Goal: Task Accomplishment & Management: Use online tool/utility

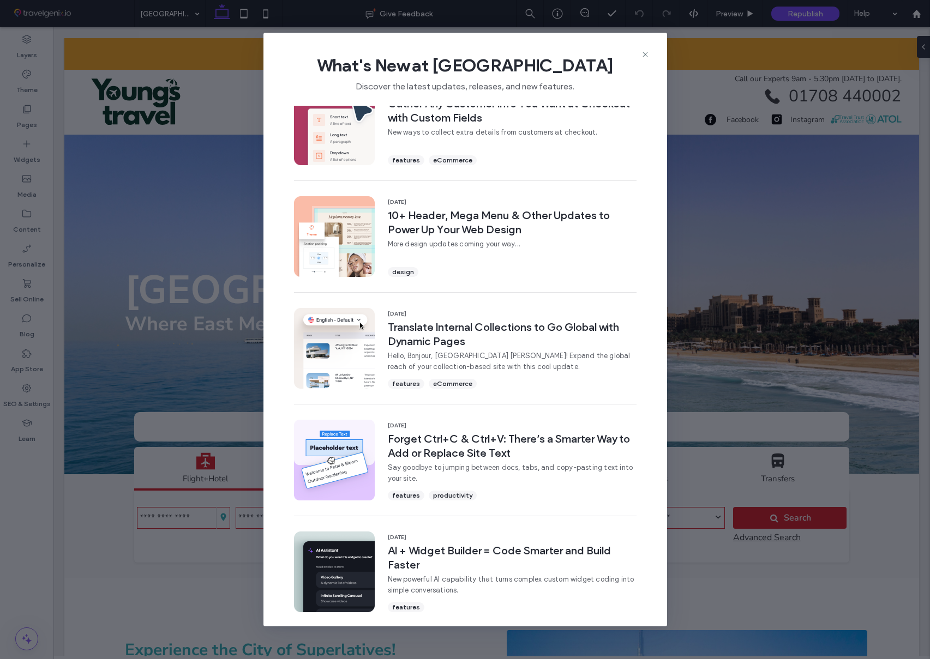
scroll to position [27, 0]
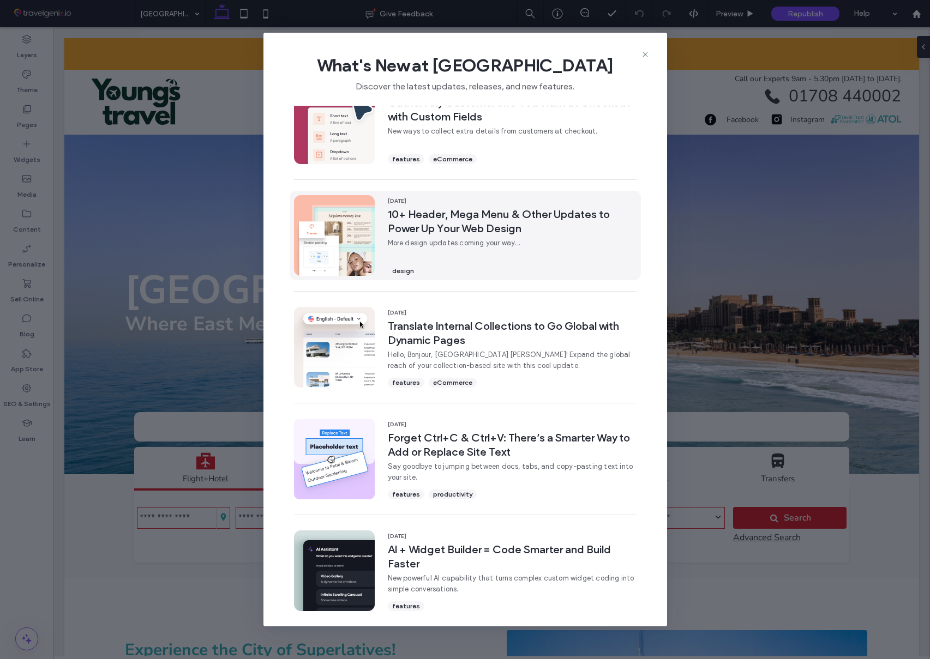
click at [469, 218] on span "10+ Header, Mega Menu & Other Updates to Power Up Your Web Design" at bounding box center [512, 221] width 249 height 28
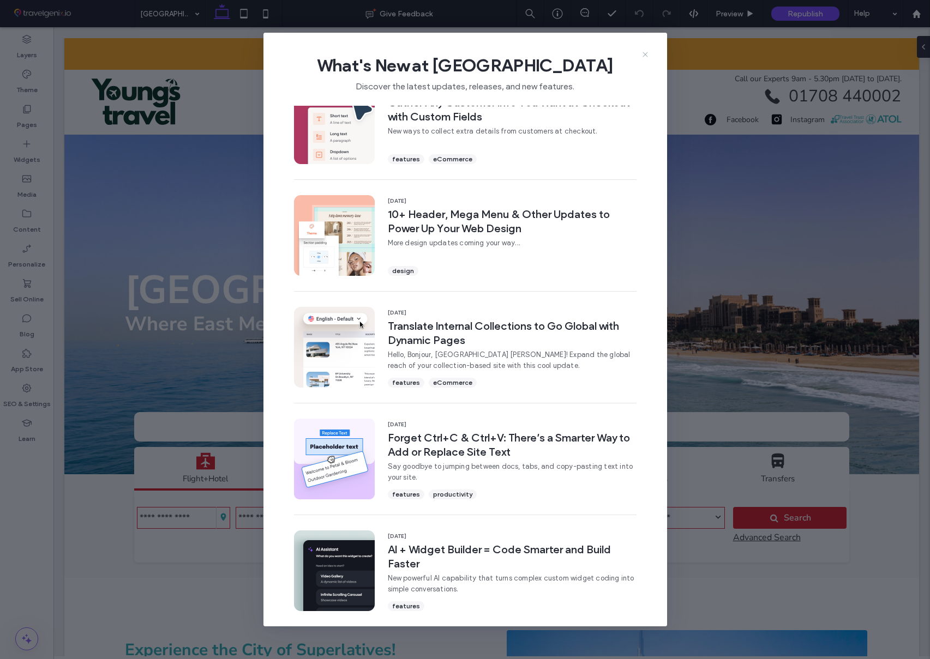
click at [646, 55] on icon at bounding box center [645, 54] width 9 height 9
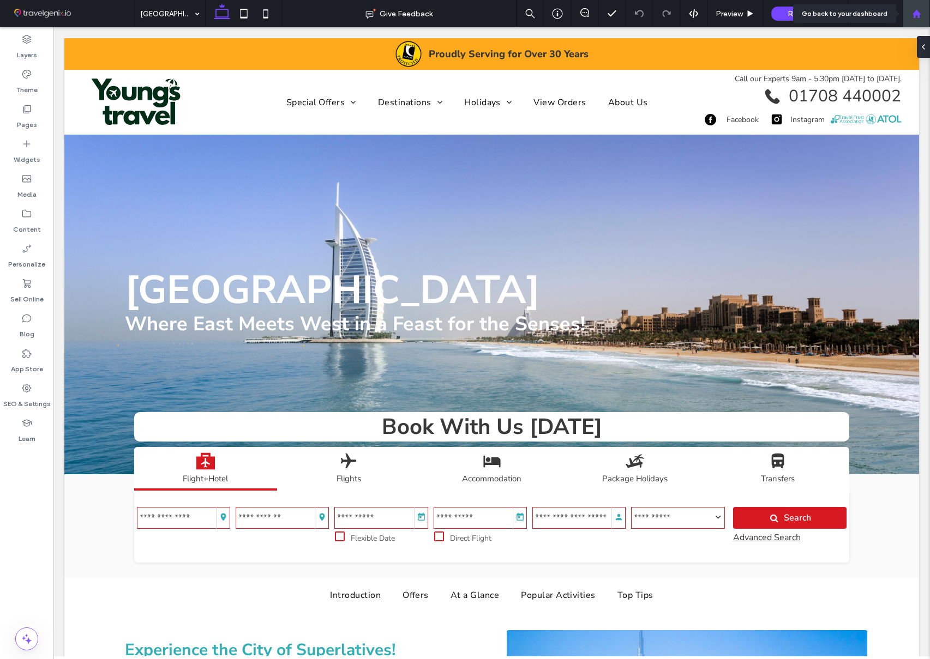
click at [916, 13] on use at bounding box center [916, 13] width 8 height 8
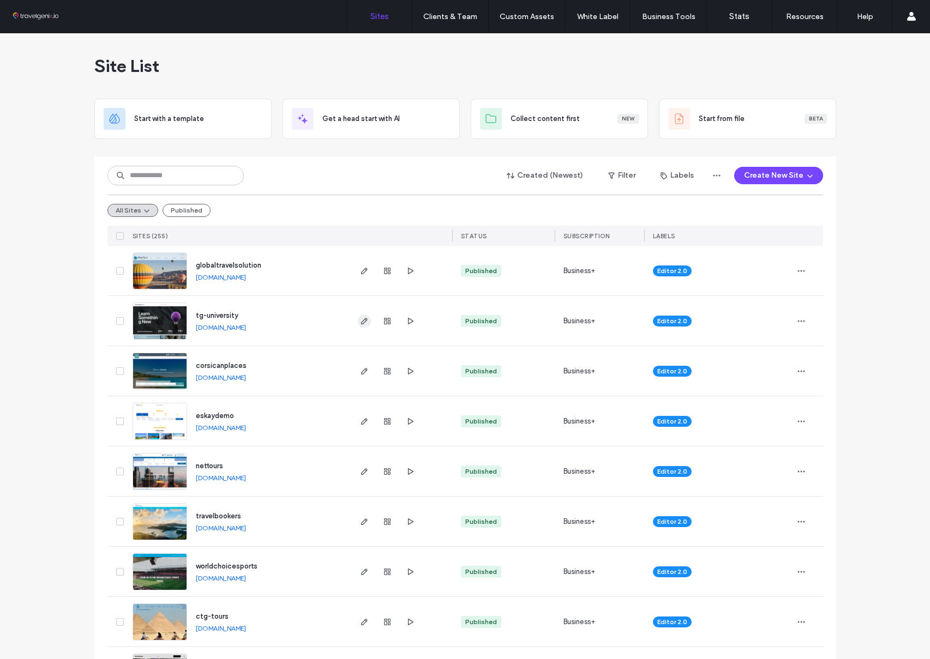
click at [361, 319] on use "button" at bounding box center [364, 321] width 7 height 7
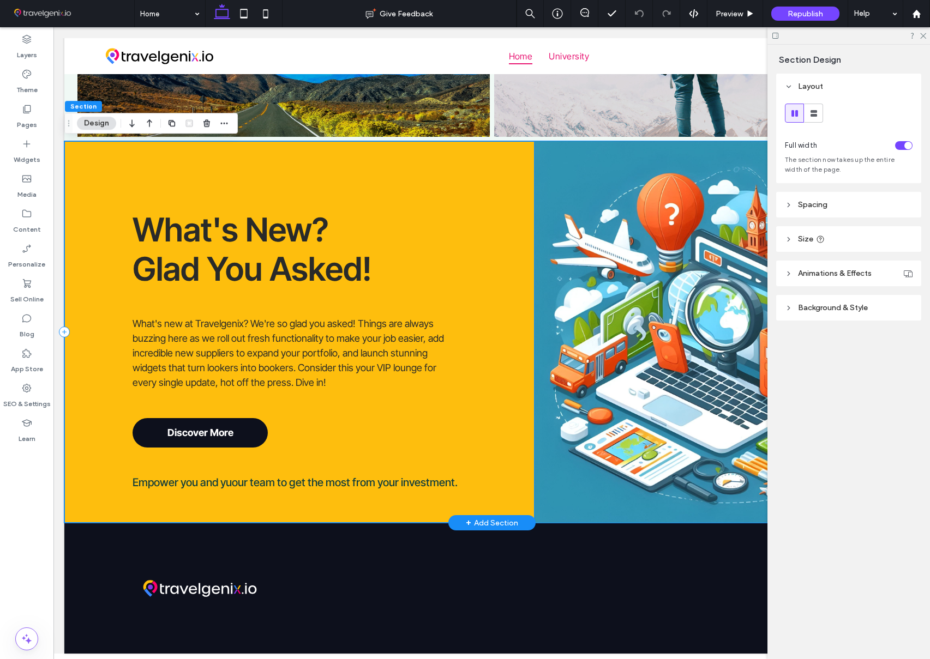
click at [332, 225] on h2 "What's New? Glad You Asked!" at bounding box center [267, 249] width 268 height 79
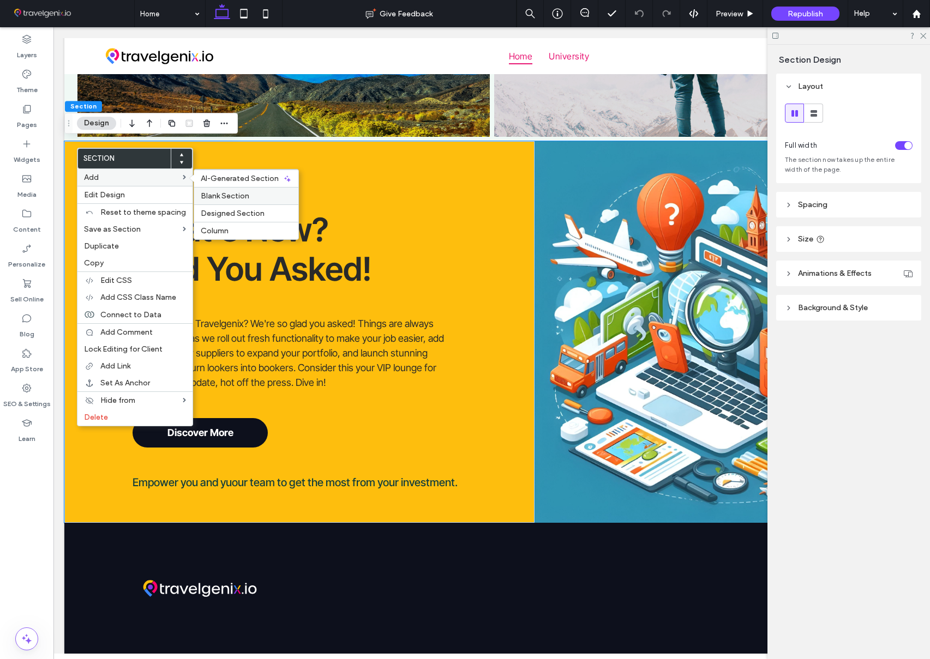
click at [233, 190] on div "Blank Section" at bounding box center [246, 195] width 104 height 17
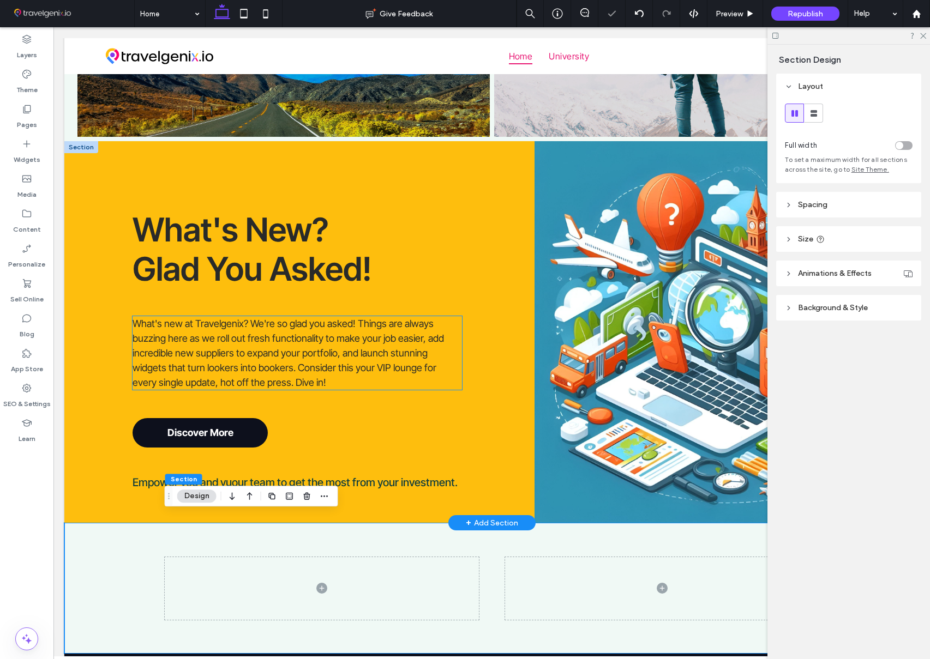
scroll to position [936, 0]
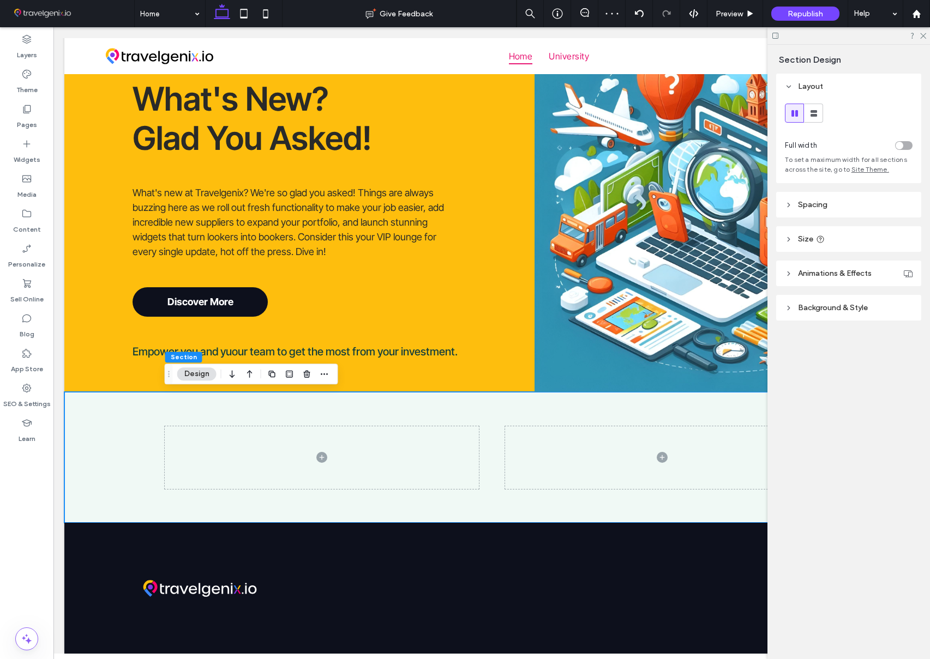
click at [828, 305] on span "Background & Style" at bounding box center [833, 307] width 70 height 9
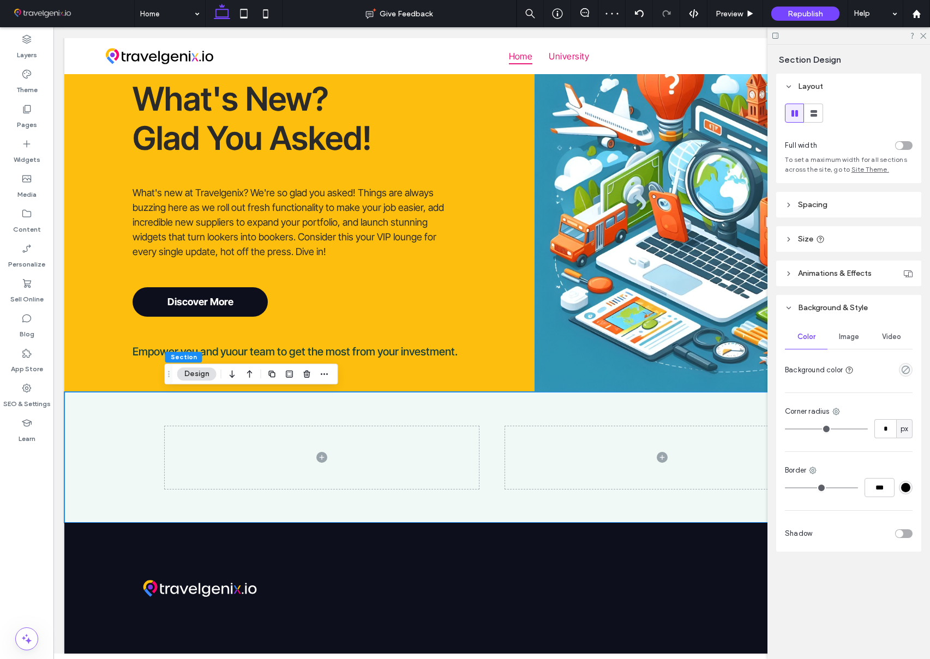
click at [851, 339] on span "Image" at bounding box center [849, 337] width 20 height 9
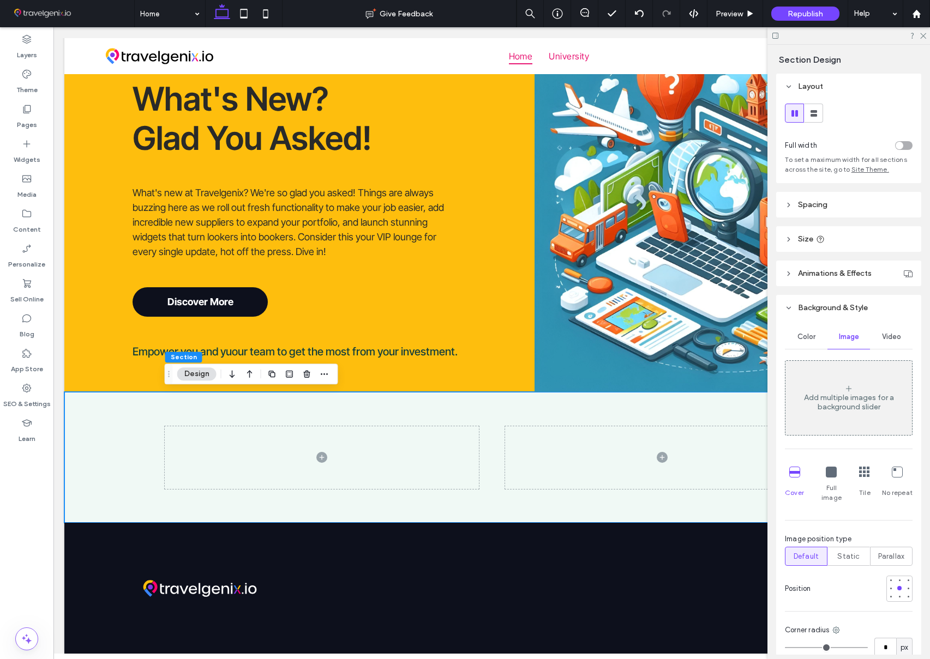
click at [855, 391] on div "Add multiple images for a background slider" at bounding box center [848, 398] width 127 height 72
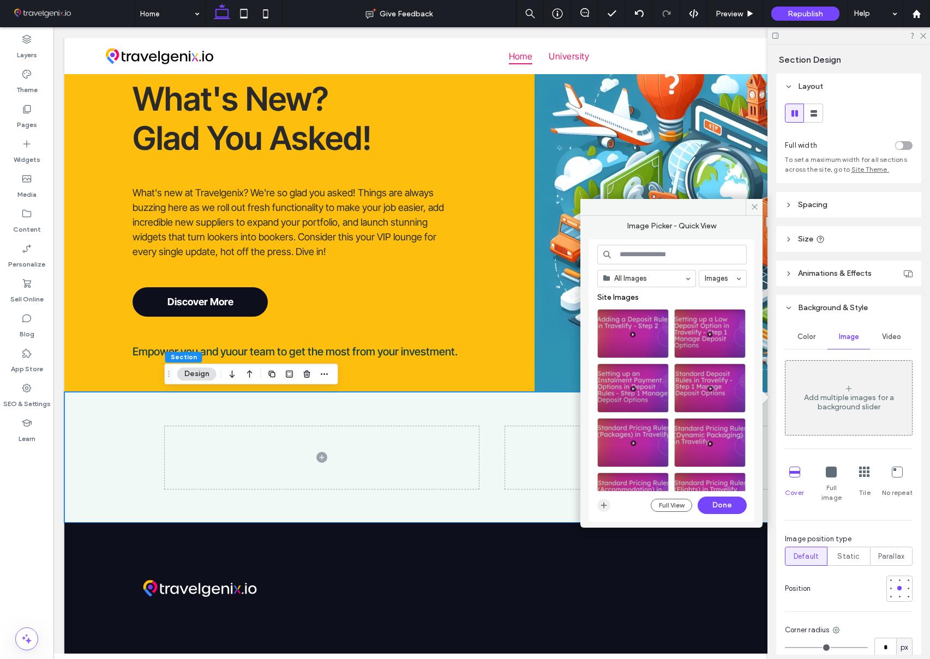
click at [603, 506] on icon "button" at bounding box center [603, 505] width 9 height 9
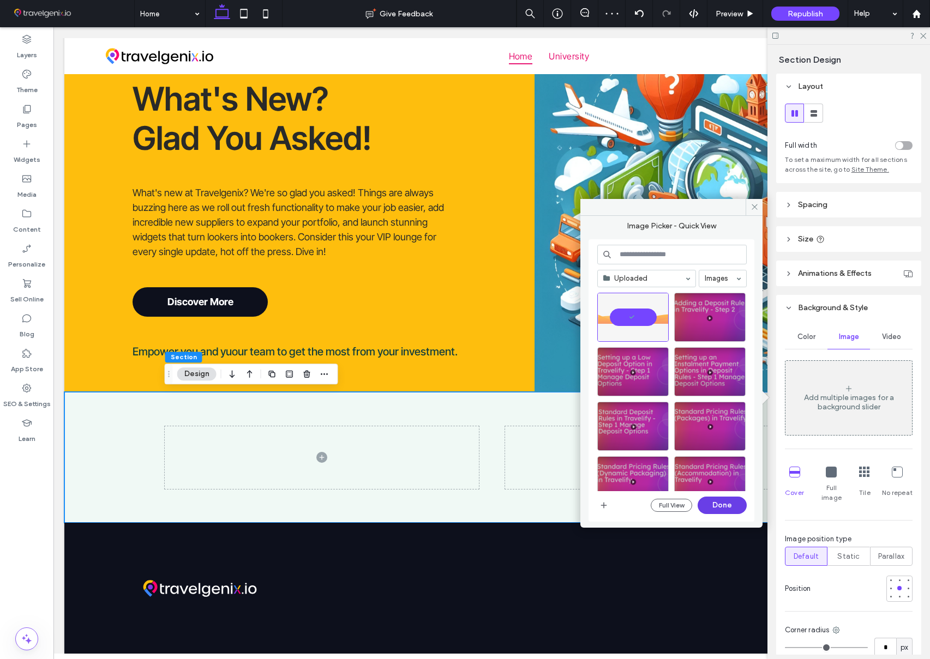
click at [723, 502] on button "Done" at bounding box center [722, 505] width 49 height 17
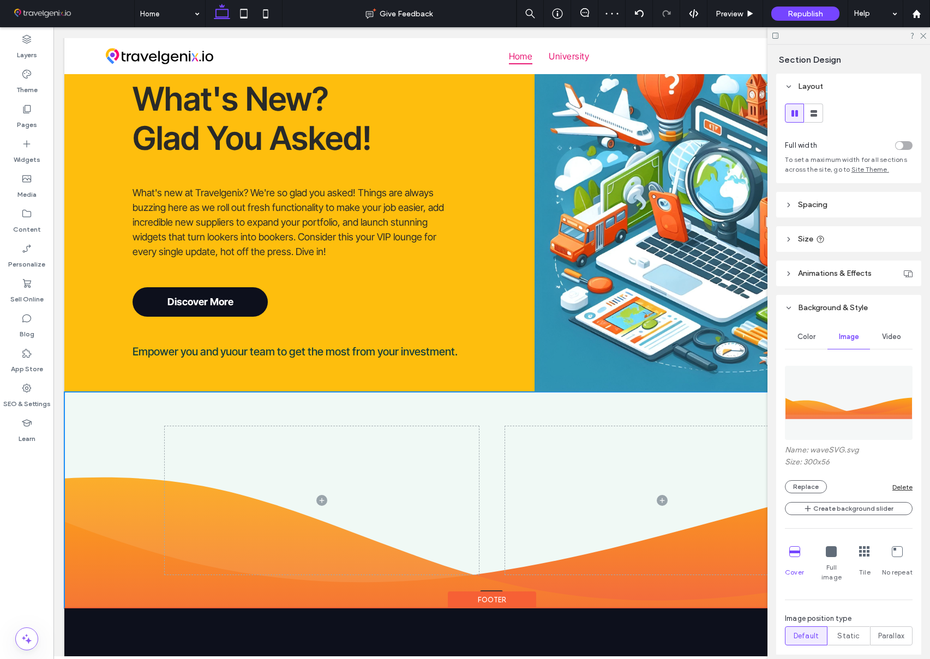
drag, startPoint x: 727, startPoint y: 523, endPoint x: 734, endPoint y: 609, distance: 86.5
type input "***"
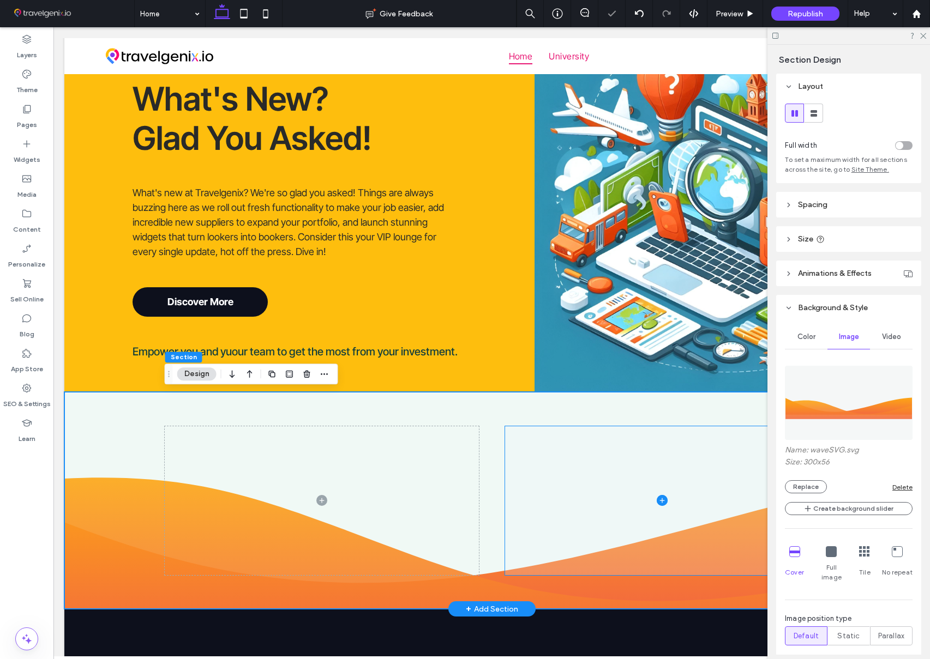
click at [541, 482] on span at bounding box center [662, 501] width 314 height 149
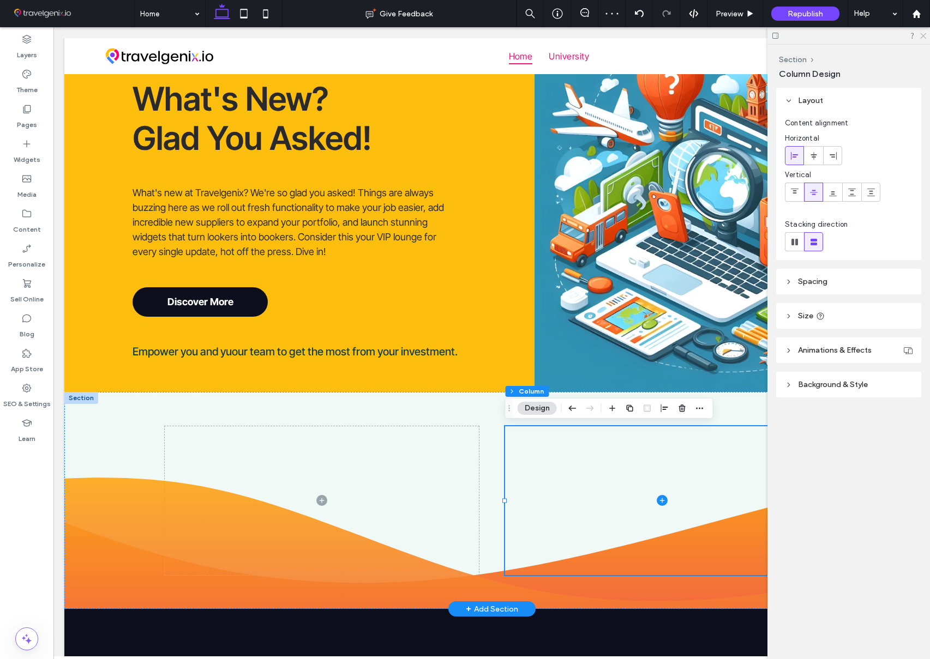
click at [923, 36] on use at bounding box center [923, 36] width 6 height 6
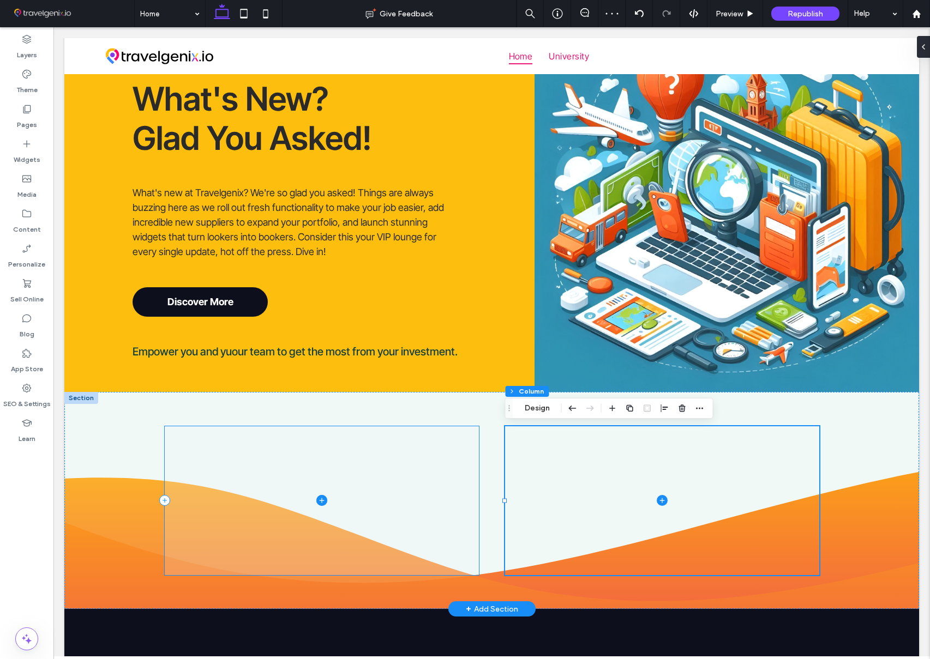
click at [322, 497] on icon at bounding box center [321, 500] width 11 height 11
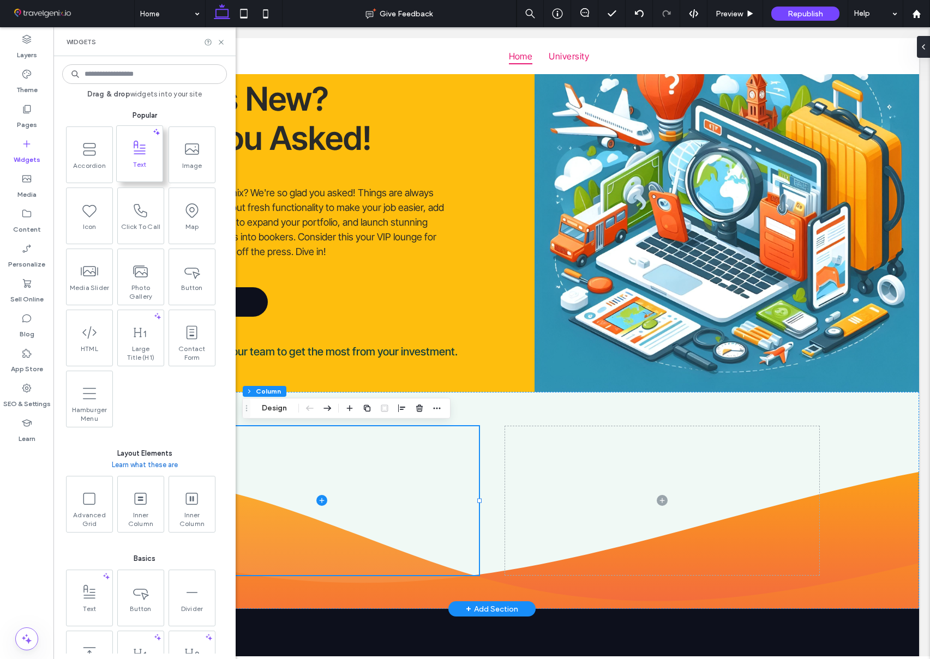
click at [136, 159] on span at bounding box center [140, 148] width 46 height 25
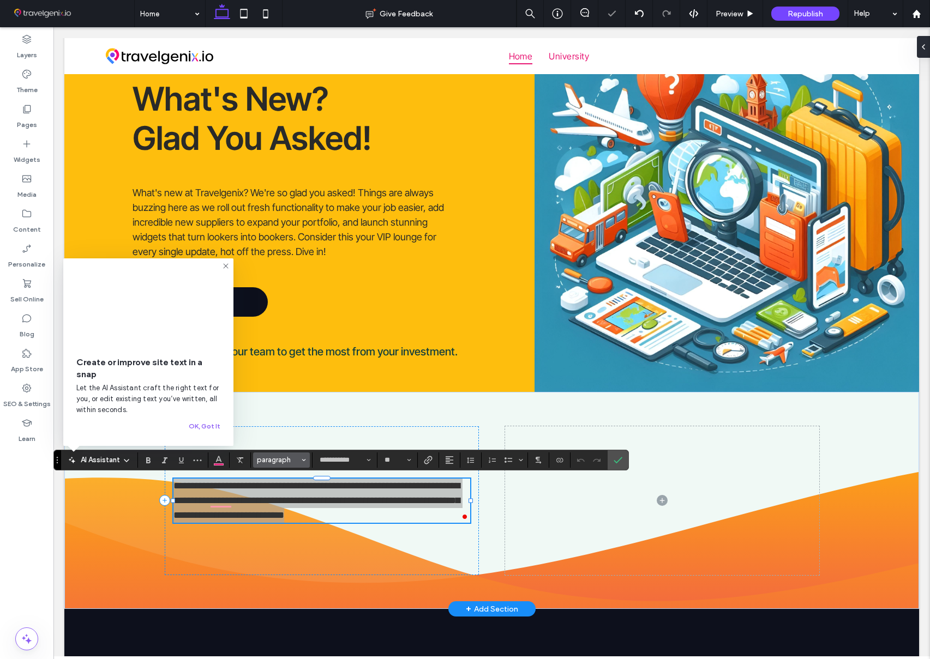
click at [269, 464] on span "paragraph" at bounding box center [278, 460] width 43 height 8
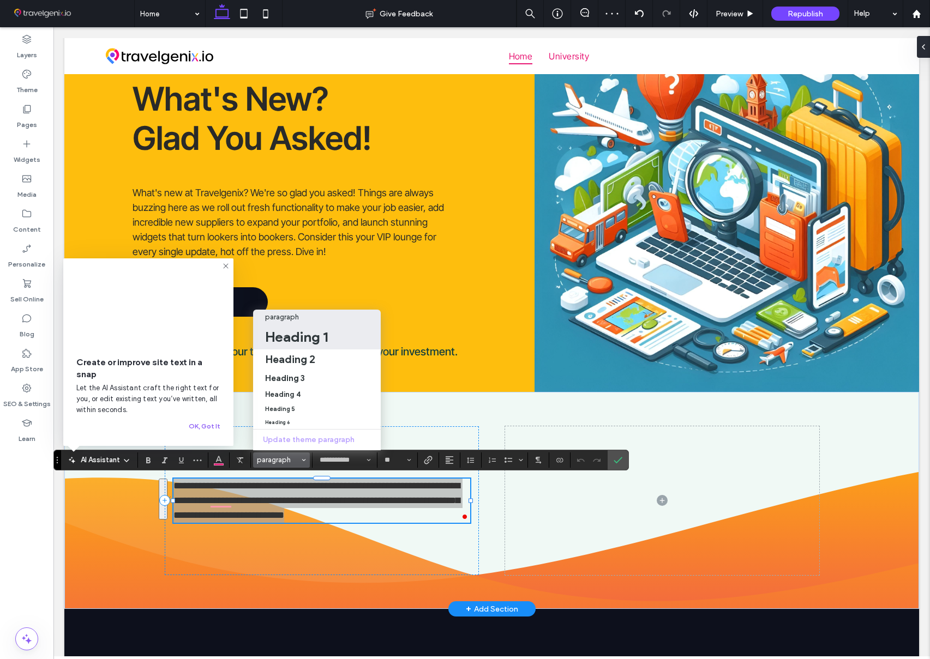
click at [306, 337] on h1 "Heading 1" at bounding box center [296, 336] width 63 height 17
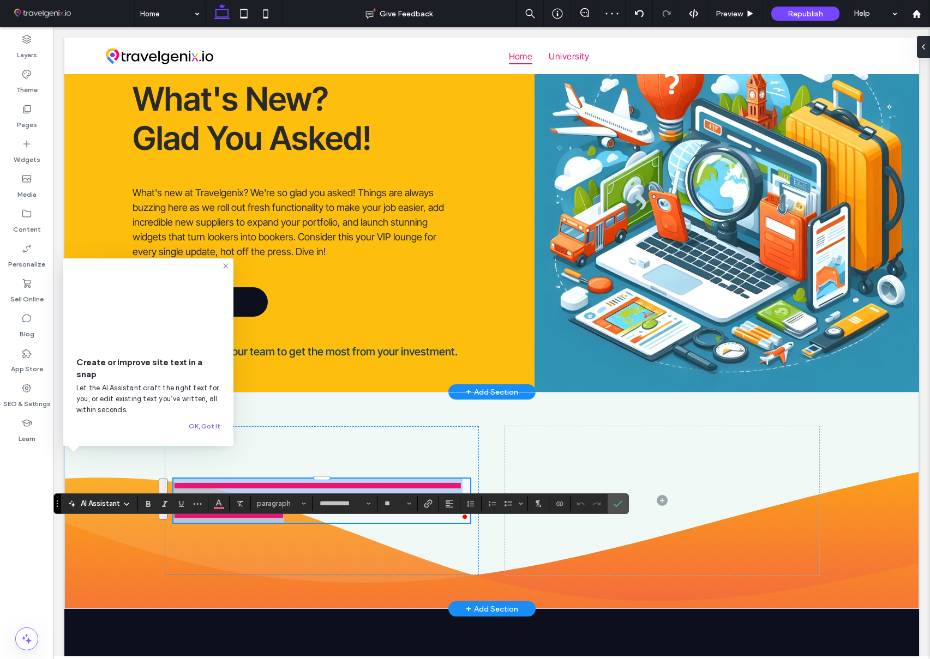
type input "***"
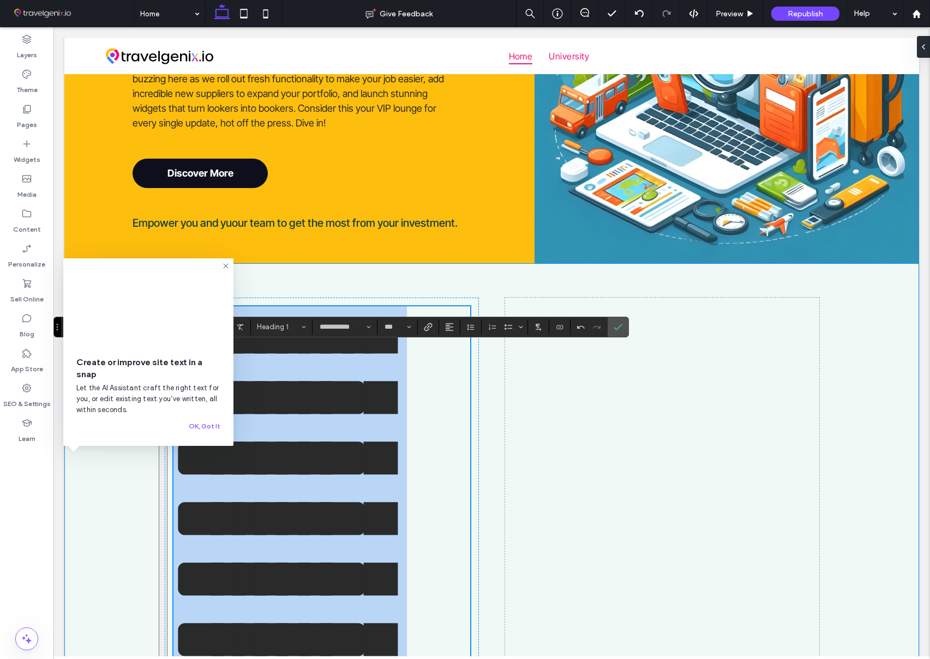
scroll to position [1073, 0]
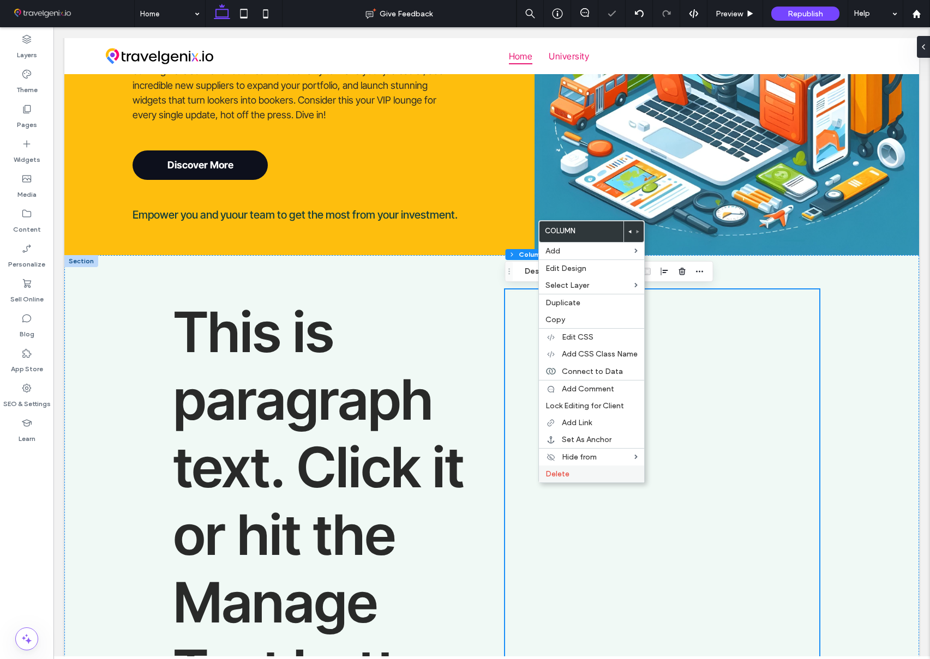
click at [571, 470] on label "Delete" at bounding box center [591, 474] width 92 height 9
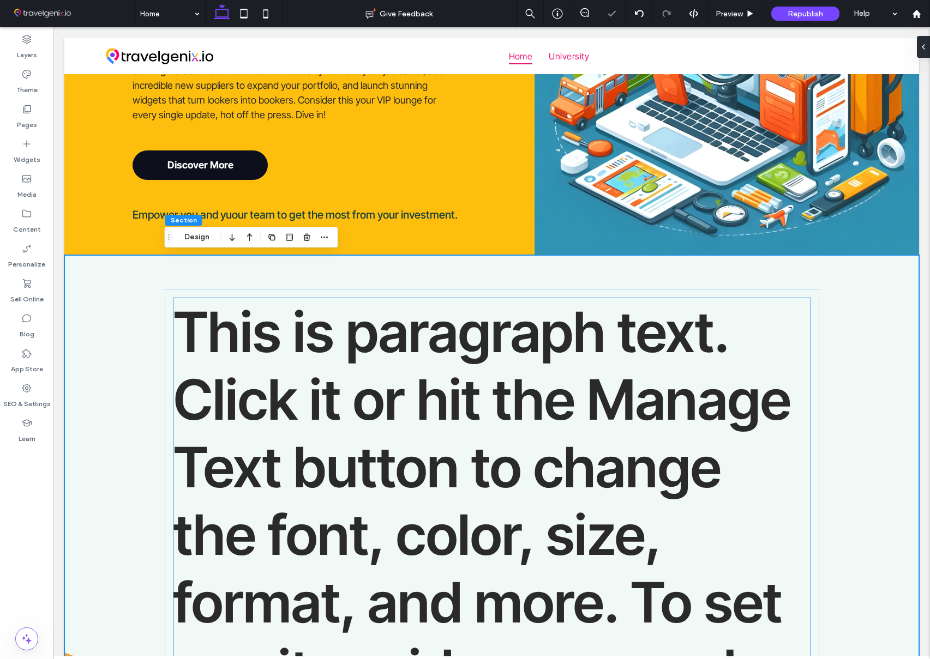
click at [335, 415] on span "This is paragraph text. Click it or hit the Manage Text button to change the fo…" at bounding box center [484, 568] width 623 height 541
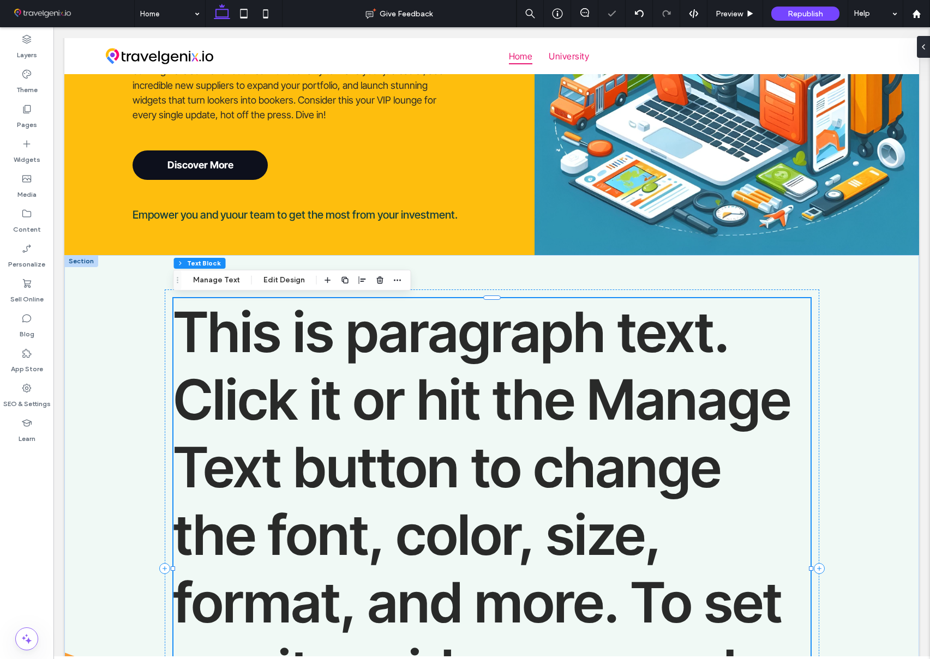
click at [335, 415] on span "This is paragraph text. Click it or hit the Manage Text button to change the fo…" at bounding box center [484, 568] width 623 height 541
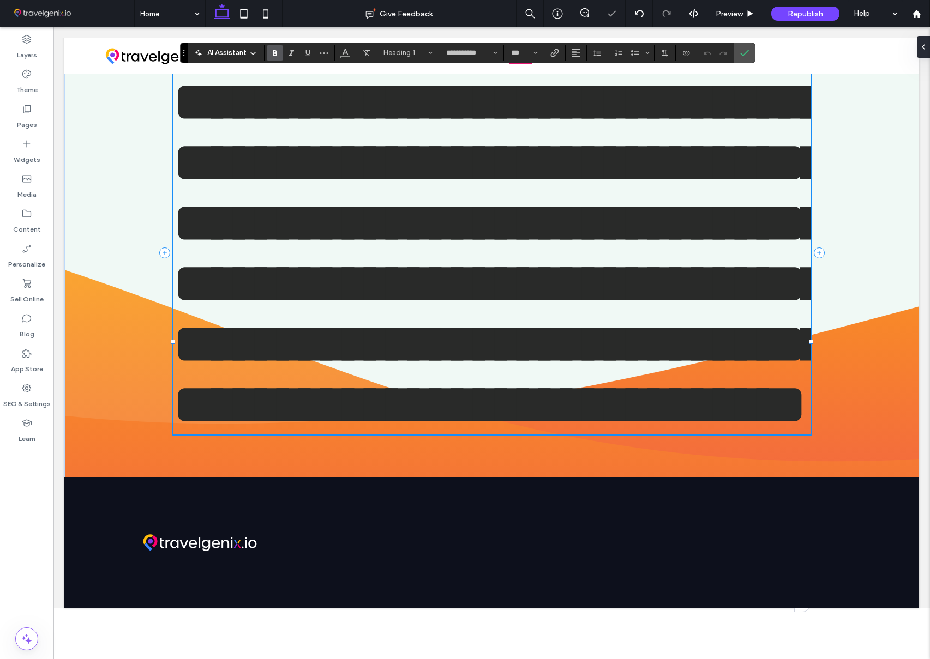
click at [335, 415] on span "**********" at bounding box center [500, 253] width 655 height 358
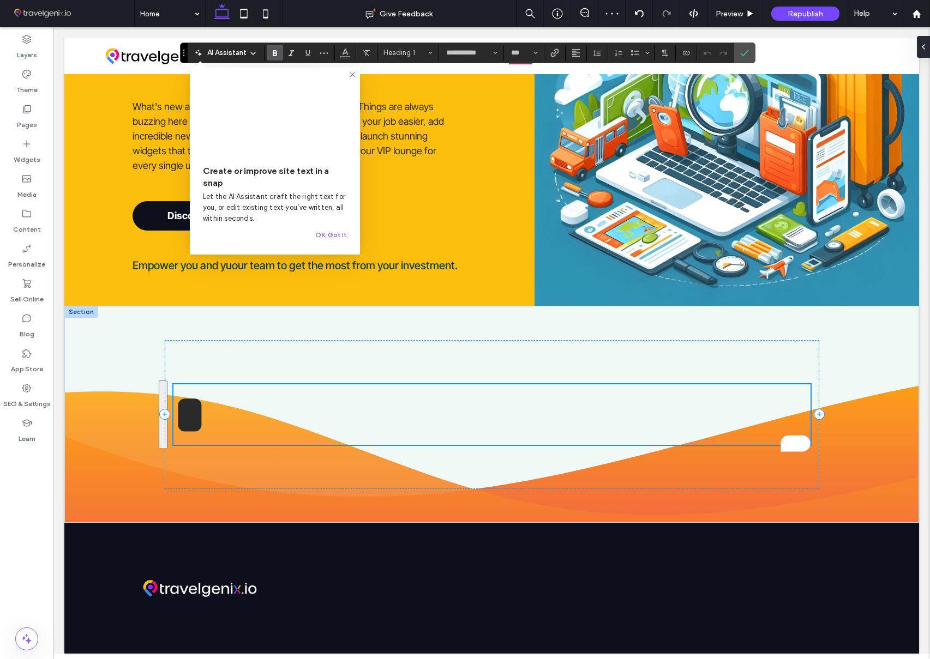
scroll to position [1022, 0]
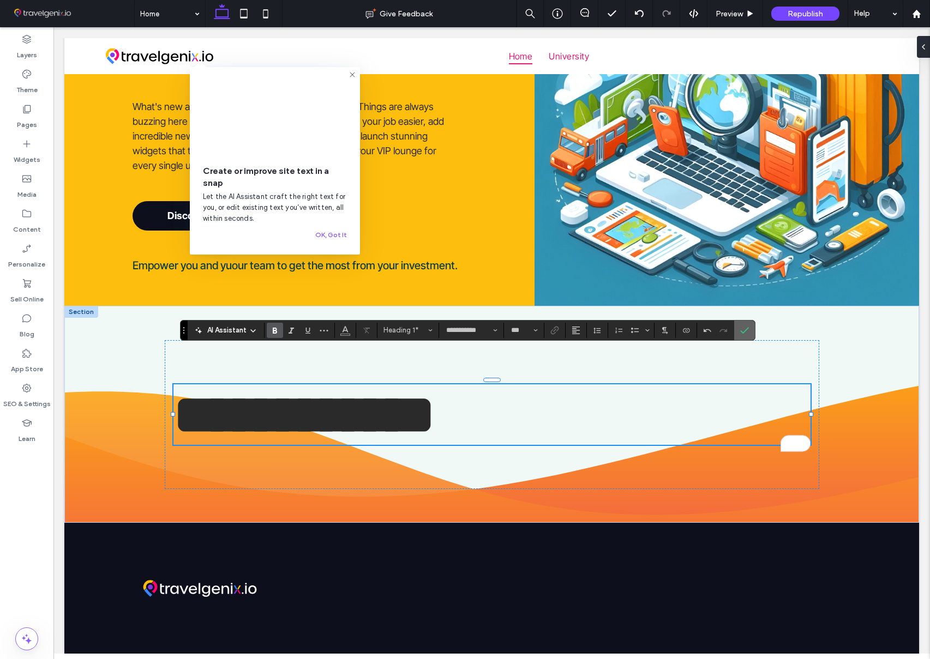
click at [747, 331] on icon "Confirm" at bounding box center [744, 330] width 9 height 9
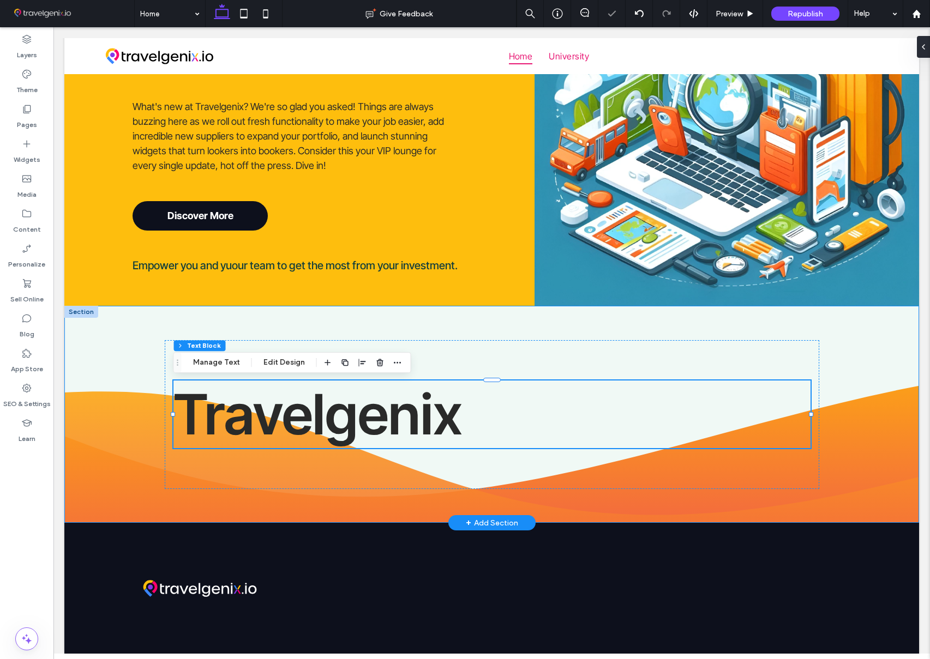
click at [860, 335] on div "Travelgenix" at bounding box center [491, 414] width 855 height 217
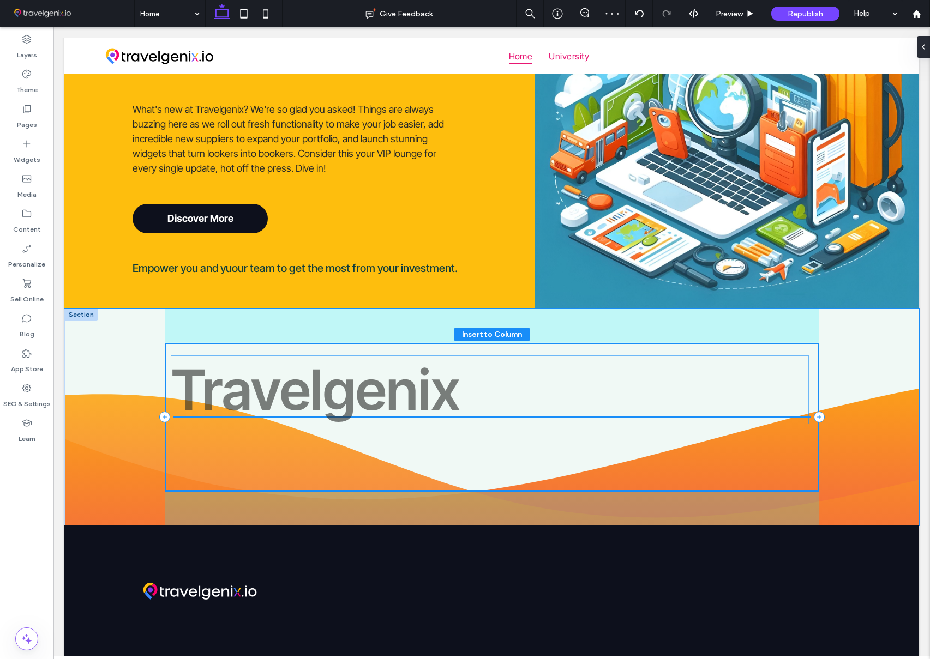
drag, startPoint x: 382, startPoint y: 428, endPoint x: 380, endPoint y: 405, distance: 23.5
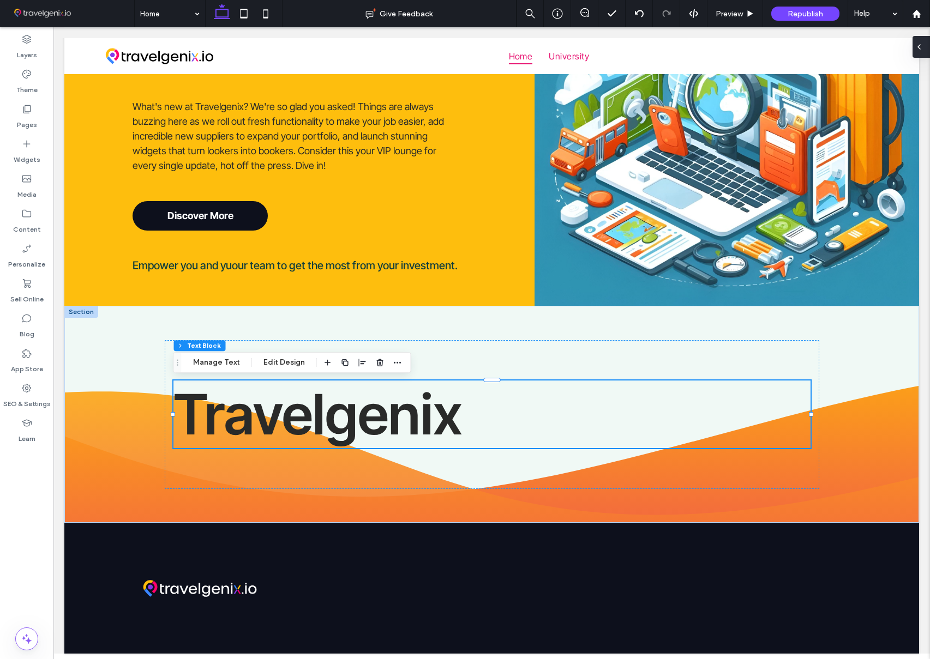
click at [922, 50] on icon at bounding box center [919, 47] width 9 height 9
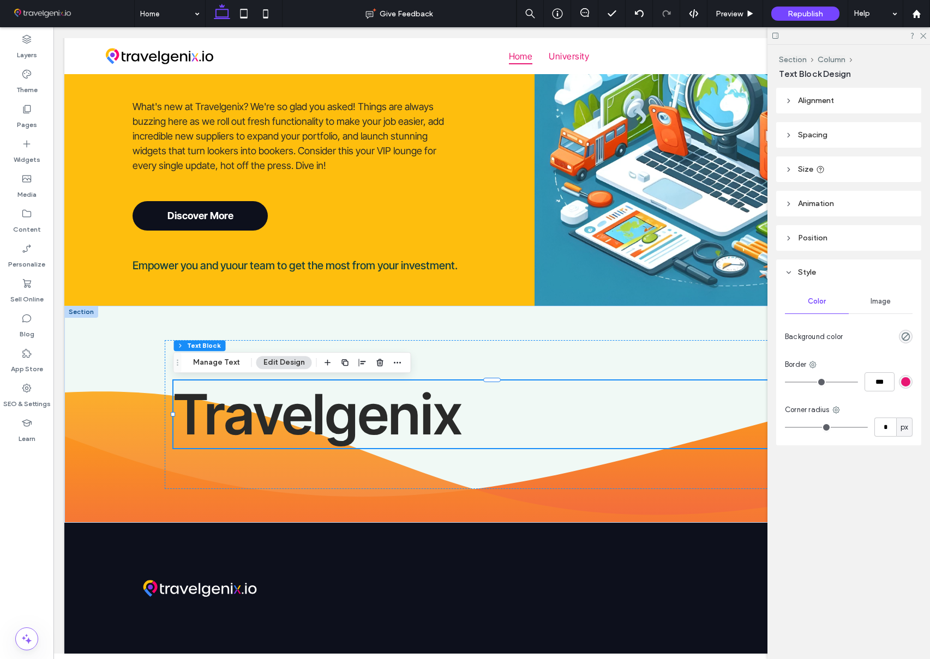
click at [822, 101] on span "Alignment" at bounding box center [816, 100] width 36 height 9
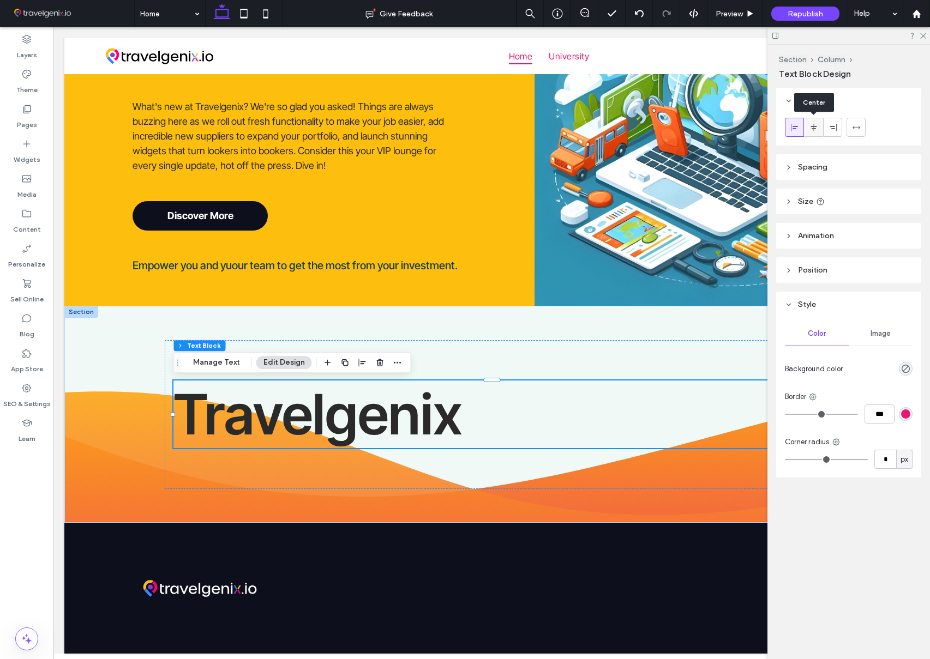
click at [814, 125] on icon at bounding box center [813, 127] width 9 height 9
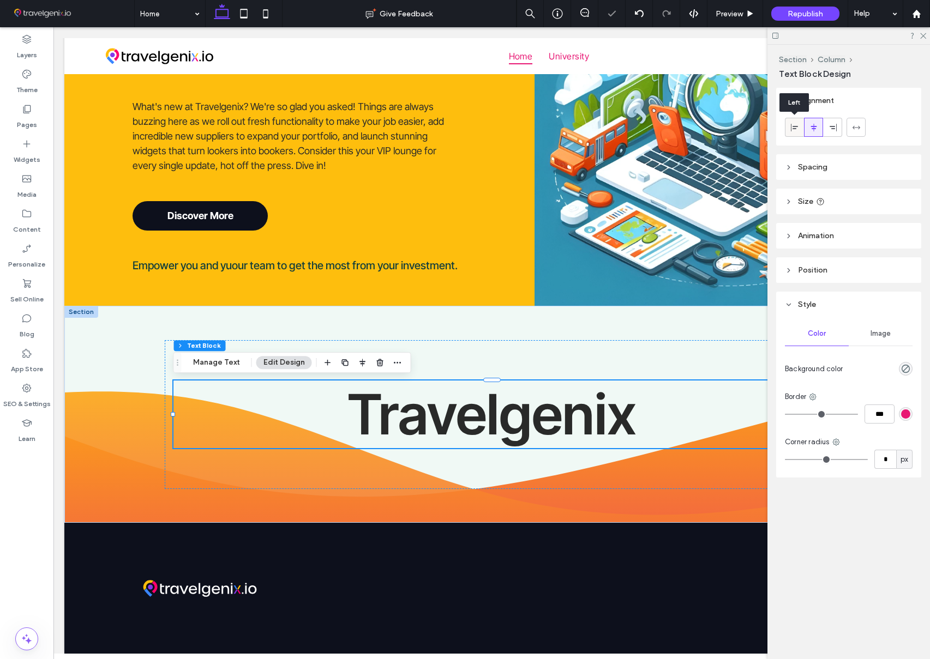
click at [797, 129] on icon at bounding box center [794, 127] width 9 height 9
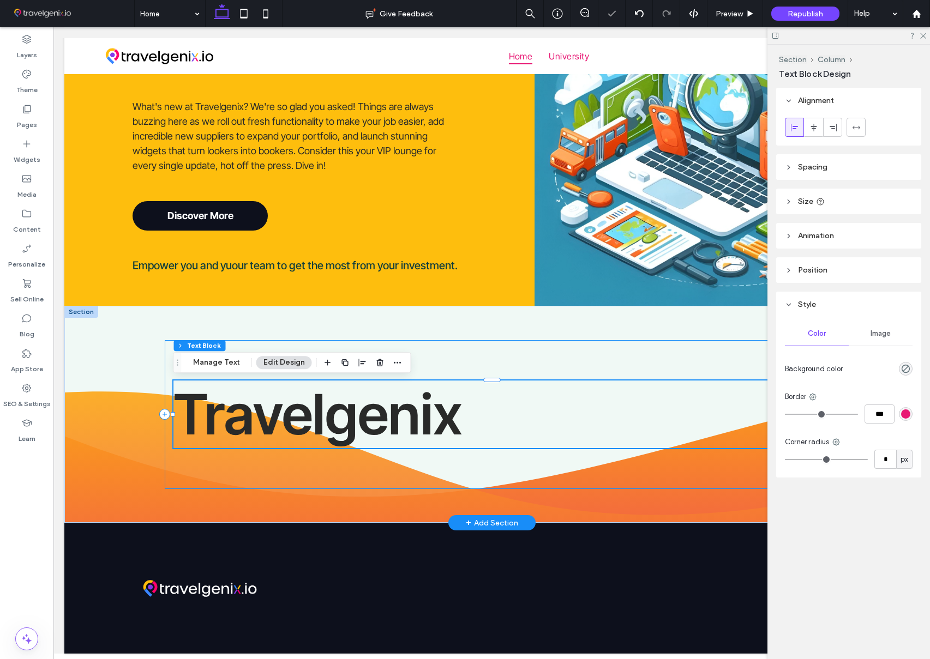
click at [416, 356] on div "Travelgenix" at bounding box center [492, 414] width 655 height 149
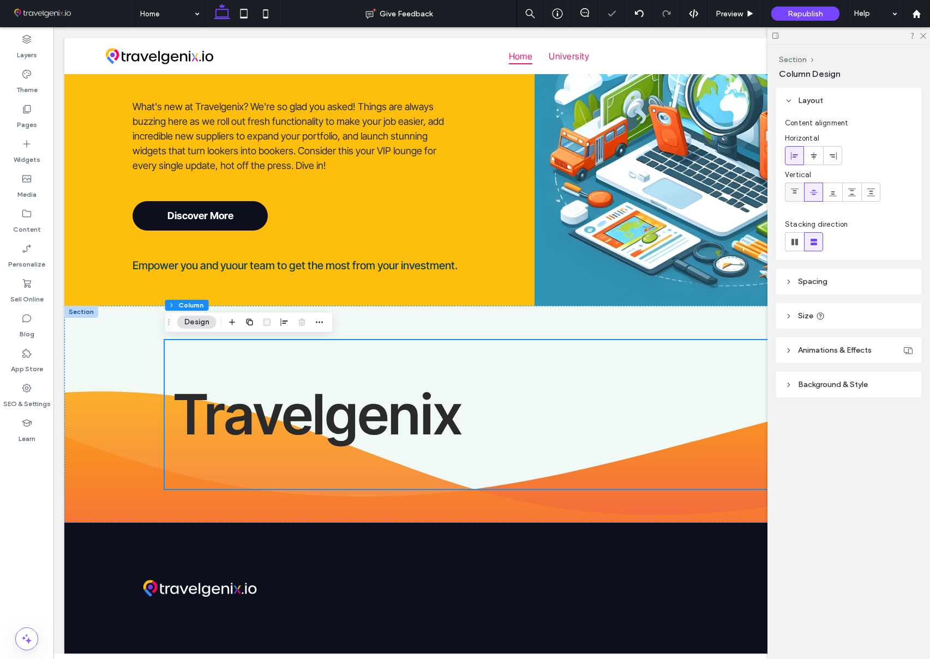
click at [788, 196] on div at bounding box center [794, 192] width 18 height 18
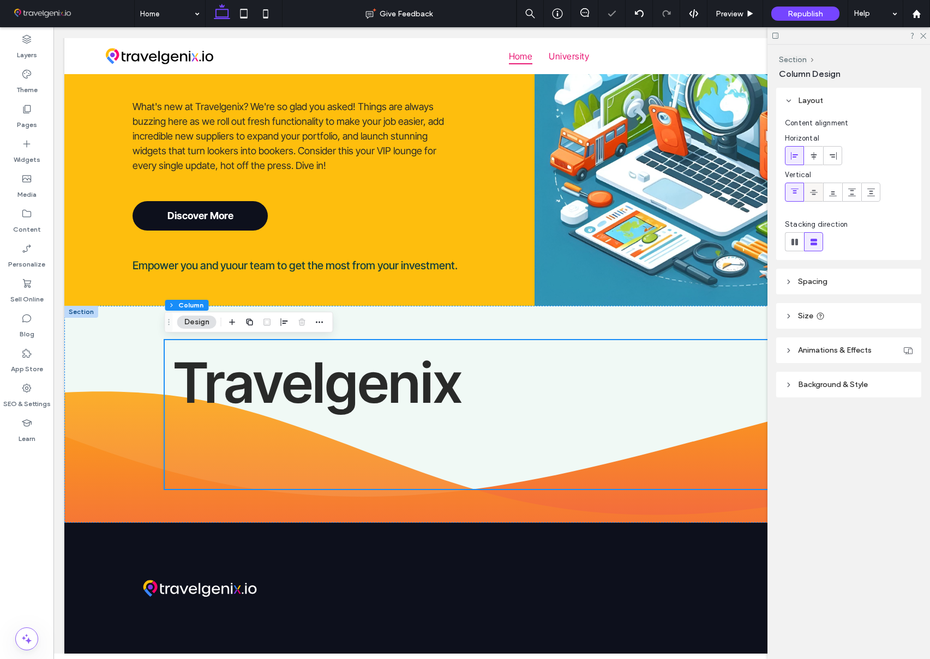
click at [809, 193] on icon at bounding box center [813, 192] width 9 height 9
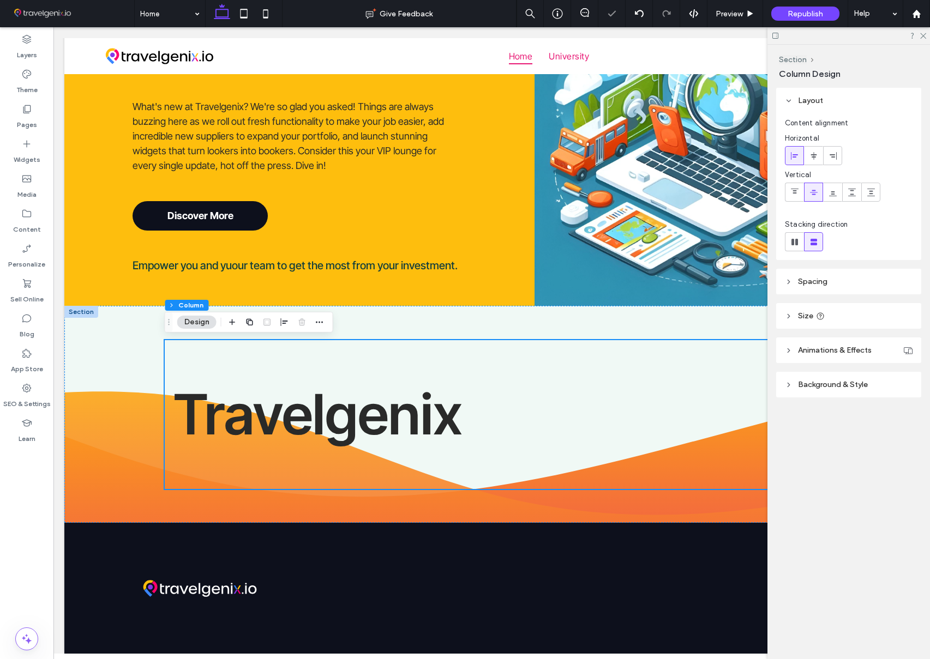
click at [925, 37] on icon at bounding box center [922, 35] width 7 height 7
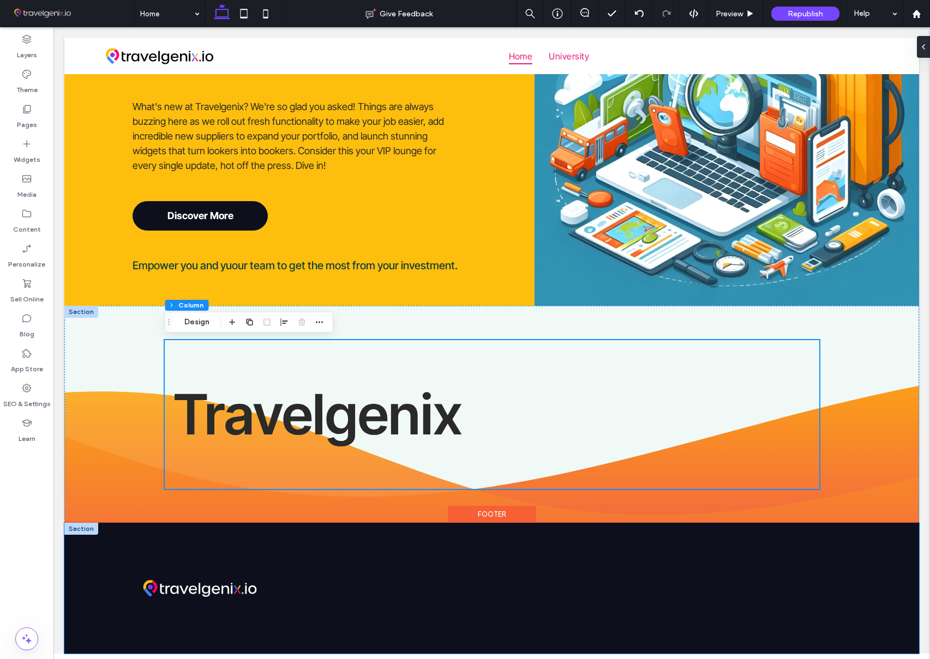
click at [601, 532] on div at bounding box center [491, 588] width 855 height 131
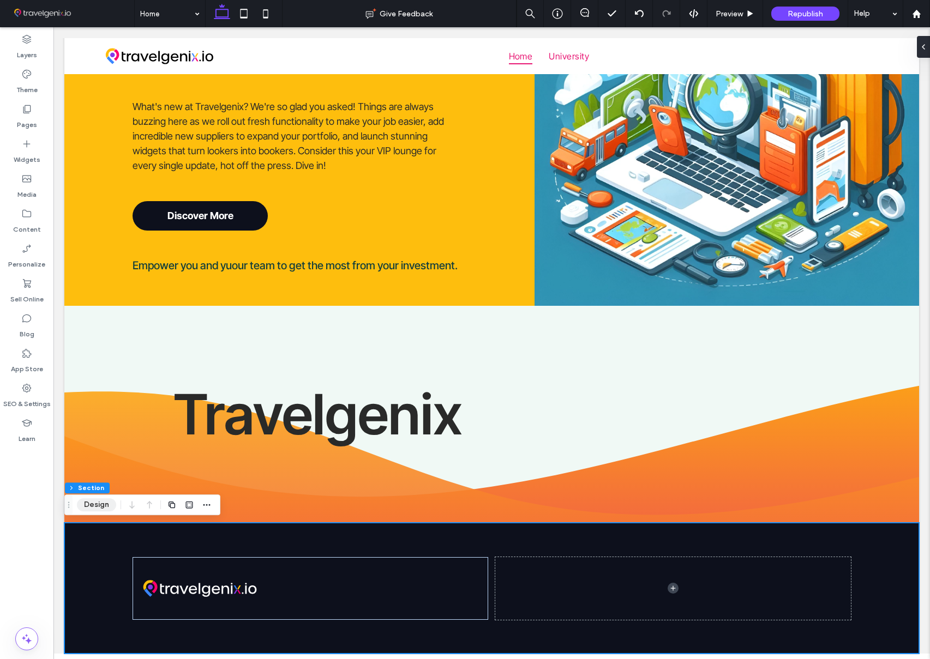
click at [87, 506] on button "Design" at bounding box center [96, 505] width 39 height 13
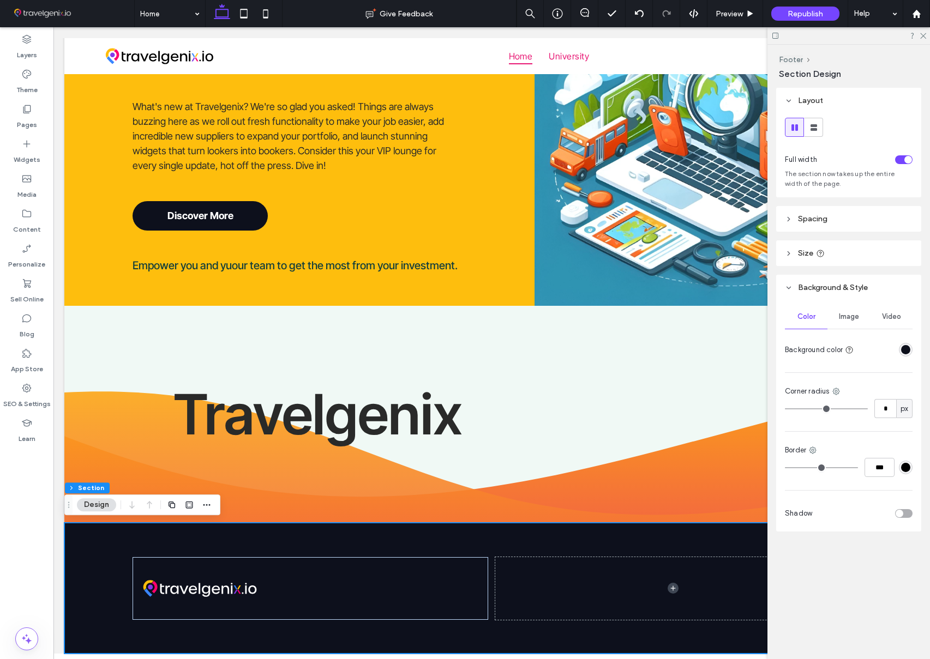
click at [904, 349] on div "rgba(13, 16, 28, 1)" at bounding box center [905, 349] width 9 height 9
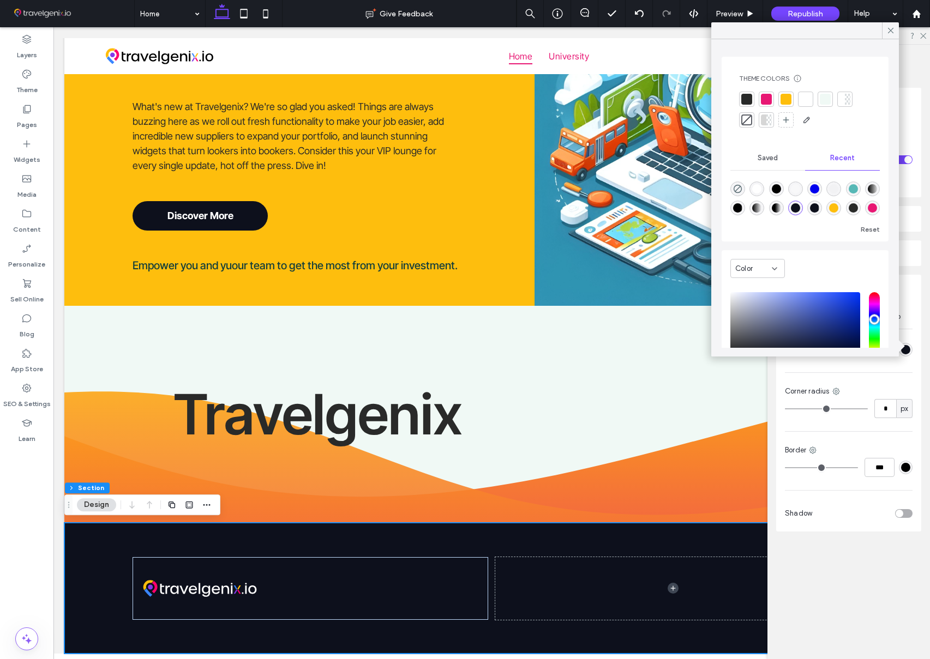
scroll to position [83, 0]
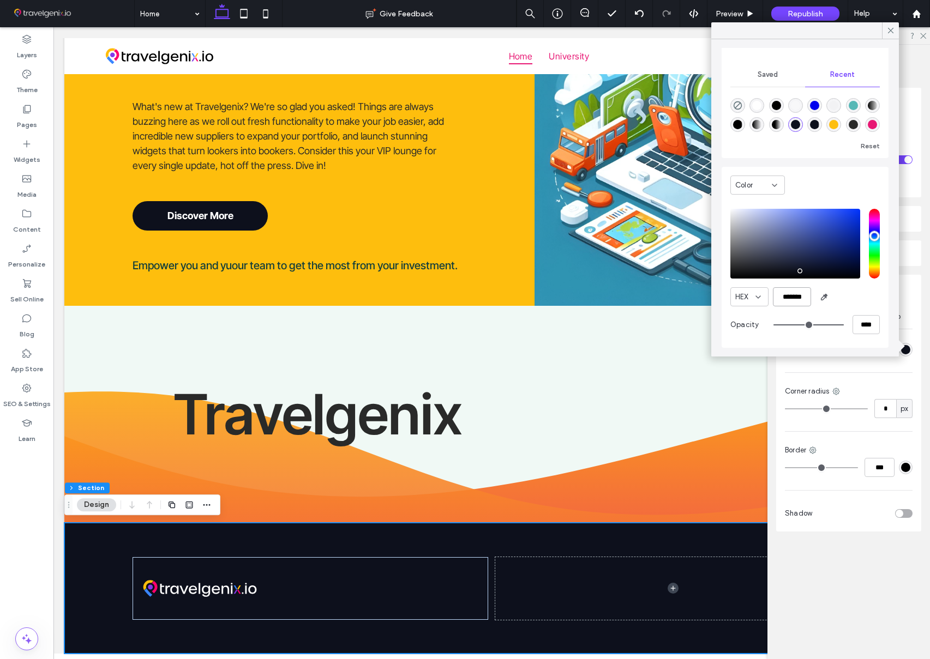
click at [791, 296] on input "*******" at bounding box center [792, 296] width 38 height 19
paste input "color picker textbox"
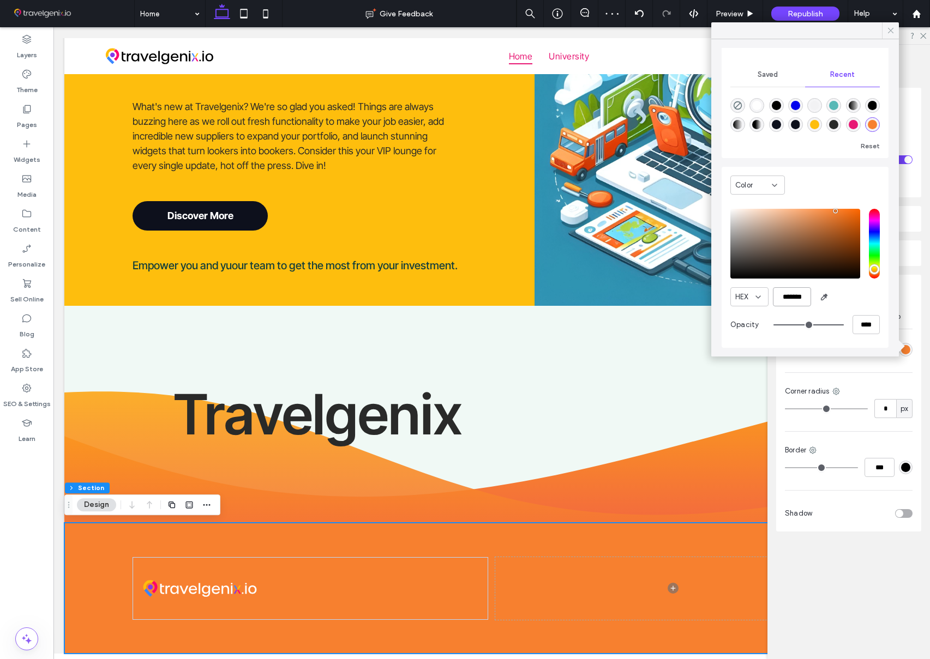
type input "*******"
click at [890, 31] on icon at bounding box center [891, 31] width 10 height 10
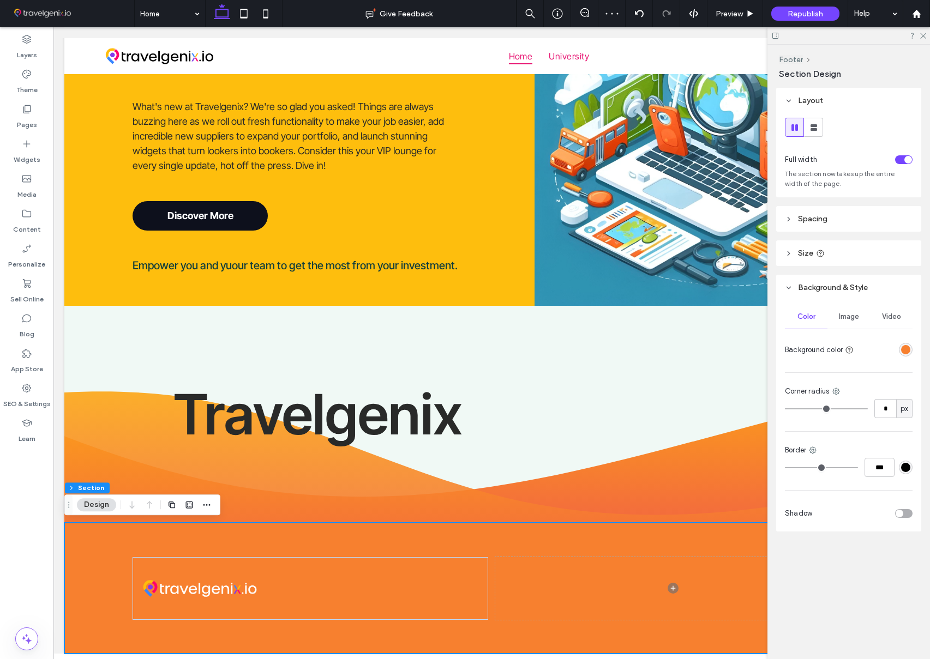
click at [922, 35] on icon at bounding box center [922, 35] width 7 height 7
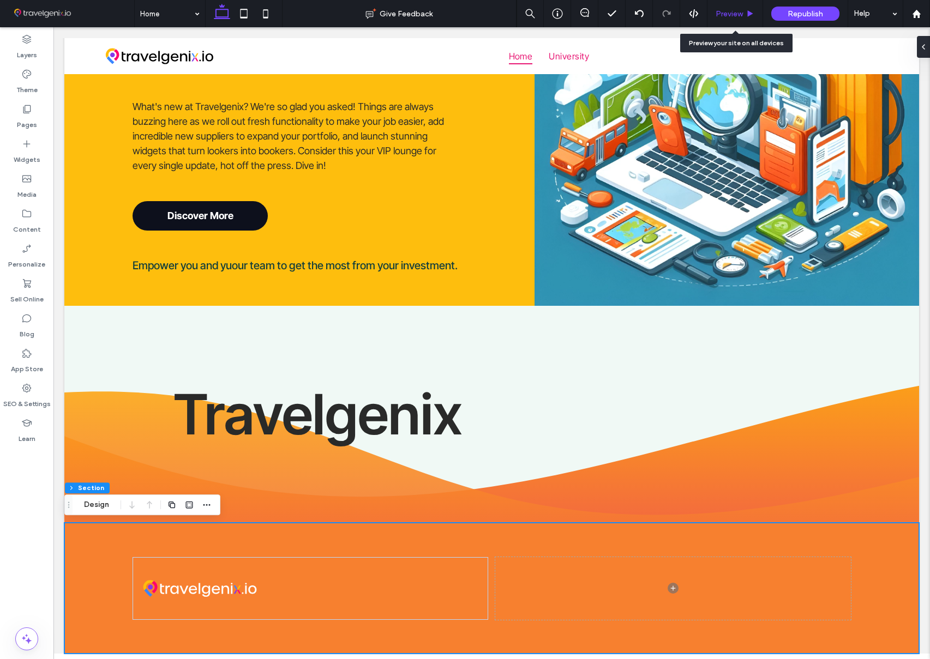
click at [724, 11] on span "Preview" at bounding box center [729, 13] width 27 height 9
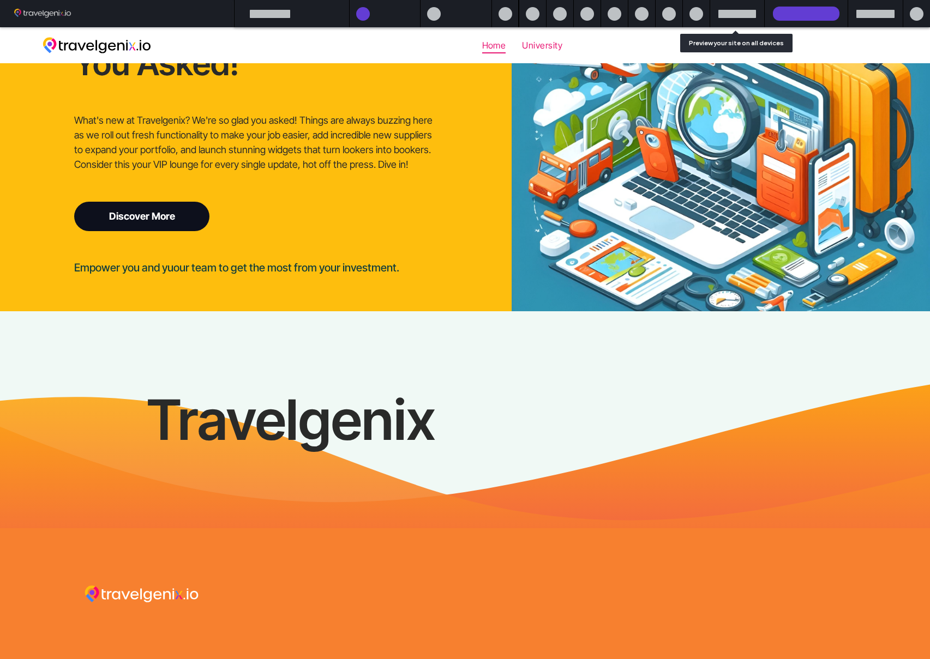
scroll to position [1006, 0]
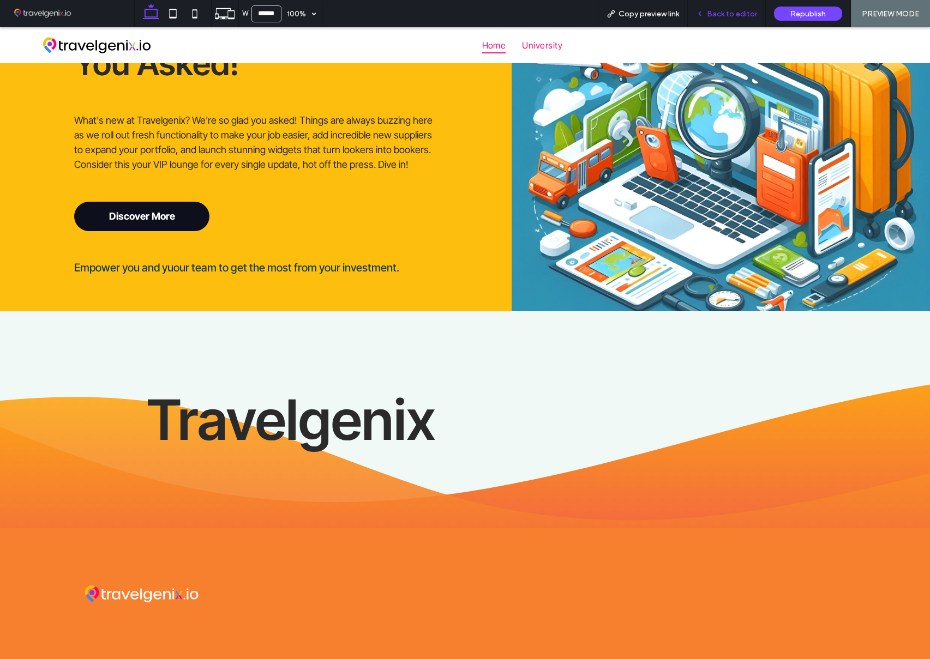
click at [734, 16] on span "Back to editor" at bounding box center [732, 13] width 50 height 9
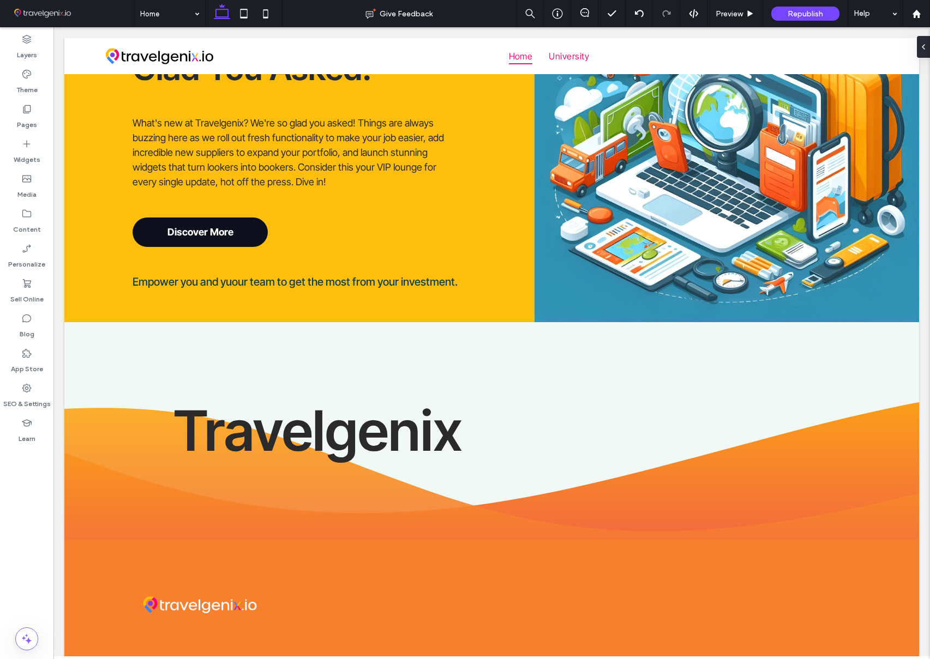
scroll to position [1005, 0]
click at [924, 52] on div at bounding box center [921, 47] width 17 height 22
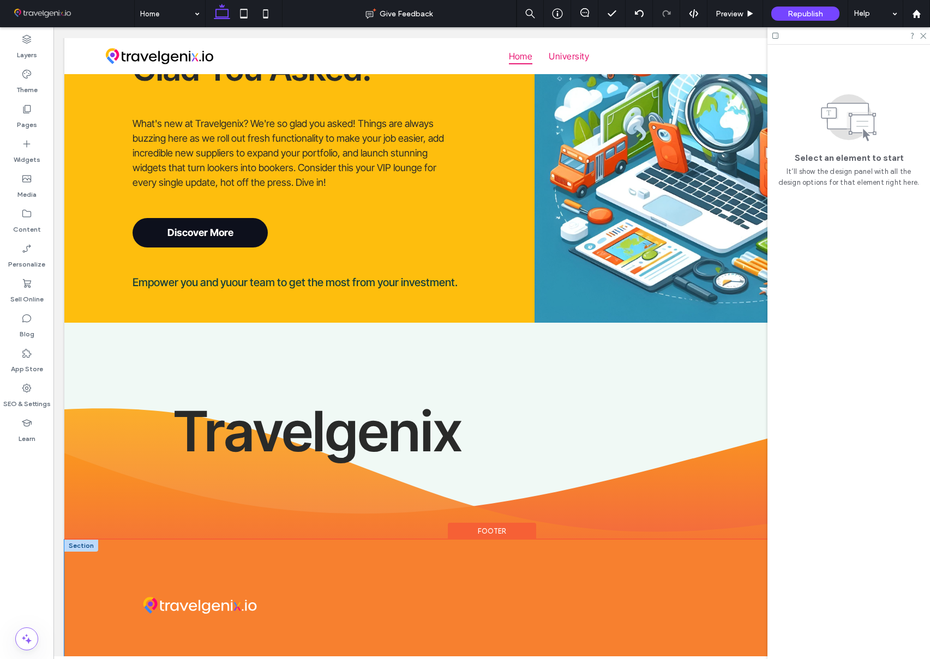
click at [574, 547] on div at bounding box center [491, 605] width 855 height 131
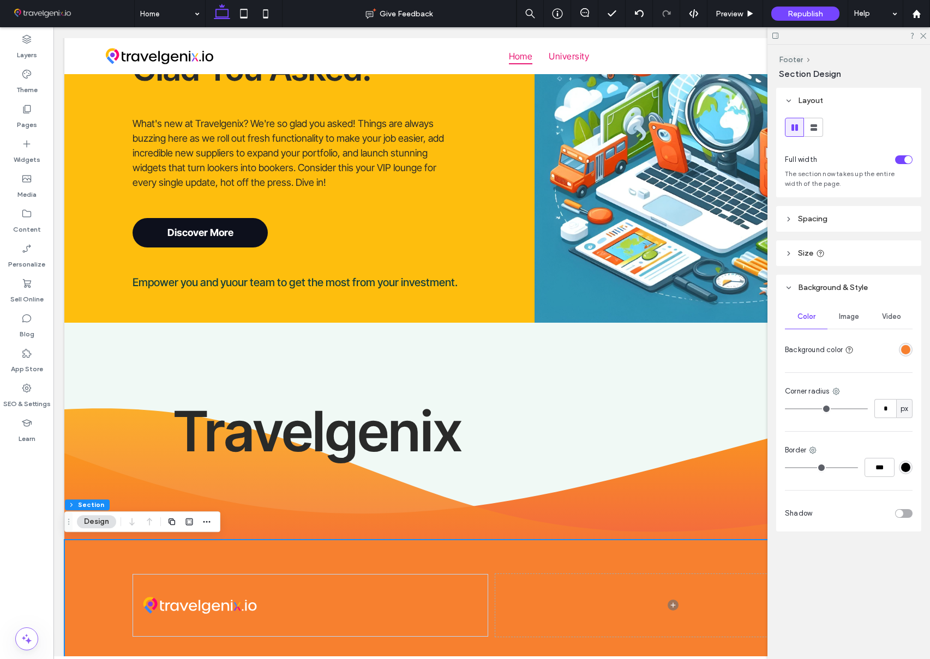
click at [905, 351] on div "rgba(247, 128, 47, 1)" at bounding box center [905, 349] width 9 height 9
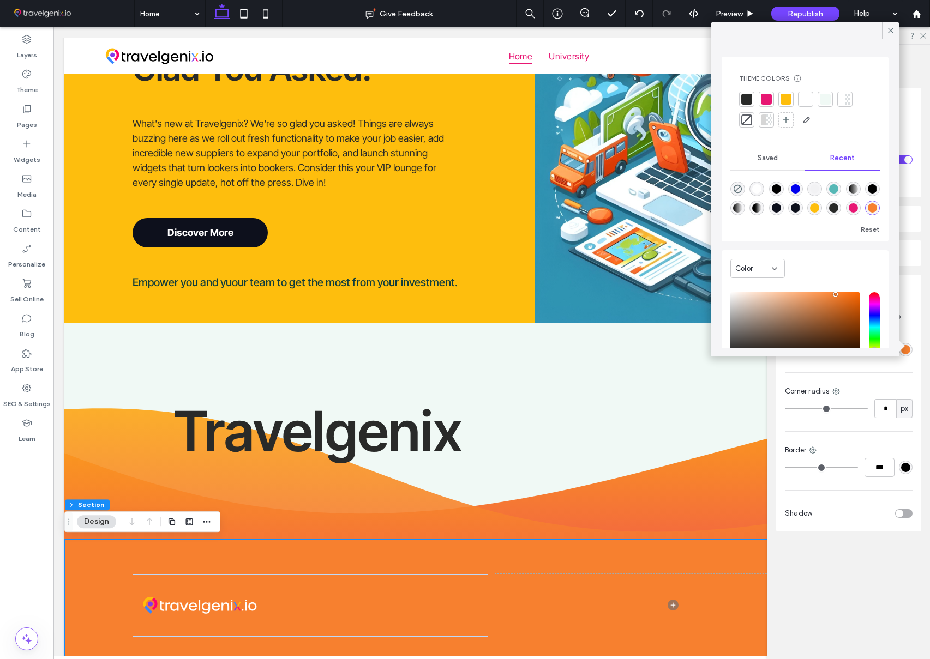
scroll to position [83, 0]
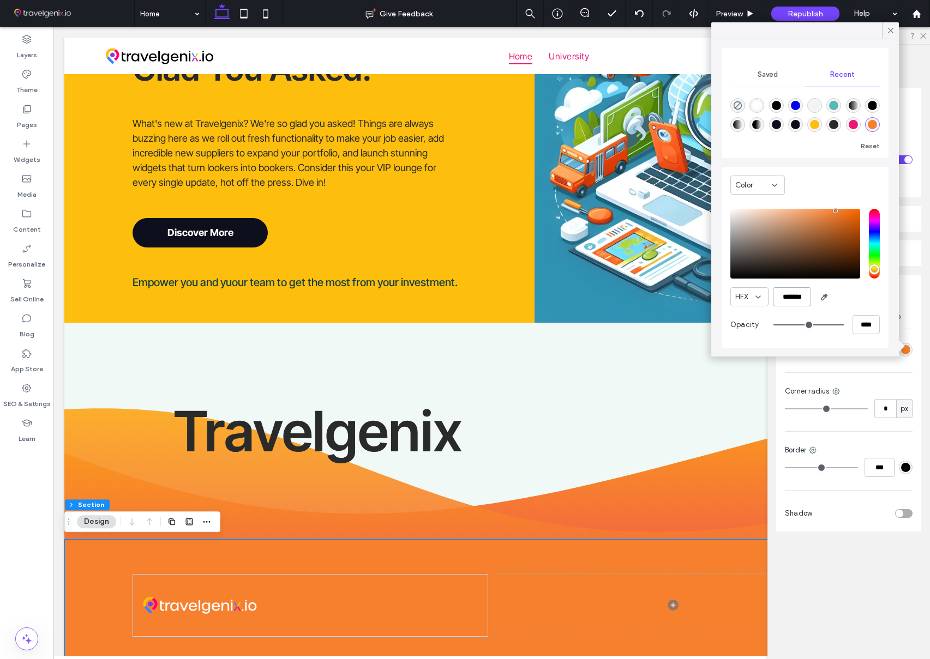
click at [801, 294] on input "*******" at bounding box center [792, 296] width 38 height 19
paste input "color picker textbox"
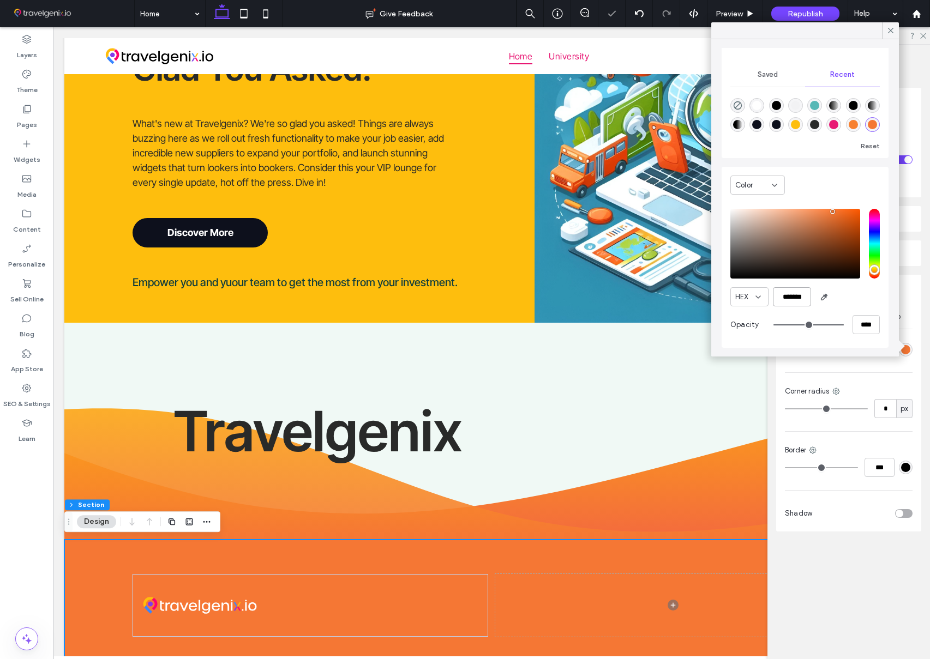
type input "*******"
click at [855, 305] on div "HEX *******" at bounding box center [804, 296] width 149 height 19
click at [889, 31] on icon at bounding box center [891, 31] width 10 height 10
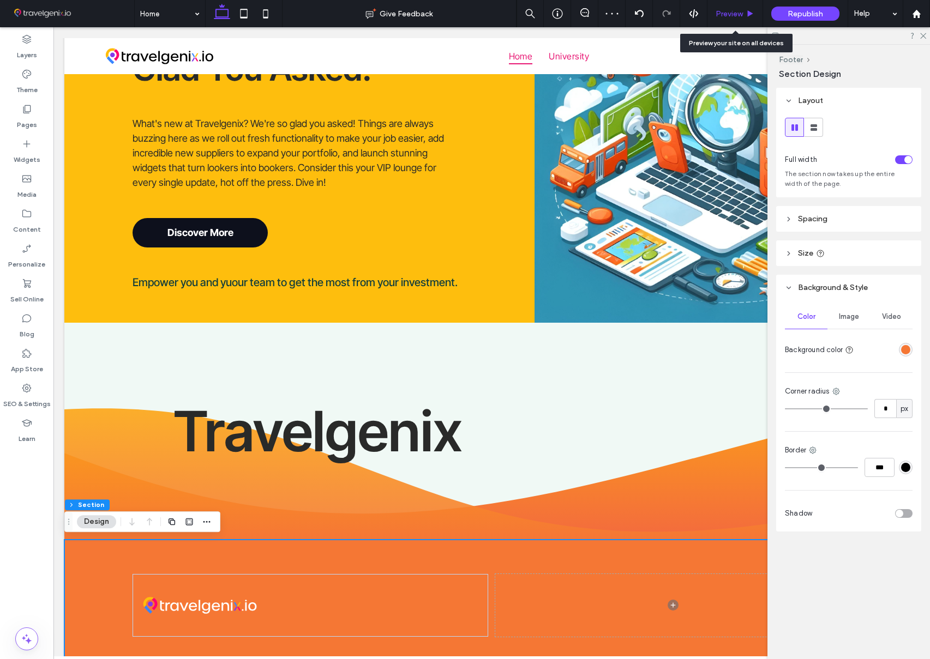
click at [743, 16] on div "Preview" at bounding box center [734, 13] width 55 height 9
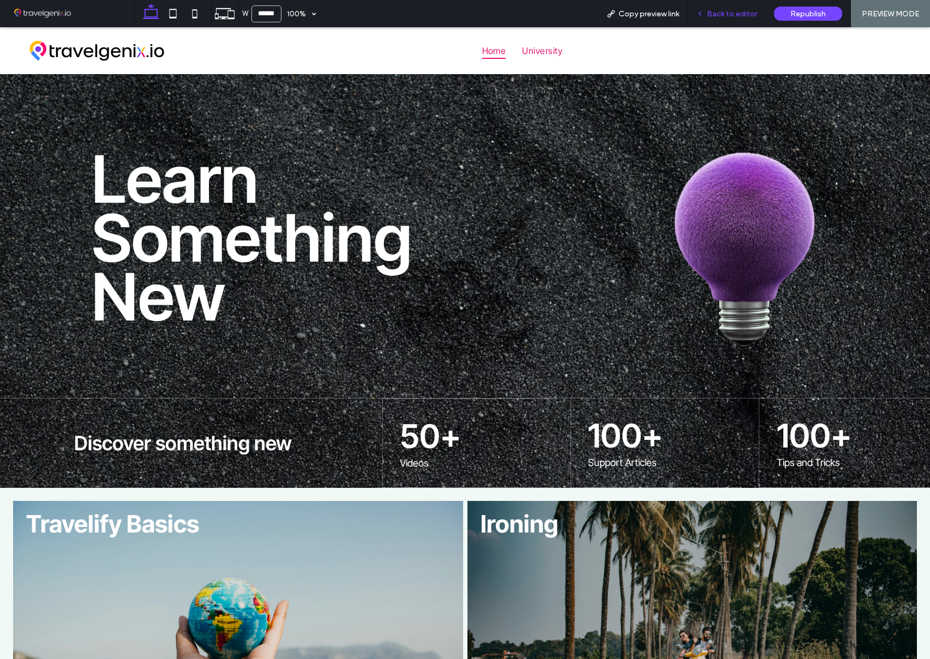
click at [750, 22] on div "Back to editor" at bounding box center [727, 13] width 78 height 27
click at [711, 15] on span "Back to editor" at bounding box center [732, 13] width 50 height 9
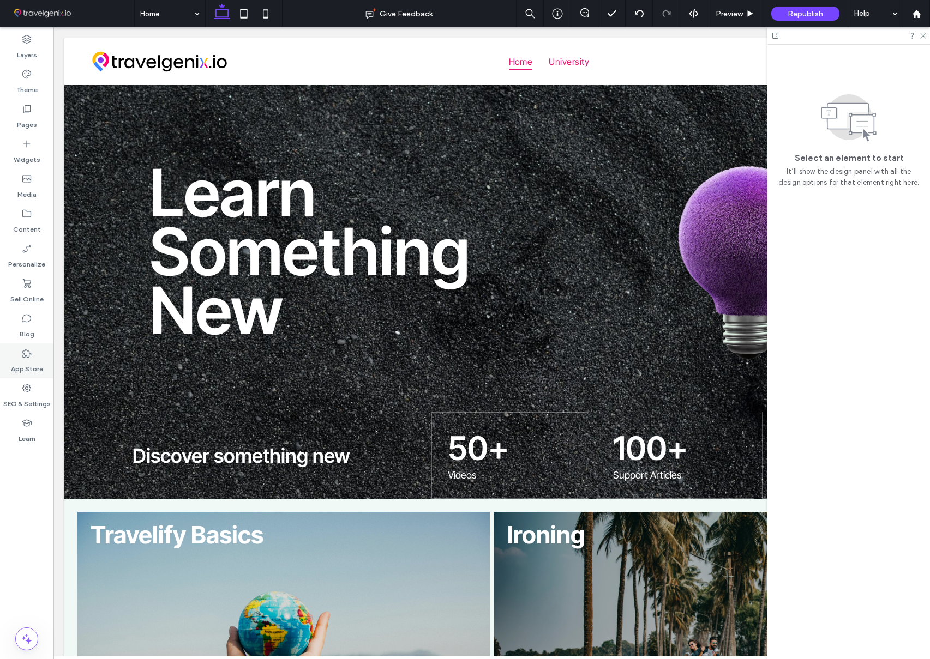
click at [28, 352] on icon at bounding box center [26, 353] width 11 height 11
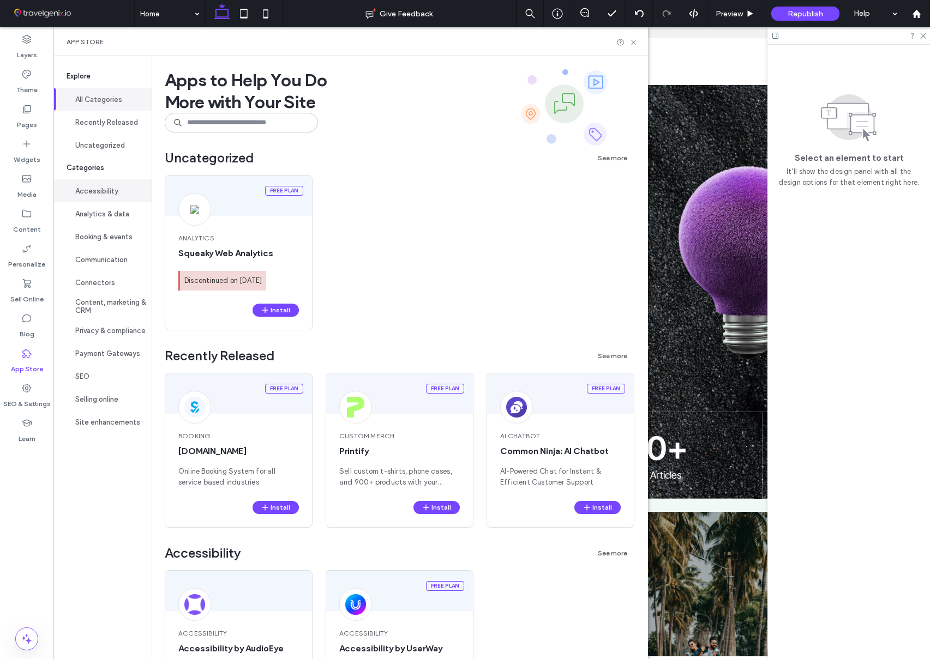
click at [110, 194] on button "Accessibility" at bounding box center [102, 190] width 98 height 23
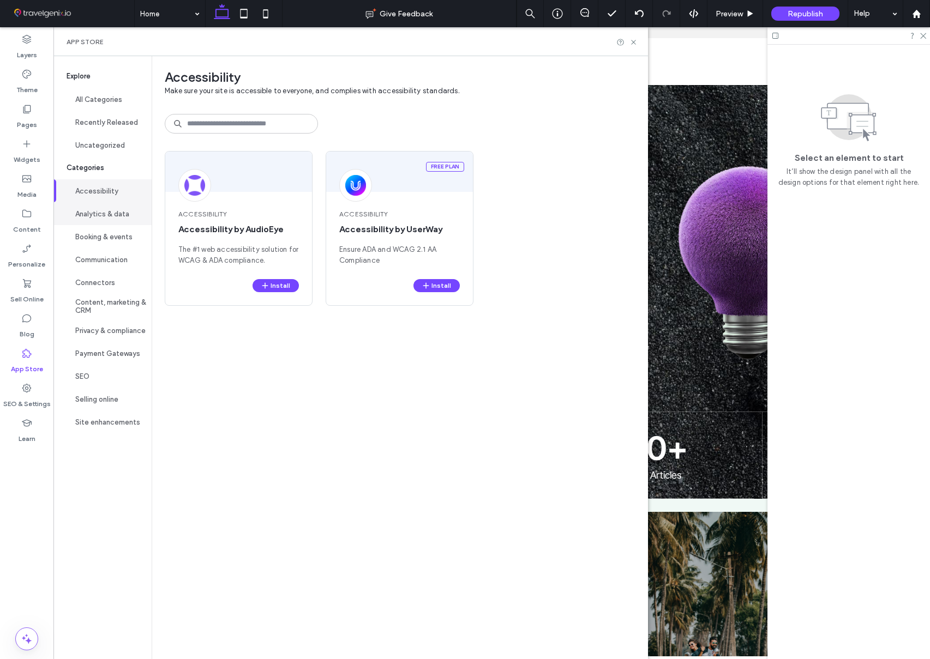
click at [110, 207] on button "Analytics & data" at bounding box center [102, 213] width 98 height 23
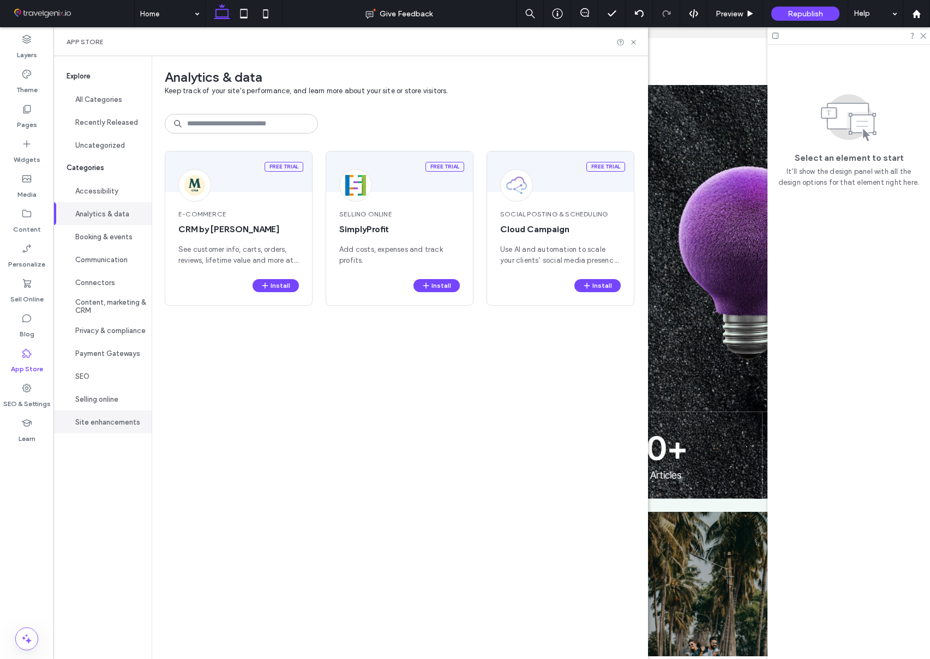
click at [115, 420] on button "Site enhancements" at bounding box center [102, 422] width 98 height 23
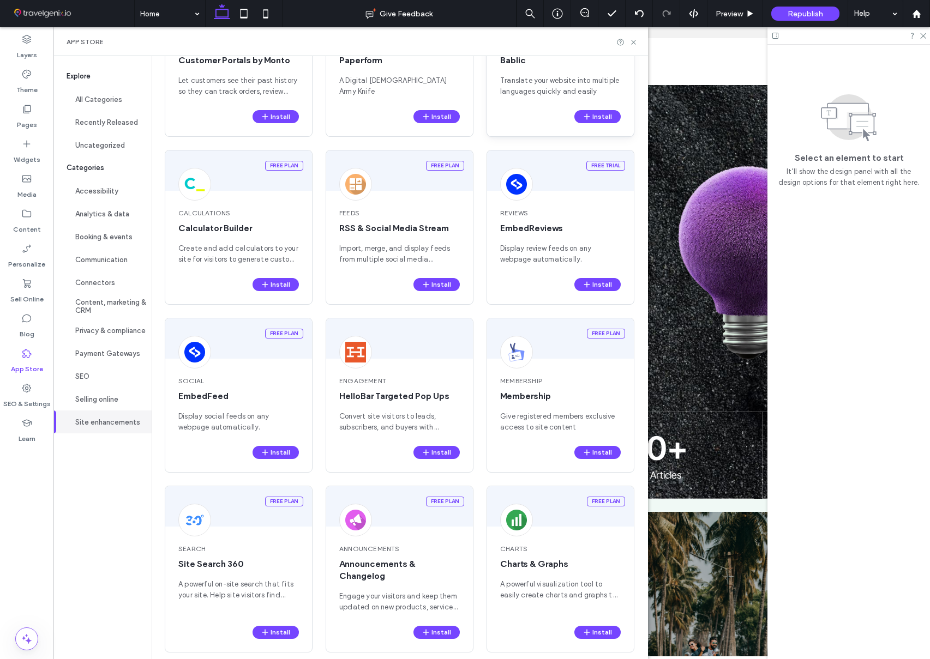
scroll to position [412, 0]
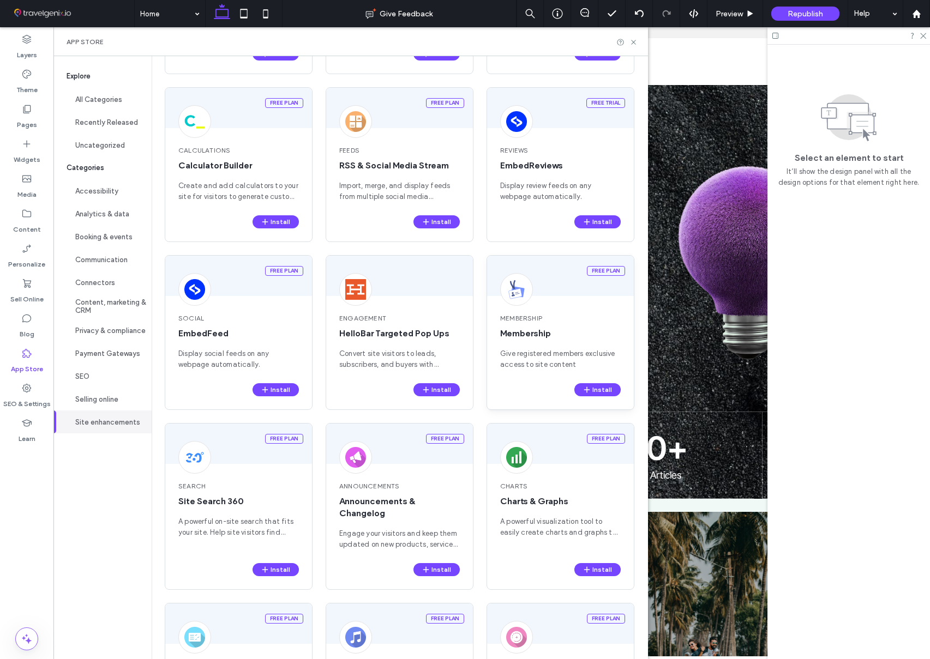
click at [532, 350] on span "Give registered members exclusive access to site content" at bounding box center [560, 360] width 121 height 22
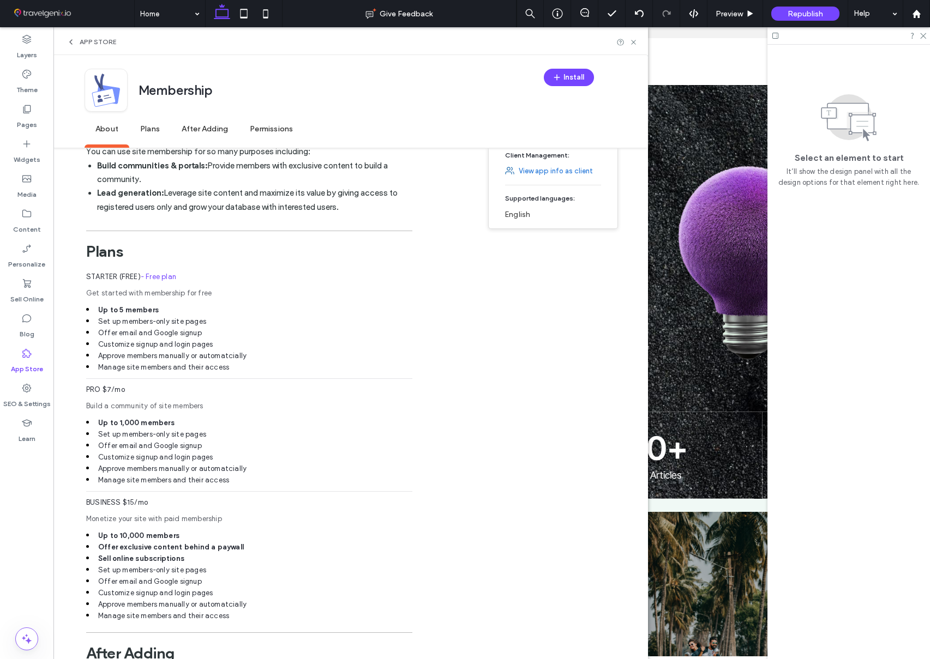
scroll to position [458, 0]
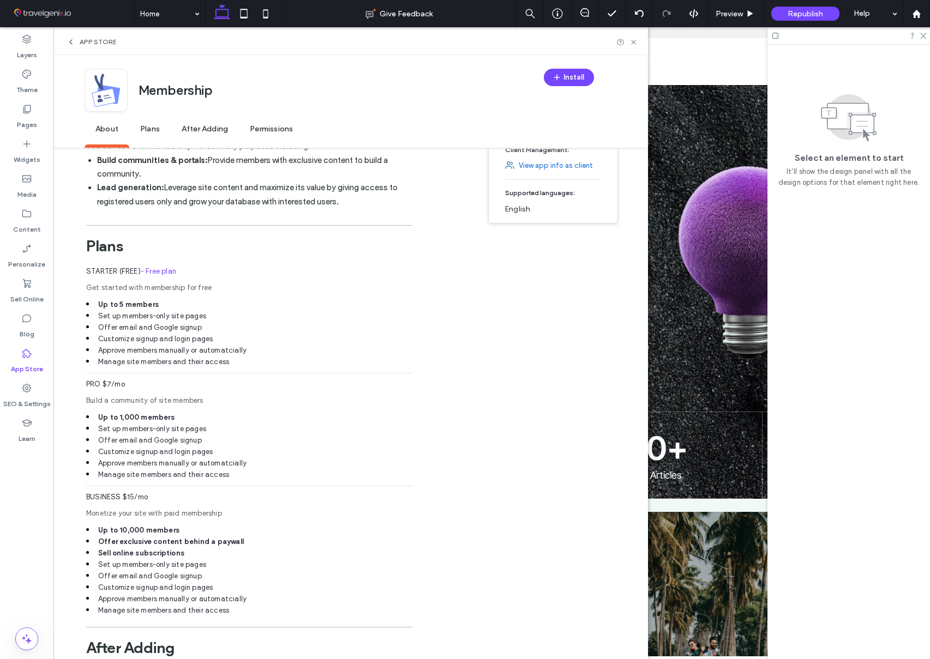
click at [70, 39] on icon at bounding box center [71, 42] width 9 height 9
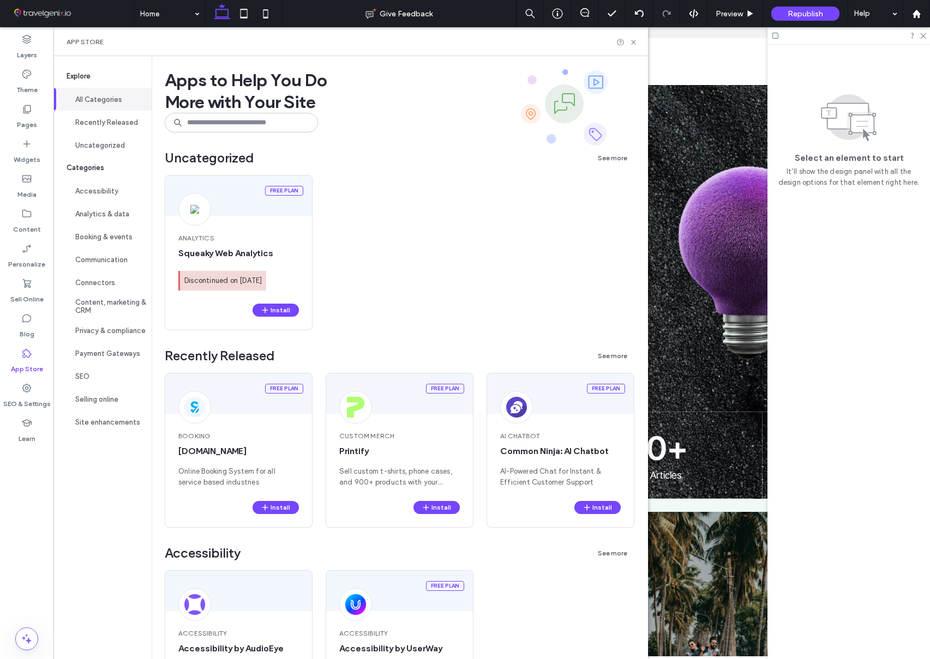
click at [105, 99] on button "All Categories" at bounding box center [102, 99] width 98 height 23
click at [105, 119] on button "Recently Released" at bounding box center [102, 122] width 98 height 23
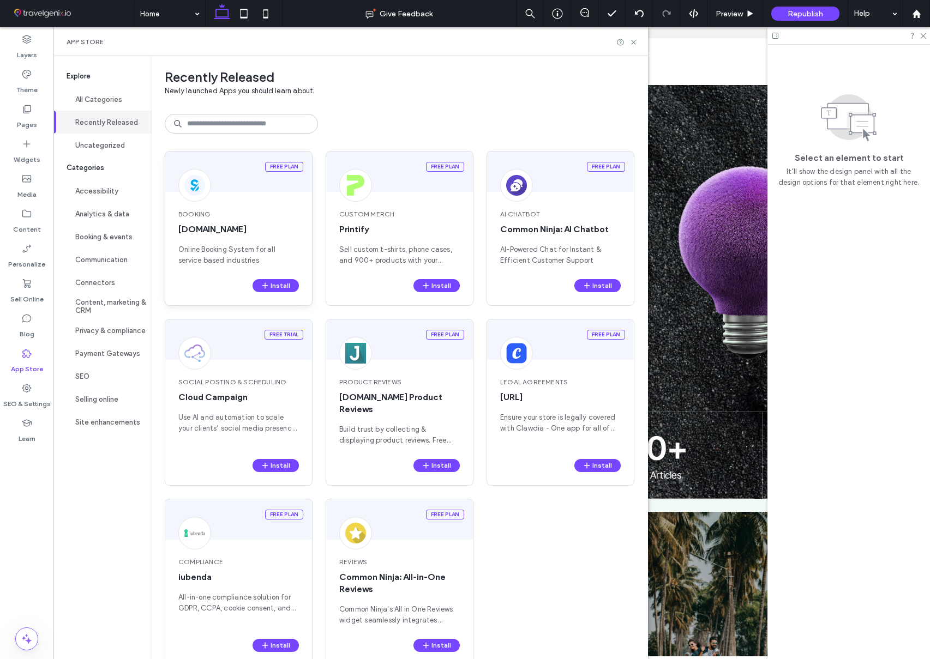
scroll to position [12, 0]
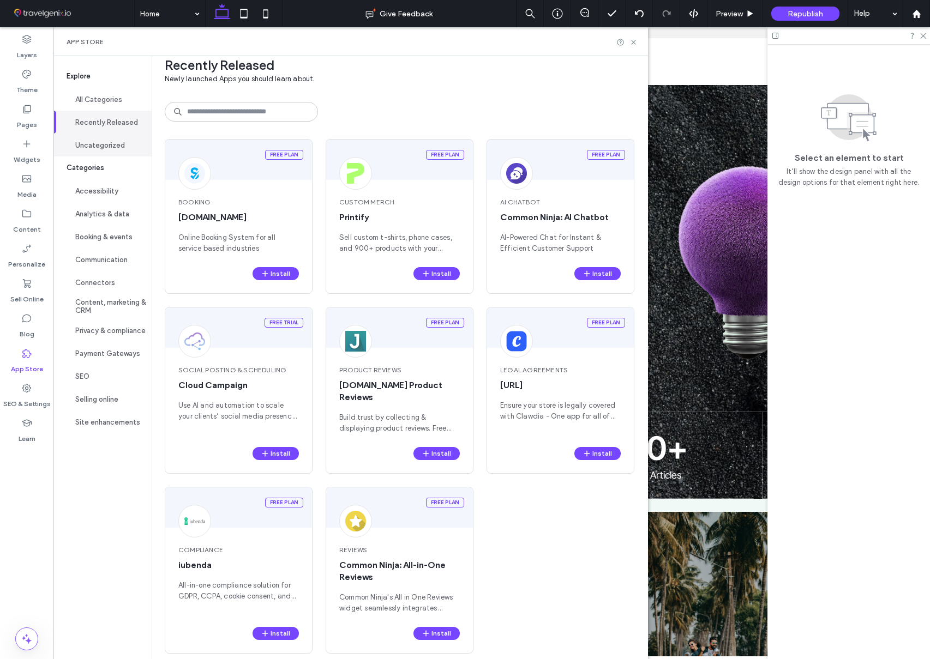
click at [98, 141] on button "Uncategorized" at bounding box center [102, 145] width 98 height 23
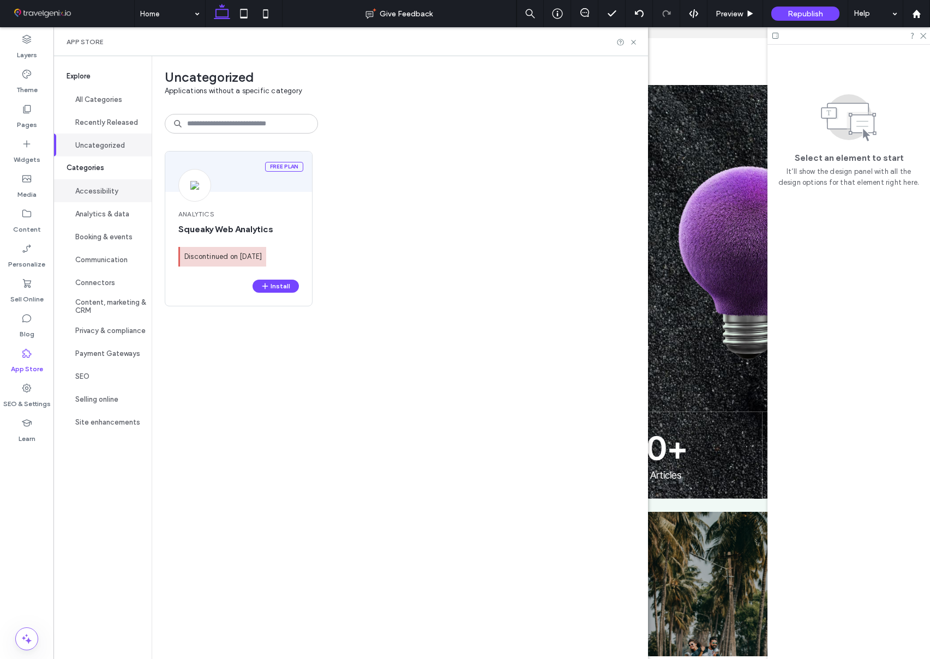
click at [99, 187] on button "Accessibility" at bounding box center [102, 190] width 98 height 23
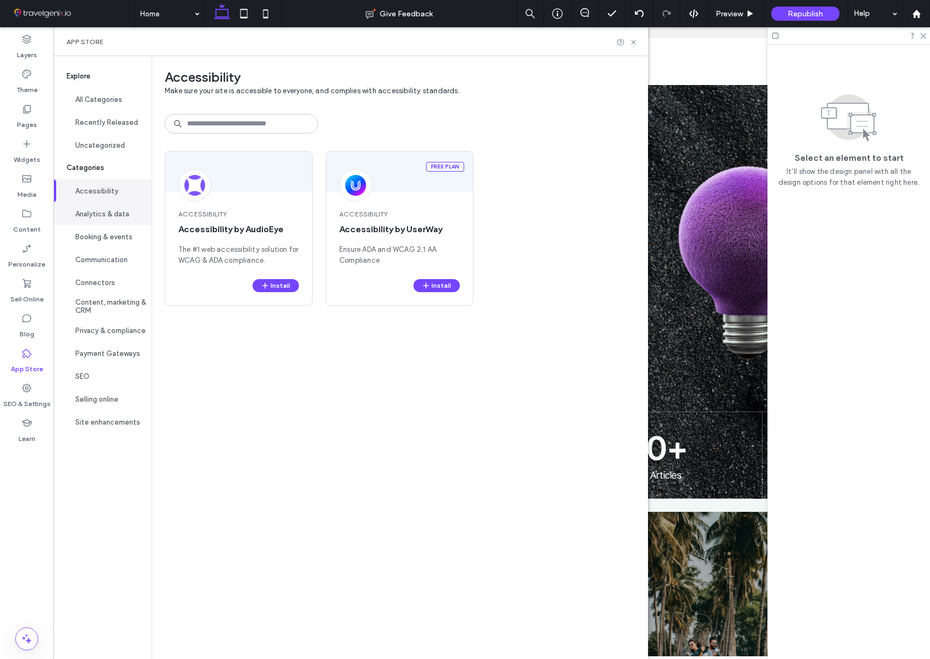
click at [104, 209] on button "Analytics & data" at bounding box center [102, 213] width 98 height 23
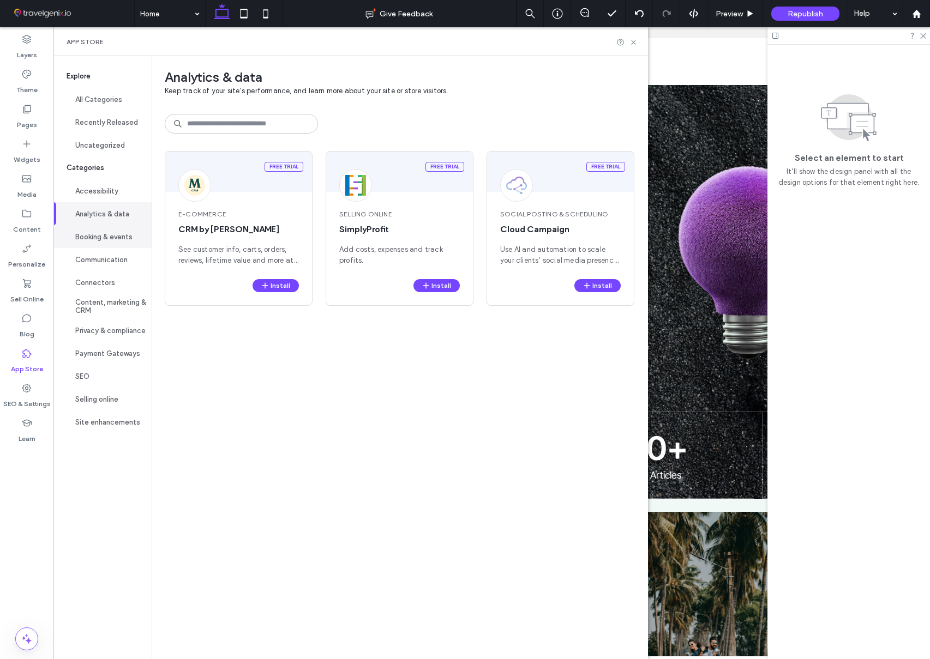
click at [101, 231] on button "Booking & events" at bounding box center [102, 236] width 98 height 23
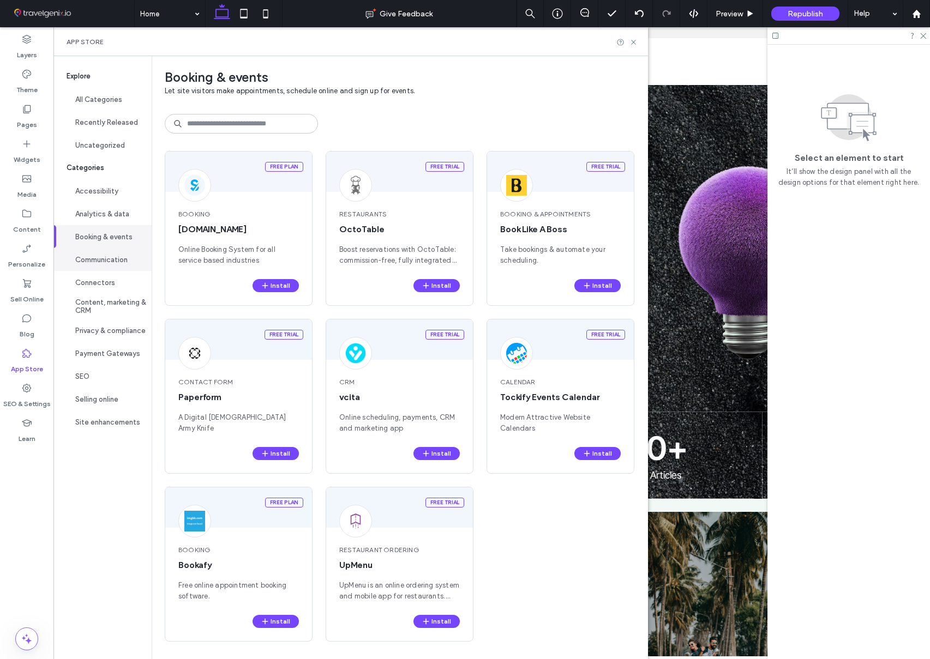
click at [107, 253] on button "Communication" at bounding box center [102, 259] width 98 height 23
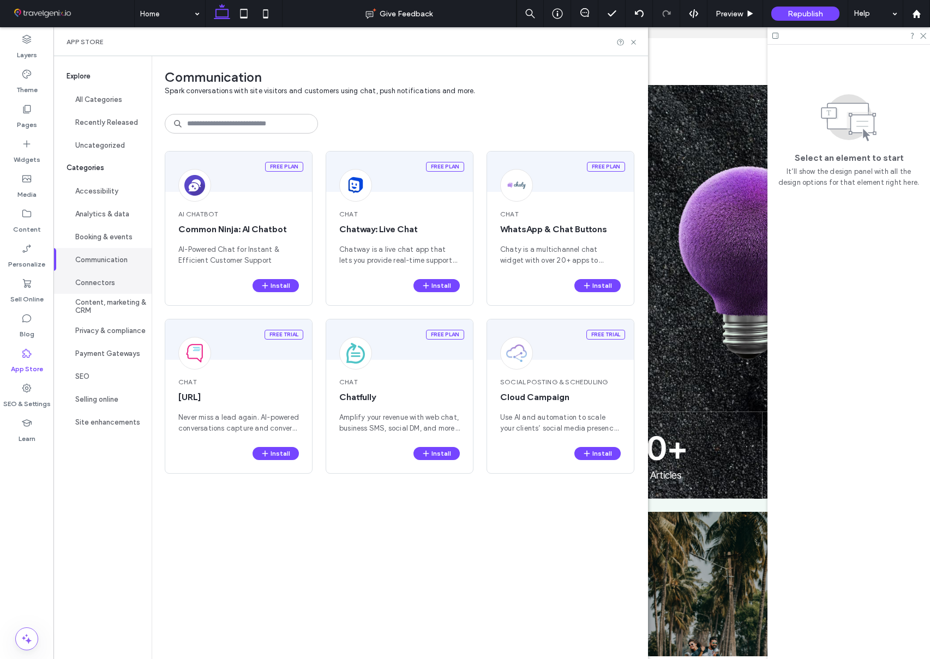
click at [104, 283] on button "Connectors" at bounding box center [102, 282] width 98 height 23
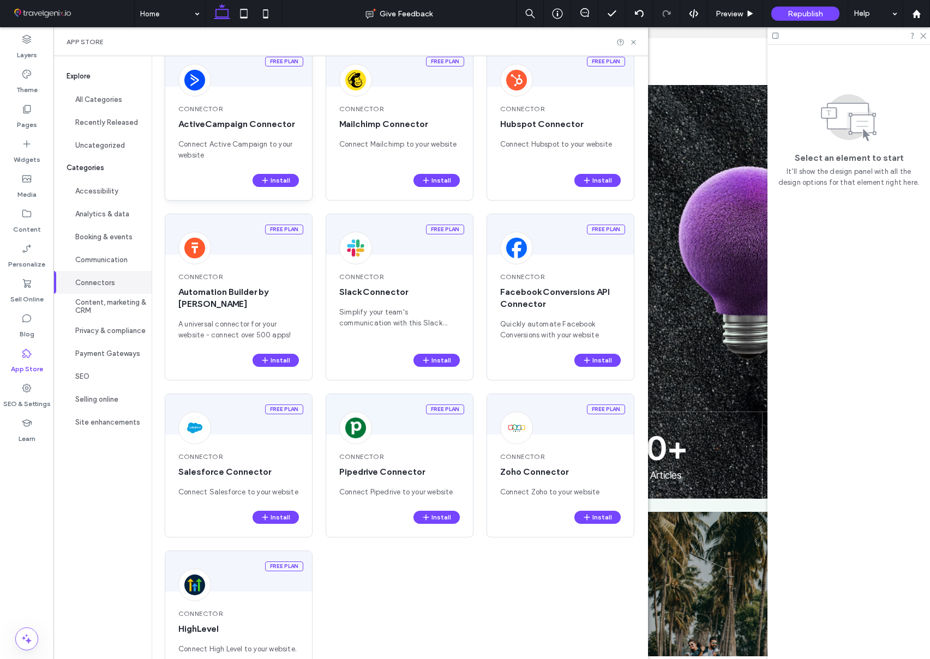
scroll to position [158, 0]
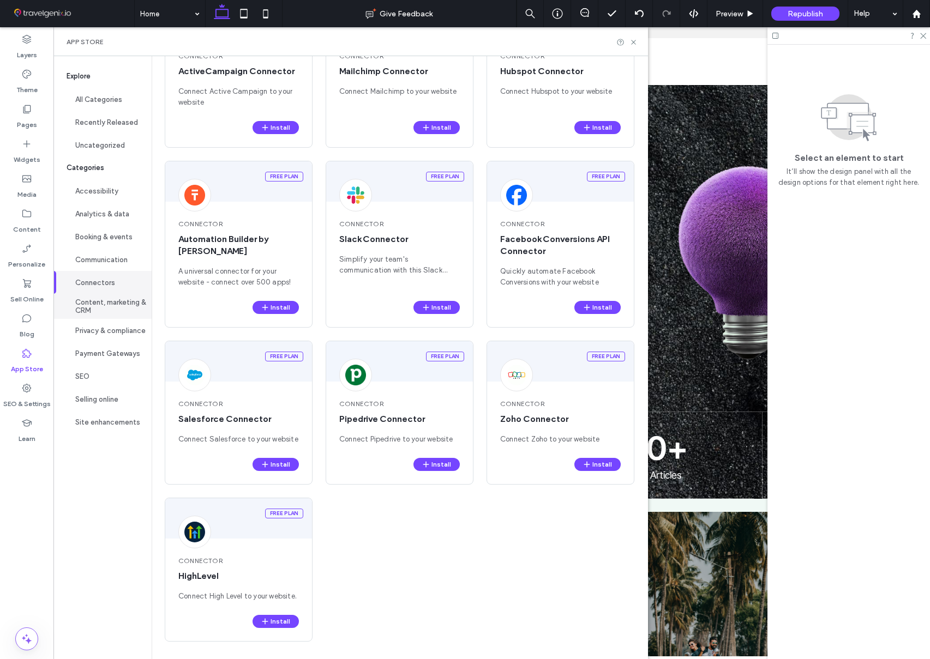
click at [83, 304] on button "Content, marketing & CRM" at bounding box center [102, 306] width 98 height 25
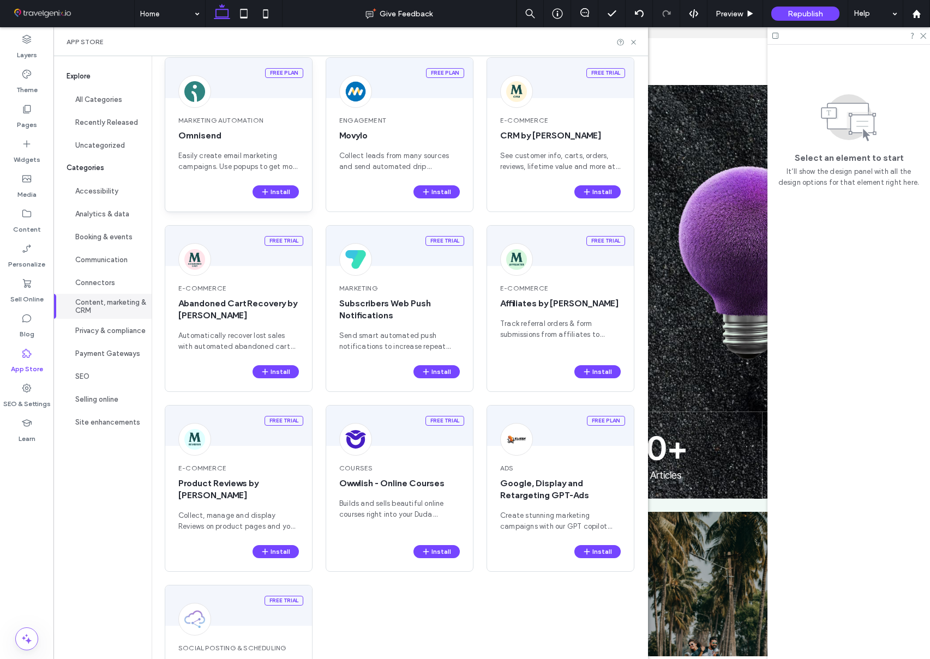
scroll to position [192, 0]
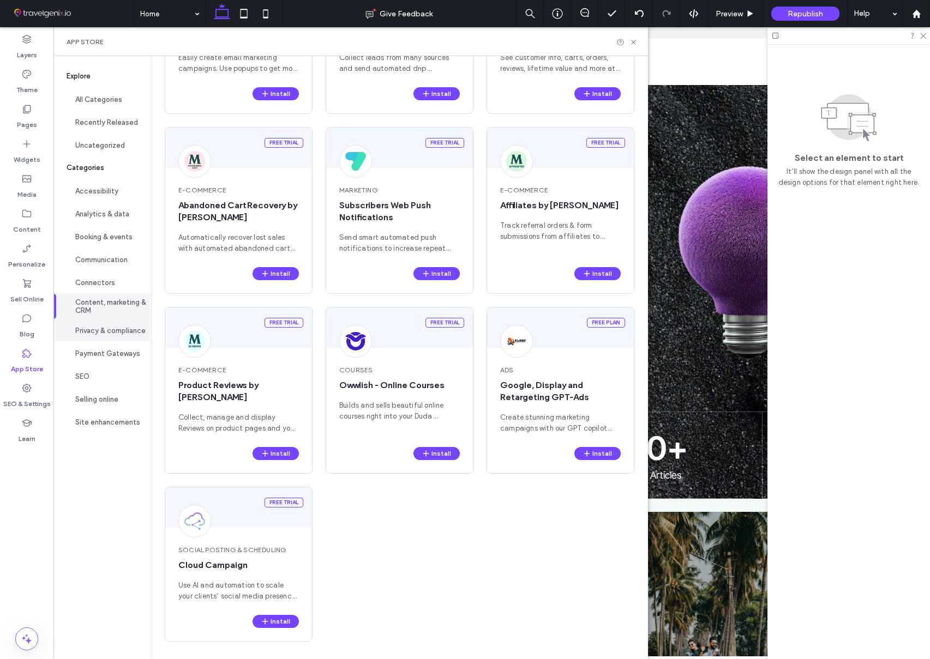
click at [110, 329] on button "Privacy & compliance" at bounding box center [102, 330] width 98 height 23
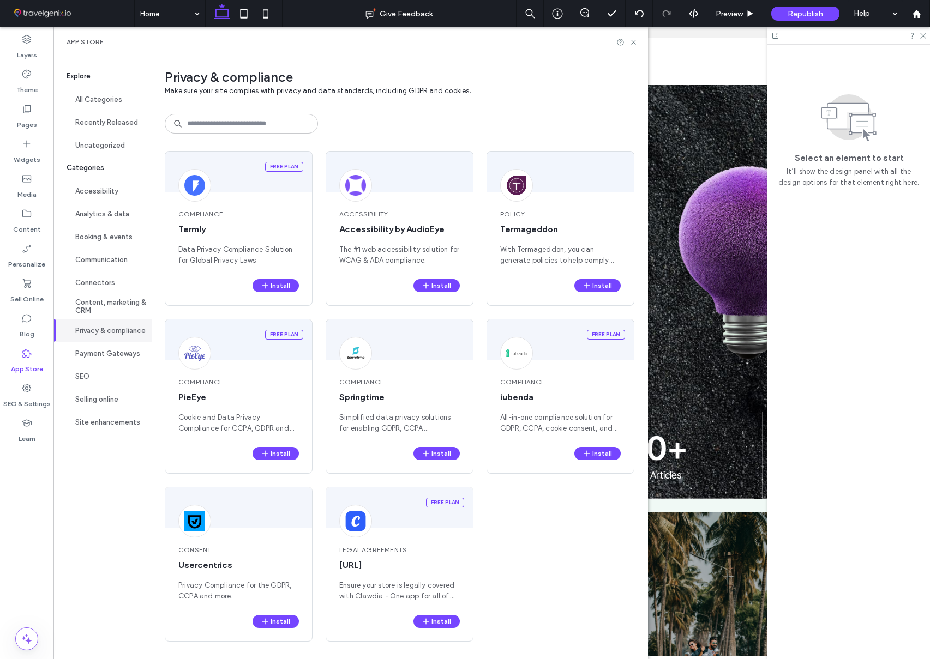
scroll to position [0, 0]
click at [118, 348] on button "Payment Gateways" at bounding box center [102, 353] width 98 height 23
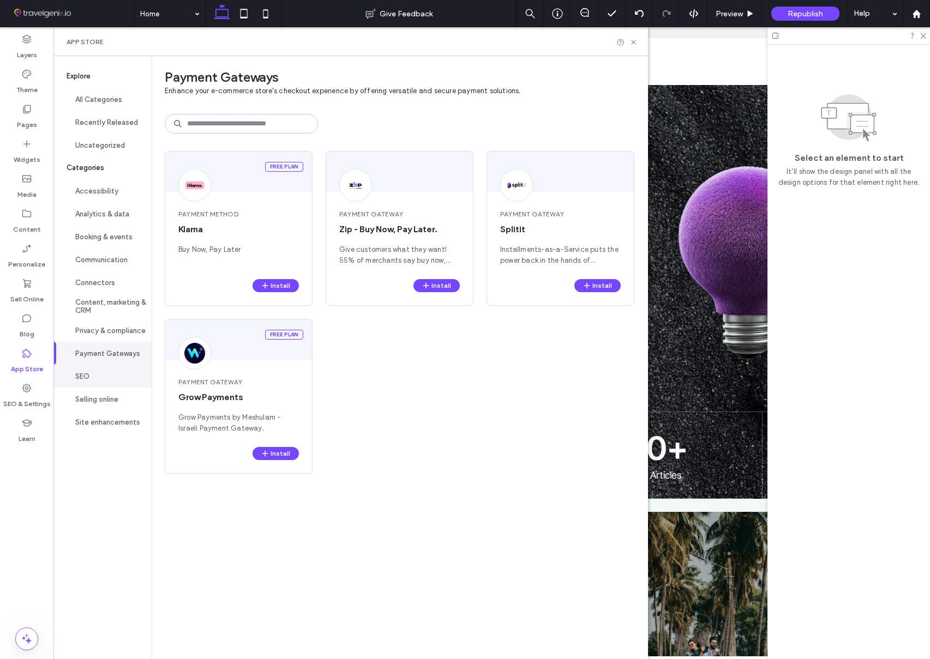
click at [110, 374] on button "SEO" at bounding box center [102, 376] width 98 height 23
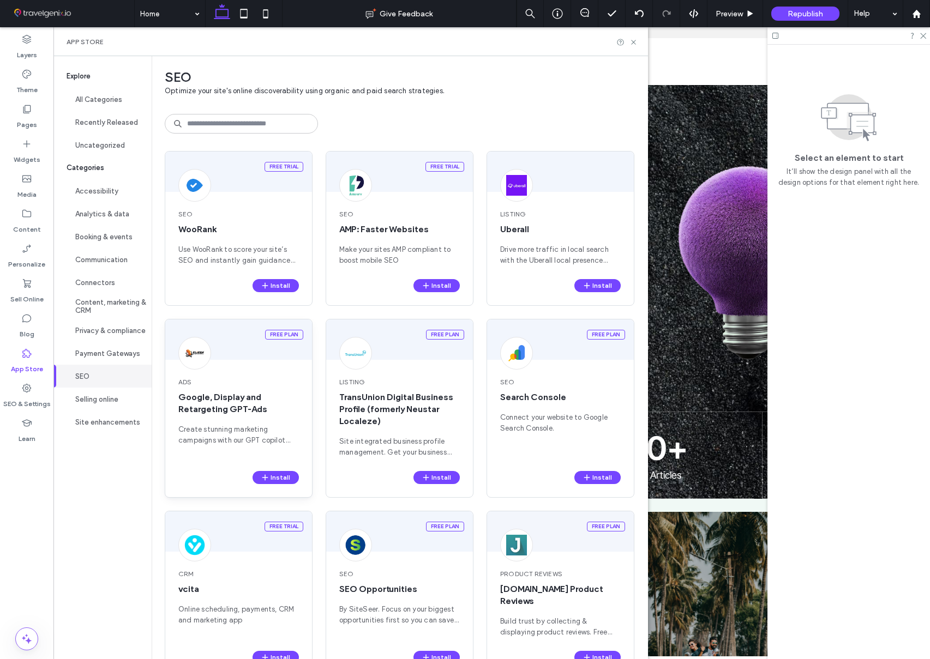
scroll to position [24, 0]
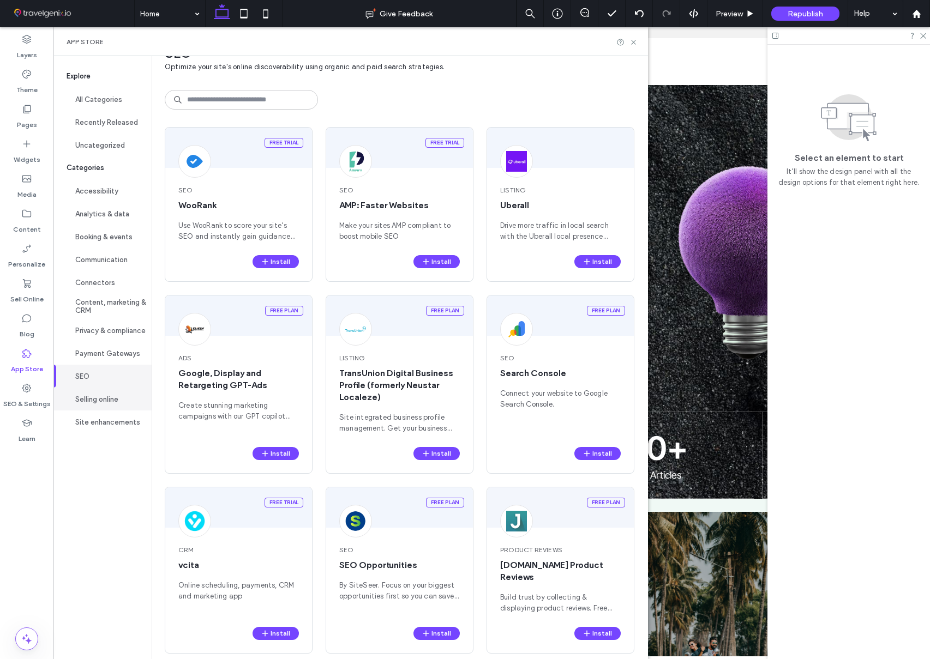
click at [95, 398] on button "Selling online" at bounding box center [102, 399] width 98 height 23
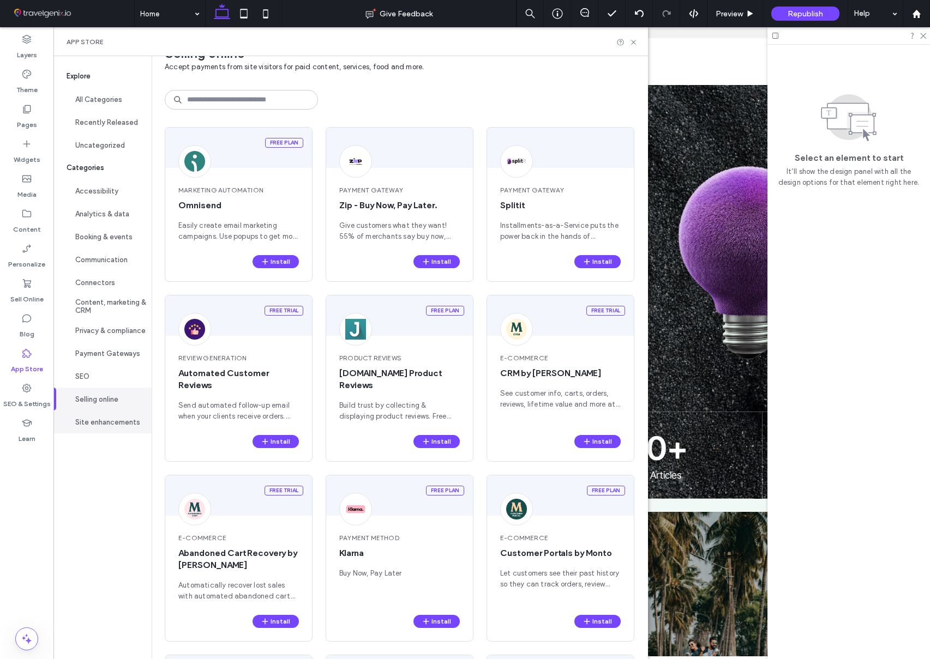
click at [97, 426] on button "Site enhancements" at bounding box center [102, 422] width 98 height 23
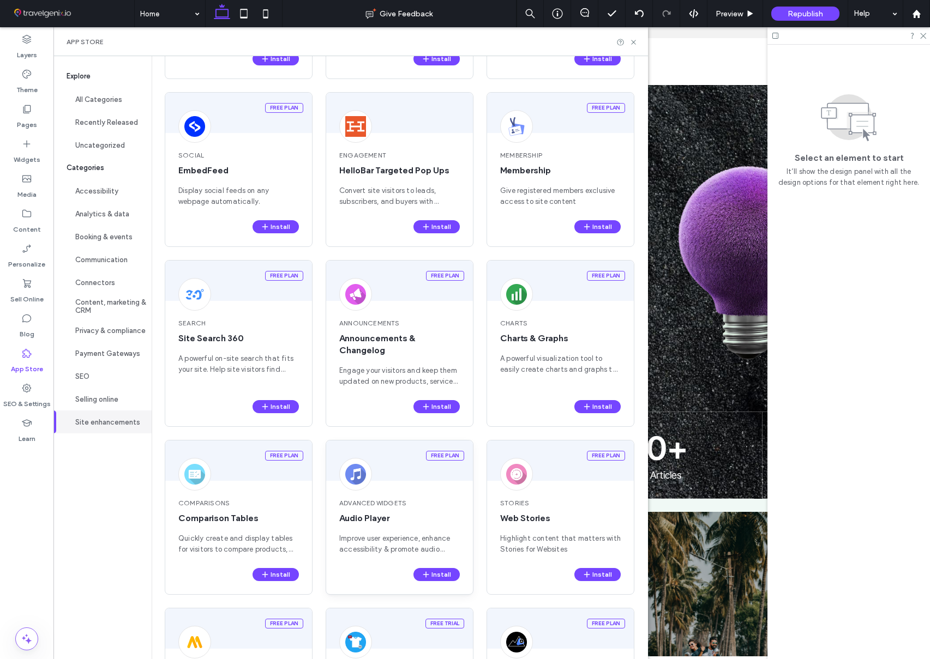
scroll to position [511, 0]
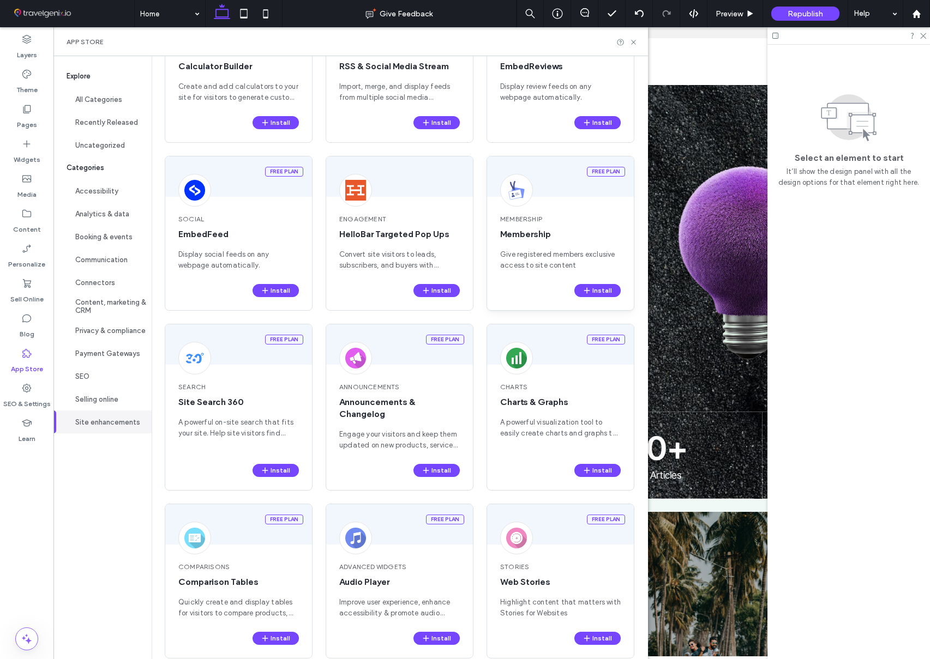
click at [512, 236] on span "Membership" at bounding box center [560, 235] width 121 height 12
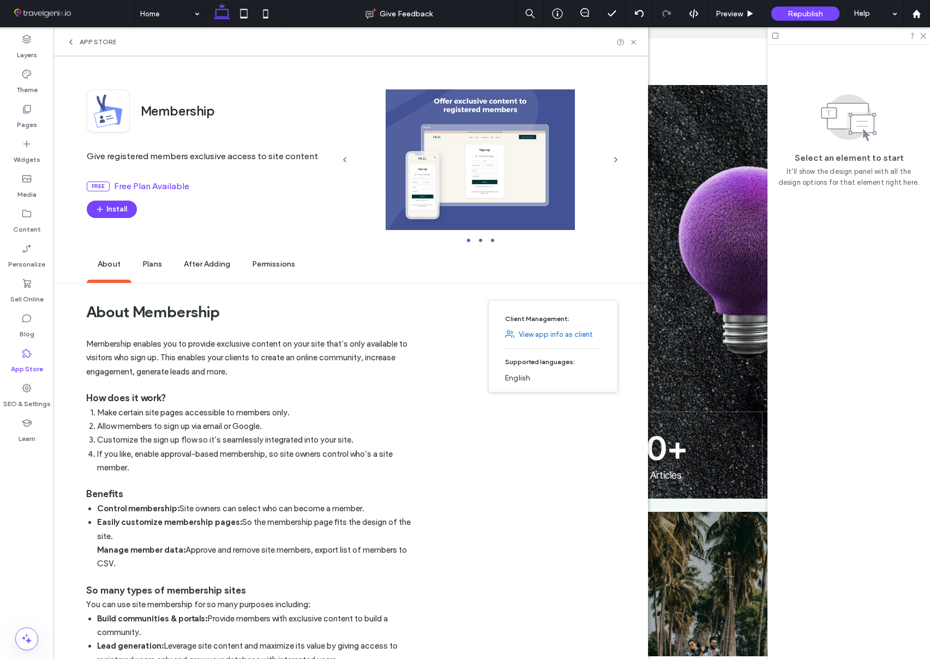
click at [150, 265] on span "Plans" at bounding box center [151, 265] width 41 height 30
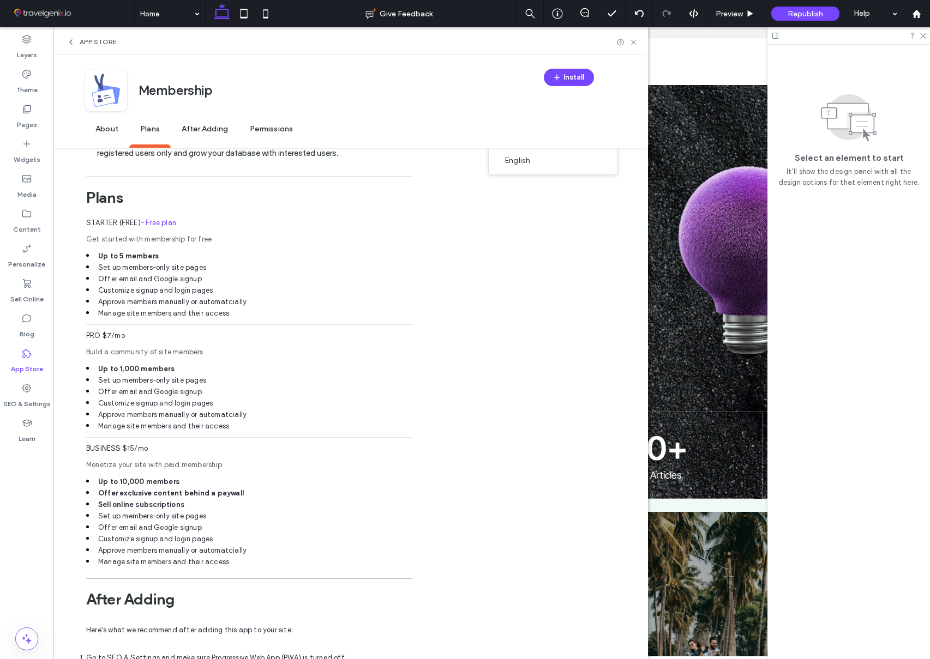
scroll to position [508, 0]
click at [634, 41] on icon at bounding box center [633, 42] width 8 height 8
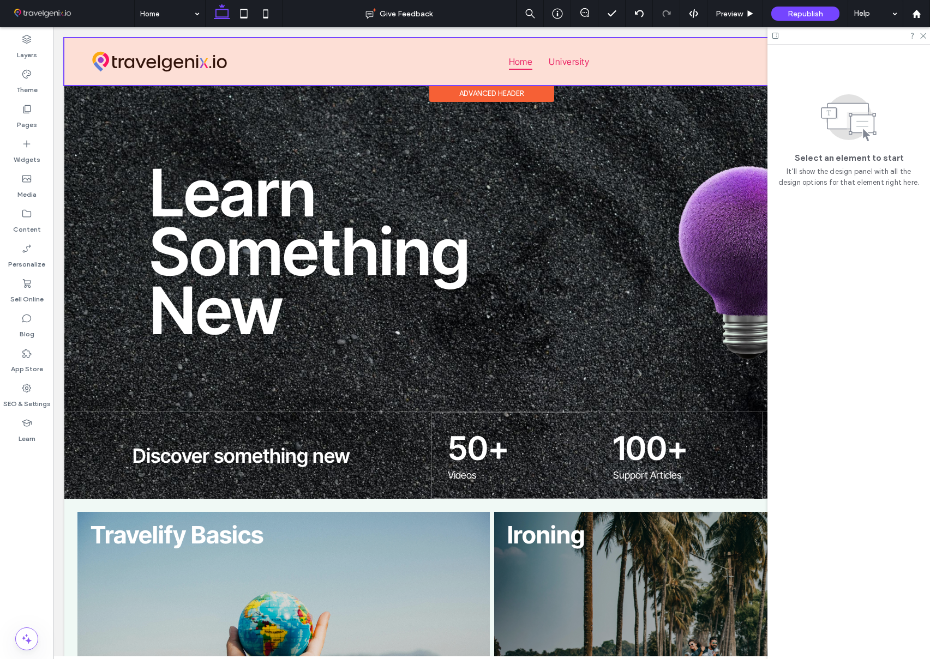
click at [566, 60] on div at bounding box center [491, 61] width 855 height 47
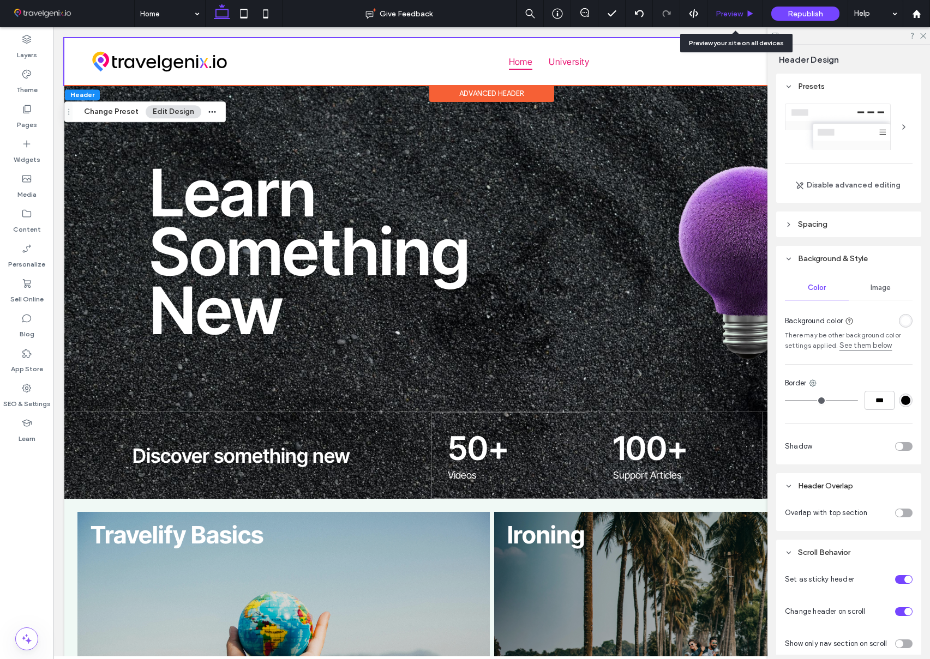
click at [739, 13] on span "Preview" at bounding box center [729, 13] width 27 height 9
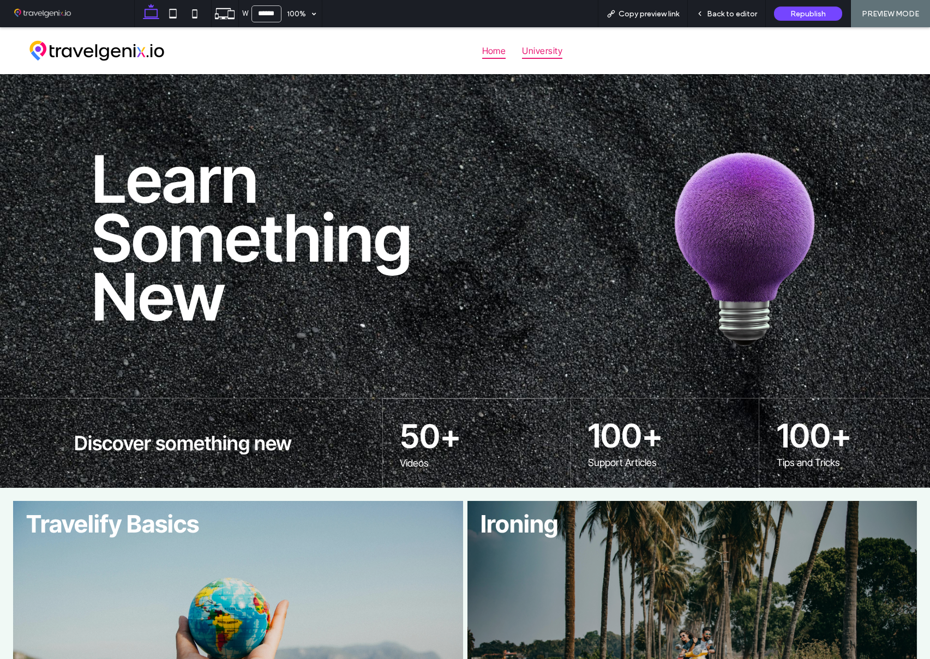
click at [548, 51] on span "University" at bounding box center [542, 51] width 40 height 16
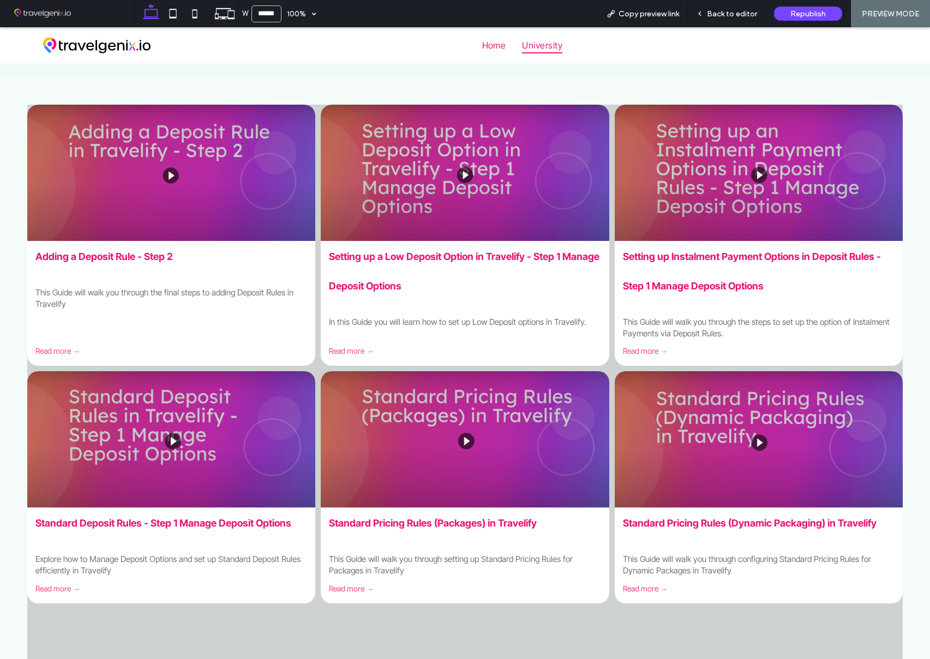
scroll to position [181, 0]
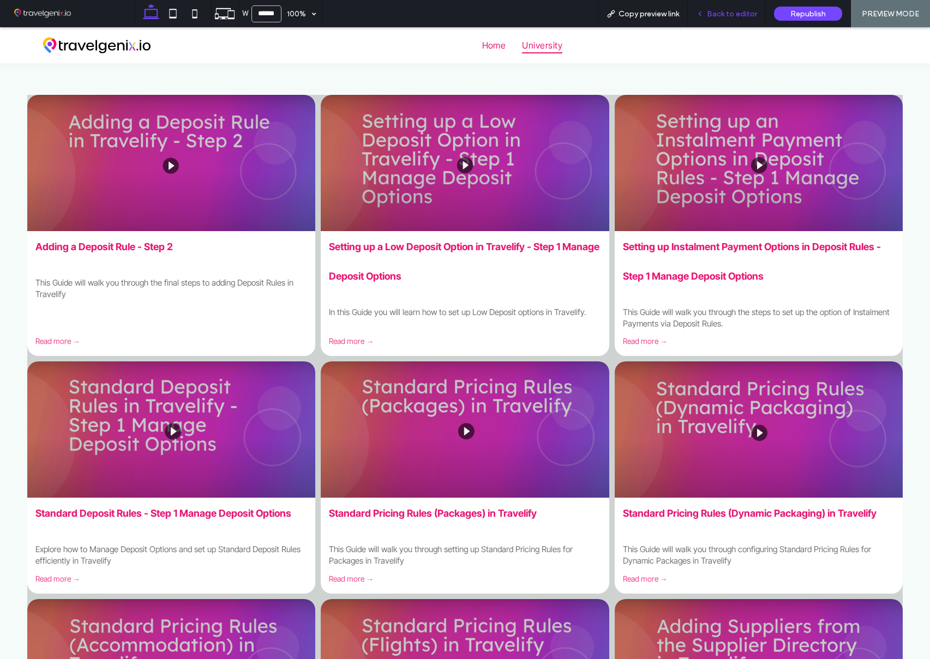
drag, startPoint x: 723, startPoint y: 16, endPoint x: 691, endPoint y: 2, distance: 35.0
click at [723, 16] on span "Back to editor" at bounding box center [732, 13] width 50 height 9
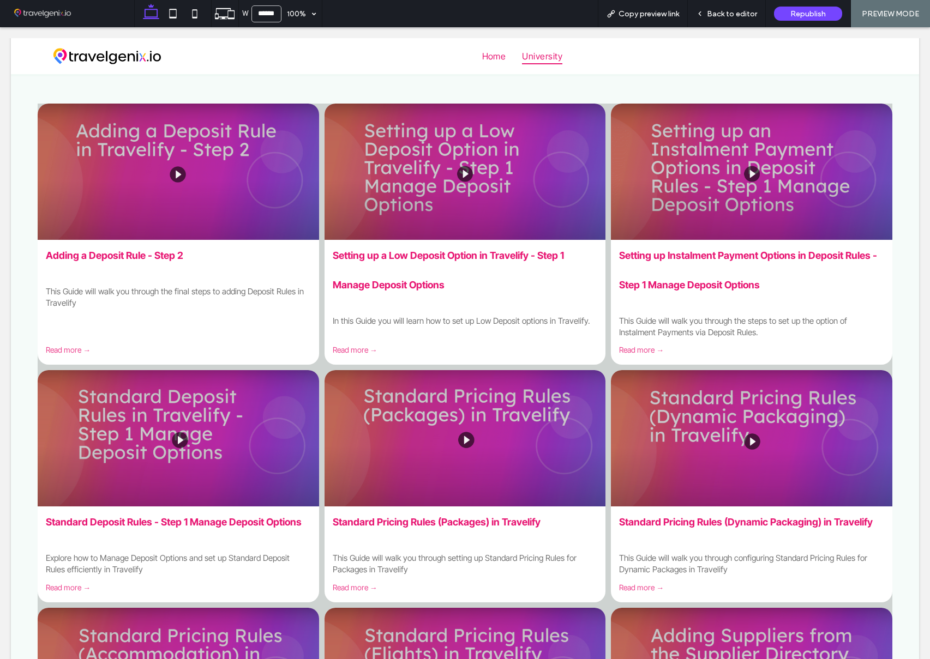
scroll to position [178, 0]
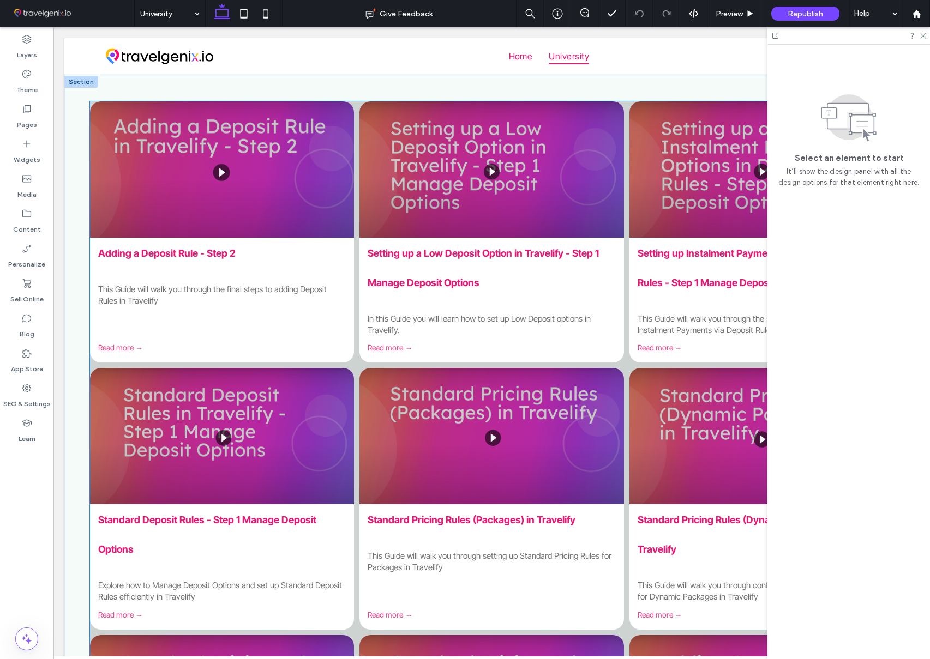
click at [231, 288] on div "This Guide will walk you through the final steps to adding Deposit Rules in Tra…" at bounding box center [222, 295] width 248 height 22
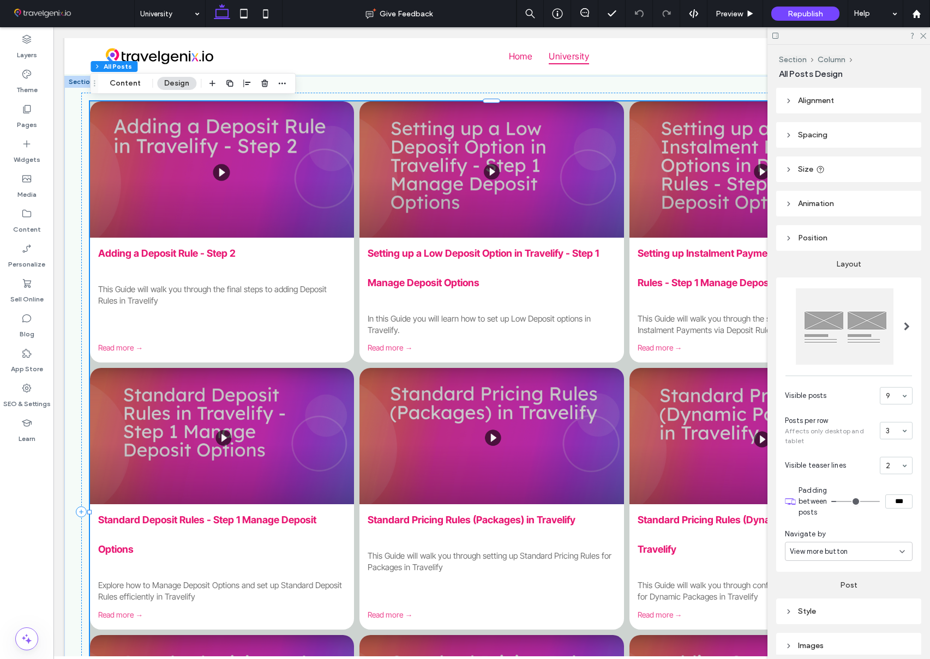
click at [257, 290] on div "This Guide will walk you through the final steps to adding Deposit Rules in Tra…" at bounding box center [222, 295] width 248 height 22
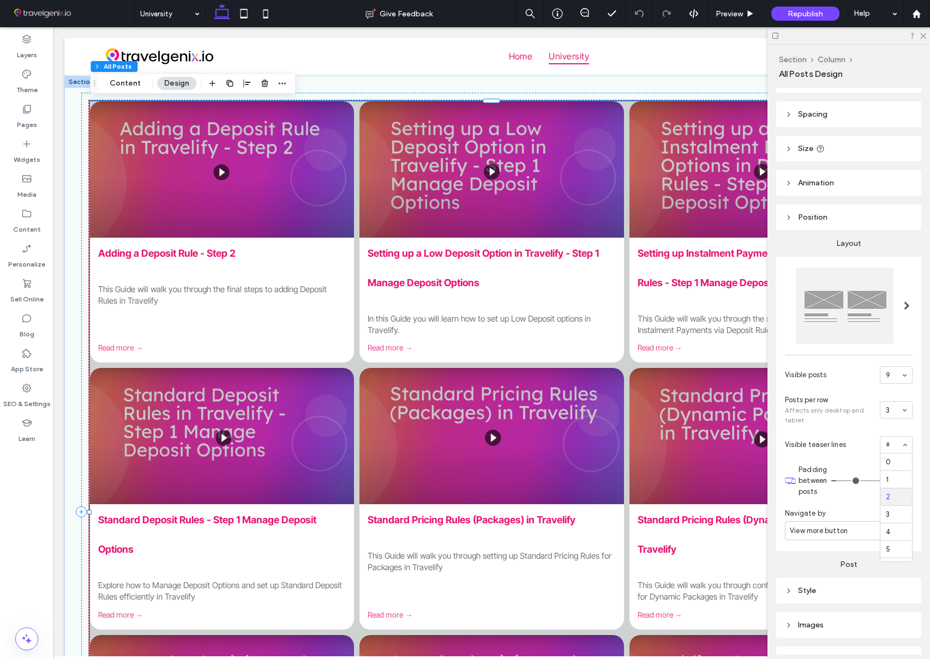
scroll to position [35, 0]
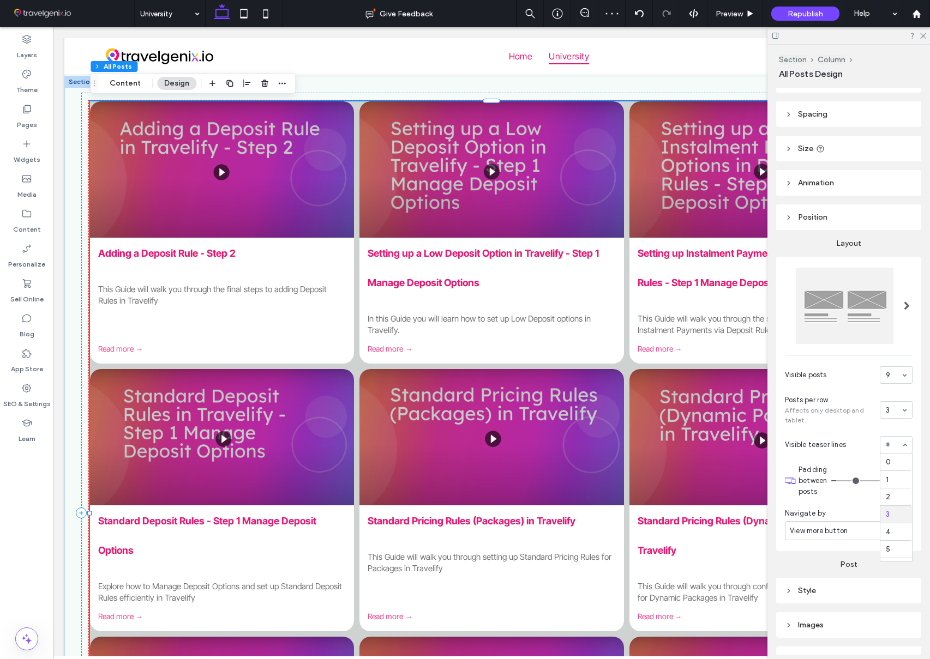
click at [895, 446] on input at bounding box center [893, 445] width 15 height 8
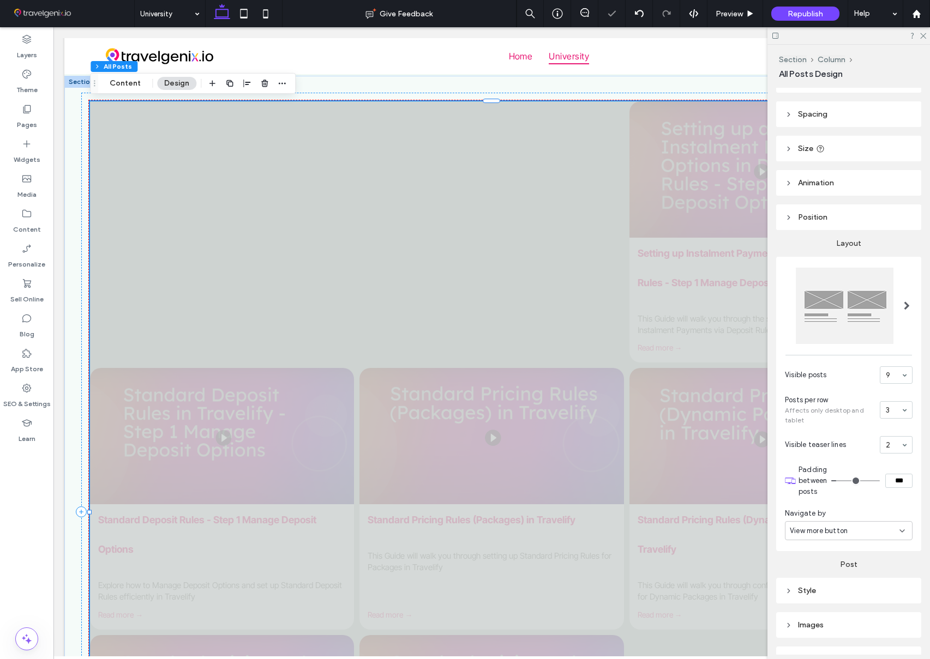
scroll to position [151, 0]
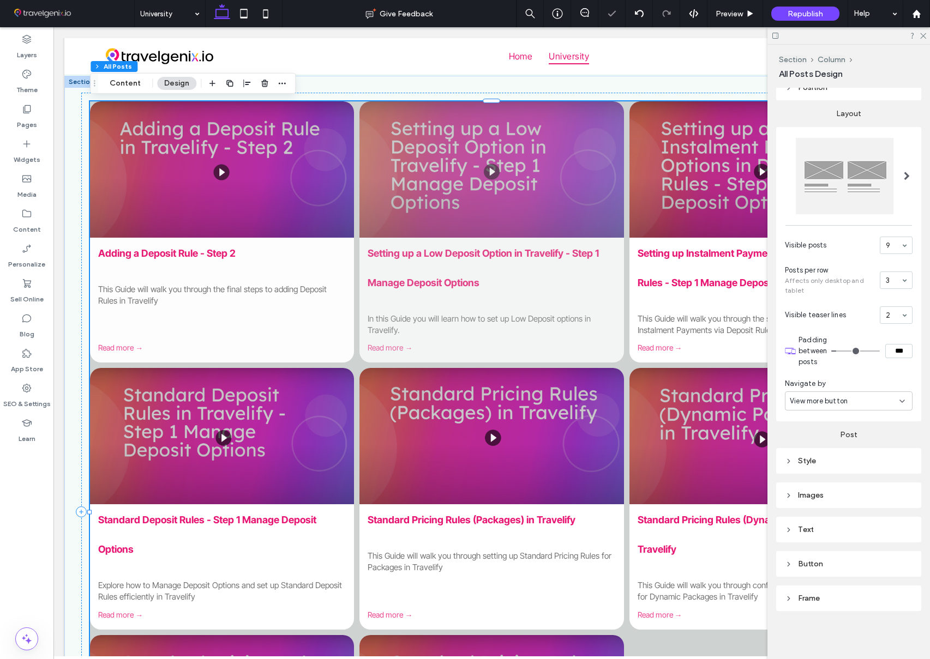
click at [856, 594] on div "Frame" at bounding box center [849, 598] width 128 height 9
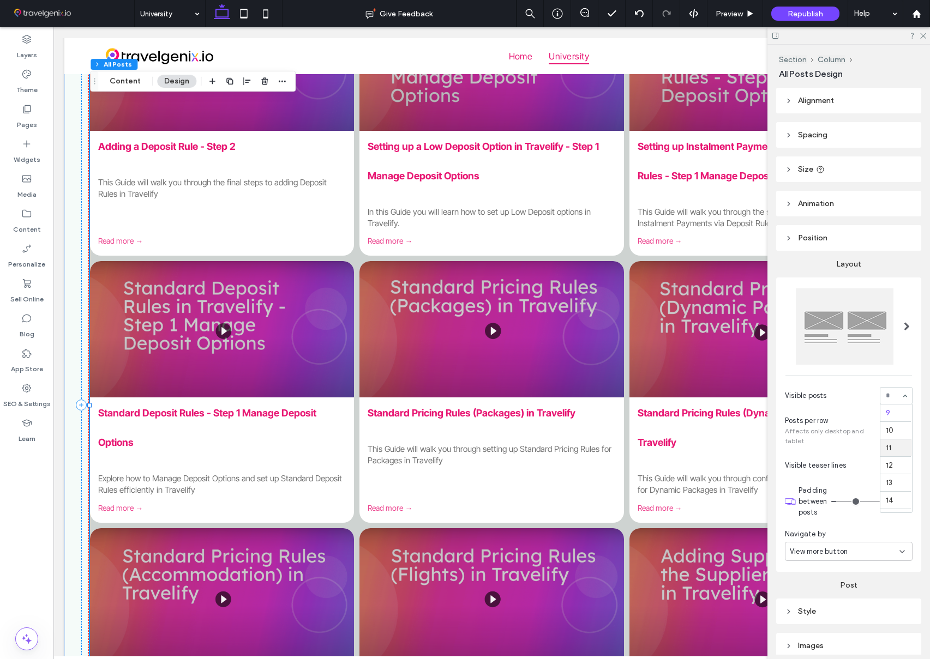
scroll to position [764, 0]
click at [852, 335] on div at bounding box center [845, 327] width 98 height 76
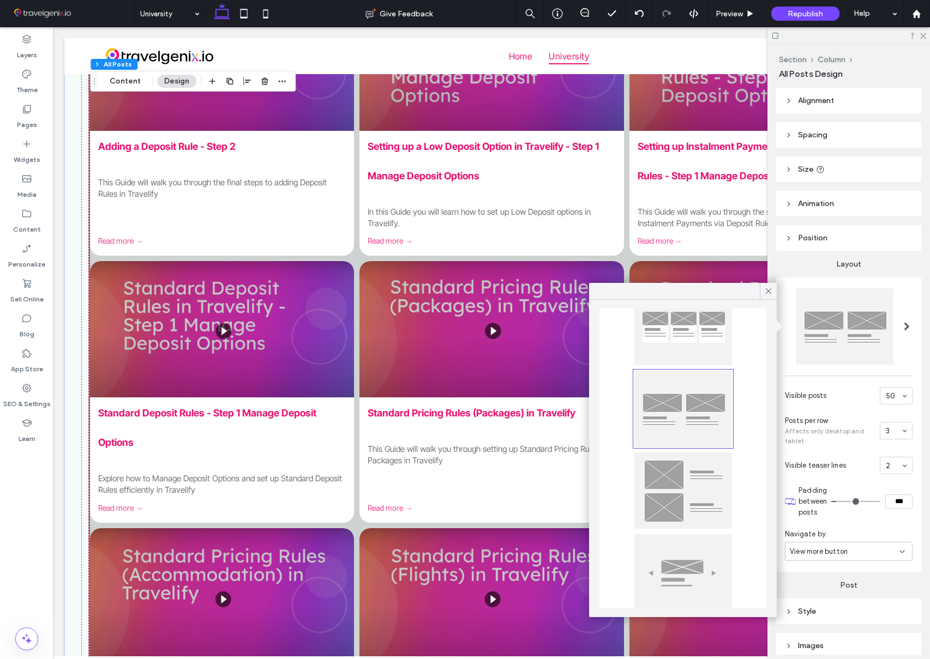
scroll to position [49, 0]
click at [770, 291] on icon at bounding box center [769, 291] width 10 height 10
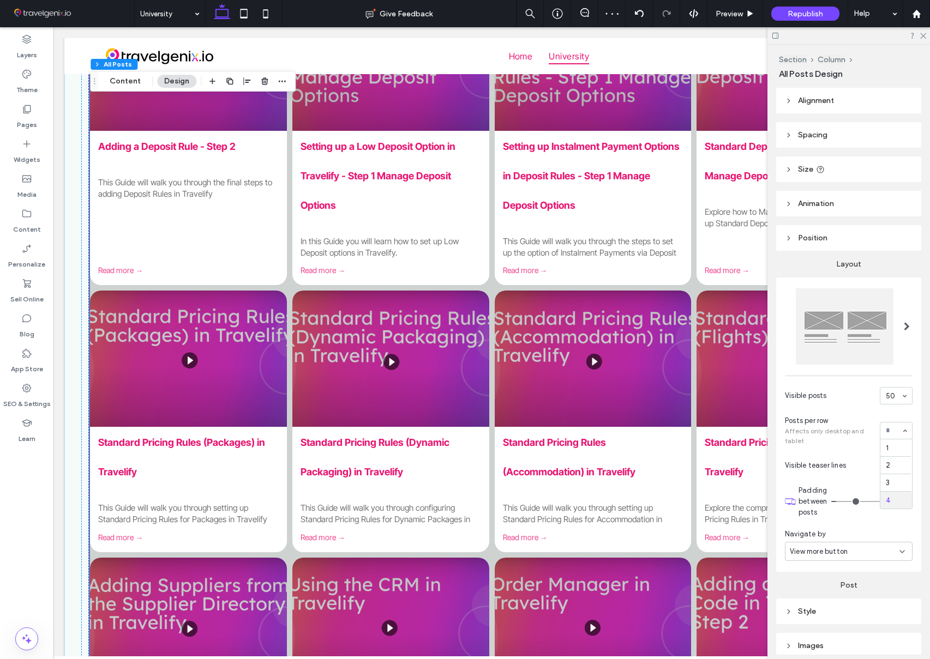
click at [894, 436] on div at bounding box center [896, 431] width 32 height 16
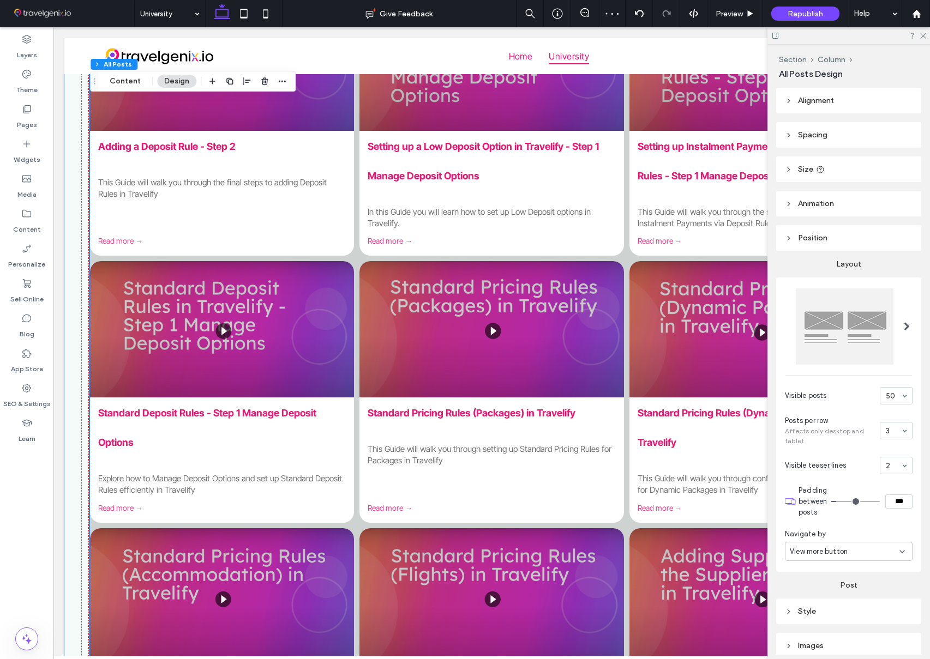
scroll to position [175, 0]
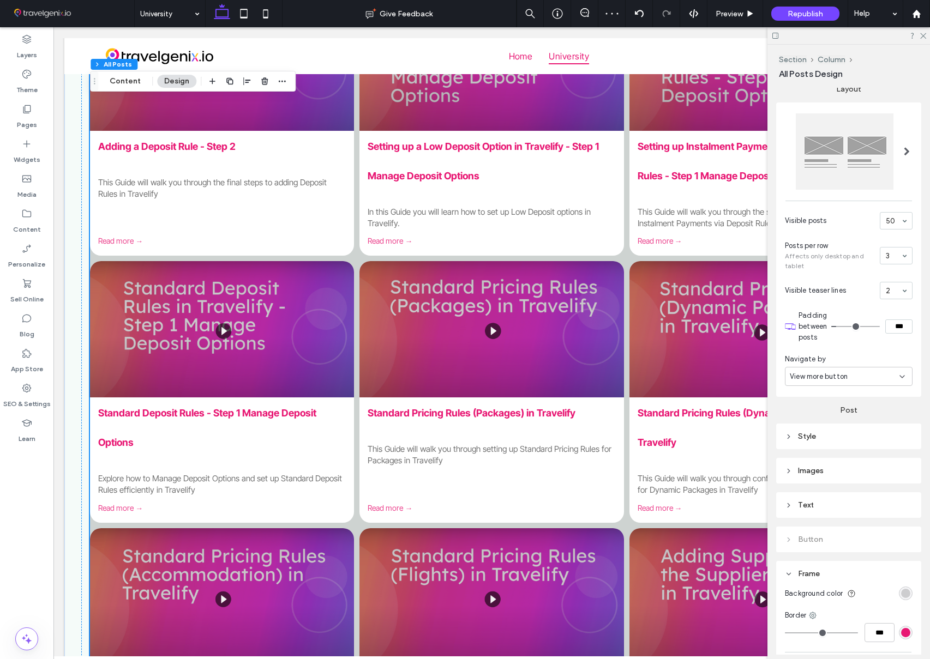
click at [859, 440] on div "Style" at bounding box center [849, 436] width 128 height 9
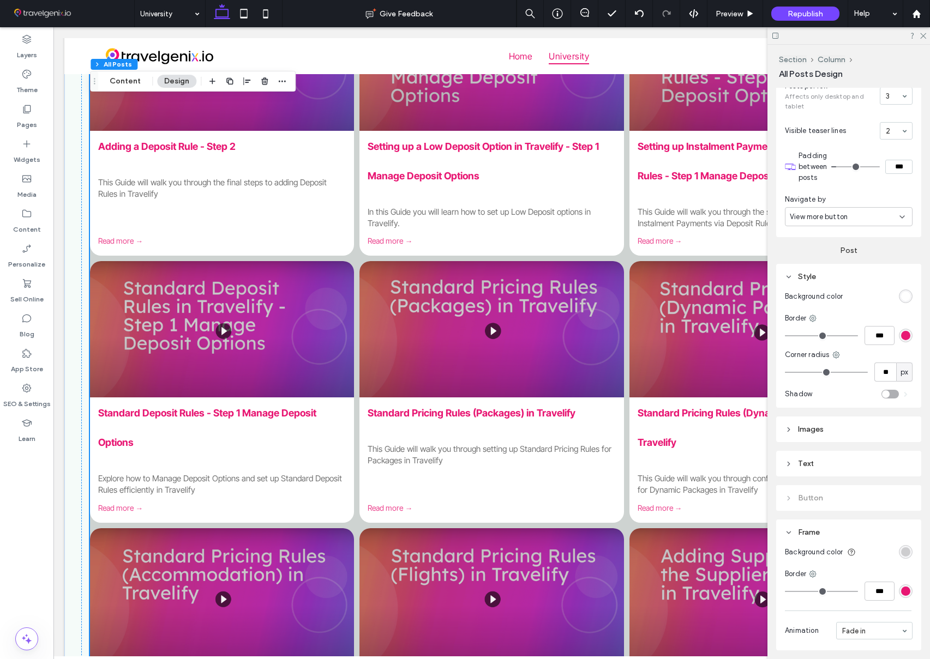
type input "**"
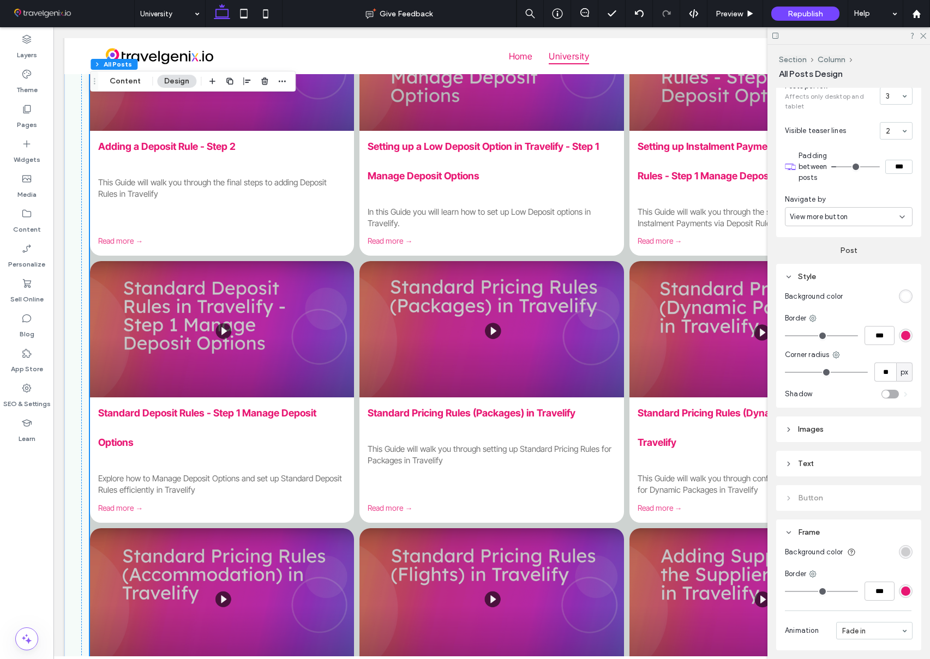
type input "**"
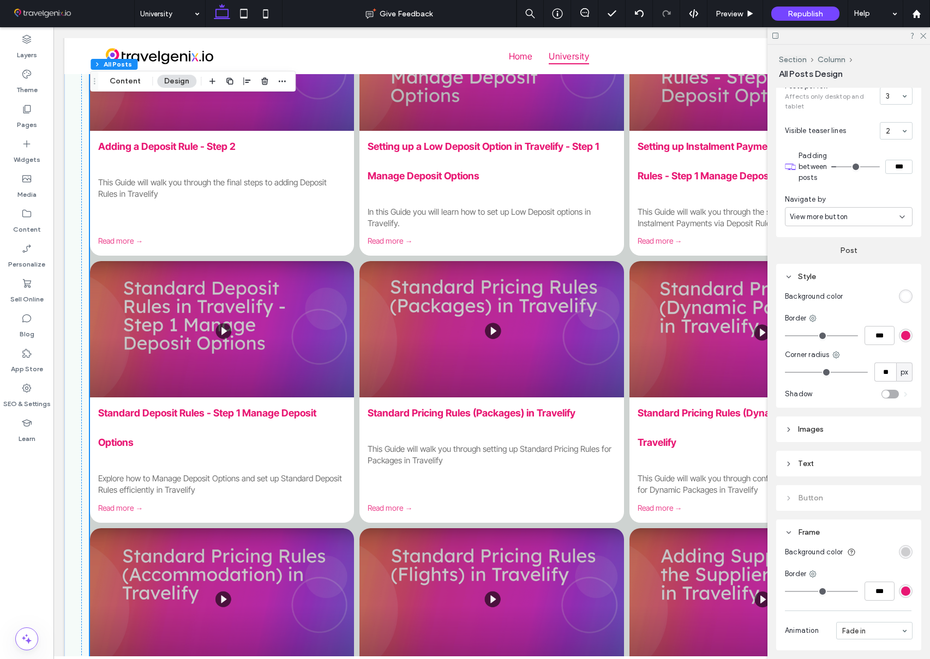
type input "**"
click at [801, 372] on input "range" at bounding box center [826, 372] width 83 height 1
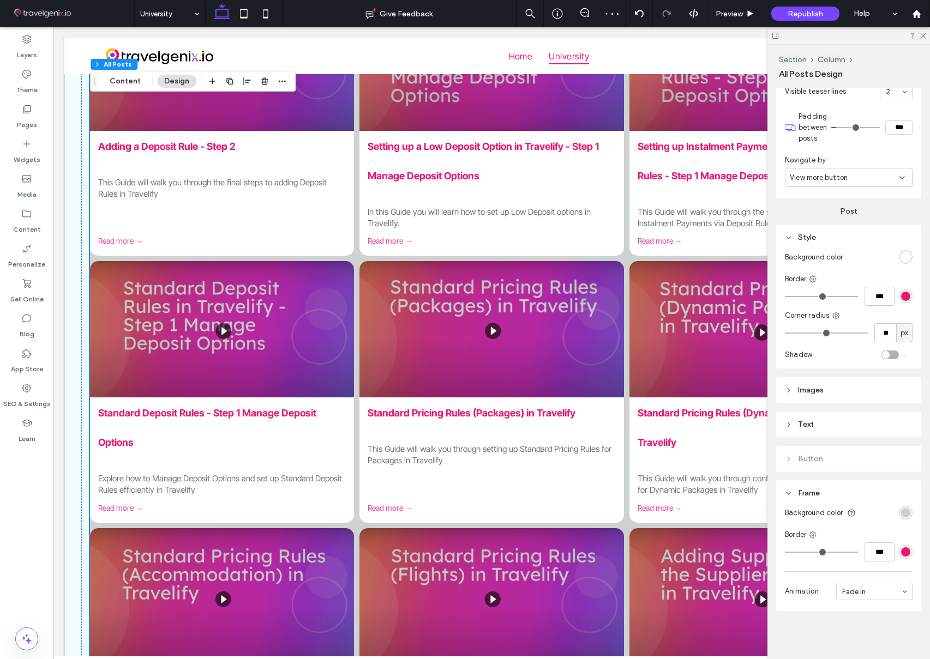
click at [838, 387] on div "Images" at bounding box center [849, 390] width 128 height 9
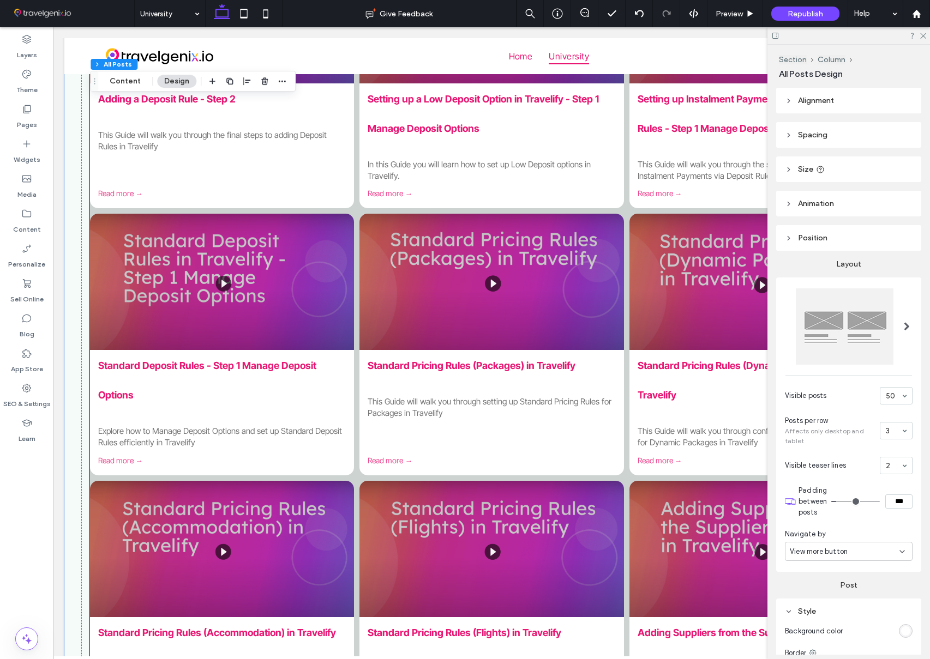
scroll to position [0, 0]
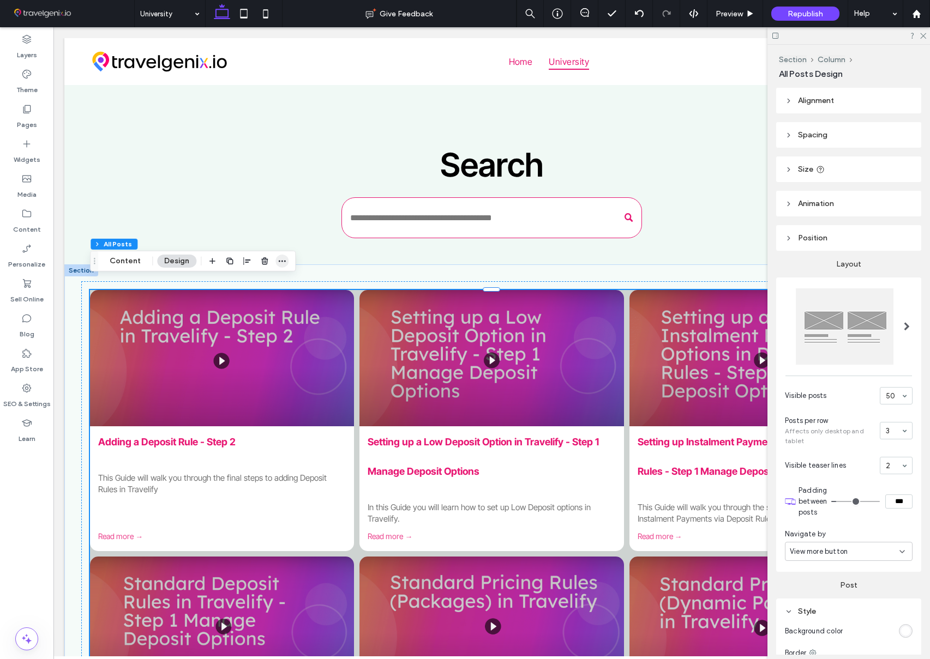
click at [279, 259] on icon "button" at bounding box center [282, 261] width 9 height 9
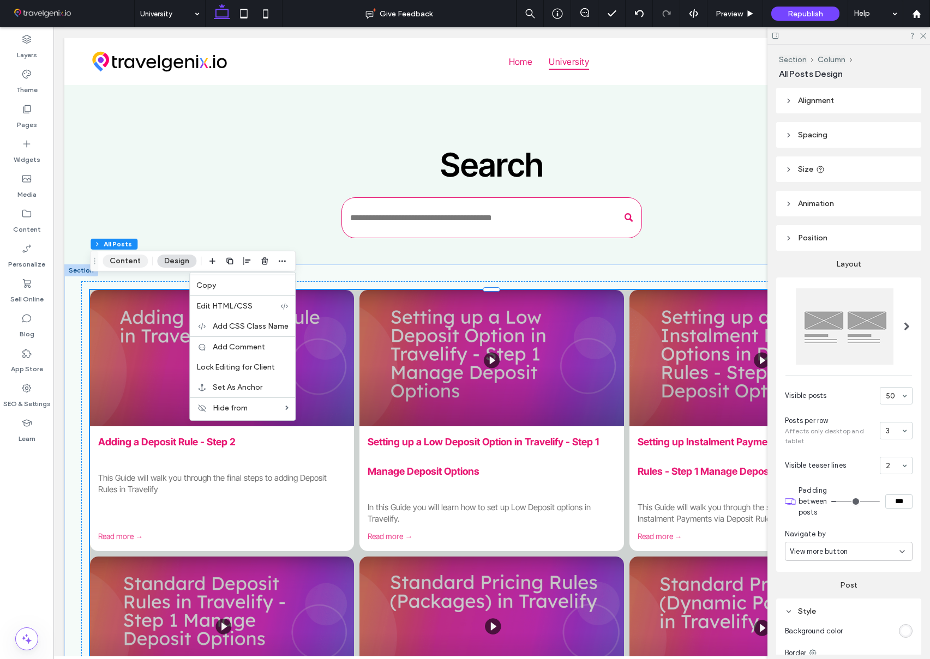
click at [129, 262] on button "Content" at bounding box center [125, 261] width 45 height 13
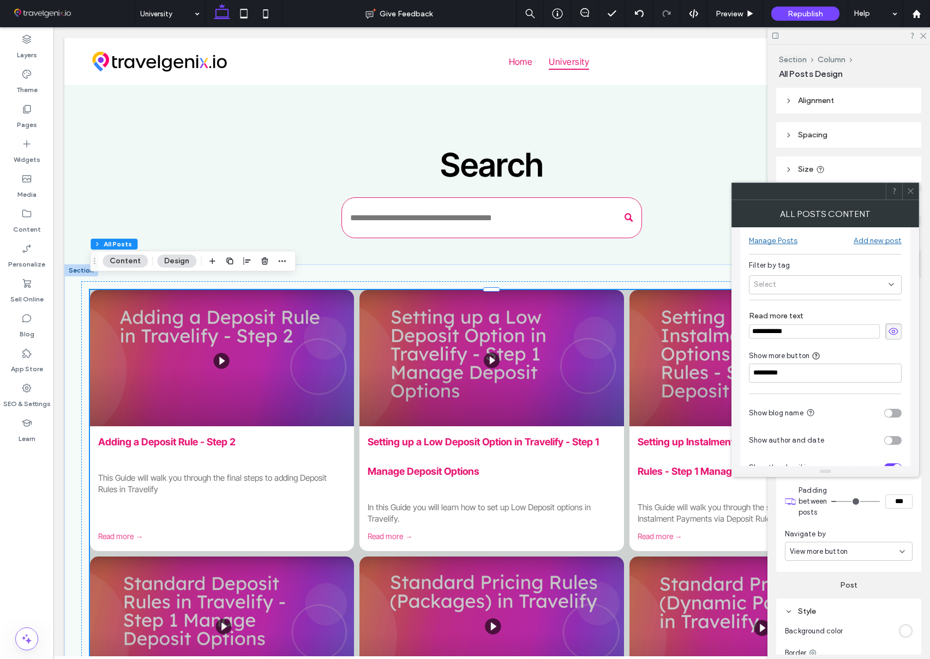
click at [842, 289] on div "Select" at bounding box center [825, 284] width 153 height 19
click at [838, 262] on div "Filter by tag" at bounding box center [825, 264] width 153 height 11
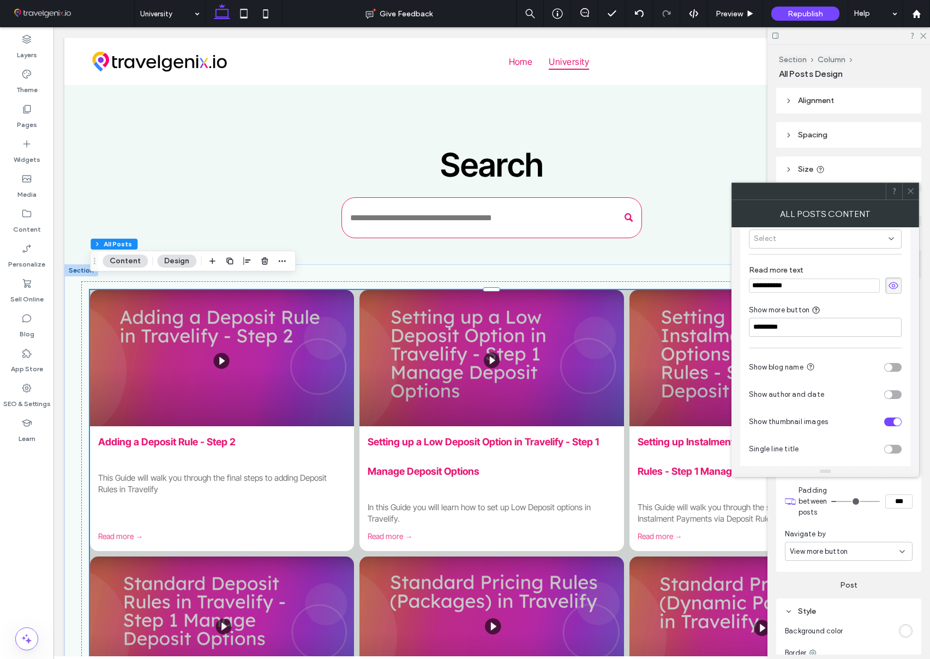
scroll to position [68, 0]
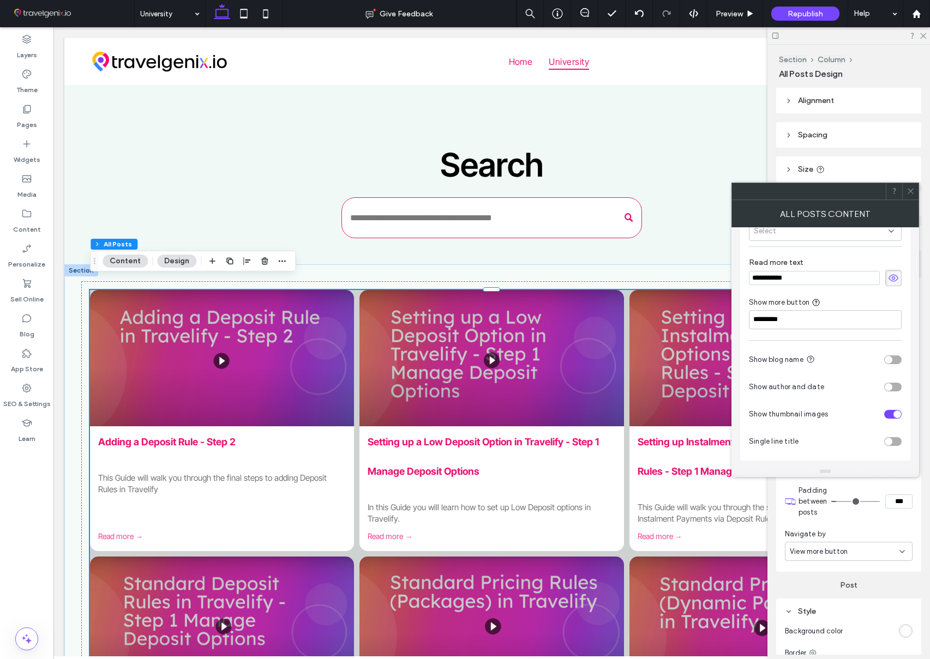
click at [912, 189] on use at bounding box center [910, 191] width 5 height 5
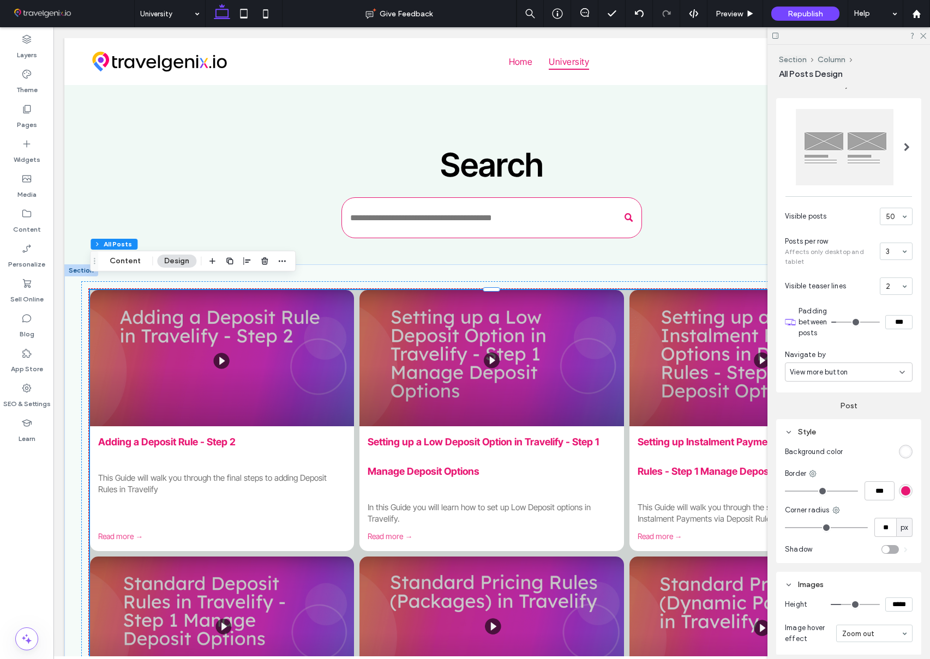
scroll to position [182, 0]
click at [838, 367] on span "View more button" at bounding box center [819, 369] width 58 height 11
click at [838, 401] on div "Pagination" at bounding box center [848, 407] width 127 height 19
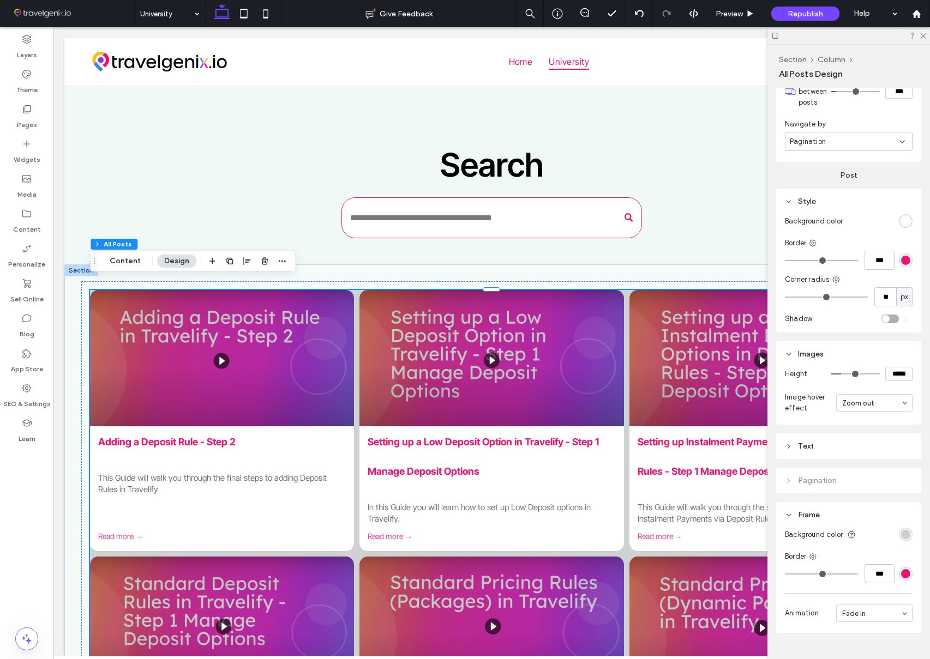
scroll to position [433, 0]
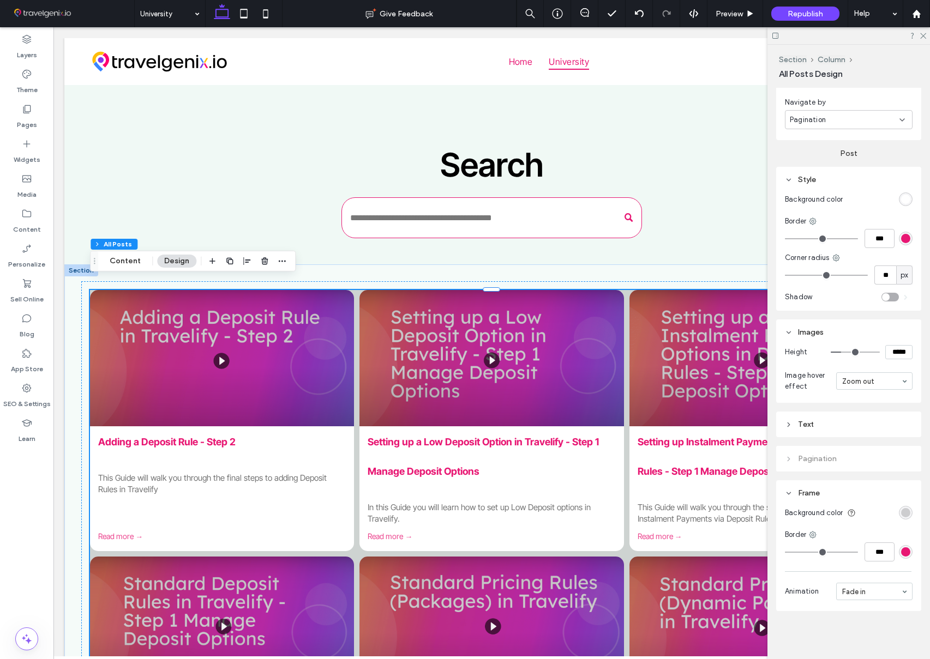
click at [836, 423] on div "Text" at bounding box center [849, 424] width 128 height 9
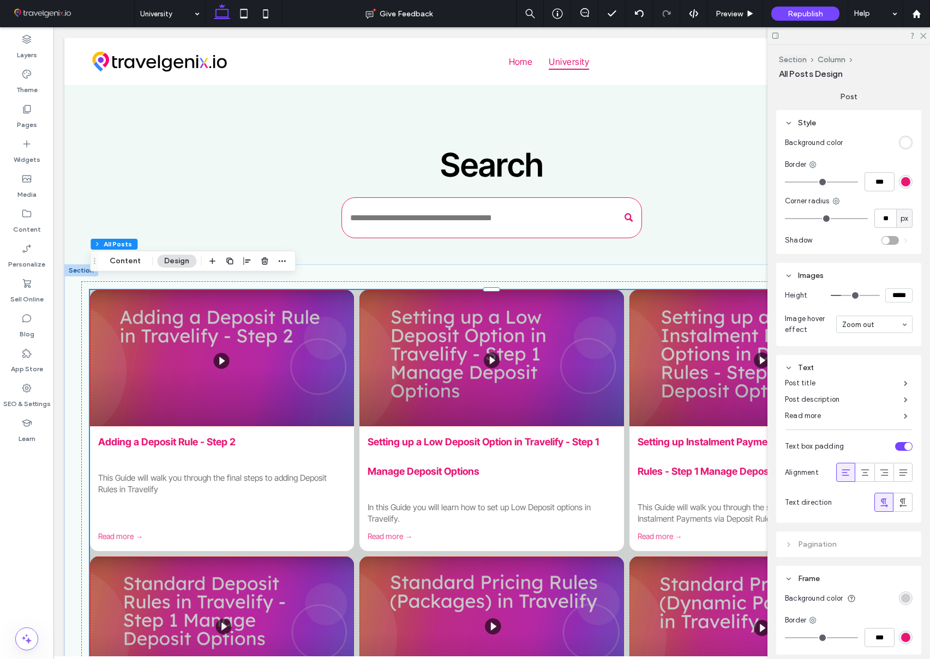
scroll to position [490, 0]
click at [904, 382] on span at bounding box center [906, 381] width 4 height 5
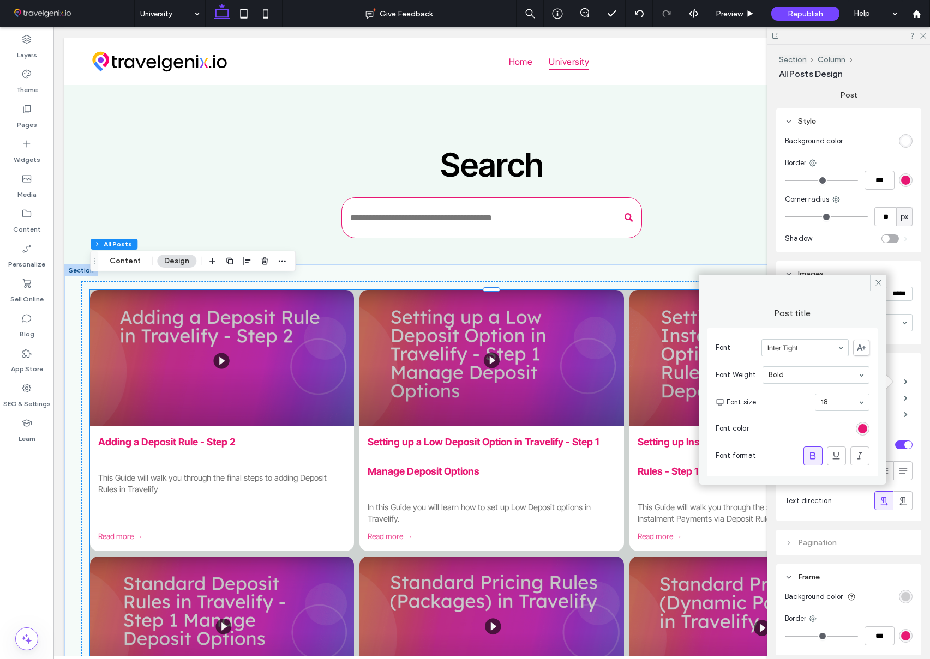
click at [877, 283] on icon at bounding box center [878, 283] width 8 height 8
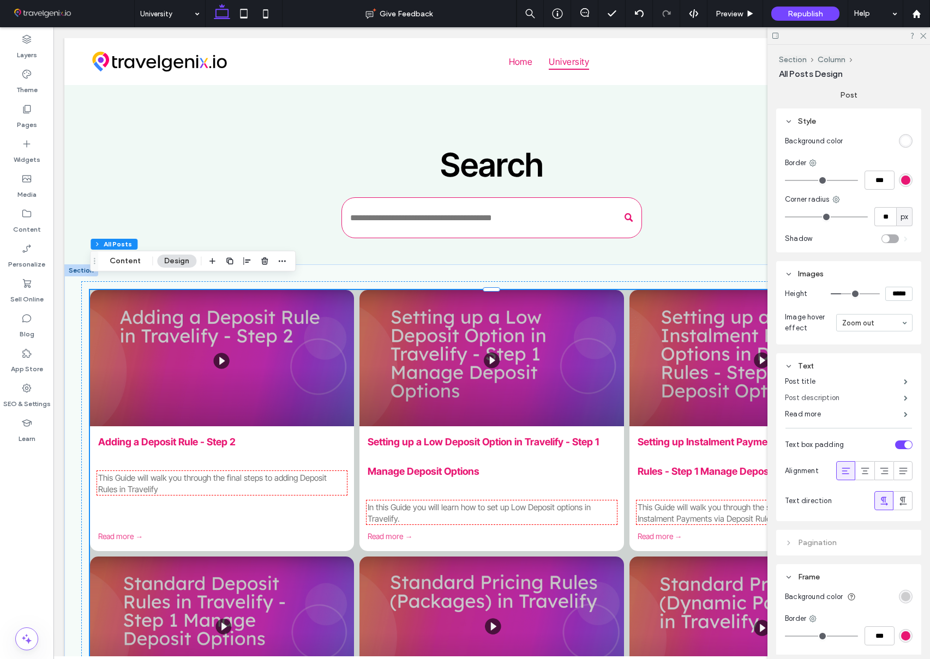
click at [845, 395] on label "Post description" at bounding box center [844, 398] width 119 height 22
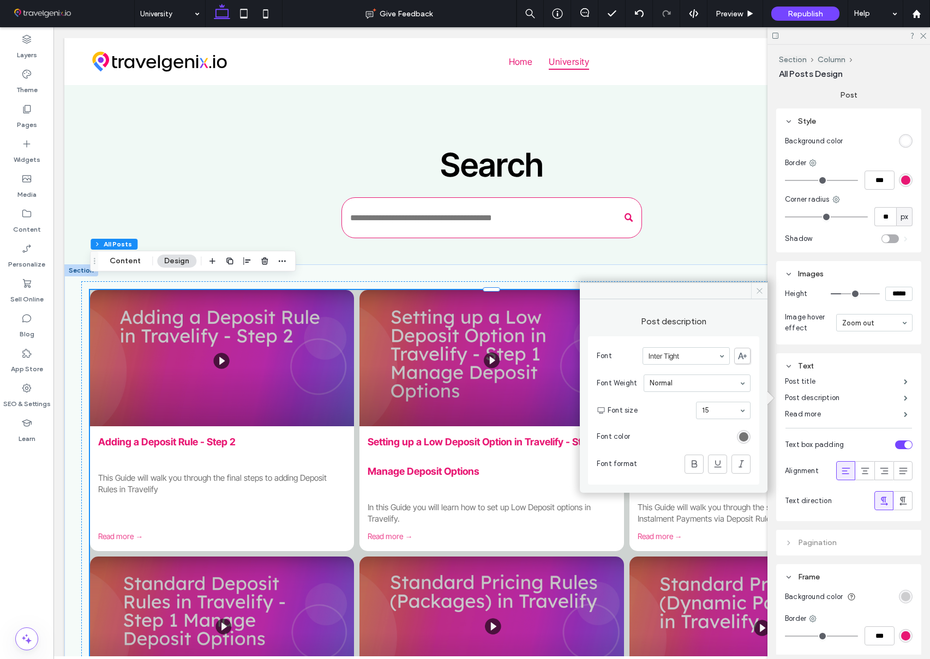
click at [757, 288] on icon at bounding box center [759, 291] width 8 height 8
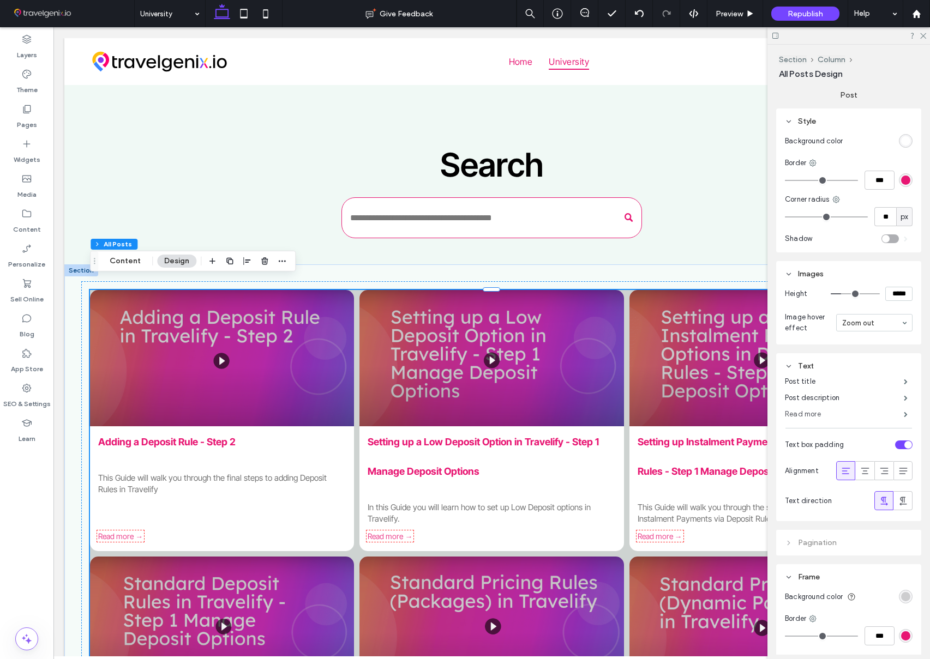
click at [809, 413] on label "Read more" at bounding box center [844, 415] width 119 height 22
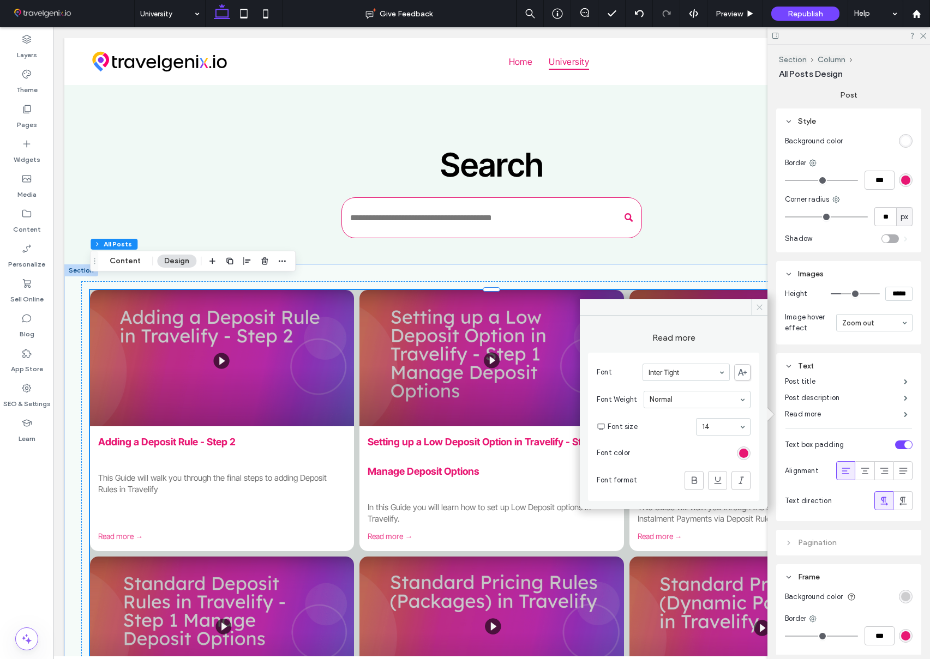
click at [757, 307] on icon at bounding box center [759, 307] width 8 height 8
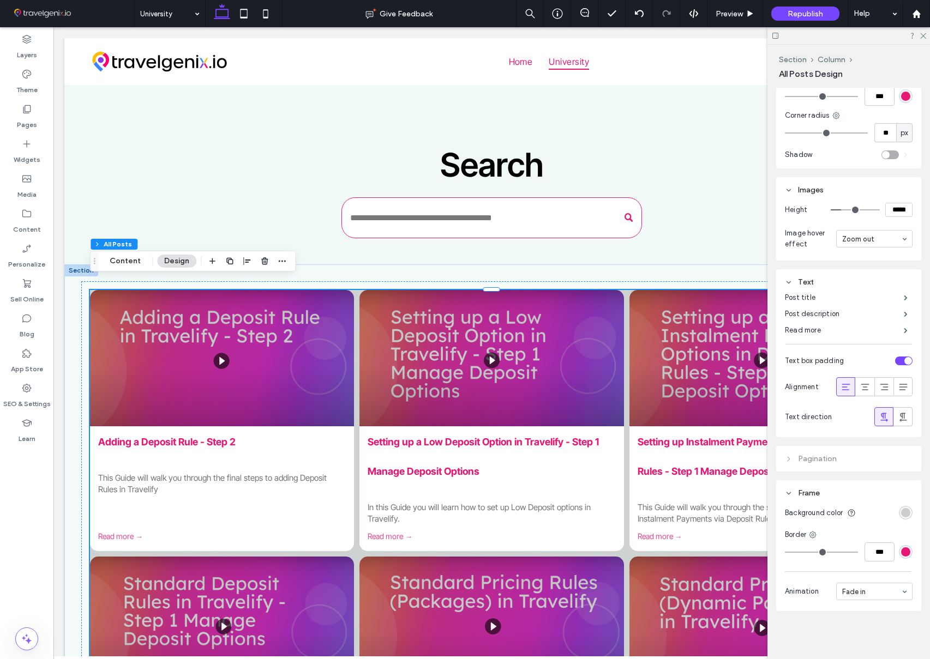
scroll to position [575, 0]
click at [898, 362] on div "toggle" at bounding box center [903, 361] width 17 height 9
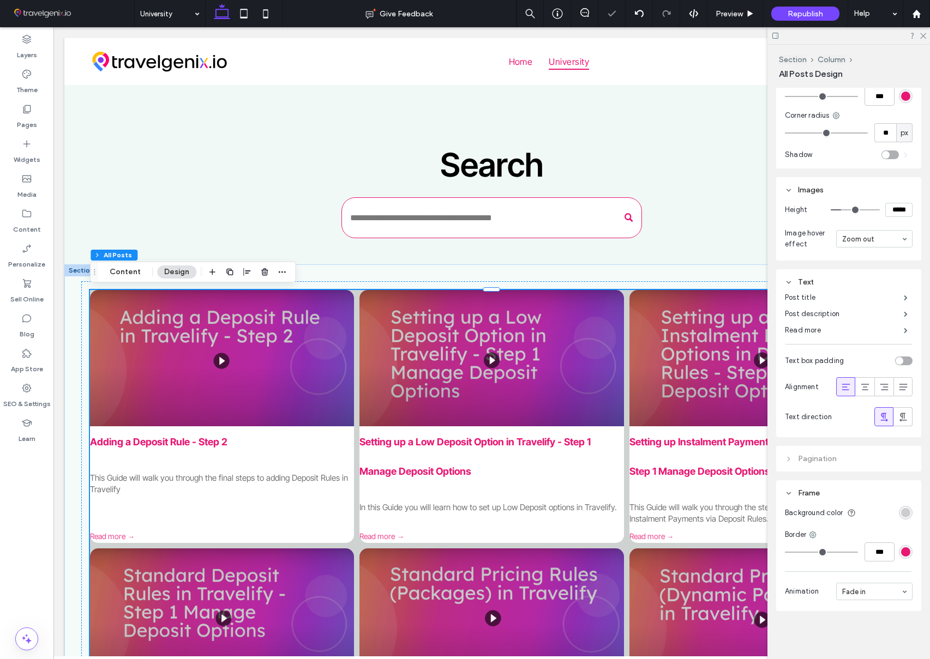
click at [907, 361] on div "toggle" at bounding box center [903, 361] width 17 height 9
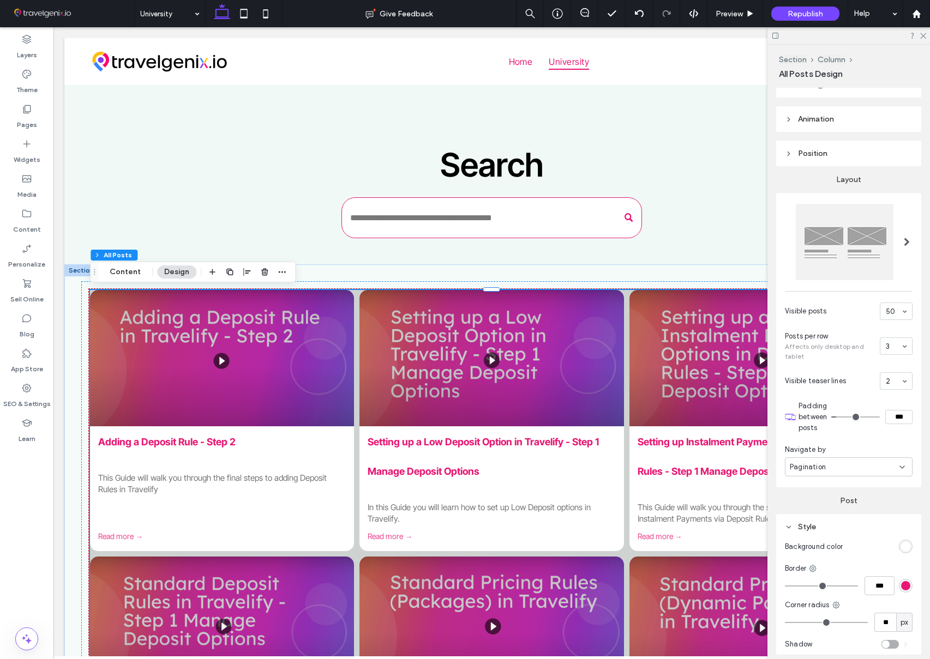
scroll to position [0, 0]
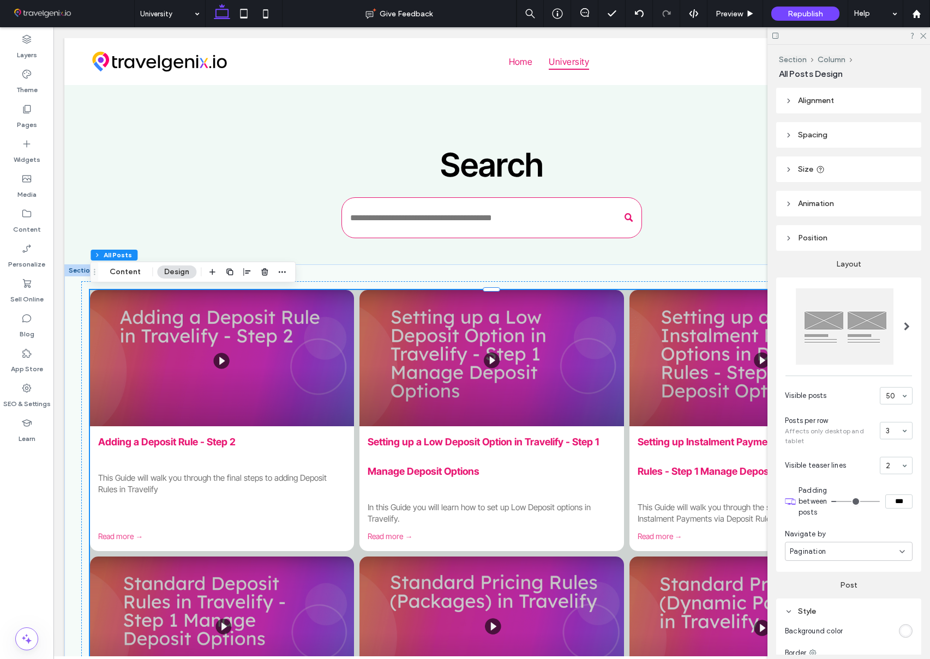
click at [819, 136] on span "Spacing" at bounding box center [812, 134] width 29 height 9
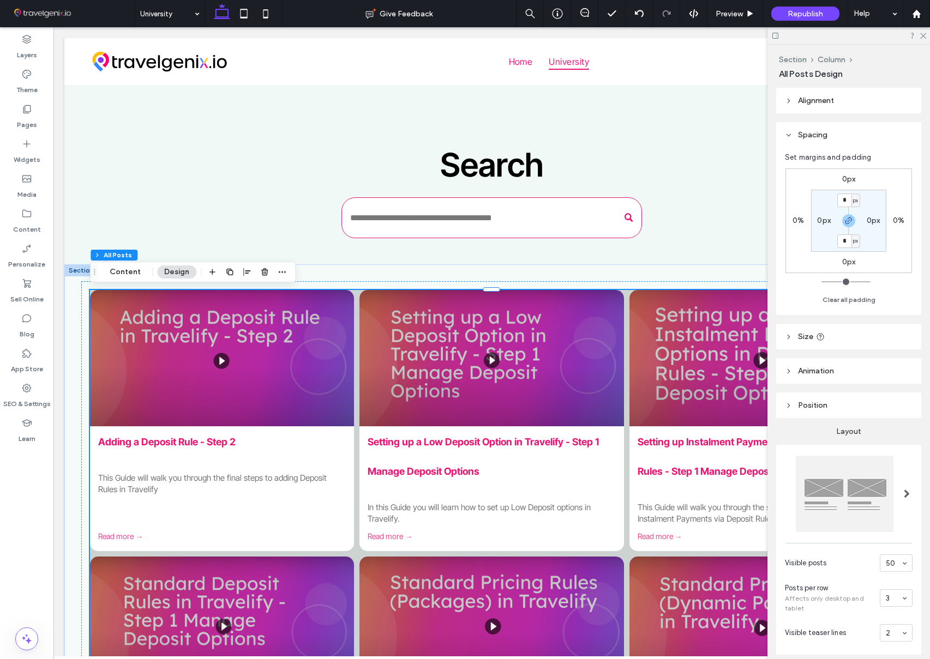
click at [639, 322] on div at bounding box center [761, 358] width 280 height 145
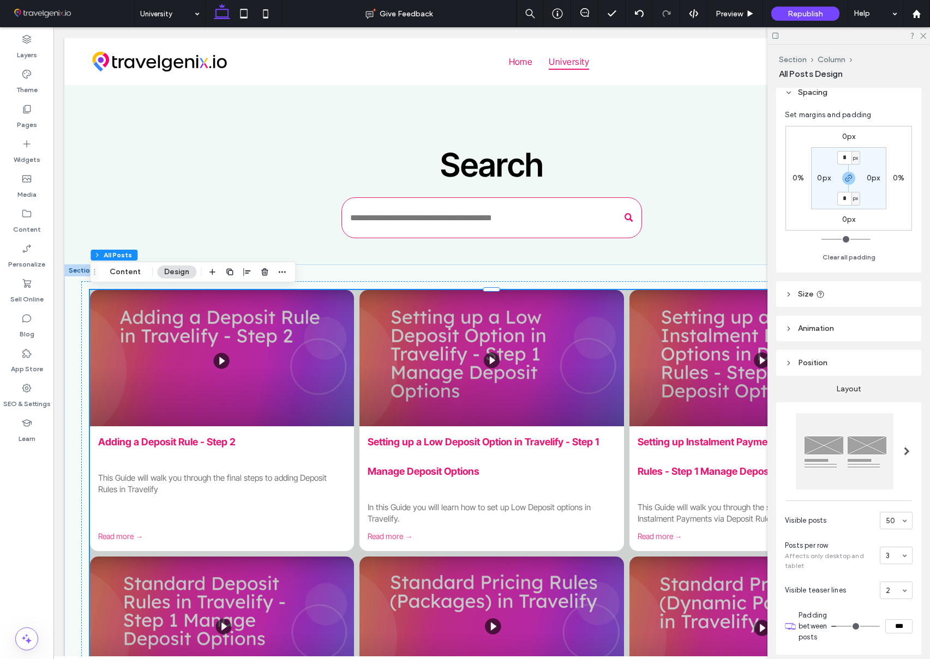
scroll to position [43, 0]
click at [803, 296] on span "Size" at bounding box center [805, 293] width 15 height 9
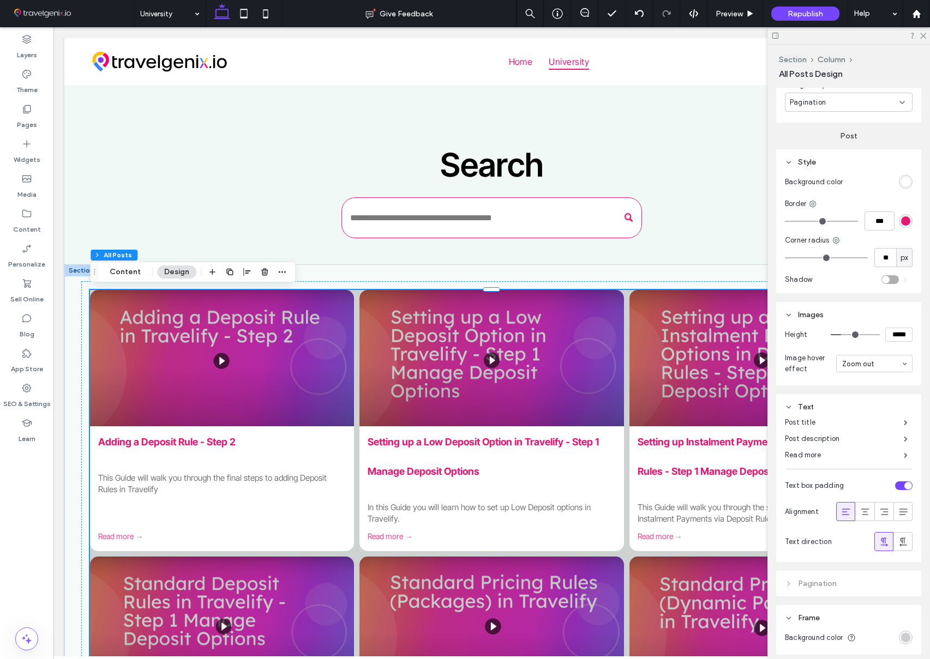
scroll to position [833, 0]
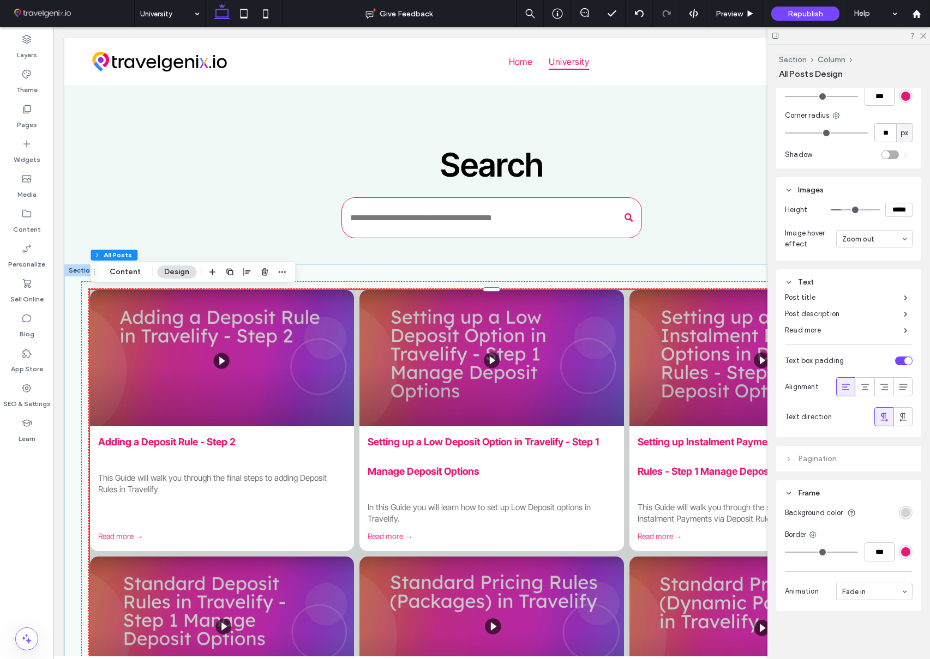
click at [908, 513] on div "rgba(0, 0, 0, 0.16)" at bounding box center [905, 512] width 9 height 9
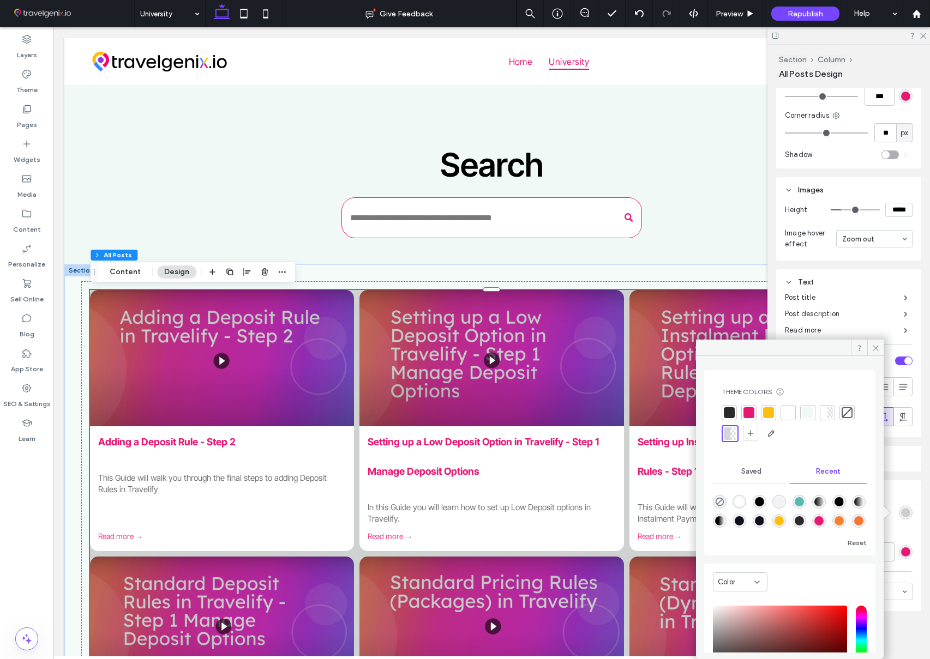
click at [807, 409] on div at bounding box center [807, 412] width 11 height 11
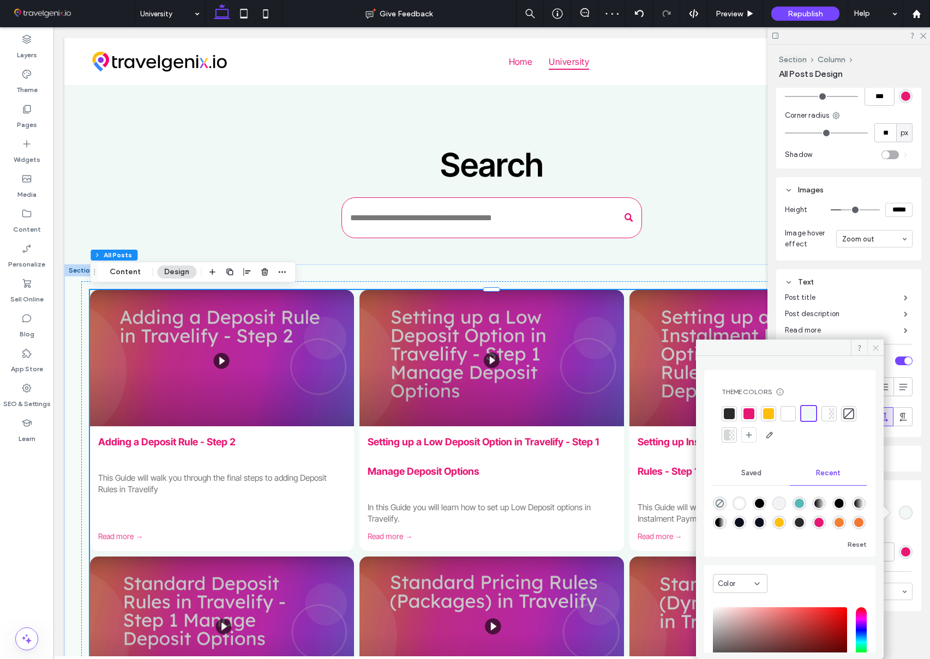
click at [874, 347] on icon at bounding box center [876, 348] width 8 height 8
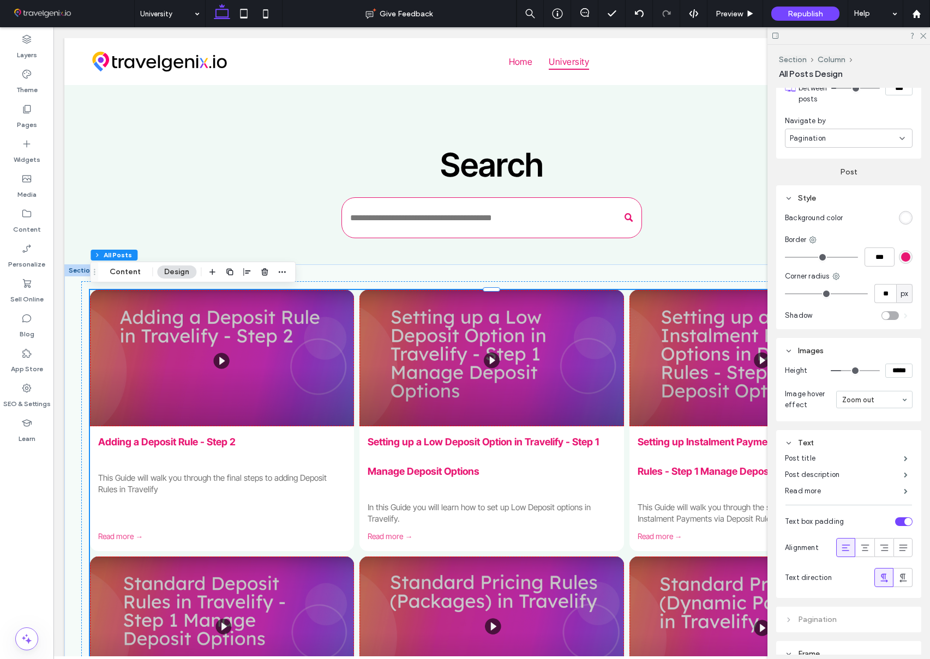
scroll to position [640, 0]
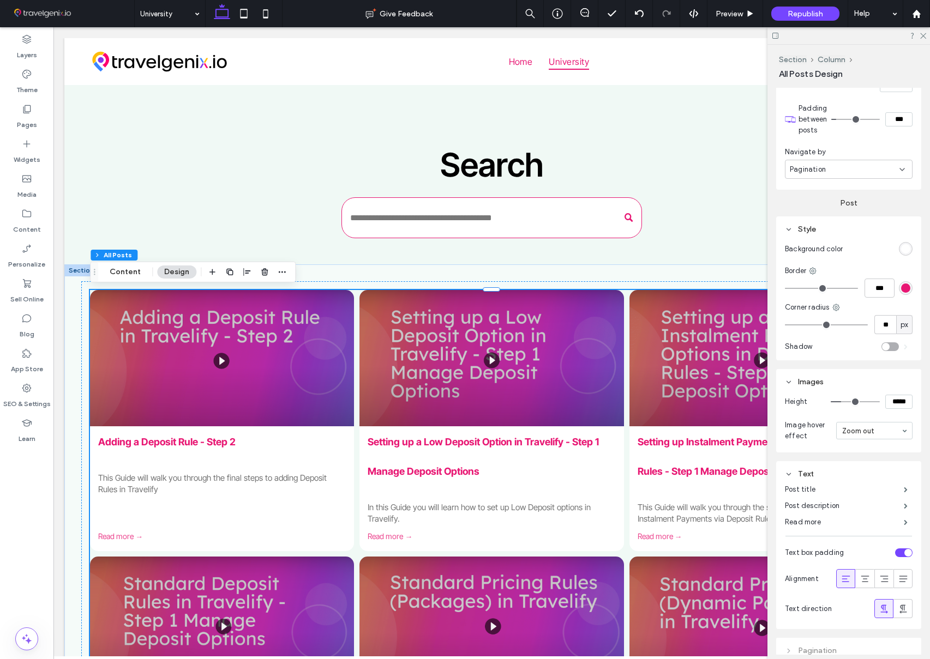
click at [891, 346] on div "toggle" at bounding box center [889, 347] width 17 height 9
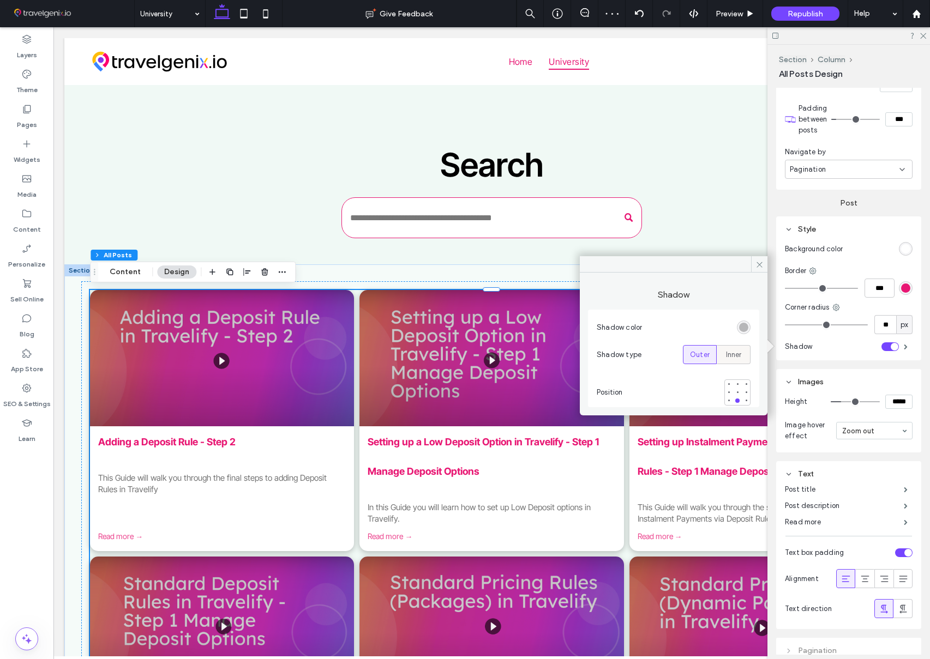
click at [733, 355] on span "Inner" at bounding box center [734, 355] width 16 height 11
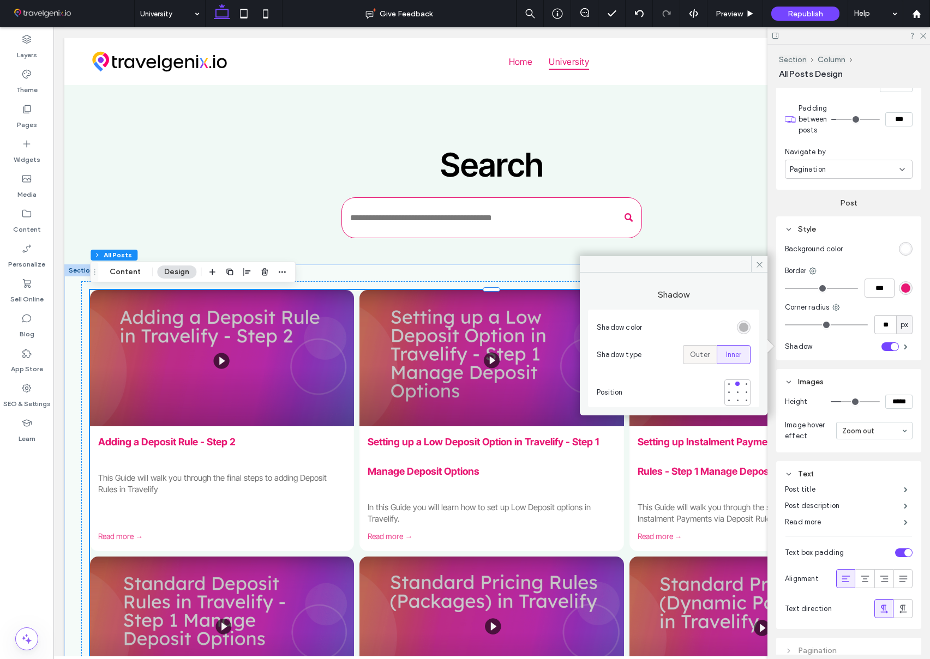
click at [705, 355] on span "Outer" at bounding box center [700, 355] width 20 height 11
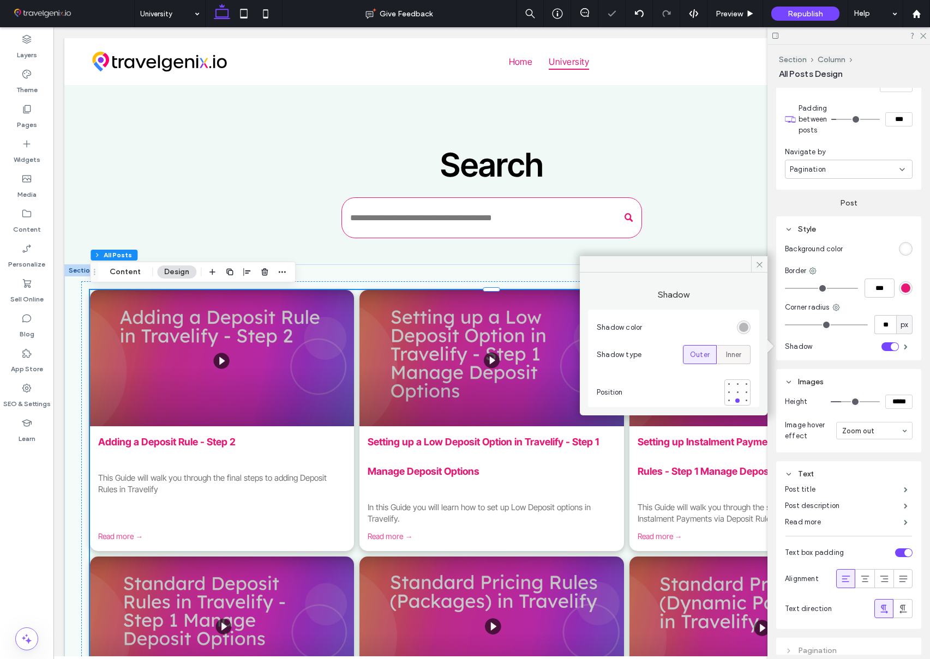
click at [732, 356] on span "Inner" at bounding box center [734, 355] width 16 height 11
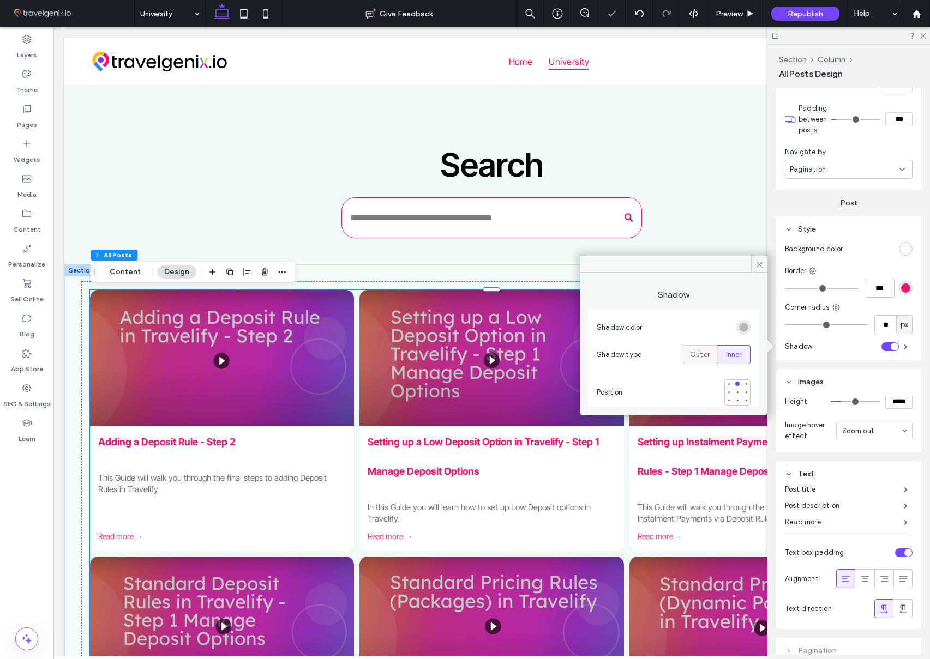
click at [701, 355] on span "Outer" at bounding box center [700, 355] width 20 height 11
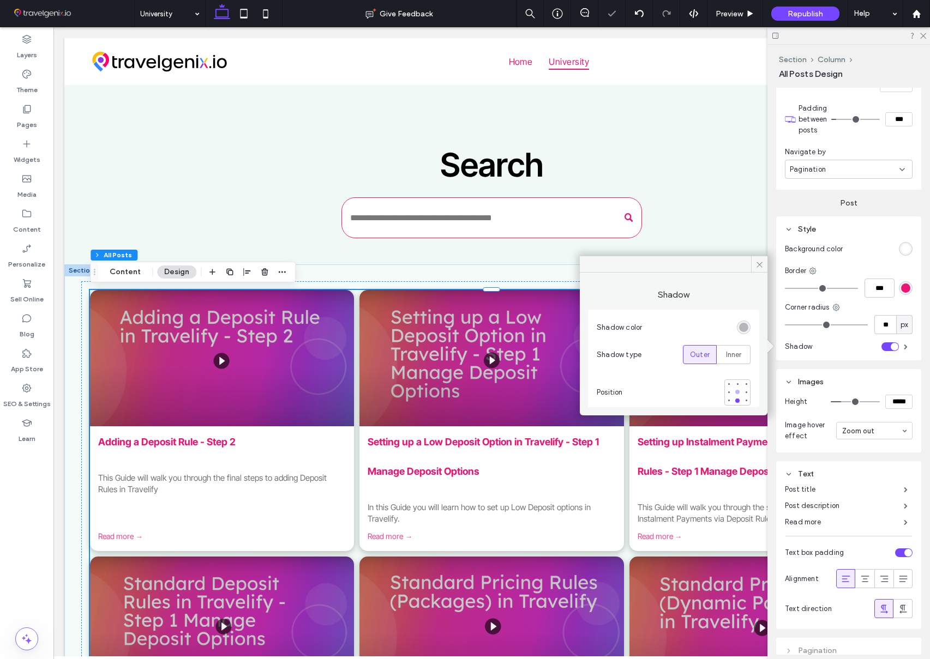
click at [737, 391] on div at bounding box center [737, 392] width 4 height 4
click at [737, 383] on div at bounding box center [737, 384] width 4 height 4
click at [736, 401] on div at bounding box center [737, 401] width 4 height 4
click at [758, 262] on icon at bounding box center [759, 265] width 8 height 8
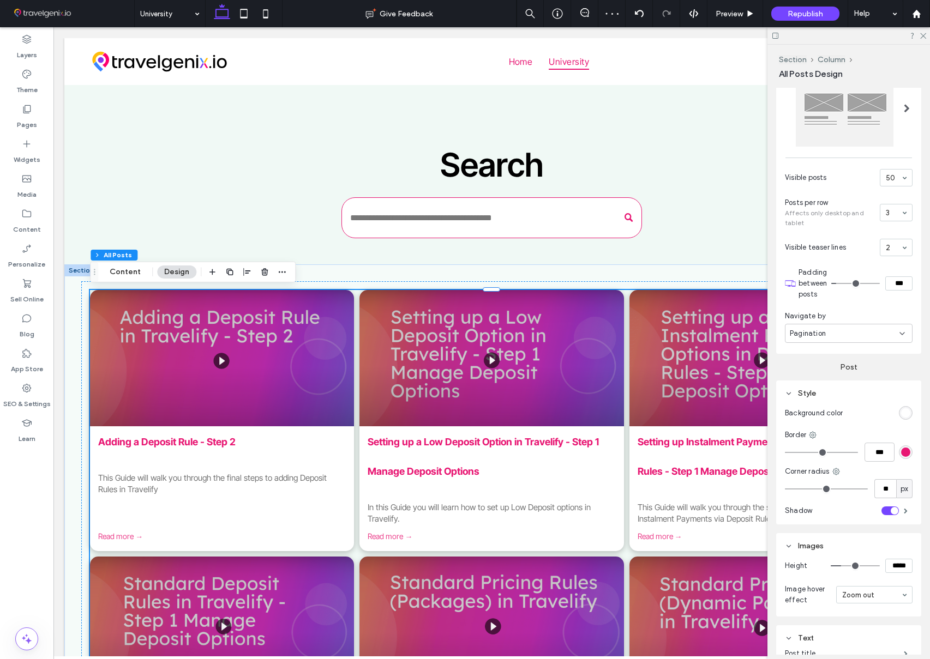
scroll to position [407, 0]
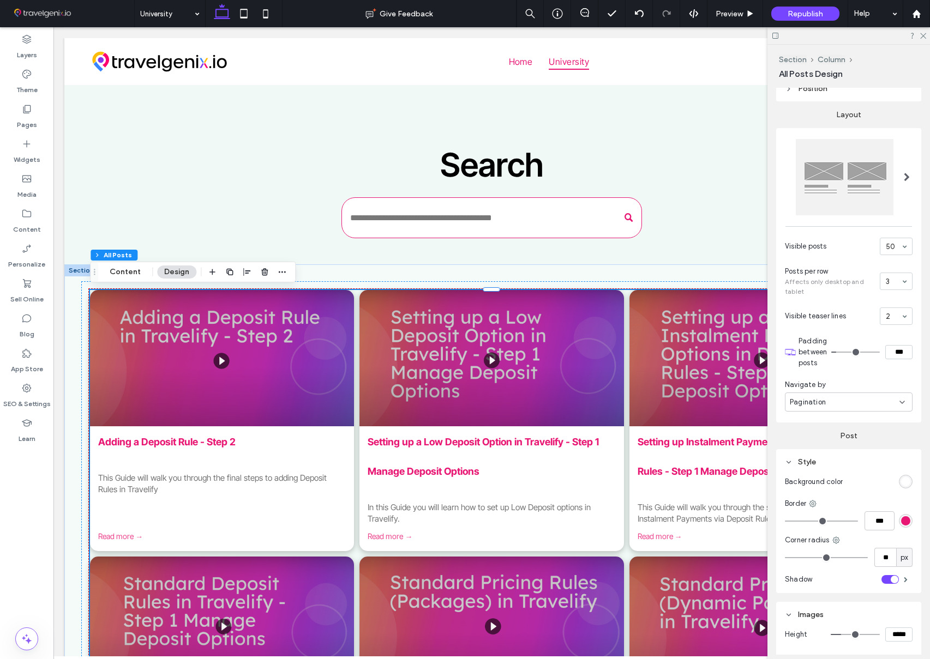
type input "*"
type input "***"
type input "*"
click at [837, 352] on input "range" at bounding box center [855, 352] width 49 height 1
type input "***"
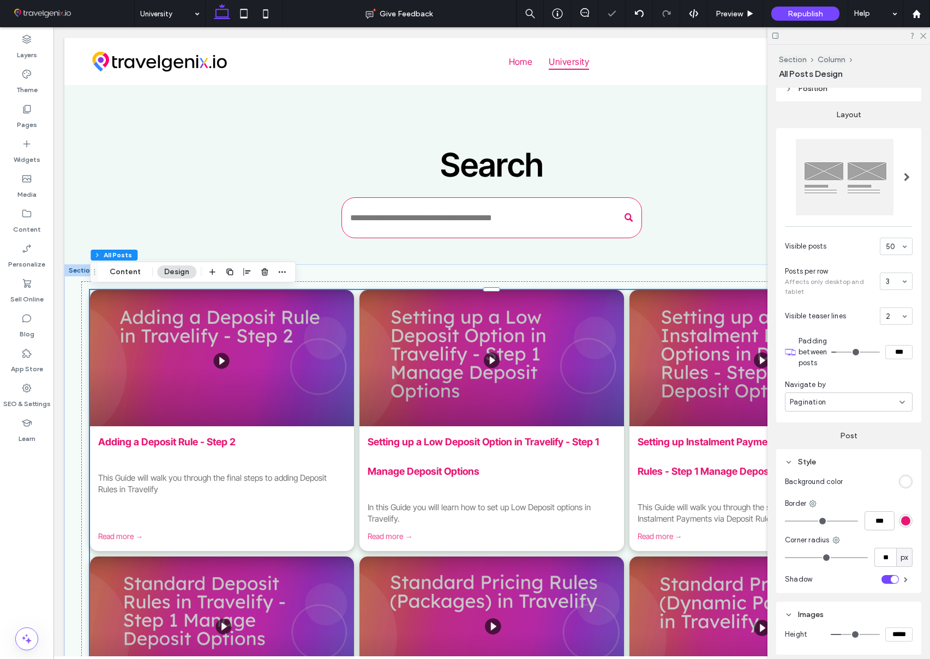
type input "*"
type input "***"
type input "*"
drag, startPoint x: 837, startPoint y: 352, endPoint x: 830, endPoint y: 352, distance: 6.5
click at [831, 352] on input "range" at bounding box center [855, 352] width 49 height 1
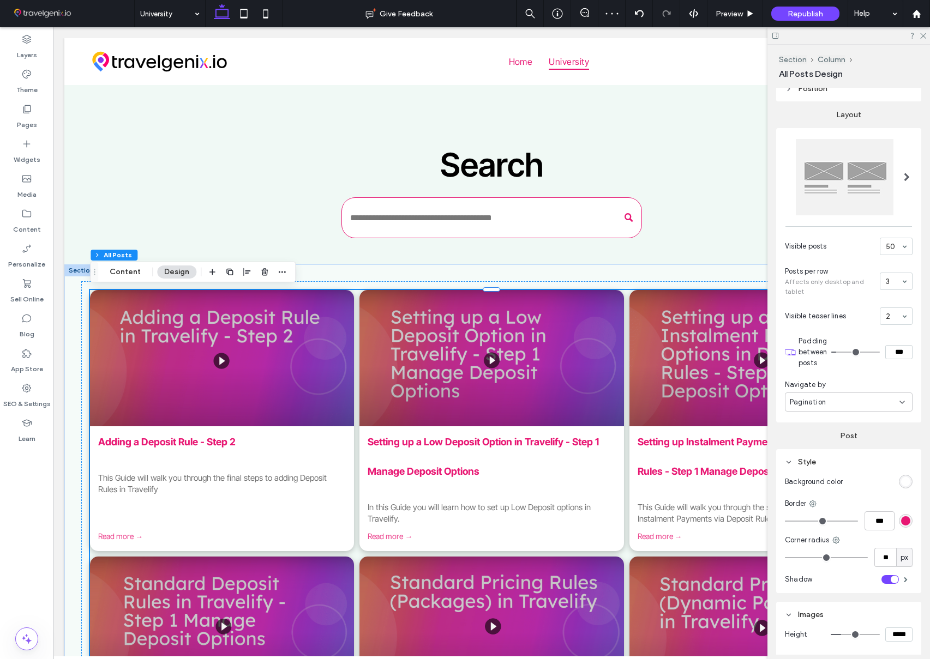
type input "***"
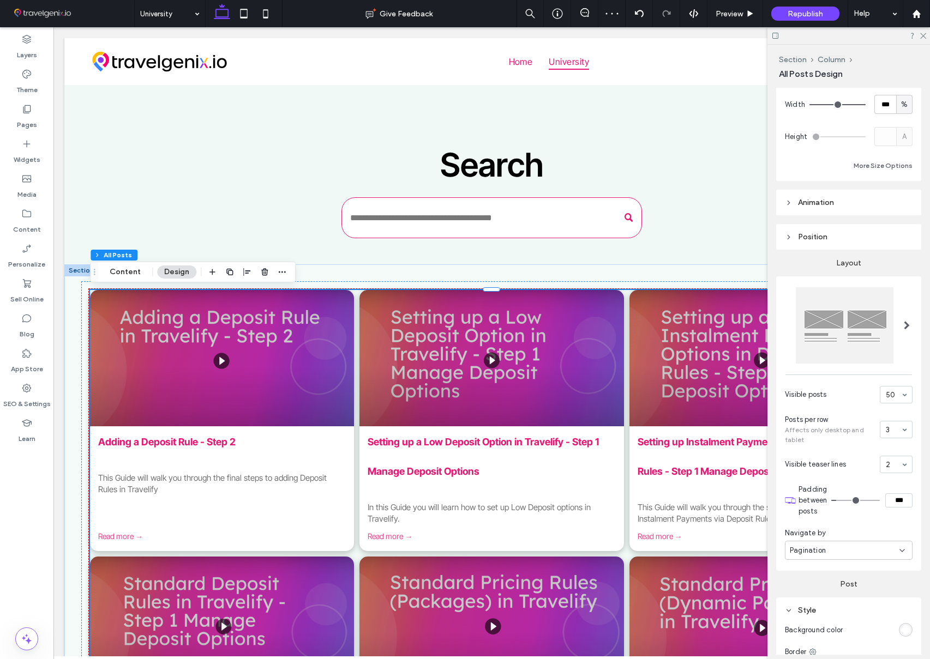
scroll to position [250, 0]
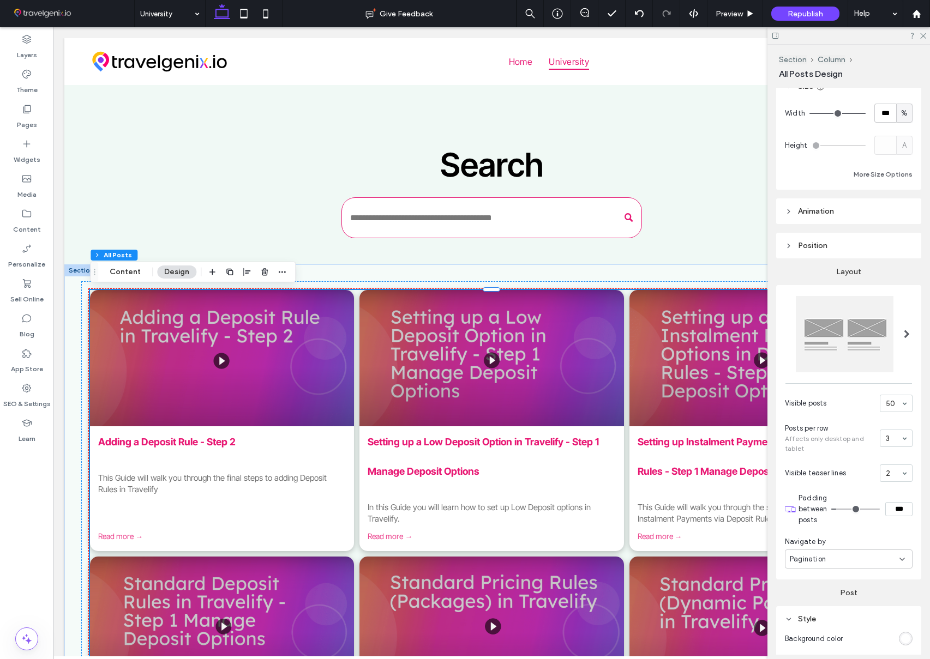
click at [844, 322] on div at bounding box center [845, 334] width 98 height 76
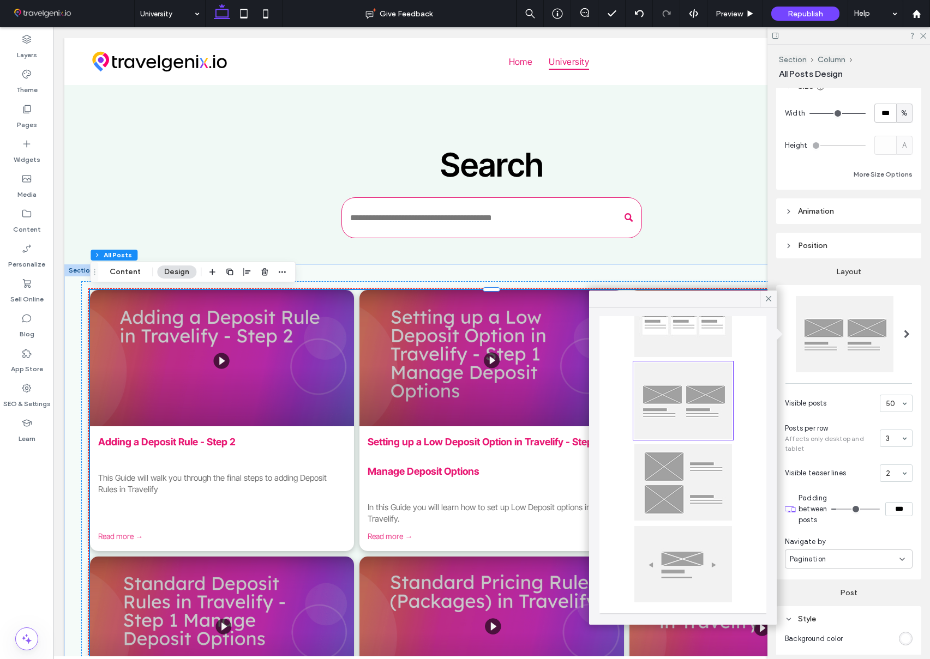
scroll to position [0, 0]
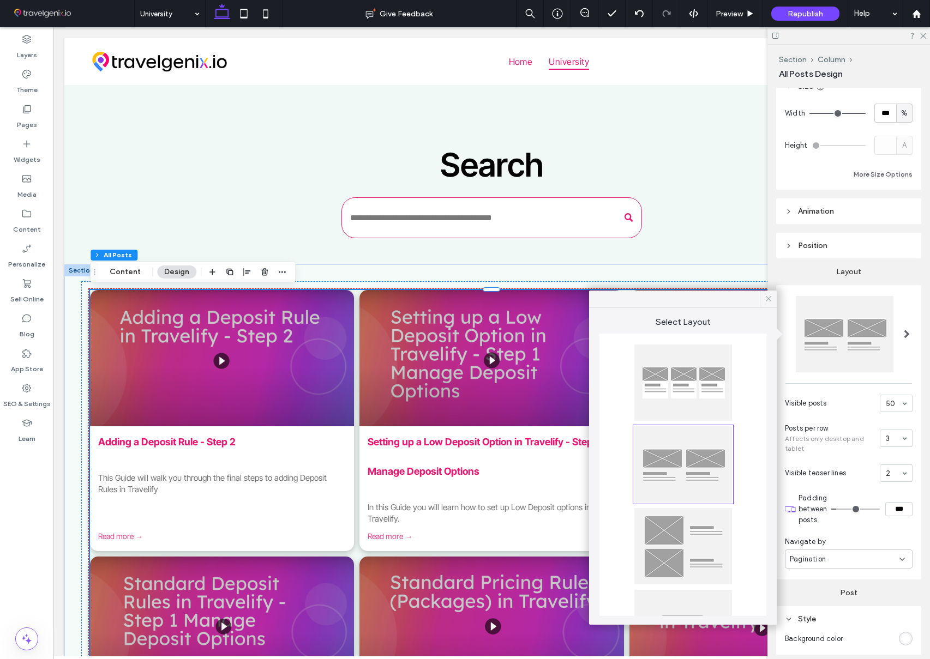
click at [768, 299] on use at bounding box center [768, 298] width 5 height 5
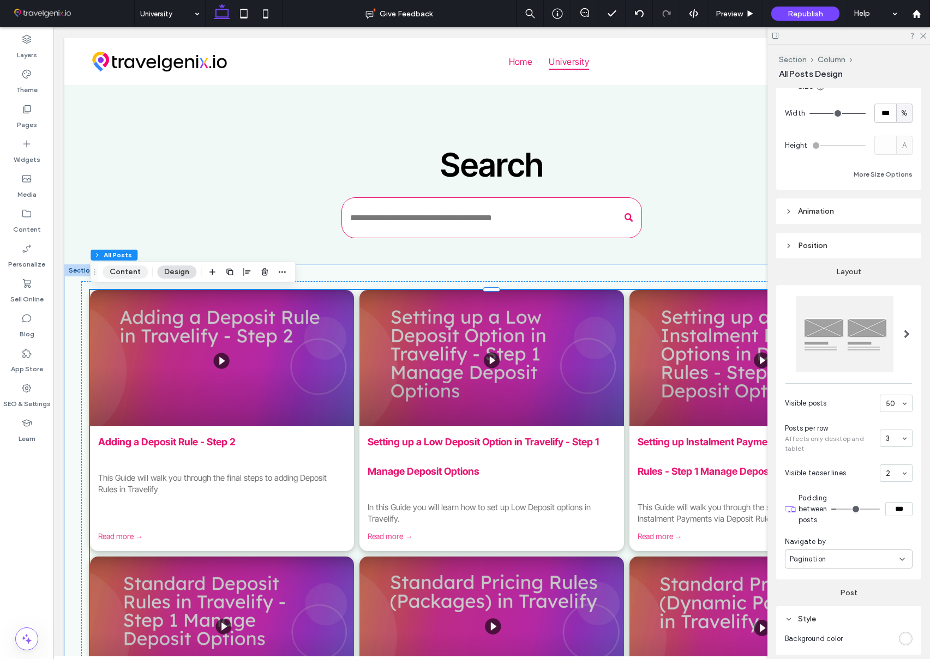
click at [118, 272] on button "Content" at bounding box center [125, 272] width 45 height 13
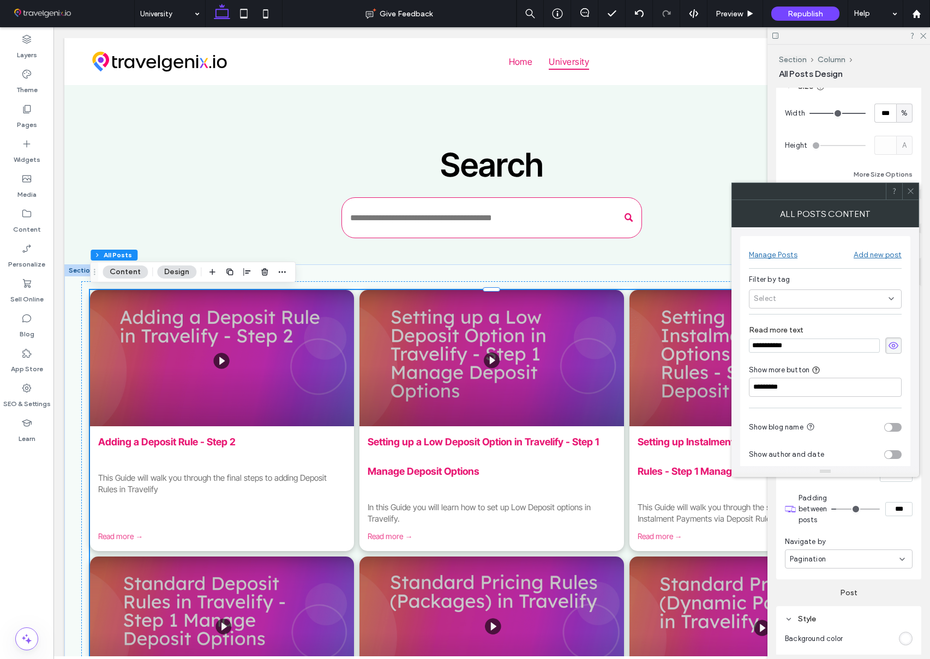
click at [782, 255] on div "Manage Posts" at bounding box center [773, 254] width 49 height 9
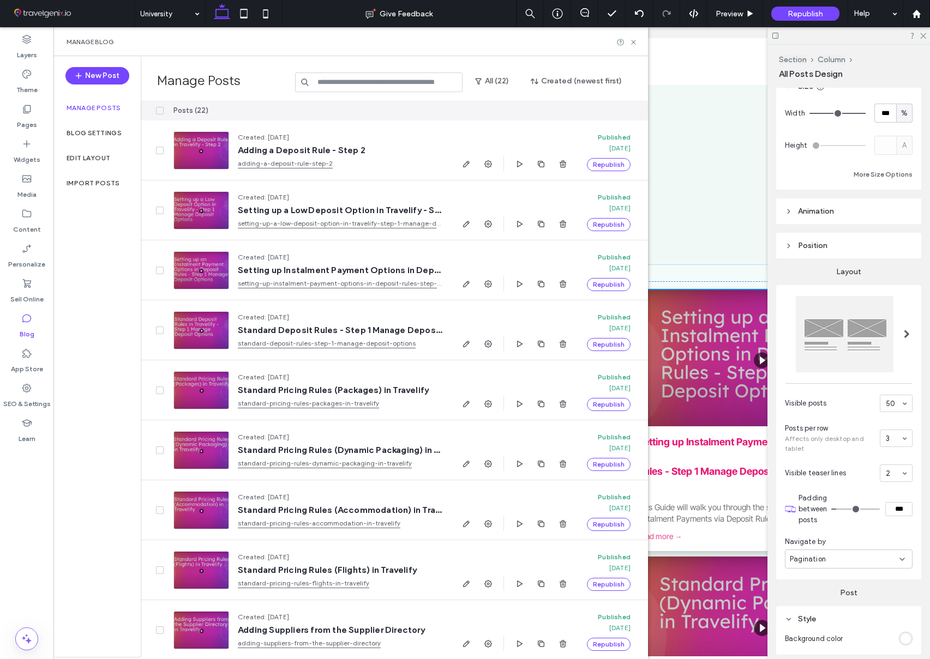
scroll to position [251, 0]
drag, startPoint x: 634, startPoint y: 39, endPoint x: 580, endPoint y: 11, distance: 60.0
click at [634, 39] on icon at bounding box center [633, 42] width 8 height 8
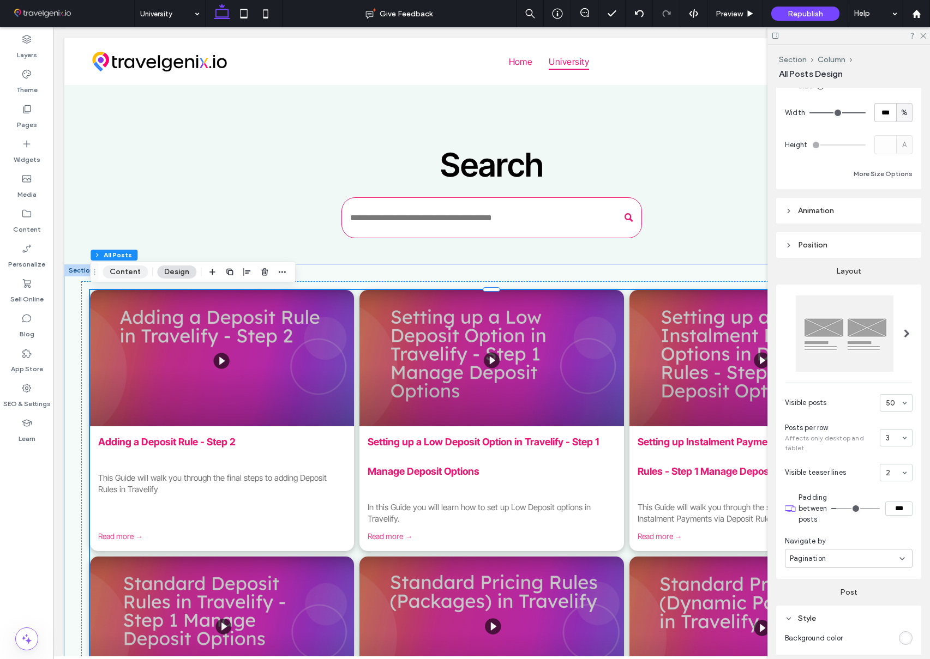
click at [122, 267] on button "Content" at bounding box center [125, 272] width 45 height 13
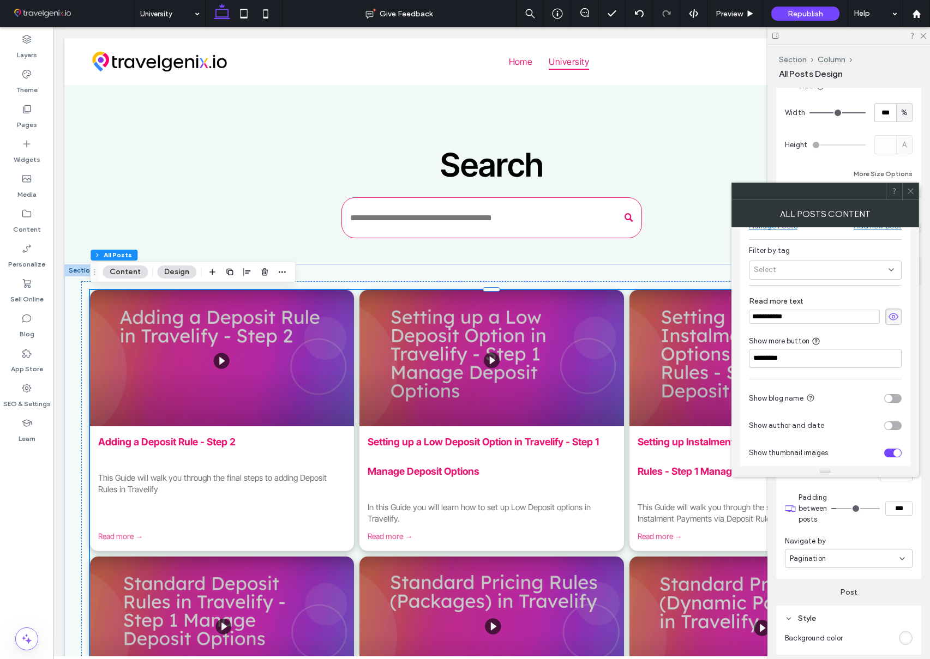
scroll to position [68, 0]
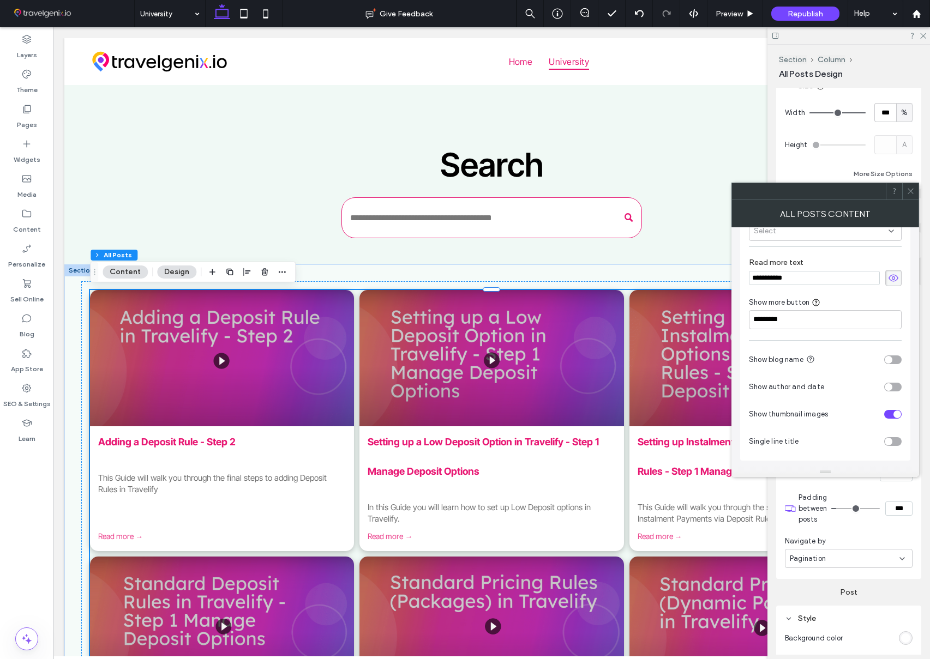
click at [912, 189] on icon at bounding box center [911, 191] width 8 height 8
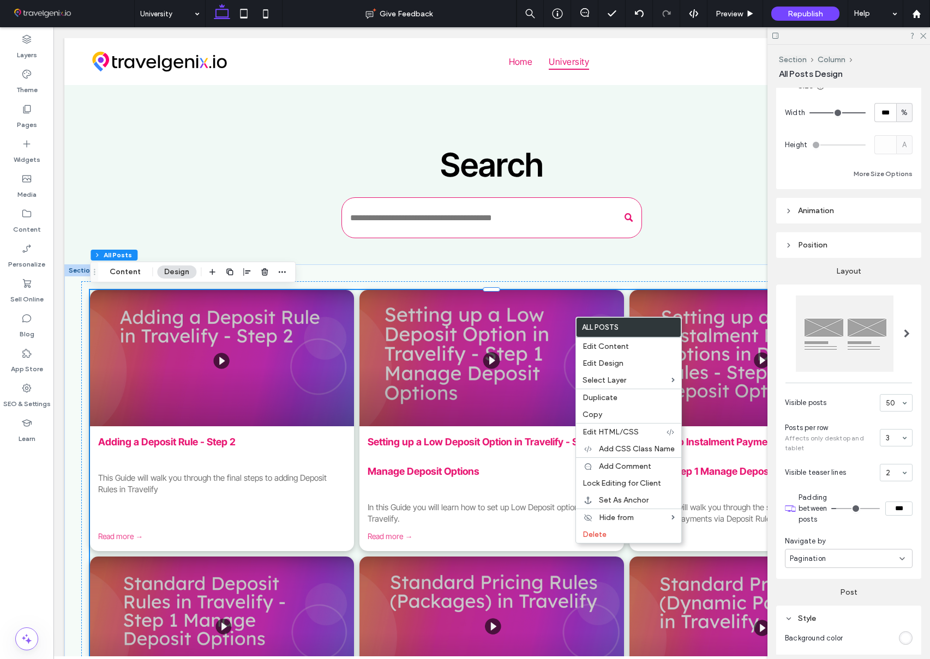
click at [505, 439] on link "Setting up a Low Deposit Option in Travelify - Step 1 Manage Deposit Options" at bounding box center [483, 456] width 231 height 41
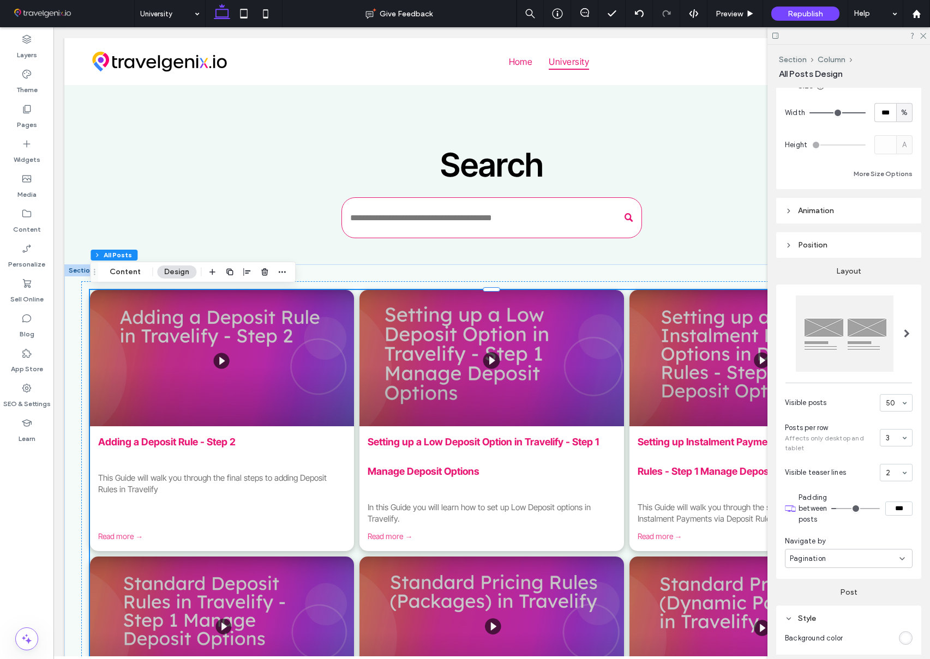
click at [471, 454] on h3 "Setting up a Low Deposit Option in Travelify - Step 1 Manage Deposit Options" at bounding box center [492, 464] width 248 height 59
drag, startPoint x: 735, startPoint y: 17, endPoint x: 568, endPoint y: 180, distance: 233.4
click at [735, 17] on span "Preview" at bounding box center [729, 13] width 27 height 9
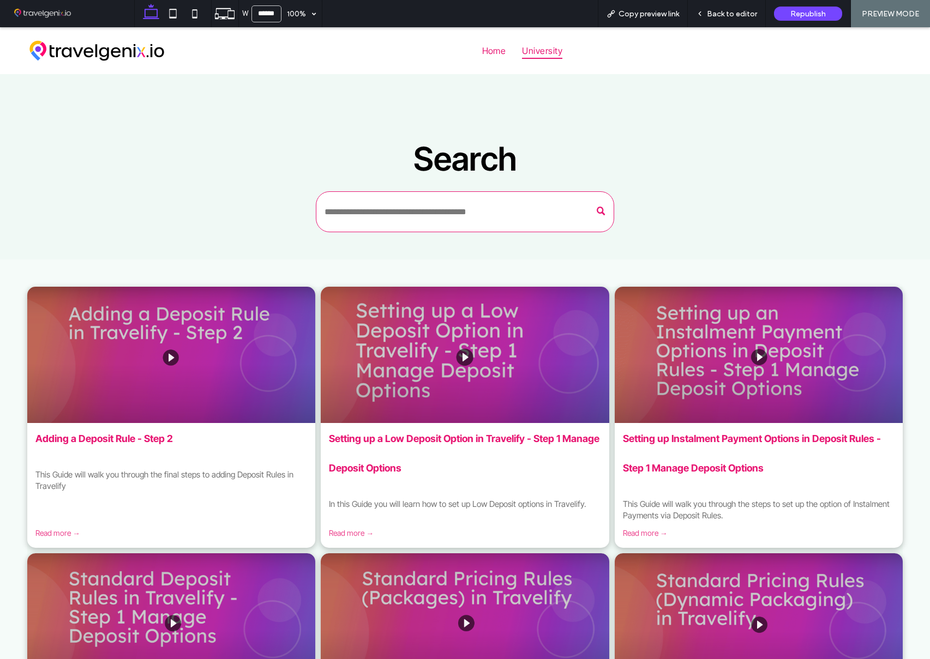
click at [409, 465] on h3 "Setting up a Low Deposit Option in Travelify - Step 1 Manage Deposit Options" at bounding box center [465, 460] width 272 height 59
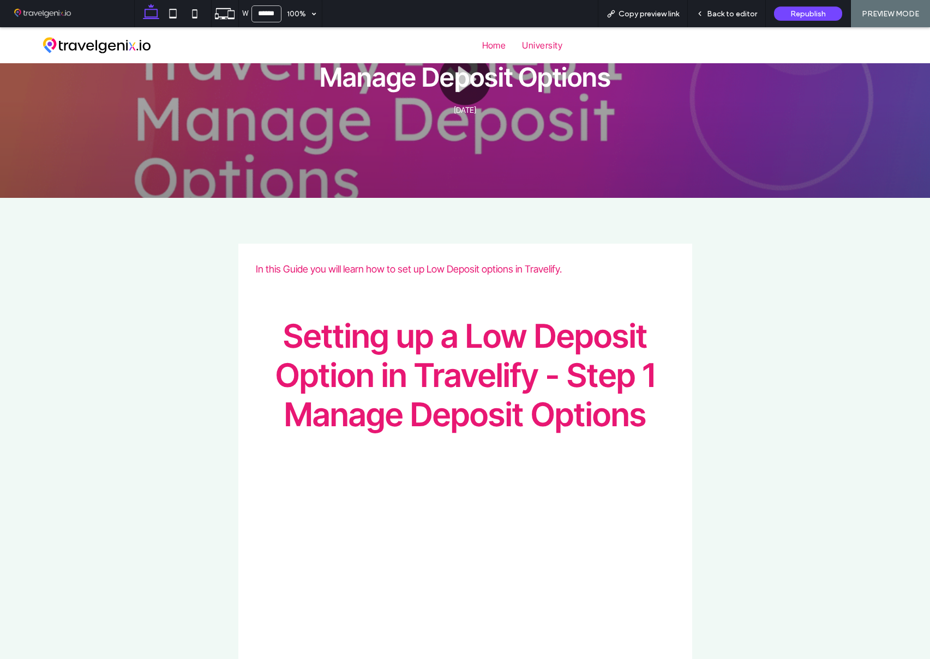
scroll to position [63, 0]
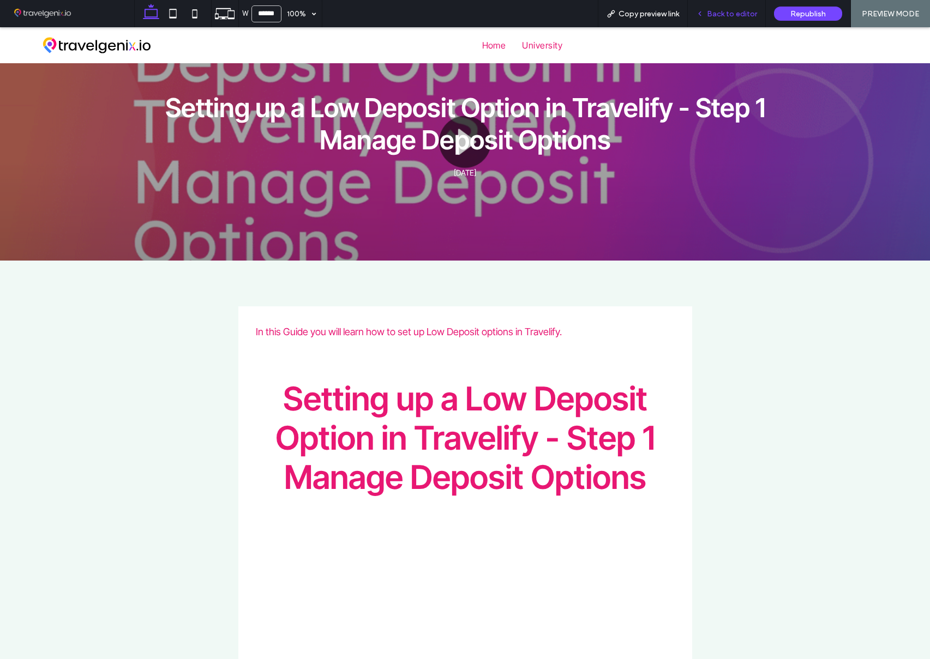
drag, startPoint x: 739, startPoint y: 13, endPoint x: 719, endPoint y: 6, distance: 20.4
click at [739, 13] on span "Back to editor" at bounding box center [732, 13] width 50 height 9
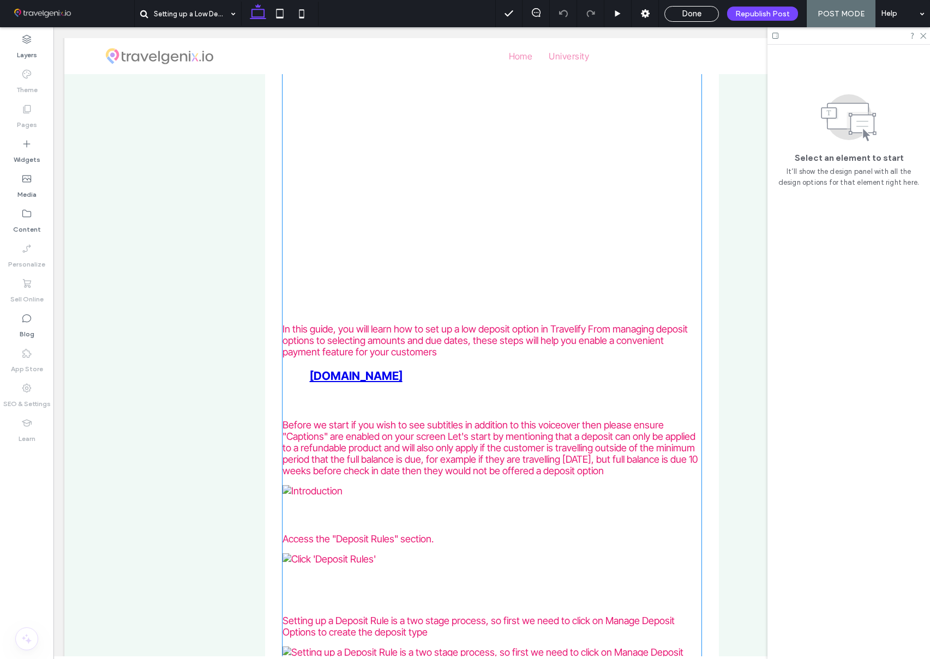
scroll to position [497, 0]
click at [476, 331] on div "In this guide, you will learn how to set up a low deposit option in Travelify F…" at bounding box center [492, 339] width 419 height 34
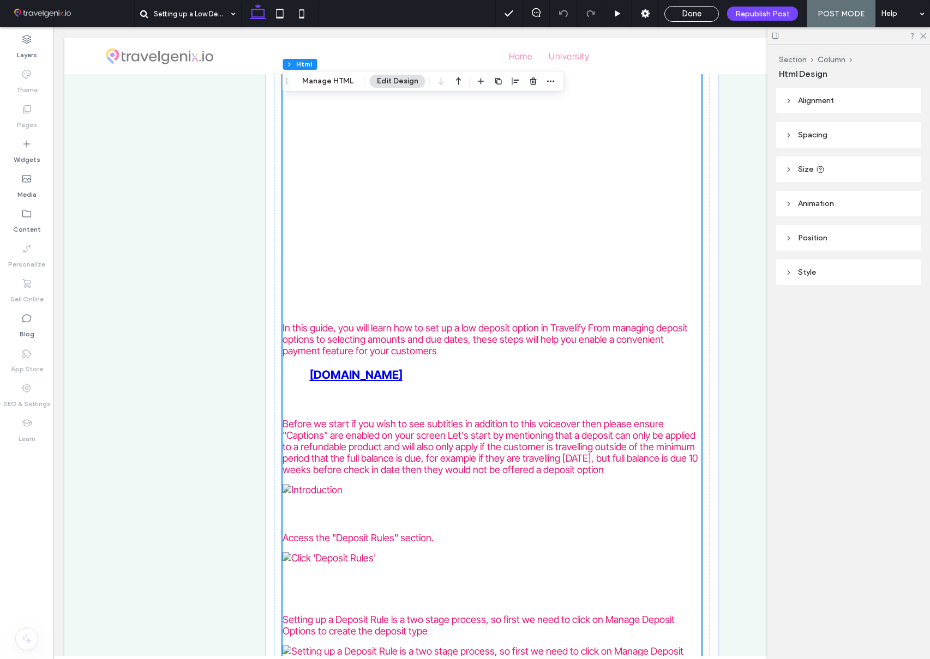
click at [476, 330] on div "In this guide, you will learn how to set up a low deposit option in Travelify F…" at bounding box center [492, 339] width 419 height 34
click at [367, 335] on div "In this guide, you will learn how to set up a low deposit option in Travelify F…" at bounding box center [492, 339] width 419 height 34
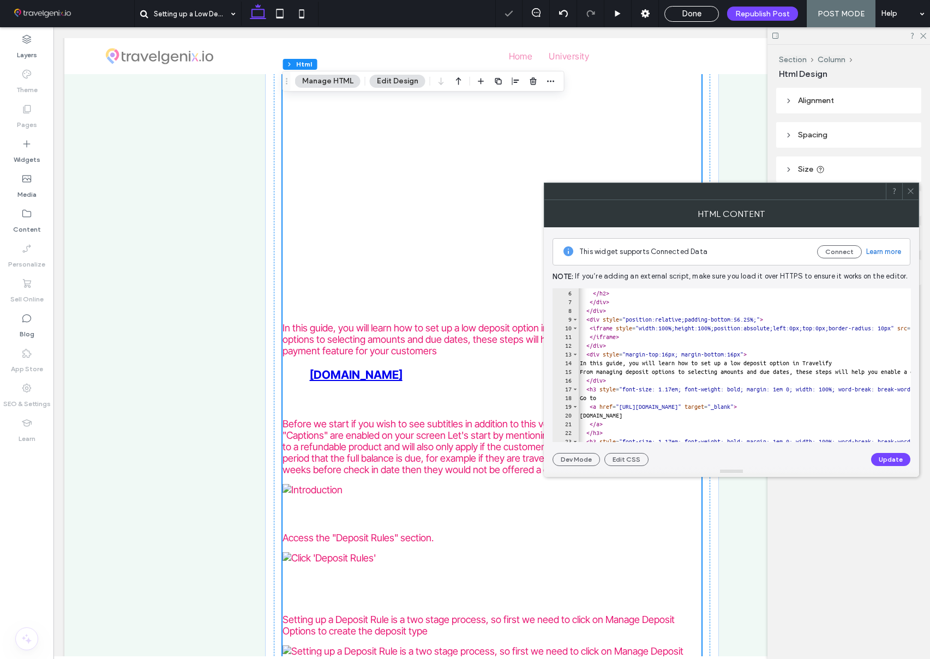
scroll to position [0, 1]
click at [910, 188] on icon at bounding box center [911, 191] width 8 height 8
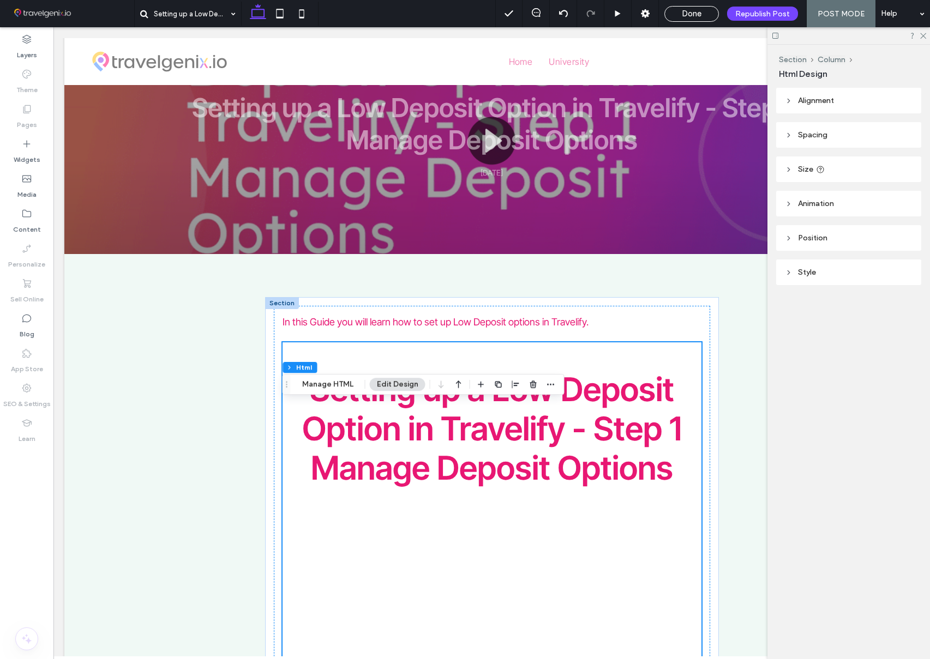
scroll to position [0, 0]
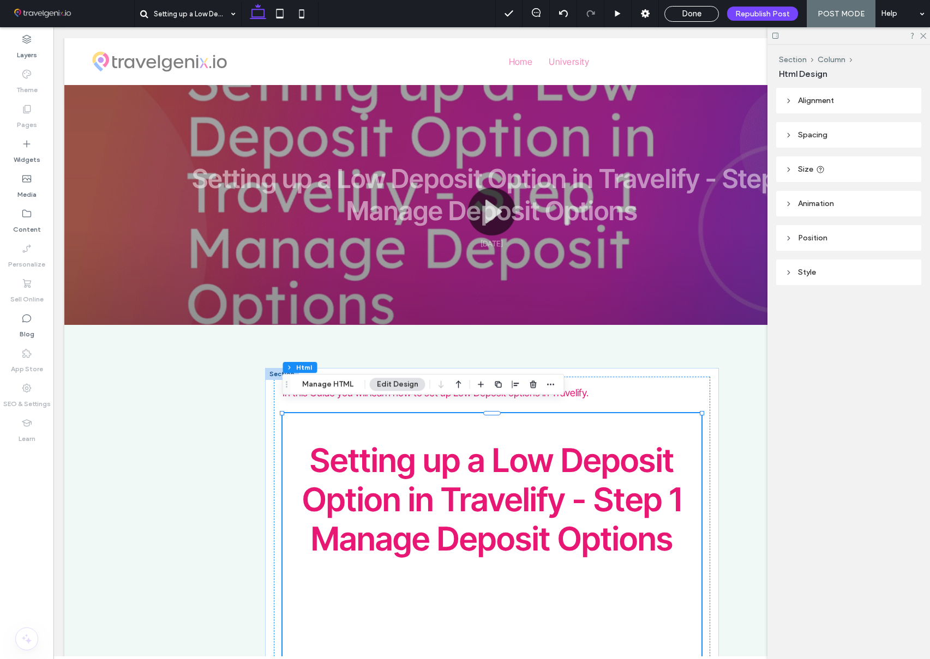
click at [701, 13] on span "Done" at bounding box center [692, 14] width 20 height 10
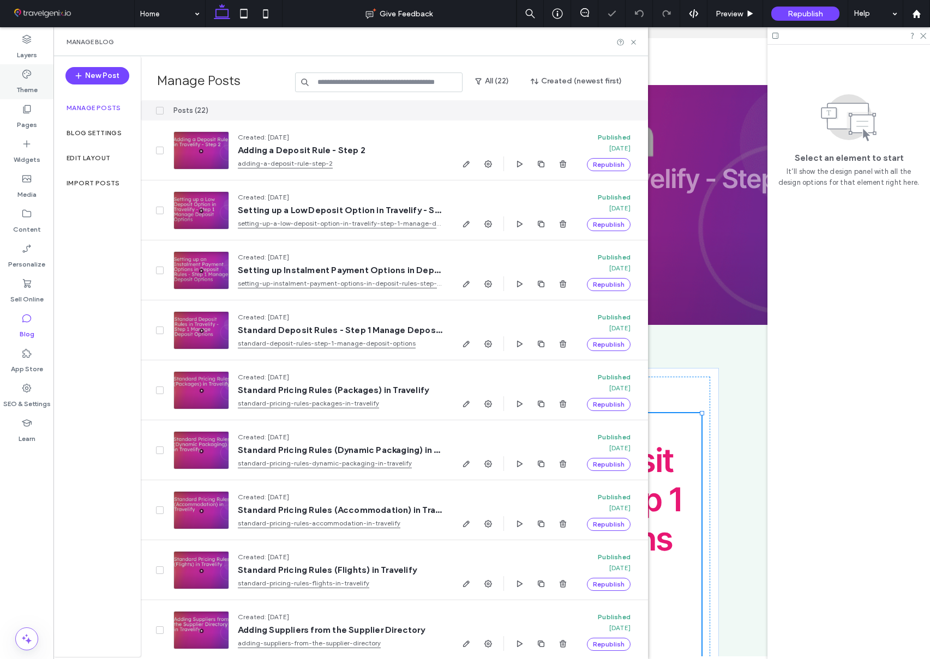
click at [31, 85] on label "Theme" at bounding box center [26, 87] width 21 height 15
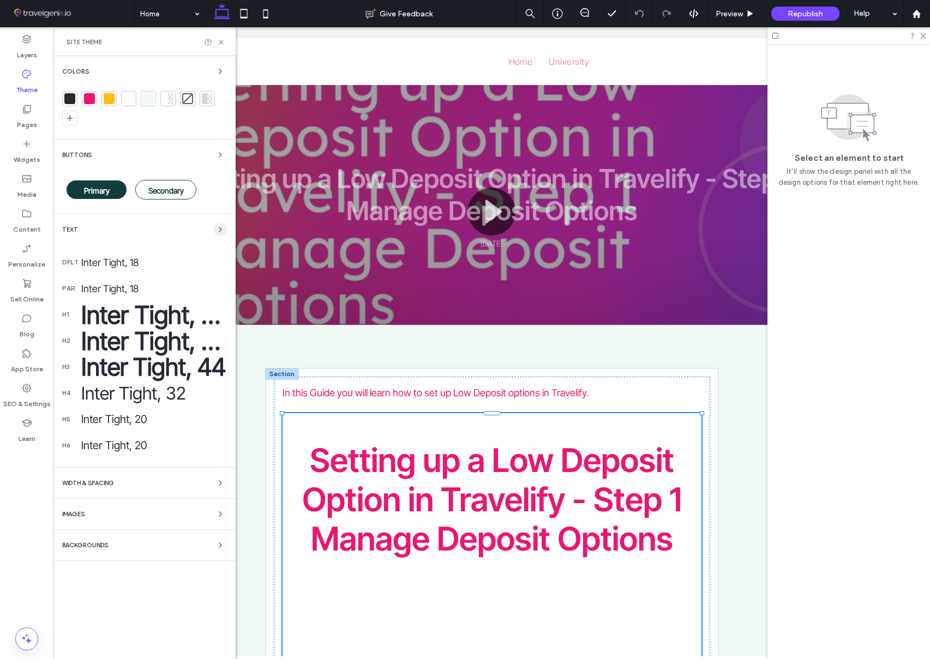
click at [221, 229] on use "button" at bounding box center [220, 229] width 2 height 4
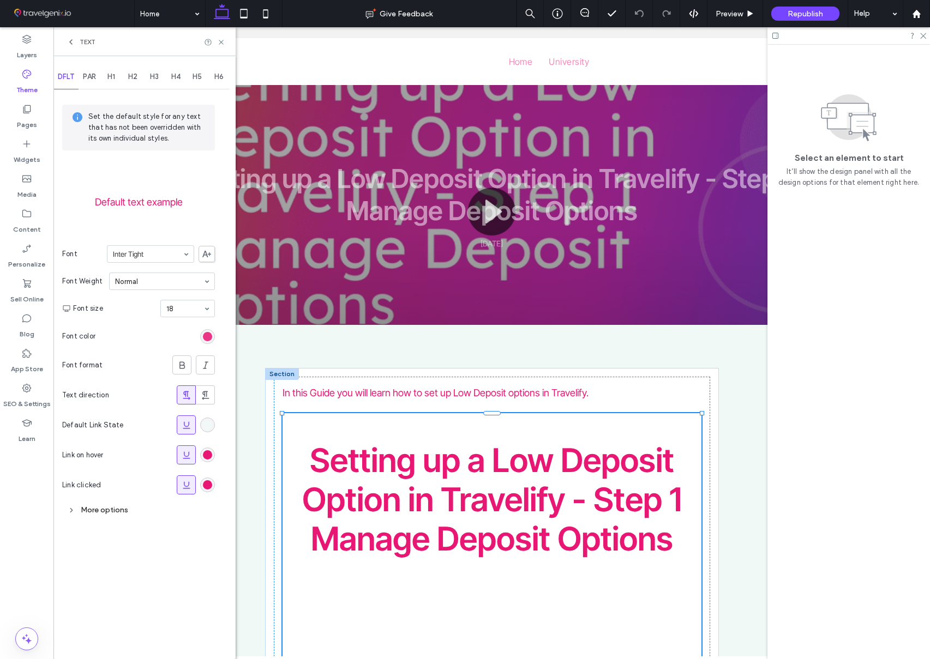
click at [208, 335] on div "rgb(232, 23, 115)" at bounding box center [207, 336] width 9 height 9
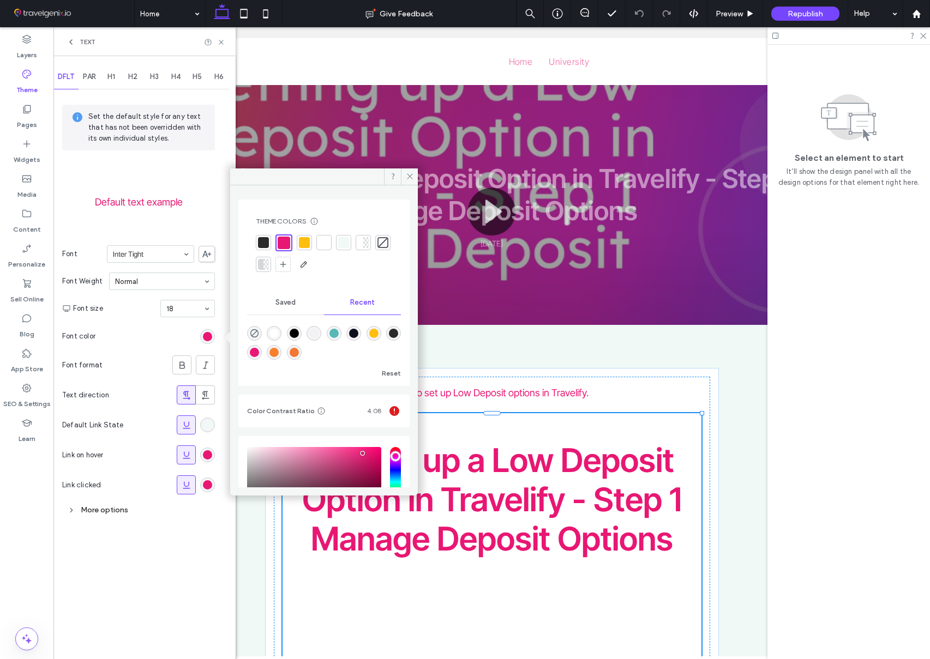
click at [267, 243] on div at bounding box center [263, 242] width 11 height 11
click at [409, 176] on icon at bounding box center [410, 176] width 8 height 8
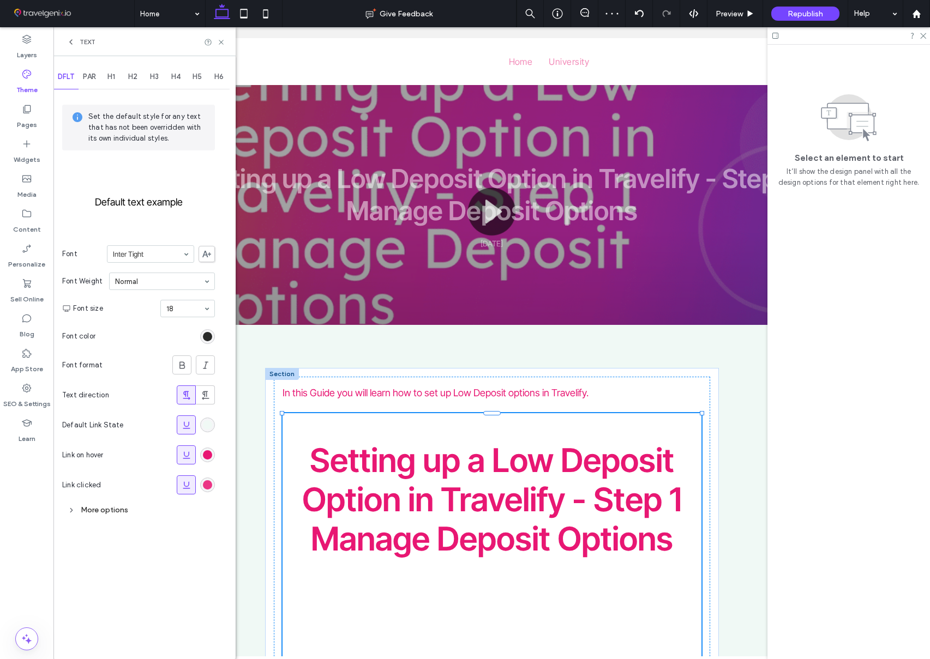
click at [210, 484] on div "rgb(232, 23, 115)" at bounding box center [207, 485] width 9 height 9
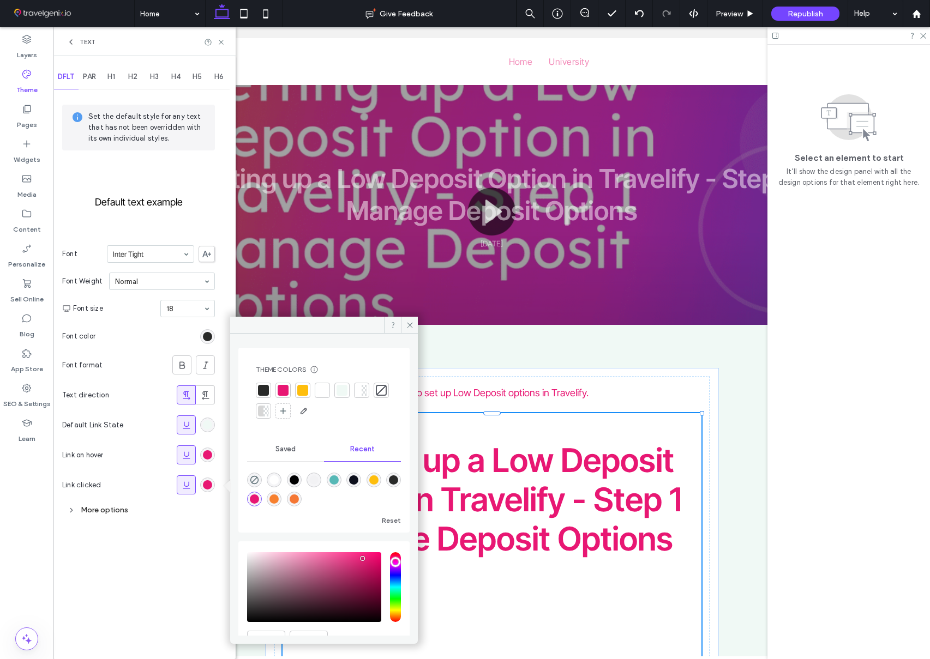
click at [300, 393] on div at bounding box center [302, 390] width 11 height 11
click at [409, 322] on icon at bounding box center [410, 325] width 8 height 8
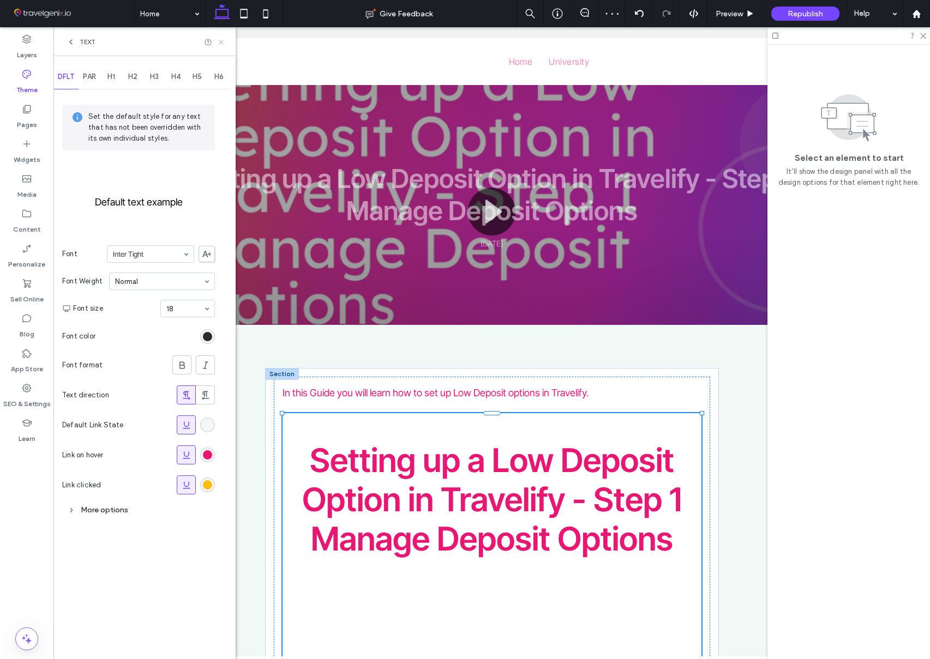
click at [220, 41] on icon at bounding box center [221, 42] width 8 height 8
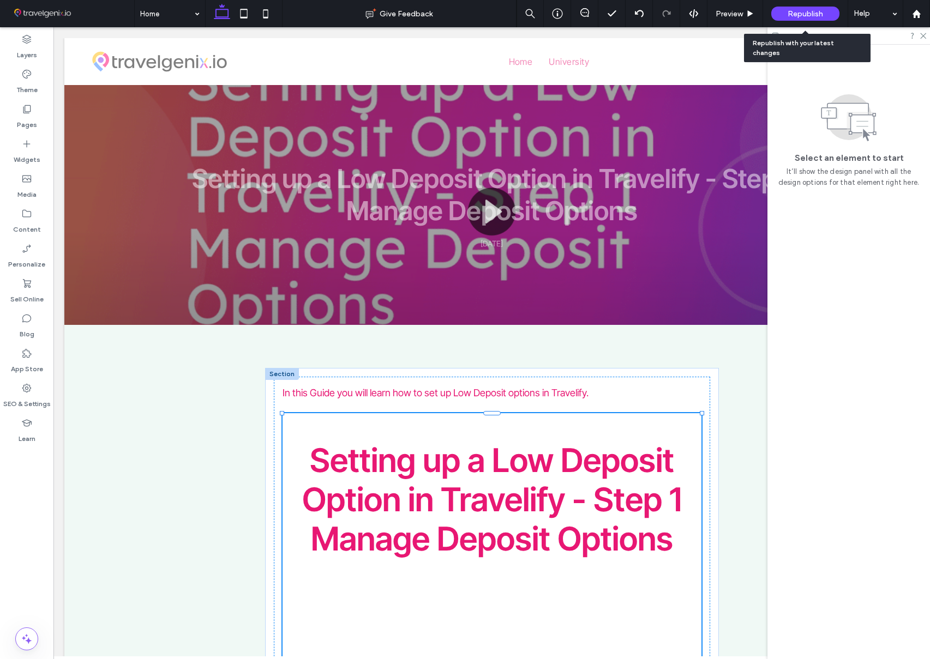
click at [789, 12] on span "Republish" at bounding box center [805, 13] width 35 height 9
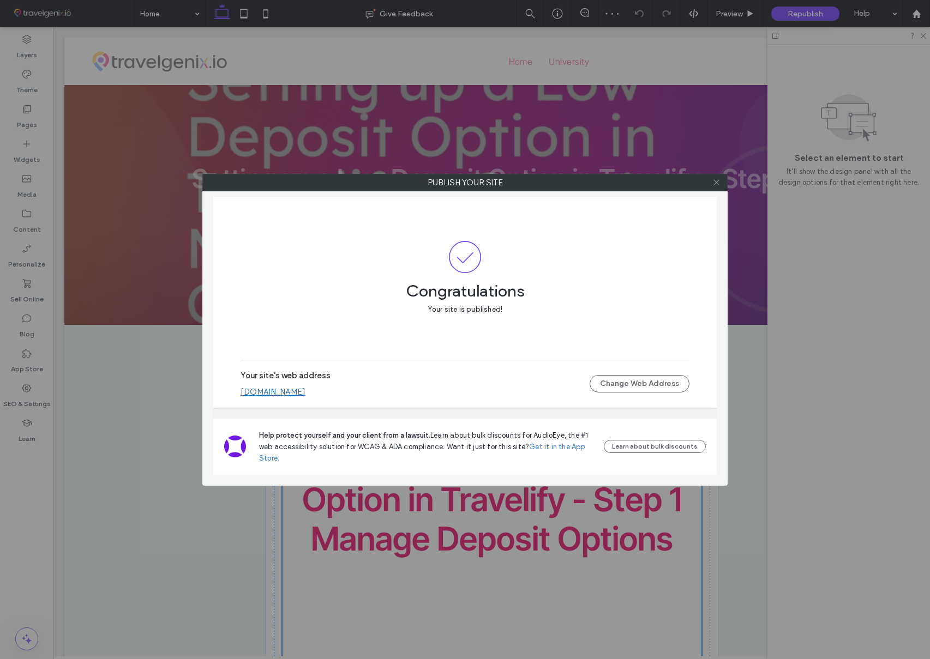
click at [719, 183] on icon at bounding box center [716, 182] width 8 height 8
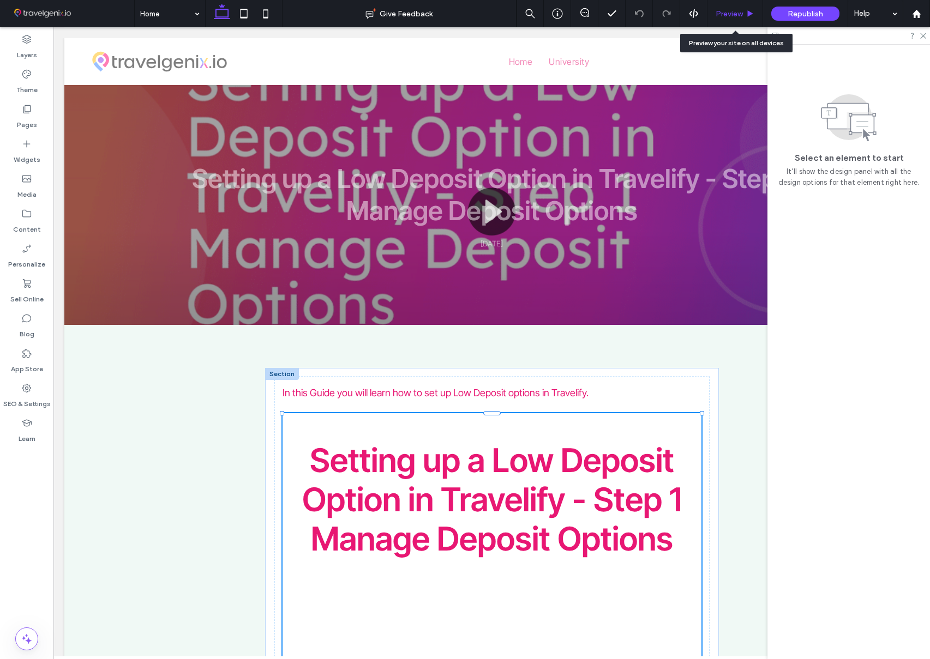
click at [732, 11] on span "Preview" at bounding box center [729, 13] width 27 height 9
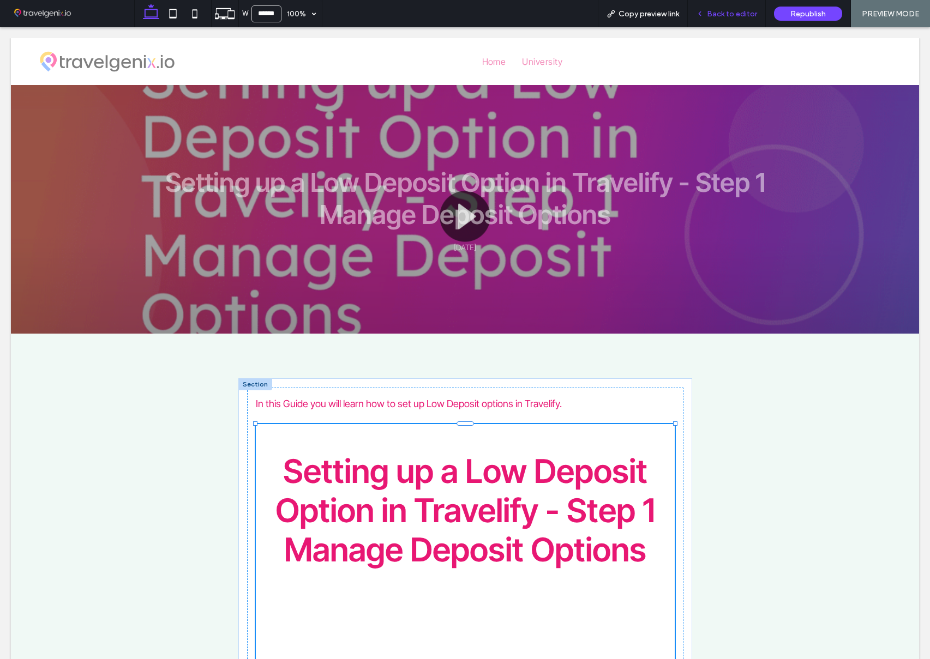
click at [721, 18] on span "Back to editor" at bounding box center [732, 13] width 50 height 9
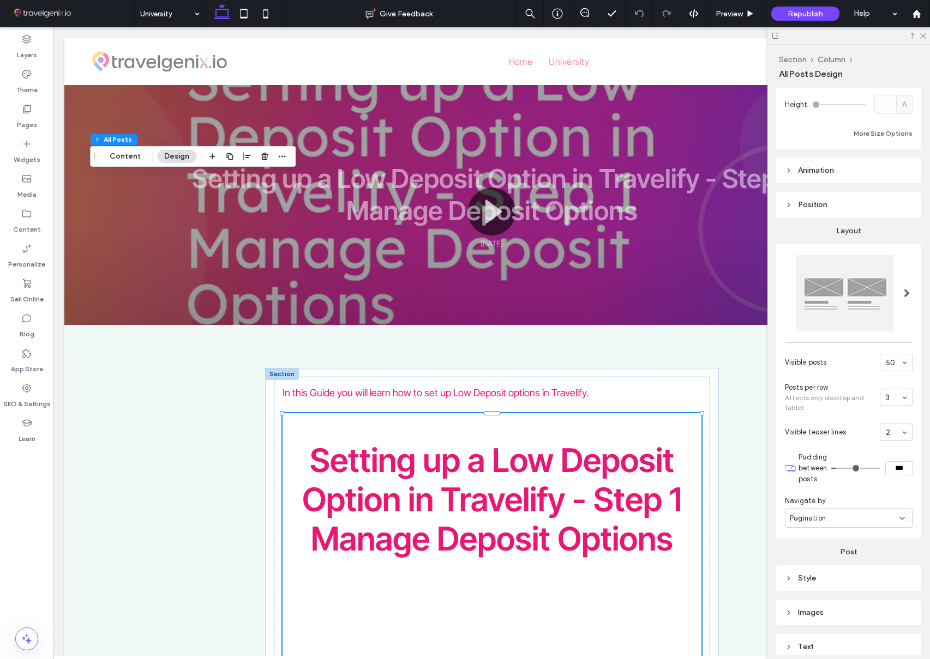
scroll to position [409, 0]
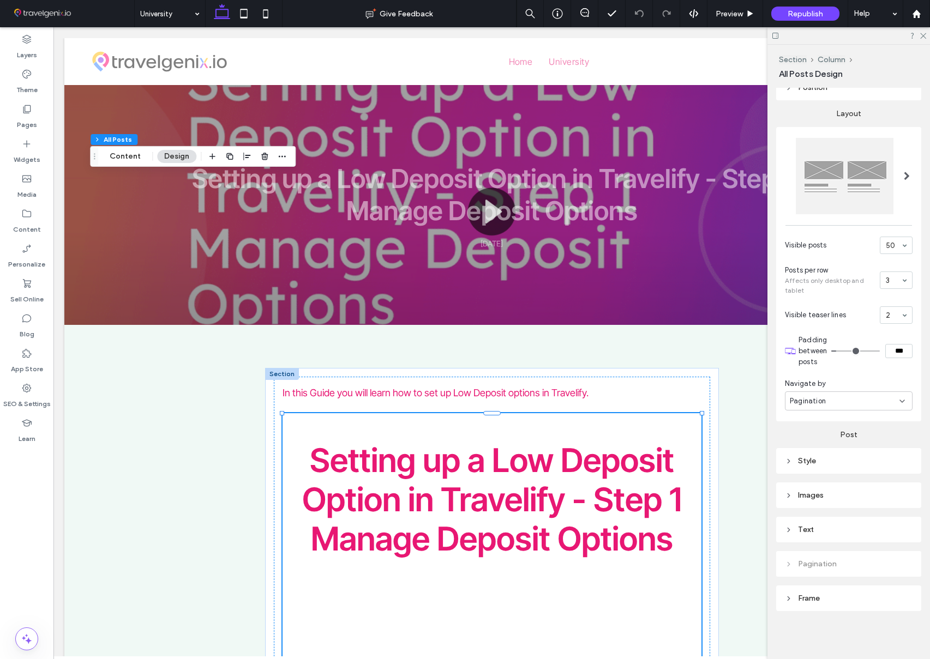
click at [822, 460] on div "Style" at bounding box center [849, 461] width 128 height 9
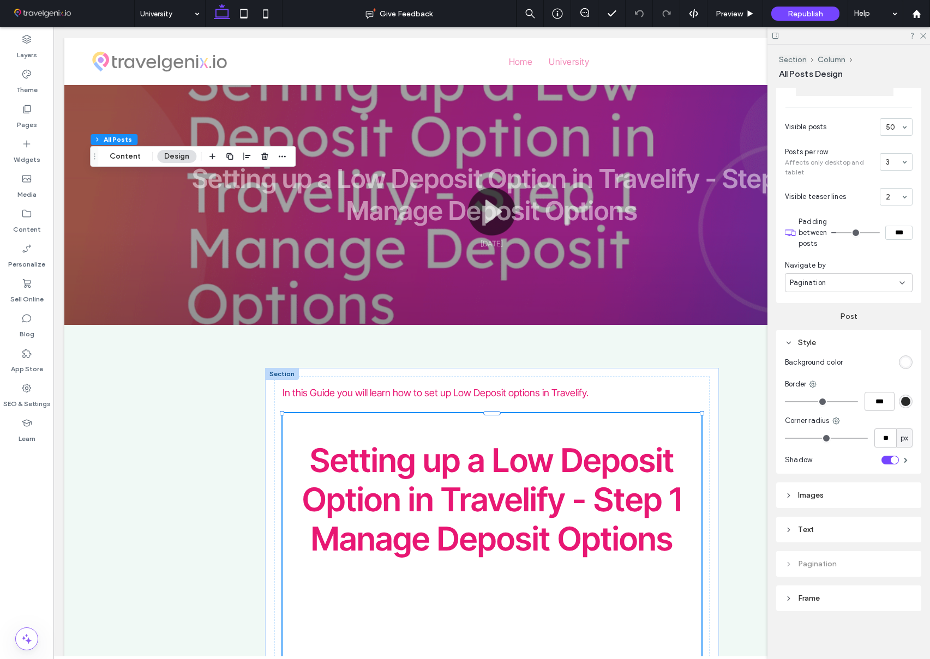
click at [857, 496] on div "Images" at bounding box center [849, 495] width 128 height 9
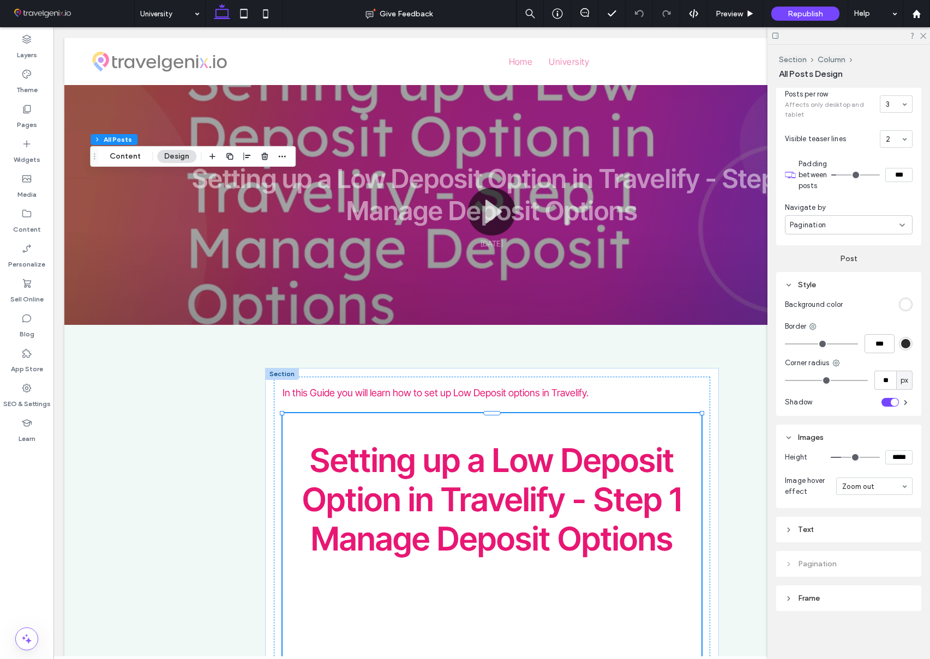
click at [847, 531] on div "Text" at bounding box center [849, 529] width 128 height 9
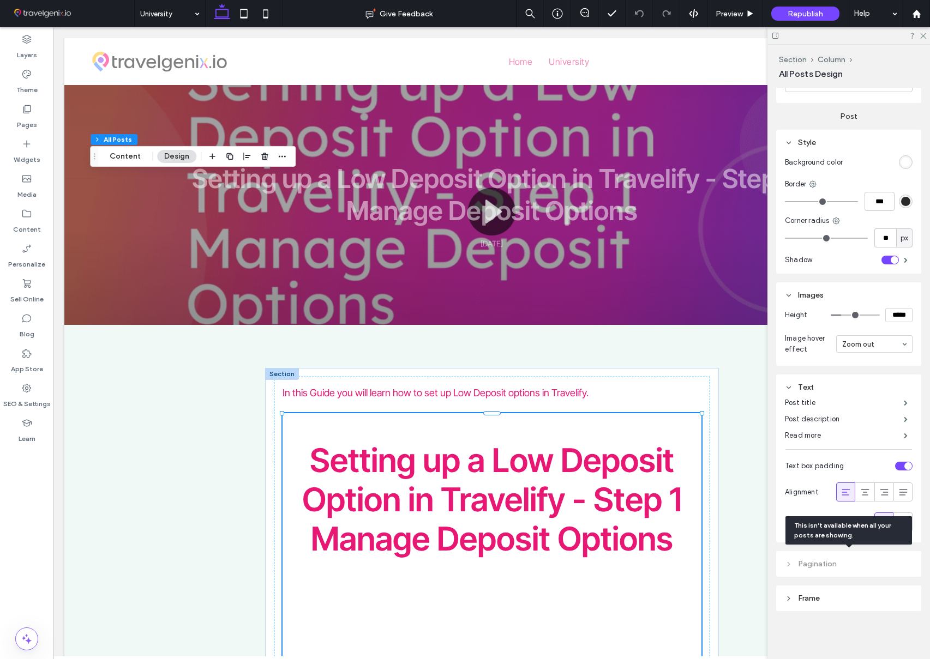
click at [840, 562] on div "Pagination" at bounding box center [848, 564] width 145 height 26
drag, startPoint x: 815, startPoint y: 603, endPoint x: 818, endPoint y: 563, distance: 39.4
click at [815, 602] on div "Frame" at bounding box center [849, 598] width 128 height 9
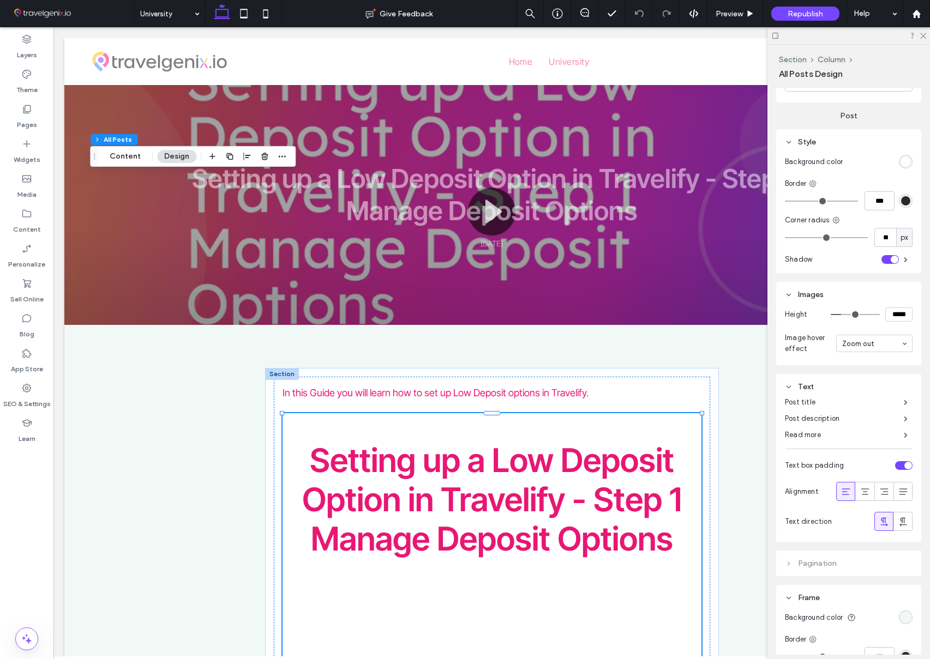
scroll to position [833, 0]
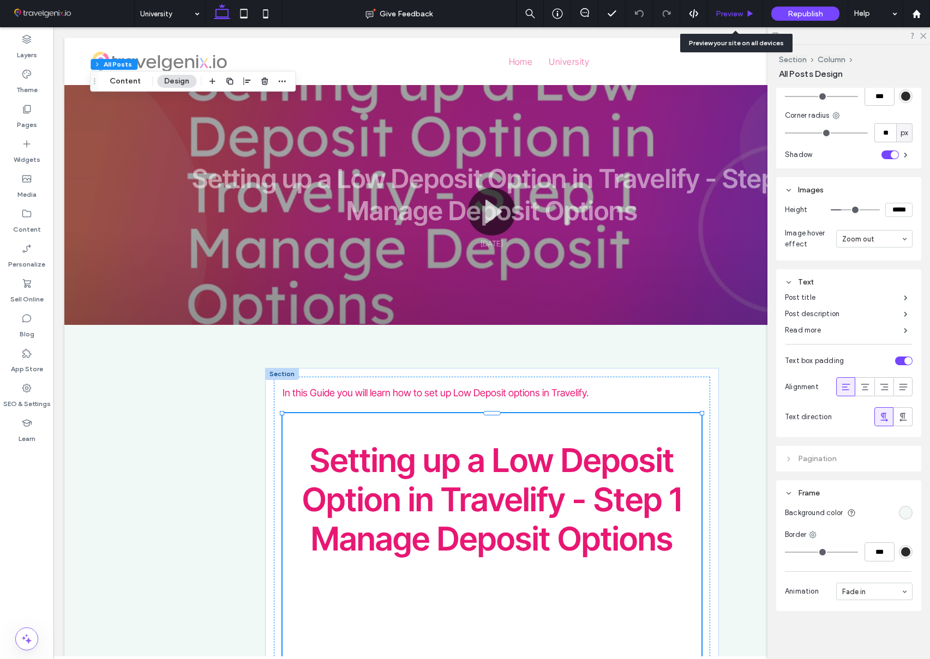
click at [731, 14] on span "Preview" at bounding box center [729, 13] width 27 height 9
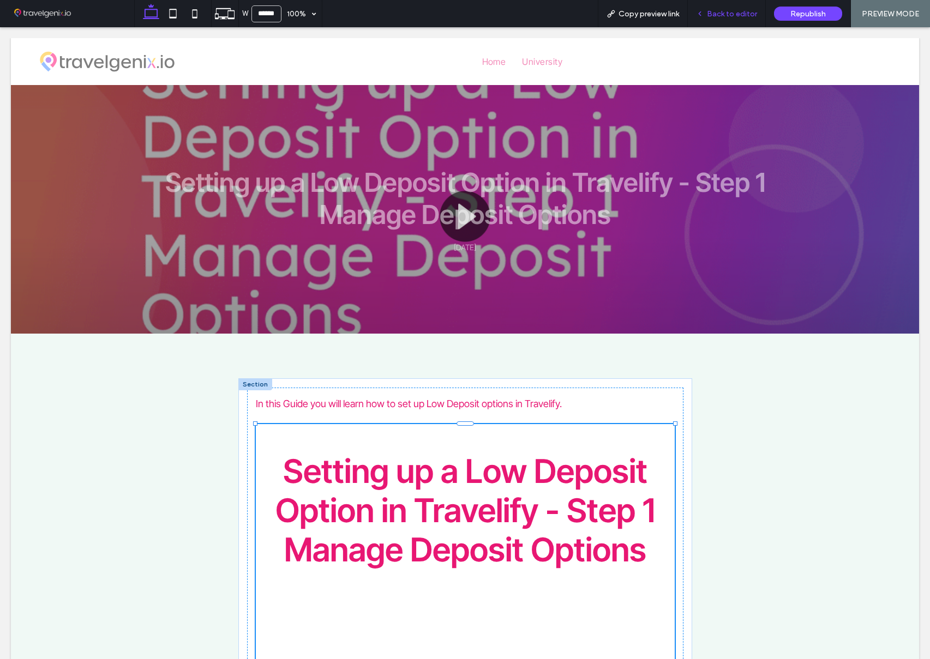
click at [713, 16] on span "Back to editor" at bounding box center [732, 13] width 50 height 9
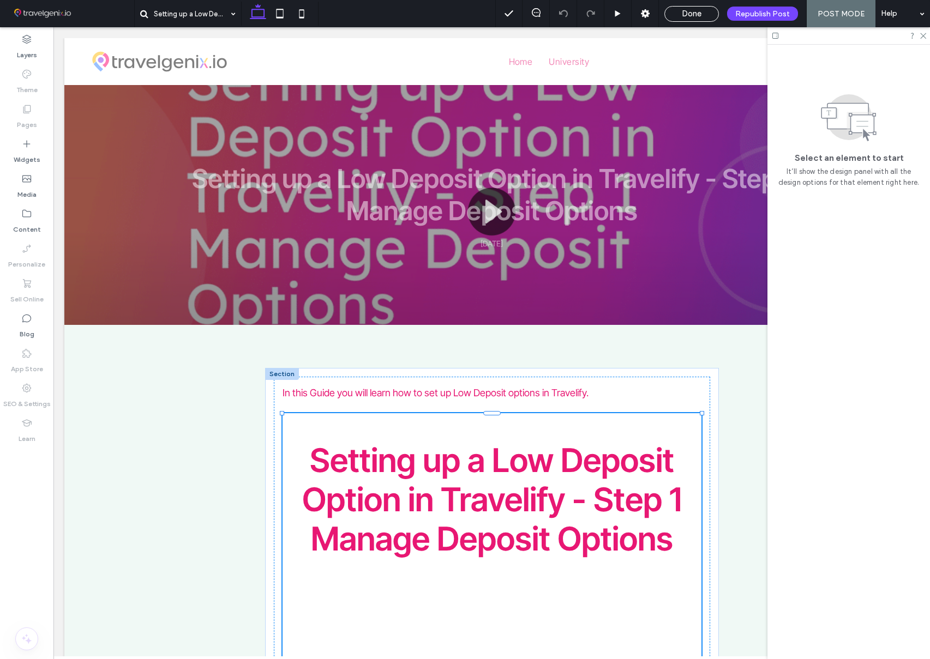
click at [705, 15] on div "Done" at bounding box center [691, 14] width 53 height 10
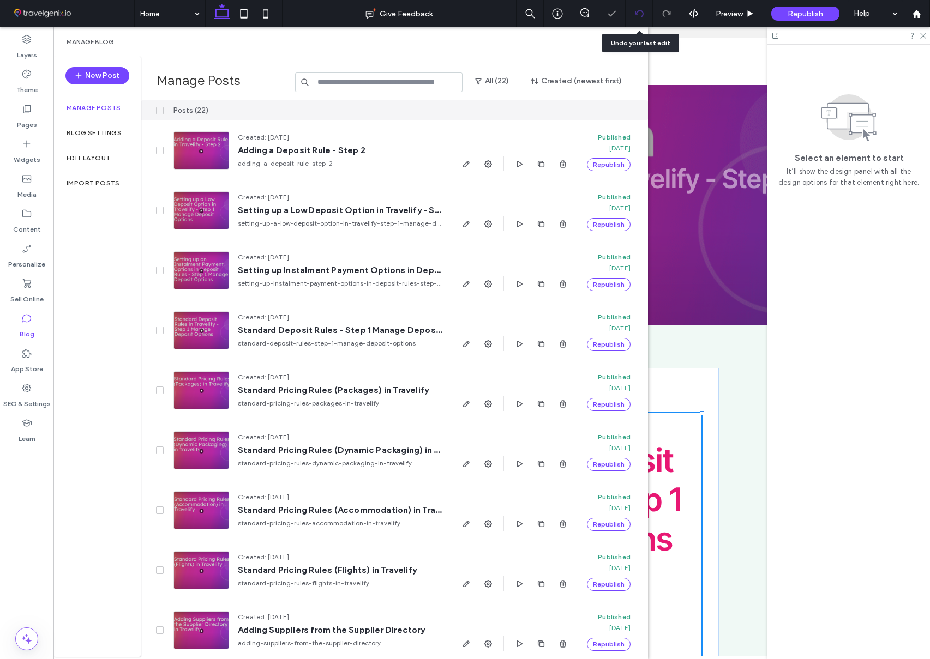
click at [646, 14] on div at bounding box center [639, 13] width 27 height 9
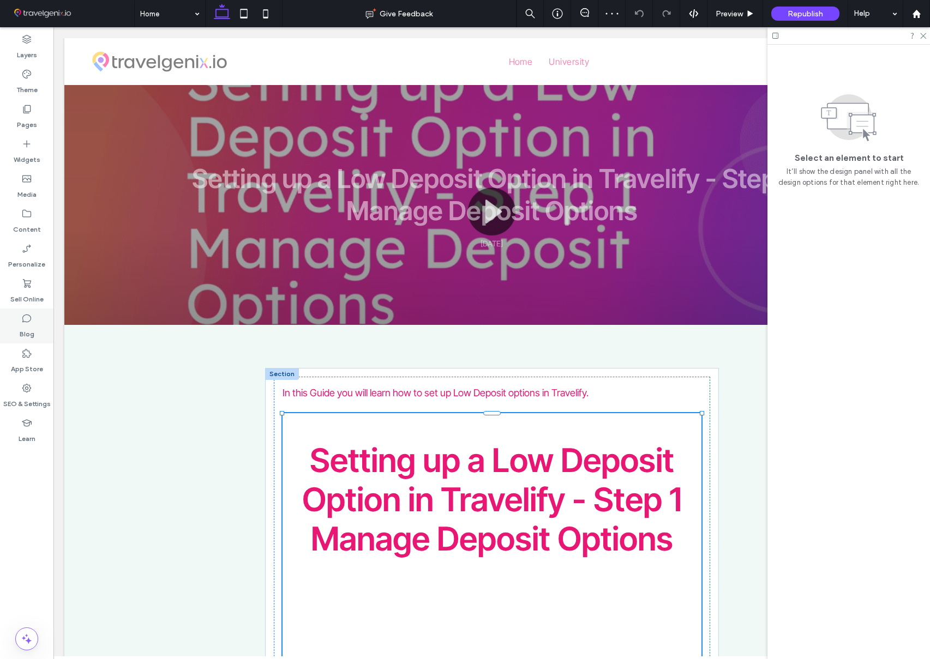
click at [38, 327] on div "Blog" at bounding box center [26, 326] width 53 height 35
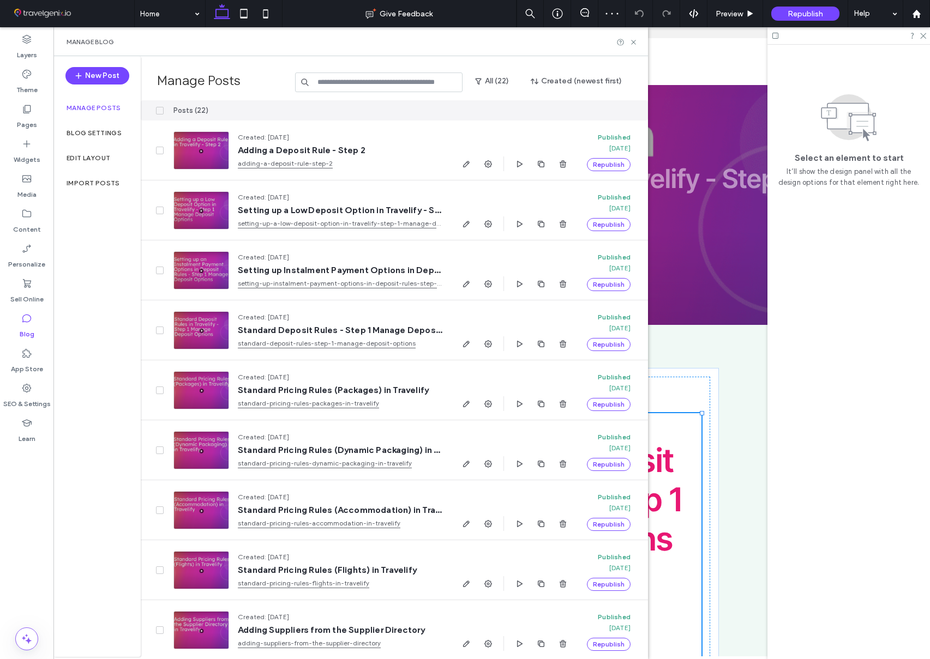
click at [103, 161] on label "Edit Layout" at bounding box center [89, 158] width 44 height 8
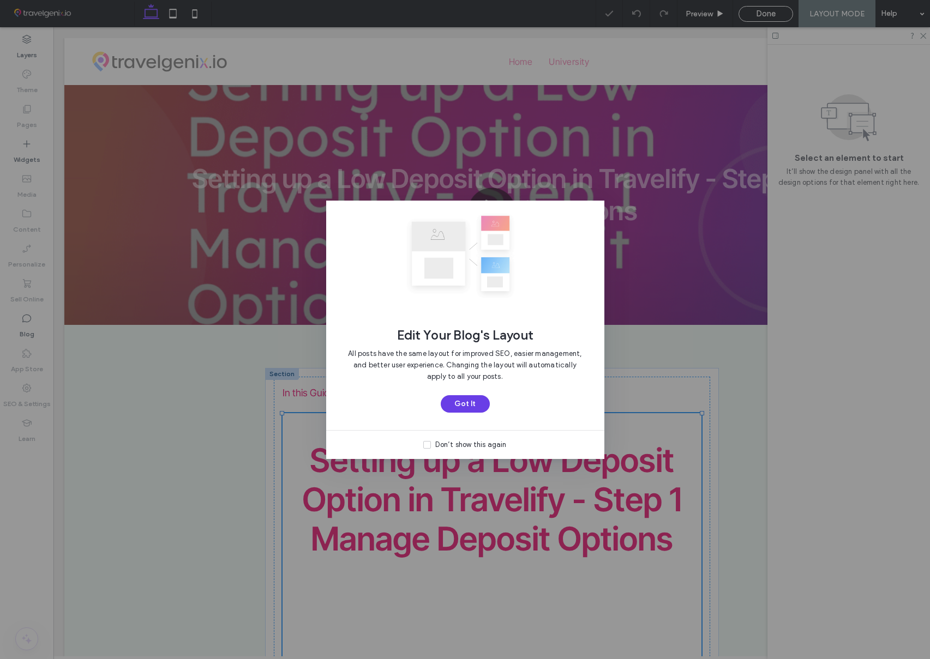
click at [470, 401] on button "Got It" at bounding box center [465, 403] width 49 height 17
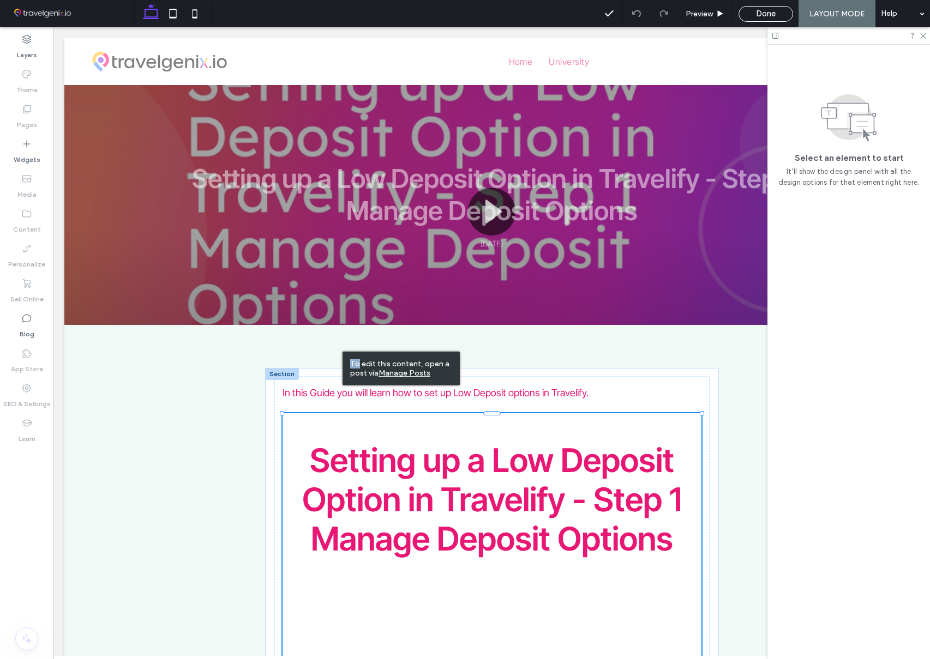
click at [343, 352] on div "To edit this content, open a post via Manage Posts" at bounding box center [401, 369] width 117 height 34
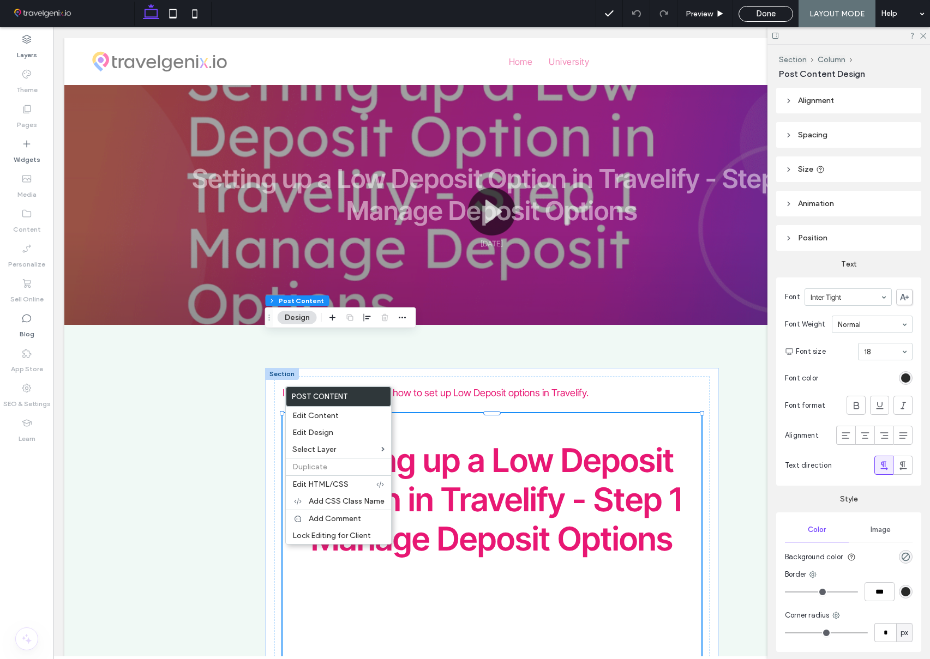
scroll to position [1, 0]
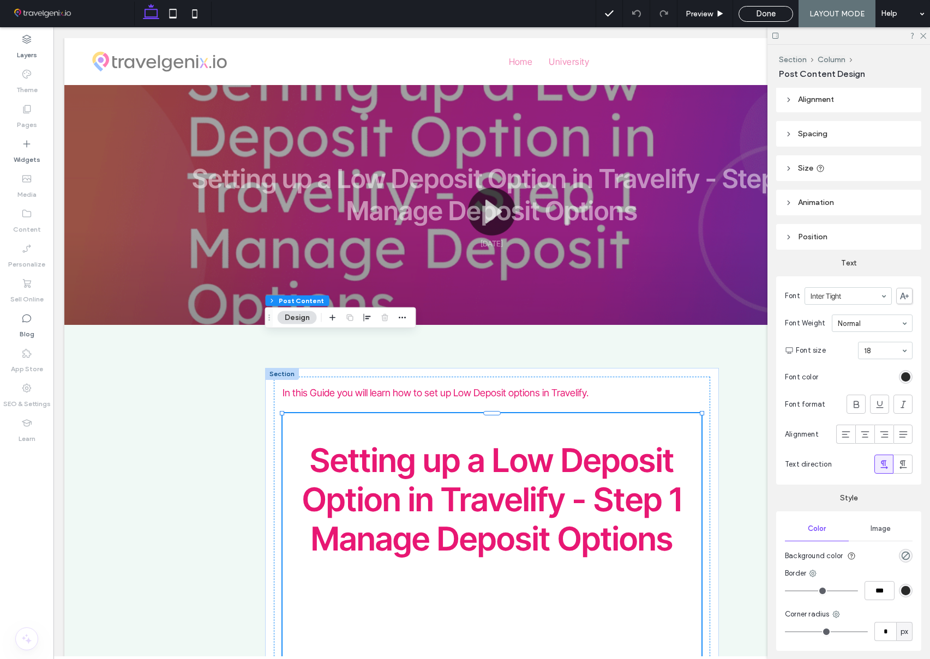
click at [290, 315] on button "Design" at bounding box center [297, 317] width 39 height 13
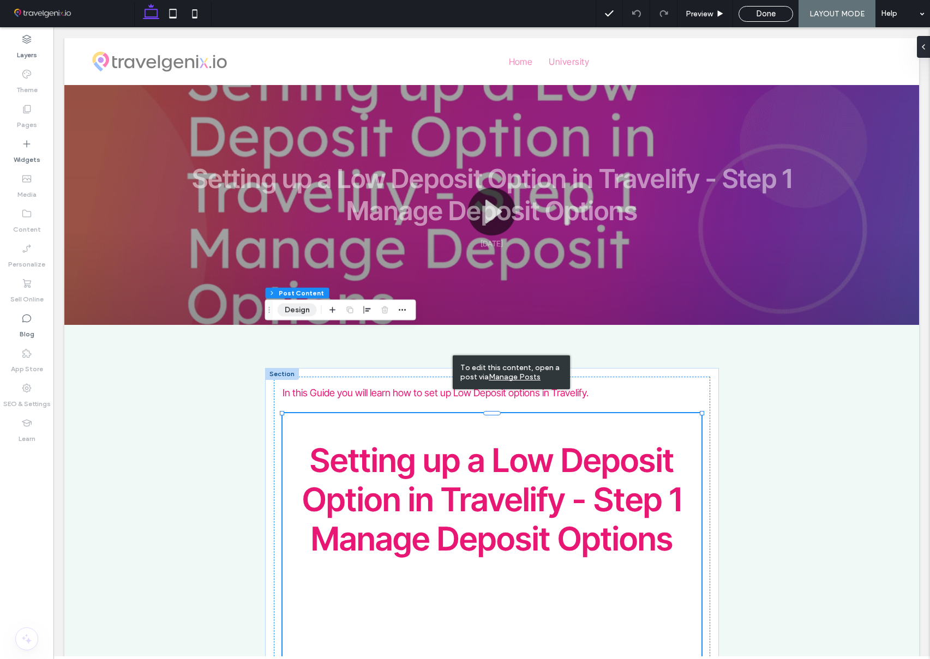
click at [289, 313] on button "Design" at bounding box center [297, 309] width 39 height 13
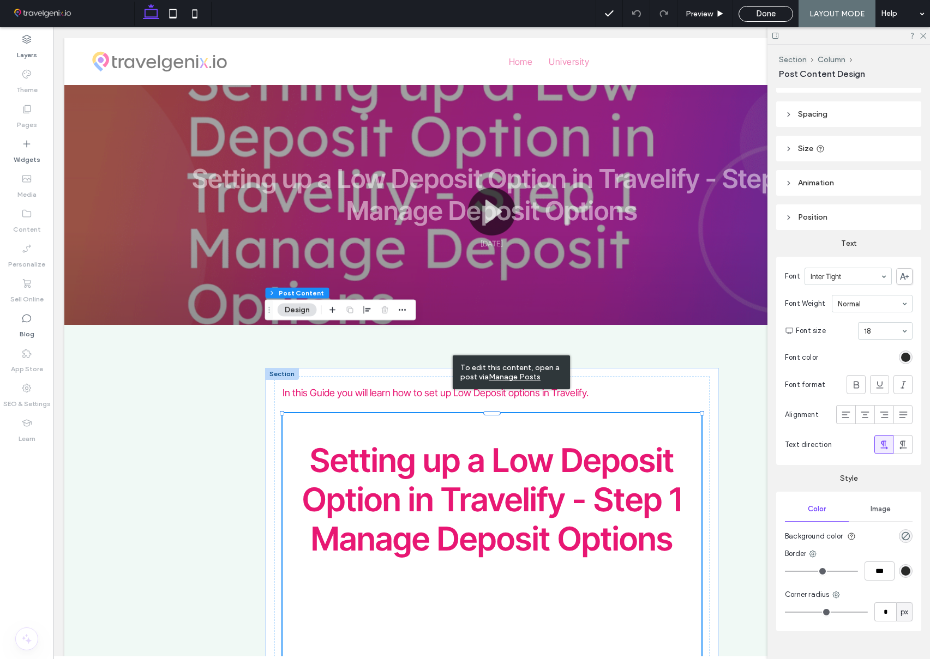
scroll to position [22, 0]
click at [905, 355] on div "rgb(41, 42, 41)" at bounding box center [905, 355] width 9 height 9
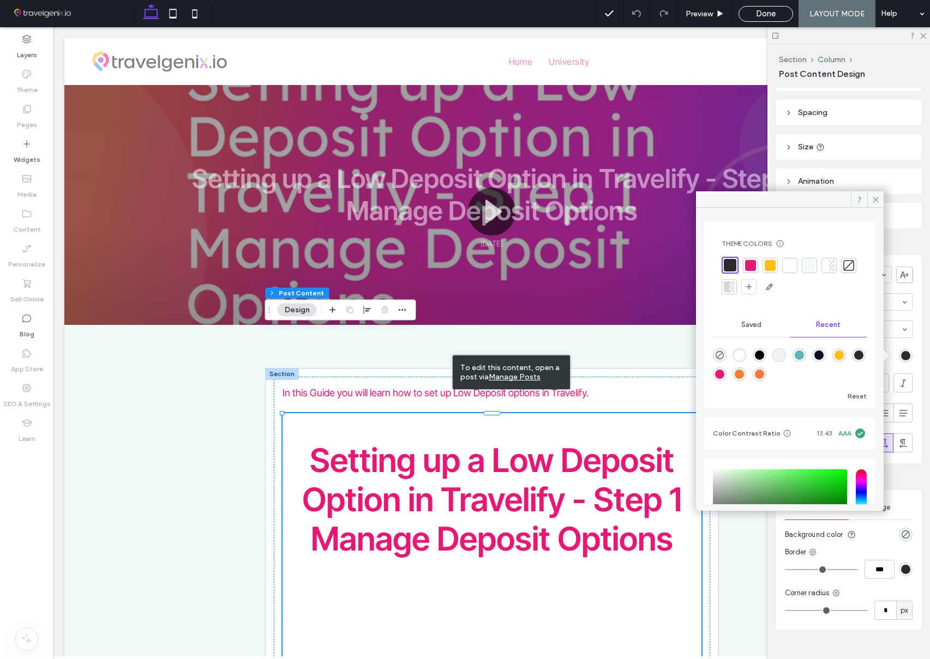
click at [768, 264] on div at bounding box center [770, 265] width 11 height 11
drag, startPoint x: 750, startPoint y: 265, endPoint x: 743, endPoint y: 265, distance: 6.6
click at [750, 265] on div at bounding box center [748, 265] width 11 height 11
click at [731, 266] on div at bounding box center [729, 265] width 11 height 11
click at [872, 201] on icon at bounding box center [876, 200] width 8 height 8
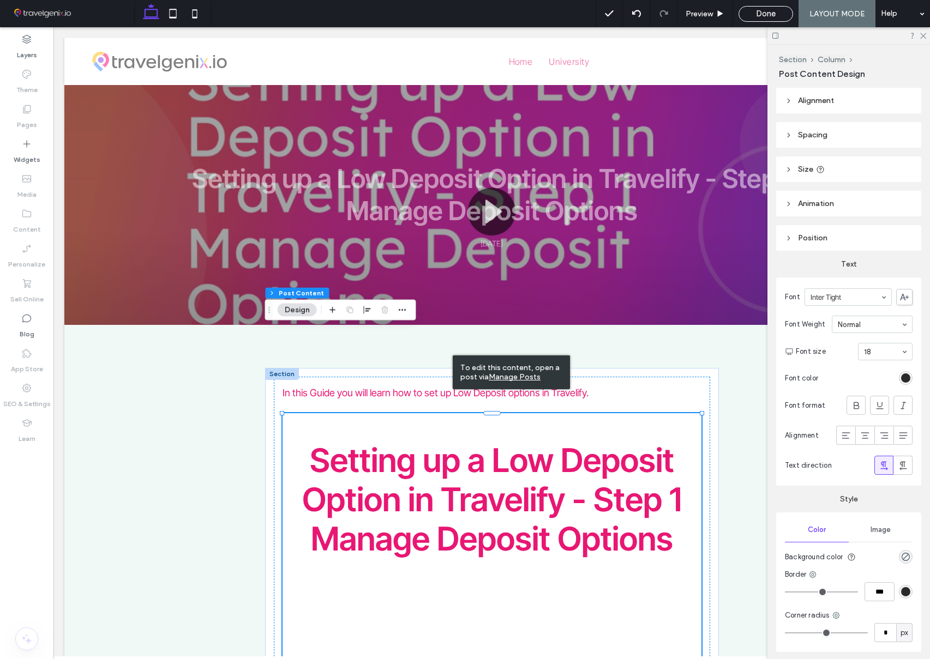
scroll to position [41, 0]
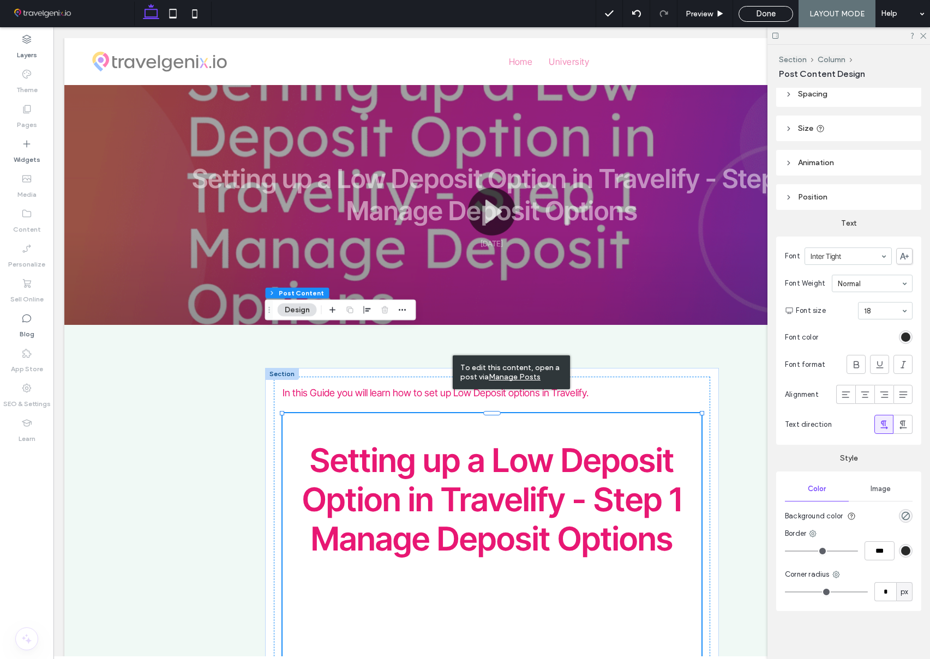
click at [750, 10] on div "Done" at bounding box center [765, 14] width 53 height 10
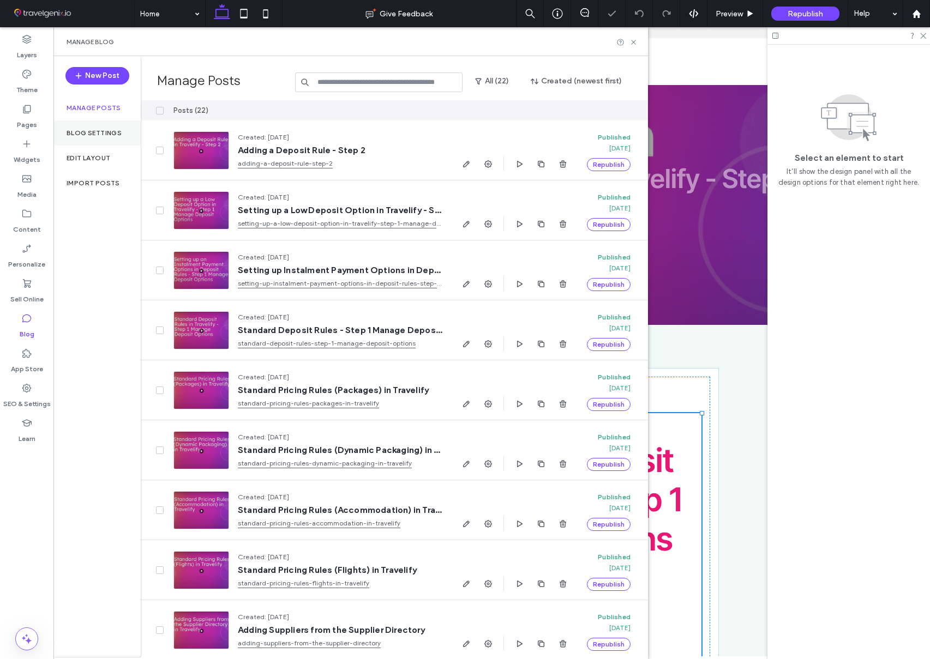
click at [100, 131] on label "Blog Settings" at bounding box center [94, 133] width 55 height 8
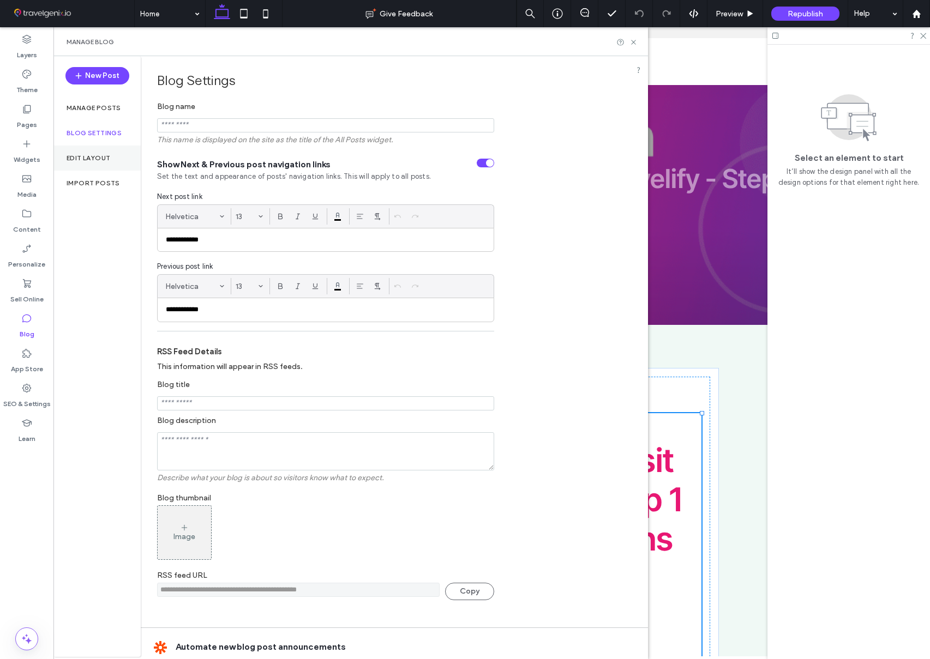
click at [91, 156] on label "Edit Layout" at bounding box center [89, 158] width 44 height 8
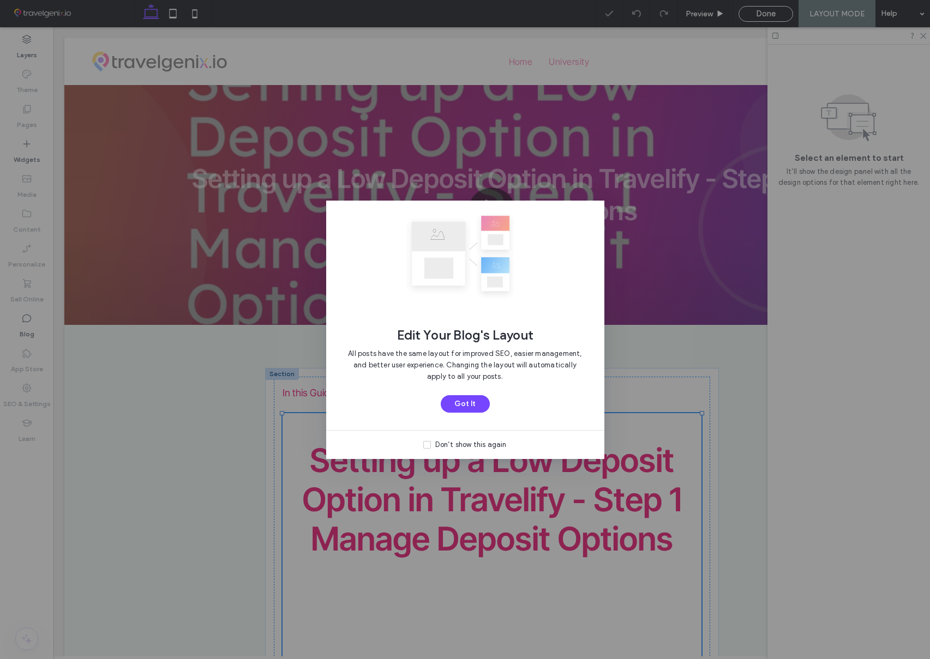
click at [469, 442] on div "Don’t show this again" at bounding box center [470, 445] width 71 height 11
click at [467, 402] on button "Got It" at bounding box center [465, 403] width 49 height 17
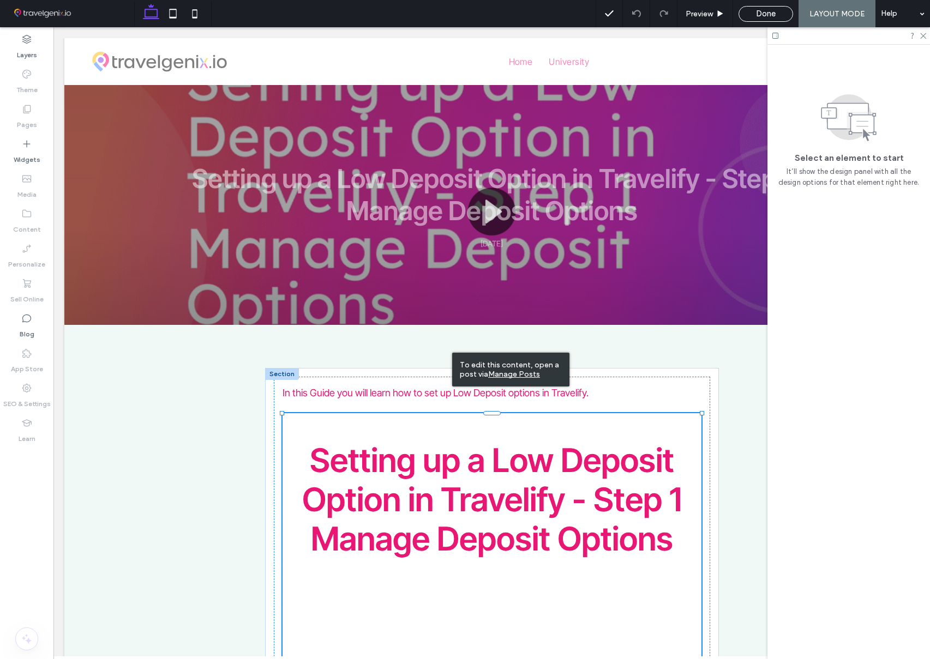
click at [500, 371] on u "Manage Posts" at bounding box center [514, 374] width 52 height 9
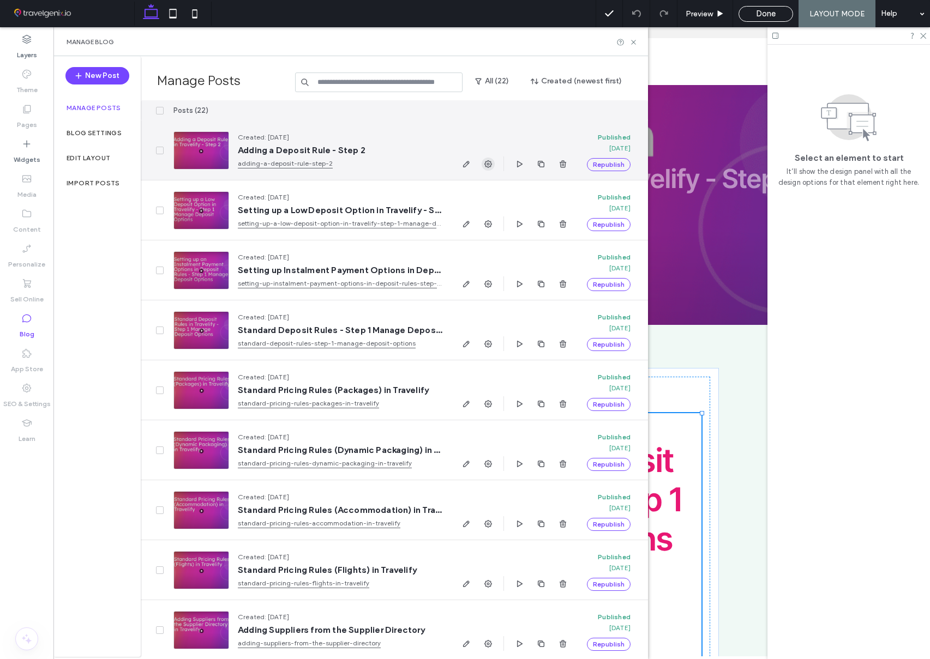
click at [487, 164] on use "button" at bounding box center [488, 164] width 8 height 8
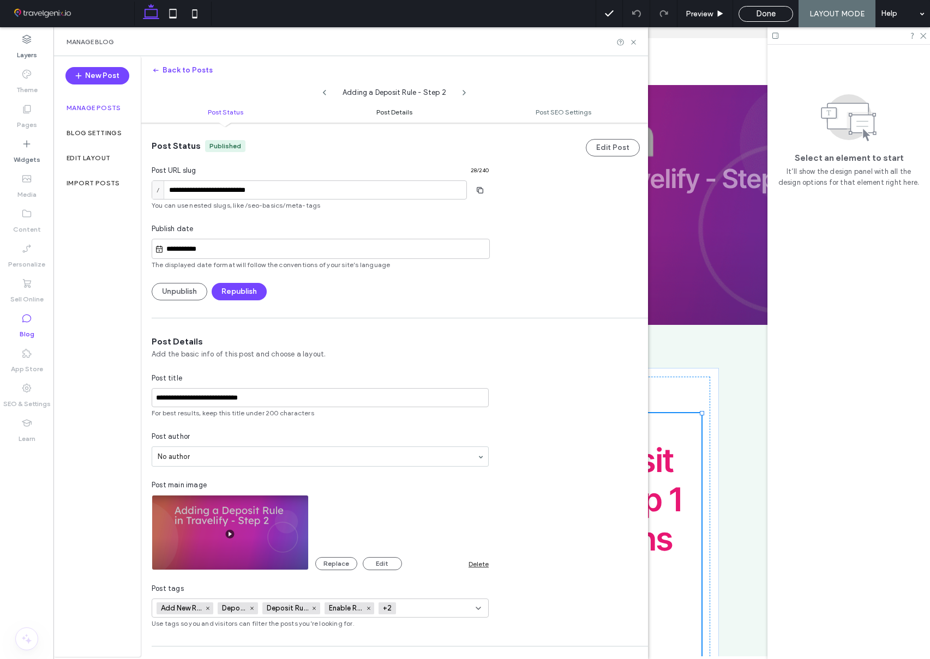
click at [395, 112] on span "Post Details" at bounding box center [394, 112] width 36 height 8
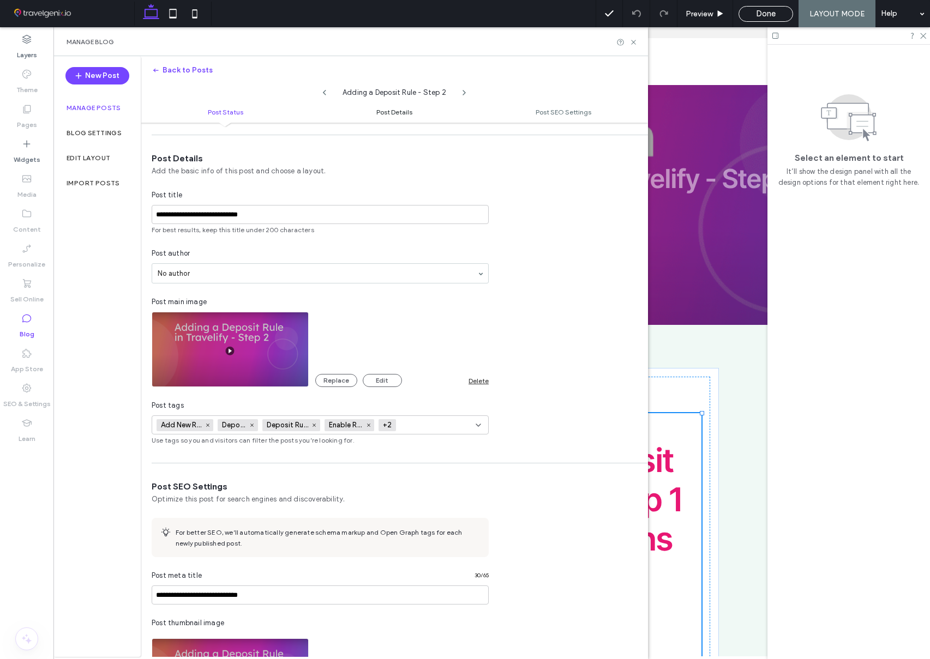
scroll to position [213, 0]
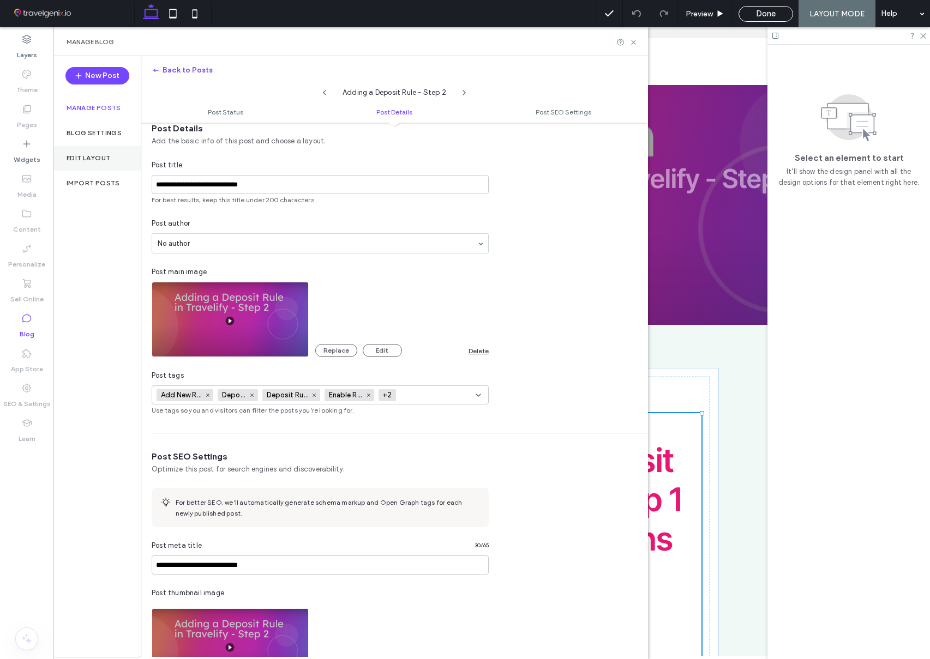
click at [89, 156] on label "Edit Layout" at bounding box center [89, 158] width 44 height 8
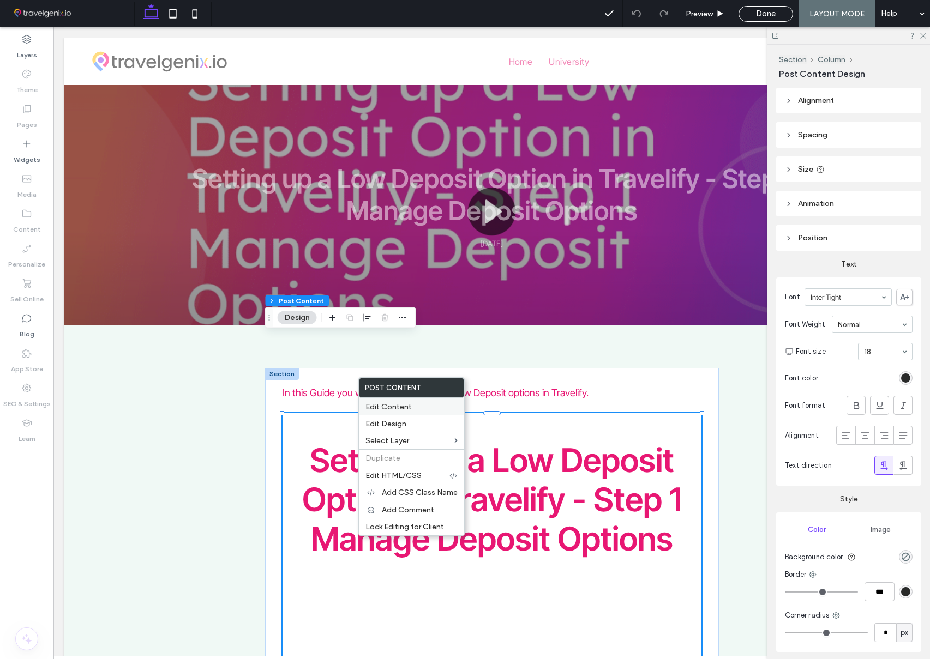
click at [395, 408] on span "Edit Content" at bounding box center [388, 407] width 46 height 9
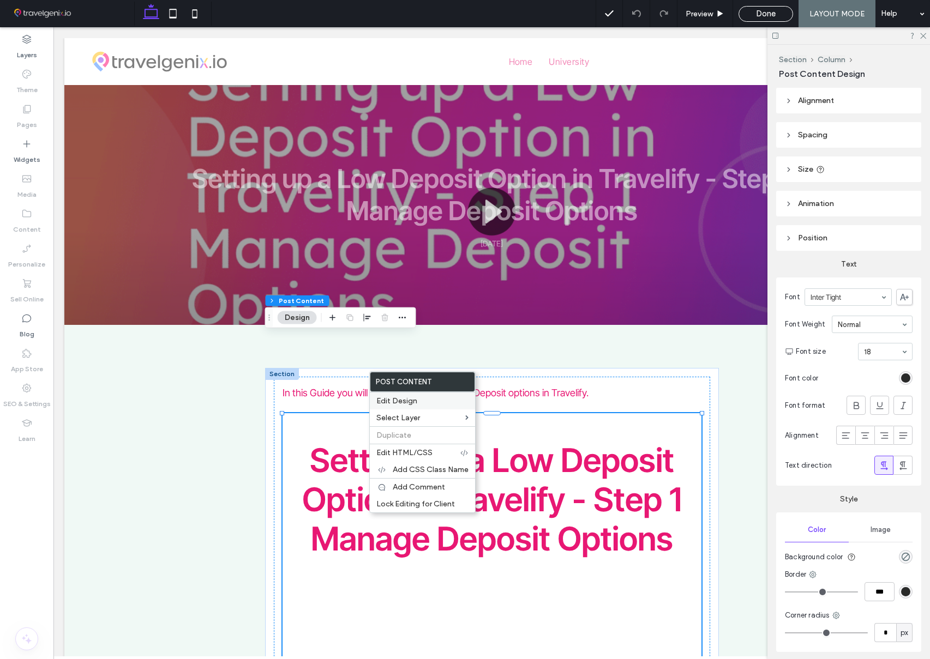
click at [387, 399] on span "Edit Design" at bounding box center [396, 401] width 41 height 9
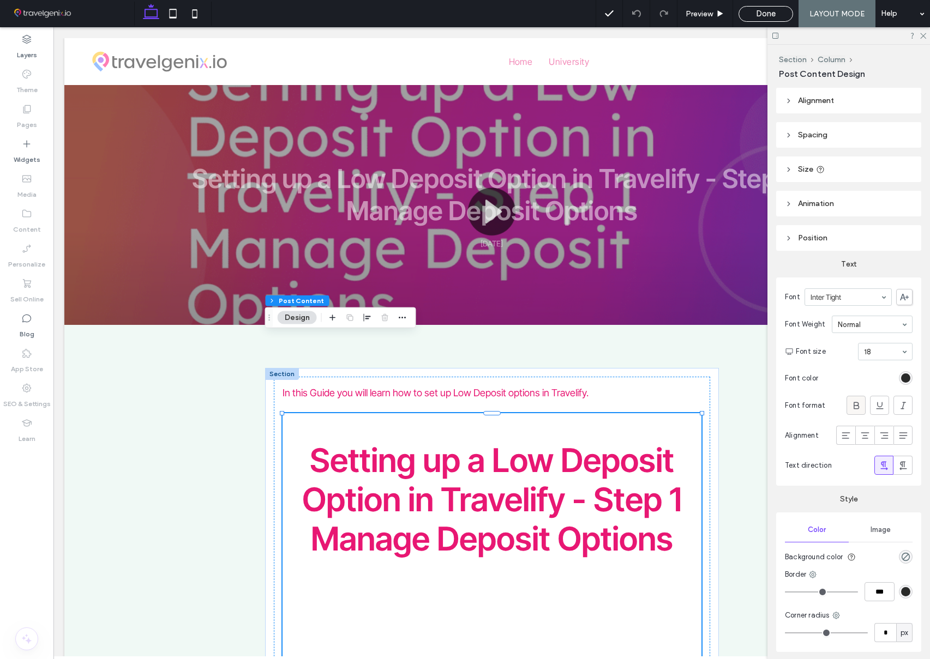
scroll to position [41, 0]
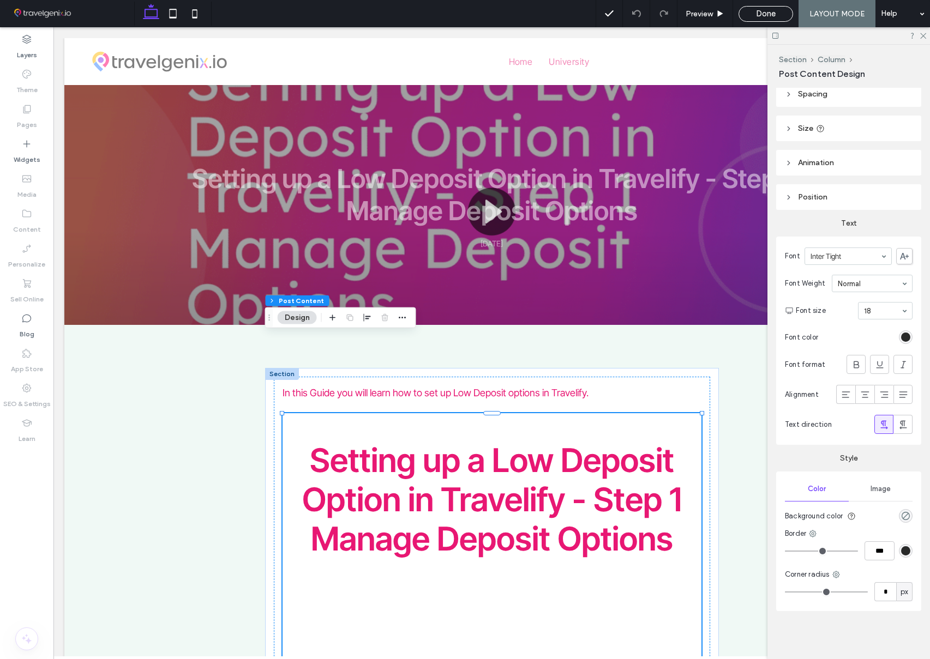
click at [905, 516] on div "rgba(0, 0, 0, 0)" at bounding box center [905, 516] width 9 height 9
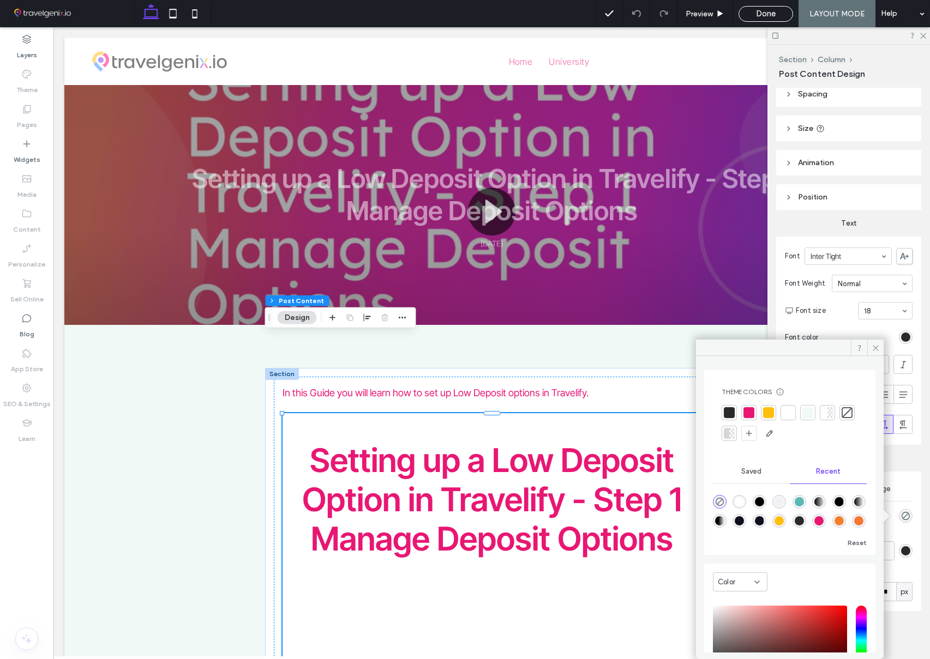
click at [752, 413] on div at bounding box center [748, 412] width 11 height 11
click at [775, 416] on div at bounding box center [770, 414] width 11 height 11
click at [808, 416] on div at bounding box center [809, 414] width 11 height 11
click at [785, 416] on div at bounding box center [788, 414] width 11 height 11
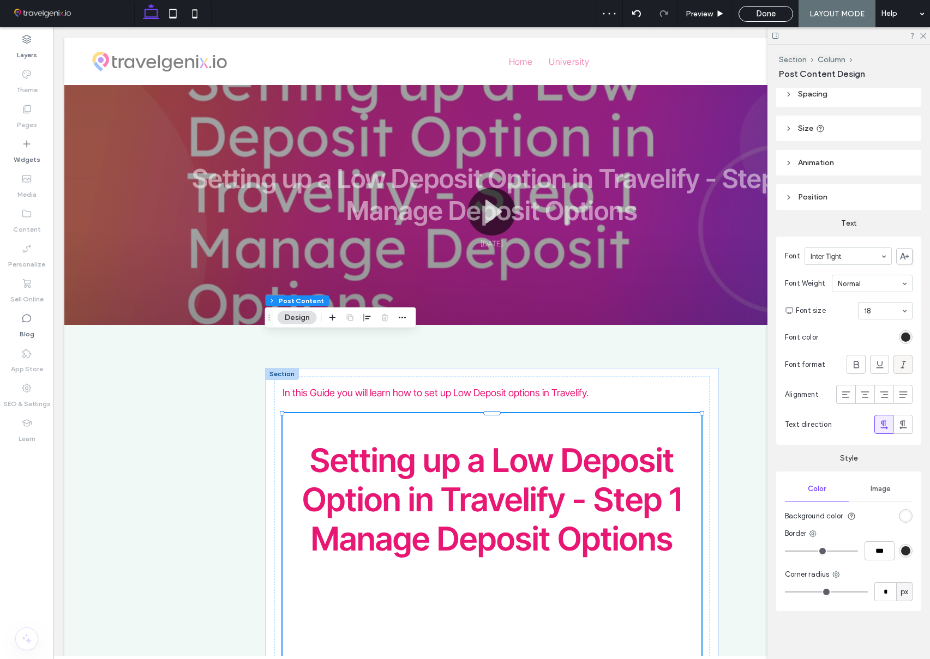
scroll to position [40, 0]
click at [905, 517] on div "rgba(255, 255, 255, 1)" at bounding box center [905, 516] width 9 height 9
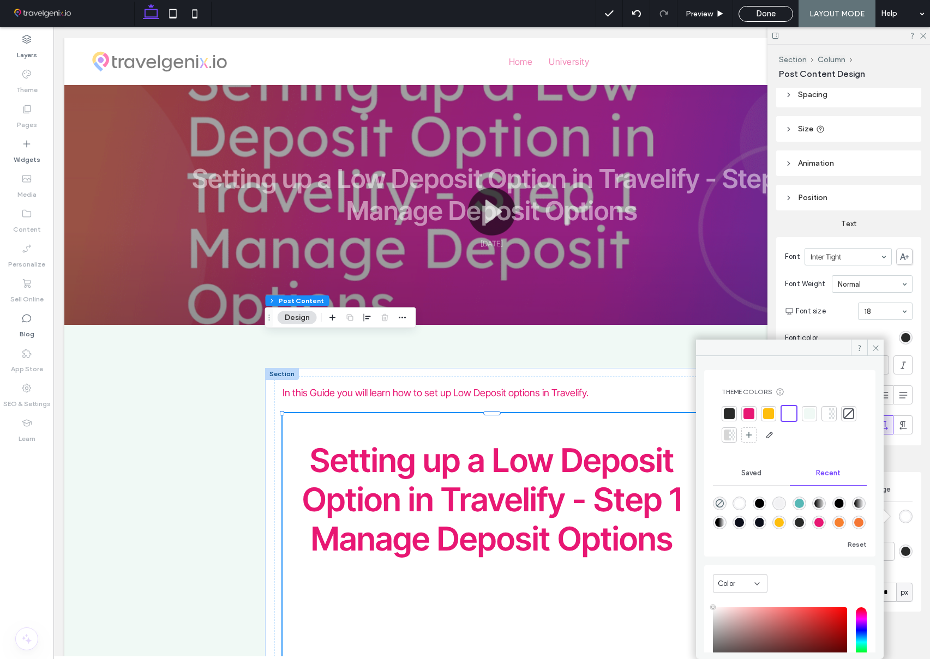
click at [815, 417] on div at bounding box center [809, 413] width 15 height 15
click at [902, 381] on div "Alignment" at bounding box center [849, 395] width 128 height 30
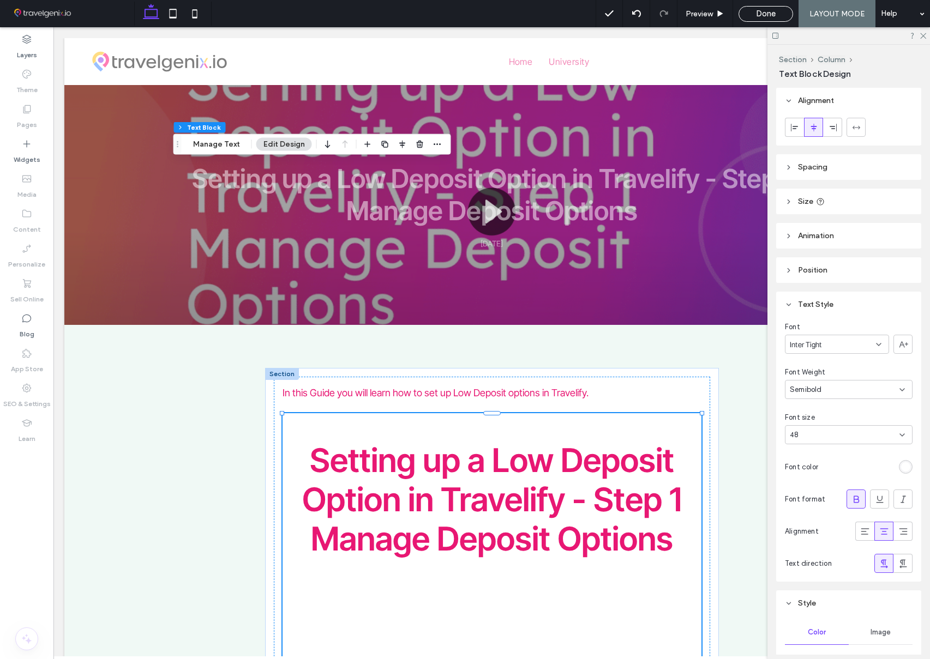
click at [879, 432] on div "48" at bounding box center [842, 435] width 105 height 11
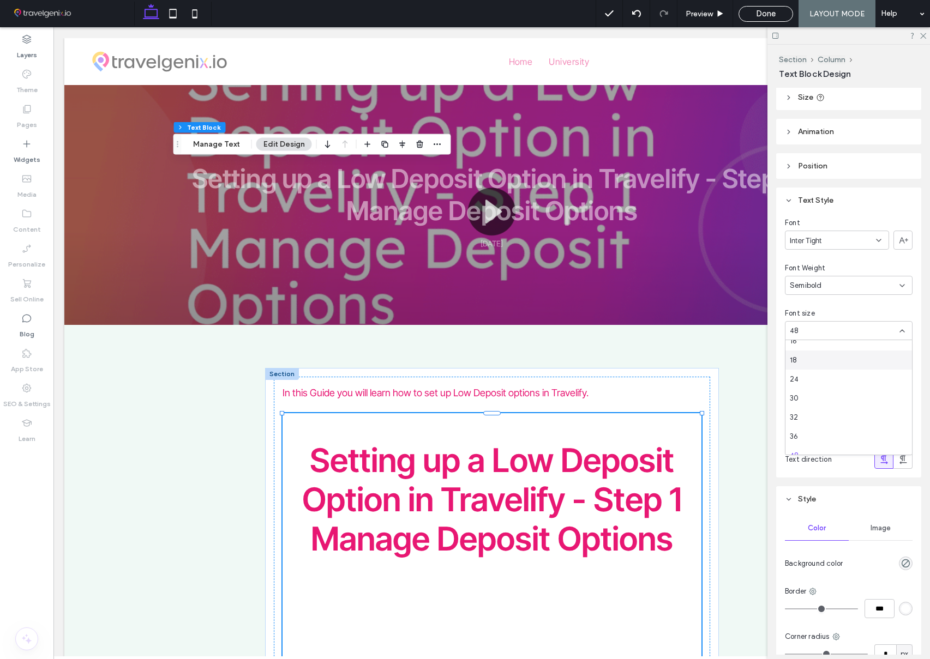
scroll to position [143, 0]
click at [836, 431] on div "36" at bounding box center [848, 435] width 127 height 19
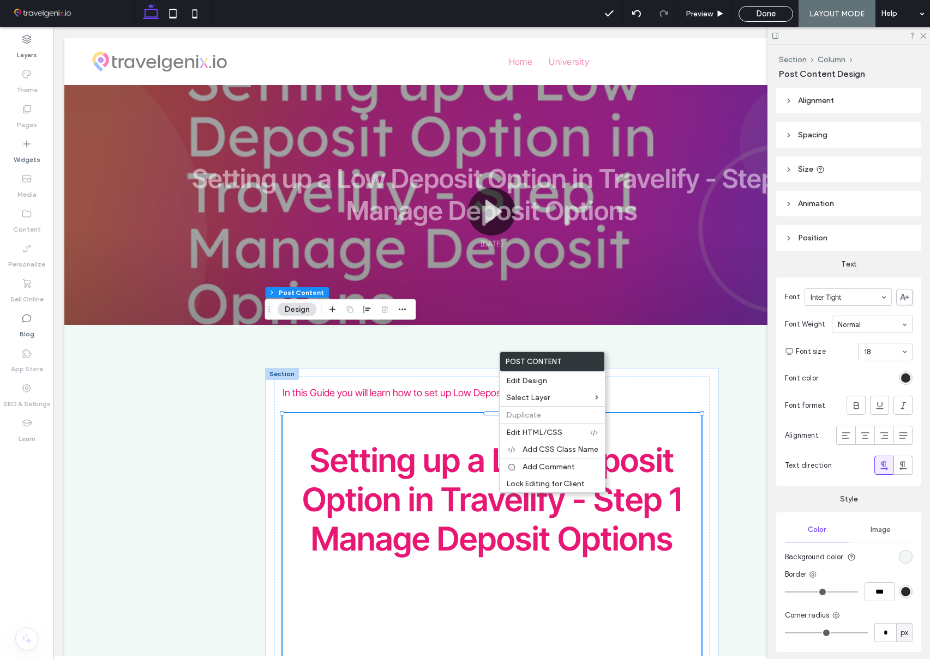
click at [303, 308] on button "Design" at bounding box center [297, 309] width 39 height 13
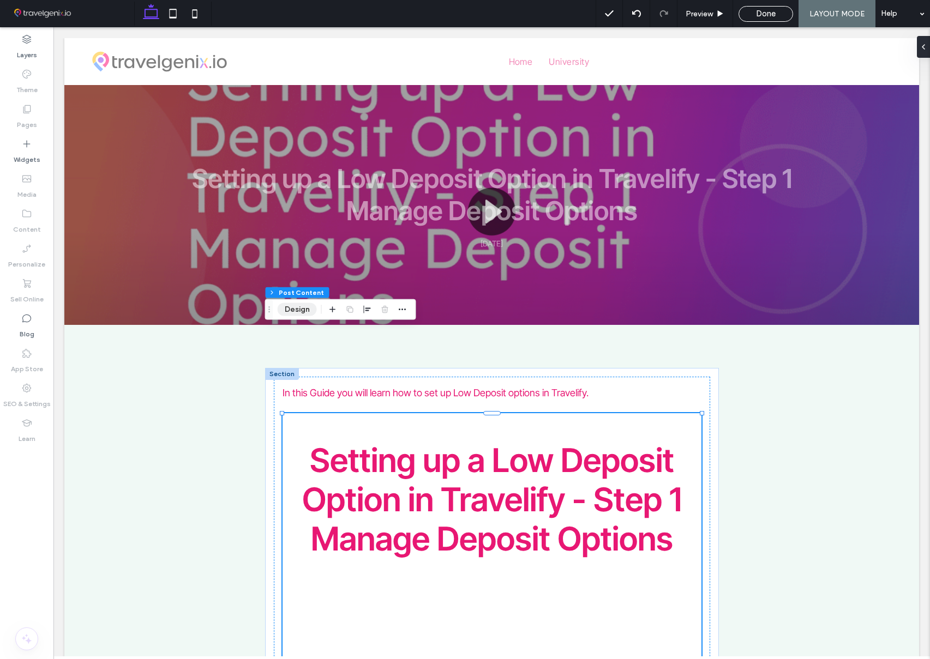
click at [303, 308] on button "Design" at bounding box center [297, 309] width 39 height 13
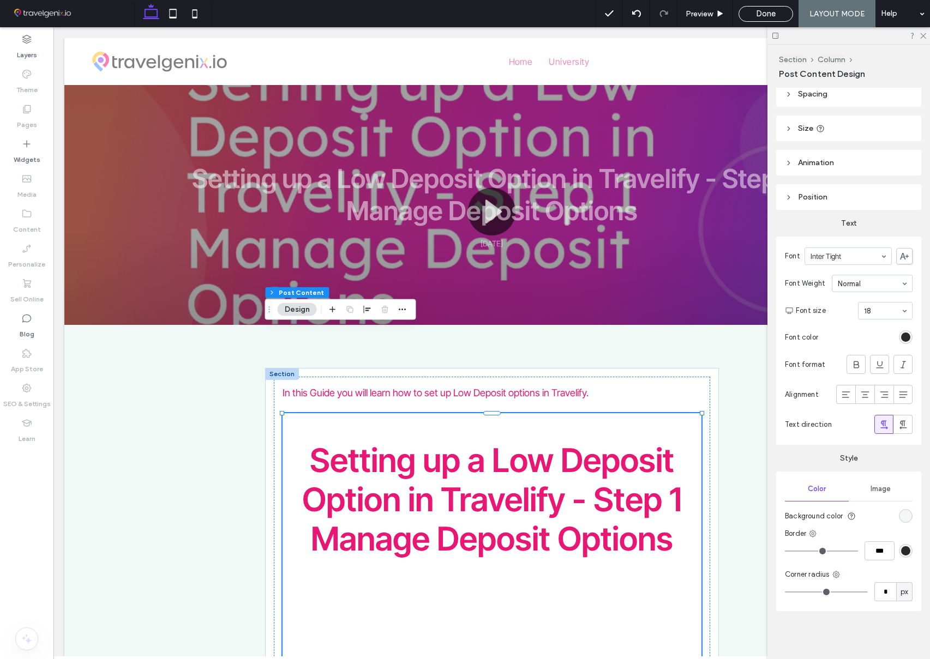
scroll to position [0, 0]
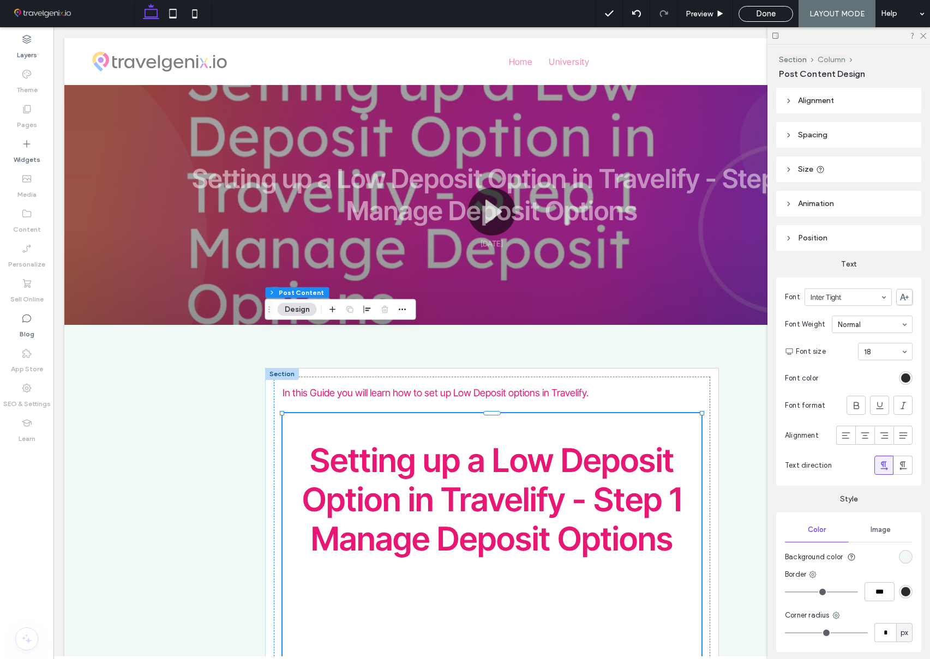
click at [829, 61] on button "Column" at bounding box center [832, 59] width 28 height 9
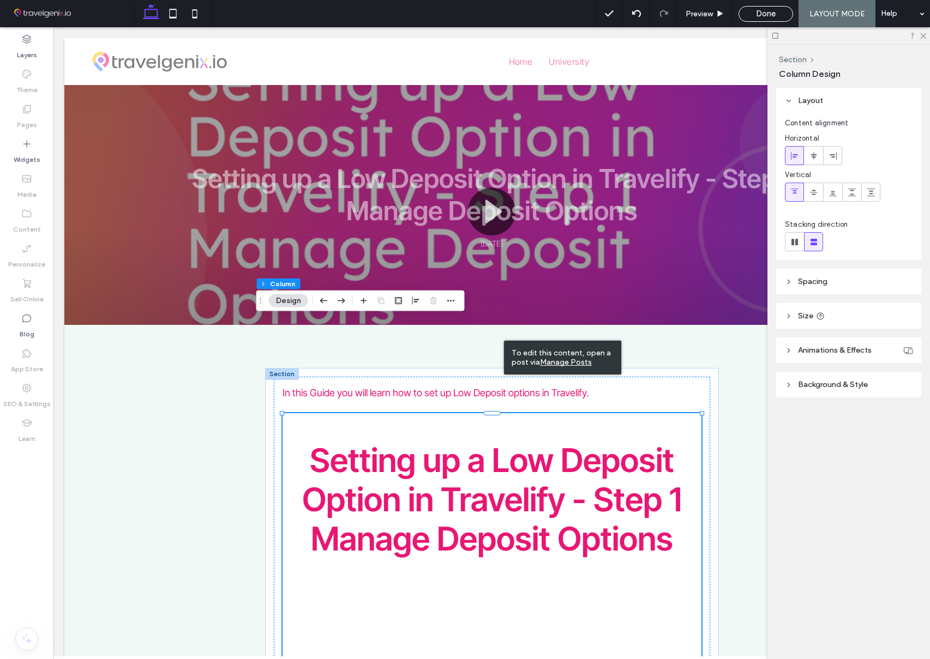
click at [298, 302] on button "Design" at bounding box center [288, 301] width 39 height 13
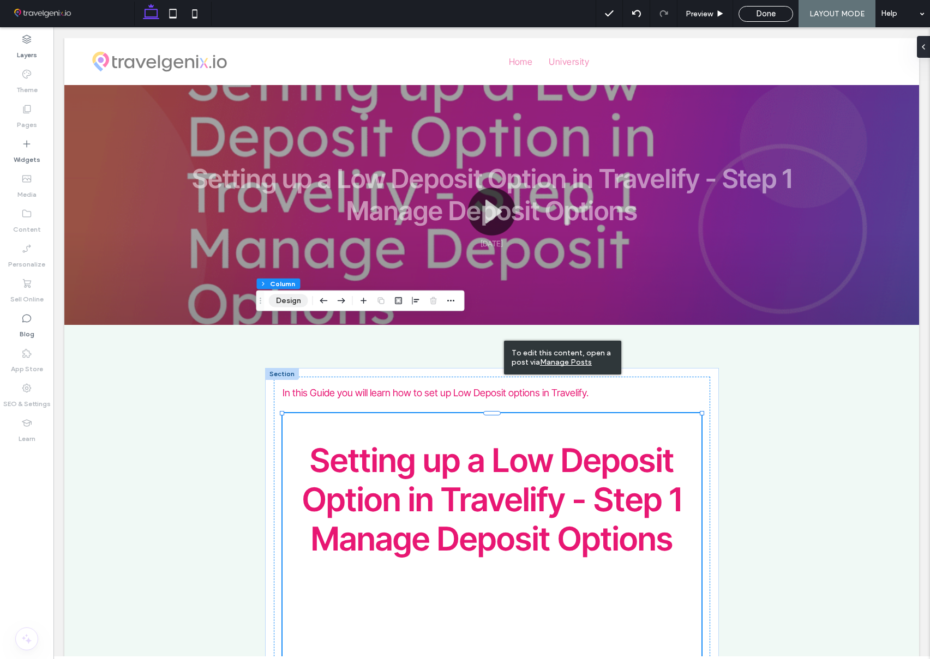
click at [298, 302] on button "Design" at bounding box center [288, 301] width 39 height 13
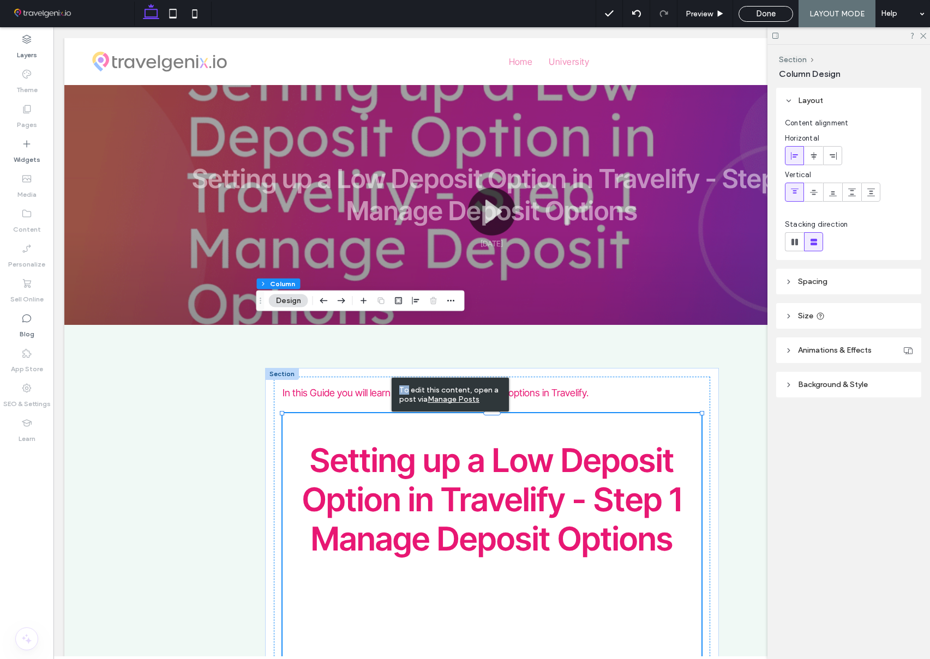
click at [392, 378] on div "To edit this content, open a post via Manage Posts" at bounding box center [450, 395] width 117 height 34
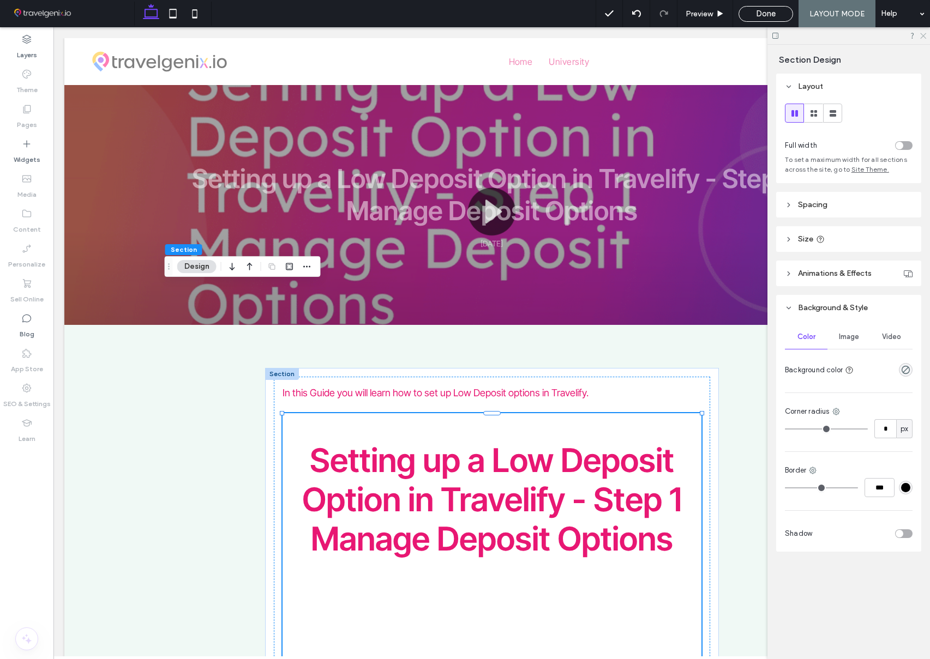
click at [924, 37] on use at bounding box center [923, 36] width 6 height 6
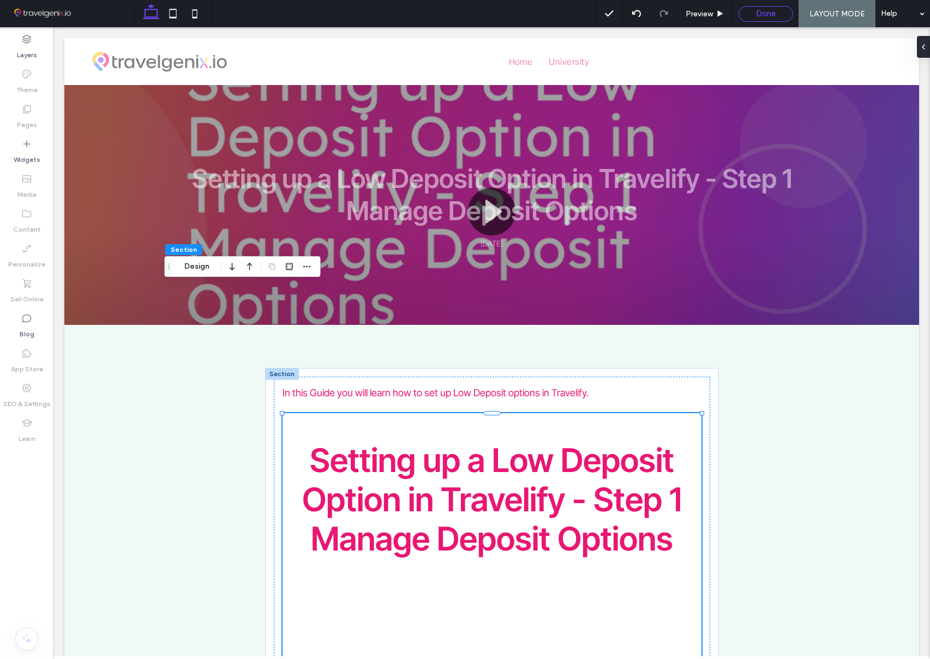
click at [761, 8] on div "Done" at bounding box center [766, 14] width 55 height 16
click at [762, 17] on span "Done" at bounding box center [766, 14] width 20 height 10
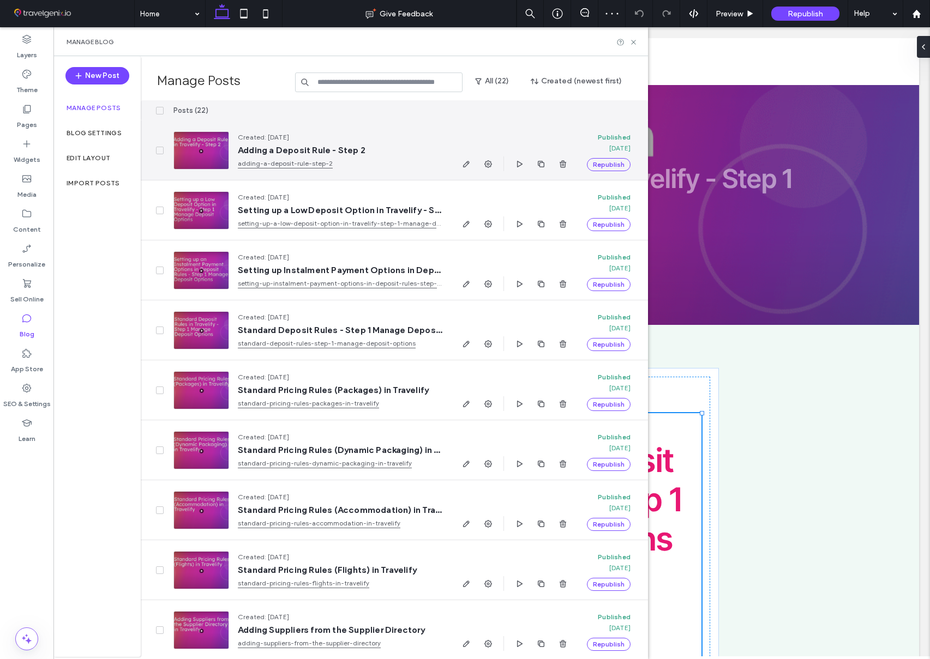
click at [295, 163] on link "adding-a-deposit-rule-step-2" at bounding box center [340, 163] width 205 height 11
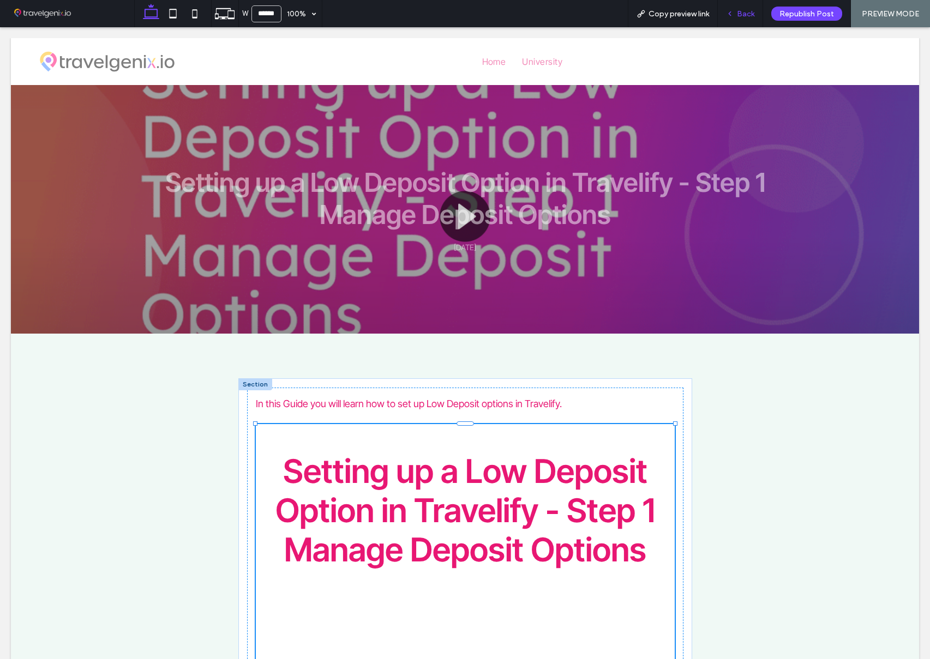
click at [743, 15] on span "Back" at bounding box center [745, 13] width 17 height 9
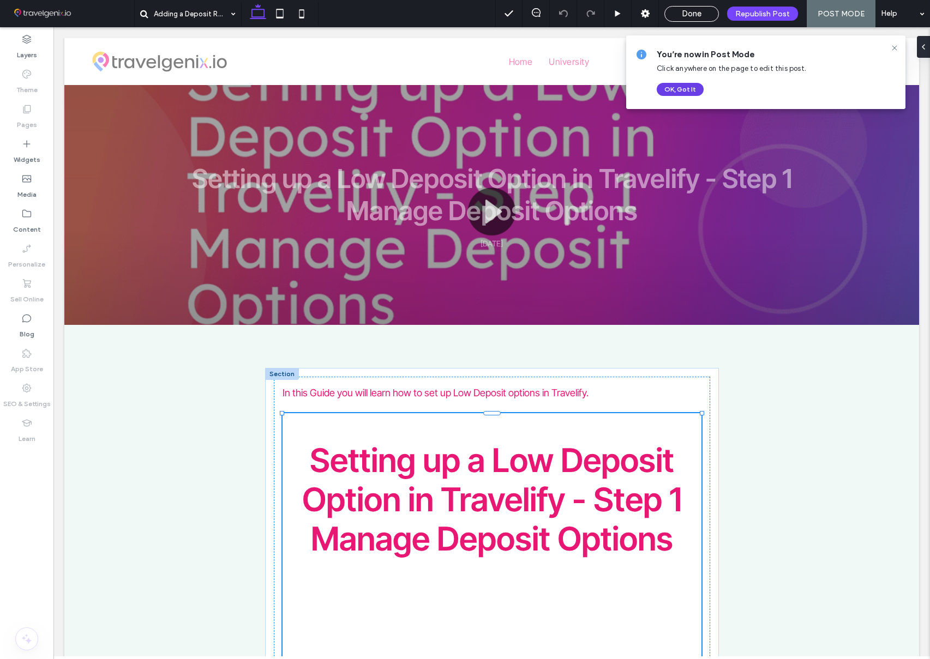
click at [681, 88] on button "OK, Got It" at bounding box center [680, 89] width 47 height 13
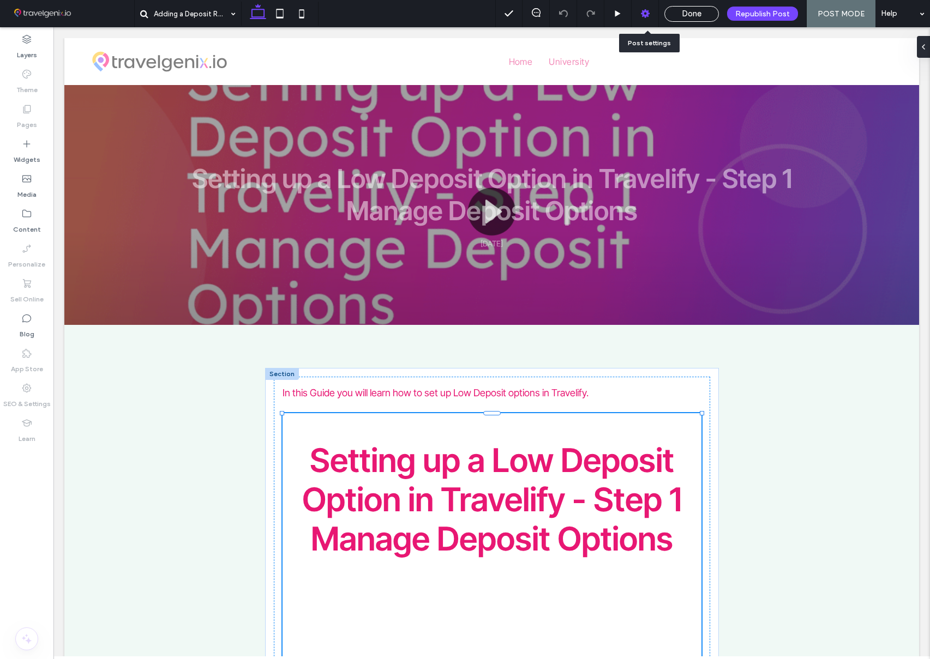
click at [647, 14] on icon at bounding box center [645, 13] width 11 height 11
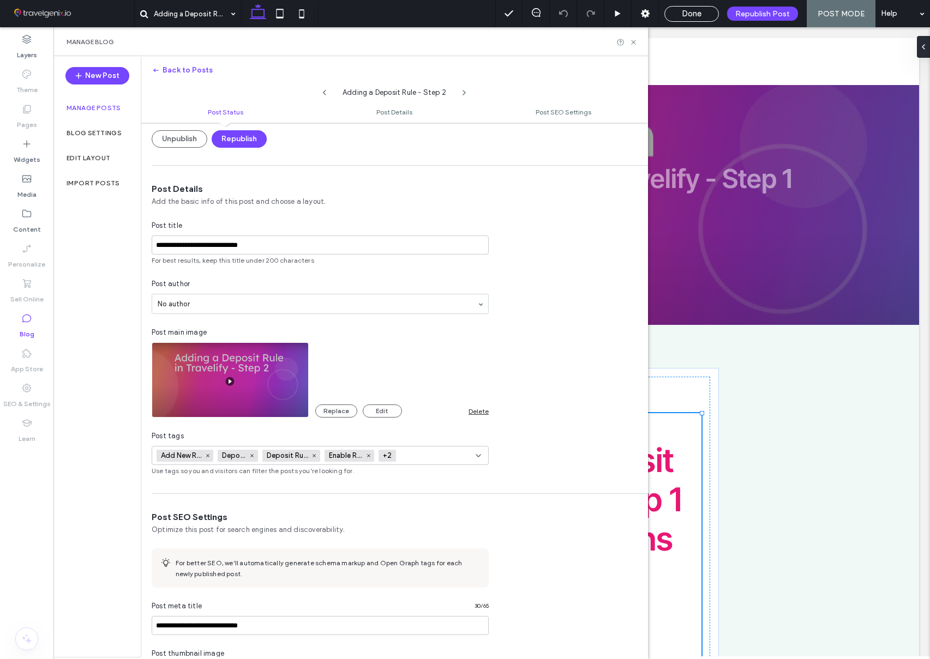
scroll to position [154, 0]
click at [330, 409] on button "Replace" at bounding box center [336, 410] width 42 height 13
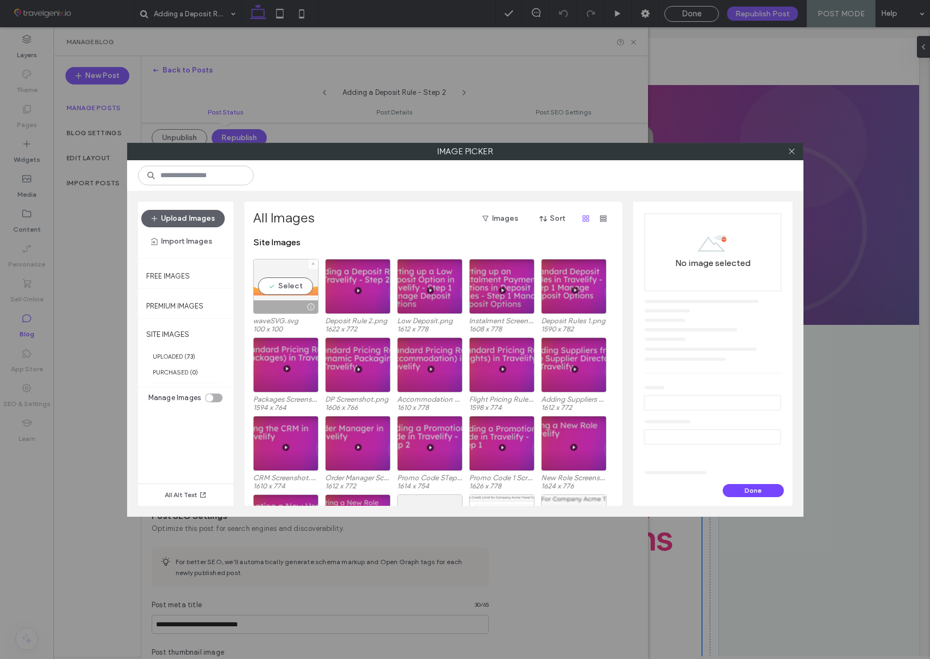
click at [277, 287] on div "Select" at bounding box center [285, 286] width 65 height 55
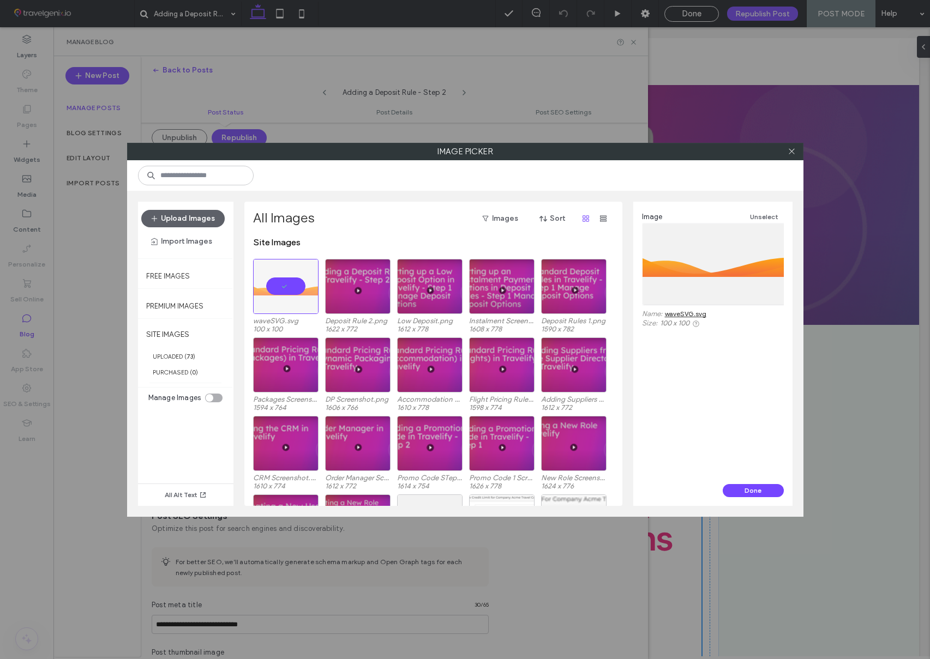
click at [749, 490] on button "Done" at bounding box center [753, 490] width 61 height 13
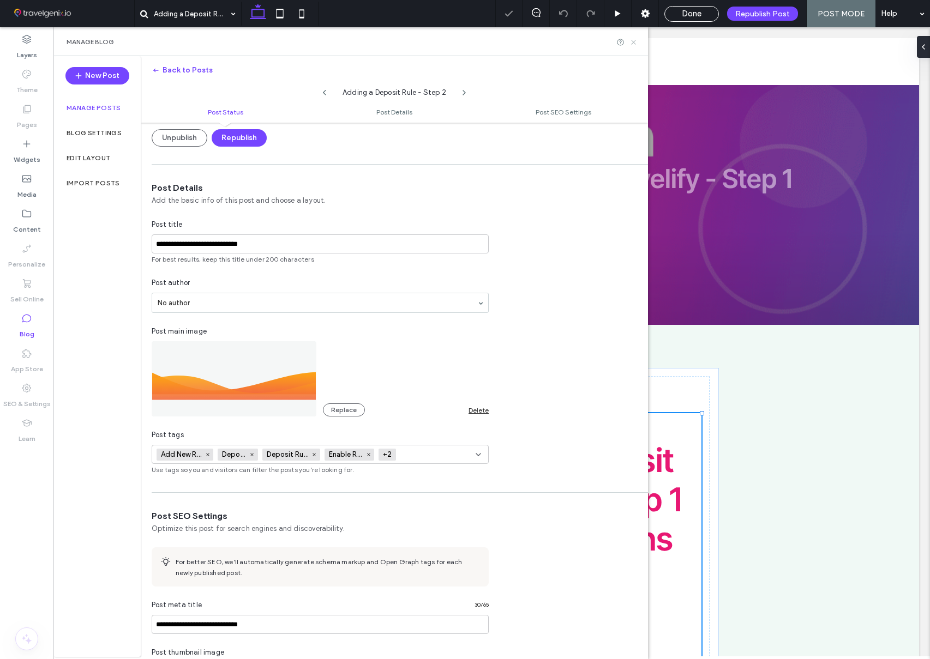
click at [637, 43] on icon at bounding box center [633, 42] width 8 height 8
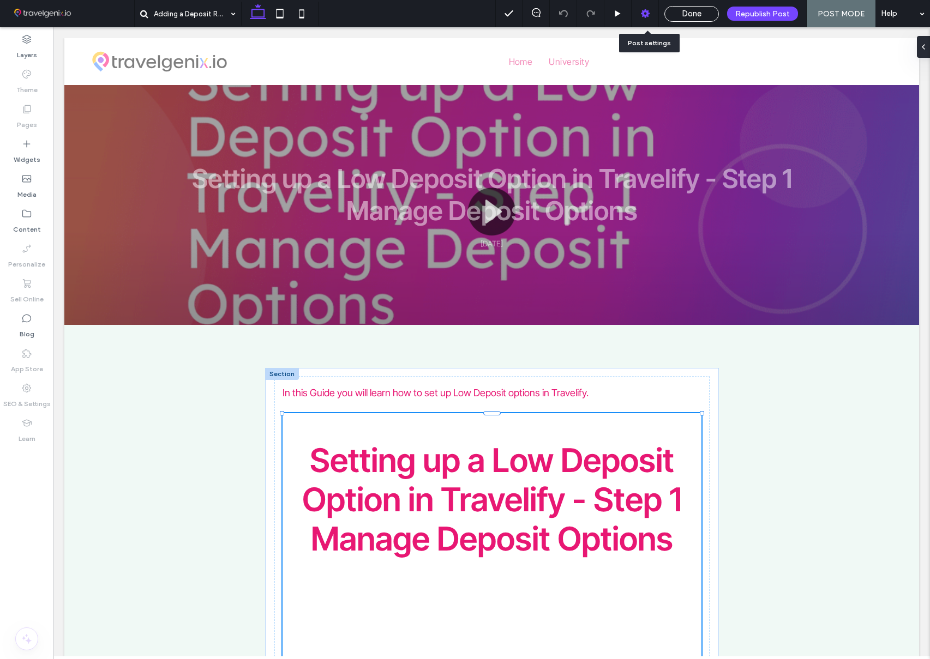
click at [641, 15] on icon at bounding box center [645, 13] width 11 height 11
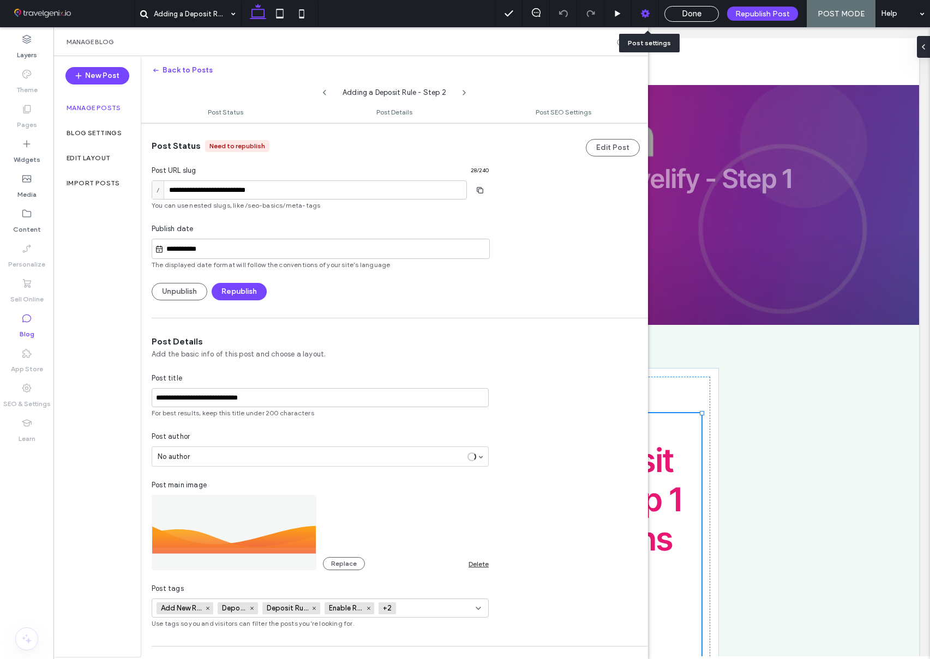
scroll to position [1, 0]
click at [341, 557] on button "Replace" at bounding box center [344, 563] width 42 height 13
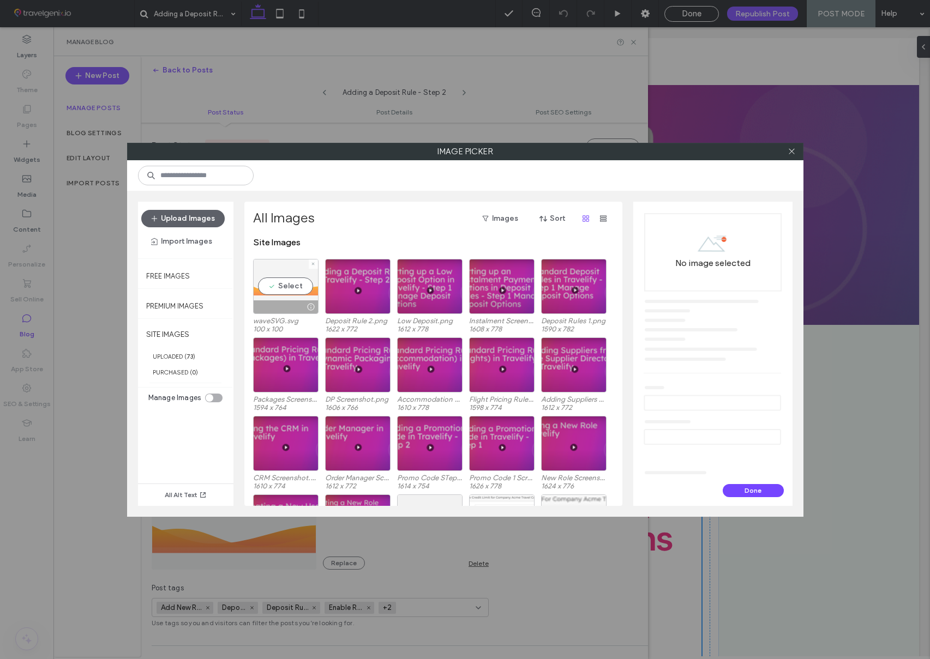
click at [289, 285] on div "Select" at bounding box center [285, 286] width 65 height 55
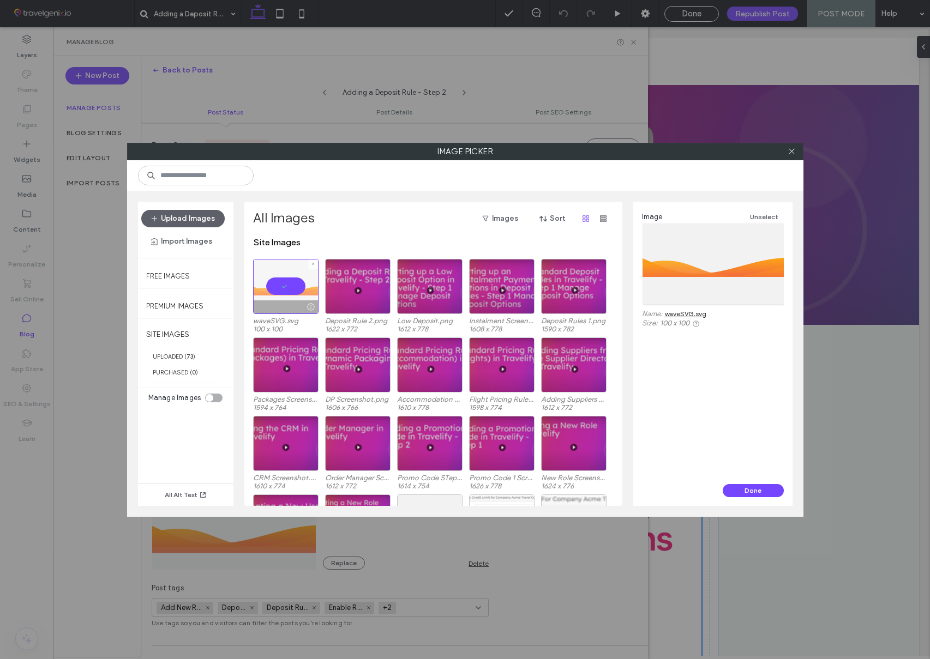
click at [289, 285] on div at bounding box center [285, 286] width 65 height 55
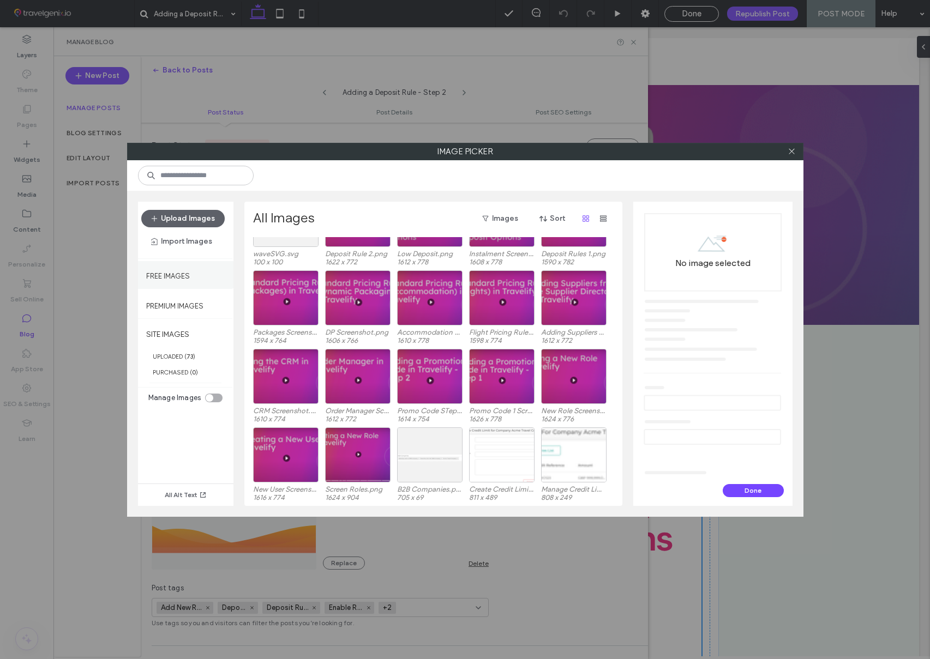
scroll to position [77, 0]
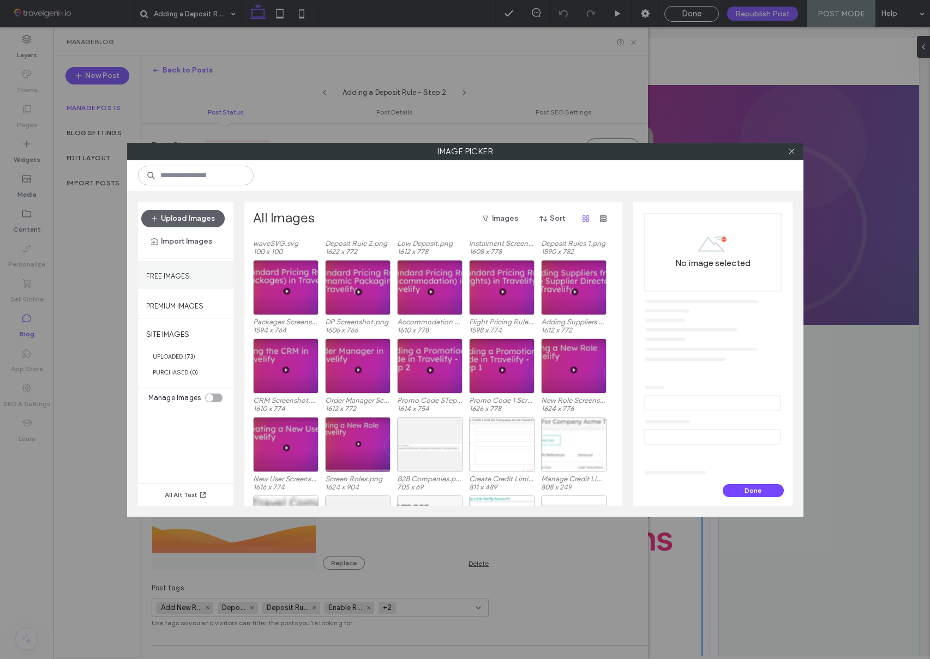
click at [188, 272] on label "Free Images" at bounding box center [168, 274] width 44 height 14
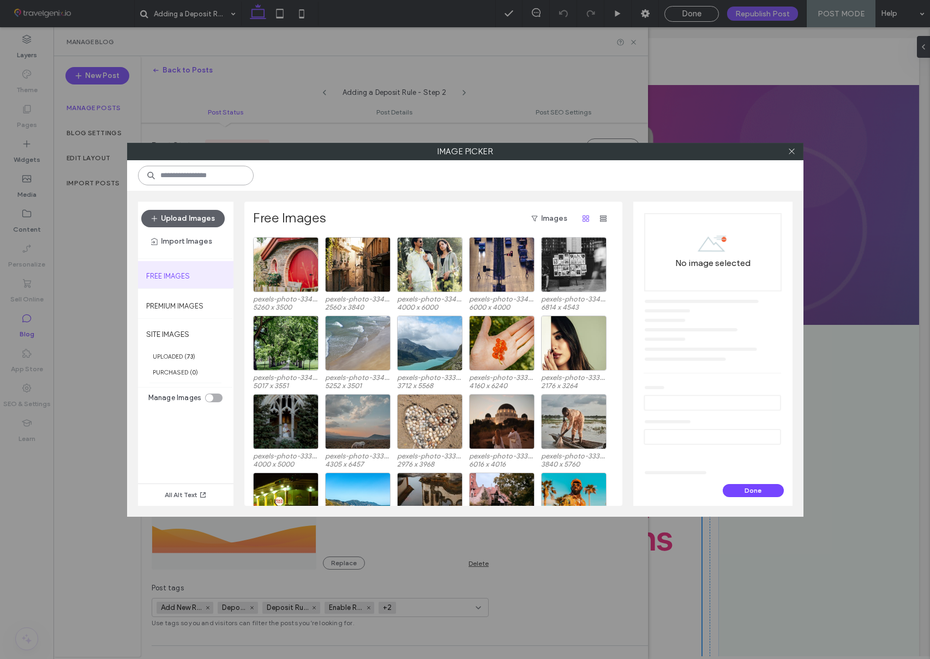
click at [211, 179] on input at bounding box center [196, 176] width 116 height 20
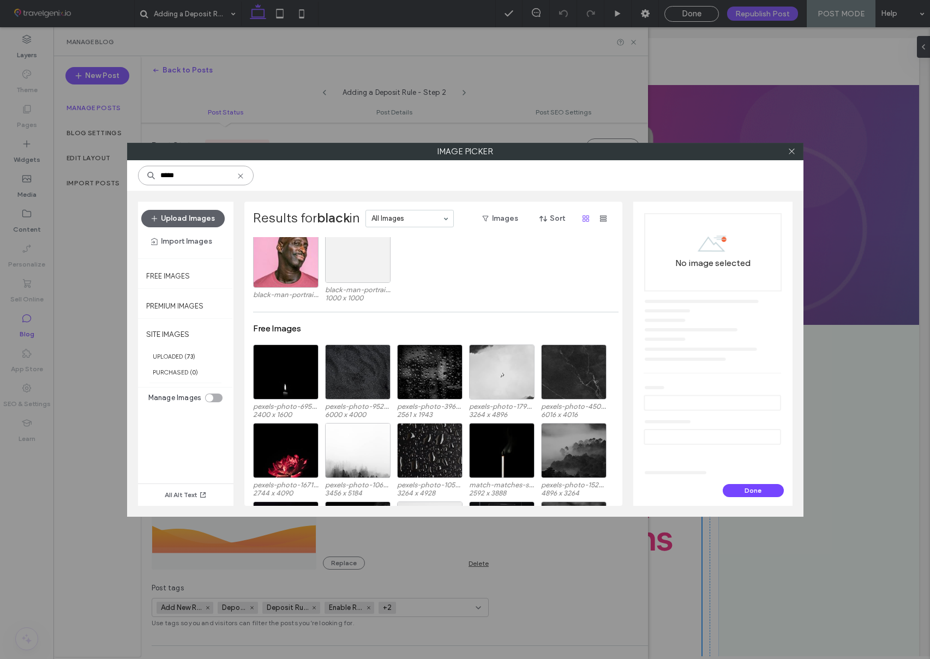
scroll to position [0, 0]
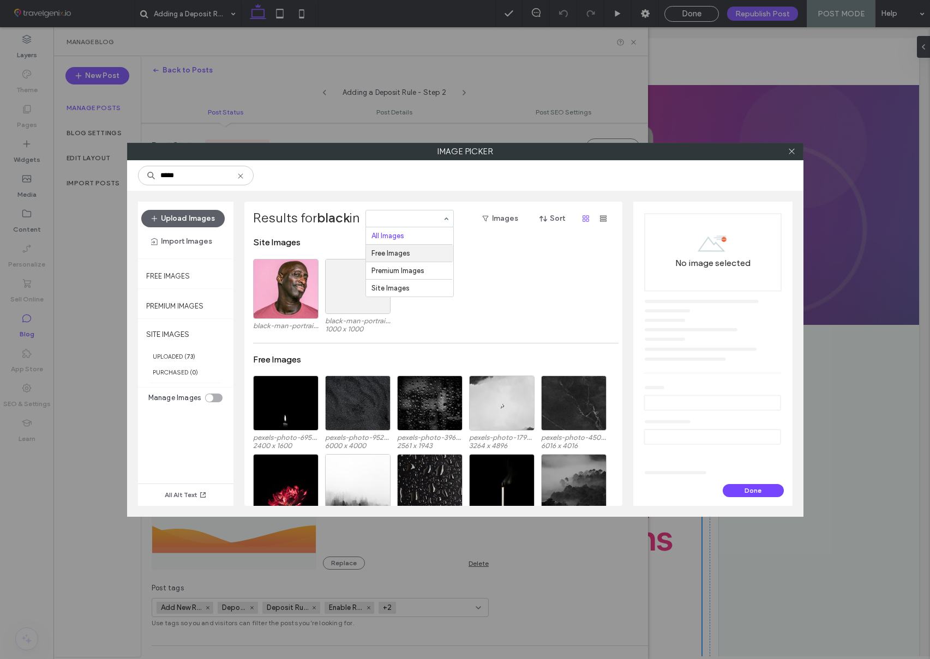
click at [501, 262] on div "black-man-portrait-pink-background.jpg black-man-portrait-pink-background.jpg 1…" at bounding box center [436, 298] width 367 height 79
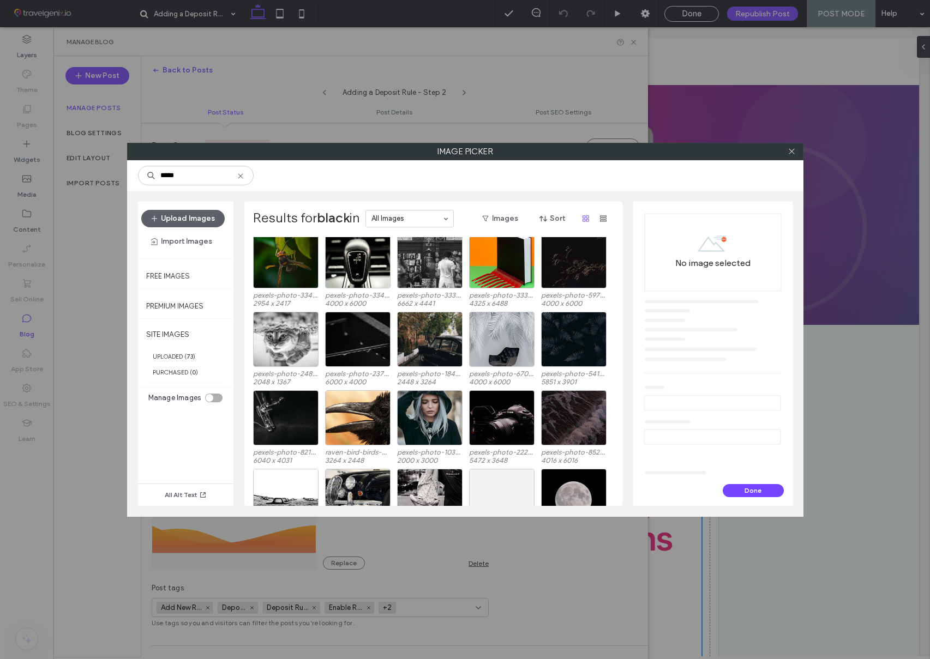
scroll to position [6949, 0]
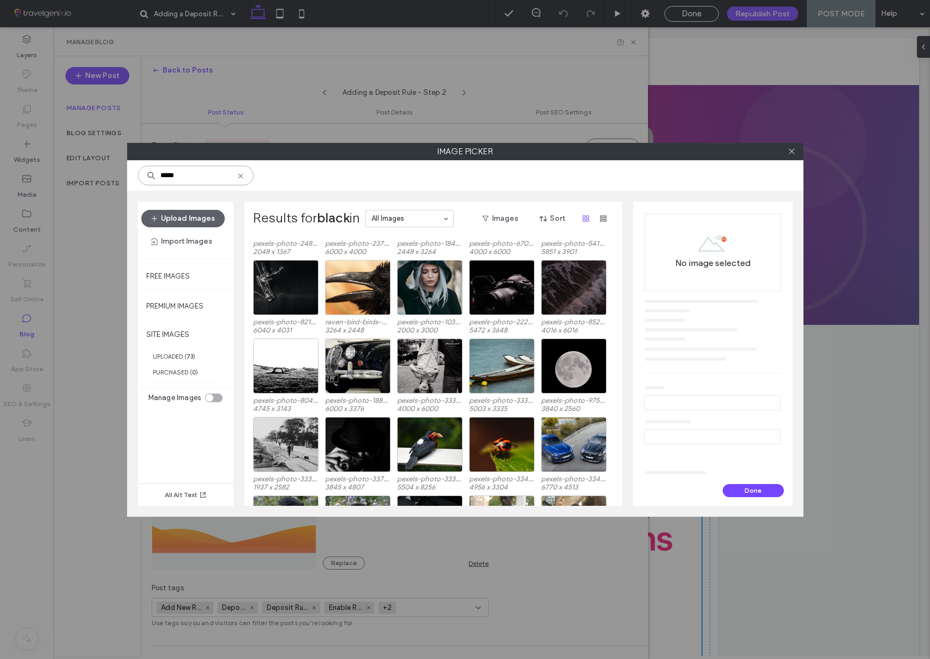
click at [206, 176] on input "*****" at bounding box center [196, 176] width 116 height 20
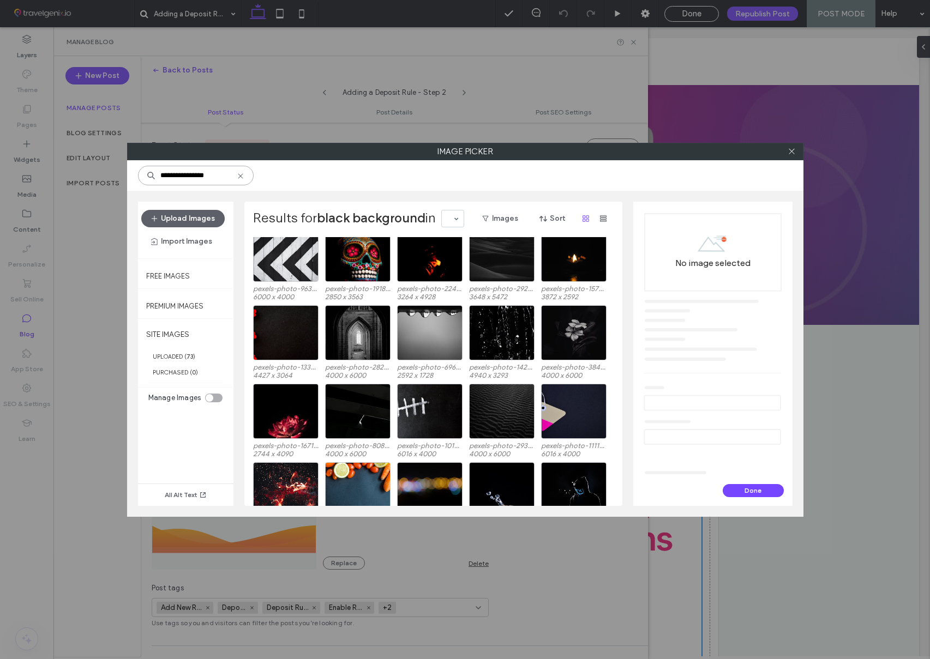
scroll to position [426, 0]
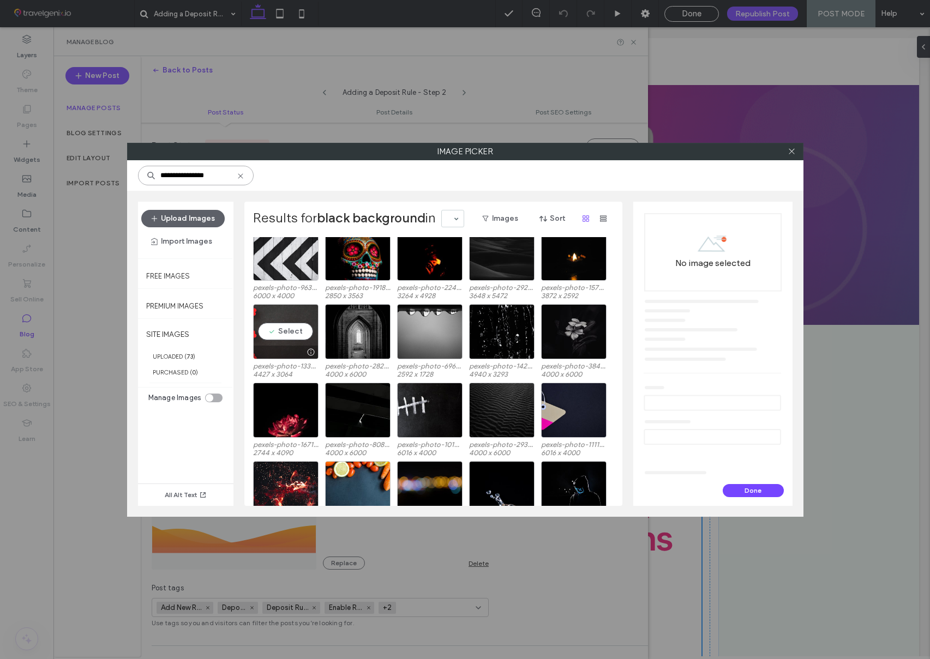
type input "**********"
click at [299, 335] on div "Select" at bounding box center [285, 331] width 65 height 55
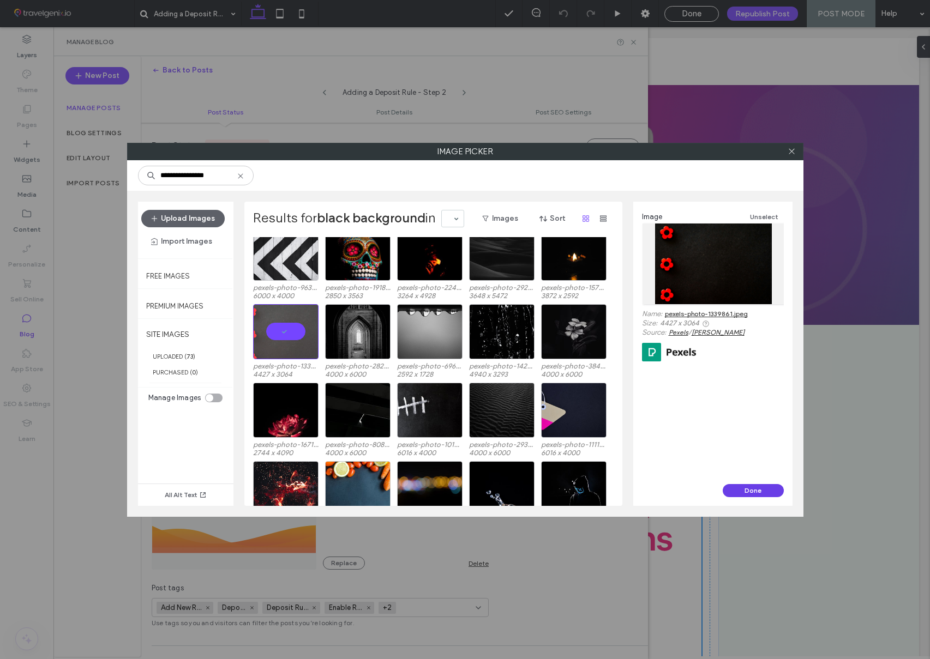
click at [752, 490] on button "Done" at bounding box center [753, 490] width 61 height 13
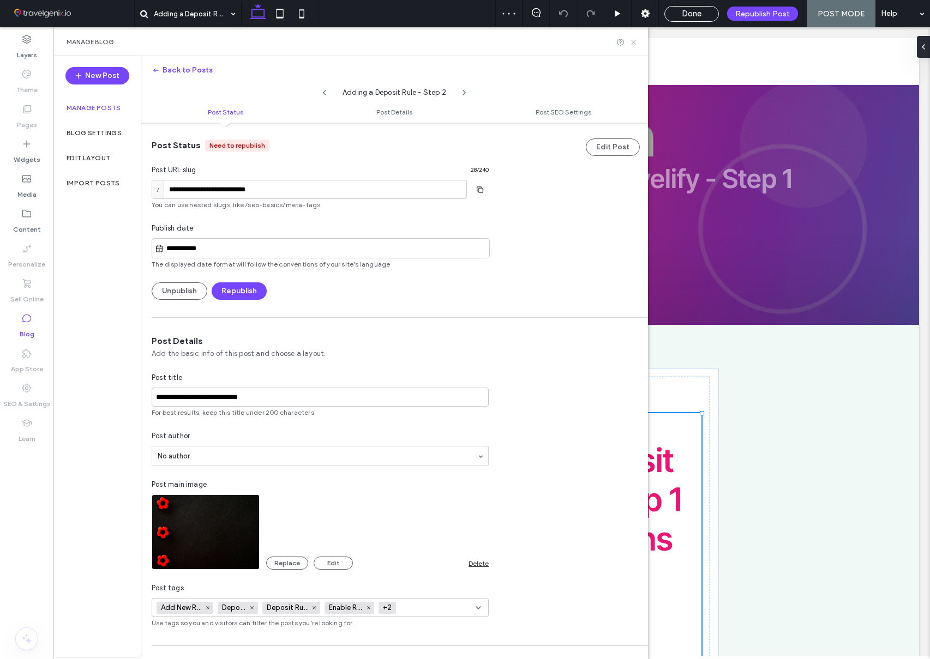
click at [629, 40] on icon at bounding box center [633, 42] width 8 height 8
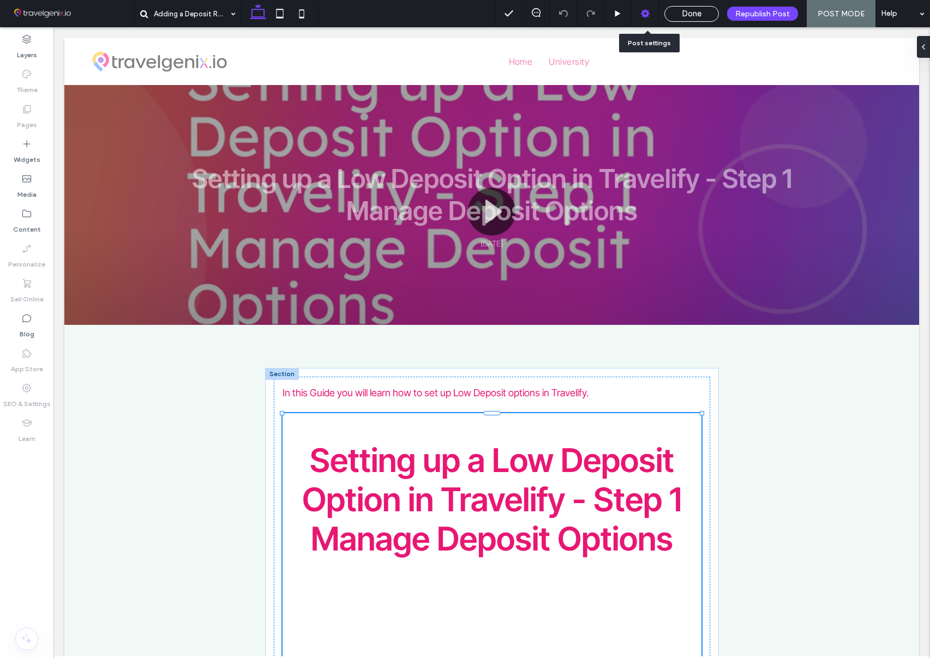
click at [646, 14] on icon at bounding box center [645, 13] width 11 height 11
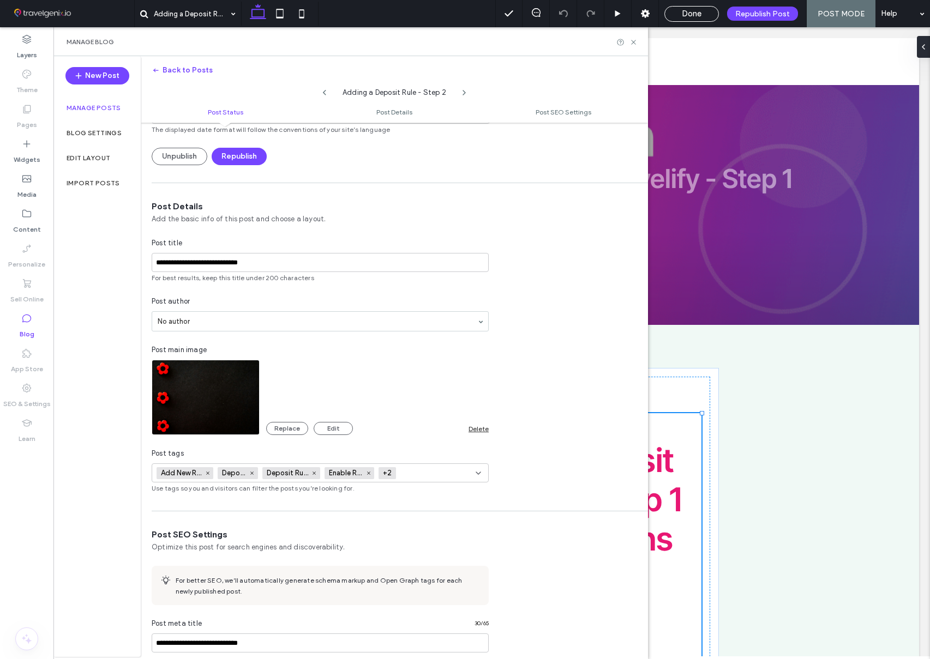
scroll to position [139, 0]
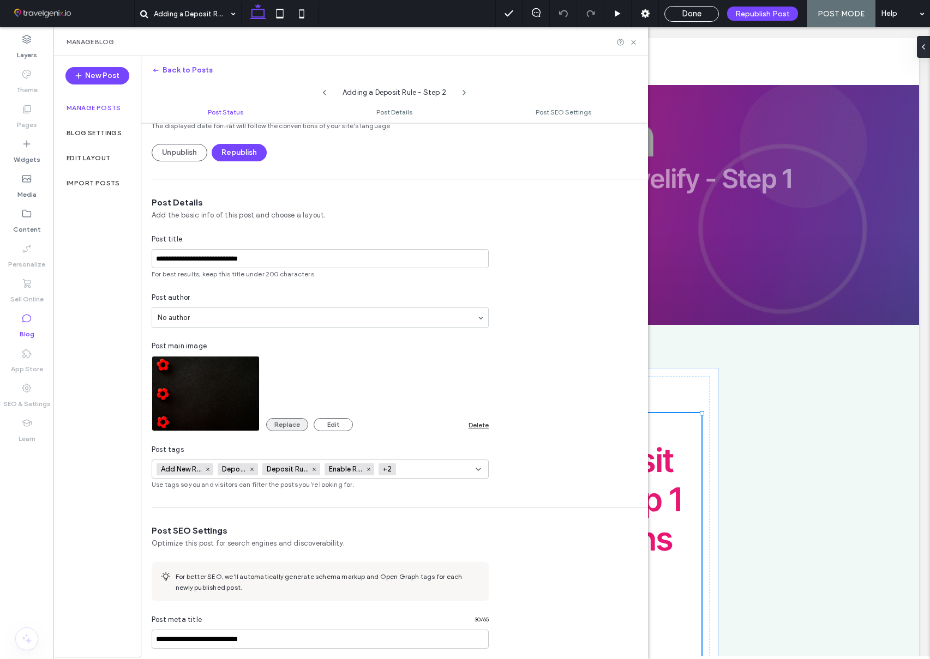
click at [280, 422] on button "Replace" at bounding box center [287, 424] width 42 height 13
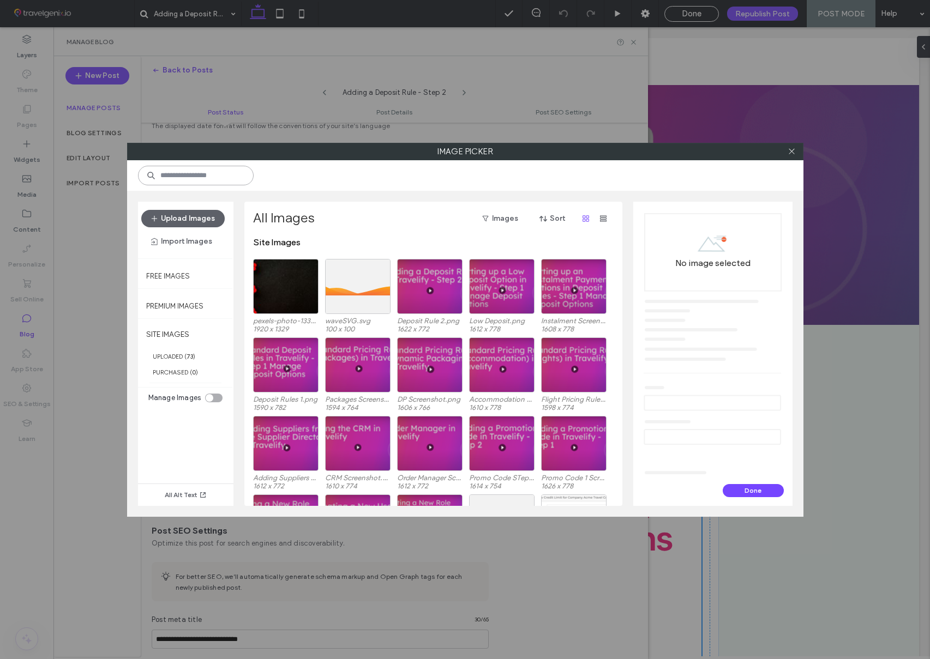
click at [202, 175] on input at bounding box center [196, 176] width 116 height 20
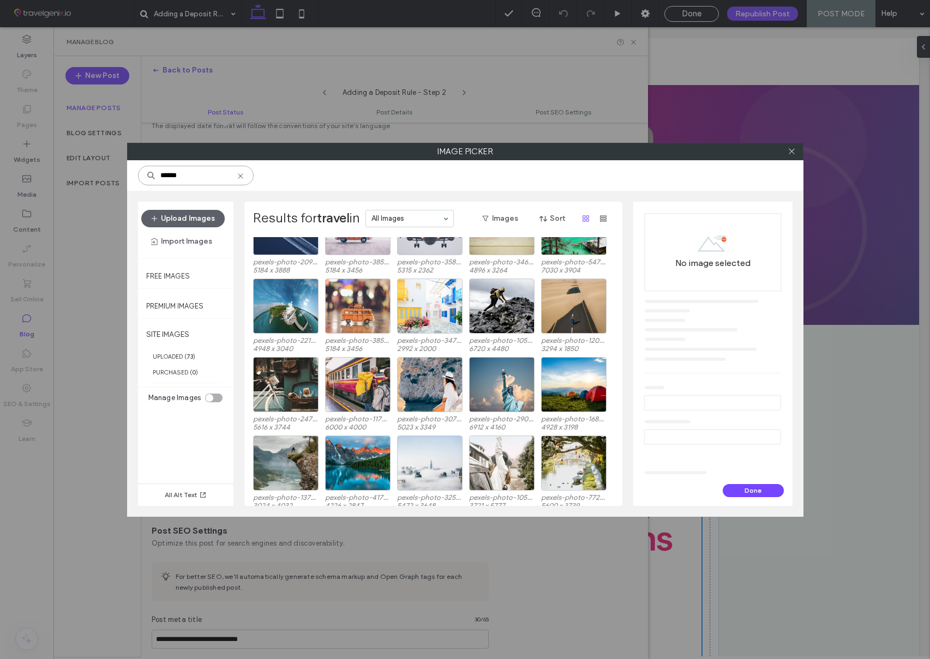
scroll to position [2062, 0]
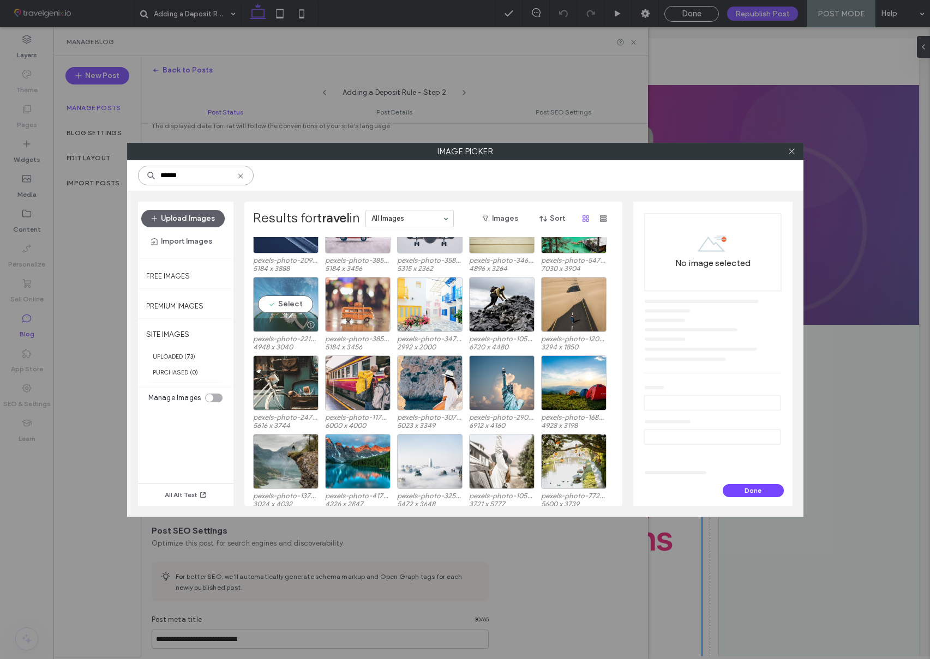
type input "******"
click at [292, 305] on div "Select" at bounding box center [285, 304] width 65 height 55
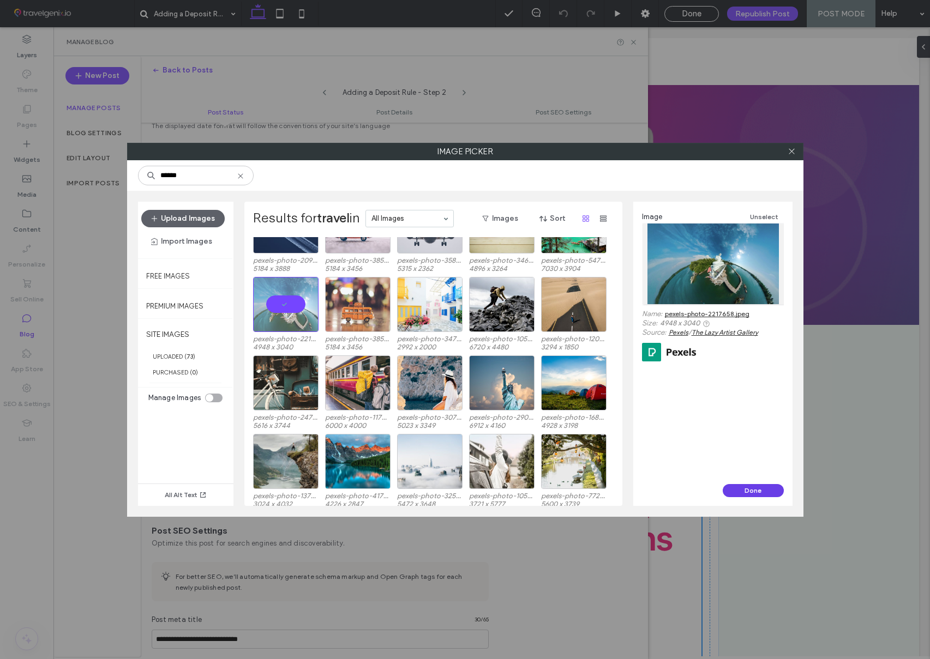
click at [749, 489] on button "Done" at bounding box center [753, 490] width 61 height 13
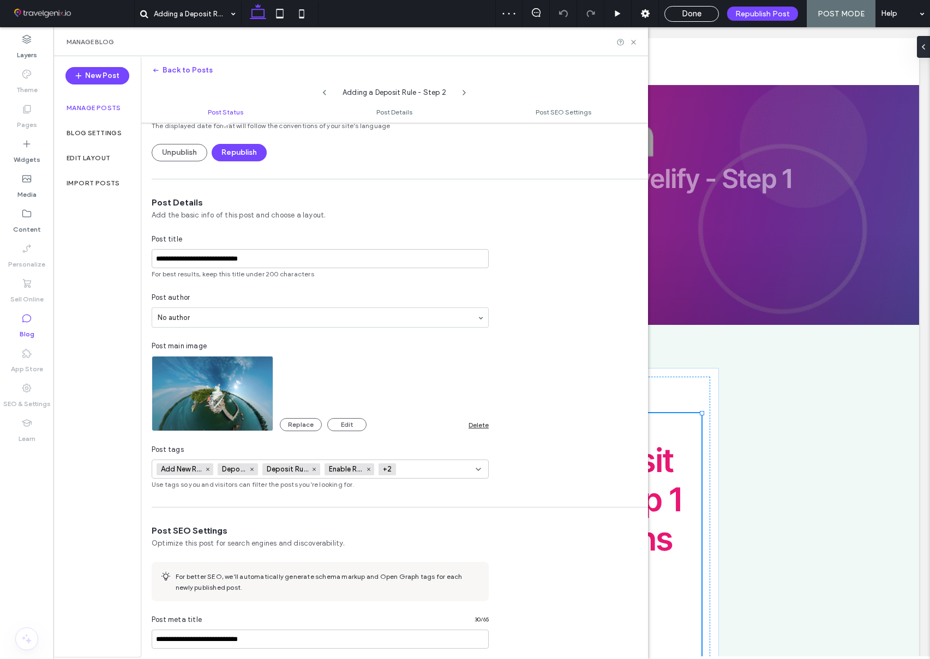
click at [634, 41] on use at bounding box center [633, 42] width 4 height 4
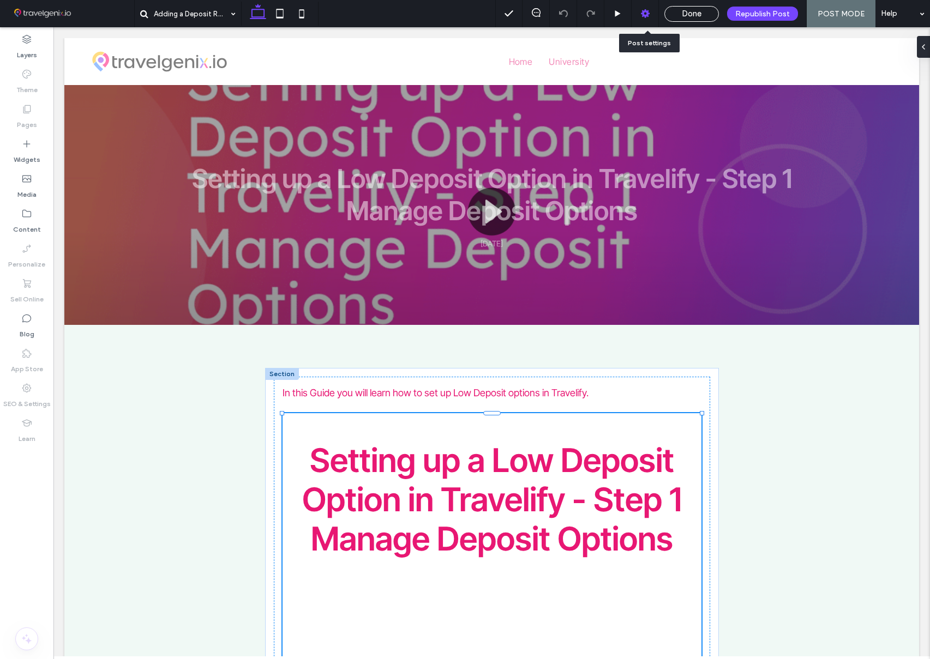
click at [645, 14] on use at bounding box center [645, 13] width 9 height 9
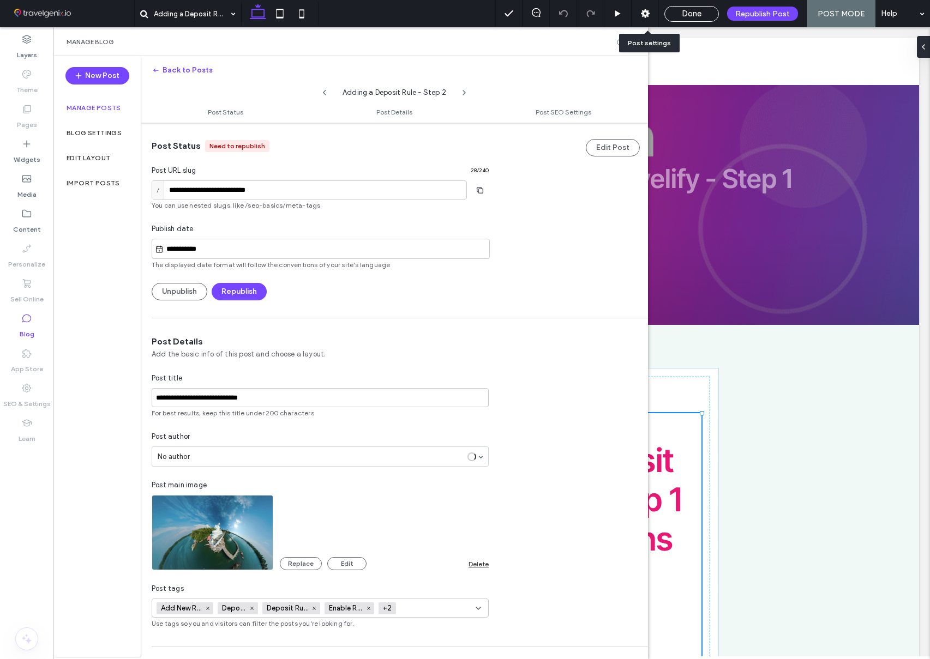
scroll to position [1, 0]
click at [310, 562] on button "Replace" at bounding box center [301, 563] width 42 height 13
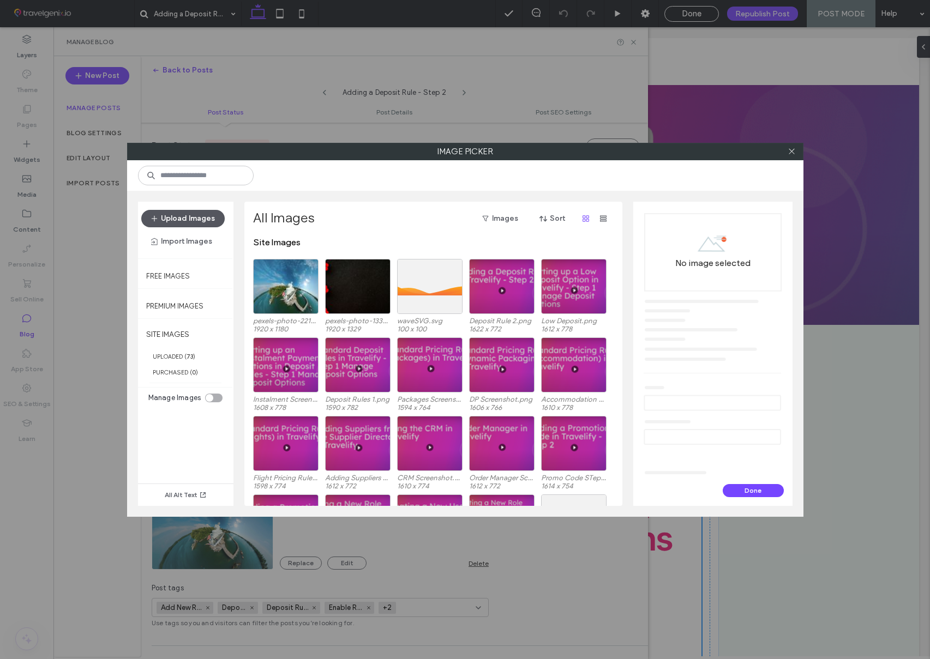
click at [178, 219] on button "Upload Images" at bounding box center [182, 218] width 83 height 17
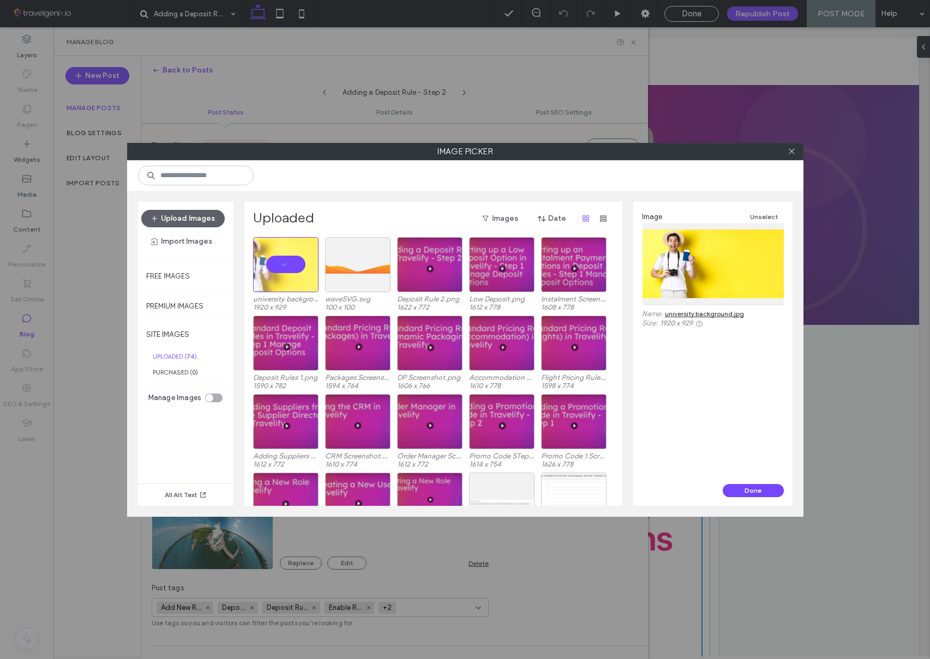
click at [764, 486] on button "Done" at bounding box center [753, 490] width 61 height 13
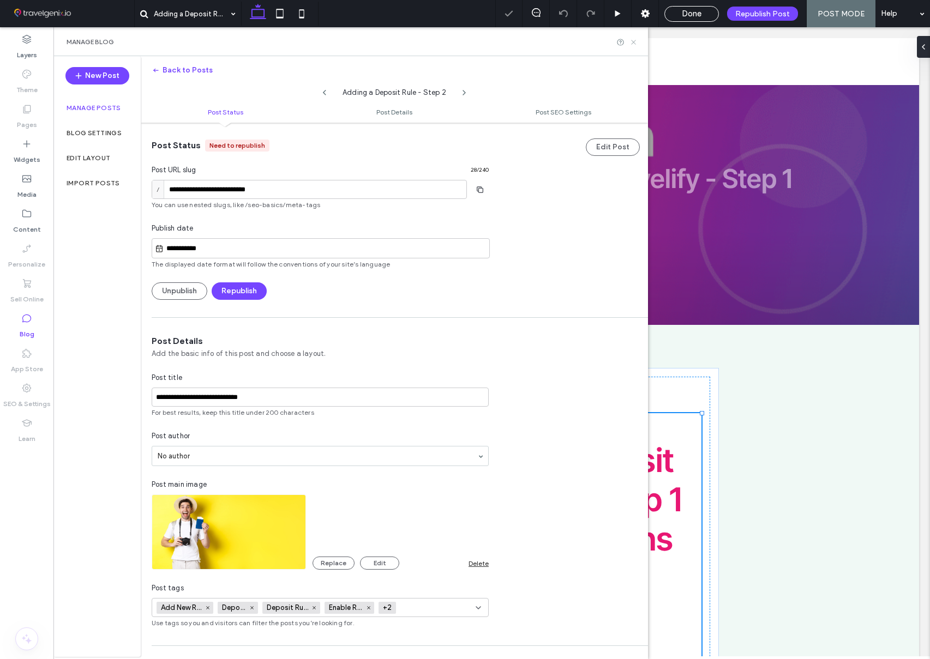
click at [633, 41] on use at bounding box center [633, 42] width 4 height 4
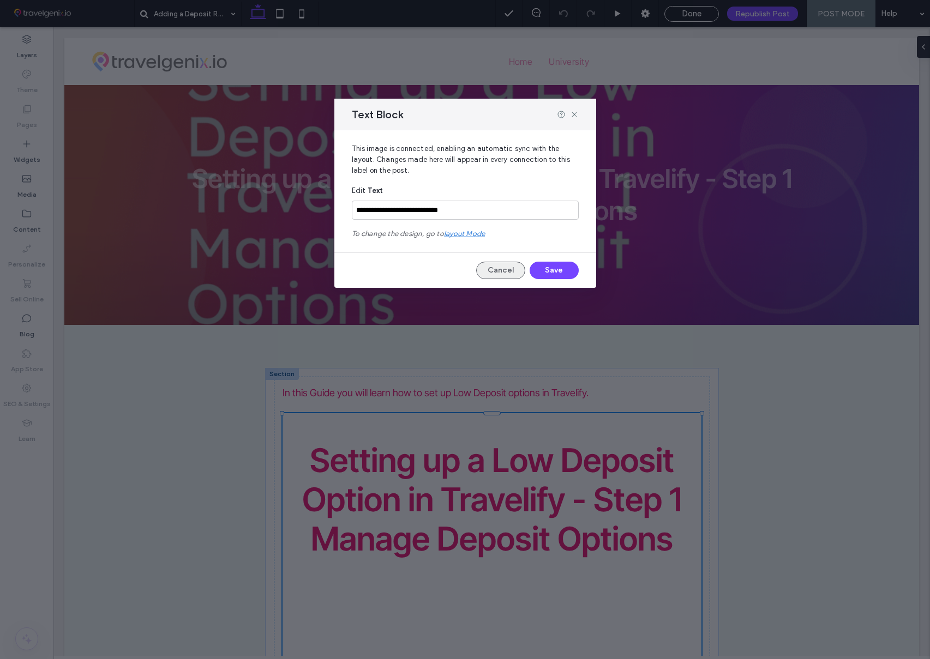
click at [501, 268] on button "Cancel" at bounding box center [500, 270] width 49 height 17
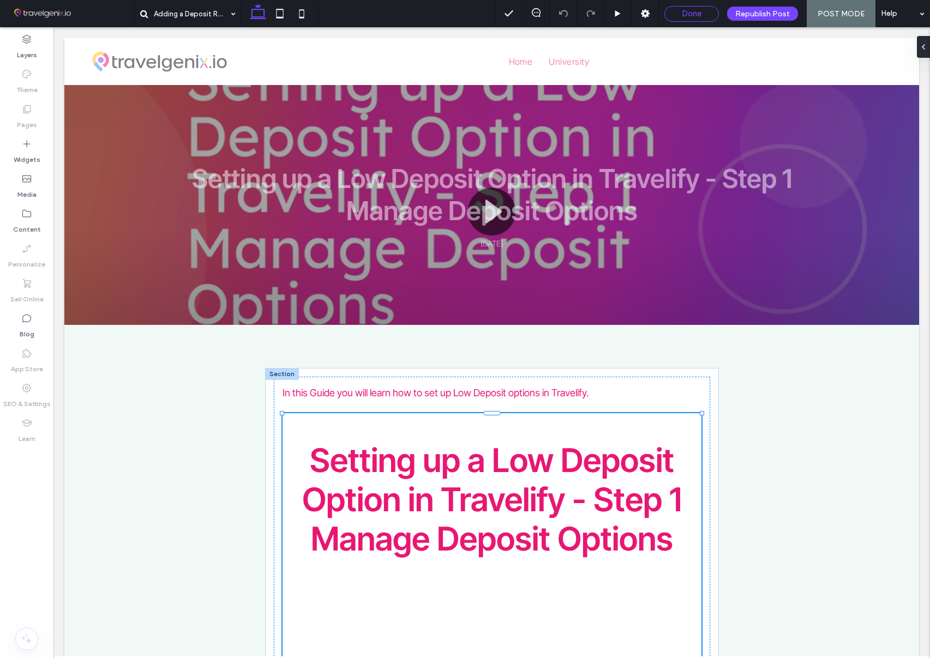
click at [685, 14] on span "Done" at bounding box center [692, 14] width 20 height 10
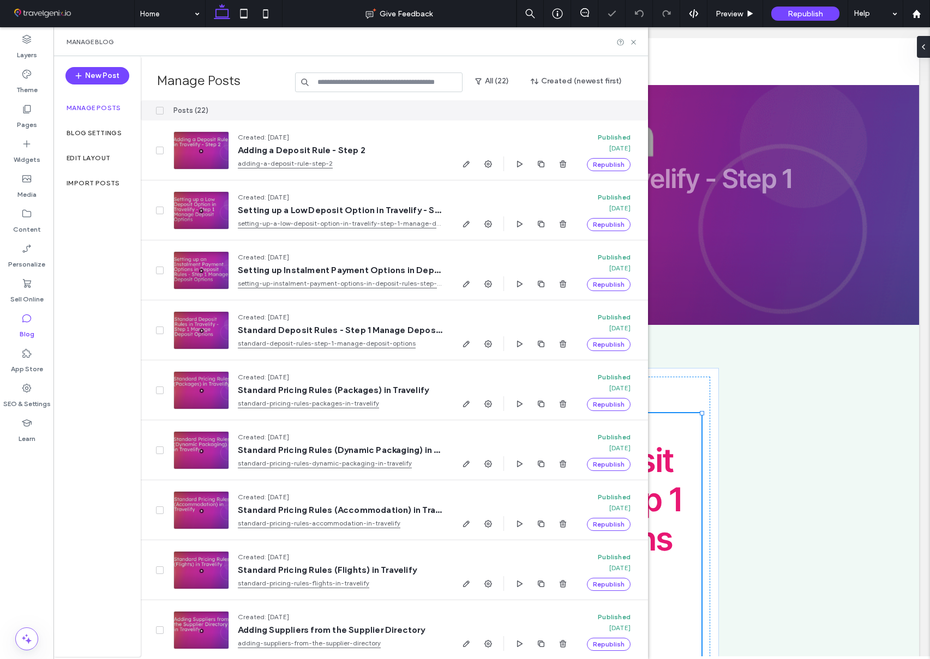
click at [81, 153] on div "Edit Layout" at bounding box center [96, 158] width 87 height 25
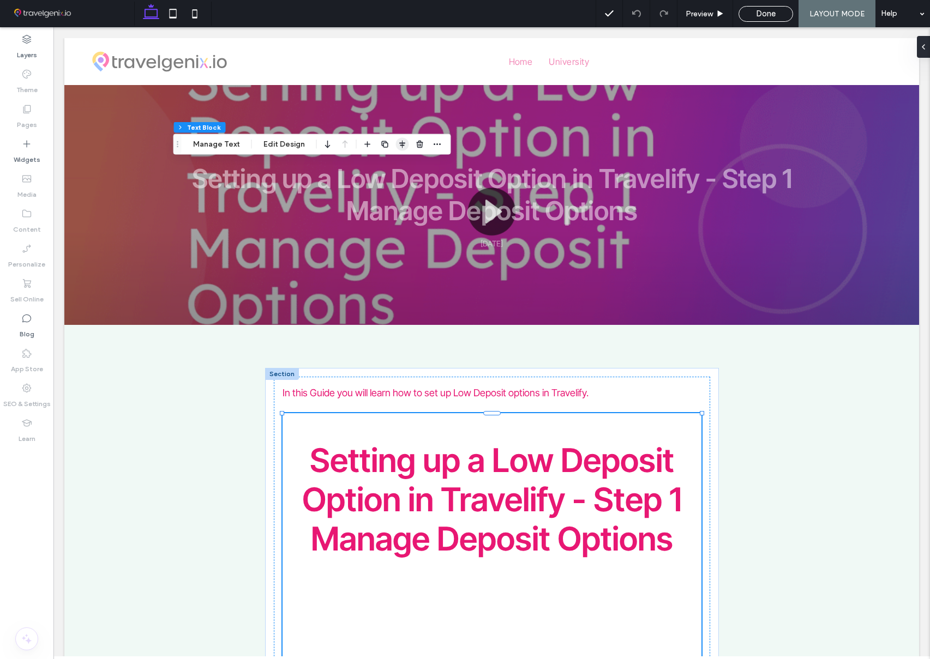
click at [398, 142] on icon "button" at bounding box center [402, 144] width 9 height 9
click at [406, 166] on icon "flex-end" at bounding box center [408, 165] width 9 height 9
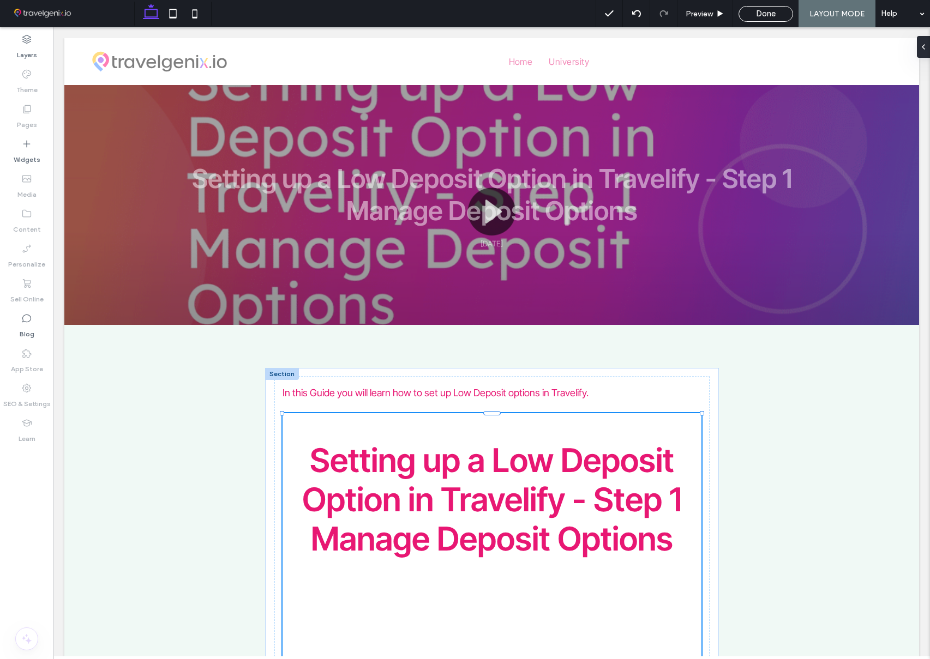
type input "***"
type input "****"
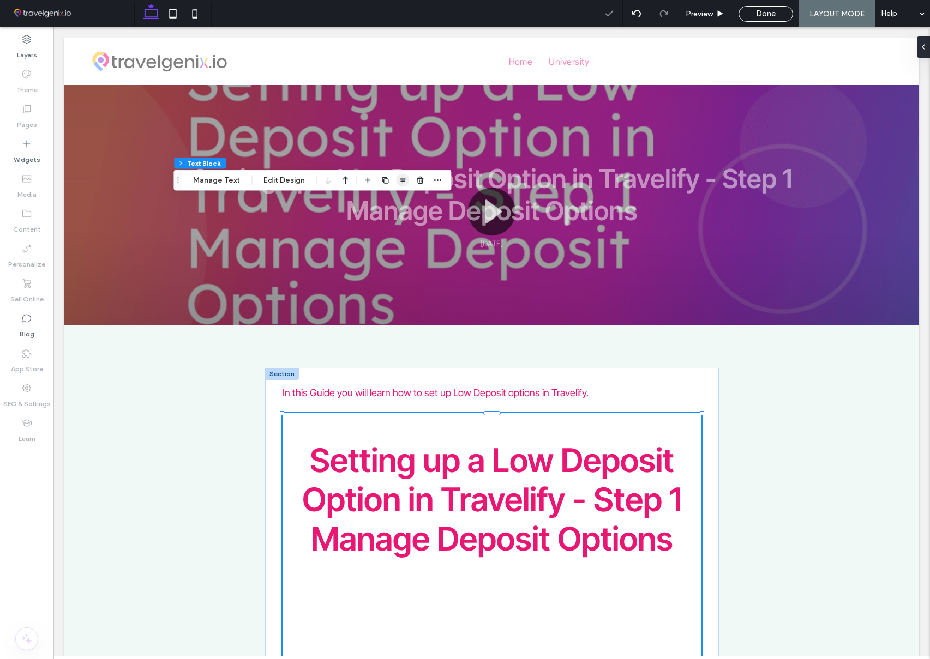
click at [402, 181] on use "button" at bounding box center [403, 181] width 6 height 8
click at [408, 202] on use "flex-end" at bounding box center [409, 202] width 7 height 8
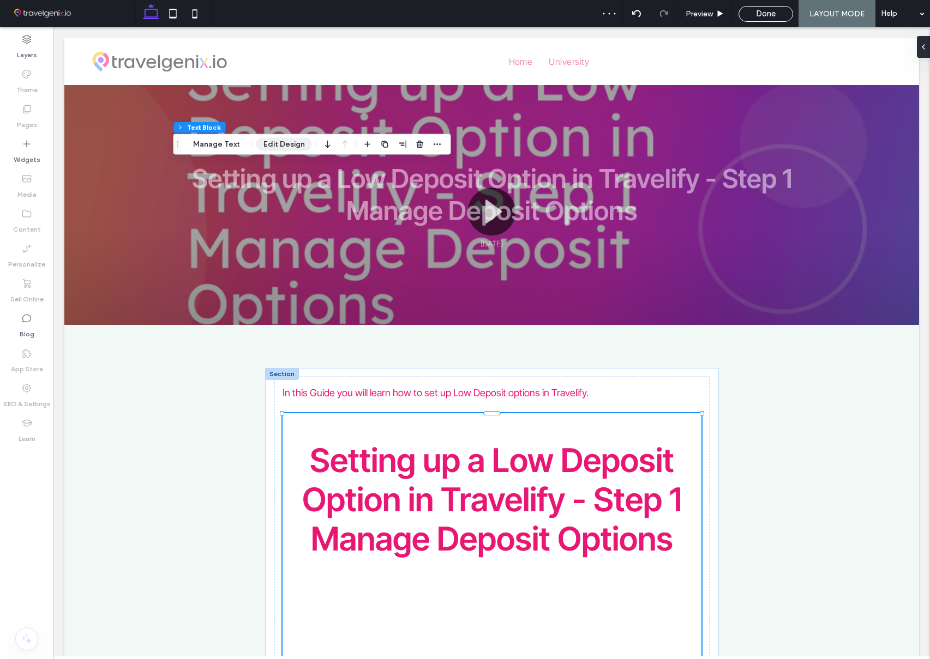
click at [272, 147] on button "Edit Design" at bounding box center [284, 144] width 56 height 13
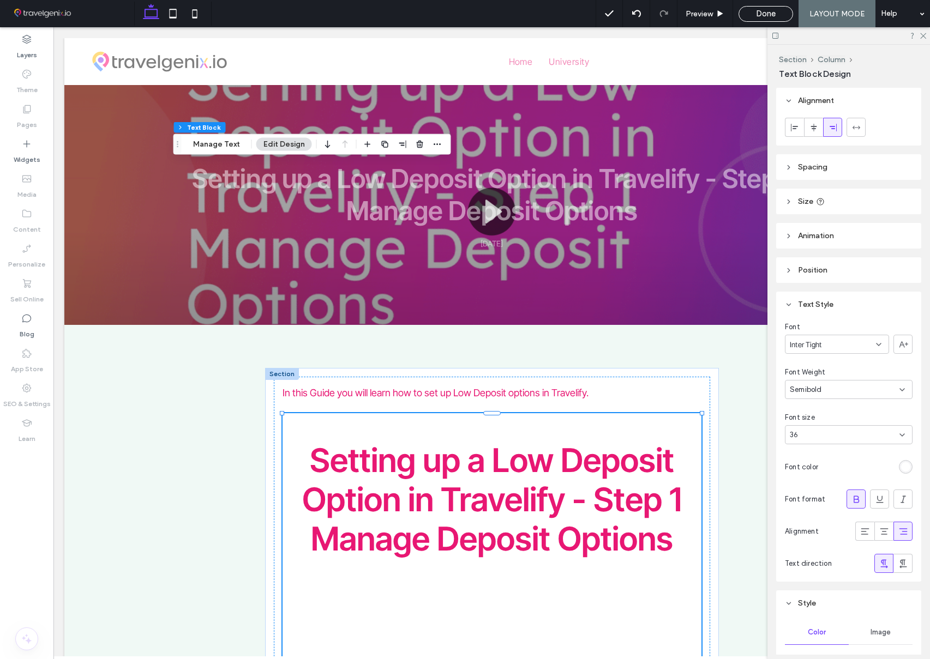
click at [855, 436] on div "36" at bounding box center [842, 435] width 105 height 11
click at [844, 527] on div "48" at bounding box center [848, 533] width 127 height 19
click at [926, 35] on div at bounding box center [848, 35] width 163 height 17
click at [771, 16] on span "Done" at bounding box center [766, 14] width 20 height 10
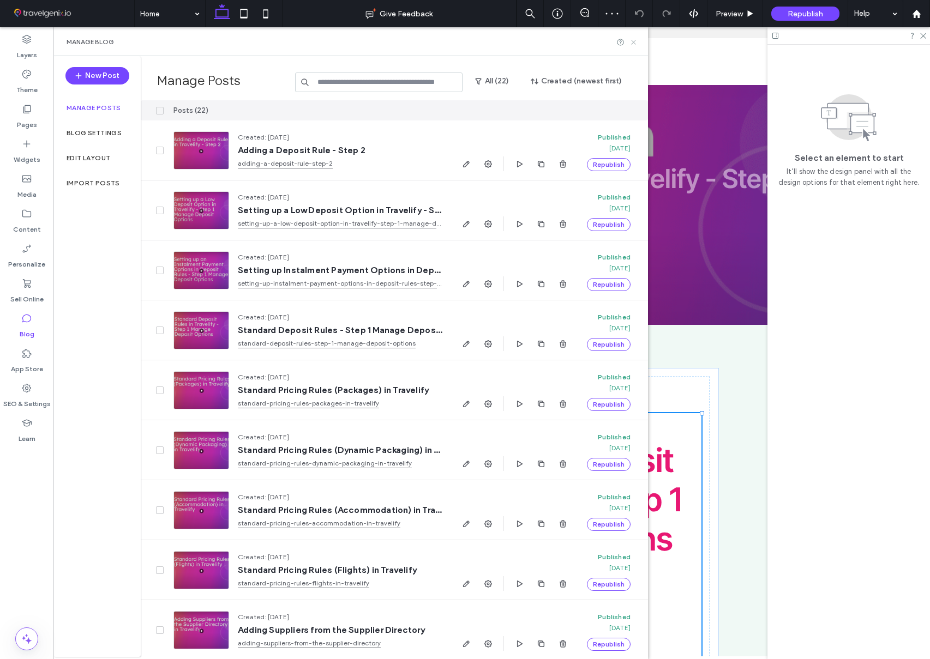
click at [634, 39] on icon at bounding box center [633, 42] width 8 height 8
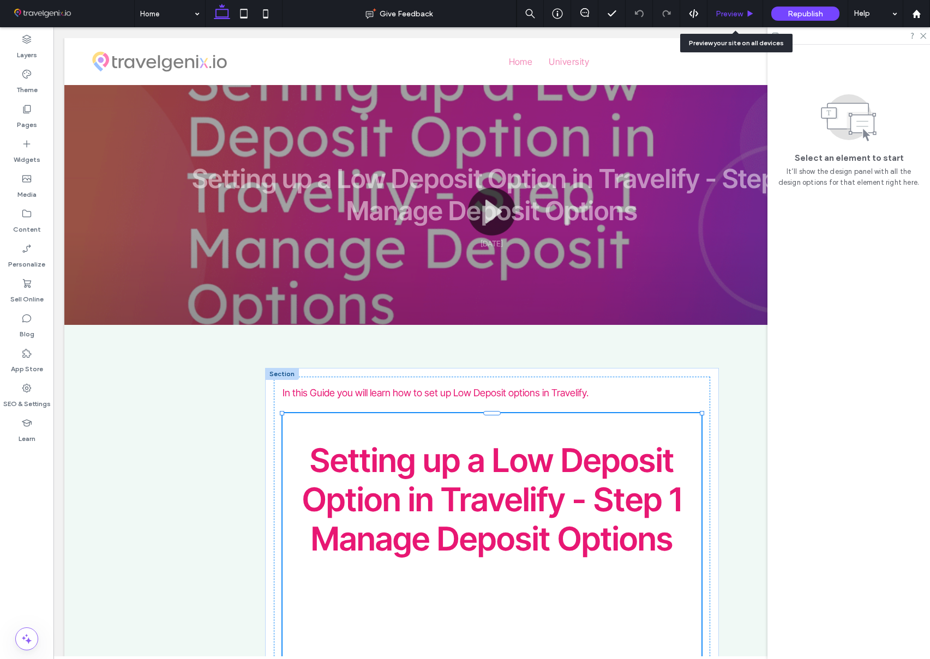
click at [725, 14] on span "Preview" at bounding box center [729, 13] width 27 height 9
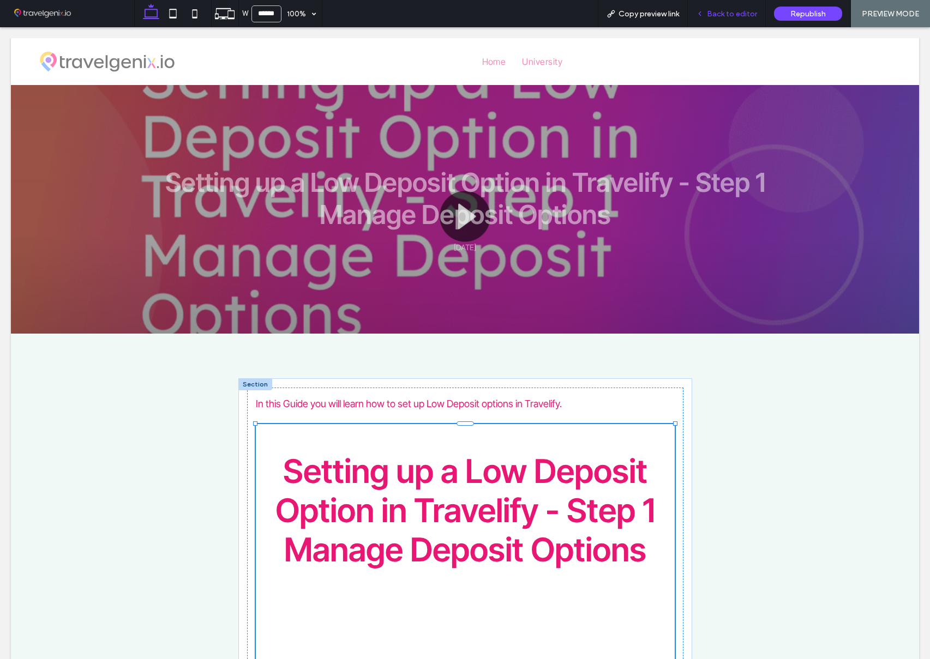
click at [748, 15] on span "Back to editor" at bounding box center [732, 13] width 50 height 9
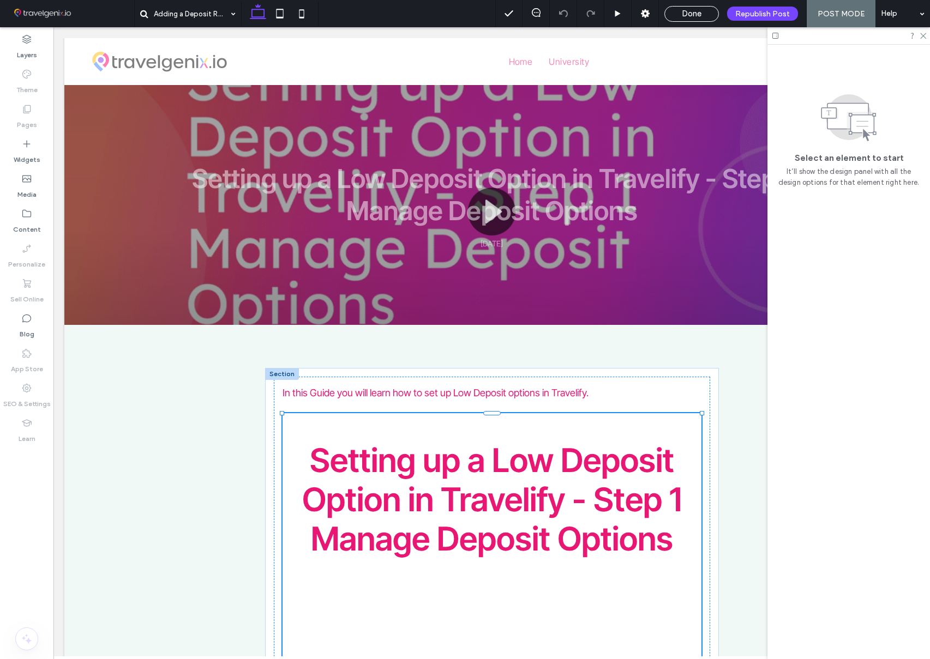
drag, startPoint x: 713, startPoint y: 10, endPoint x: 376, endPoint y: 35, distance: 338.5
click at [713, 10] on div "Done" at bounding box center [691, 14] width 53 height 10
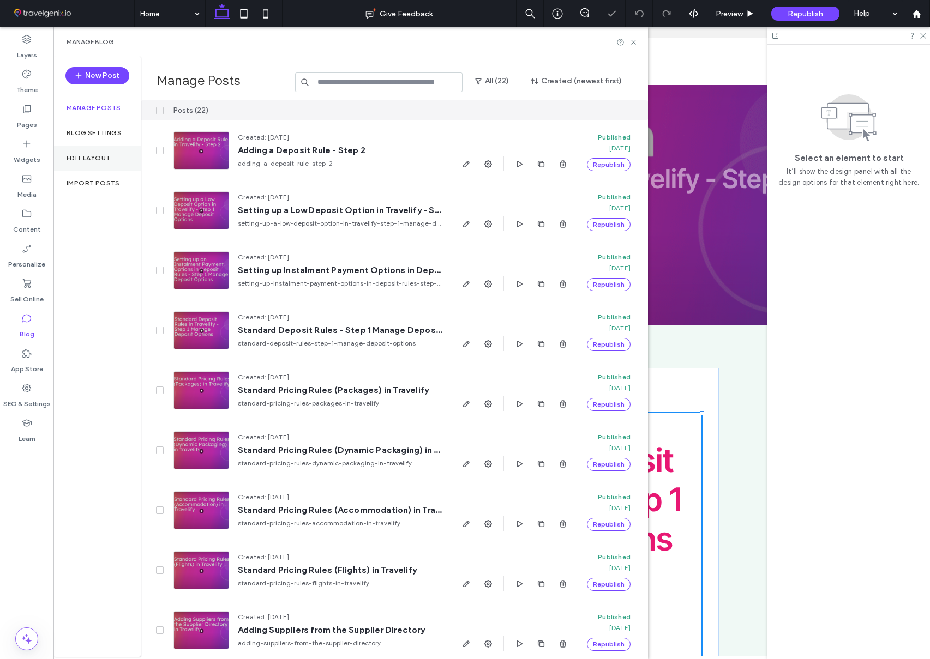
click at [98, 153] on div "Edit Layout" at bounding box center [96, 158] width 87 height 25
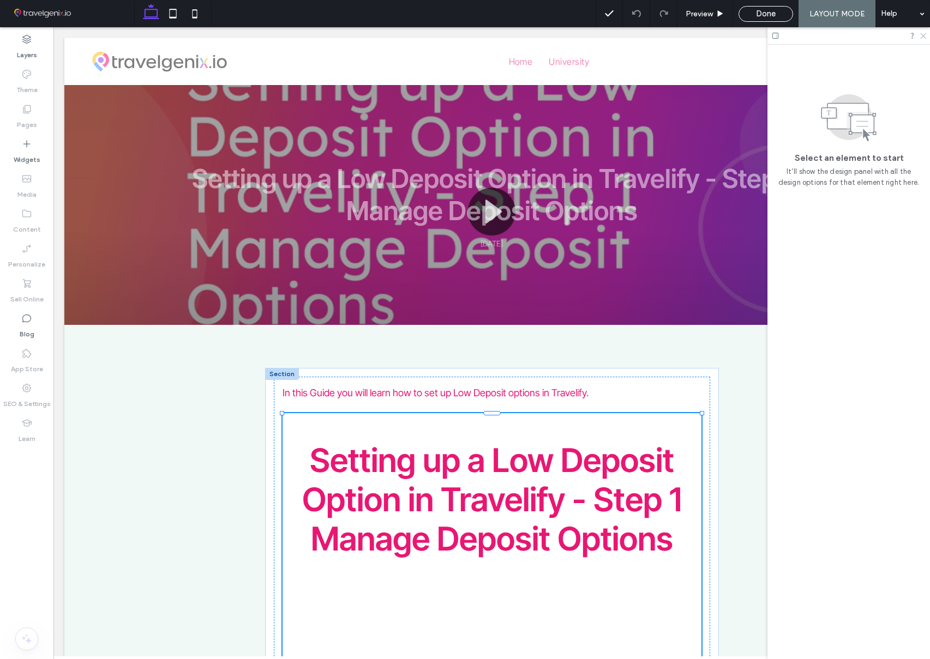
click at [923, 37] on icon at bounding box center [922, 35] width 7 height 7
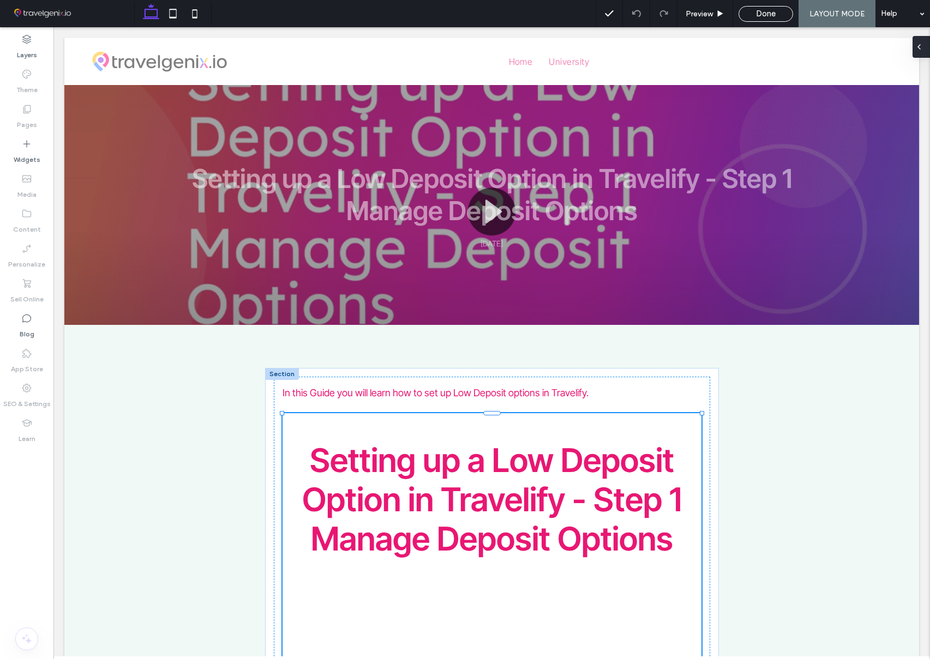
type input "***"
click at [921, 51] on span at bounding box center [919, 47] width 9 height 22
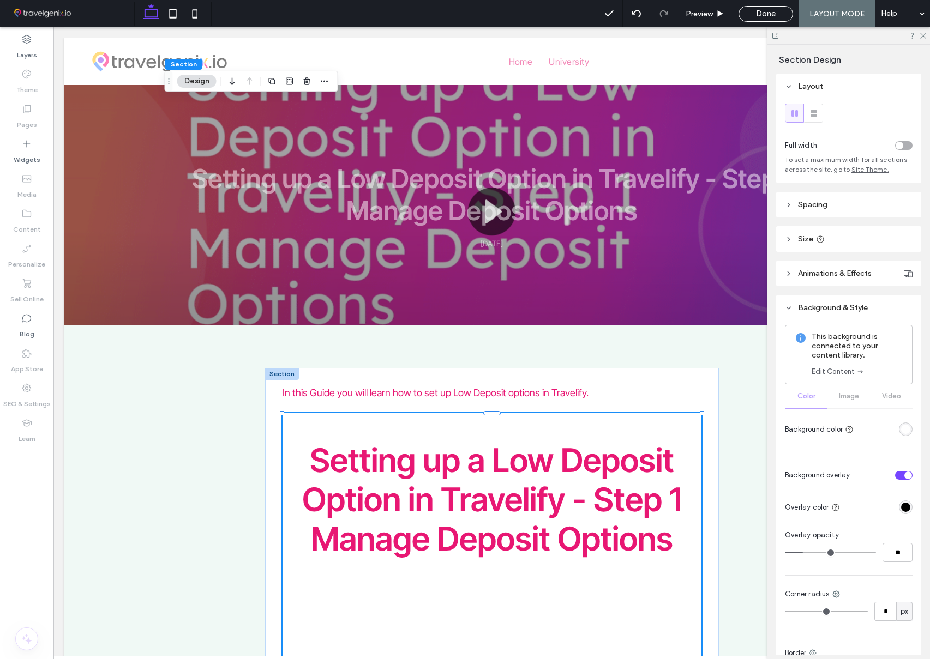
click at [850, 397] on div "This background is connected to your content library. Edit Content Color Image …" at bounding box center [849, 382] width 128 height 114
click at [925, 35] on icon at bounding box center [922, 35] width 7 height 7
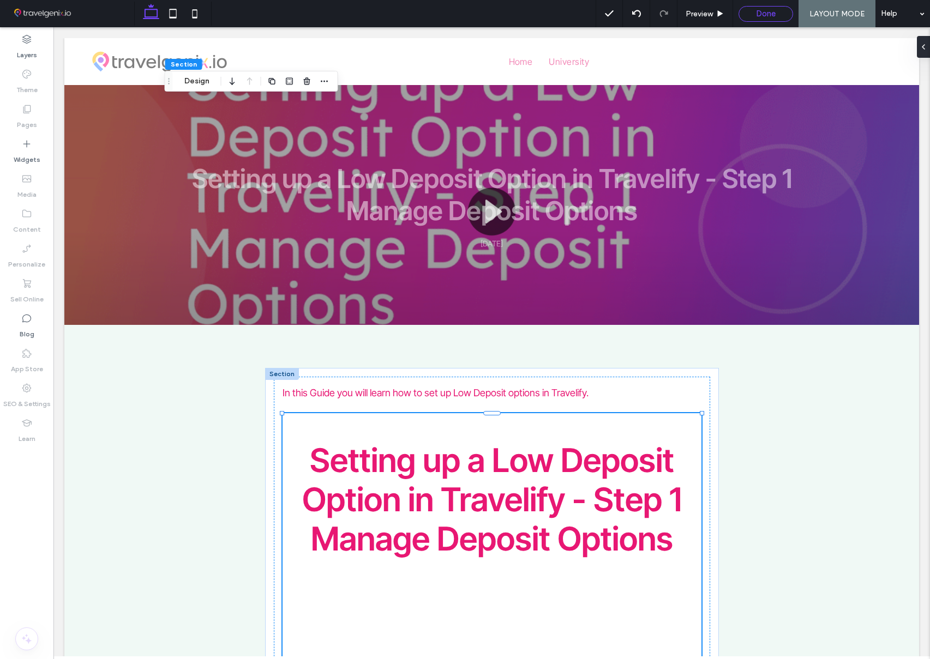
click at [771, 15] on span "Done" at bounding box center [766, 14] width 20 height 10
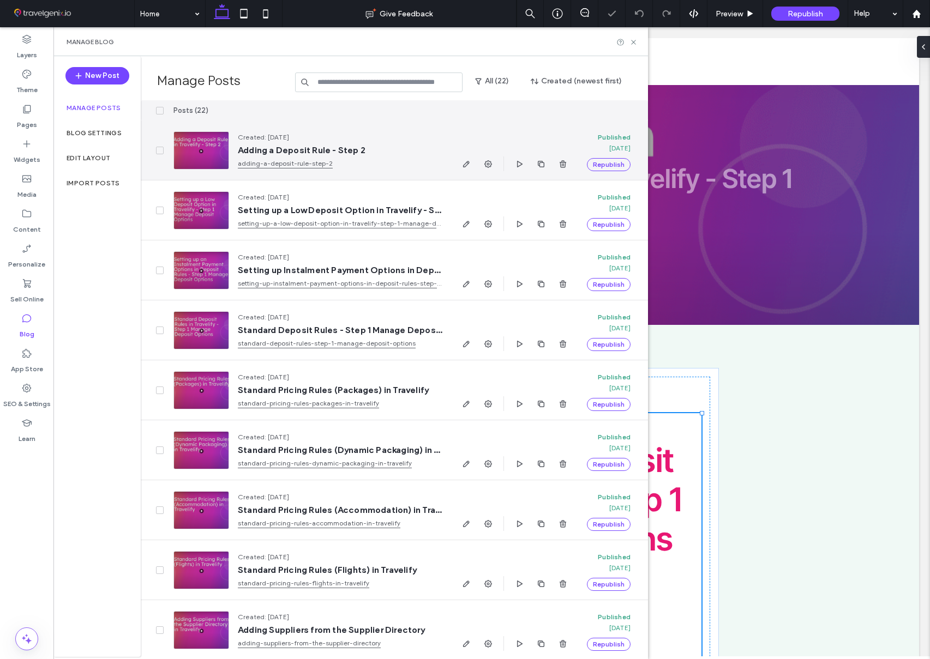
click at [264, 162] on link "adding-a-deposit-rule-step-2" at bounding box center [340, 163] width 205 height 11
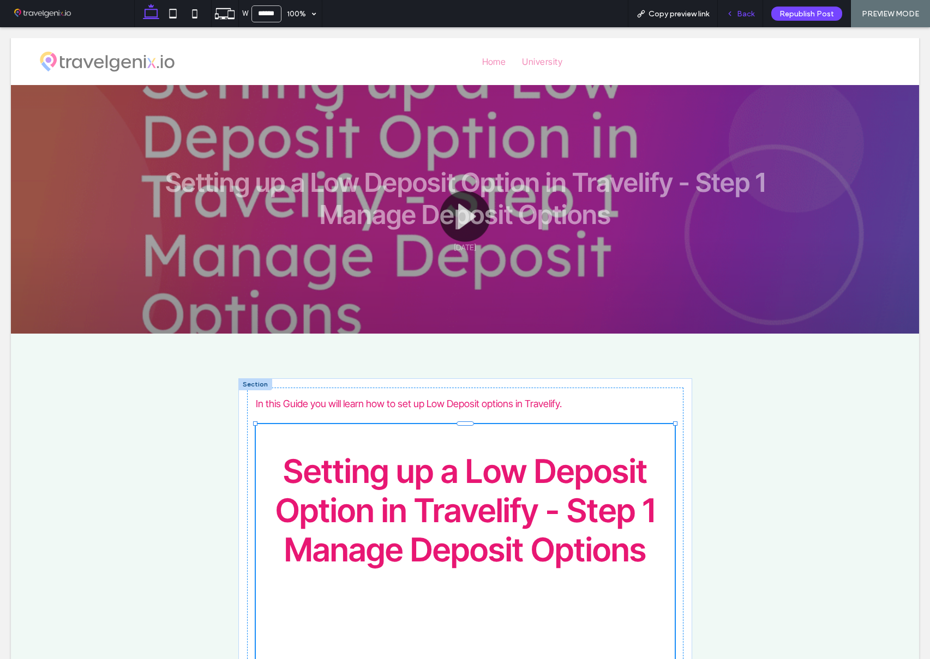
click at [738, 12] on span "Back" at bounding box center [745, 13] width 17 height 9
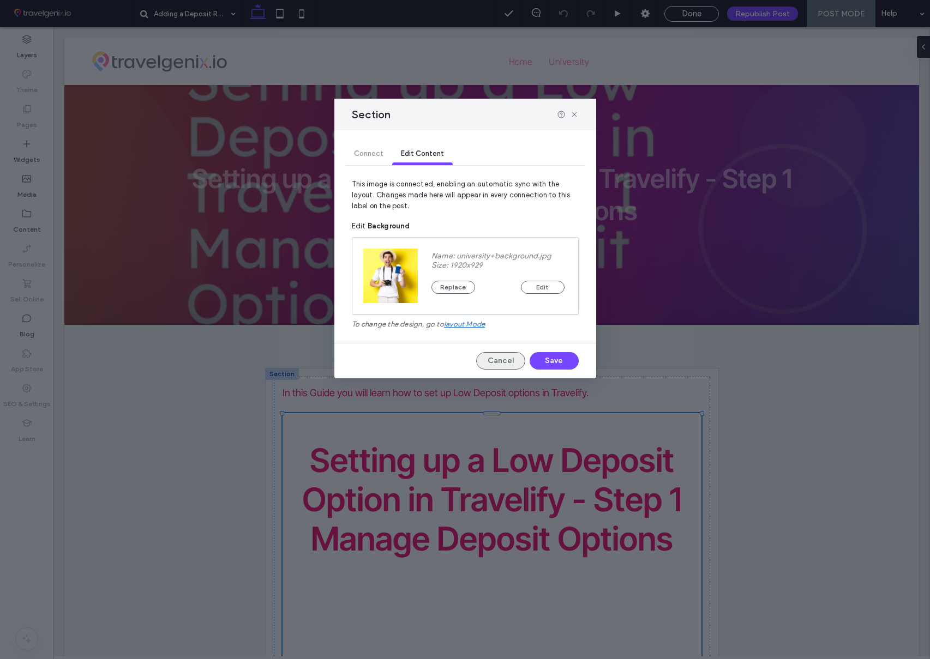
click at [509, 356] on button "Cancel" at bounding box center [500, 360] width 49 height 17
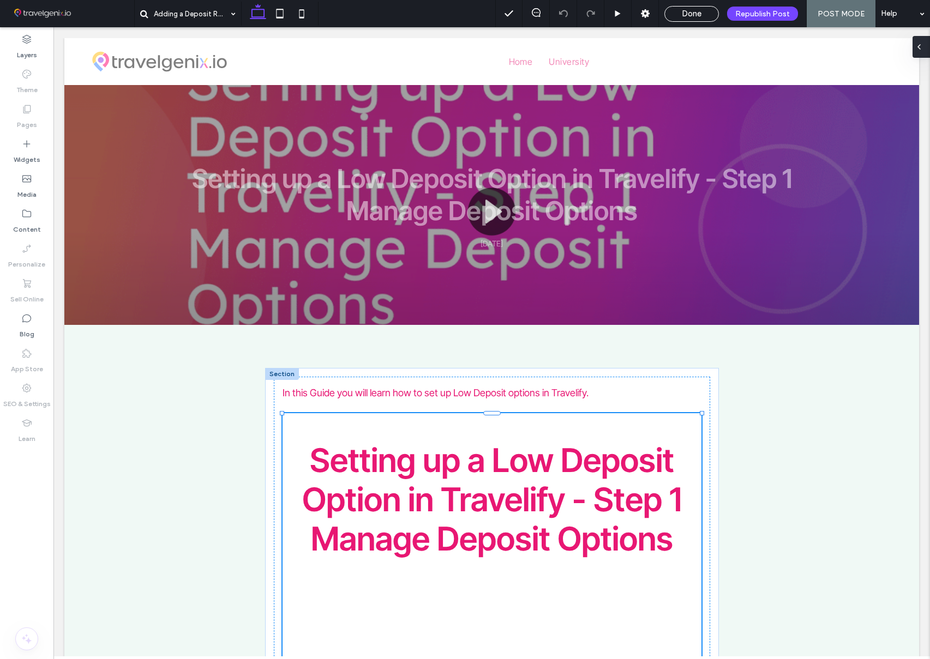
click at [918, 49] on icon at bounding box center [919, 47] width 9 height 9
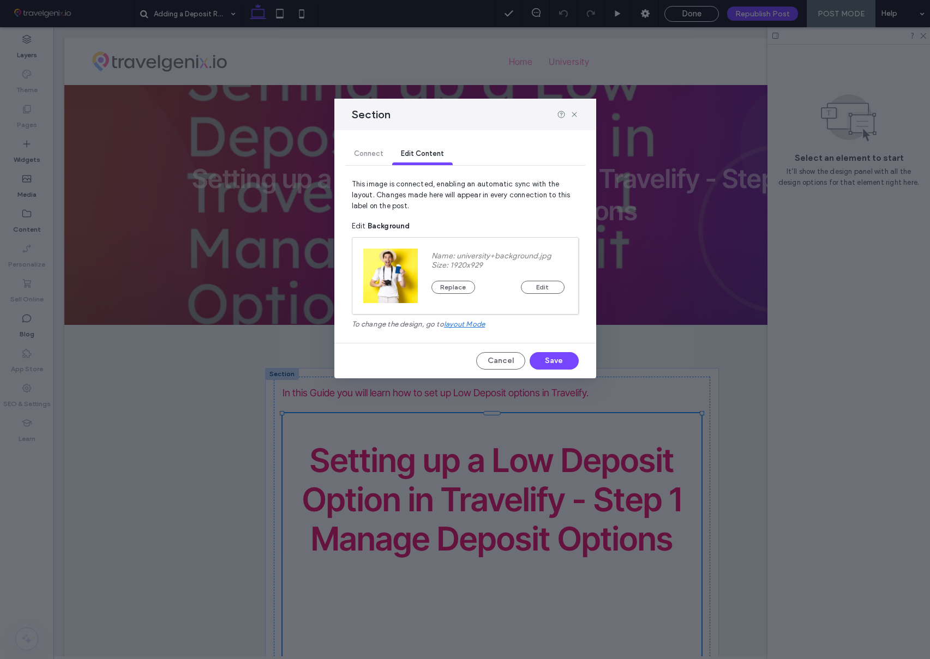
click at [370, 155] on div "Connect Edit Content" at bounding box center [465, 154] width 240 height 22
click at [426, 156] on span "Edit Content" at bounding box center [422, 153] width 43 height 8
click at [503, 365] on button "Cancel" at bounding box center [500, 360] width 49 height 17
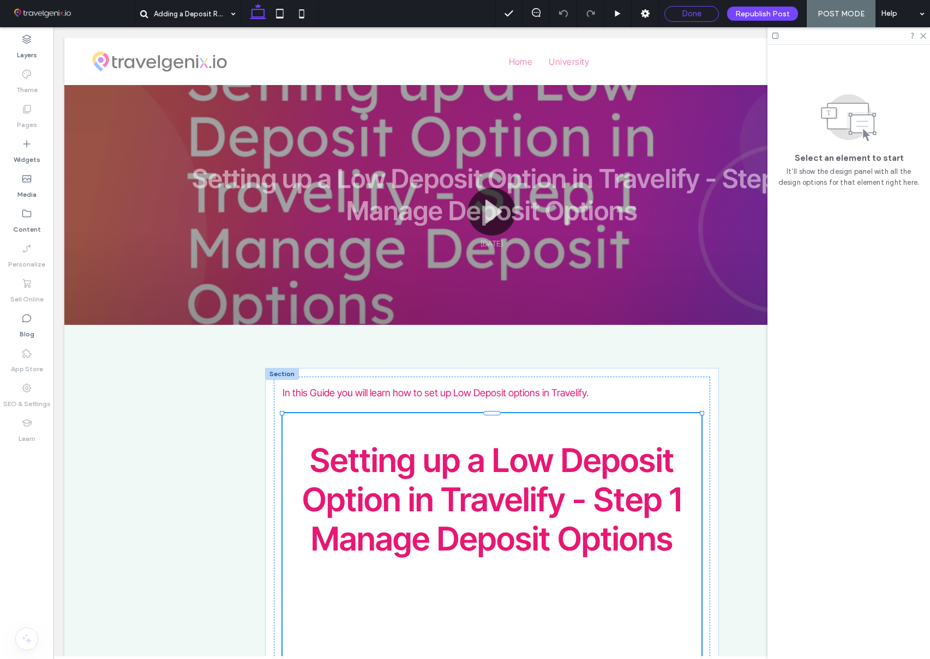
click at [704, 17] on div "Done" at bounding box center [691, 14] width 53 height 10
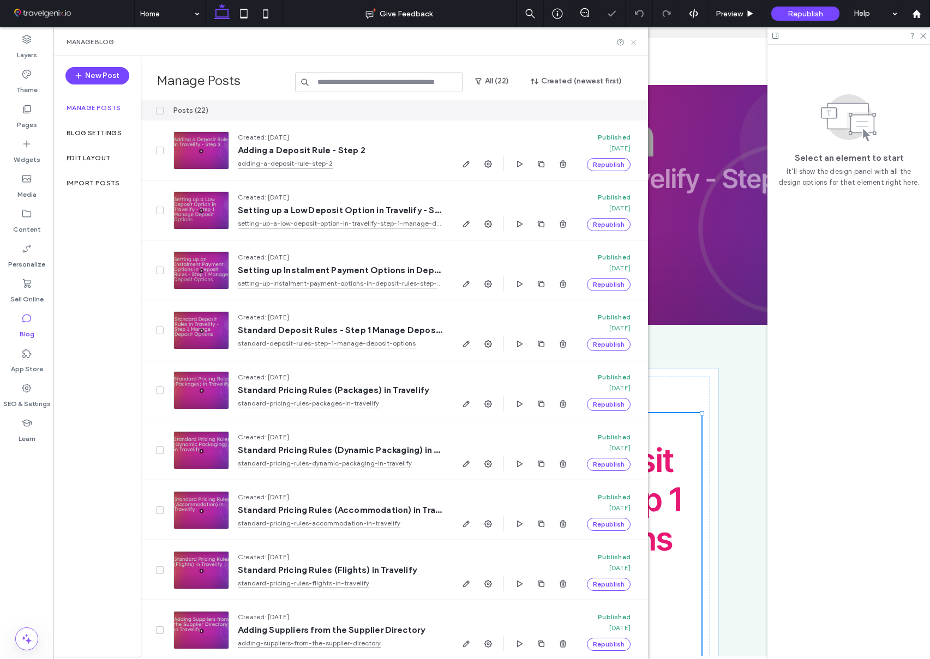
click at [635, 40] on use at bounding box center [633, 42] width 4 height 4
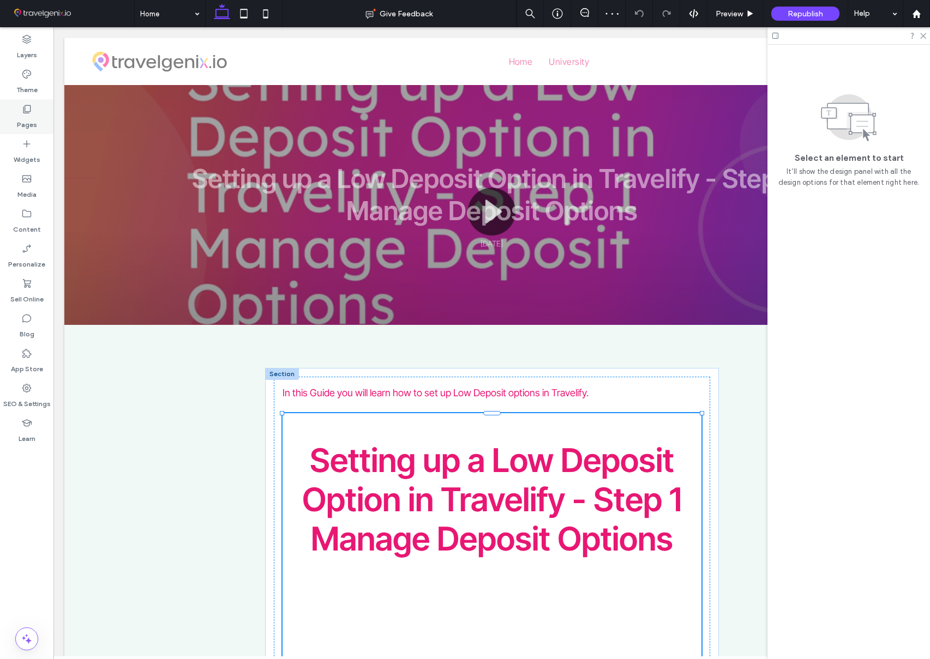
click at [34, 124] on label "Pages" at bounding box center [27, 122] width 20 height 15
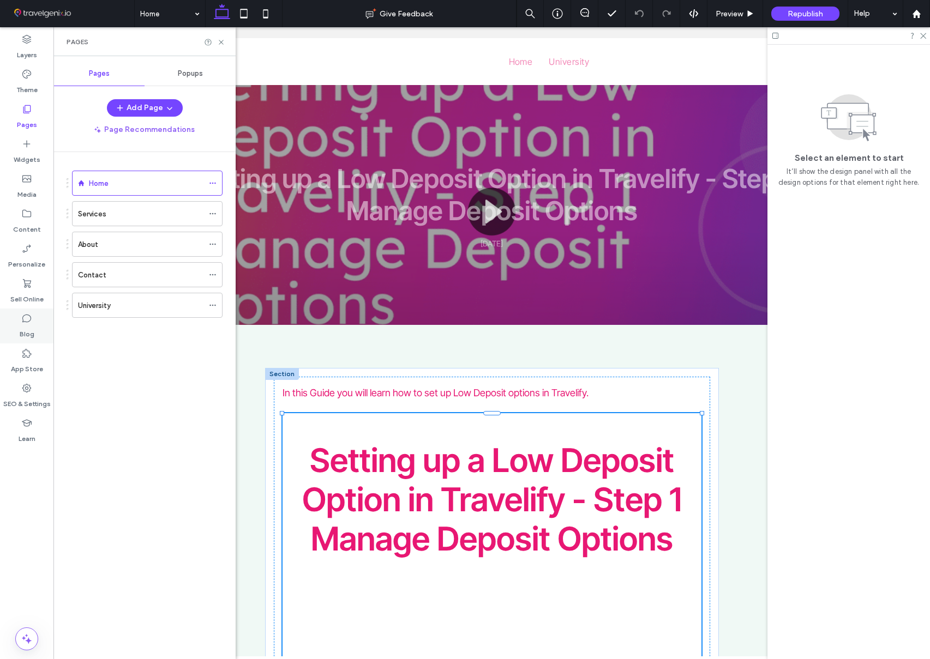
click at [28, 324] on div "Blog" at bounding box center [26, 326] width 53 height 35
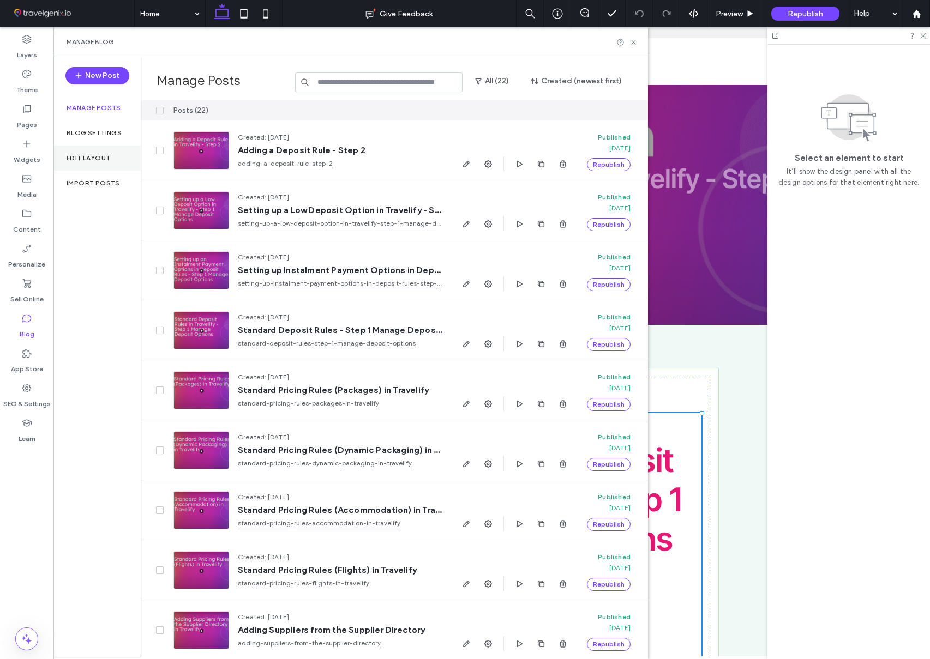
click at [98, 158] on label "Edit Layout" at bounding box center [89, 158] width 44 height 8
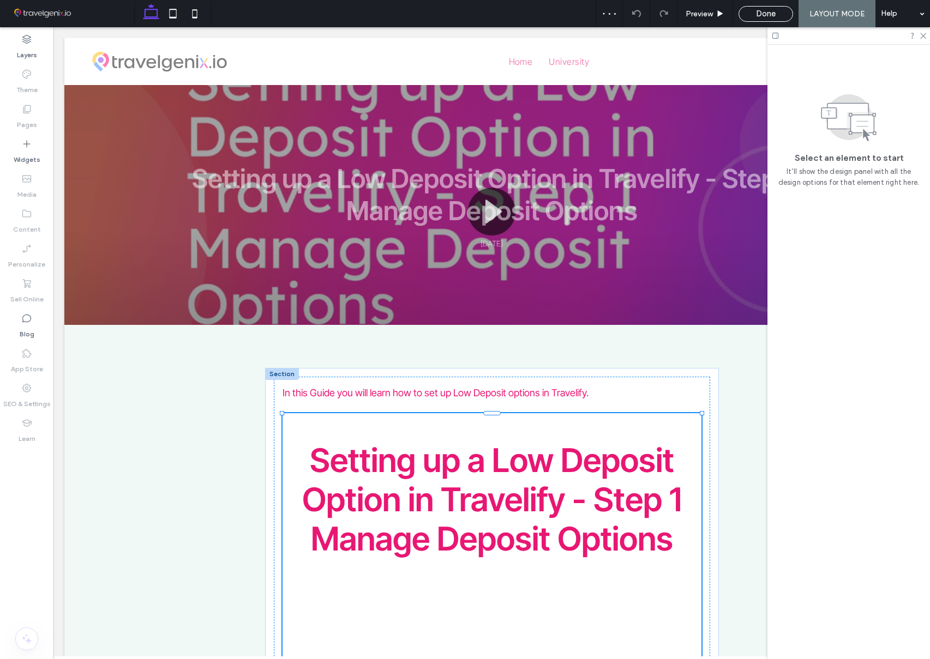
drag, startPoint x: 771, startPoint y: 17, endPoint x: 527, endPoint y: 128, distance: 268.0
click at [771, 17] on span "Done" at bounding box center [766, 14] width 20 height 10
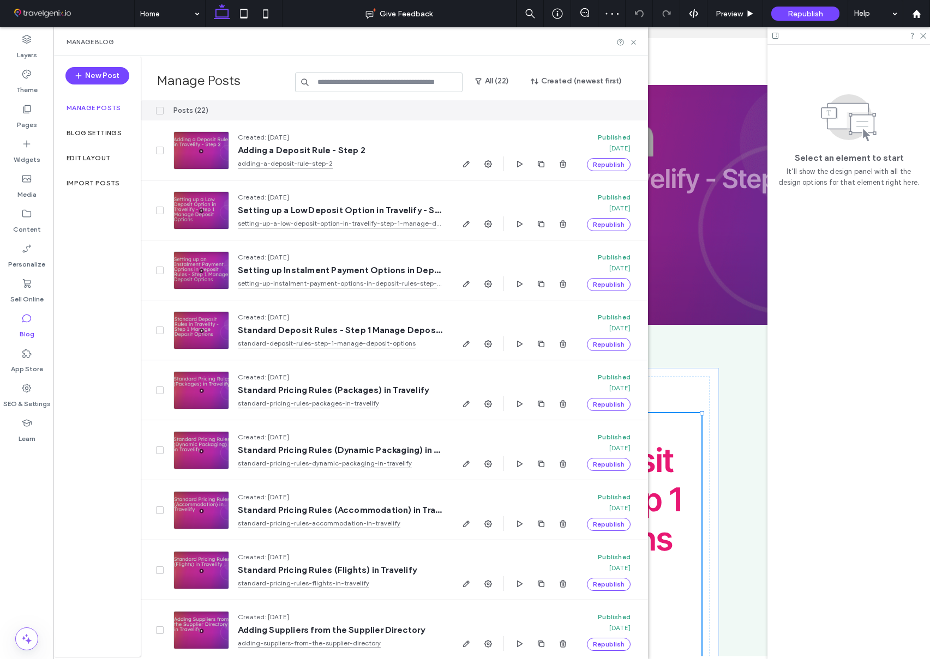
click at [27, 328] on label "Blog" at bounding box center [27, 331] width 15 height 15
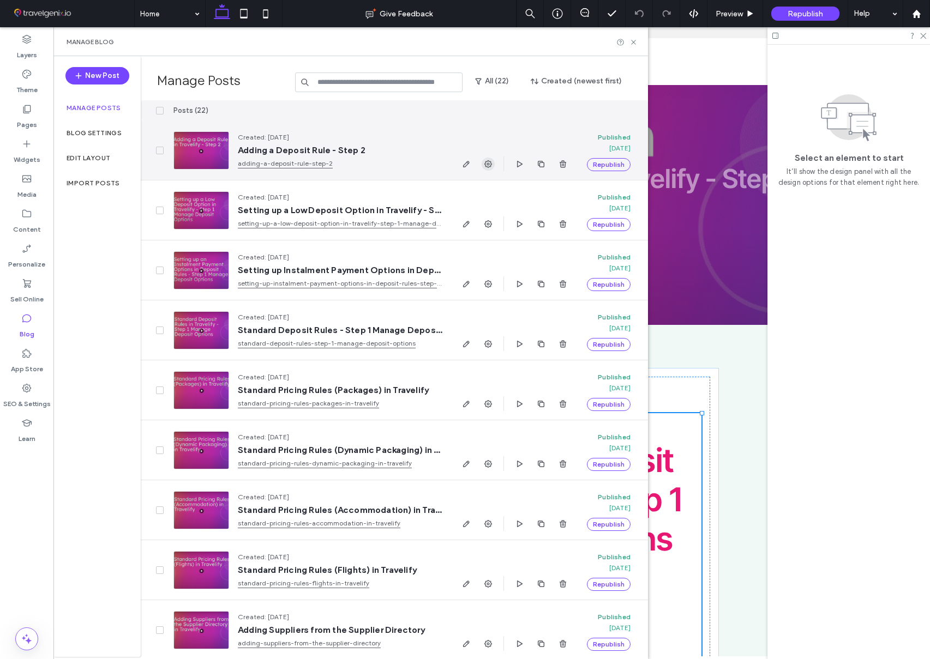
click at [488, 165] on use "button" at bounding box center [488, 164] width 8 height 8
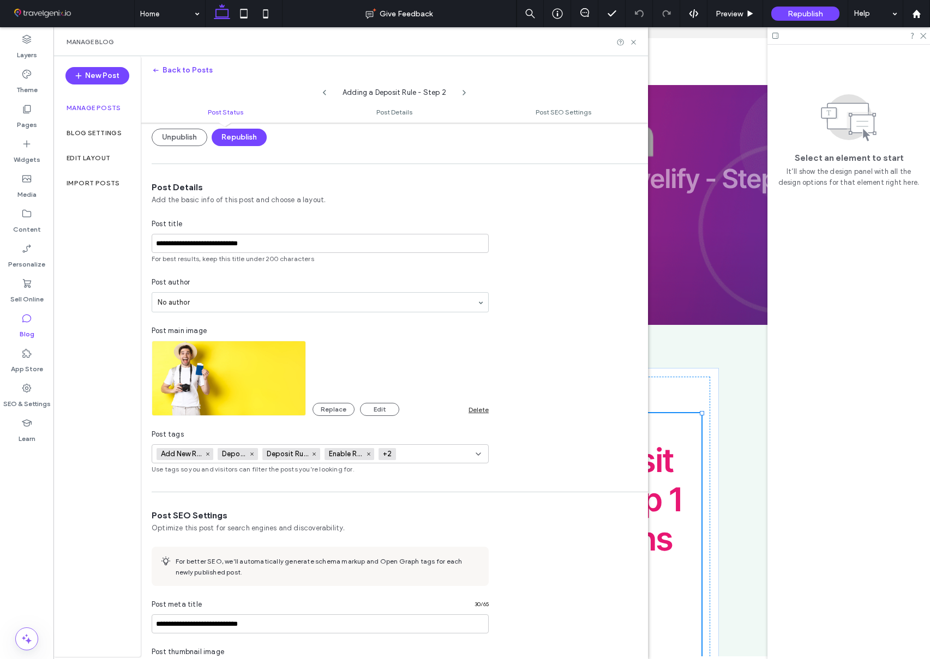
scroll to position [168, 0]
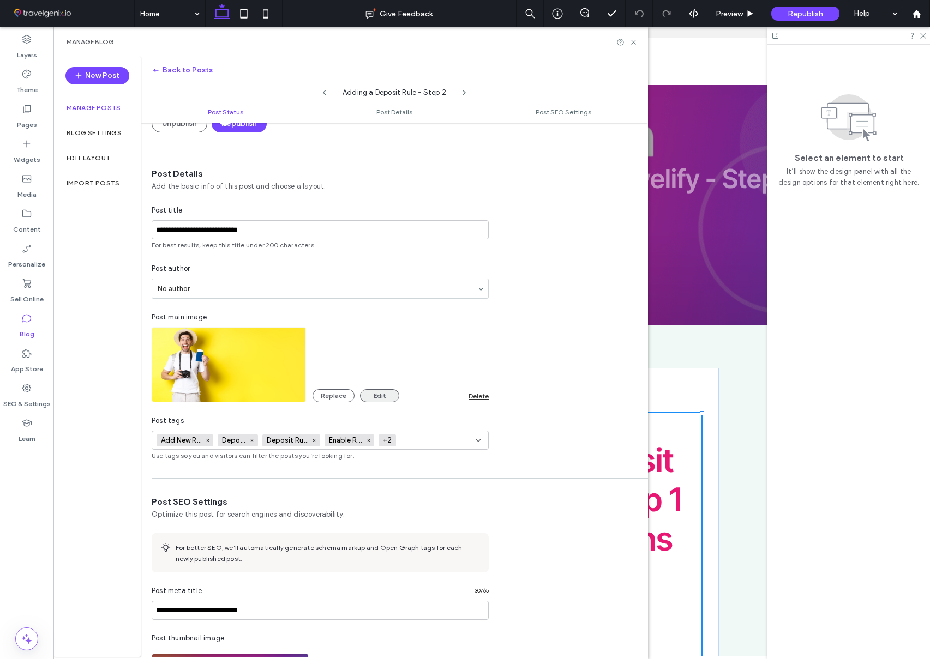
click at [379, 394] on button "Edit" at bounding box center [379, 395] width 39 height 13
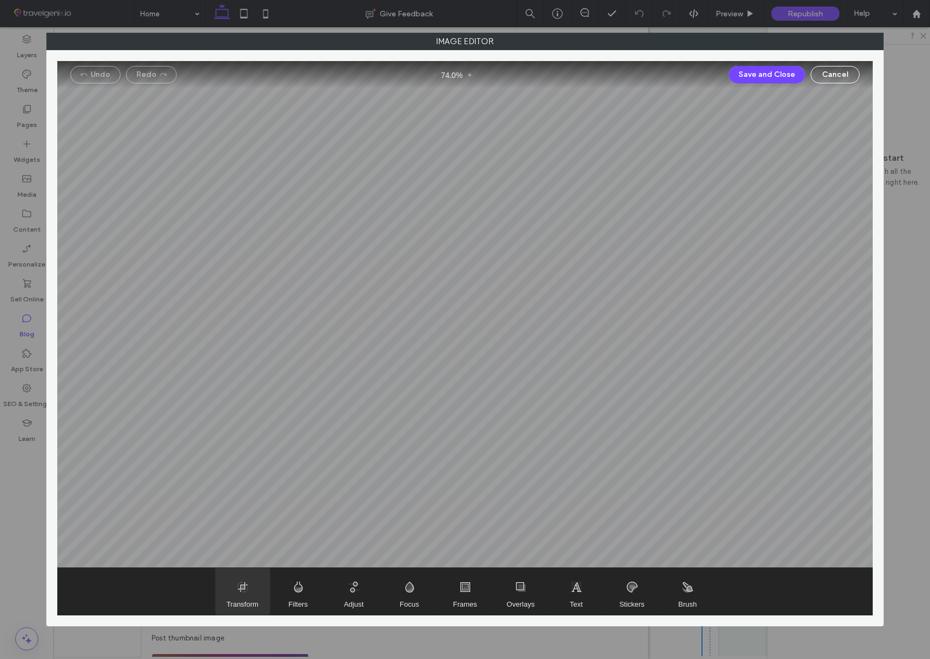
click at [250, 597] on span "Transform" at bounding box center [242, 591] width 55 height 47
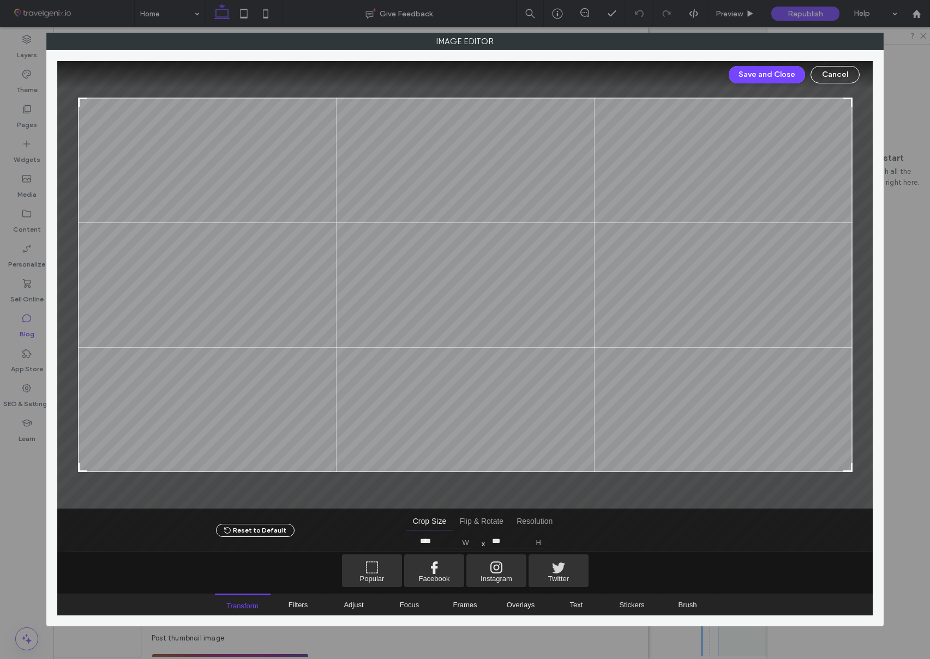
type input "***"
type input "****"
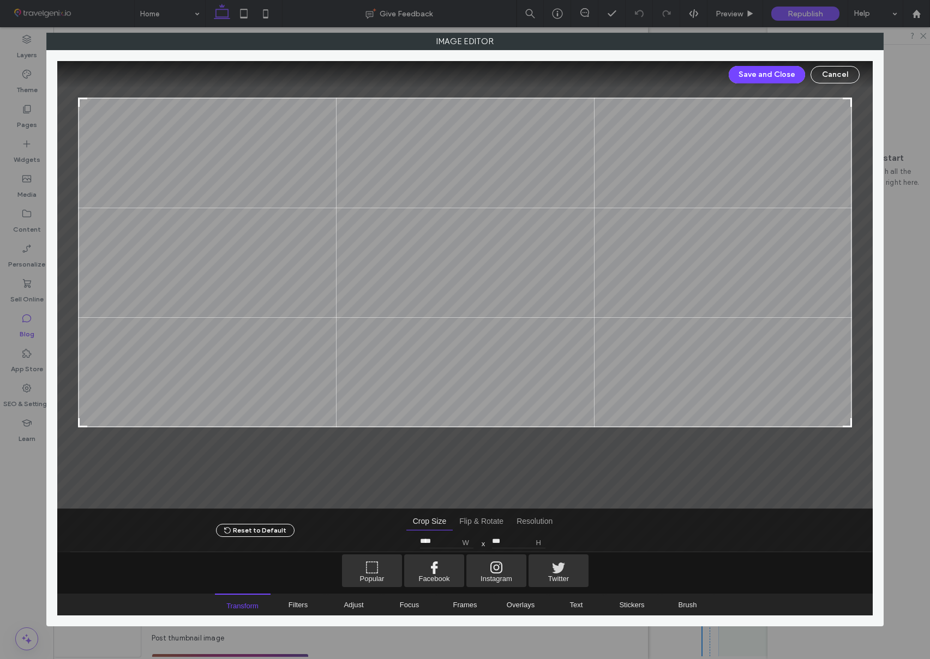
type input "***"
type input "****"
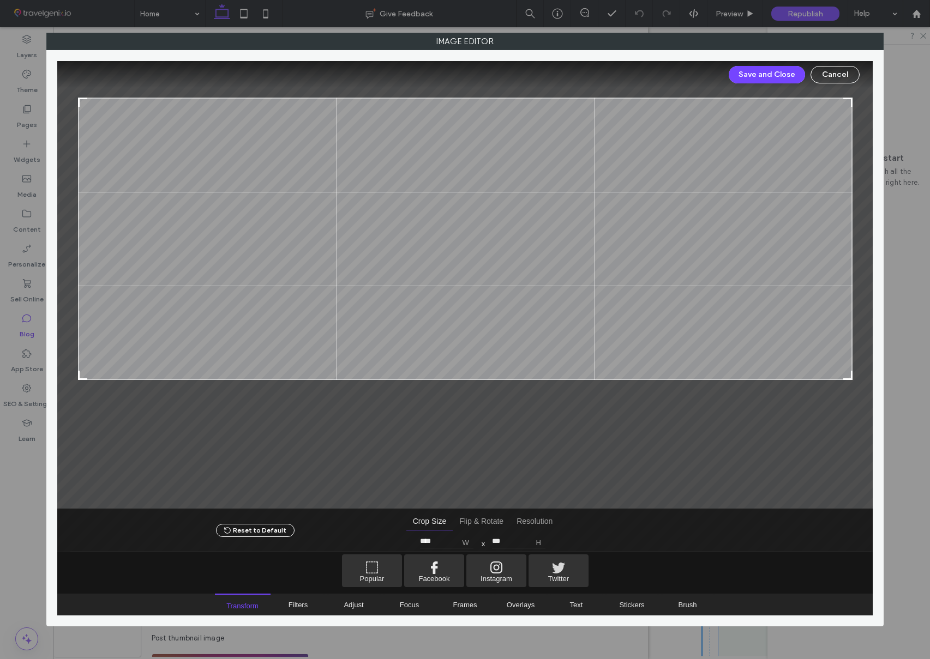
type input "***"
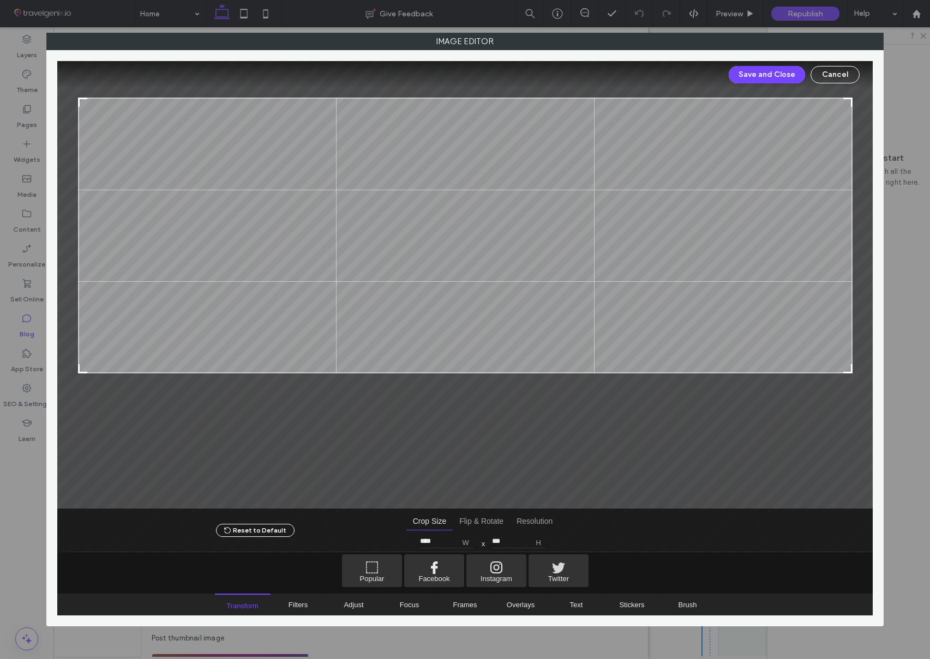
drag, startPoint x: 850, startPoint y: 470, endPoint x: 855, endPoint y: 371, distance: 98.9
click at [855, 371] on div at bounding box center [464, 284] width 815 height 447
click at [765, 69] on button "Save and Close" at bounding box center [767, 74] width 76 height 17
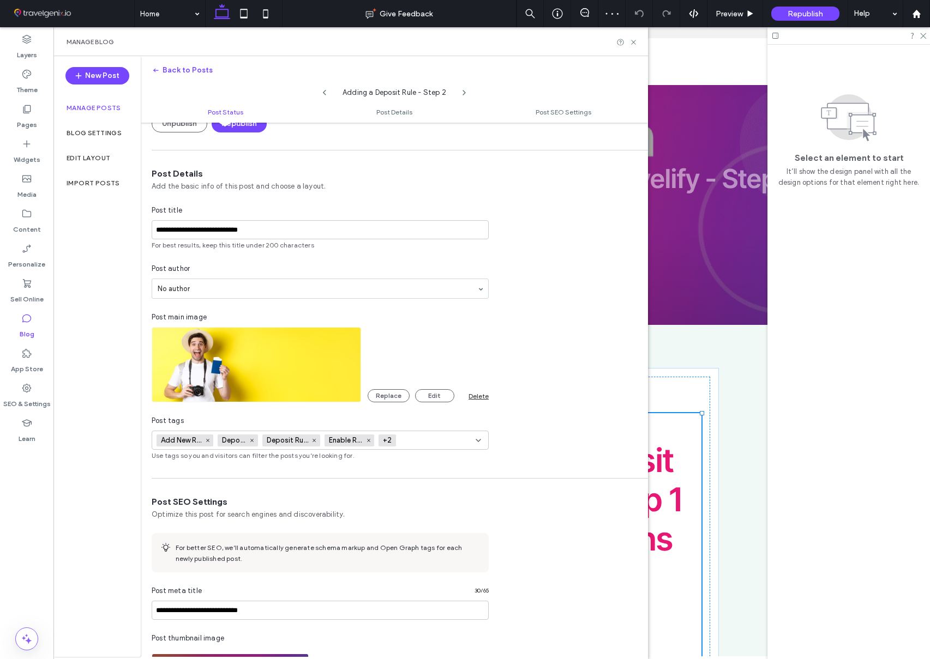
scroll to position [0, 0]
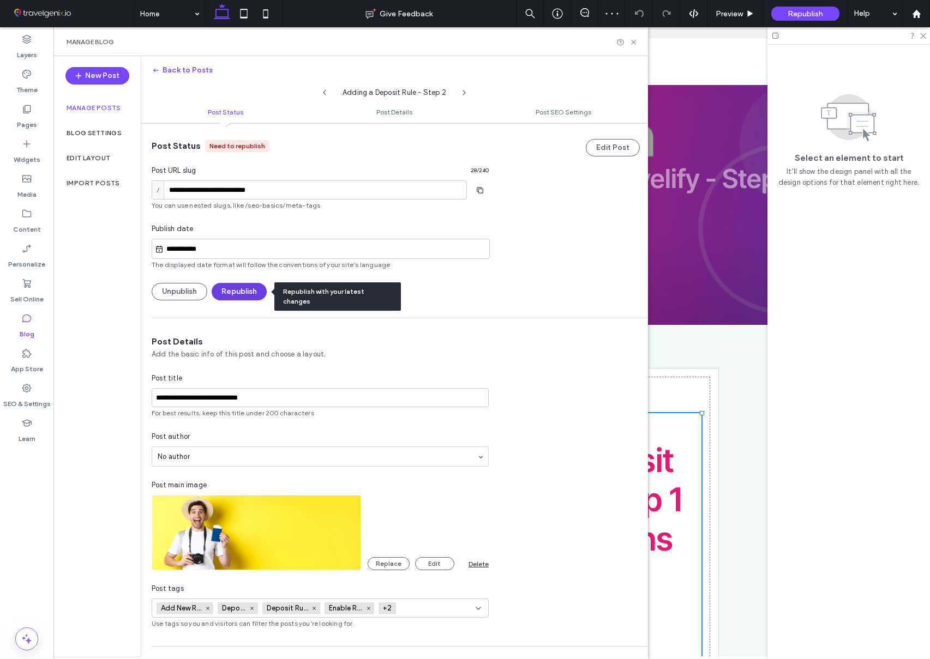
click at [243, 292] on button "Republish" at bounding box center [239, 291] width 55 height 17
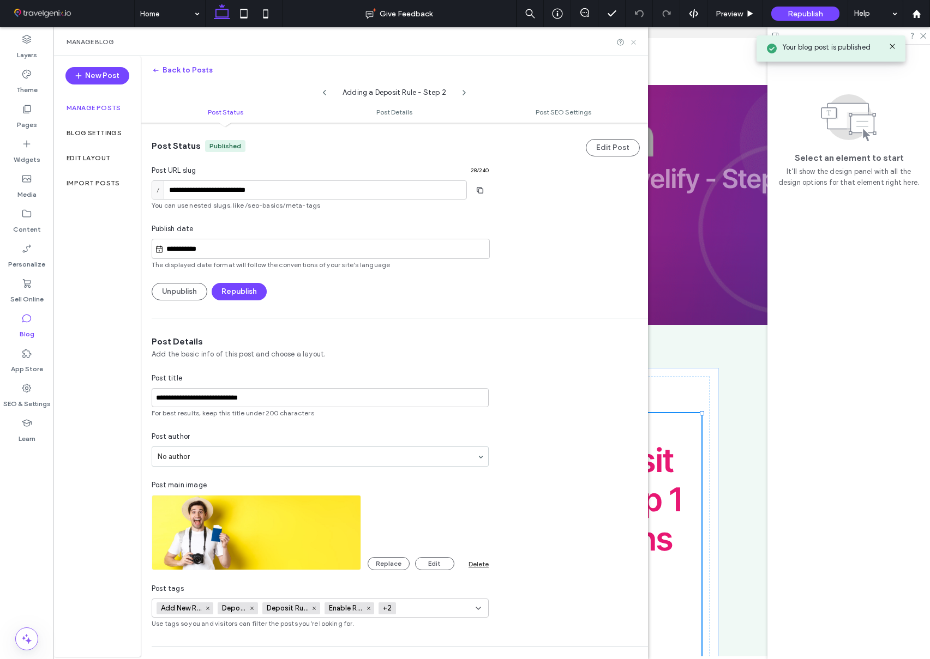
click at [634, 43] on icon at bounding box center [633, 42] width 8 height 8
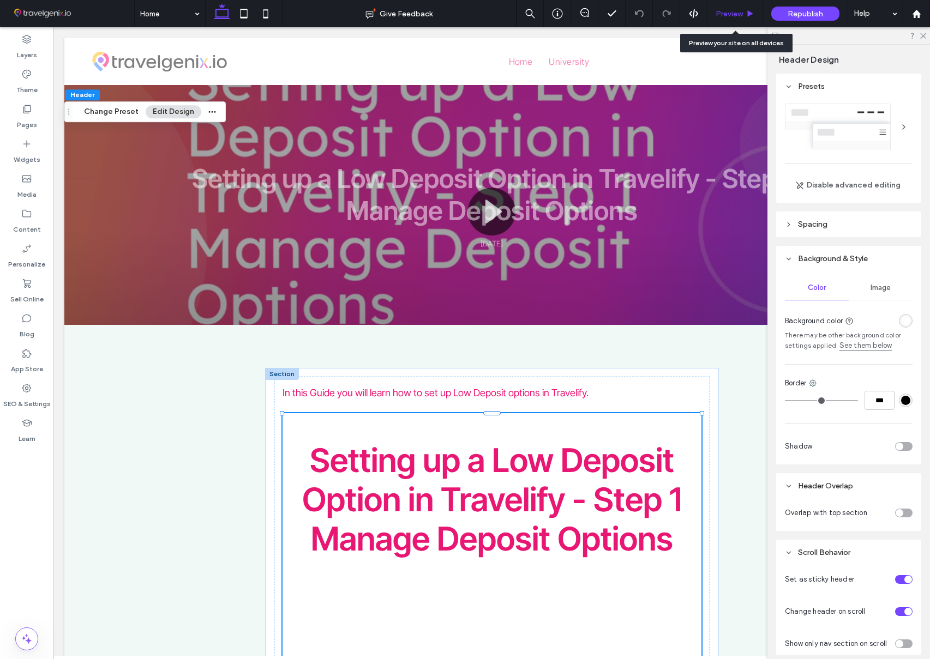
click at [735, 20] on div "Preview" at bounding box center [735, 13] width 56 height 27
click at [742, 12] on span "Preview" at bounding box center [729, 13] width 27 height 9
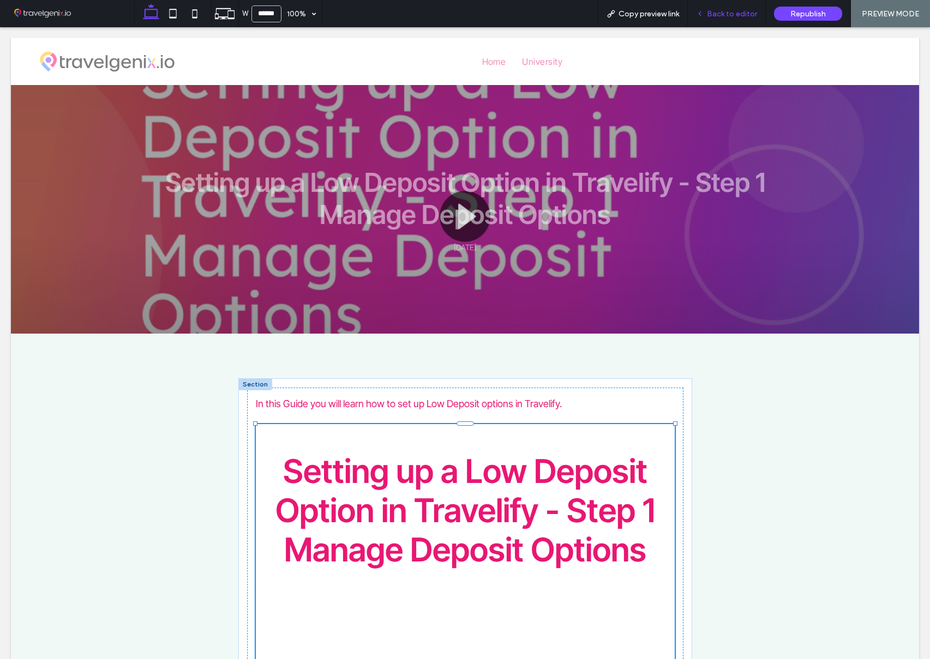
click at [727, 17] on span "Back to editor" at bounding box center [732, 13] width 50 height 9
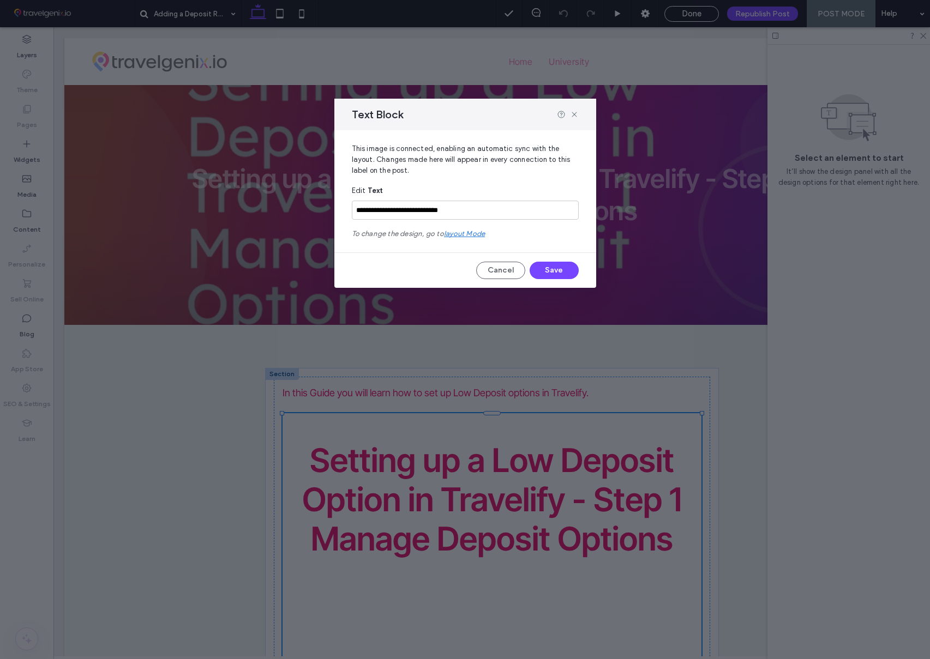
click at [476, 236] on span "layout mode" at bounding box center [464, 234] width 41 height 8
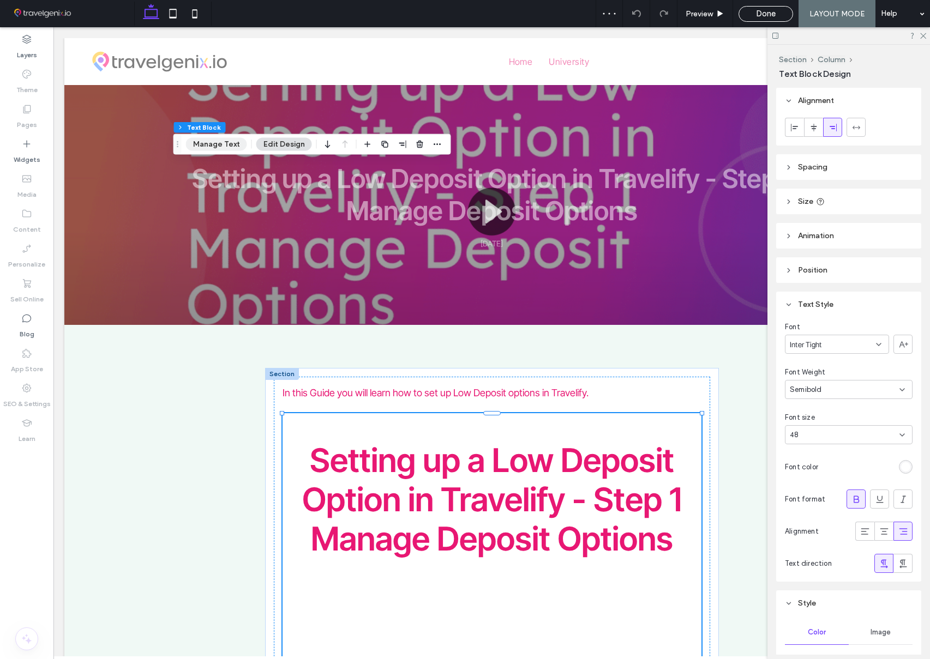
click at [214, 146] on button "Manage Text" at bounding box center [216, 144] width 61 height 13
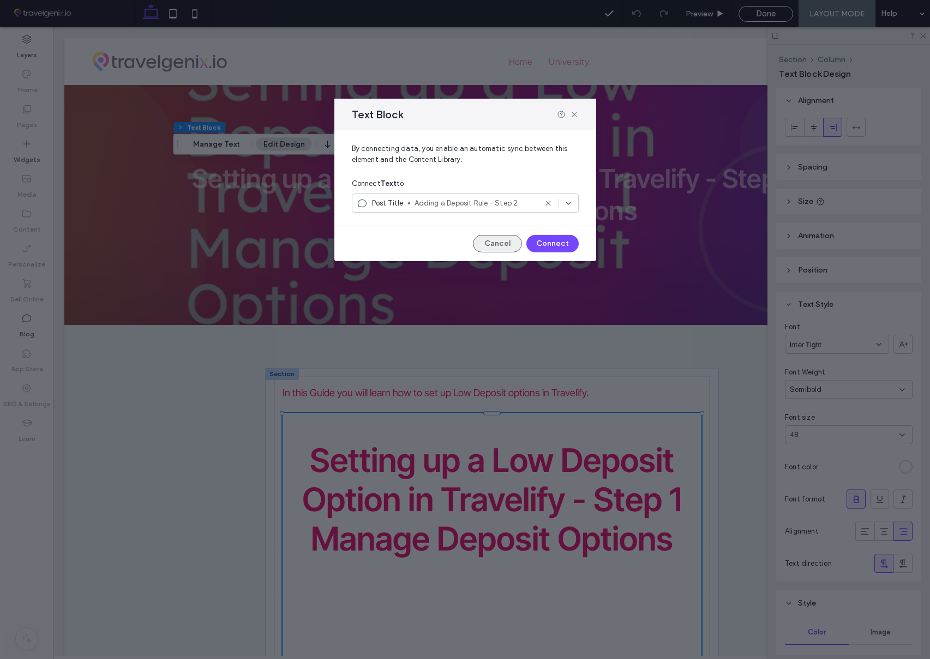
click at [494, 247] on button "Cancel" at bounding box center [497, 243] width 49 height 17
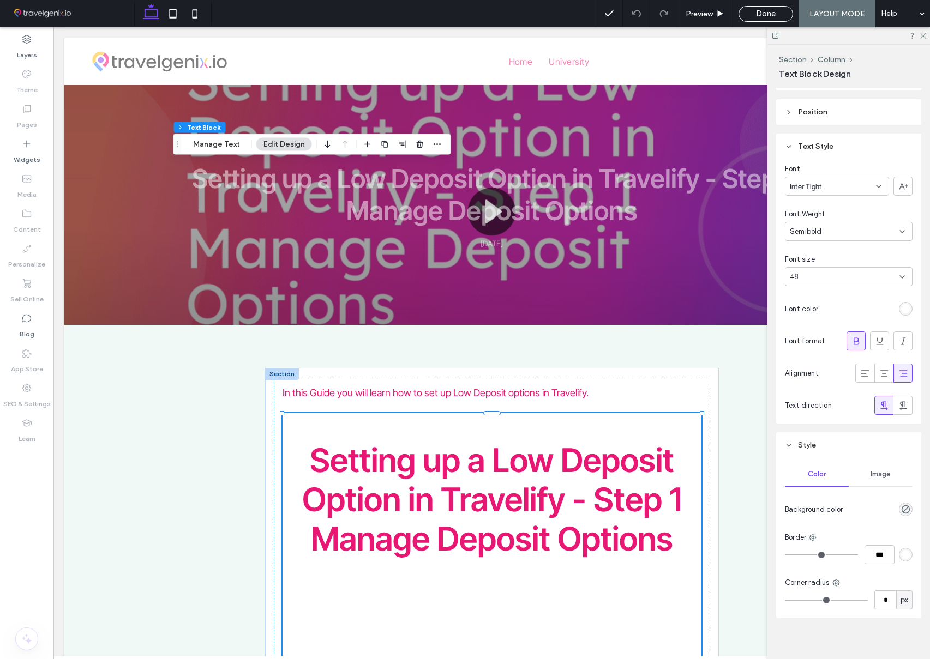
scroll to position [165, 0]
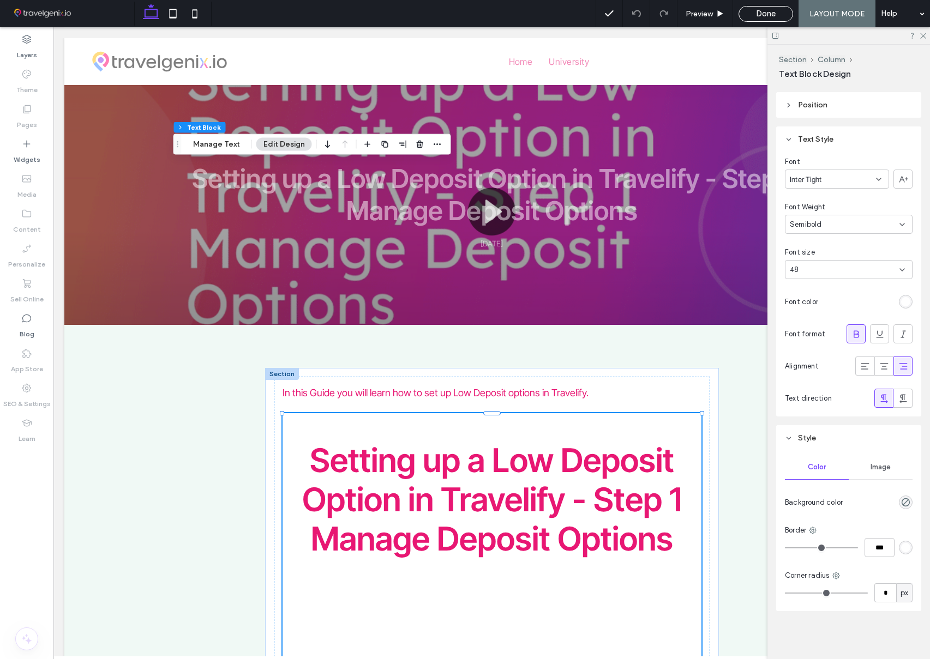
click at [832, 223] on div "Semibold" at bounding box center [845, 224] width 110 height 11
click at [839, 302] on div "Bold" at bounding box center [848, 307] width 127 height 19
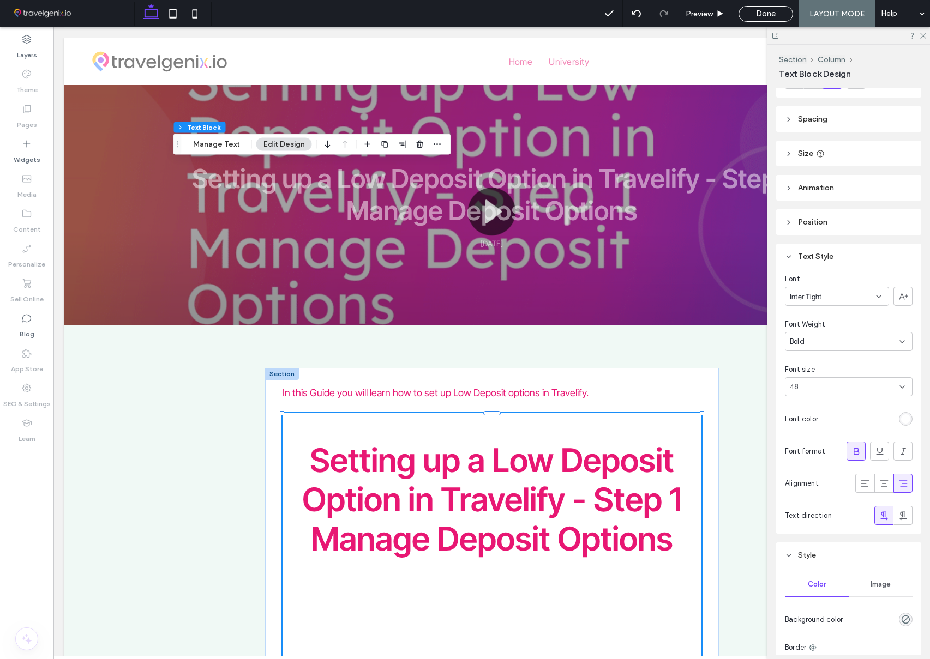
scroll to position [0, 0]
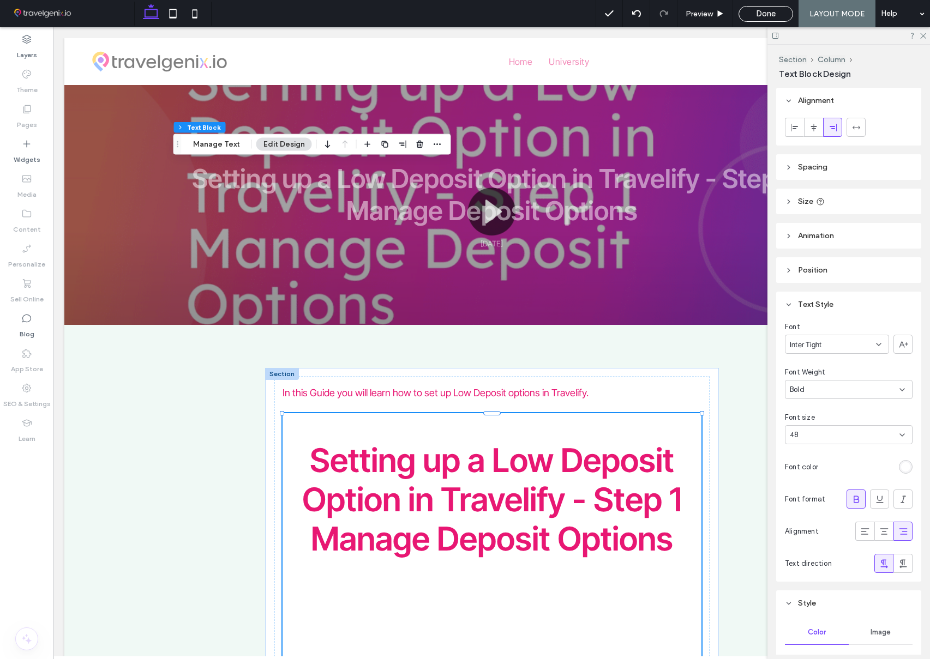
click at [856, 431] on div "48" at bounding box center [842, 435] width 105 height 11
click at [843, 508] on div "60" at bounding box center [848, 511] width 127 height 19
click at [775, 17] on span "Done" at bounding box center [766, 14] width 20 height 10
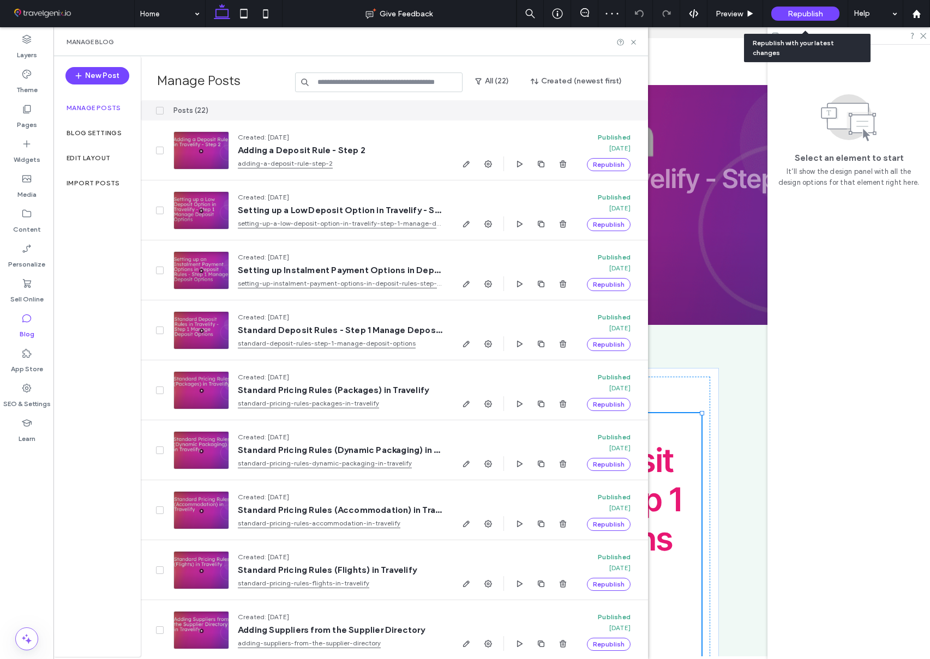
click at [775, 16] on div "Republish" at bounding box center [805, 14] width 68 height 14
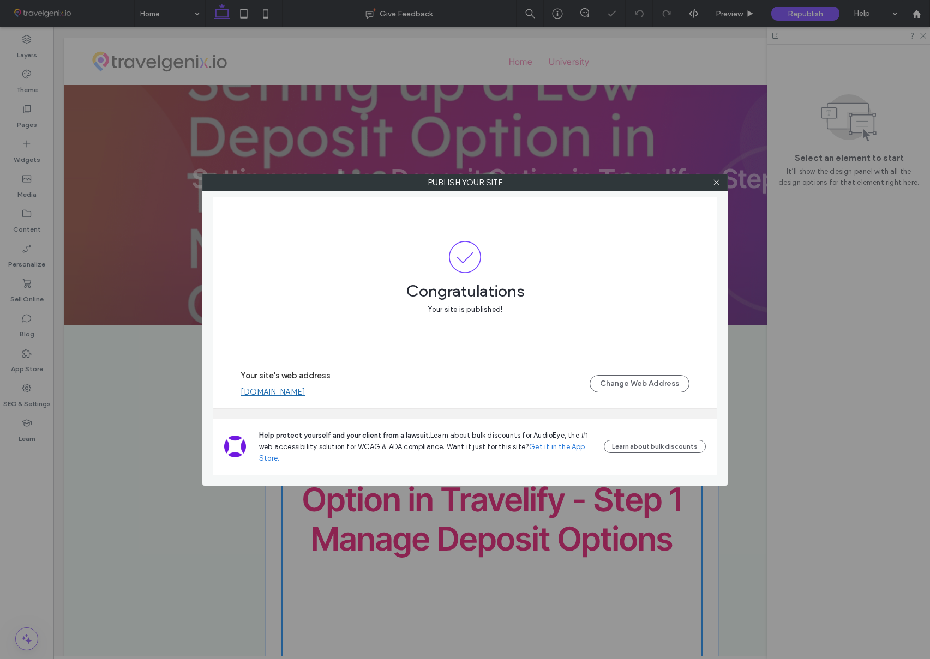
click at [304, 388] on link "[DOMAIN_NAME]" at bounding box center [273, 392] width 65 height 10
click at [719, 182] on icon at bounding box center [716, 182] width 8 height 8
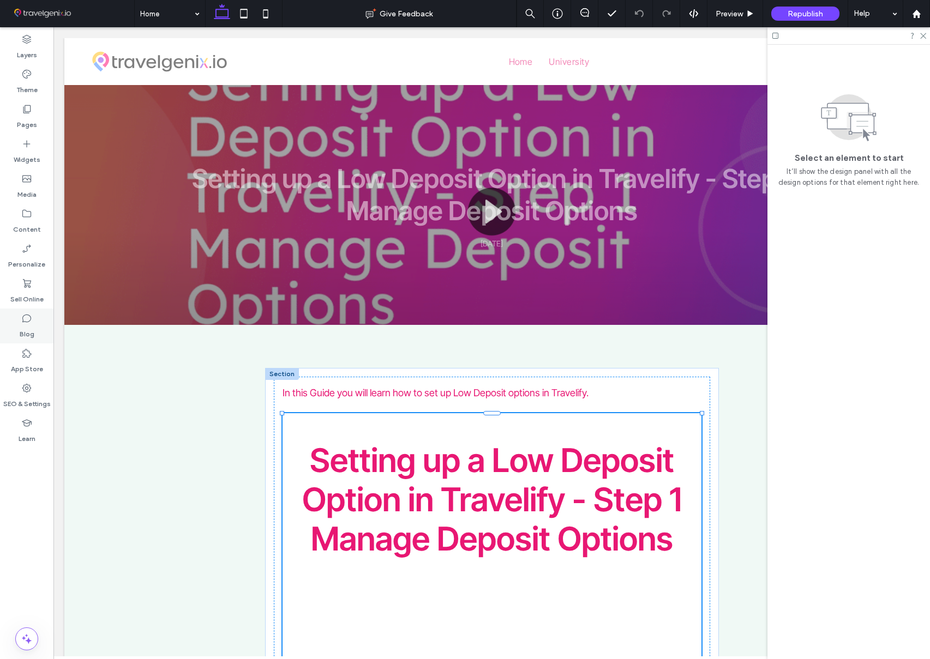
click at [20, 330] on label "Blog" at bounding box center [27, 331] width 15 height 15
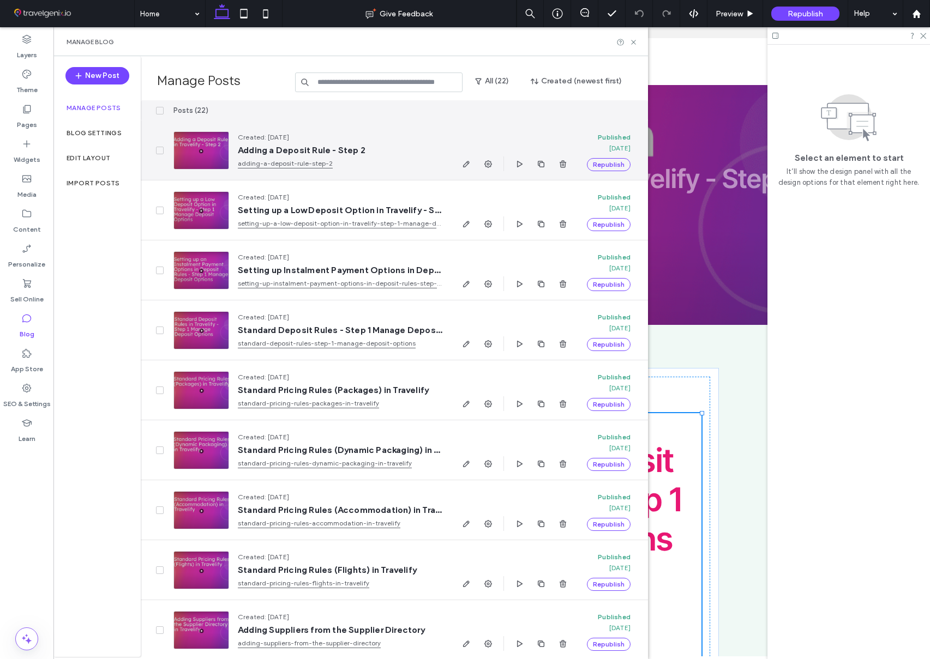
click at [464, 164] on use "button" at bounding box center [466, 164] width 7 height 7
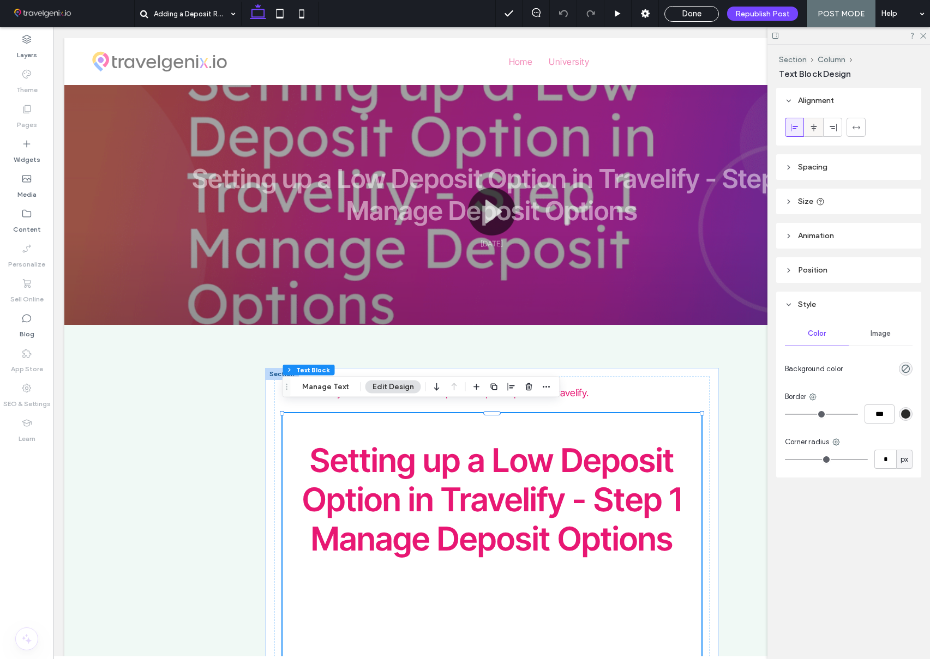
click at [815, 124] on icon at bounding box center [813, 127] width 9 height 9
type input "**********"
type input "**"
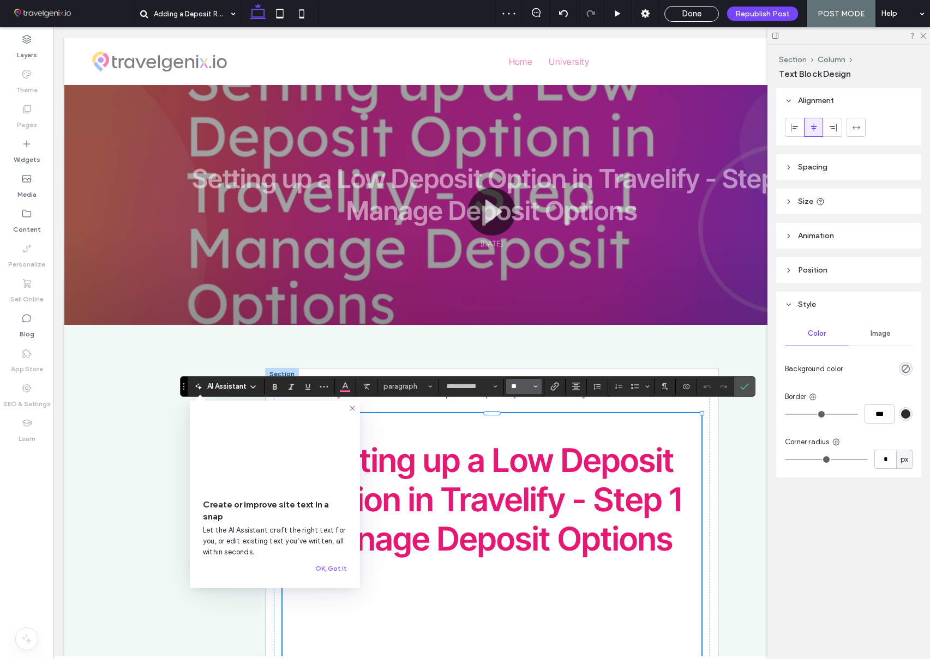
click at [511, 386] on input "**" at bounding box center [520, 386] width 21 height 9
click at [525, 411] on label "24" at bounding box center [523, 408] width 35 height 15
type input "**"
click at [741, 388] on use "Confirm" at bounding box center [744, 386] width 9 height 7
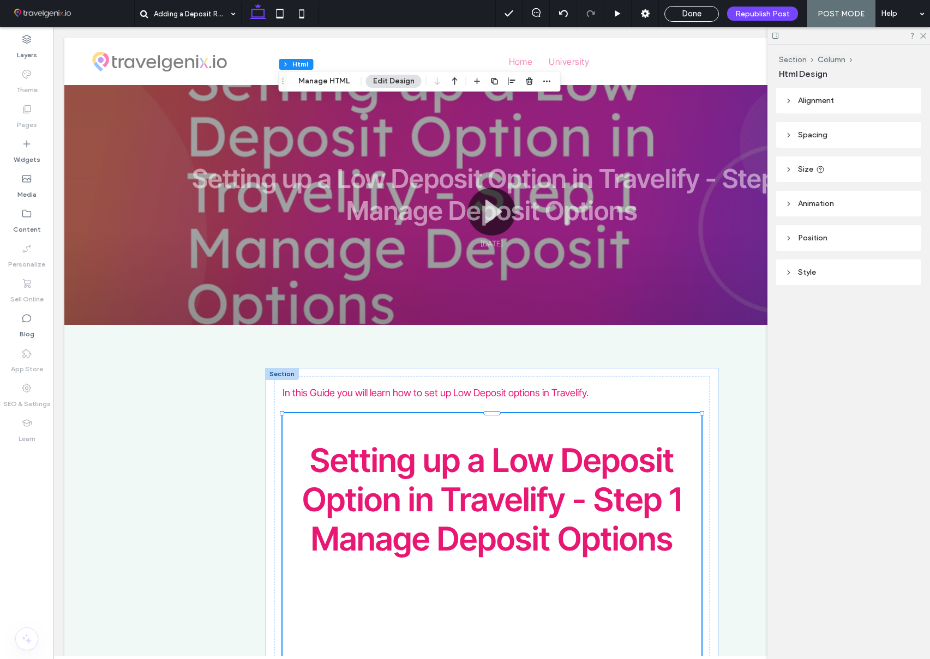
scroll to position [0, 9]
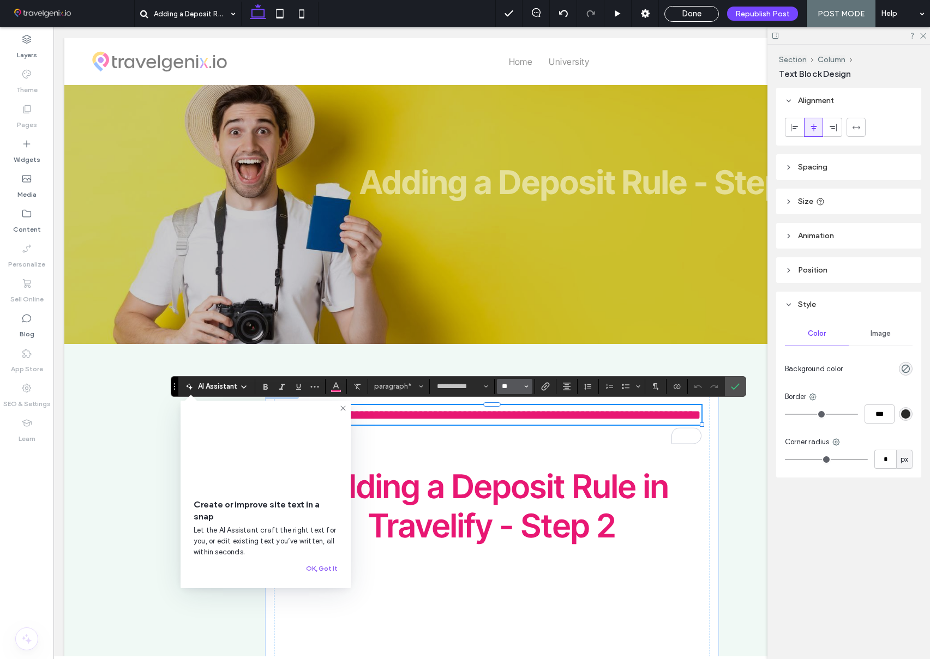
click at [503, 383] on input "**" at bounding box center [511, 386] width 21 height 9
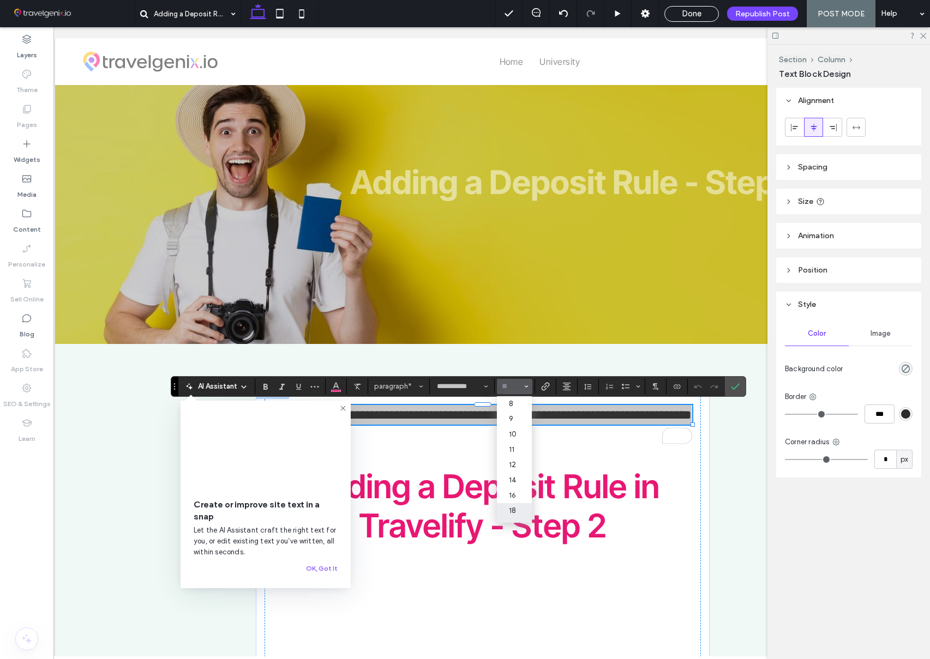
click at [512, 505] on label "18" at bounding box center [514, 510] width 35 height 15
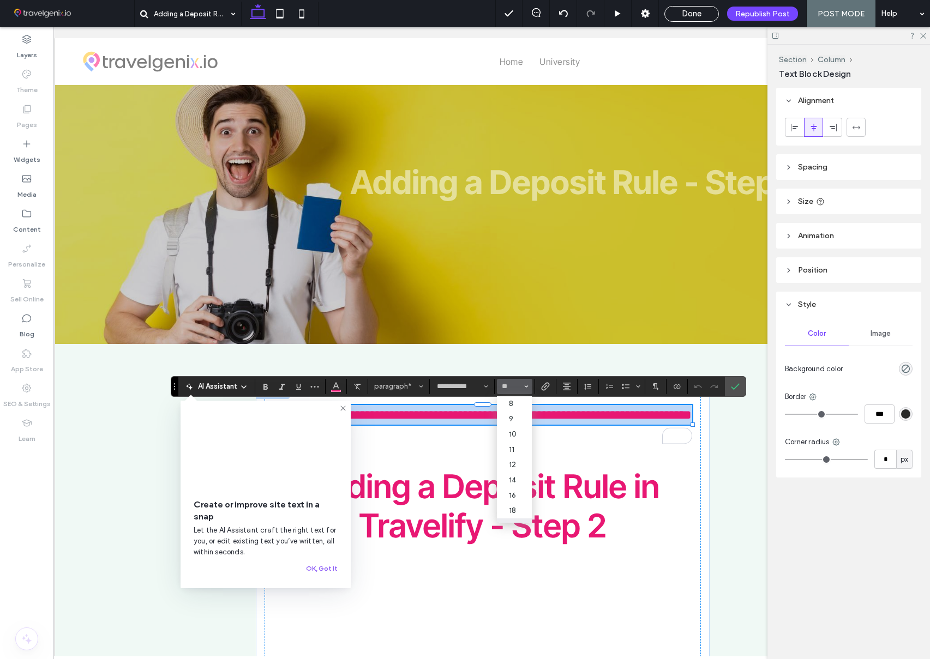
type input "**"
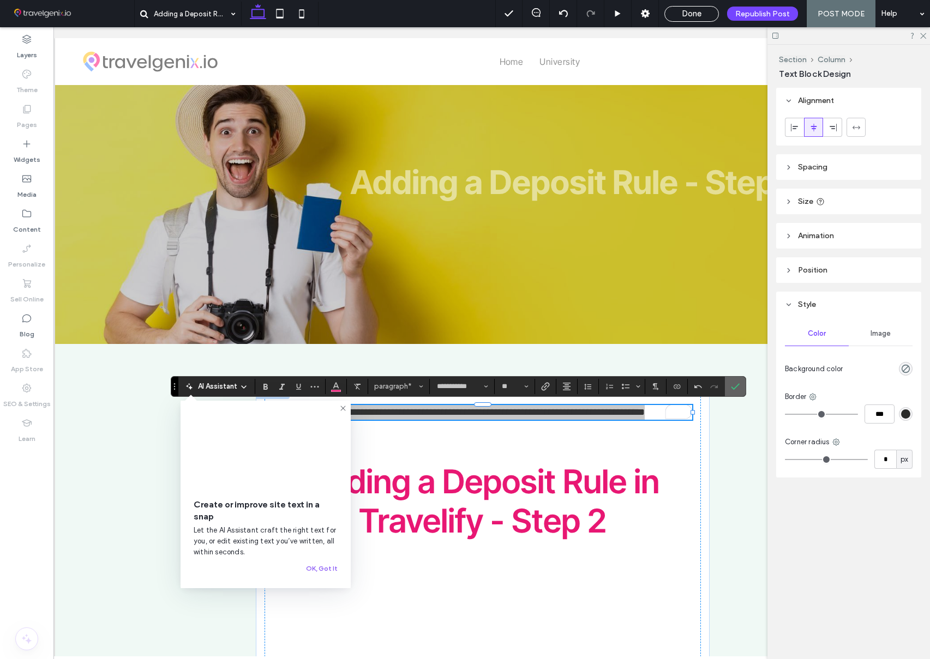
click at [727, 389] on label "Confirm" at bounding box center [735, 387] width 16 height 20
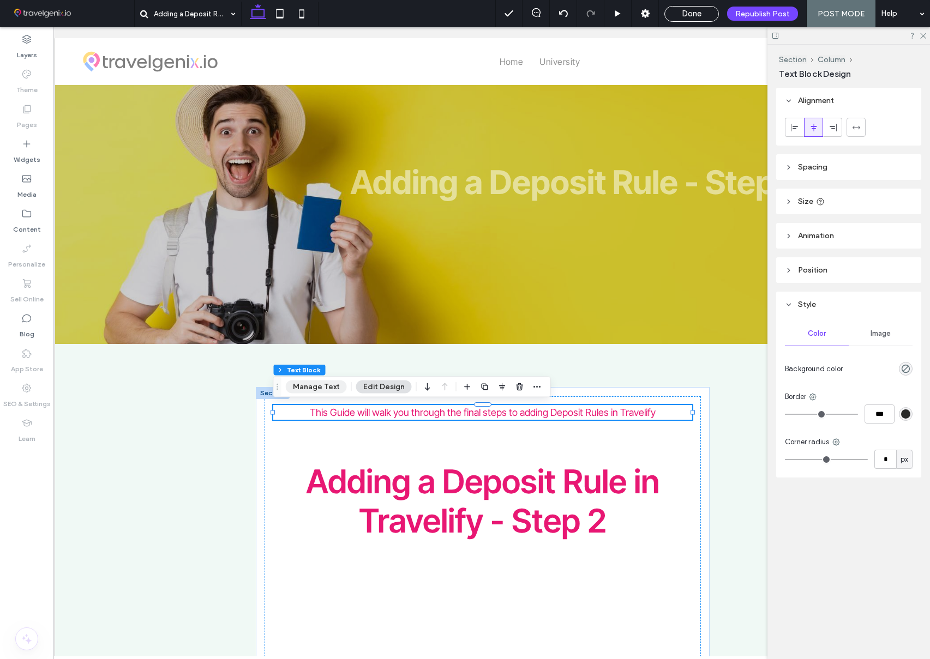
click at [329, 385] on button "Manage Text" at bounding box center [316, 387] width 61 height 13
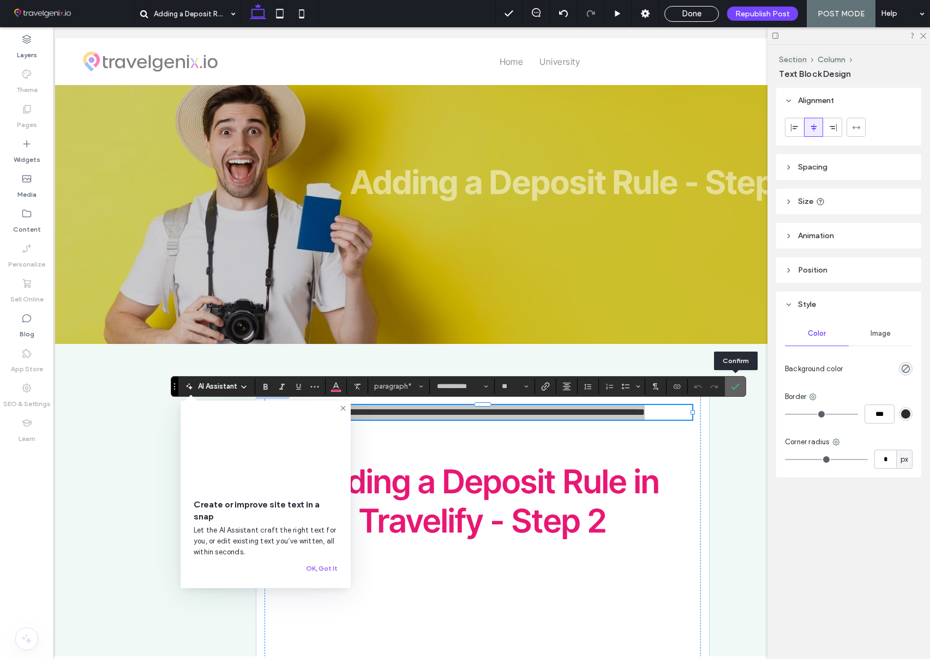
click at [735, 390] on icon "Confirm" at bounding box center [735, 386] width 9 height 9
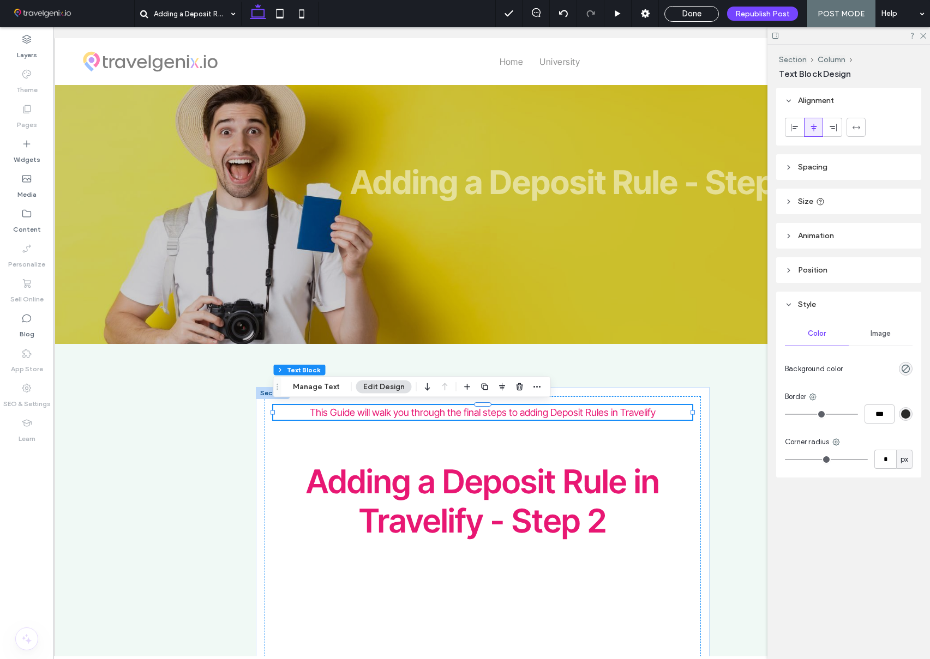
click at [693, 17] on span "Done" at bounding box center [692, 14] width 20 height 10
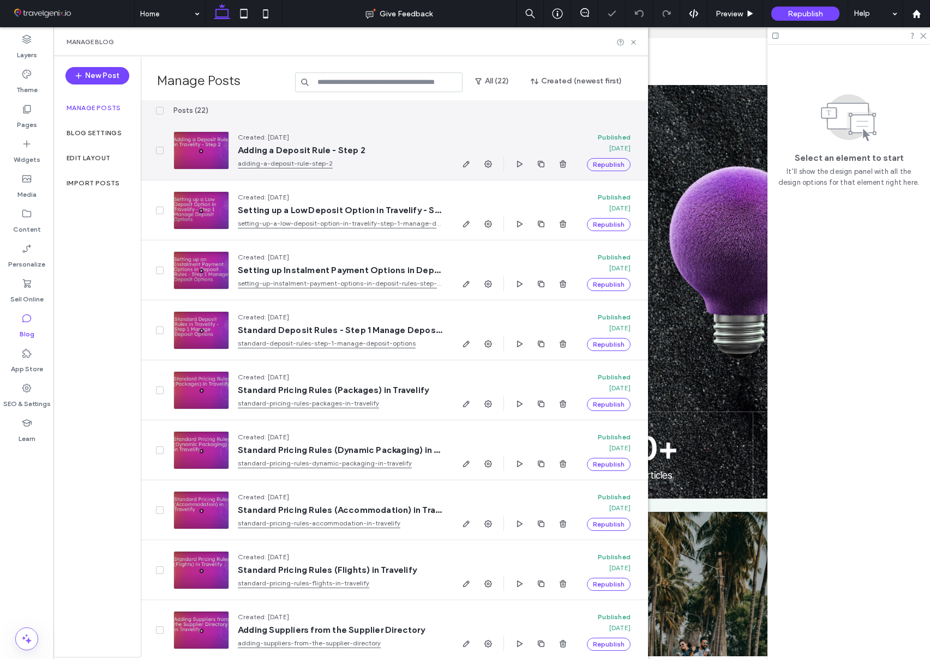
click at [299, 165] on link "adding-a-deposit-rule-step-2" at bounding box center [340, 163] width 205 height 11
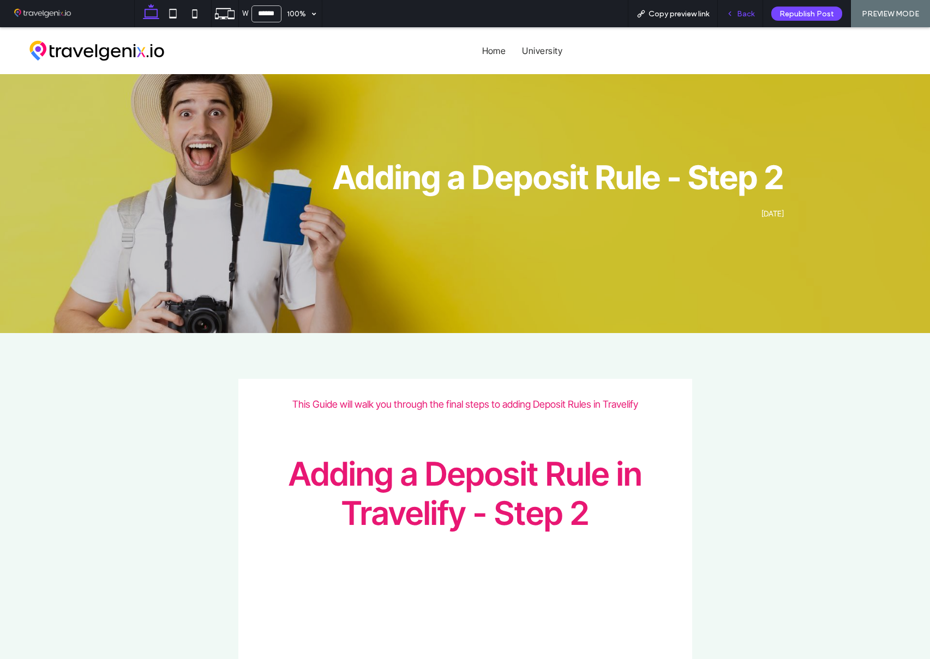
click at [744, 16] on span "Back" at bounding box center [745, 13] width 17 height 9
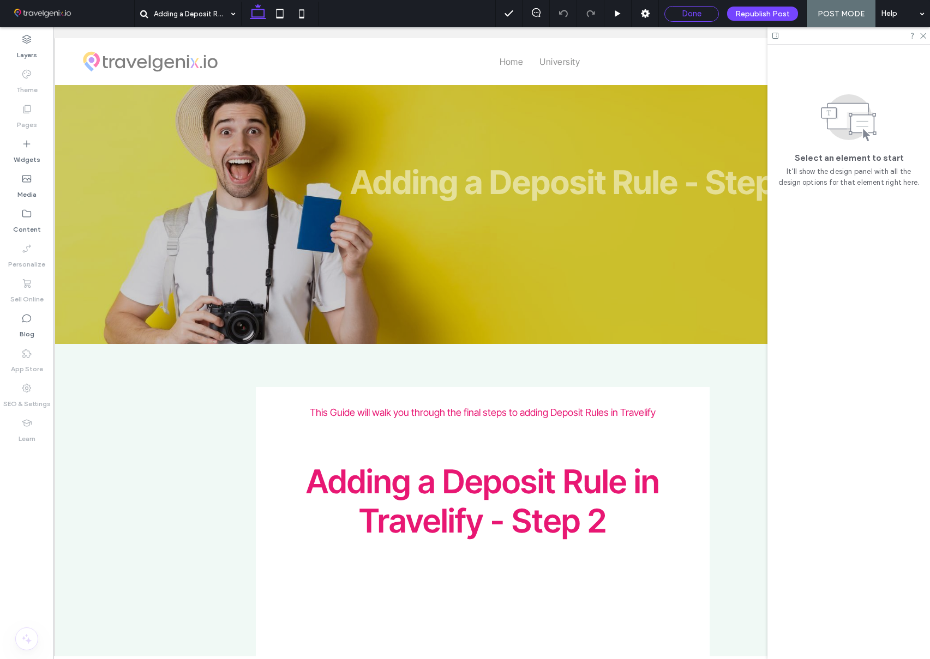
click at [681, 15] on div "Done" at bounding box center [691, 14] width 53 height 10
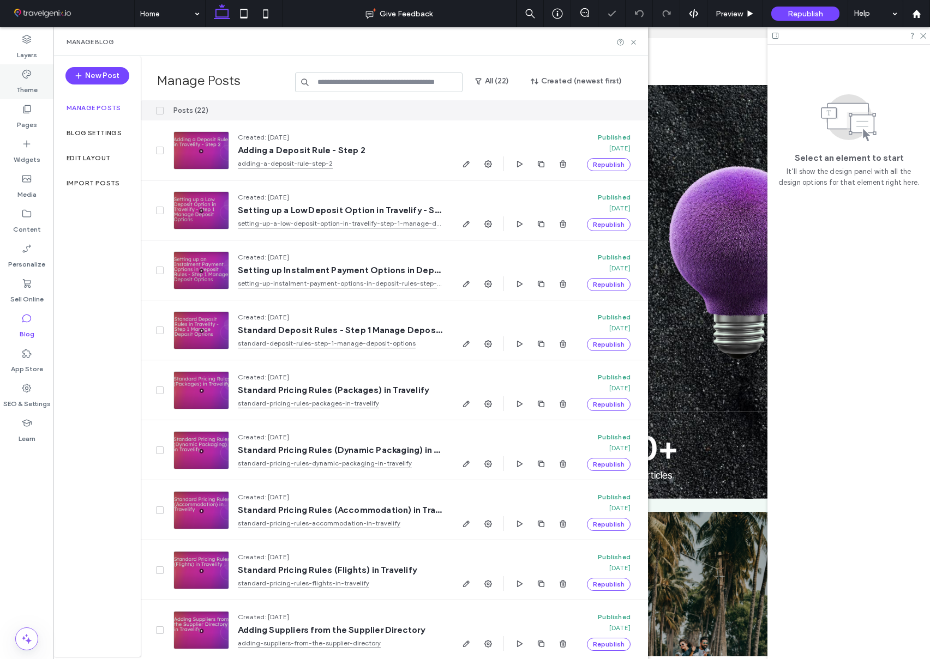
click at [28, 81] on label "Theme" at bounding box center [26, 87] width 21 height 15
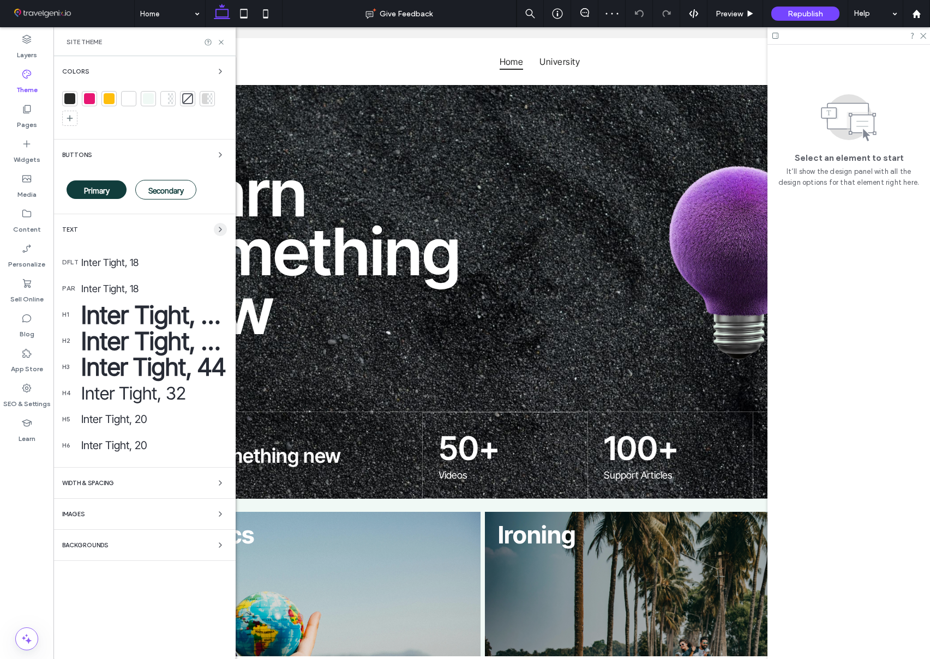
click at [215, 229] on span "button" at bounding box center [220, 229] width 13 height 13
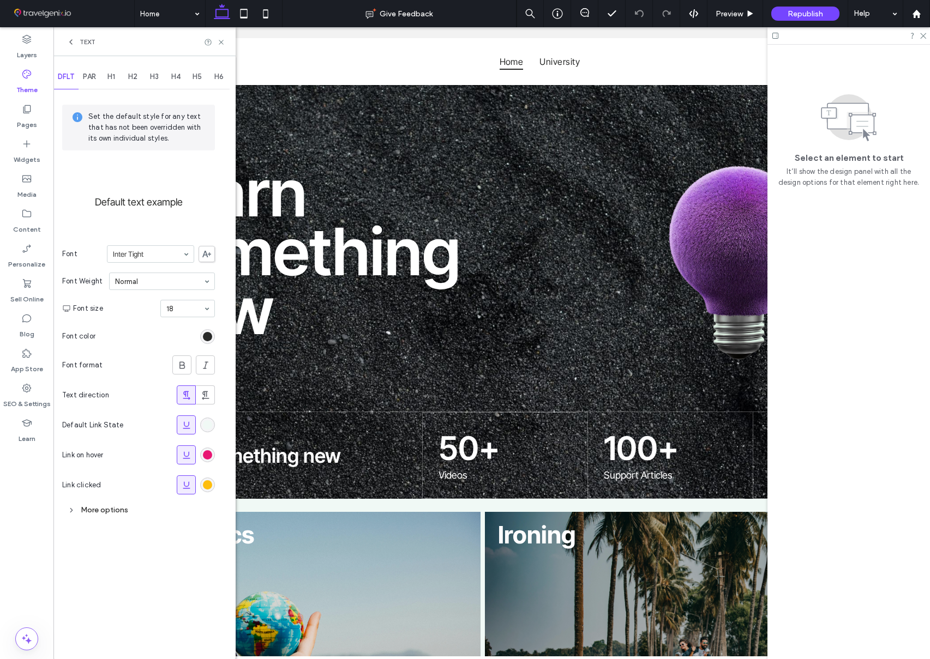
click at [86, 73] on span "PAR" at bounding box center [89, 77] width 13 height 9
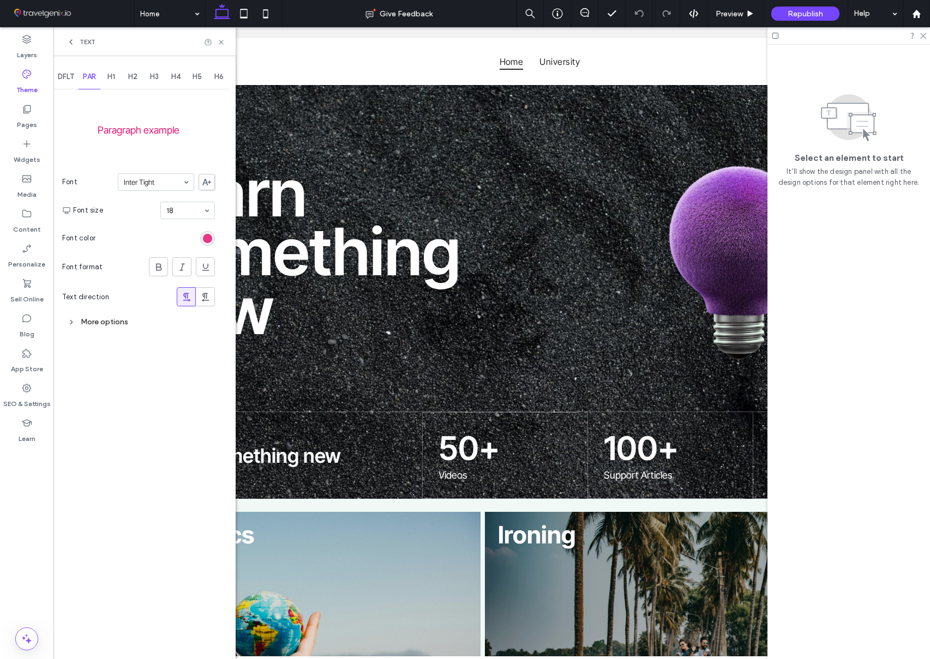
click at [208, 237] on div "rgb(232, 23, 115)" at bounding box center [207, 238] width 9 height 9
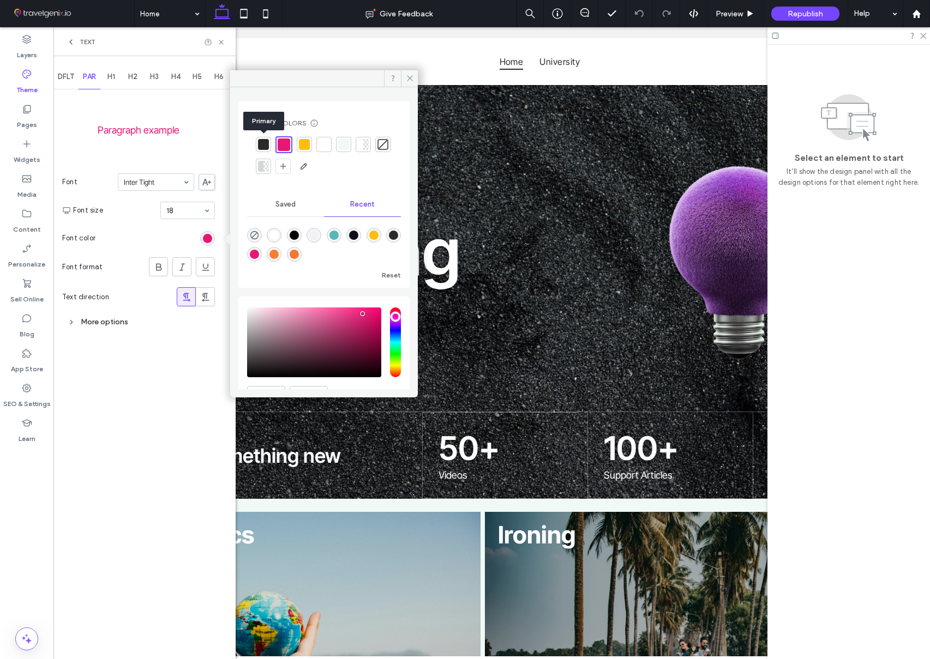
click at [264, 146] on div at bounding box center [263, 144] width 11 height 11
click at [411, 77] on icon at bounding box center [410, 78] width 8 height 8
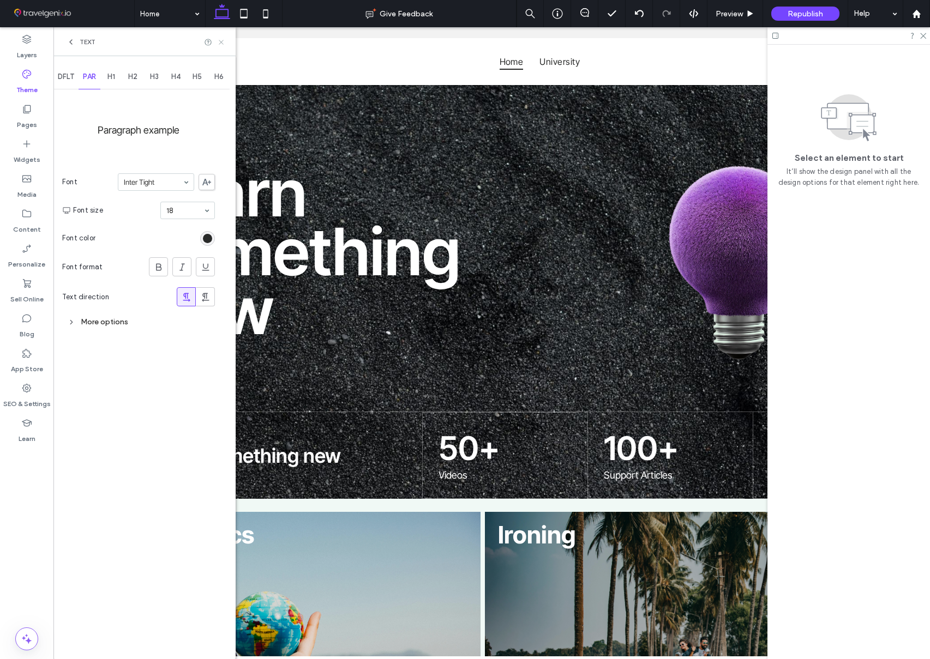
click at [221, 43] on icon at bounding box center [221, 42] width 8 height 8
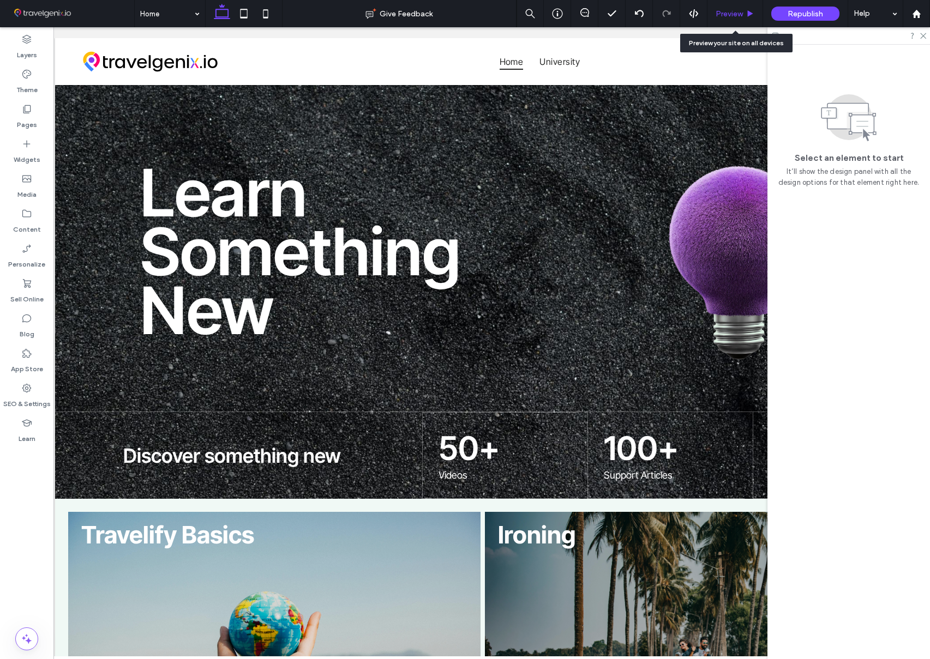
click at [733, 19] on div "Preview" at bounding box center [735, 13] width 56 height 27
click at [731, 12] on span "Preview" at bounding box center [729, 13] width 27 height 9
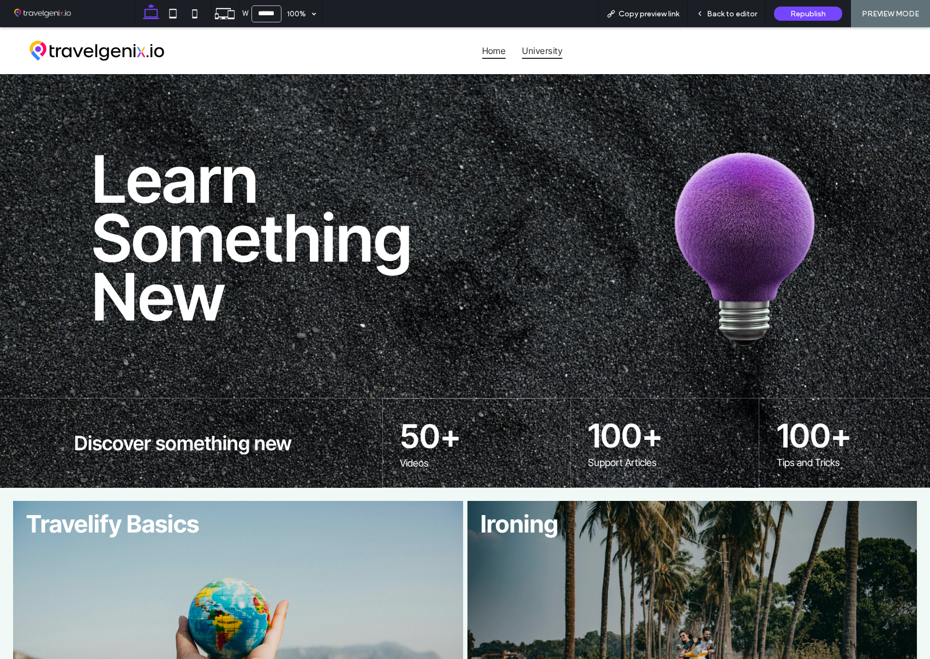
click at [543, 47] on span "University" at bounding box center [542, 51] width 40 height 16
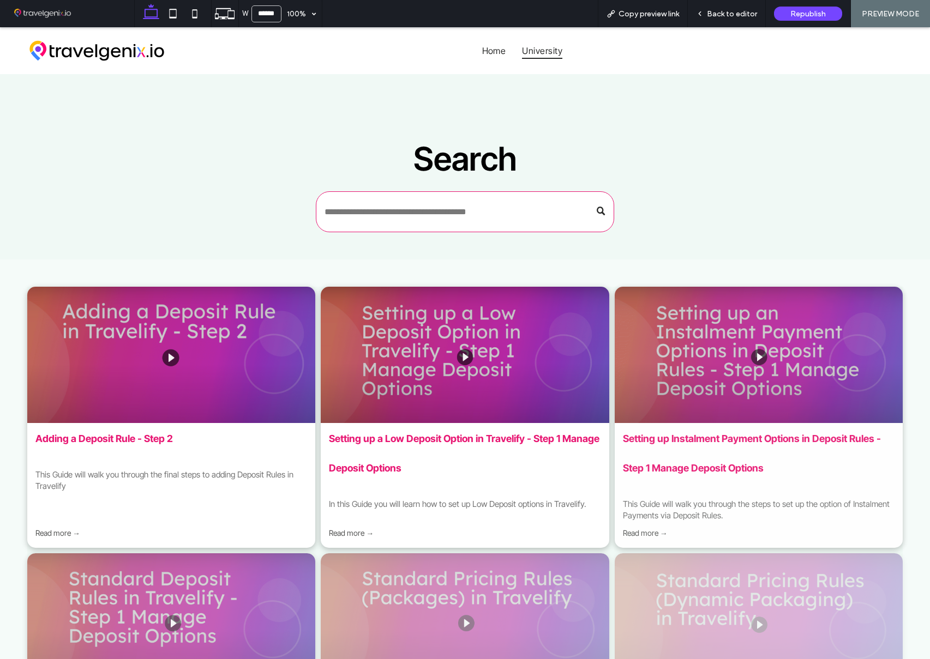
click at [155, 438] on link "Adding a Deposit Rule - Step 2" at bounding box center [103, 438] width 137 height 11
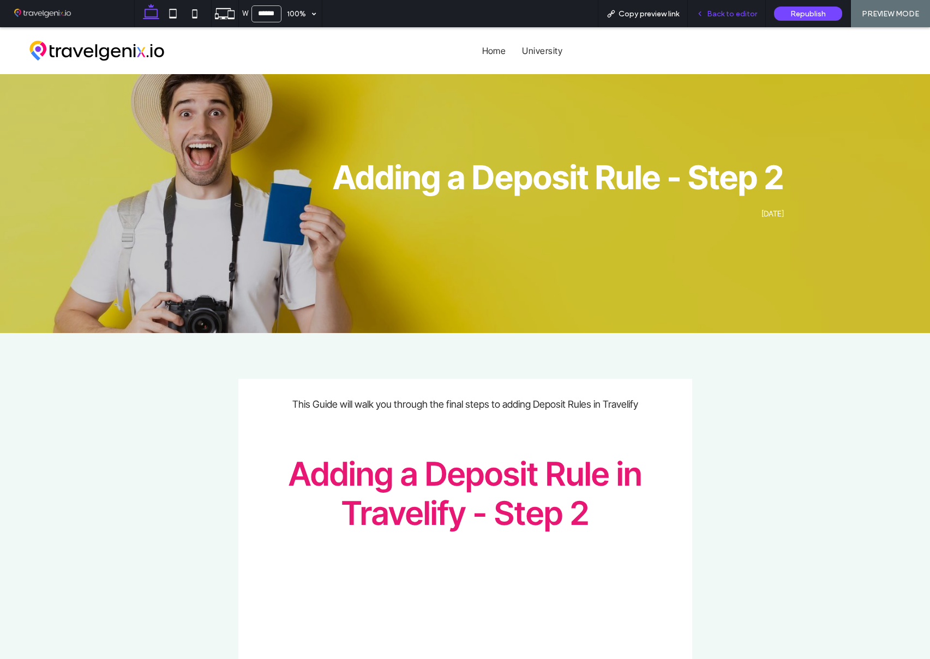
click at [737, 17] on span "Back to editor" at bounding box center [732, 13] width 50 height 9
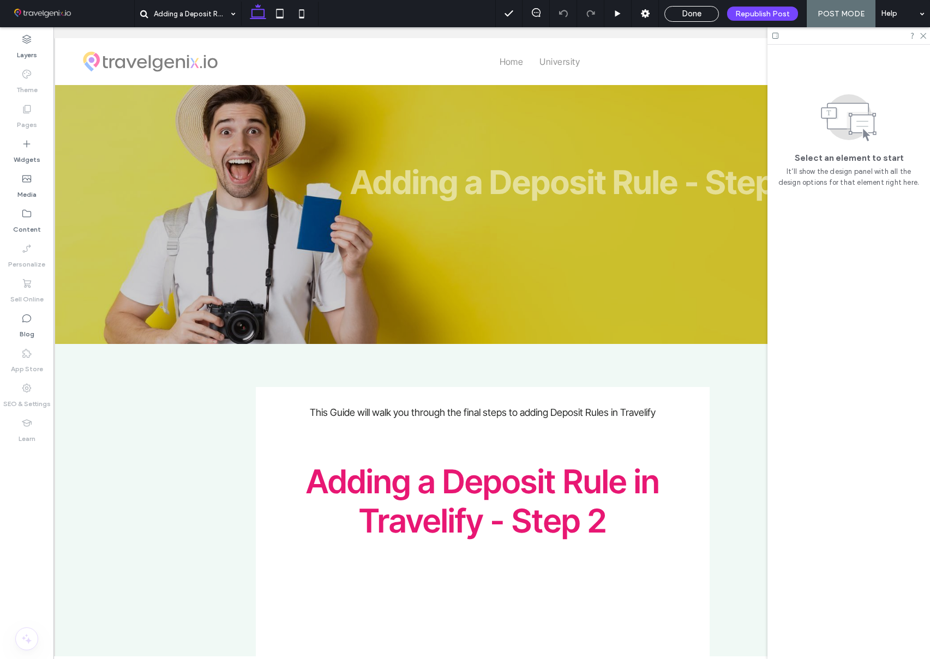
click at [695, 17] on span "Done" at bounding box center [692, 14] width 20 height 10
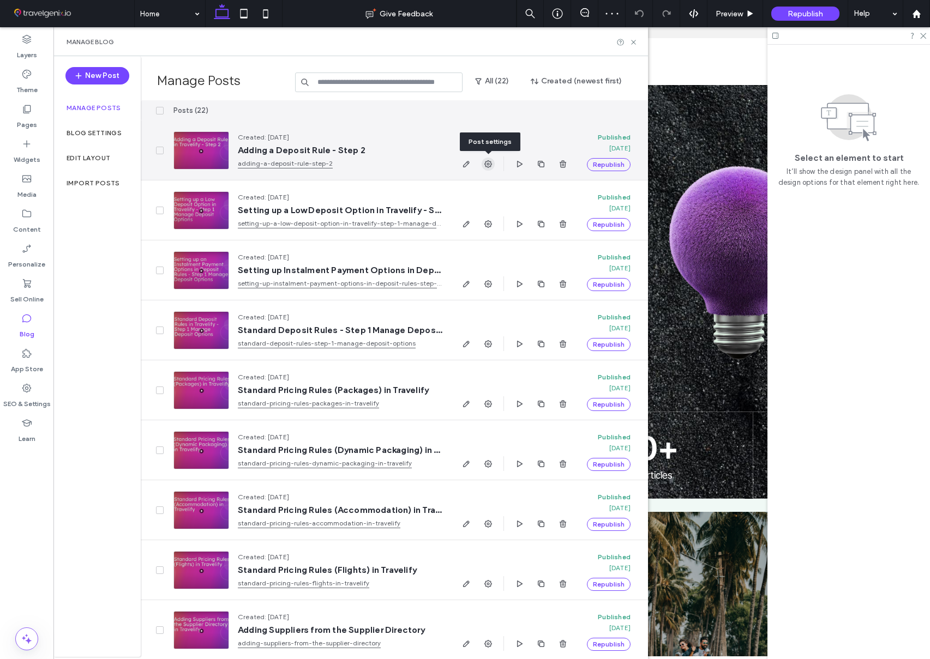
click at [484, 161] on icon "button" at bounding box center [488, 164] width 9 height 9
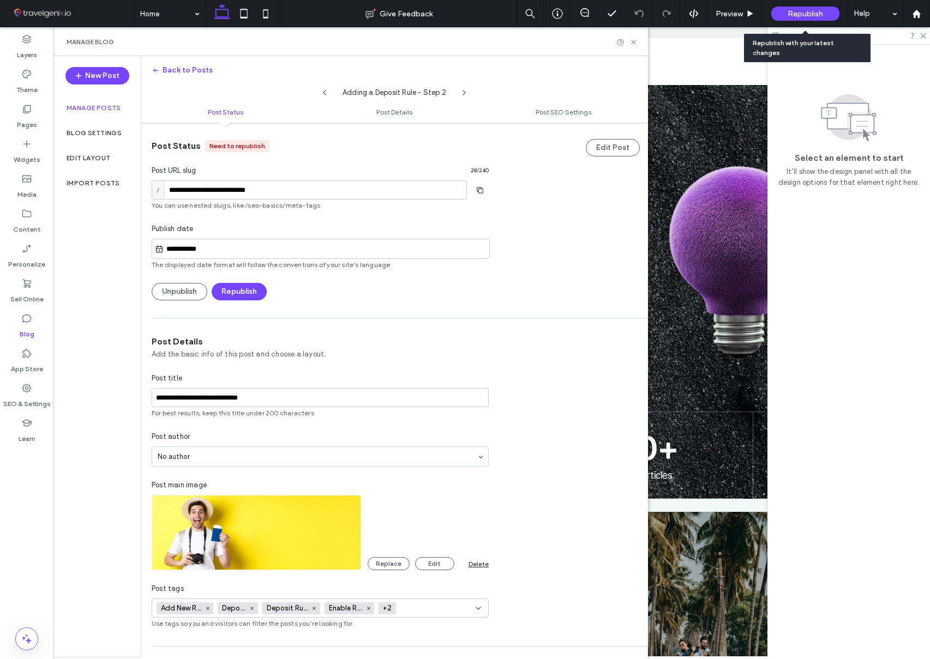
click at [796, 13] on span "Republish" at bounding box center [805, 13] width 35 height 9
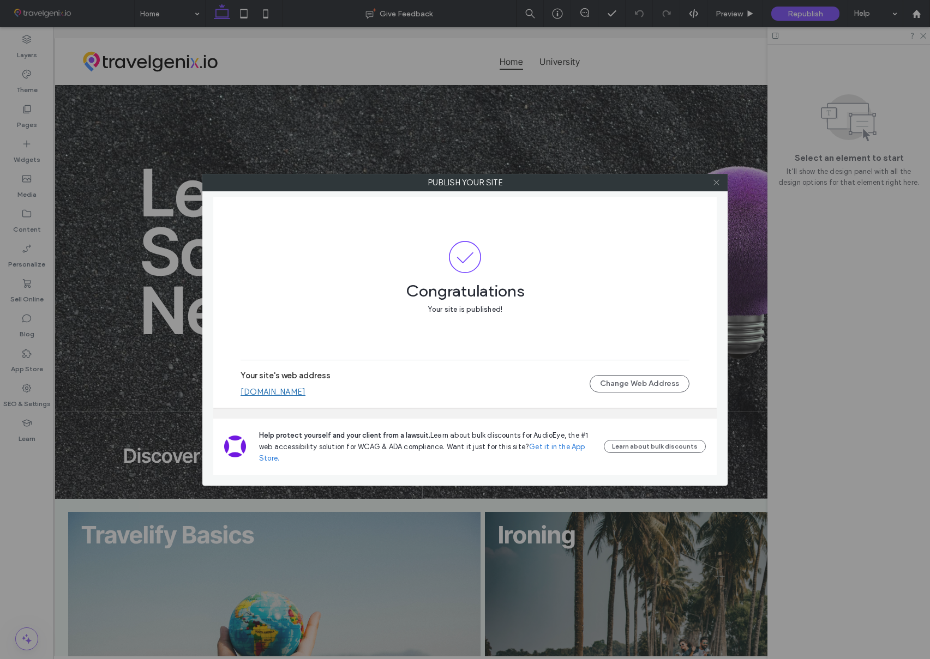
click at [717, 182] on icon at bounding box center [716, 182] width 8 height 8
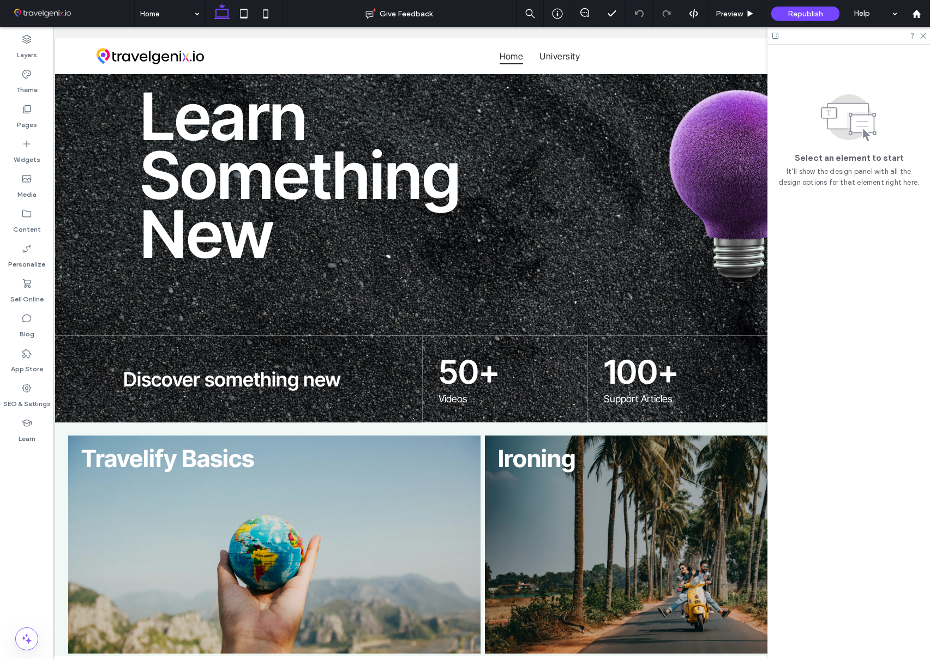
scroll to position [279, 0]
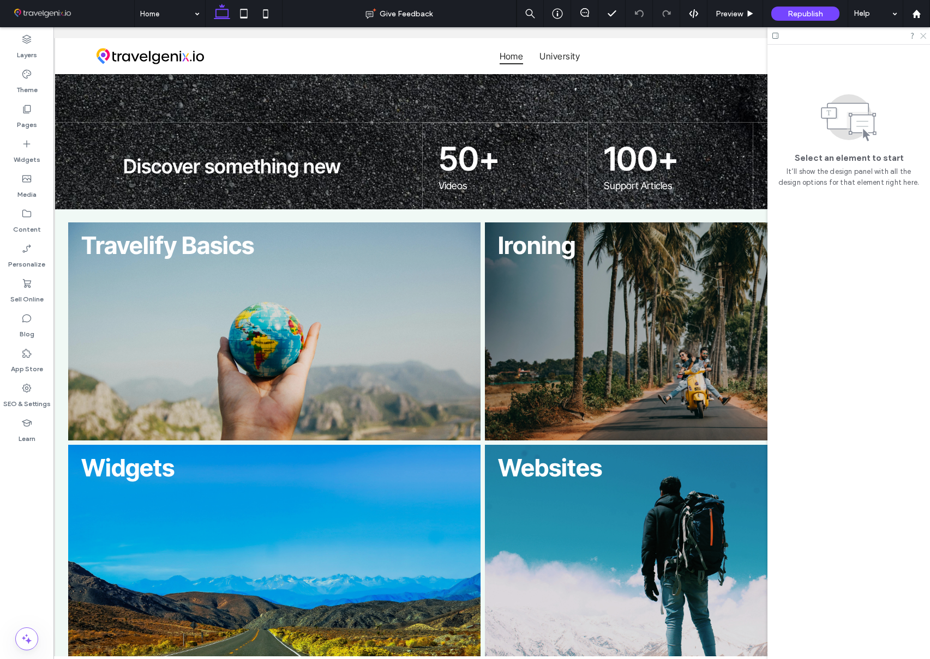
click at [923, 35] on icon at bounding box center [922, 35] width 7 height 7
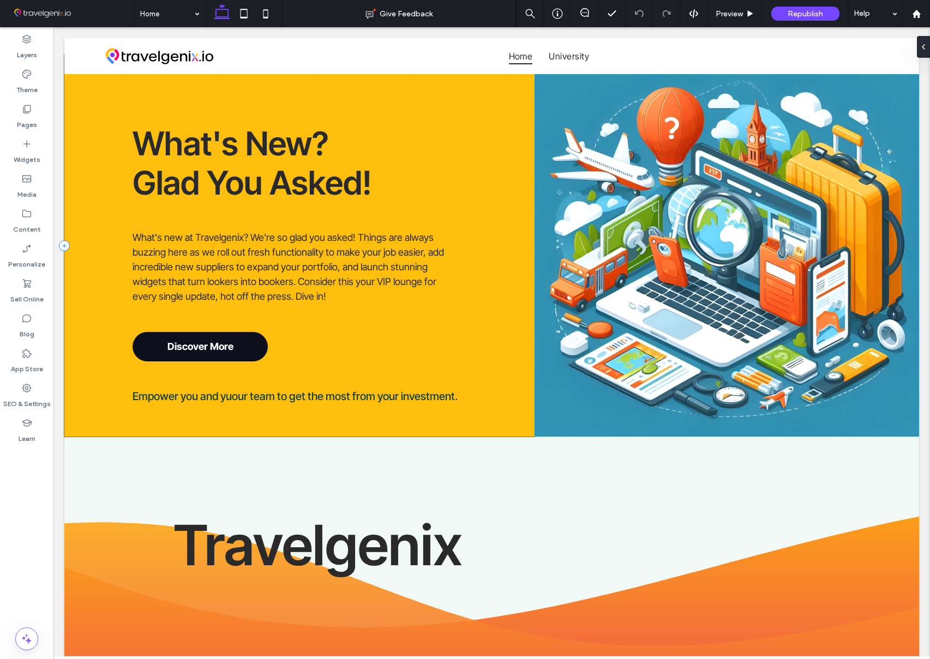
scroll to position [1022, 0]
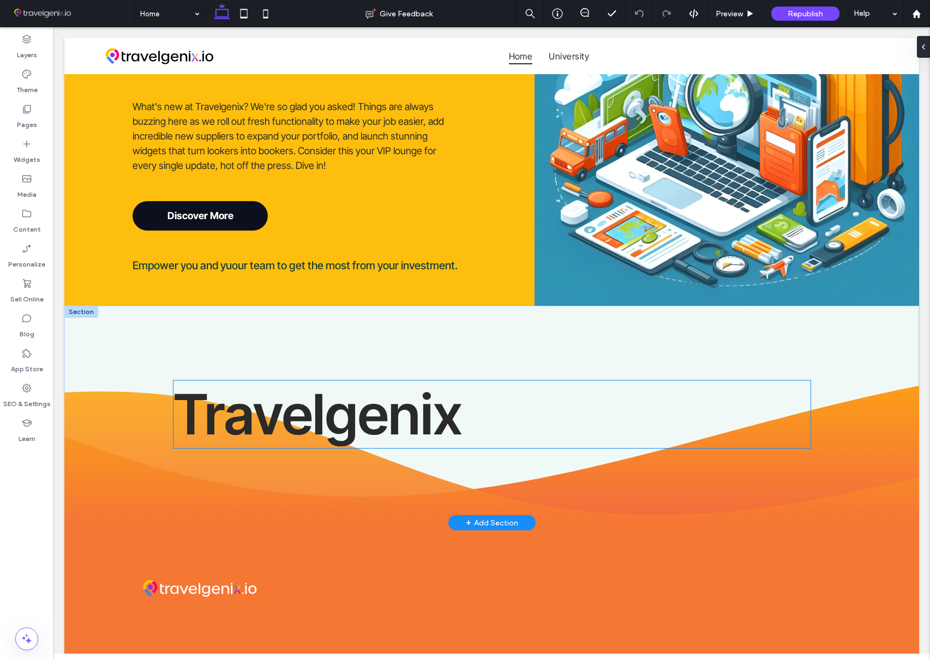
click at [388, 399] on span "Travelgenix" at bounding box center [317, 415] width 289 height 68
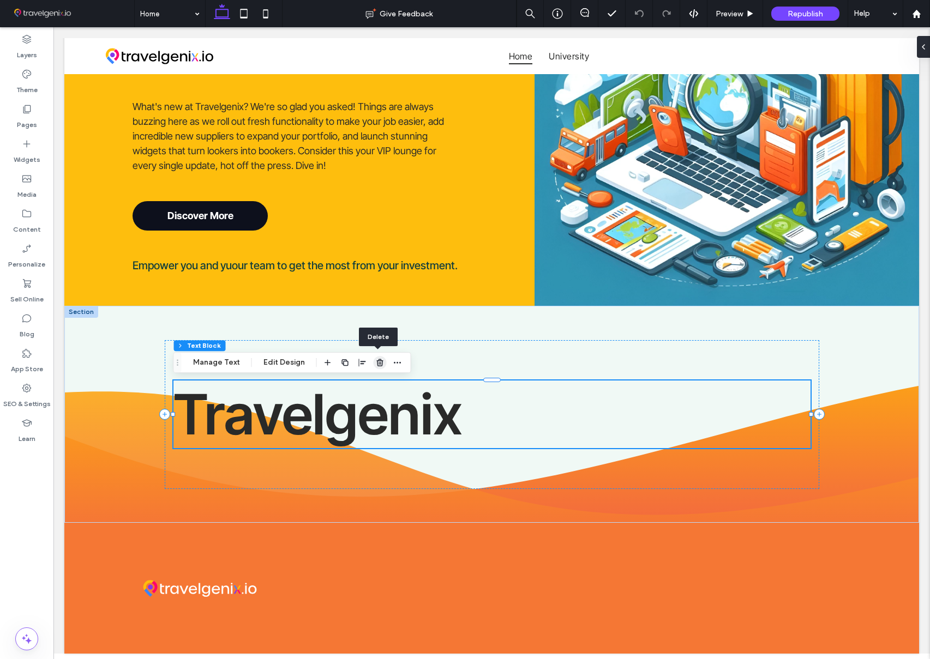
click at [377, 363] on use "button" at bounding box center [379, 362] width 7 height 7
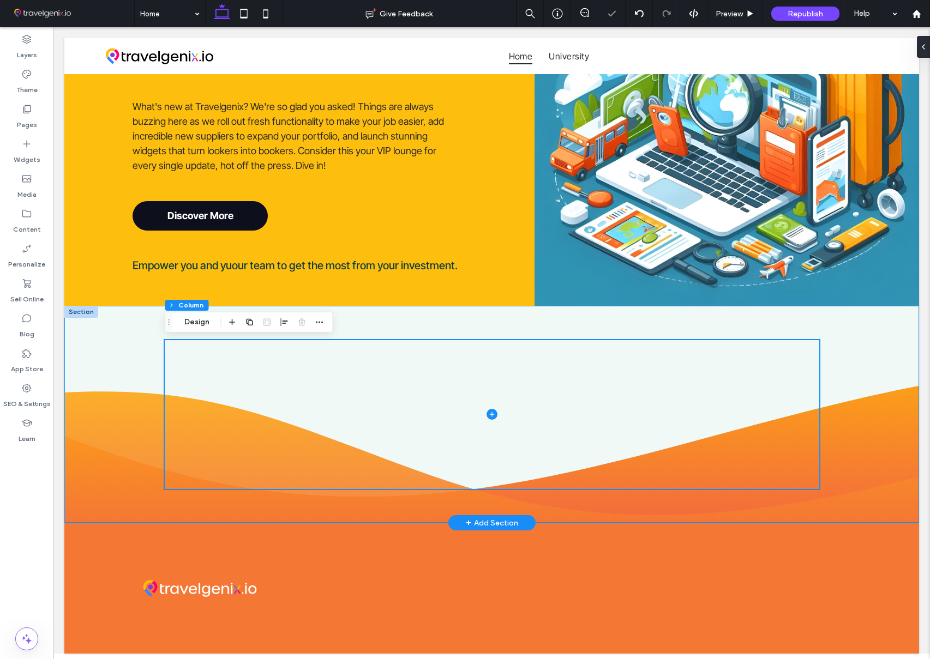
click at [126, 437] on div at bounding box center [491, 414] width 855 height 217
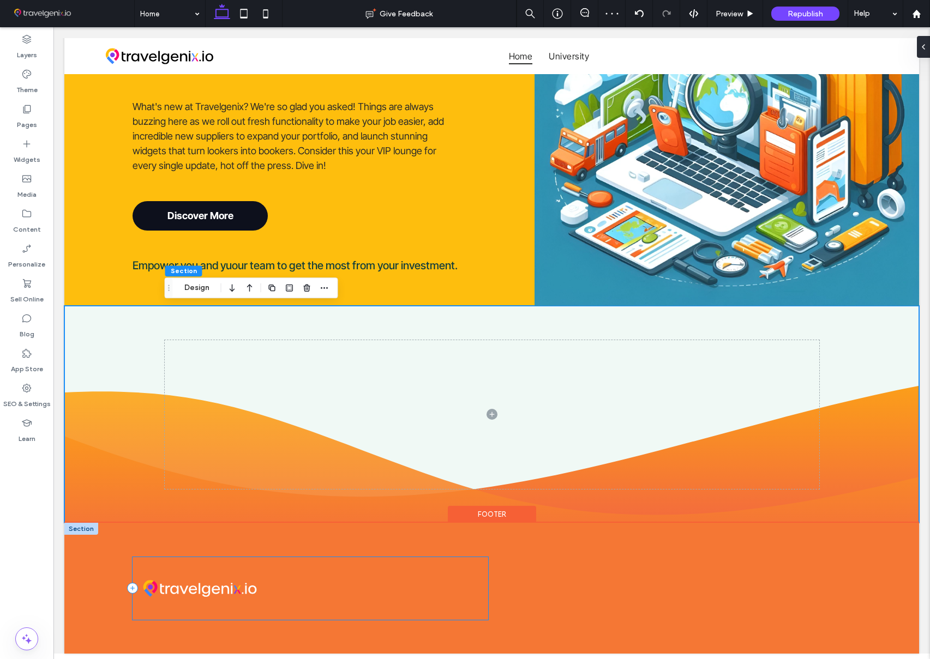
click at [451, 583] on div at bounding box center [311, 588] width 356 height 63
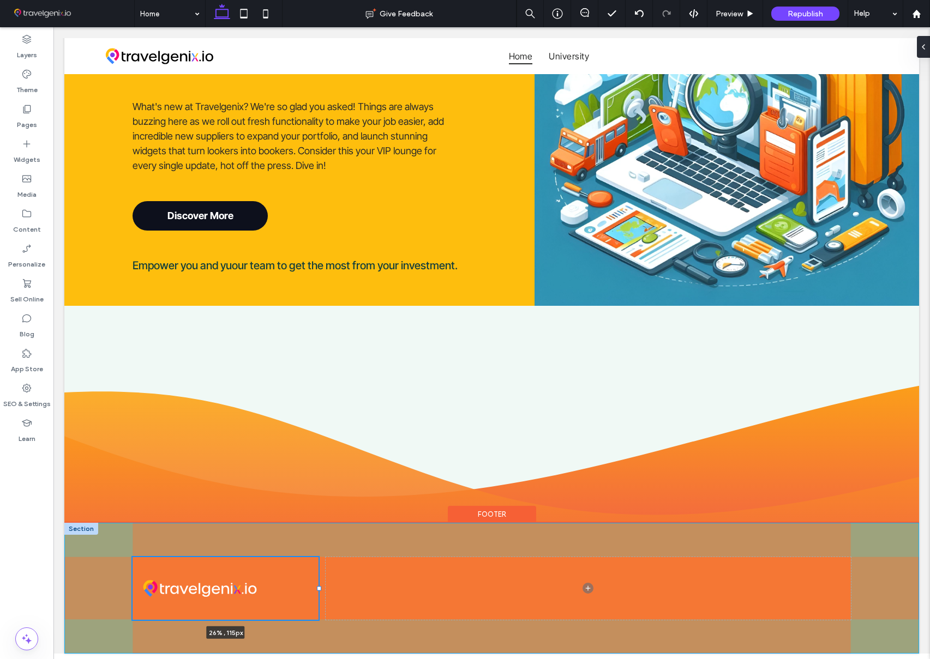
drag, startPoint x: 488, startPoint y: 590, endPoint x: 429, endPoint y: 580, distance: 59.7
click at [326, 579] on div "26% , 115px" at bounding box center [491, 588] width 855 height 131
type input "**"
type input "*****"
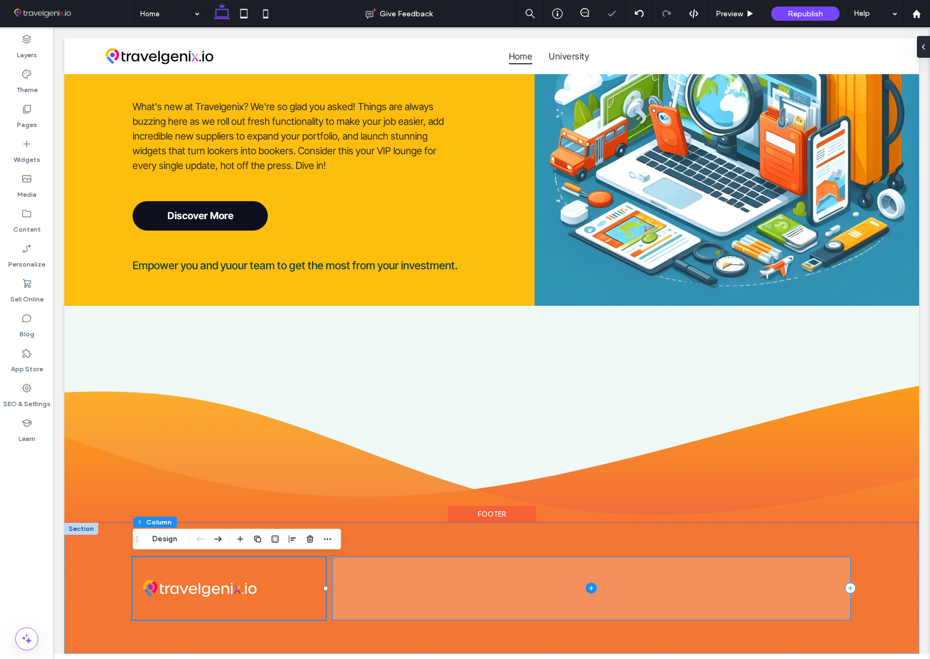
click at [590, 587] on icon at bounding box center [591, 588] width 11 height 11
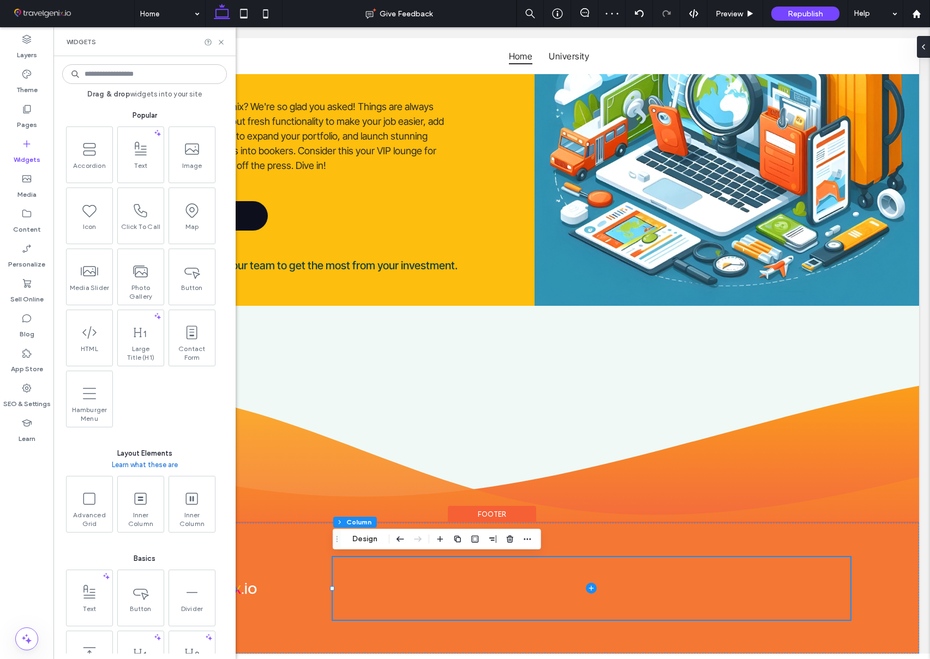
click at [123, 76] on input at bounding box center [144, 74] width 165 height 20
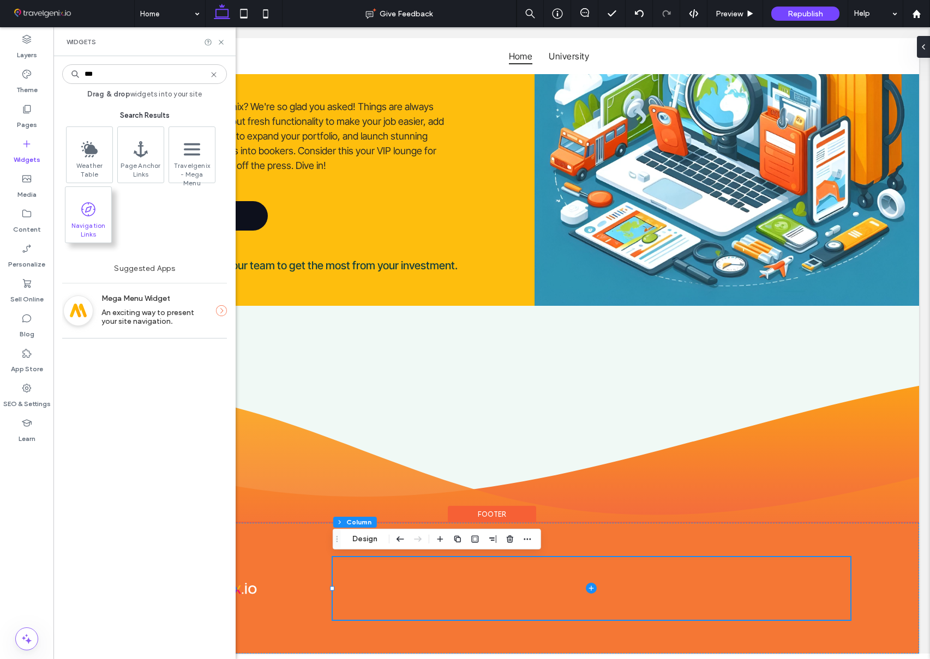
type input "***"
click at [107, 214] on span at bounding box center [90, 210] width 46 height 25
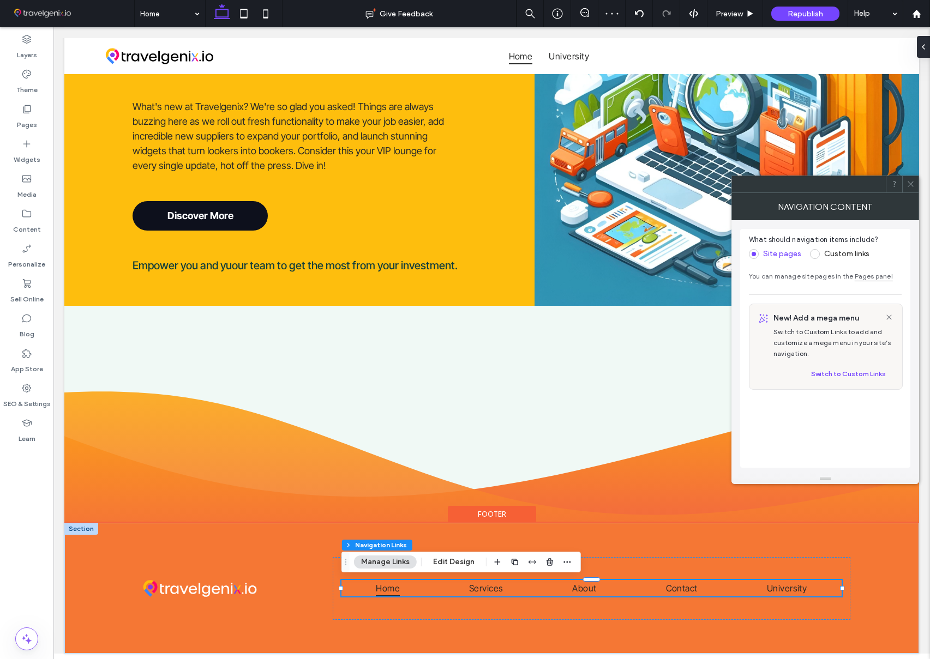
click at [911, 185] on icon at bounding box center [911, 184] width 8 height 8
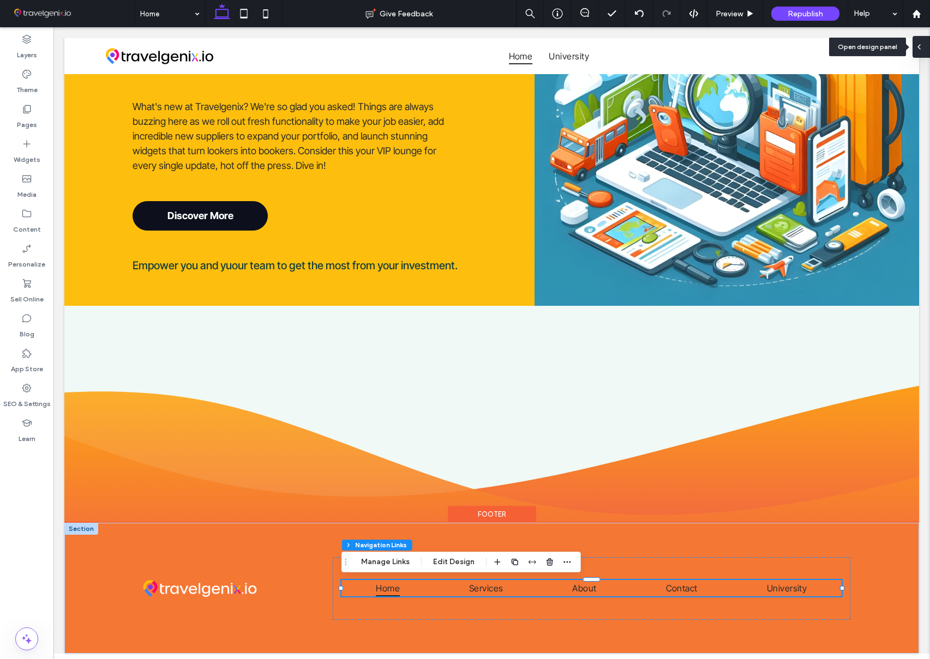
click at [927, 49] on div at bounding box center [921, 47] width 17 height 22
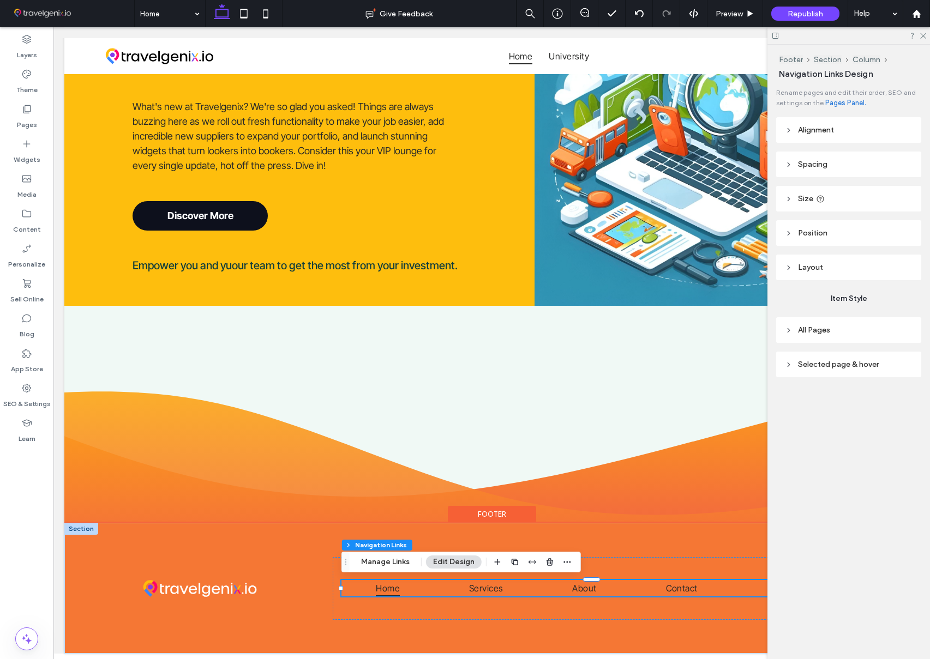
click at [460, 563] on button "Edit Design" at bounding box center [454, 562] width 56 height 13
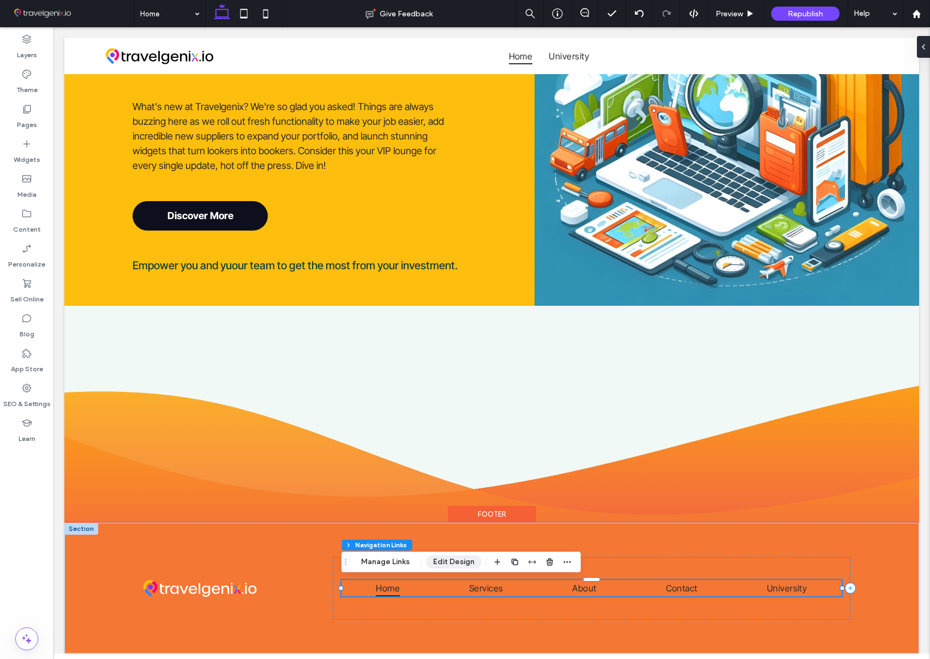
click at [458, 561] on button "Edit Design" at bounding box center [454, 562] width 56 height 13
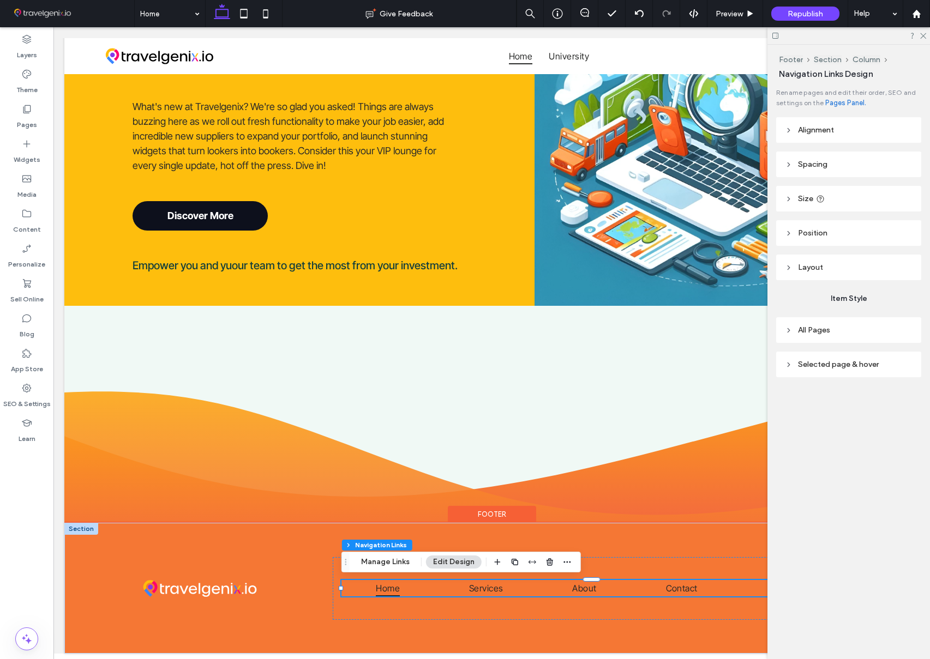
click at [837, 331] on header "All Pages" at bounding box center [848, 330] width 145 height 26
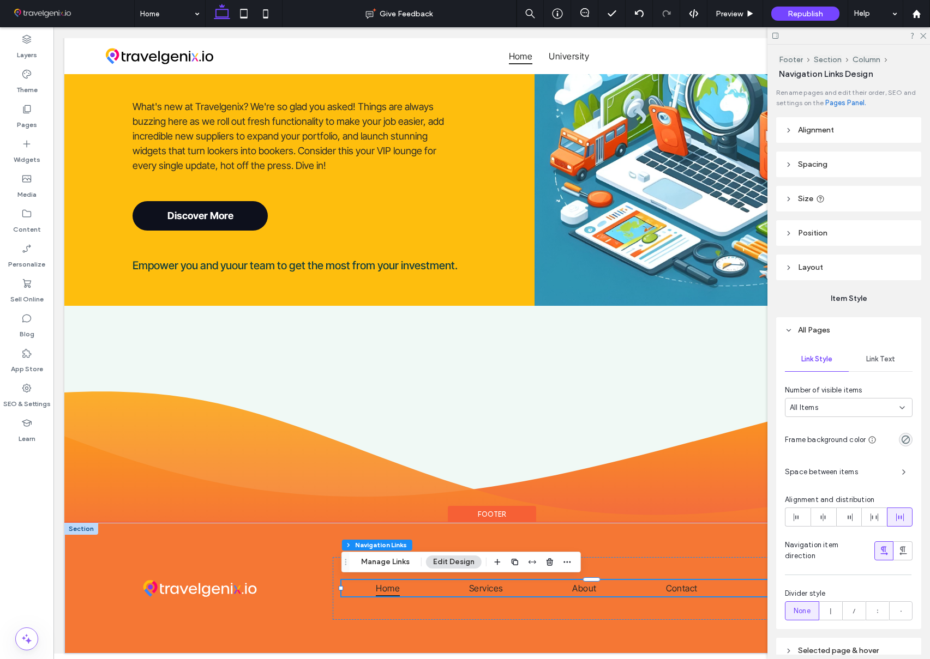
click at [830, 272] on header "Layout" at bounding box center [848, 268] width 145 height 26
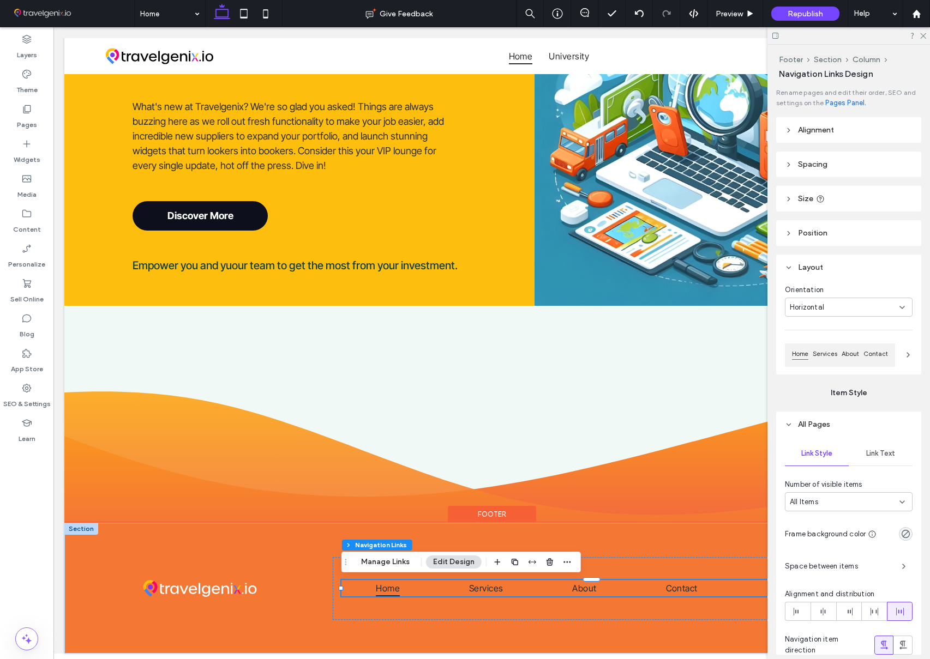
click at [840, 306] on div "Horizontal" at bounding box center [845, 307] width 110 height 11
click at [836, 343] on div "Vertical" at bounding box center [848, 345] width 127 height 19
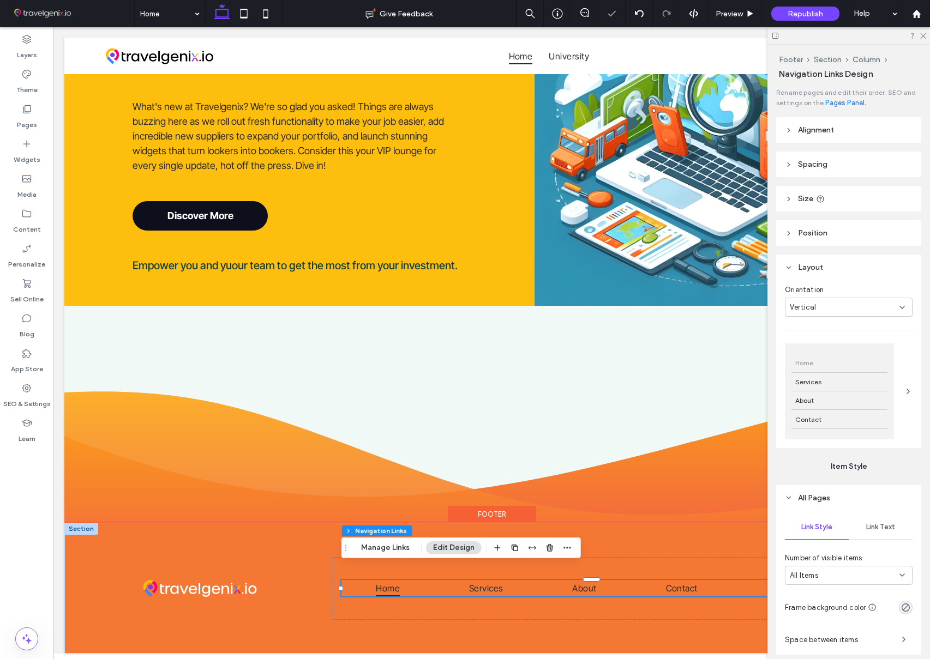
type input "*"
type input "***"
type input "****"
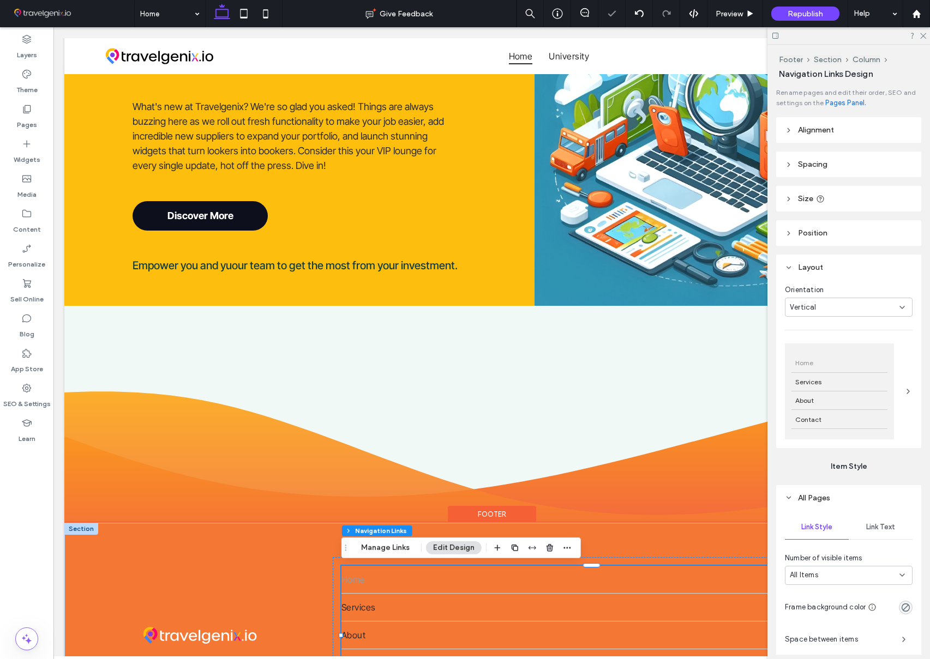
click at [834, 367] on div "Home" at bounding box center [839, 363] width 96 height 19
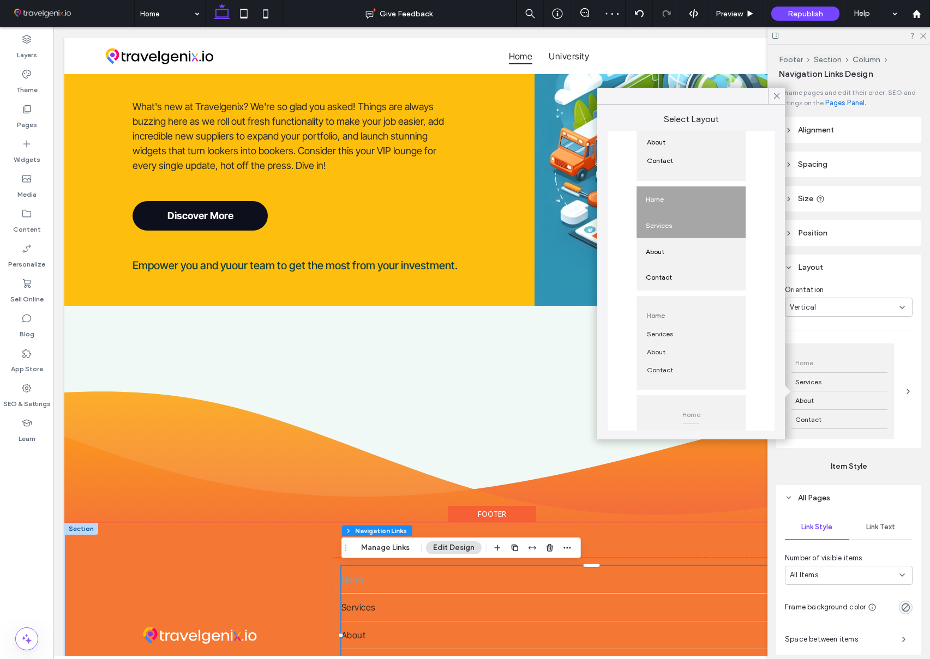
scroll to position [158, 0]
click at [698, 351] on div "About" at bounding box center [691, 350] width 96 height 18
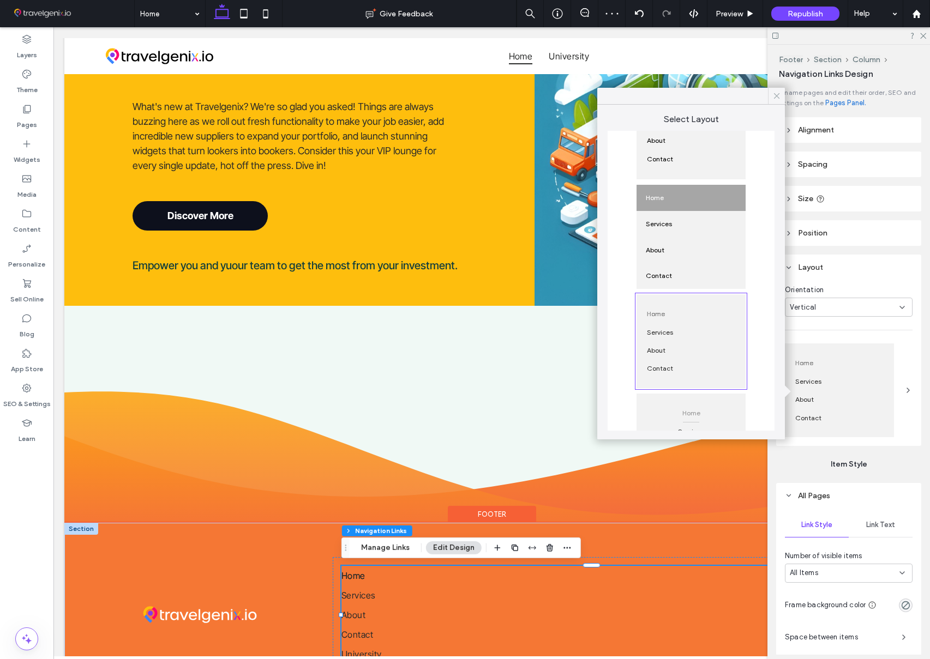
click at [778, 97] on use at bounding box center [776, 95] width 5 height 5
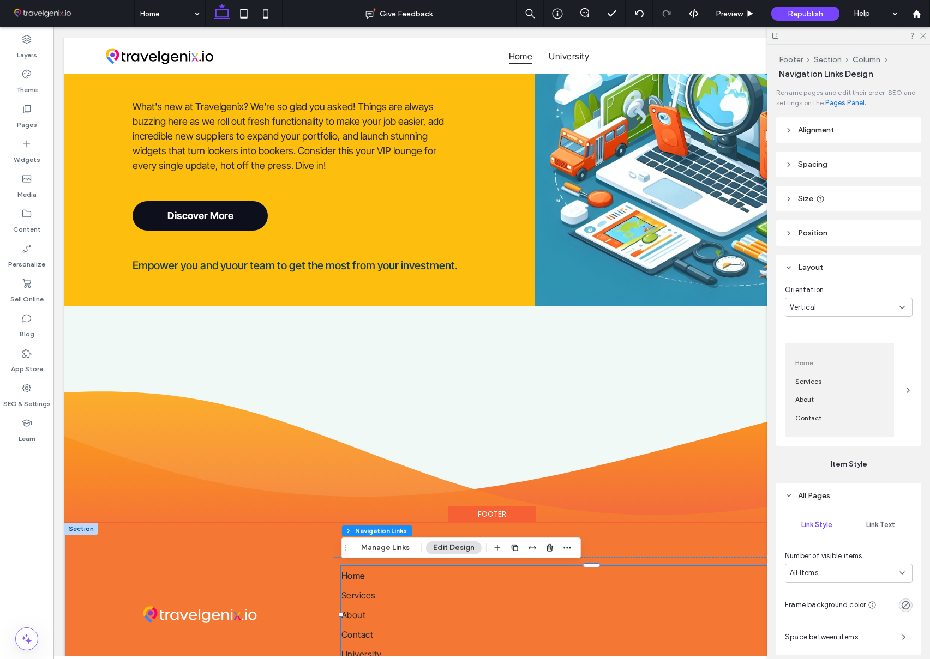
scroll to position [139, 0]
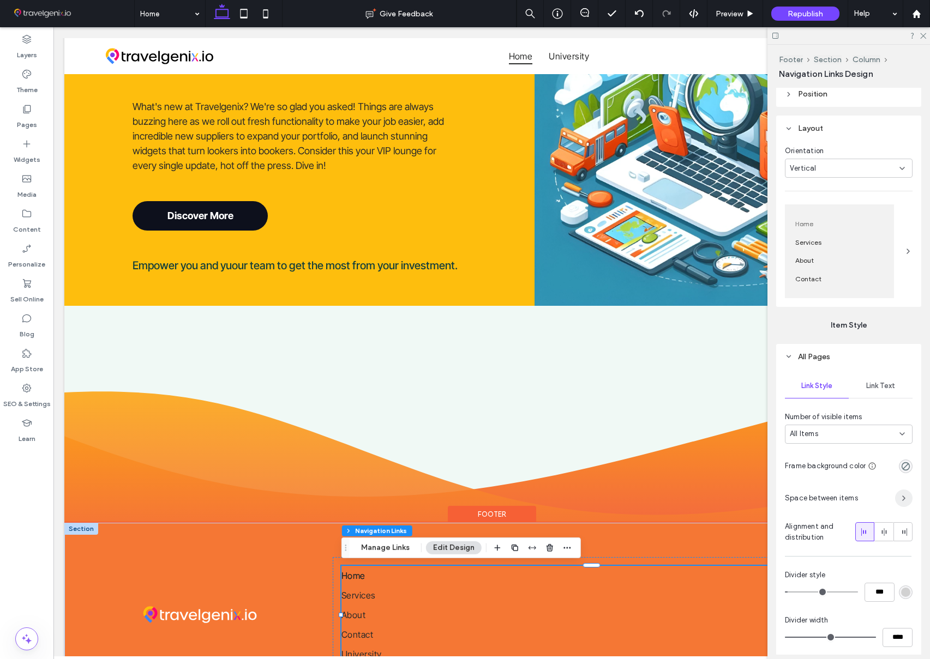
click at [899, 494] on icon "button" at bounding box center [903, 498] width 9 height 9
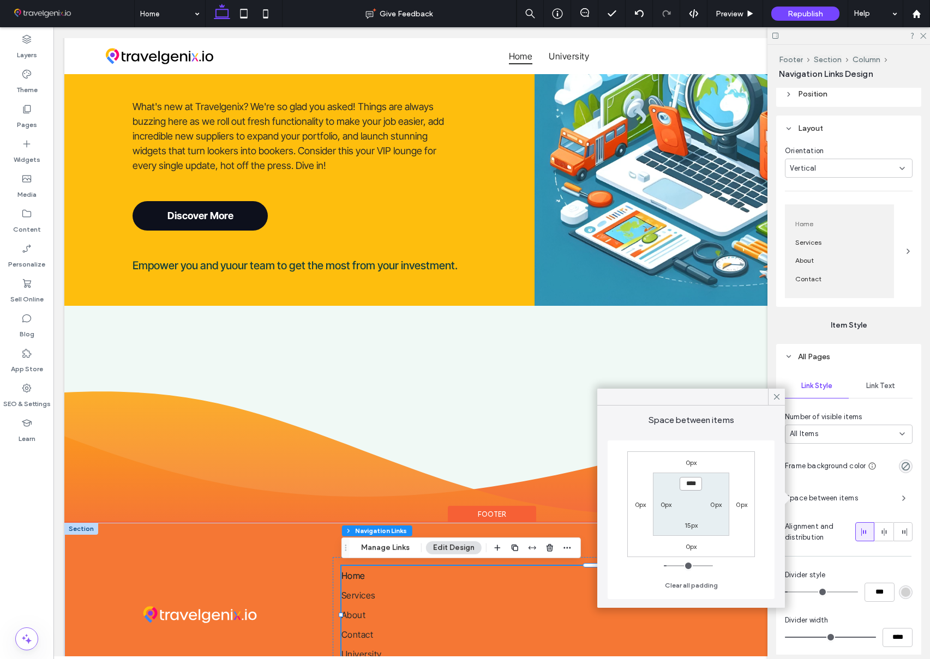
click at [689, 482] on input "****" at bounding box center [691, 484] width 22 height 14
type input "****"
type input "**"
click at [691, 476] on section "**** 0px 15px 0px" at bounding box center [691, 504] width 76 height 63
click at [693, 483] on input "****" at bounding box center [691, 484] width 22 height 14
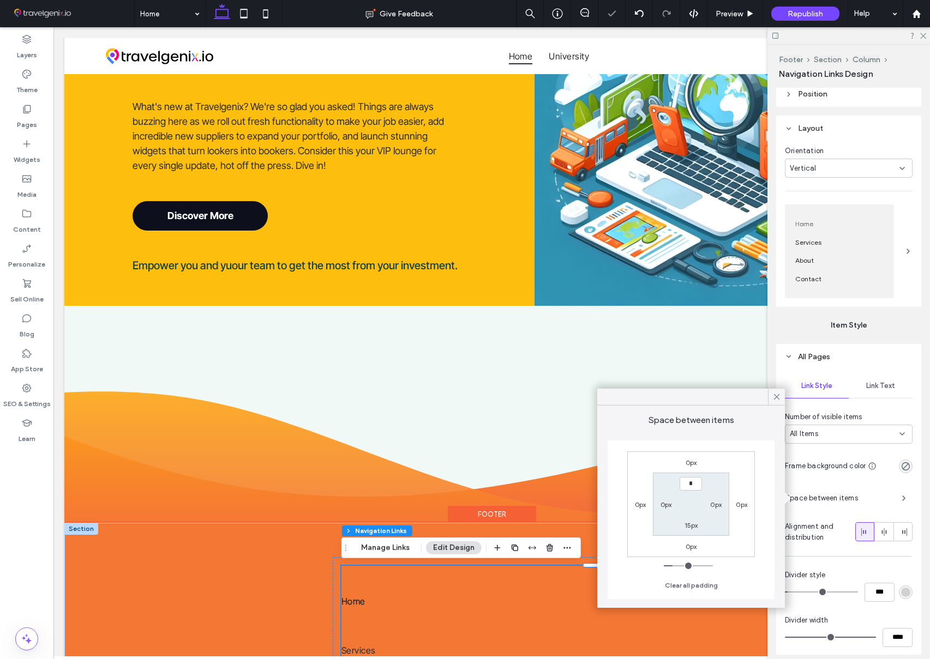
type input "***"
click at [698, 494] on section "*** 0px 15px 0px" at bounding box center [691, 504] width 76 height 63
drag, startPoint x: 695, startPoint y: 527, endPoint x: 715, endPoint y: 521, distance: 20.7
click at [695, 527] on label "15px" at bounding box center [692, 525] width 14 height 8
type input "**"
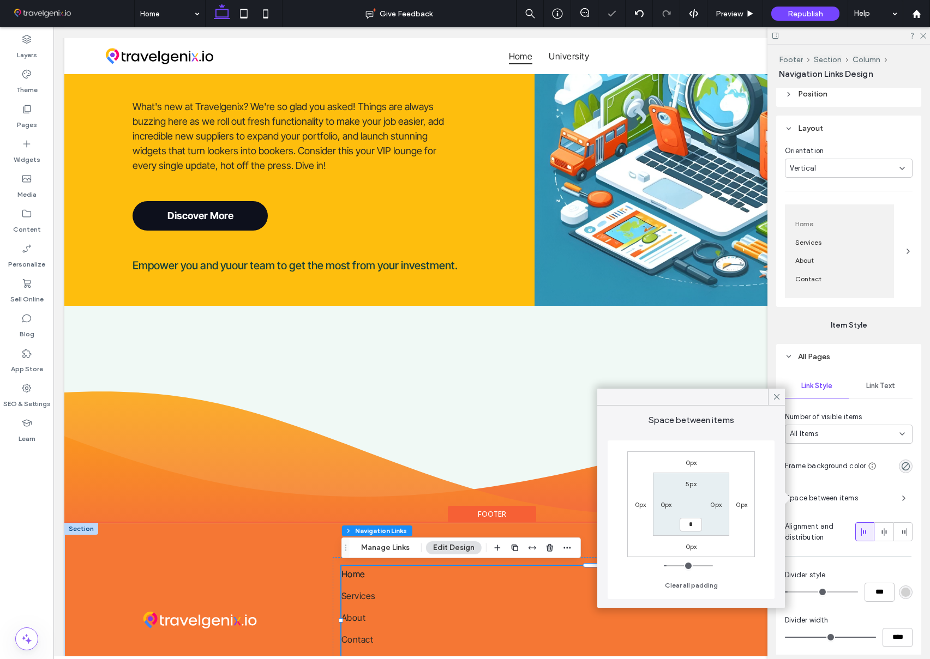
type input "*"
type input "***"
click at [715, 520] on section "5px 0px *** 0px" at bounding box center [691, 504] width 76 height 63
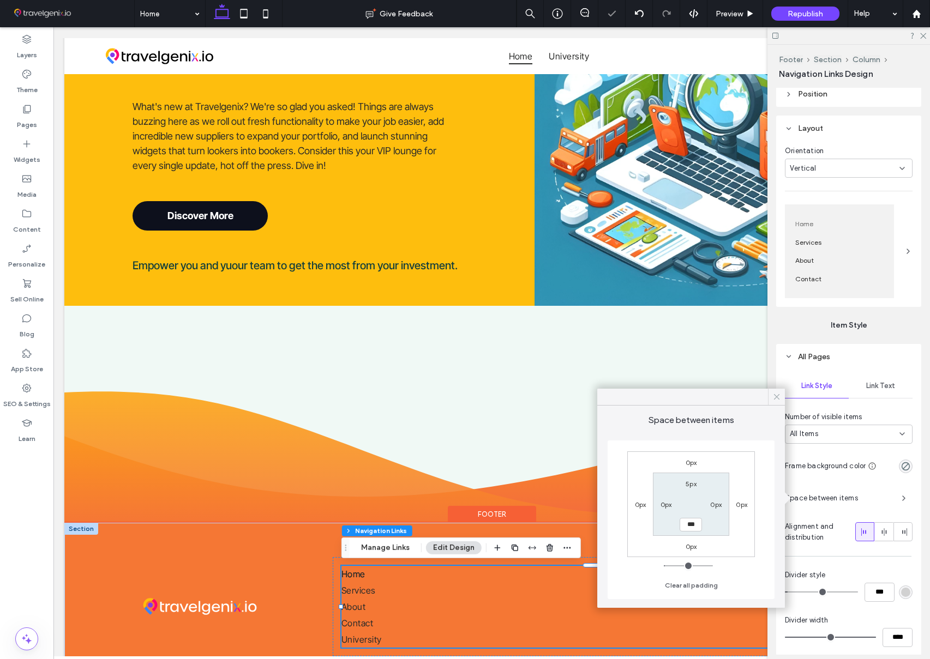
click at [777, 394] on icon at bounding box center [777, 397] width 10 height 10
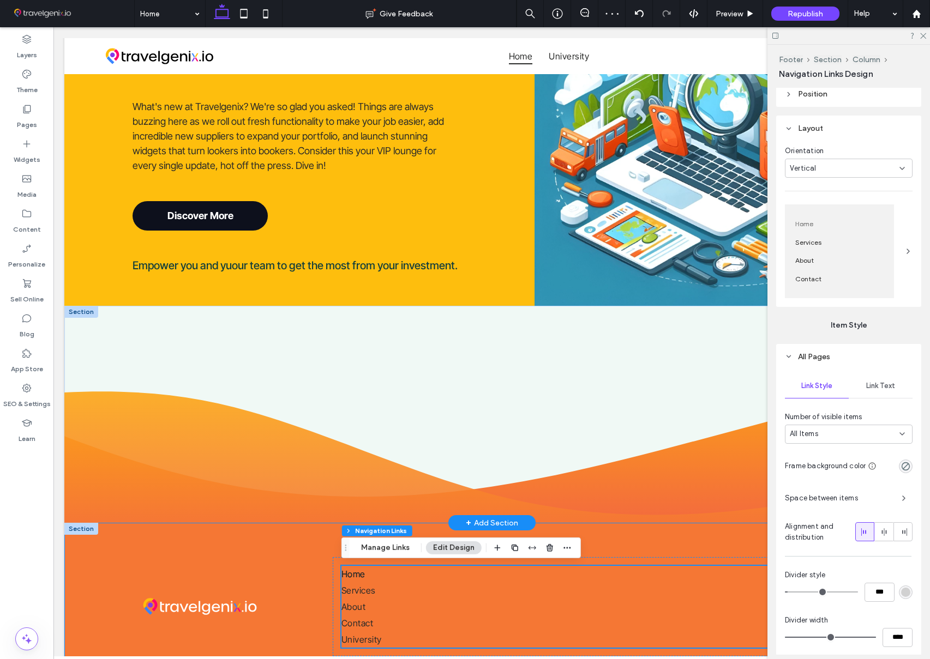
scroll to position [1059, 0]
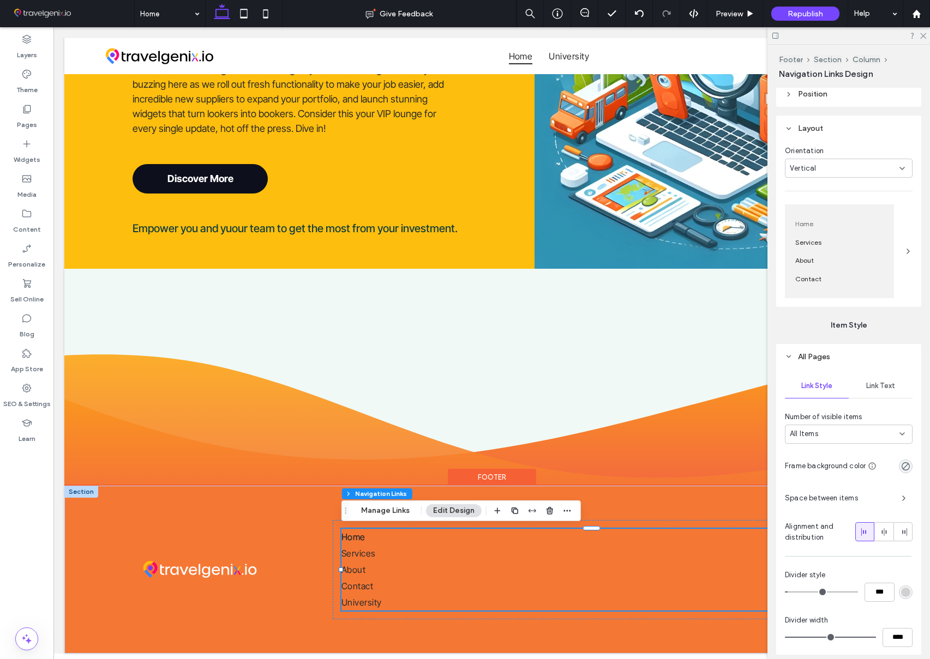
click at [884, 383] on span "Link Text" at bounding box center [880, 386] width 29 height 9
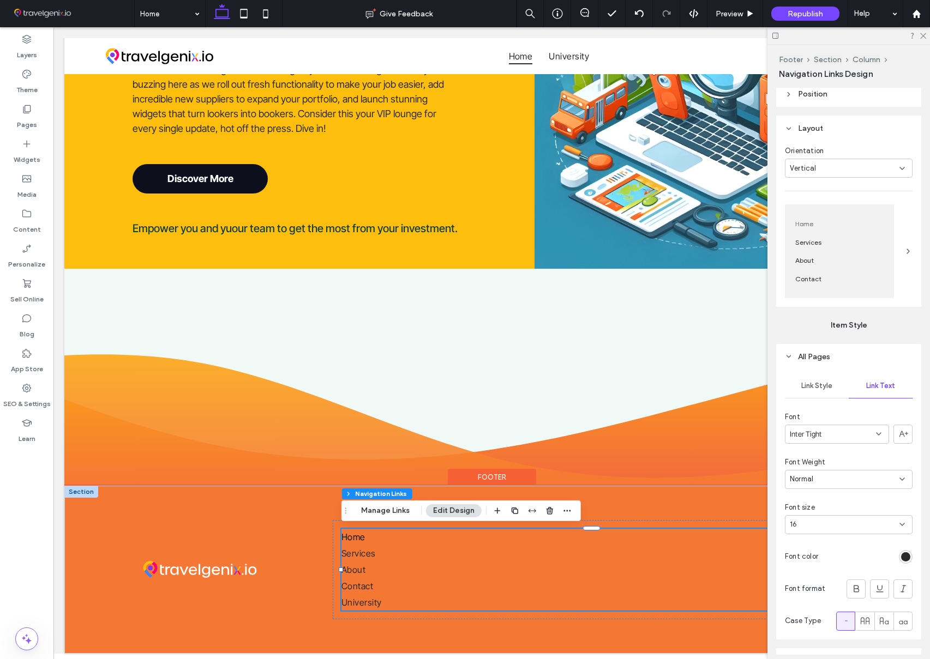
click at [904, 557] on div "rgb(41, 42, 41)" at bounding box center [905, 557] width 9 height 9
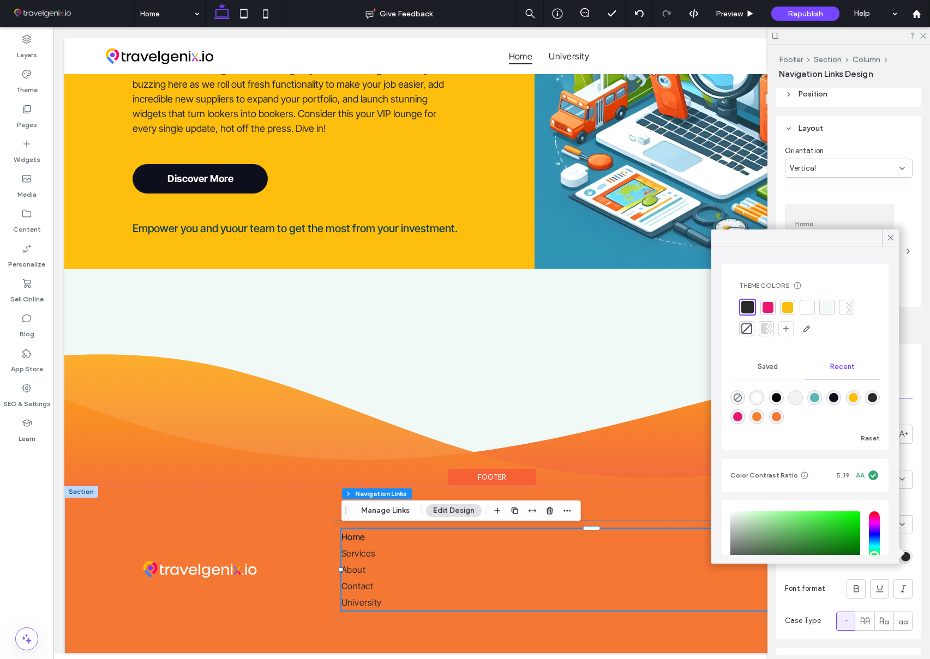
click at [804, 307] on div at bounding box center [807, 307] width 11 height 11
drag, startPoint x: 892, startPoint y: 240, endPoint x: 888, endPoint y: 244, distance: 5.8
click at [892, 240] on icon at bounding box center [891, 238] width 10 height 10
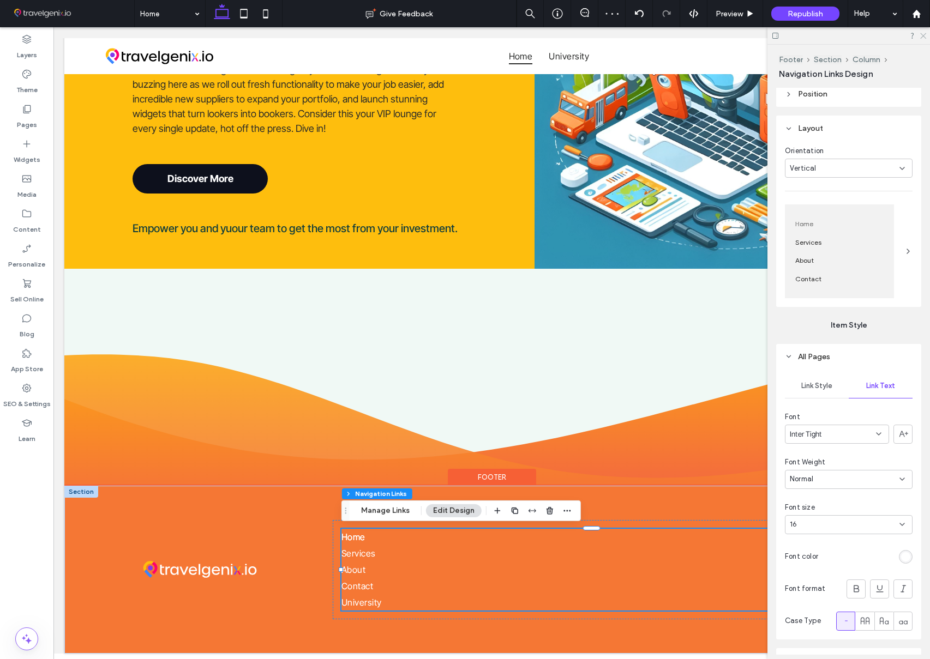
click at [924, 35] on icon at bounding box center [922, 35] width 7 height 7
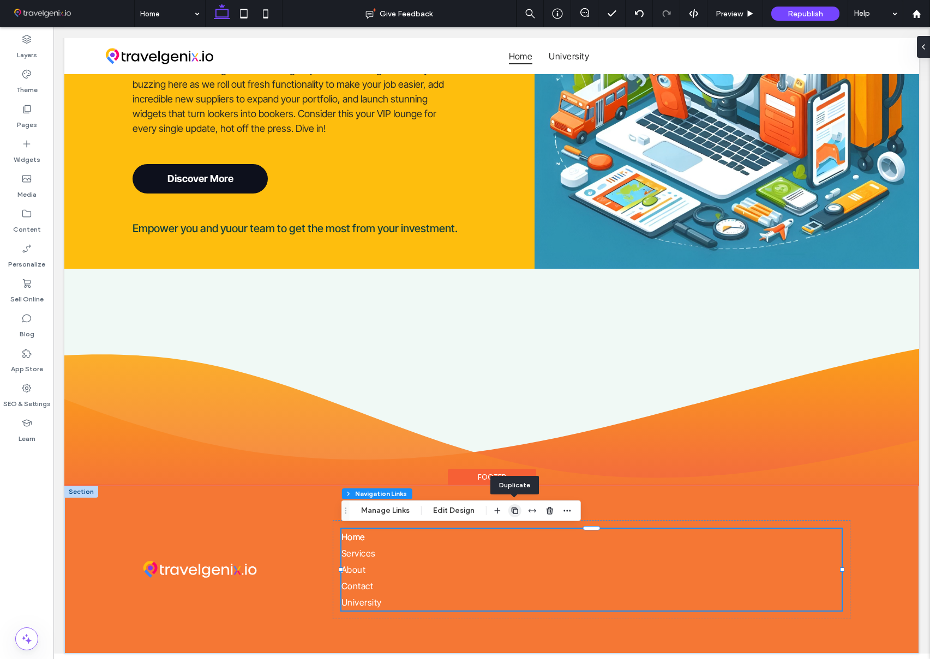
click at [512, 509] on icon "button" at bounding box center [515, 511] width 9 height 9
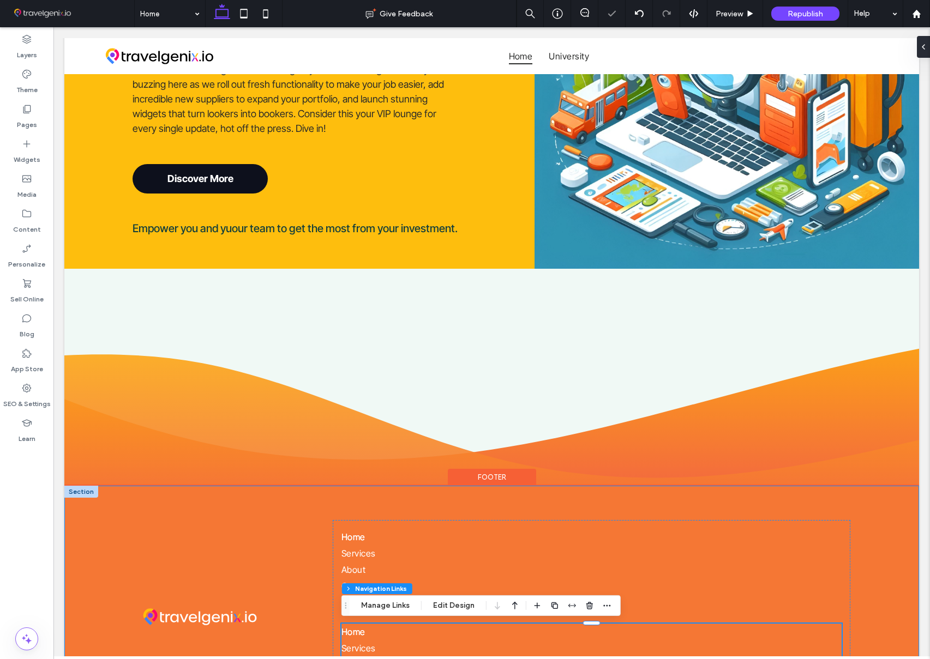
type input "***"
type input "****"
click at [844, 540] on div "Home Services About Contact University Home Services About Contact University" at bounding box center [592, 617] width 518 height 194
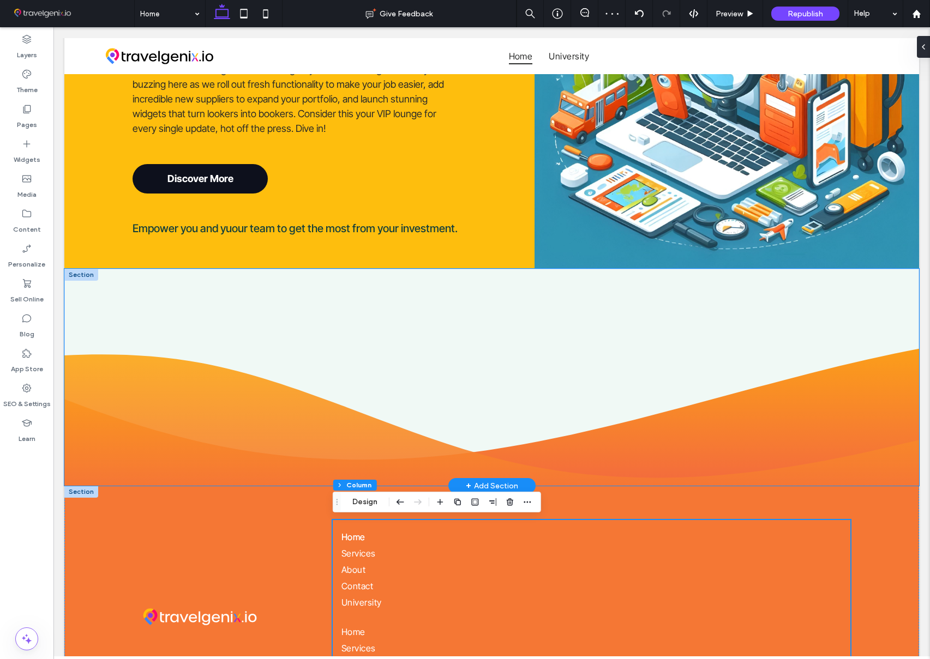
scroll to position [1060, 0]
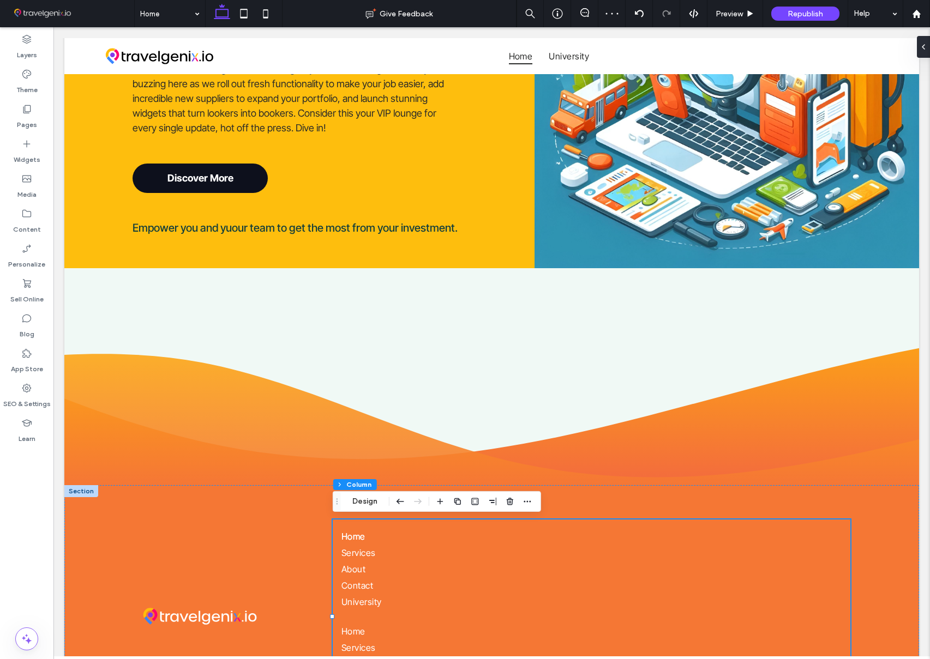
click at [920, 45] on icon at bounding box center [923, 47] width 9 height 9
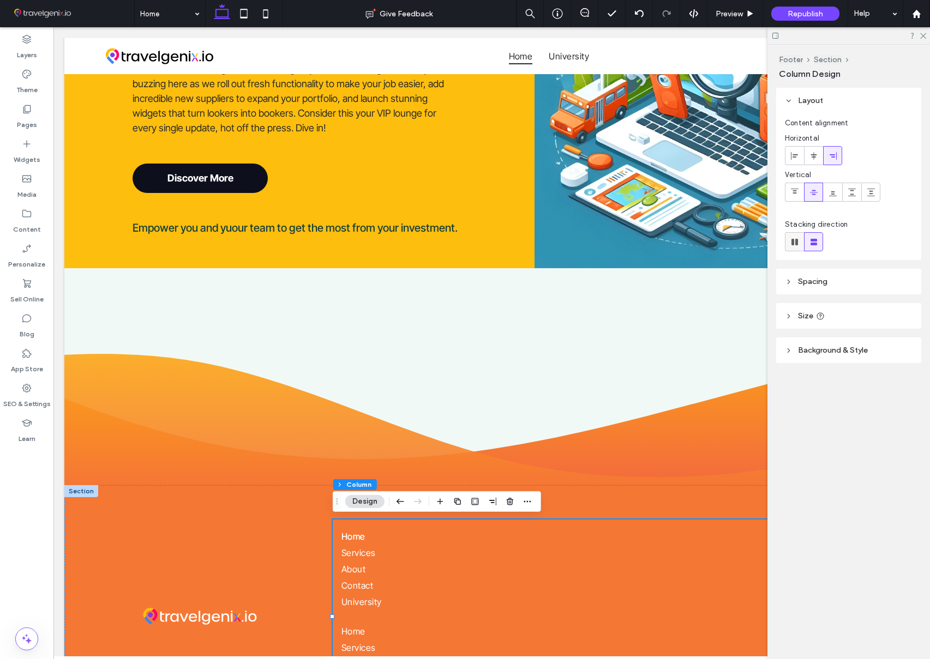
click at [796, 241] on use at bounding box center [794, 242] width 7 height 7
type input "*"
type input "**"
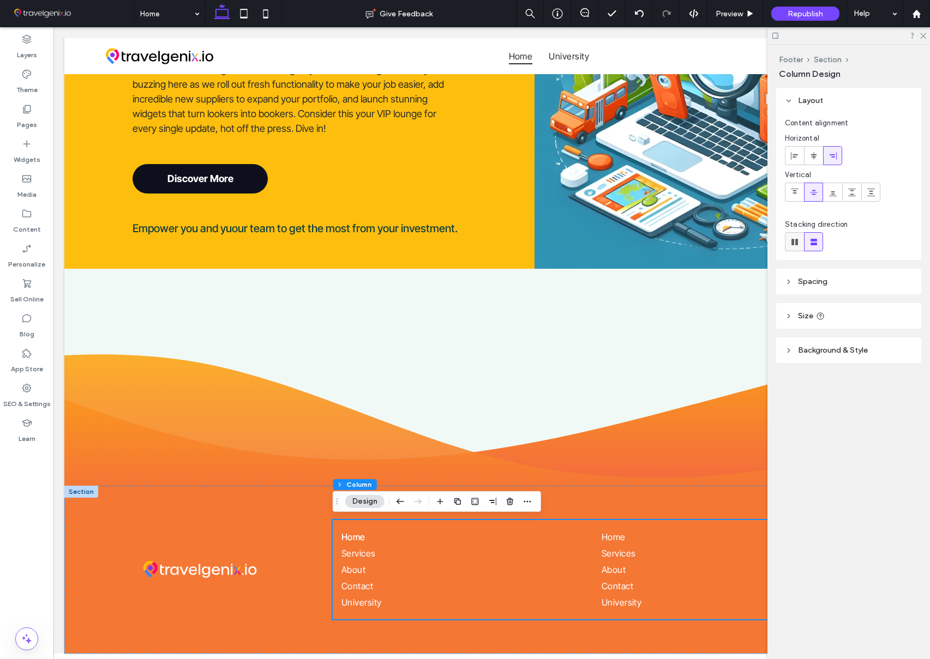
scroll to position [1059, 0]
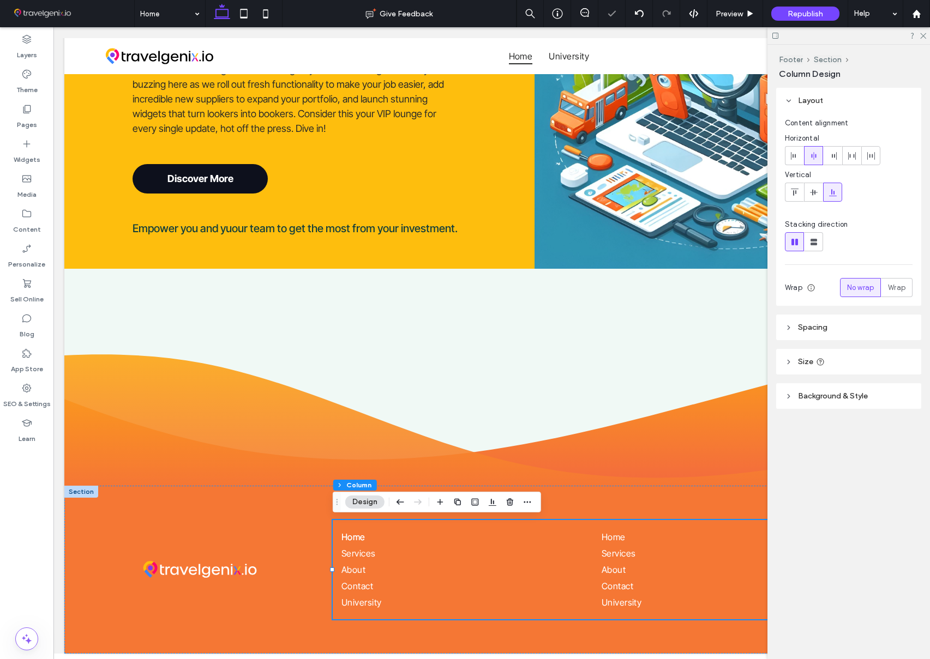
drag, startPoint x: 921, startPoint y: 34, endPoint x: 920, endPoint y: 49, distance: 14.8
click at [921, 35] on icon at bounding box center [922, 35] width 7 height 7
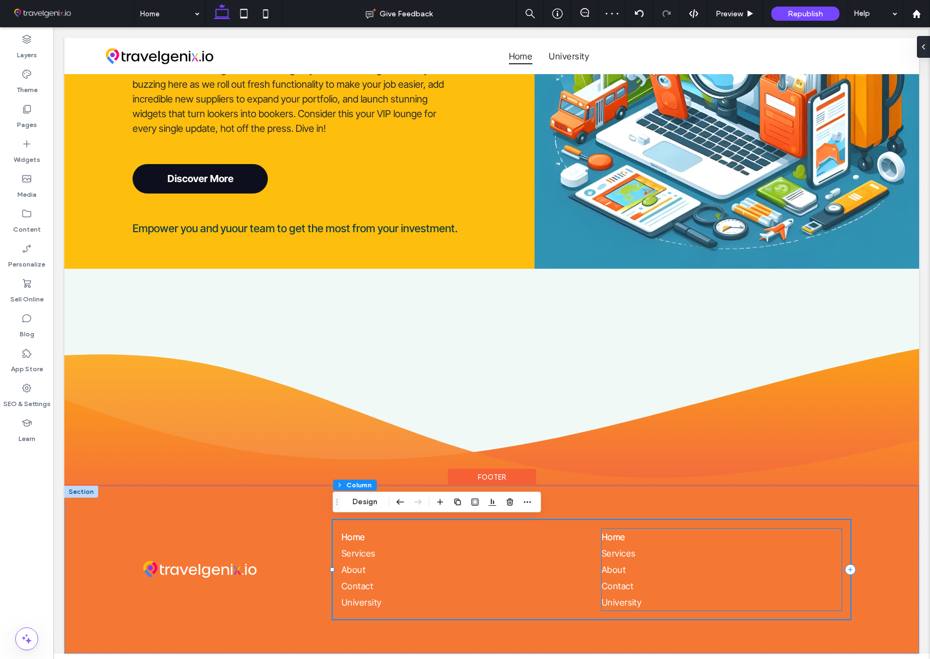
click at [722, 531] on link "Home" at bounding box center [722, 537] width 240 height 16
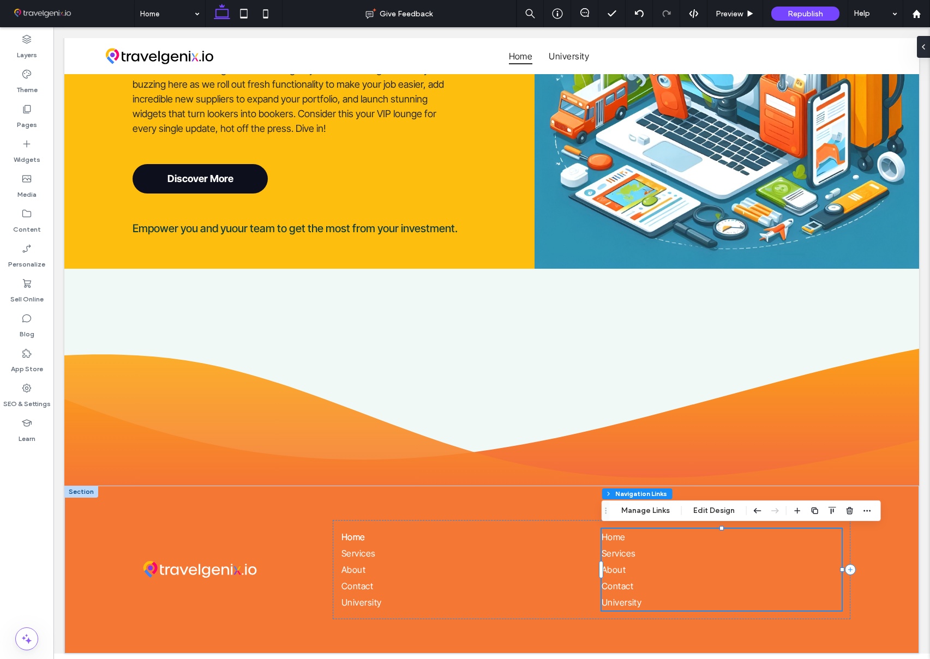
click at [814, 510] on icon "button" at bounding box center [815, 511] width 9 height 9
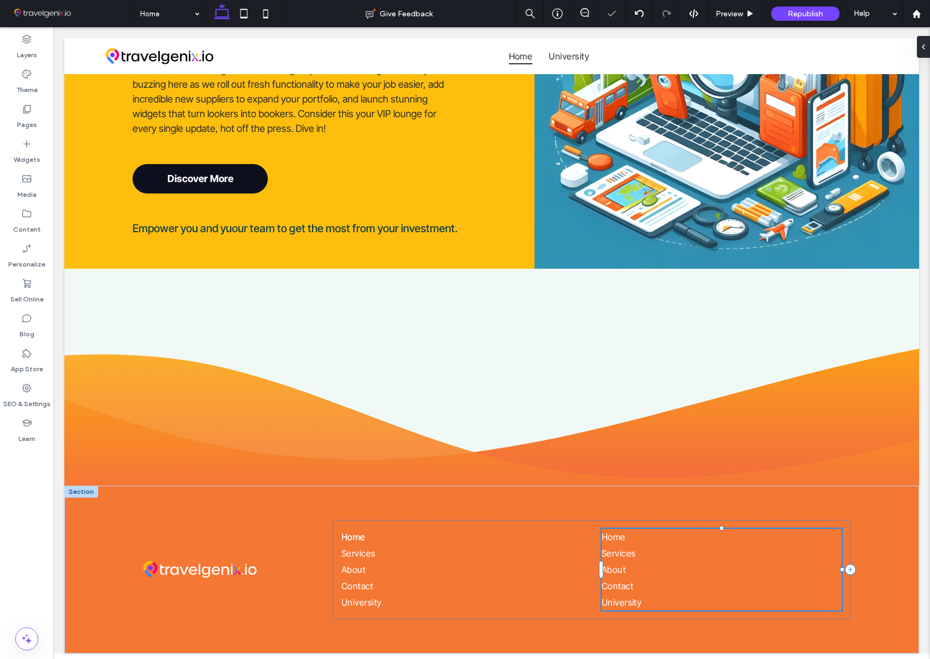
type input "***"
type input "****"
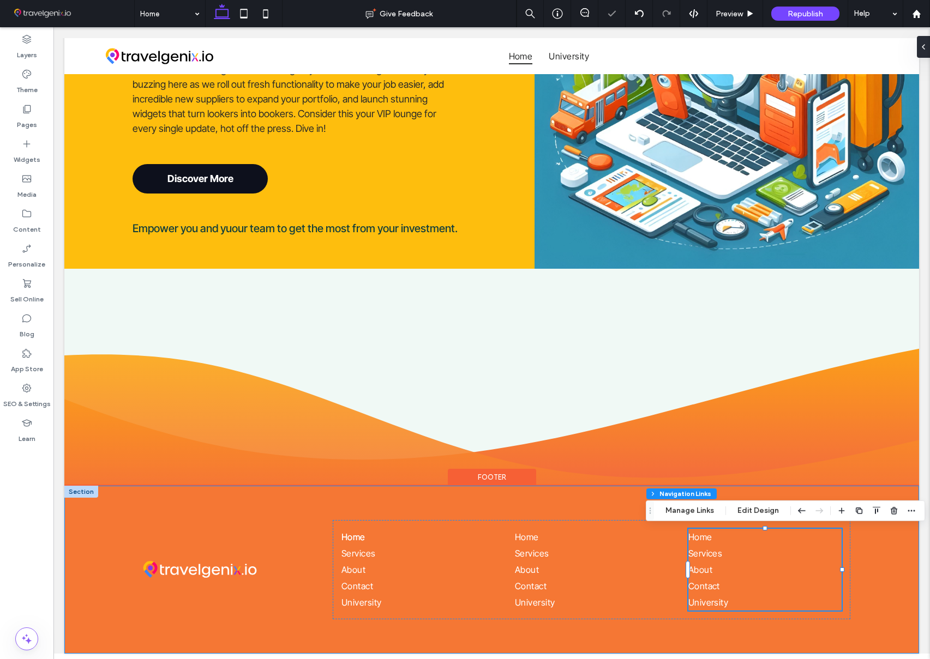
click at [886, 547] on div "Home Services About Contact University Home Services About Contact University H…" at bounding box center [491, 569] width 855 height 167
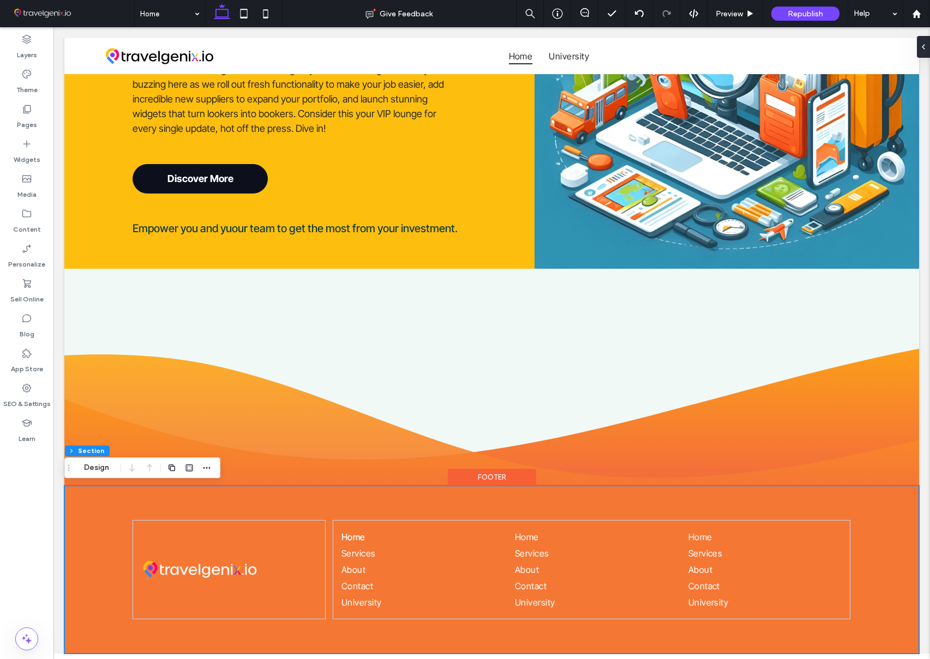
click at [497, 639] on div "Home Services About Contact University Home Services About Contact University H…" at bounding box center [491, 569] width 855 height 167
click at [106, 499] on div "Home Services About Contact University Home Services About Contact University H…" at bounding box center [491, 569] width 855 height 167
click at [321, 527] on div at bounding box center [229, 569] width 193 height 99
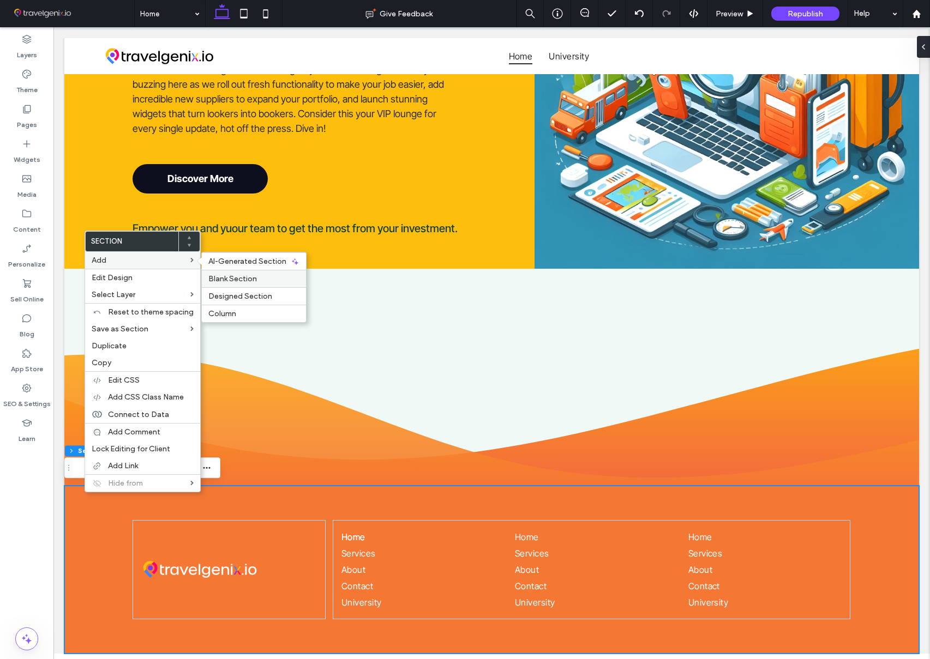
click at [257, 276] on label "Blank Section" at bounding box center [253, 278] width 91 height 9
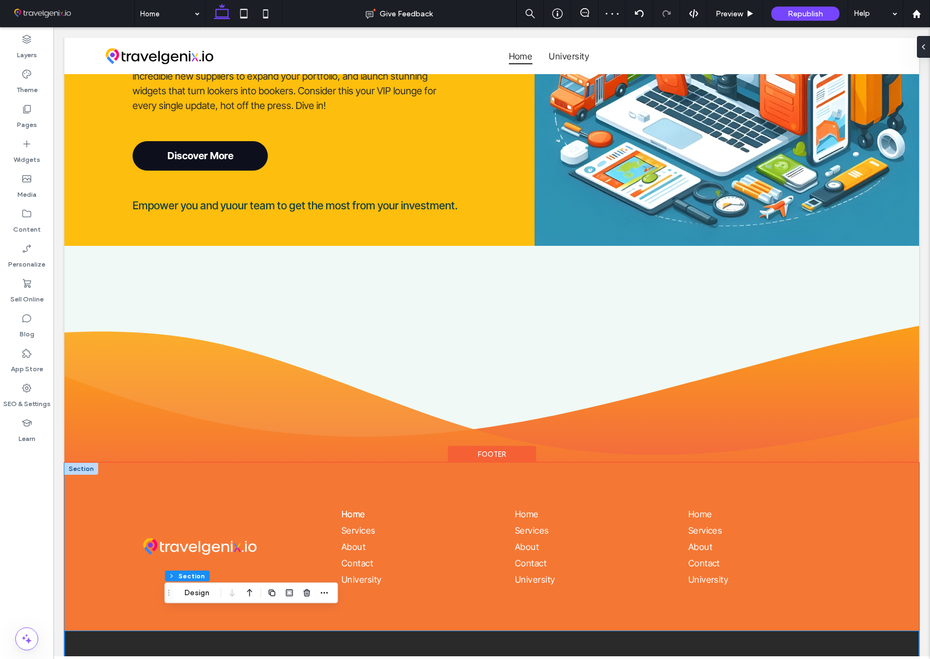
scroll to position [1145, 0]
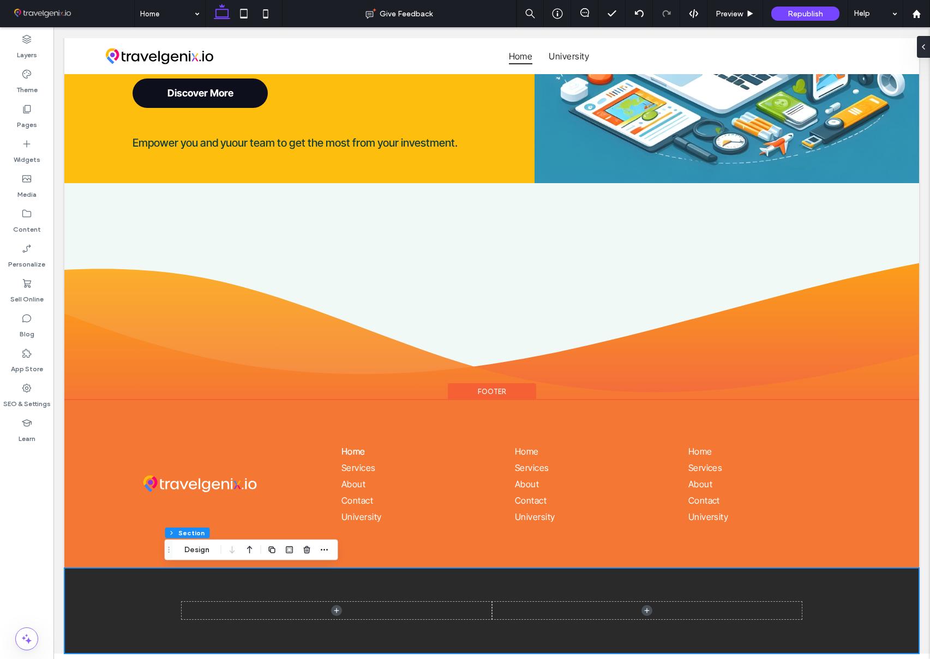
click at [135, 583] on div at bounding box center [491, 611] width 855 height 86
click at [924, 51] on div at bounding box center [921, 47] width 17 height 22
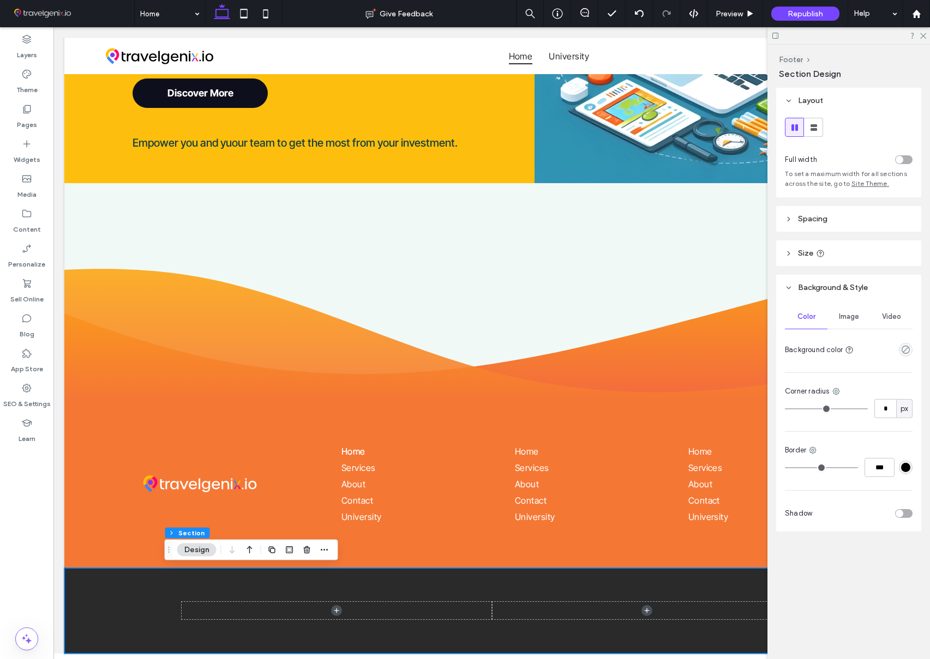
click at [905, 470] on div "#000000" at bounding box center [905, 467] width 9 height 9
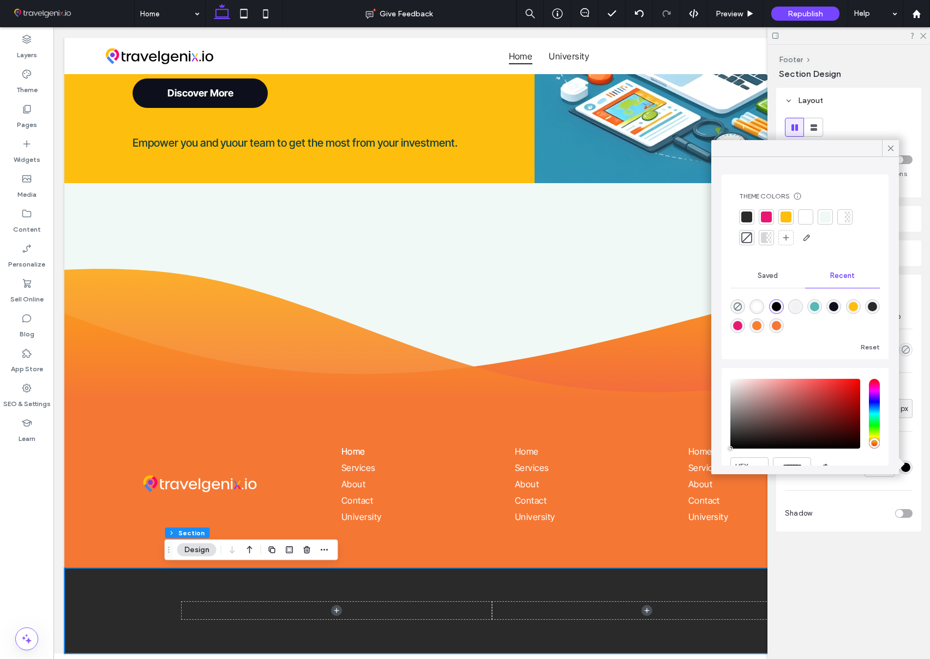
click at [775, 327] on div "rgba(245, 119, 52, 1)" at bounding box center [776, 325] width 9 height 9
type input "*******"
click at [355, 581] on div at bounding box center [492, 611] width 655 height 86
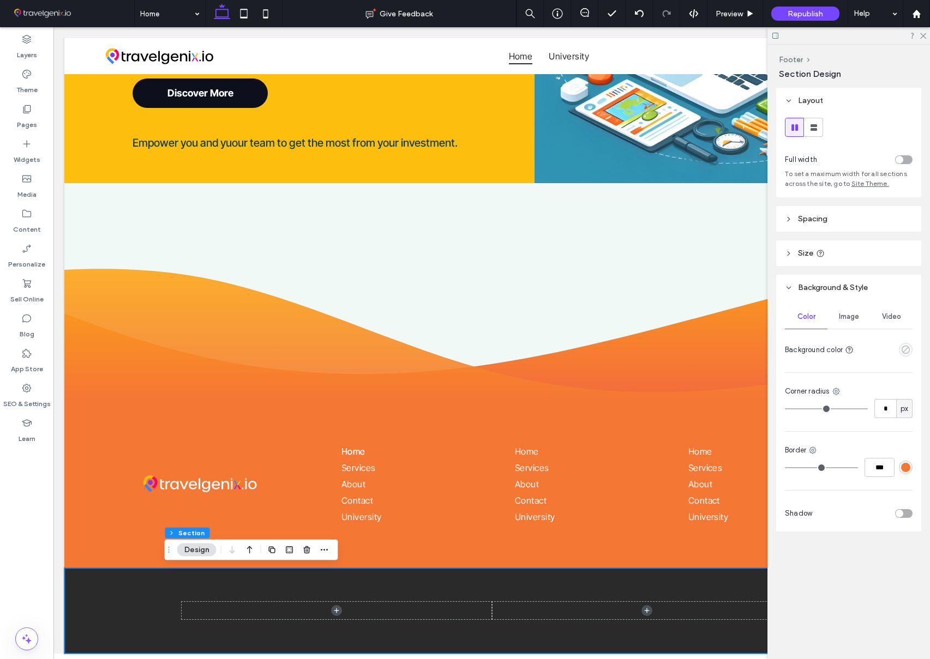
click at [907, 349] on use "empty color" at bounding box center [906, 350] width 8 height 8
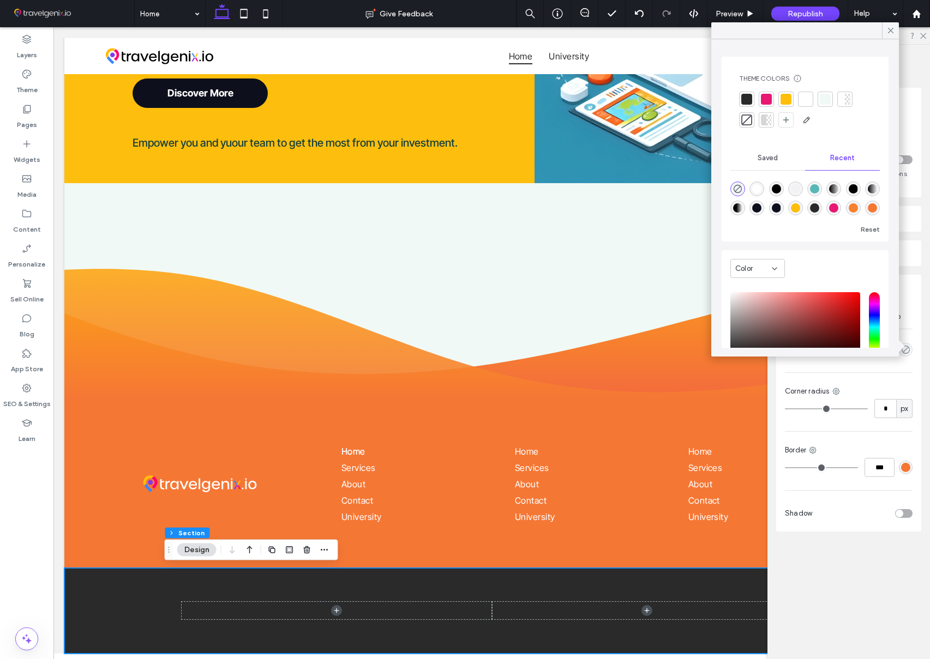
click at [871, 208] on div "rgba(245, 119, 52, 1)" at bounding box center [872, 207] width 9 height 9
type input "*******"
type input "***"
type input "****"
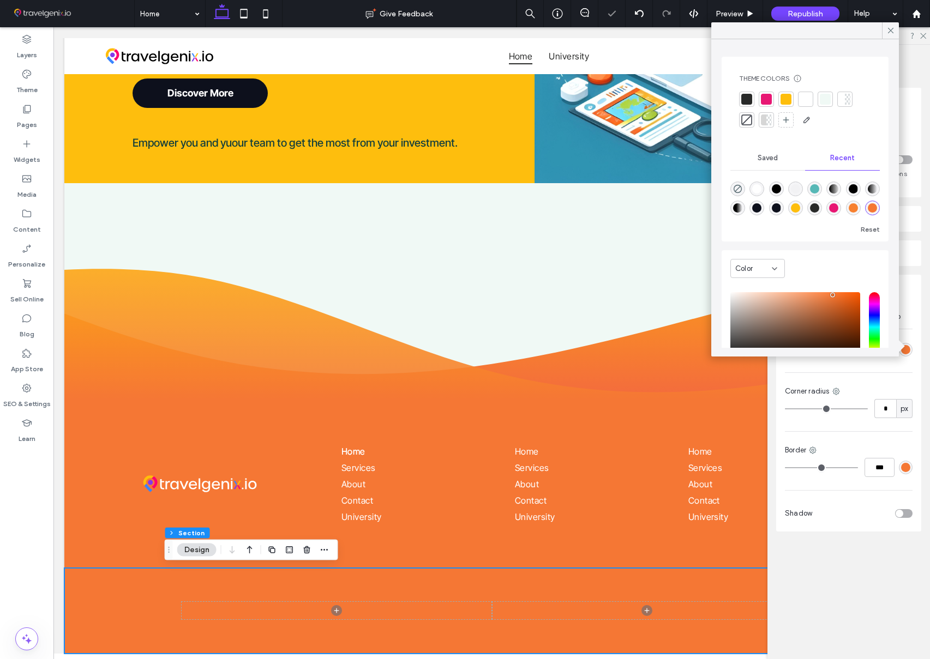
drag, startPoint x: 893, startPoint y: 31, endPoint x: 818, endPoint y: 131, distance: 126.2
click at [893, 31] on icon at bounding box center [891, 31] width 10 height 10
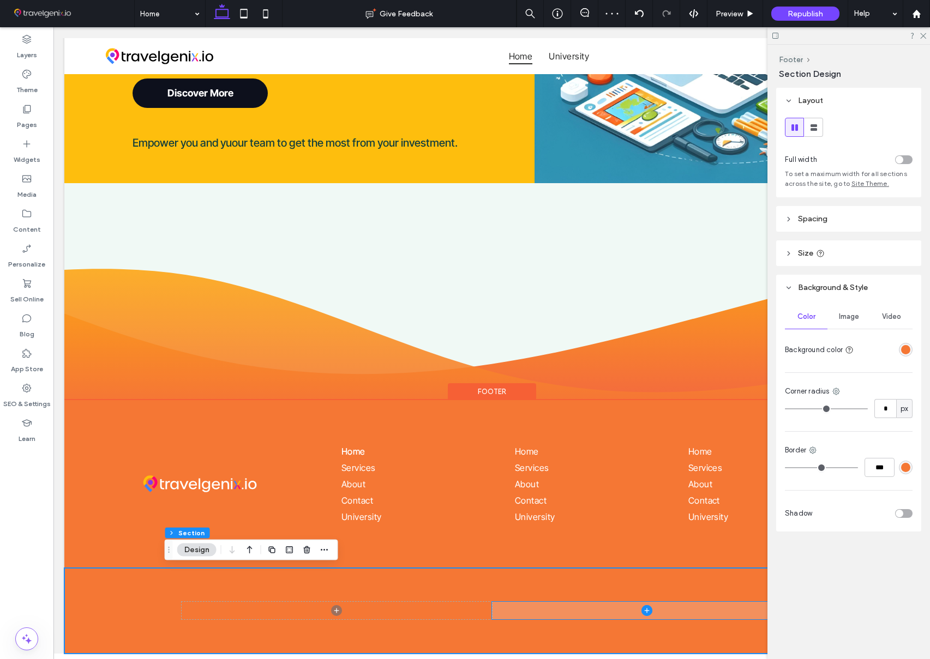
click at [520, 616] on span at bounding box center [647, 610] width 310 height 17
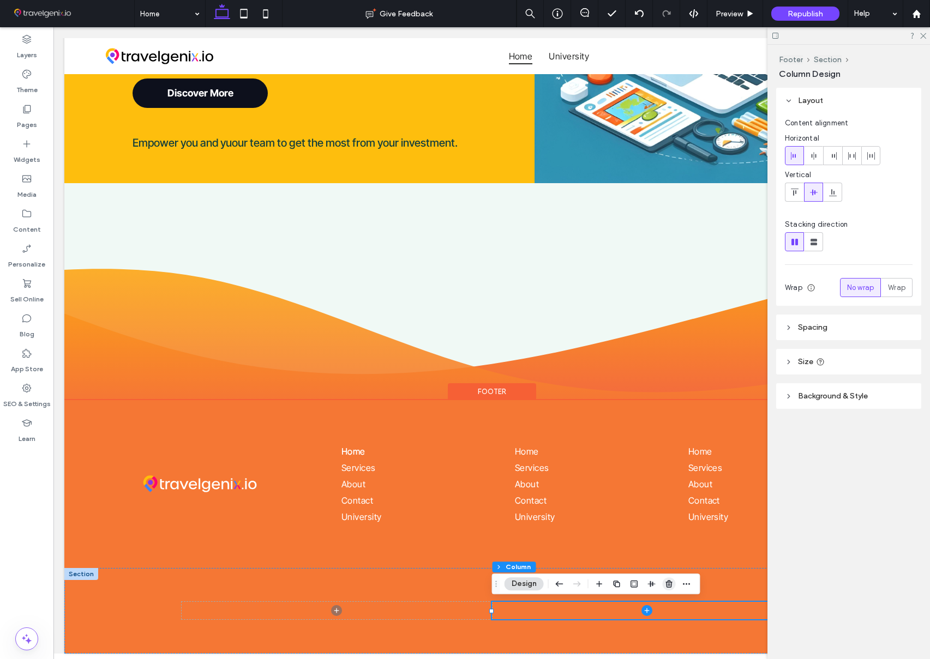
drag, startPoint x: 667, startPoint y: 584, endPoint x: 613, endPoint y: 556, distance: 60.0
click at [667, 584] on icon "button" at bounding box center [669, 584] width 9 height 9
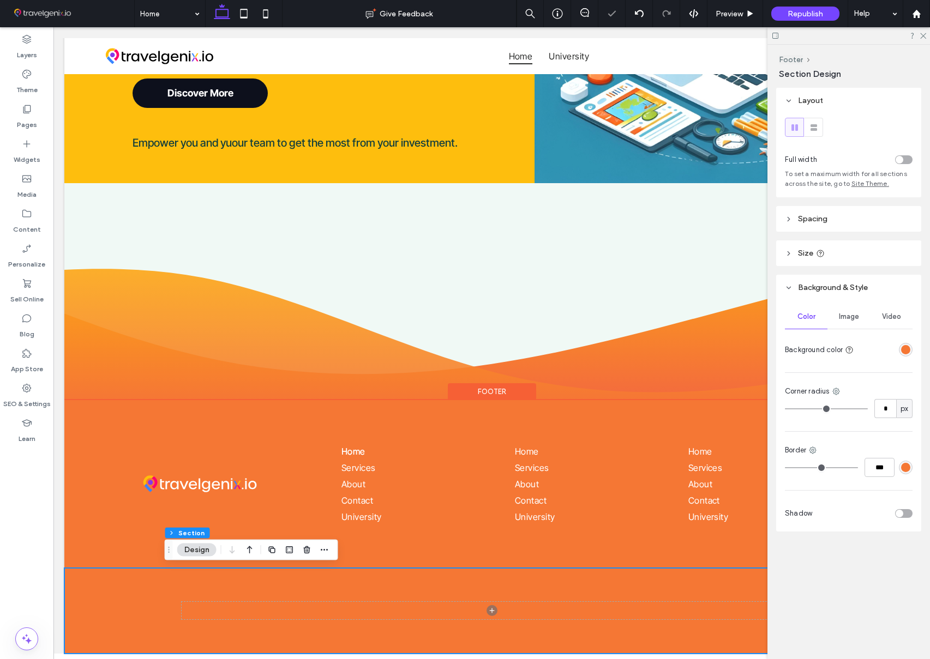
click at [499, 579] on div at bounding box center [492, 611] width 655 height 86
click at [845, 250] on header "Size" at bounding box center [848, 254] width 145 height 26
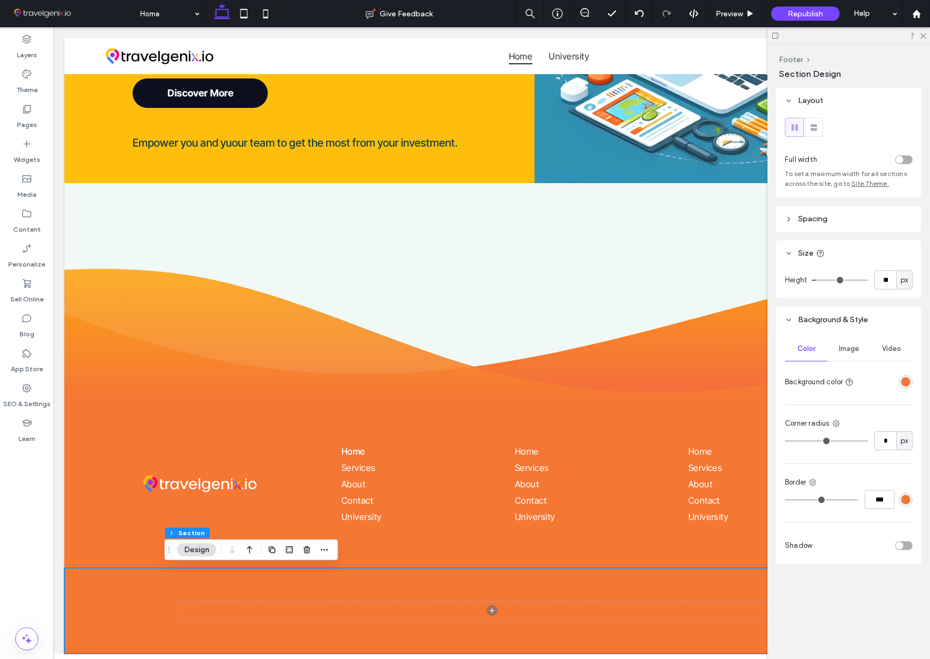
click at [902, 283] on span "px" at bounding box center [905, 280] width 8 height 11
click at [889, 281] on input "**" at bounding box center [885, 280] width 22 height 19
type input "**"
click at [890, 298] on div "Layout Full width To set a maximum width for all sections across the site, go t…" at bounding box center [852, 348] width 152 height 520
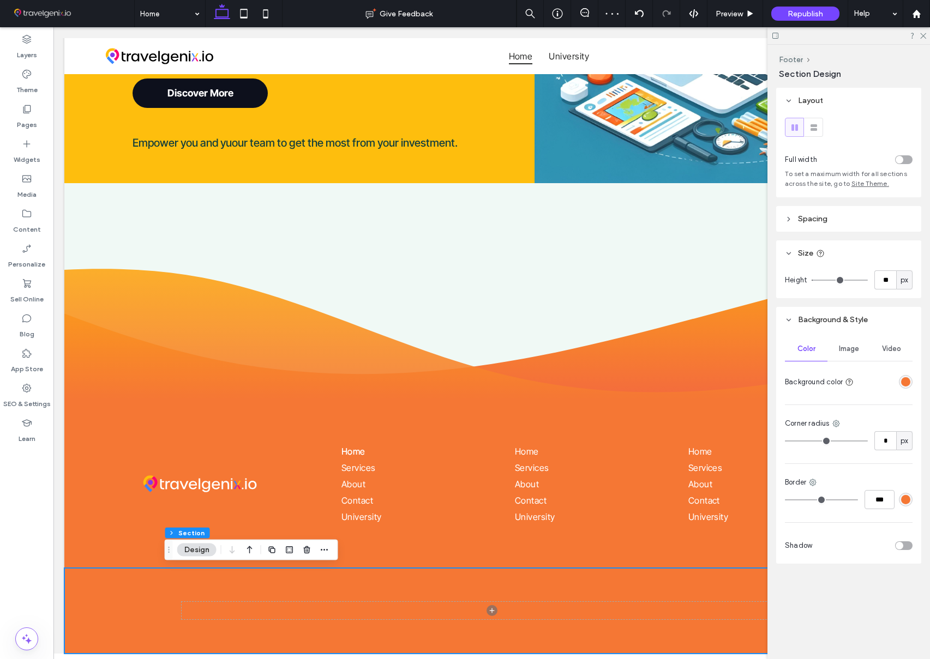
click at [827, 215] on header "Spacing" at bounding box center [848, 219] width 145 height 26
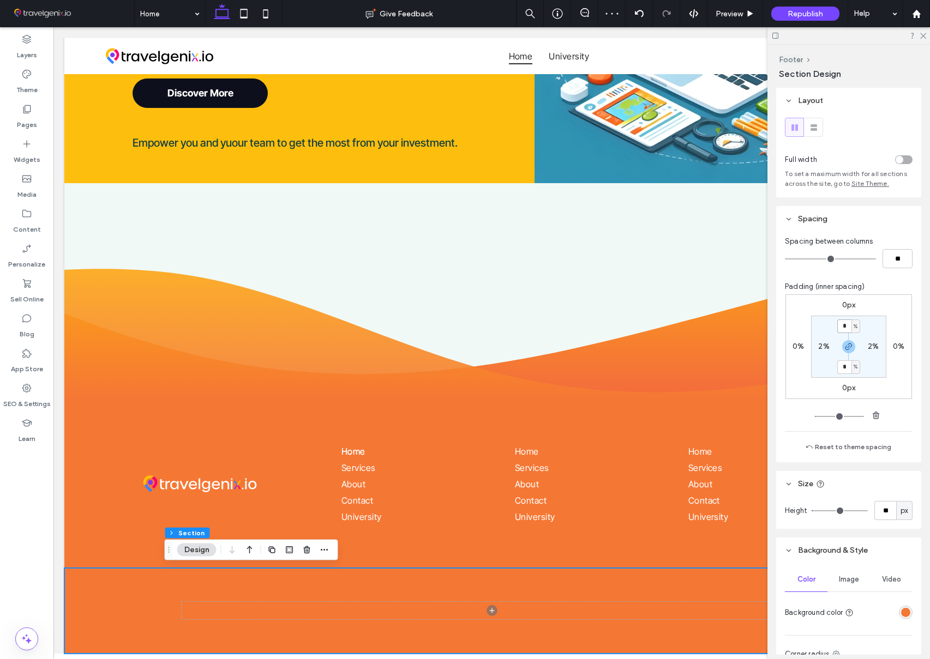
click at [849, 323] on input "*" at bounding box center [844, 327] width 14 height 14
type input "*"
click at [897, 328] on div "0px 0% 0px 0% * % 2% * % 2%" at bounding box center [848, 347] width 127 height 105
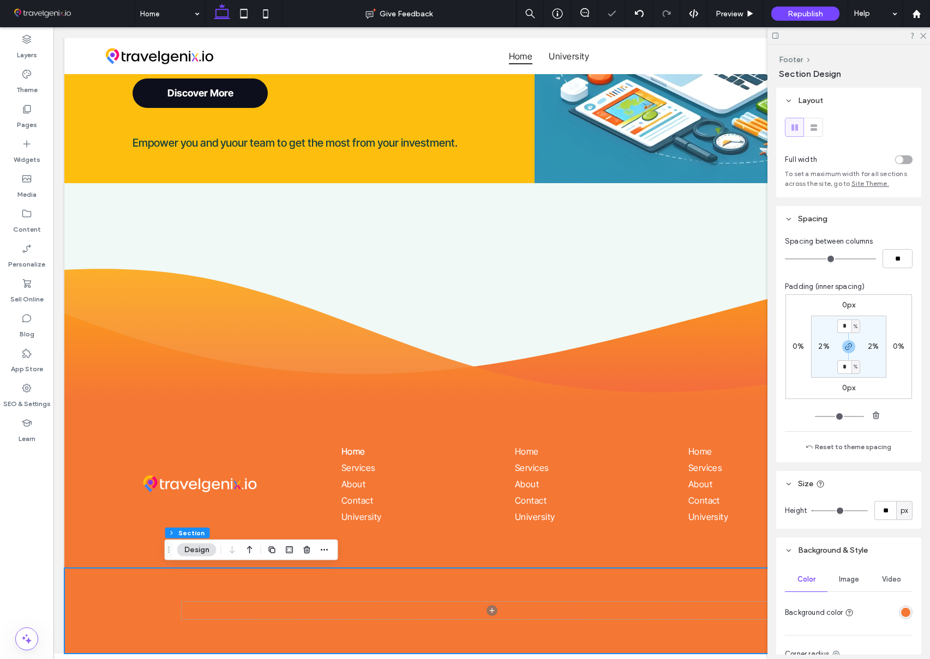
scroll to position [1077, 0]
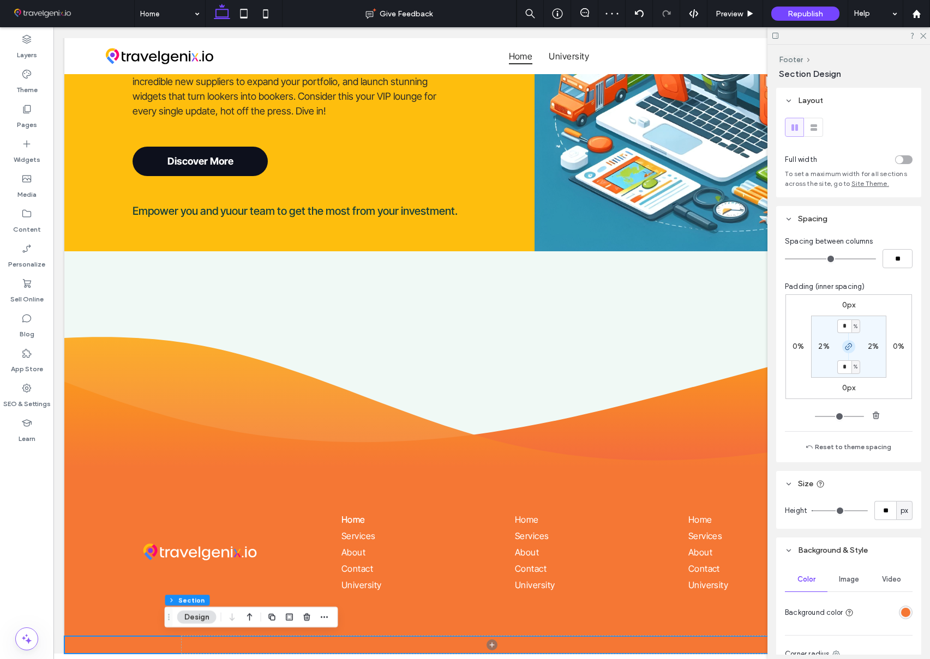
click at [849, 347] on icon "button" at bounding box center [848, 347] width 9 height 9
click at [848, 363] on label "0%" at bounding box center [848, 366] width 11 height 9
type input "*"
click at [892, 374] on div "0px 0% 0px 0% 0% 2% * % 2%" at bounding box center [848, 347] width 127 height 105
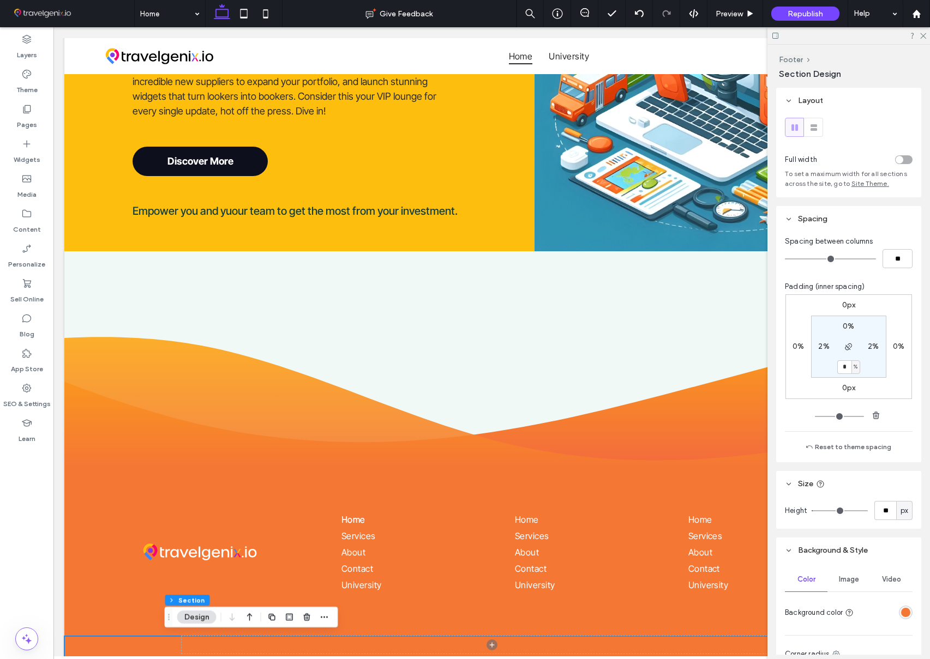
scroll to position [1094, 0]
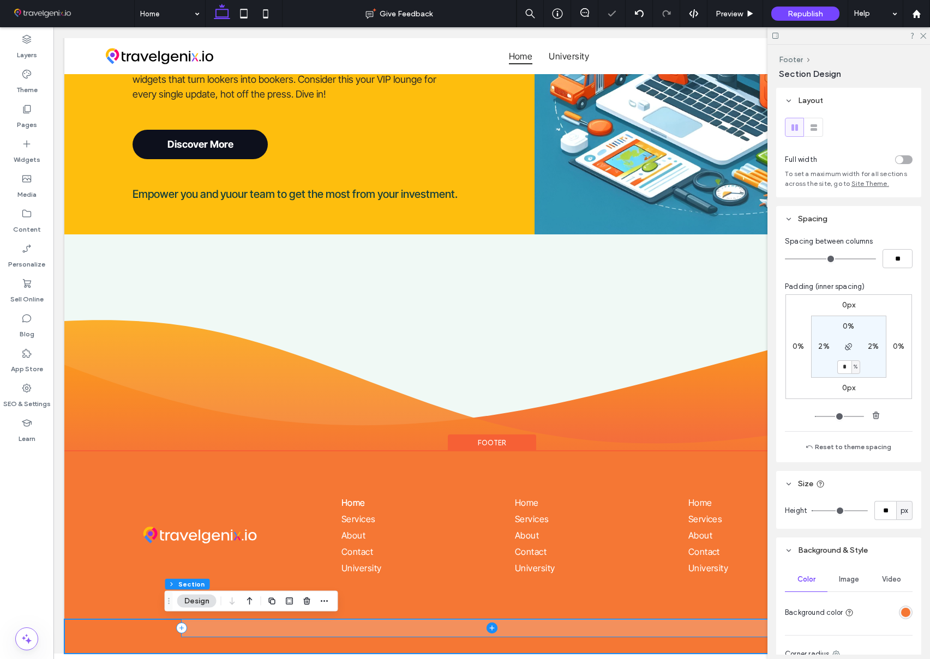
click at [490, 628] on icon at bounding box center [492, 628] width 11 height 11
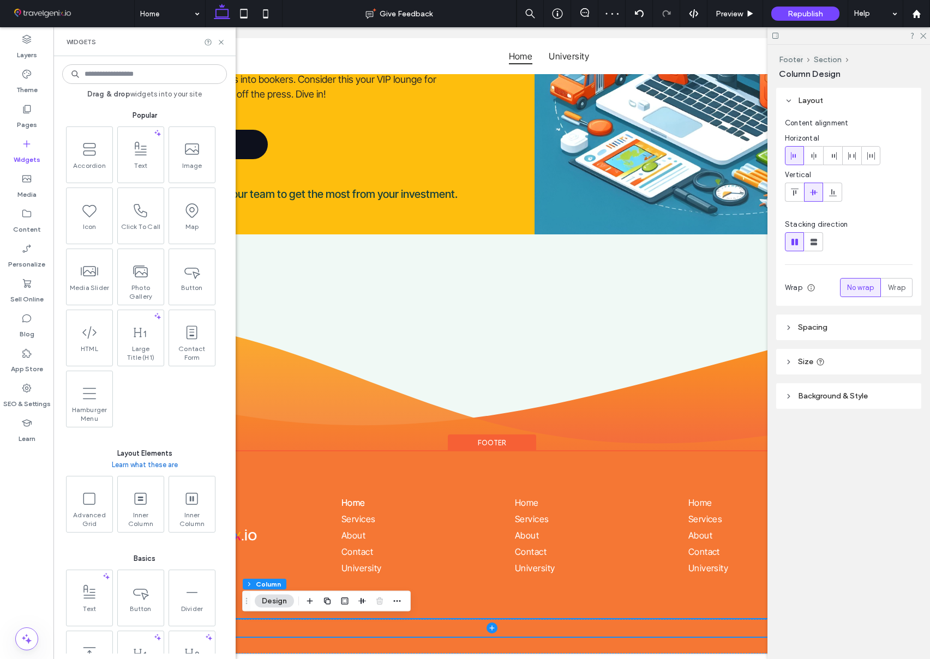
click at [134, 73] on input at bounding box center [144, 74] width 165 height 20
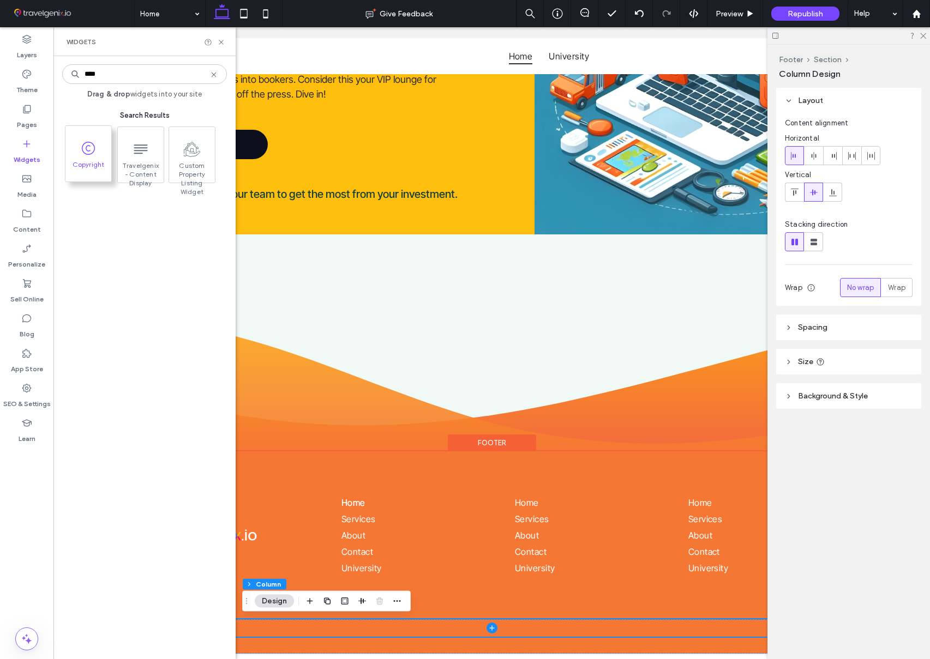
type input "****"
click at [77, 145] on span at bounding box center [88, 148] width 46 height 25
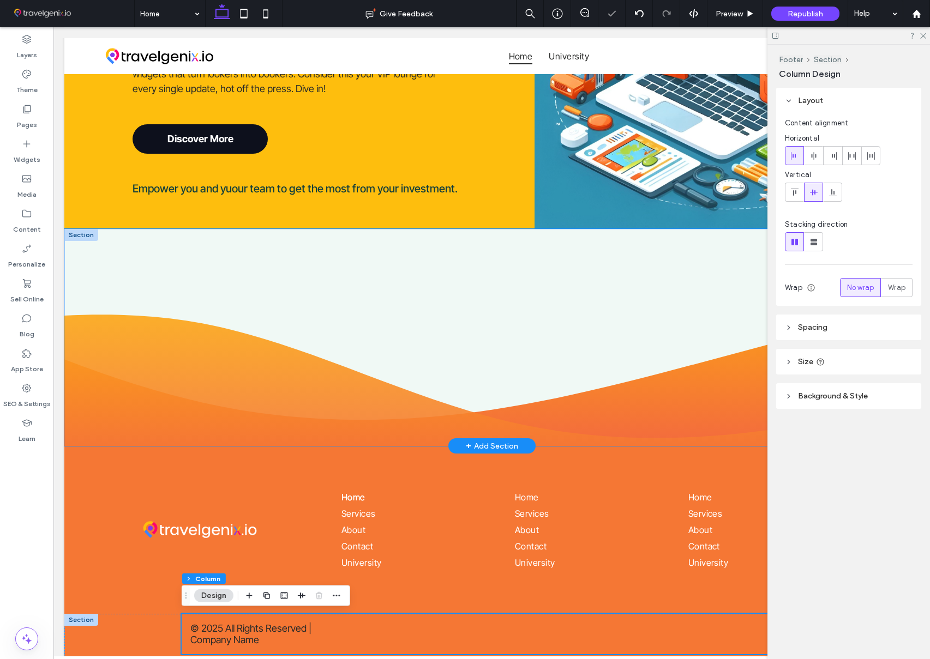
scroll to position [1117, 0]
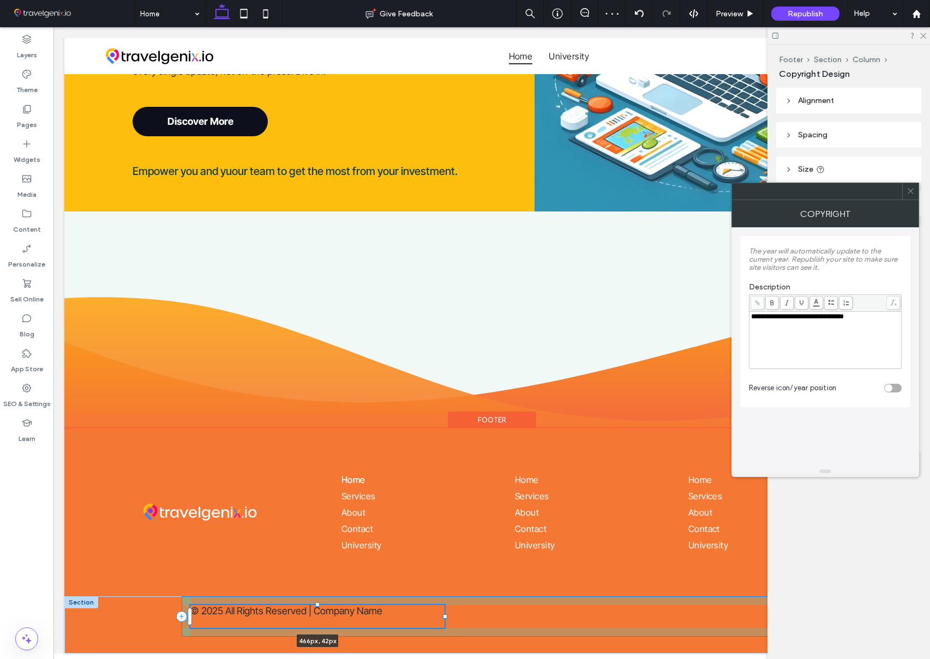
drag, startPoint x: 369, startPoint y: 617, endPoint x: 446, endPoint y: 615, distance: 76.4
click at [446, 615] on div at bounding box center [445, 617] width 4 height 4
type input "***"
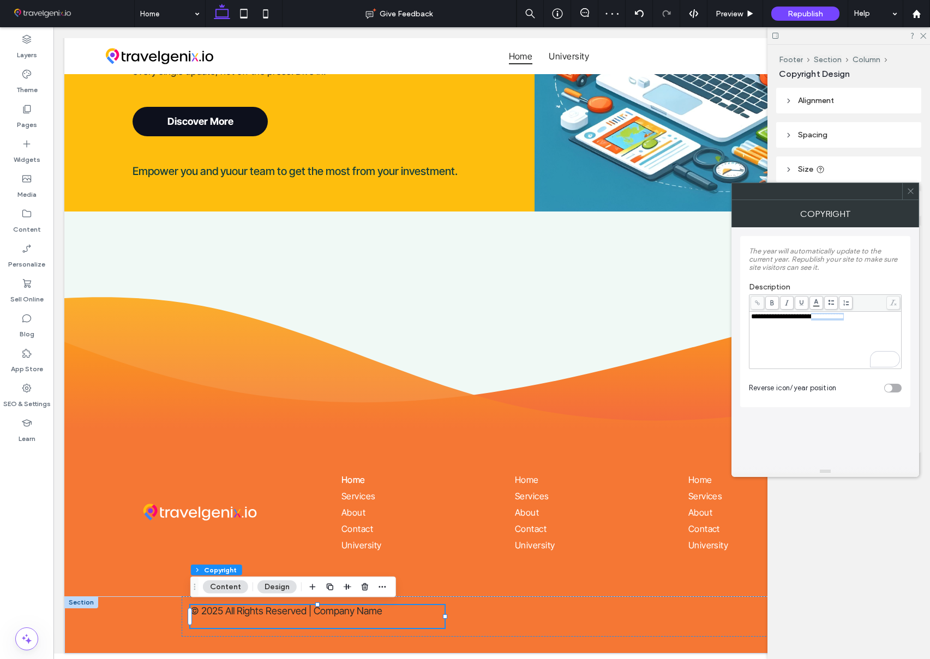
drag, startPoint x: 863, startPoint y: 317, endPoint x: 877, endPoint y: 319, distance: 13.8
click at [879, 320] on div "**********" at bounding box center [825, 317] width 149 height 8
click at [910, 193] on icon at bounding box center [911, 191] width 8 height 8
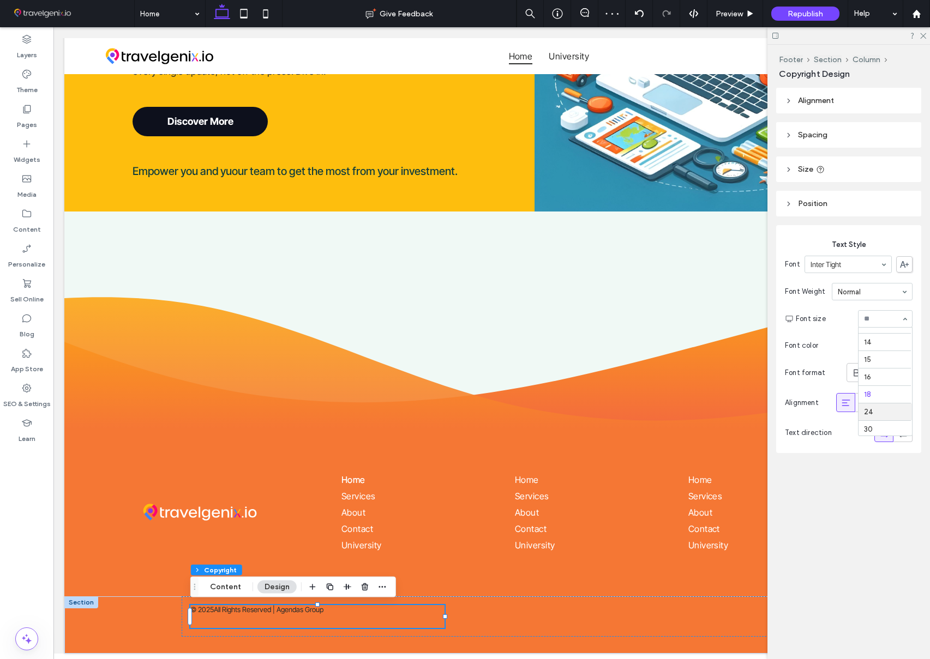
scroll to position [74, 0]
click at [906, 344] on div "rgb(41, 42, 41)" at bounding box center [905, 345] width 9 height 9
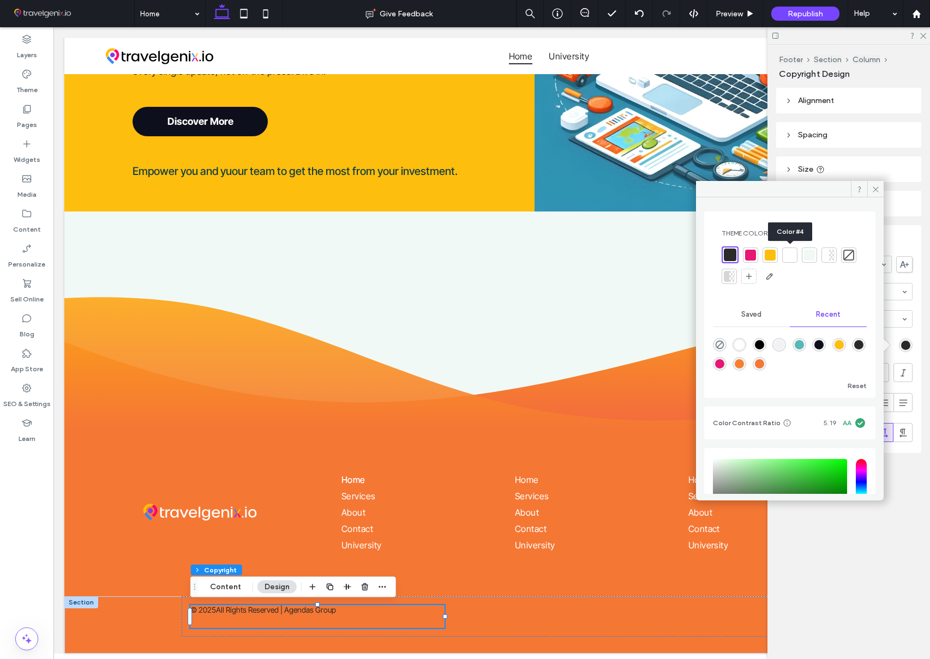
click at [794, 255] on div at bounding box center [789, 255] width 11 height 11
drag, startPoint x: 874, startPoint y: 188, endPoint x: 822, endPoint y: 131, distance: 76.8
click at [874, 188] on icon at bounding box center [876, 189] width 8 height 8
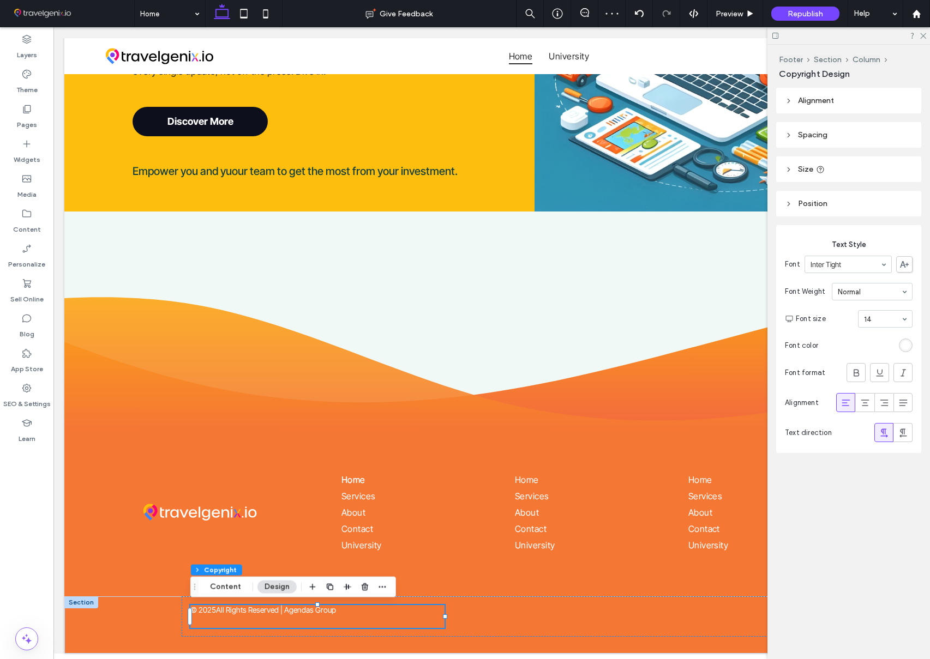
click at [818, 107] on header "Alignment" at bounding box center [848, 101] width 145 height 26
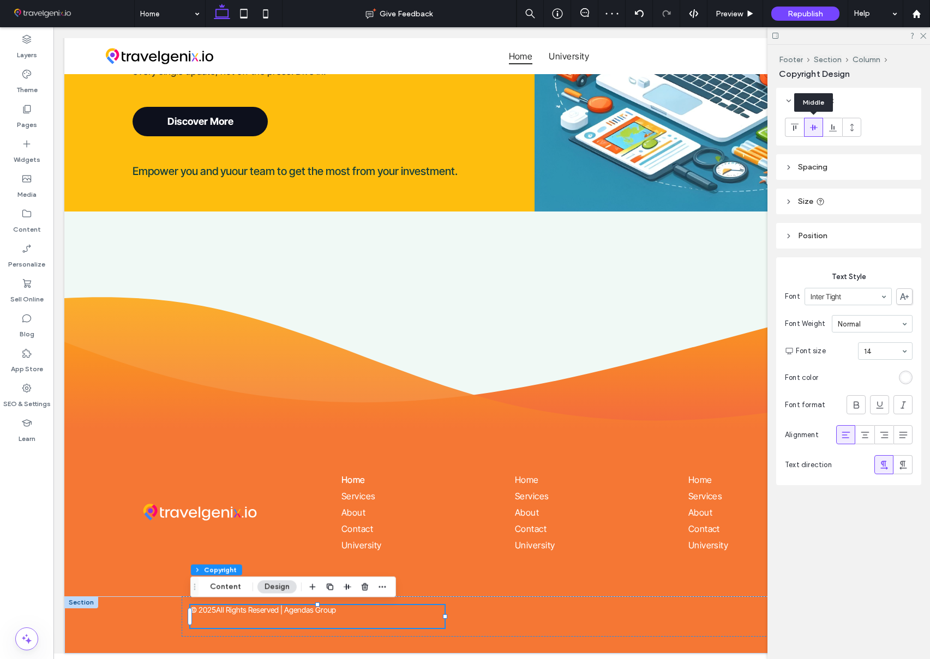
click at [815, 127] on use at bounding box center [813, 127] width 8 height 6
click at [795, 129] on use at bounding box center [794, 127] width 8 height 7
click at [831, 129] on use at bounding box center [833, 127] width 8 height 7
click at [813, 128] on icon at bounding box center [813, 127] width 9 height 9
click at [320, 613] on p "All Rights Reserved | Agendas Group" at bounding box center [276, 609] width 120 height 9
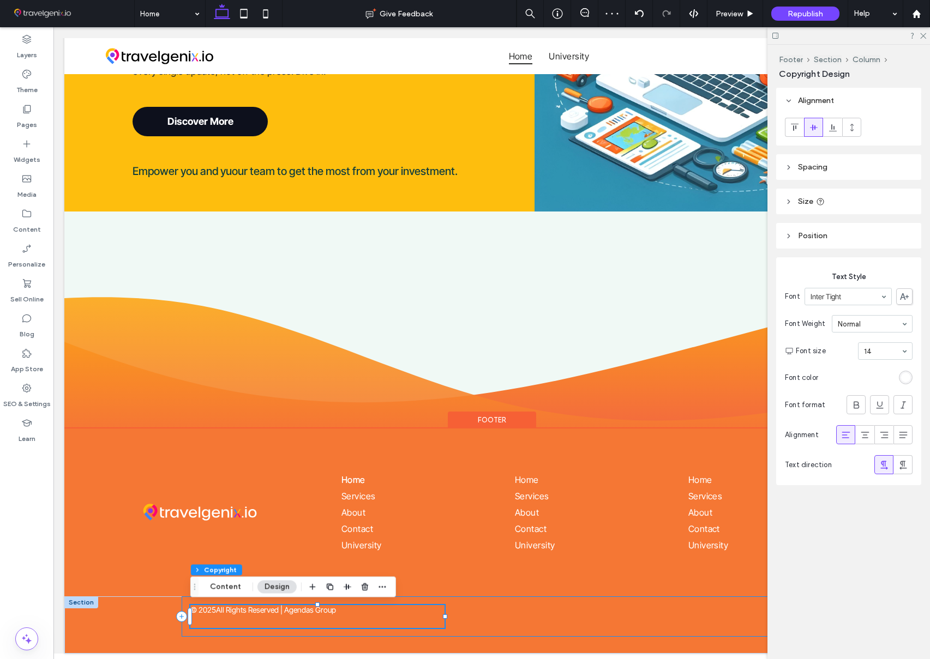
click at [464, 619] on div "© 2025 All Rights Reserved | Agendas Group" at bounding box center [492, 617] width 620 height 40
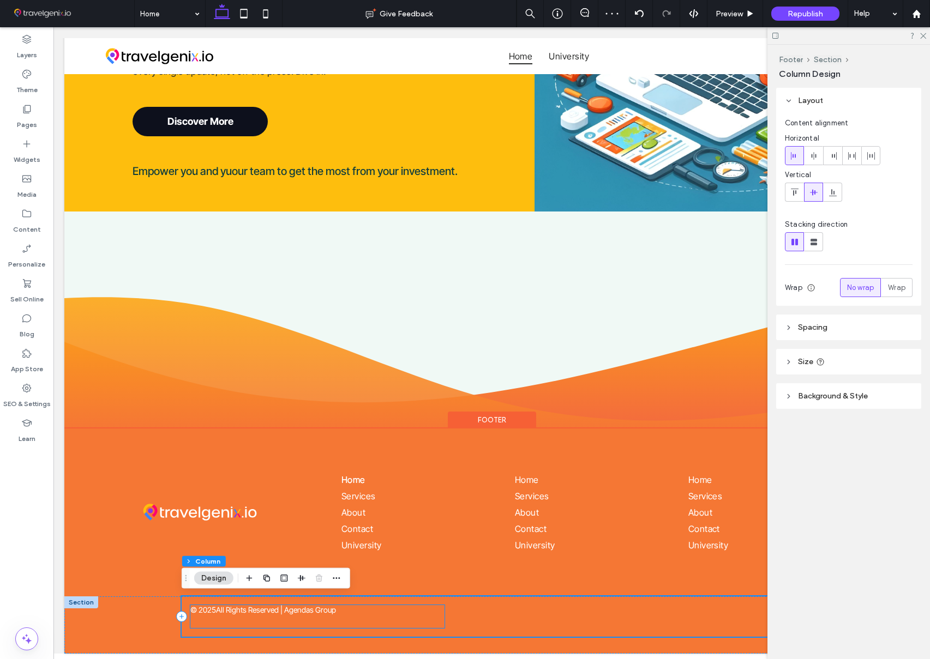
click at [330, 611] on p "All Rights Reserved | Agendas Group" at bounding box center [276, 609] width 120 height 9
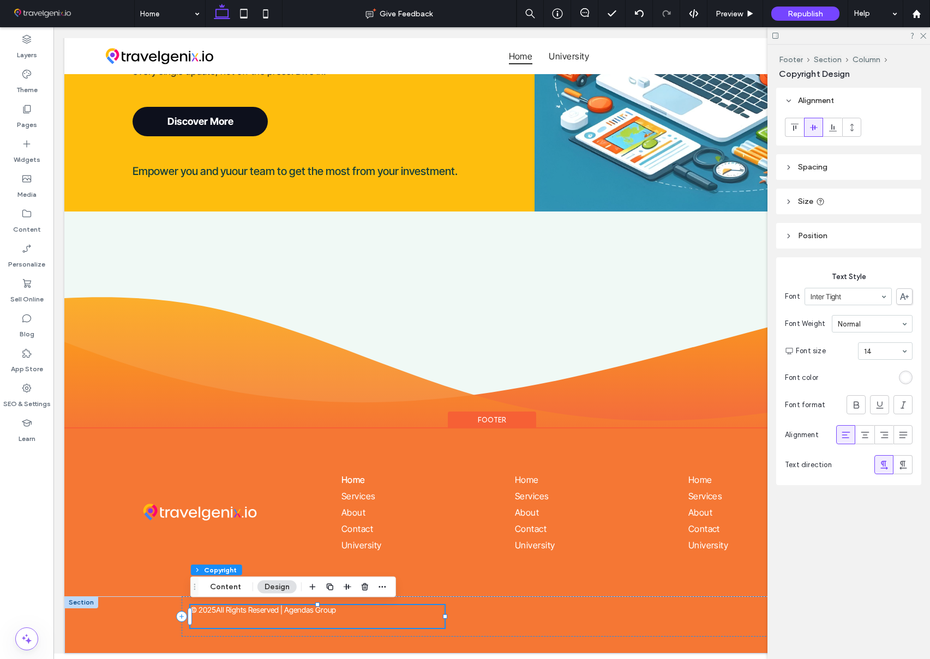
click at [314, 612] on p "All Rights Reserved | Agendas Group" at bounding box center [276, 609] width 120 height 9
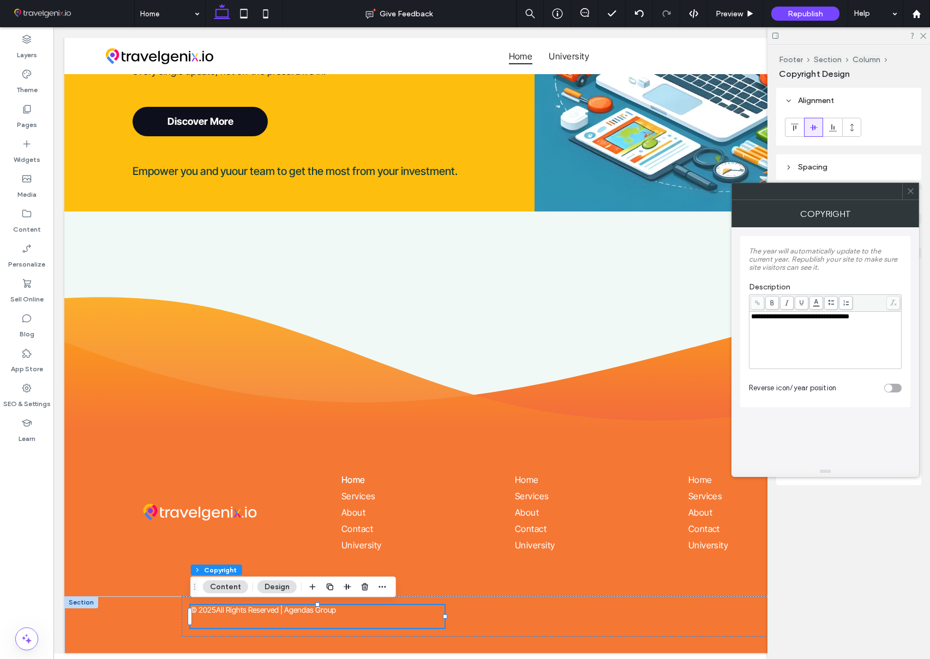
click at [913, 191] on icon at bounding box center [911, 191] width 8 height 8
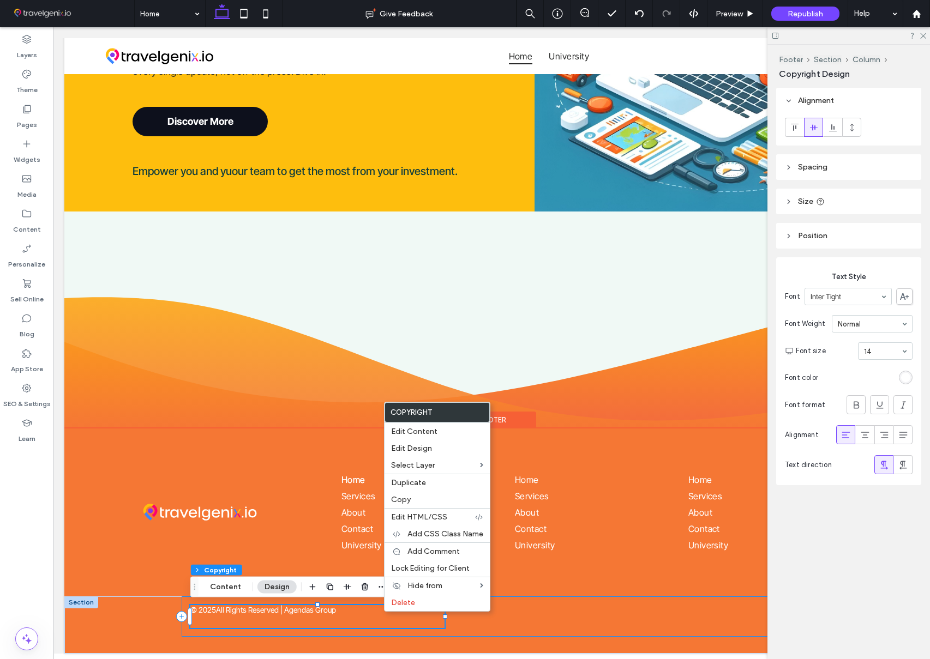
click at [544, 617] on div "© 2025 All Rights Reserved | Agendas Group" at bounding box center [492, 617] width 620 height 40
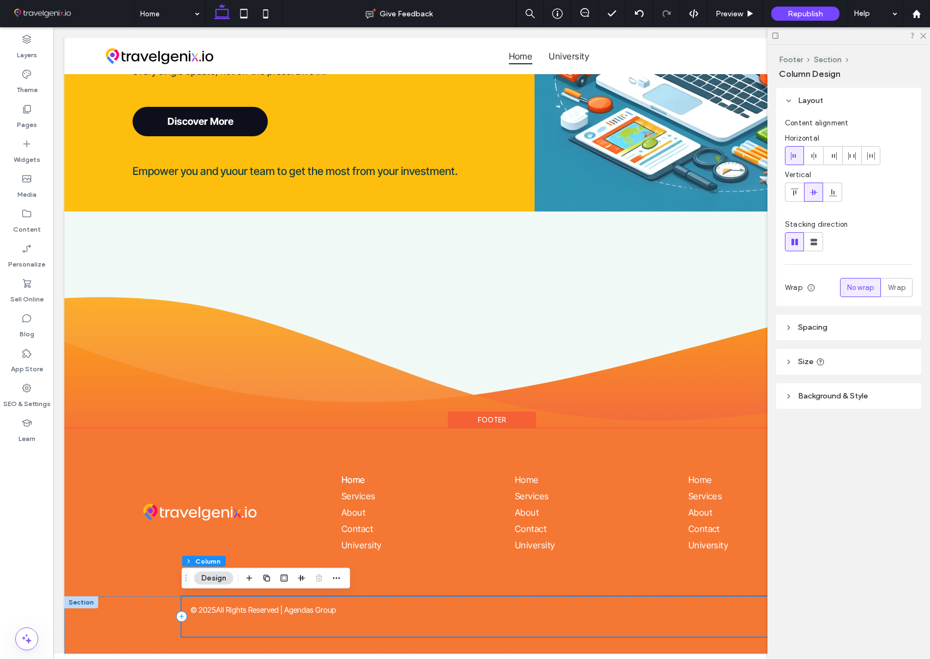
click at [475, 616] on div "© 2025 All Rights Reserved | Agendas Group" at bounding box center [492, 617] width 620 height 40
click at [460, 630] on div "© 2025 All Rights Reserved | Agendas Group" at bounding box center [492, 617] width 620 height 40
click at [813, 331] on span "Spacing" at bounding box center [812, 327] width 29 height 9
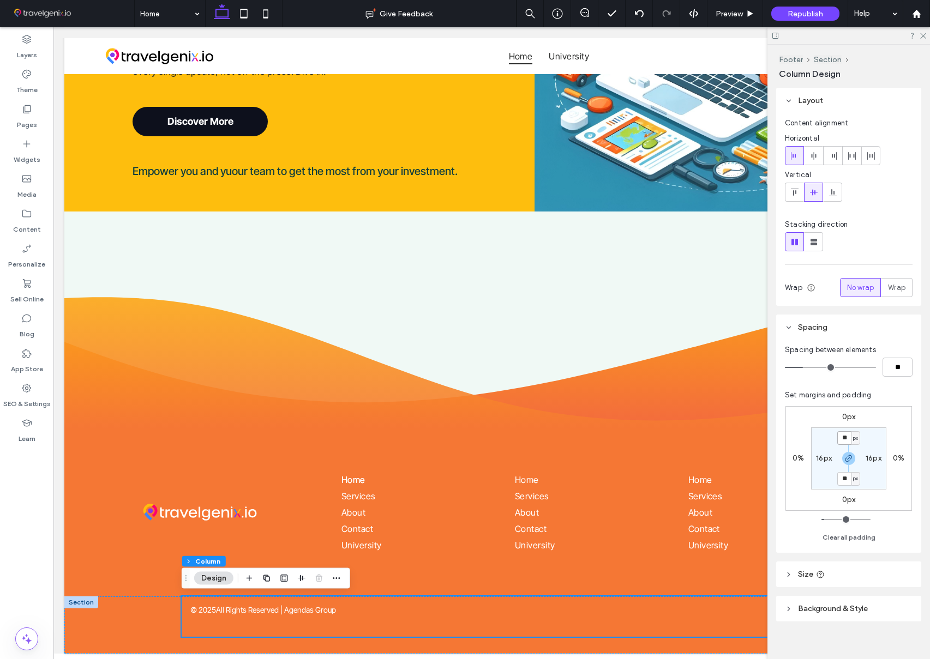
click at [842, 442] on input "**" at bounding box center [844, 438] width 14 height 14
type input "*"
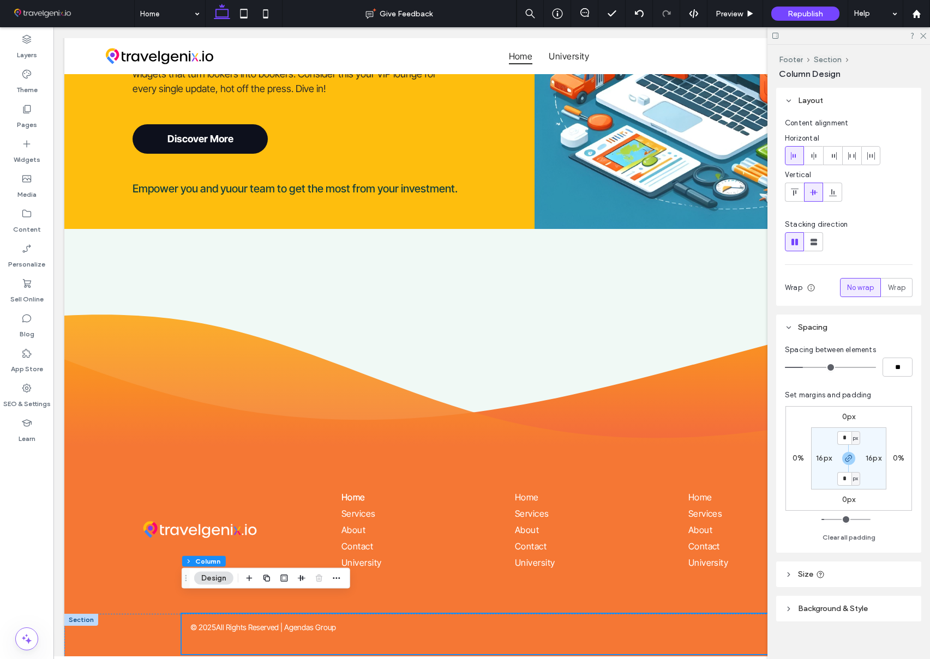
click at [887, 439] on div "0px 0% 0px 0% * px 16px * px 16px" at bounding box center [848, 458] width 127 height 105
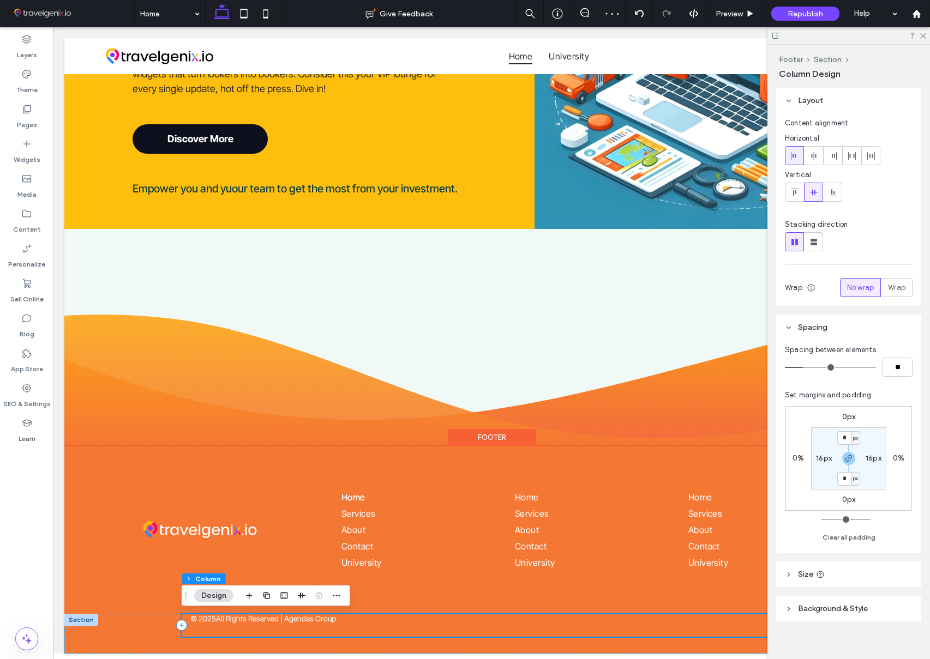
click at [495, 624] on div "© 2025 All Rights Reserved | Agendas Group" at bounding box center [492, 625] width 620 height 23
click at [923, 35] on icon at bounding box center [922, 35] width 7 height 7
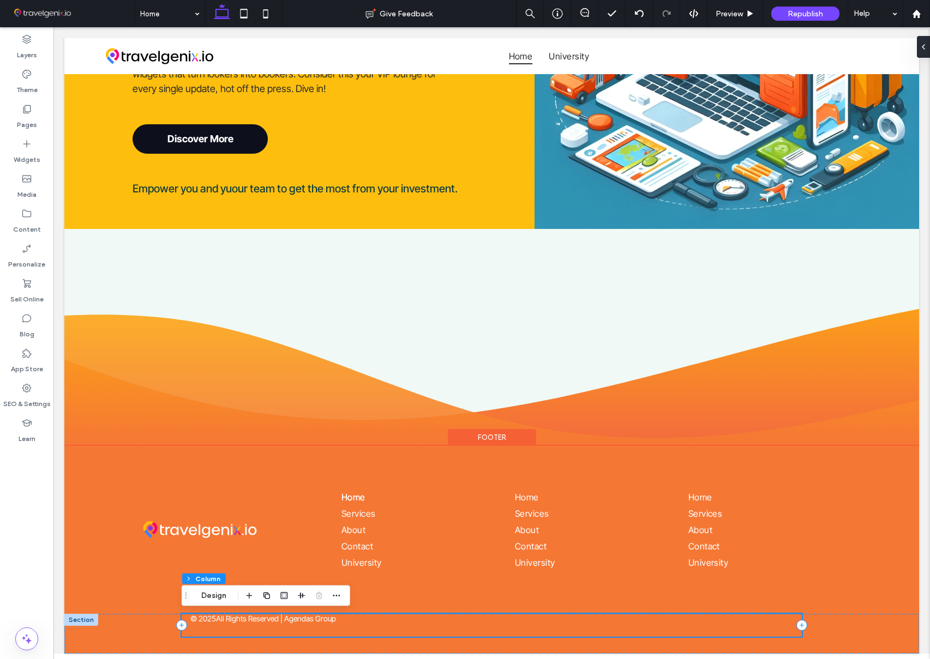
click at [623, 627] on div "© 2025 All Rights Reserved | Agendas Group" at bounding box center [492, 625] width 620 height 23
click at [805, 625] on icon at bounding box center [801, 625] width 11 height 11
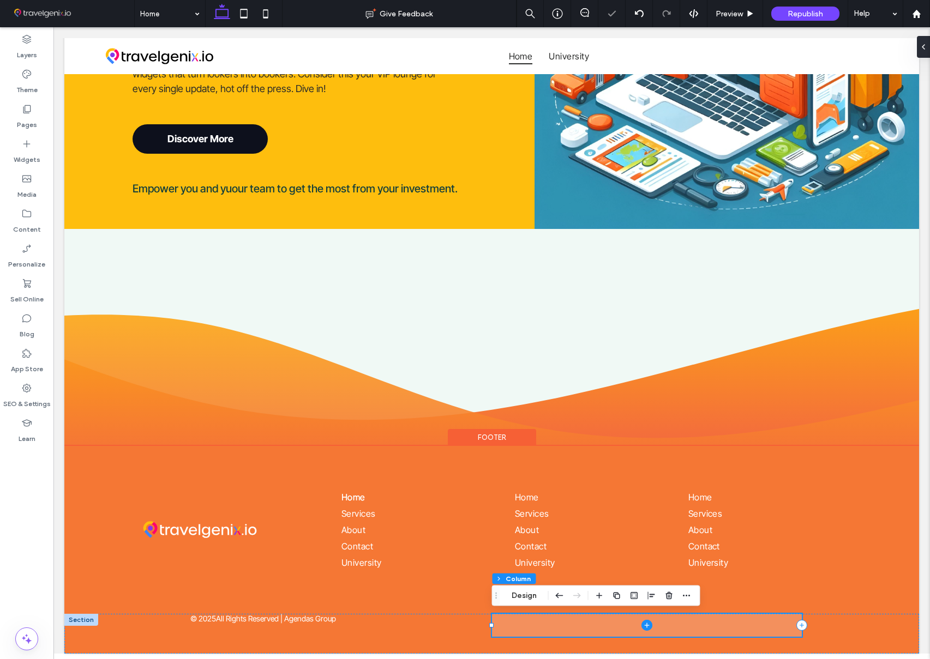
click at [646, 627] on icon at bounding box center [646, 625] width 11 height 11
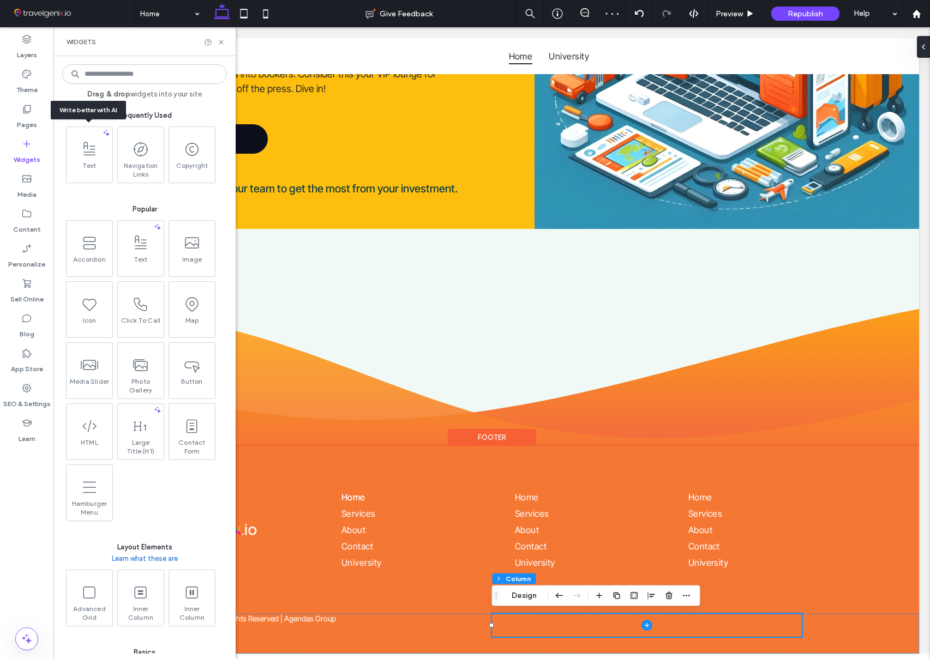
click at [93, 151] on use at bounding box center [89, 148] width 12 height 14
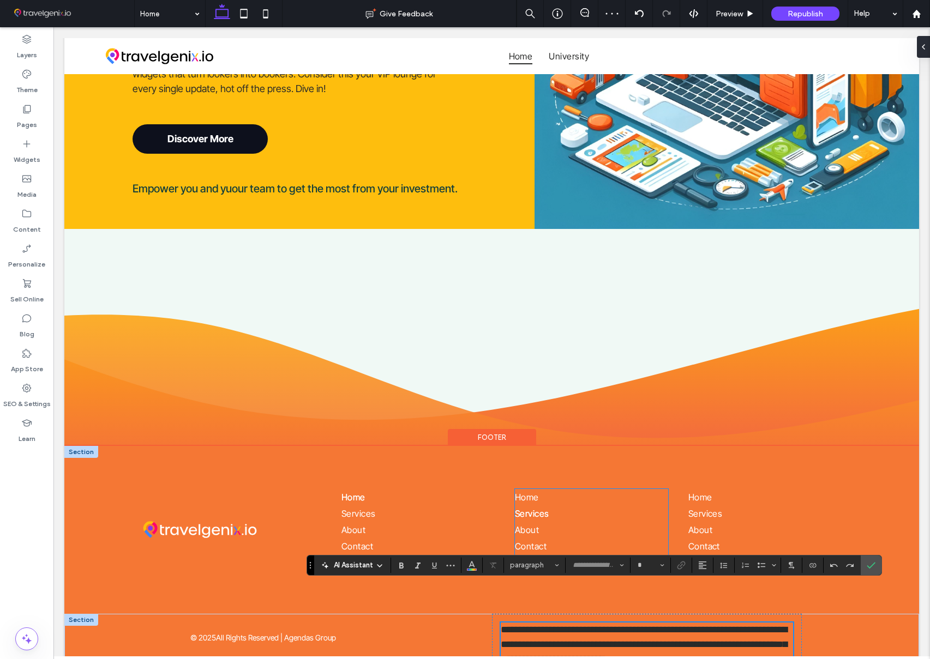
type input "**********"
type input "**"
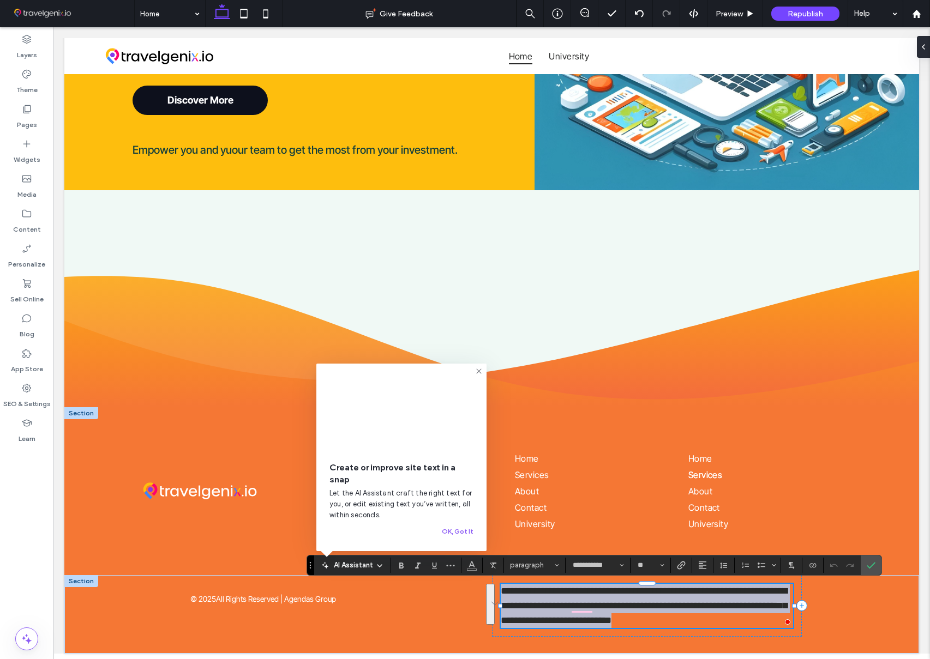
scroll to position [0, 0]
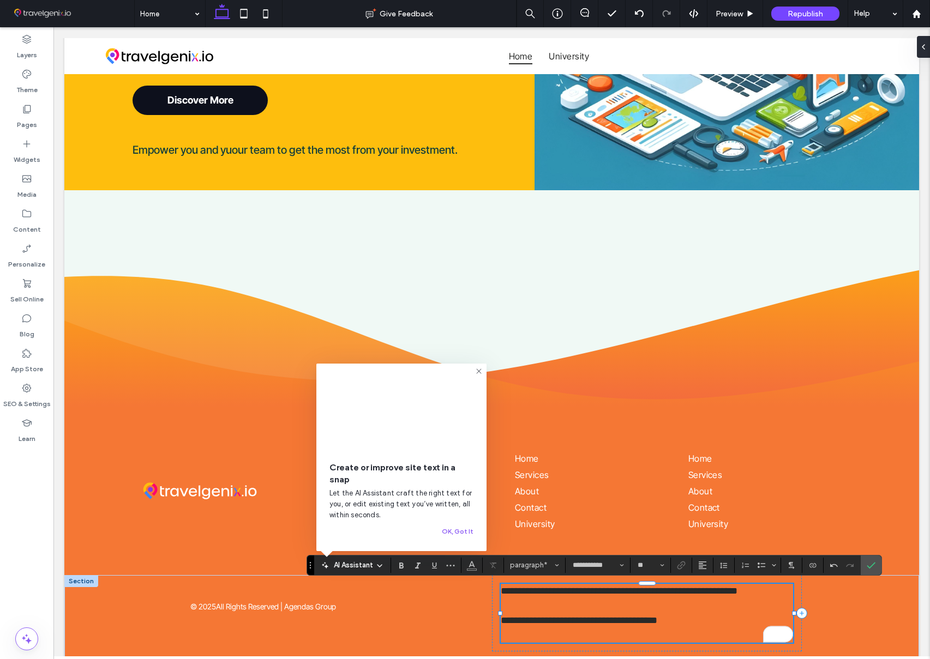
click at [587, 607] on p "﻿" at bounding box center [647, 606] width 293 height 15
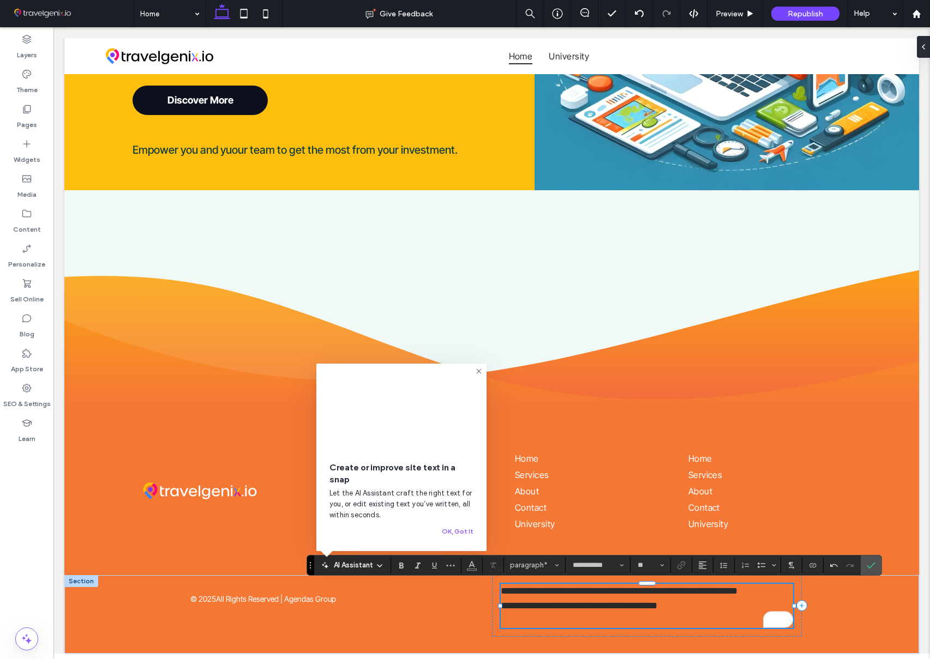
click at [567, 622] on p "To enrich screen reader interactions, please activate Accessibility in Grammarl…" at bounding box center [647, 621] width 293 height 15
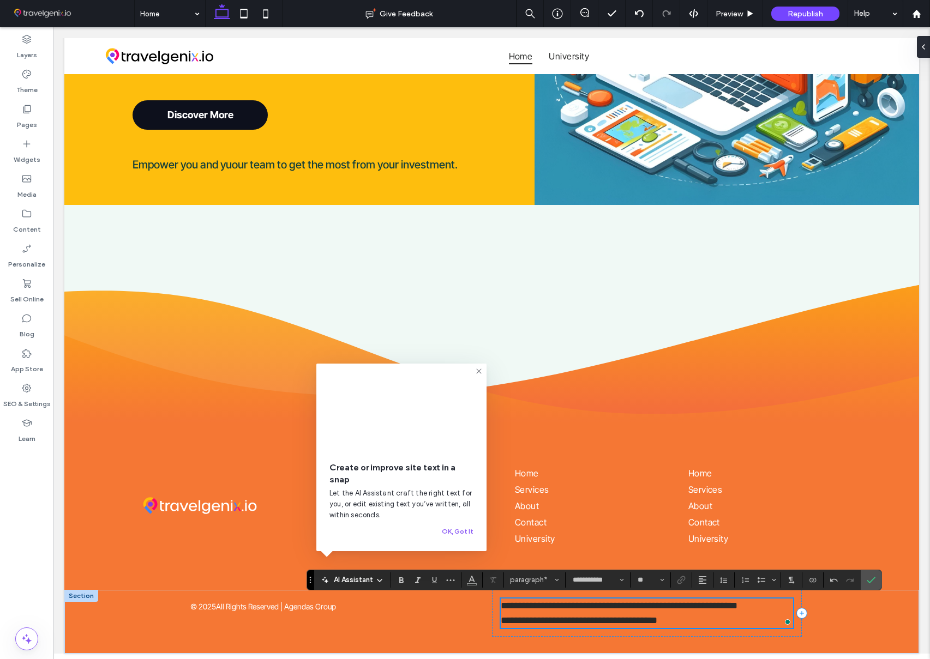
scroll to position [1123, 0]
click at [571, 616] on span "**********" at bounding box center [579, 621] width 157 height 10
click at [573, 612] on p "**********" at bounding box center [647, 606] width 293 height 15
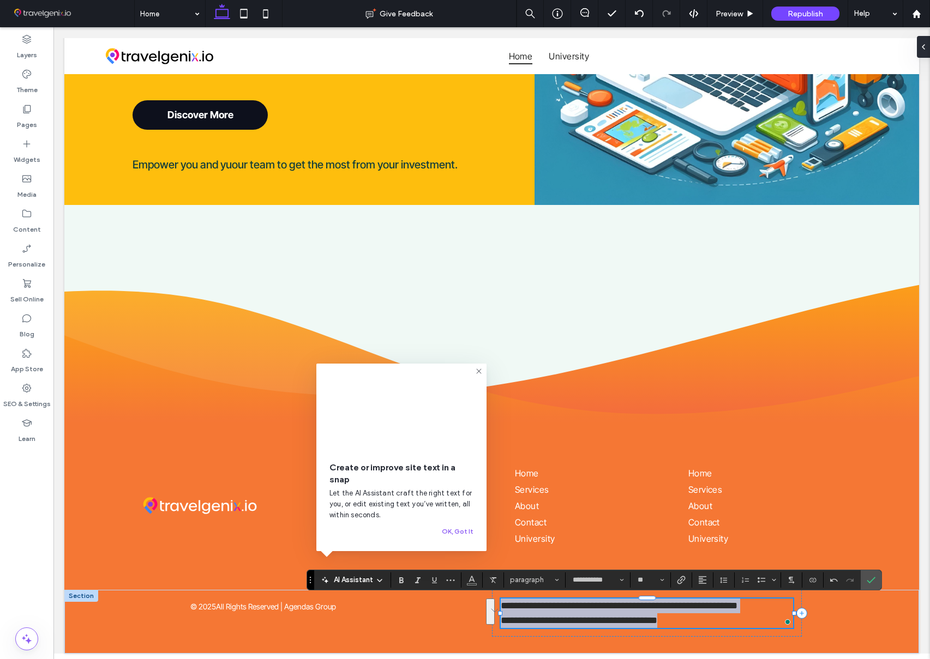
drag, startPoint x: 502, startPoint y: 605, endPoint x: 689, endPoint y: 600, distance: 187.2
click at [693, 620] on div "**********" at bounding box center [647, 613] width 293 height 29
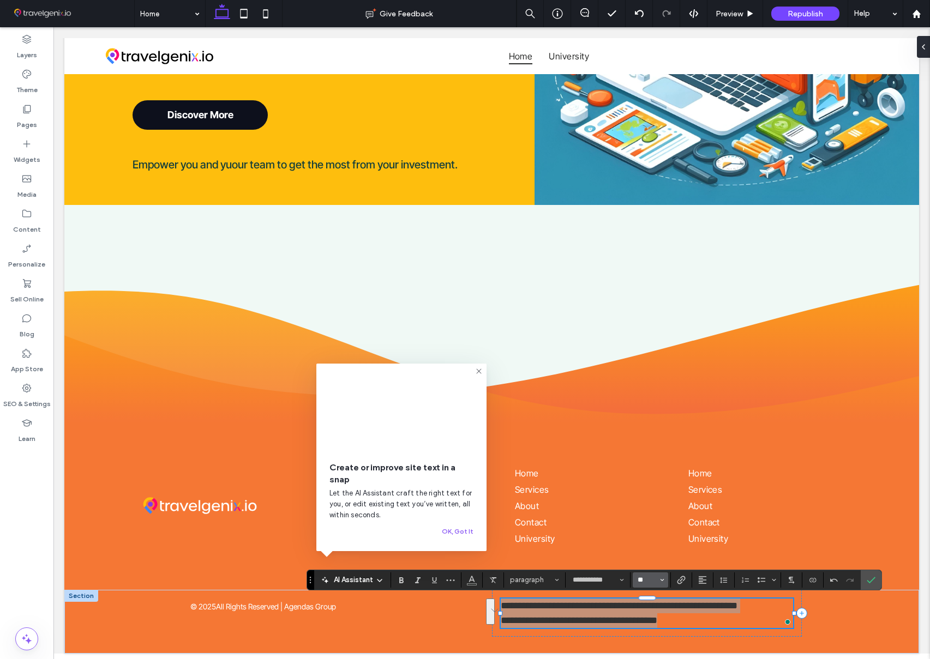
click at [640, 580] on input "**" at bounding box center [647, 580] width 21 height 9
click at [649, 526] on label "14" at bounding box center [650, 527] width 35 height 15
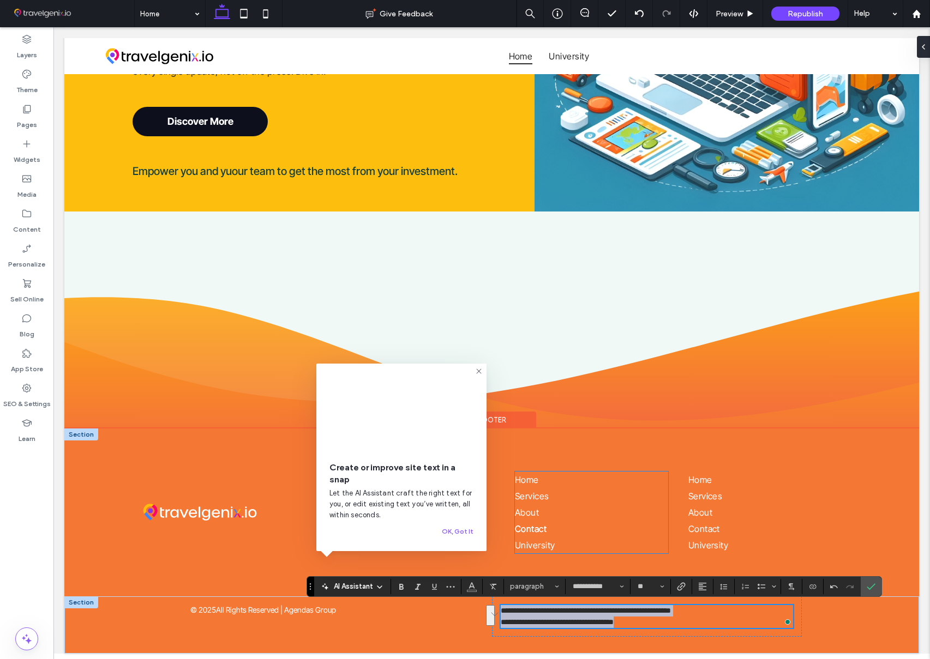
type input "**"
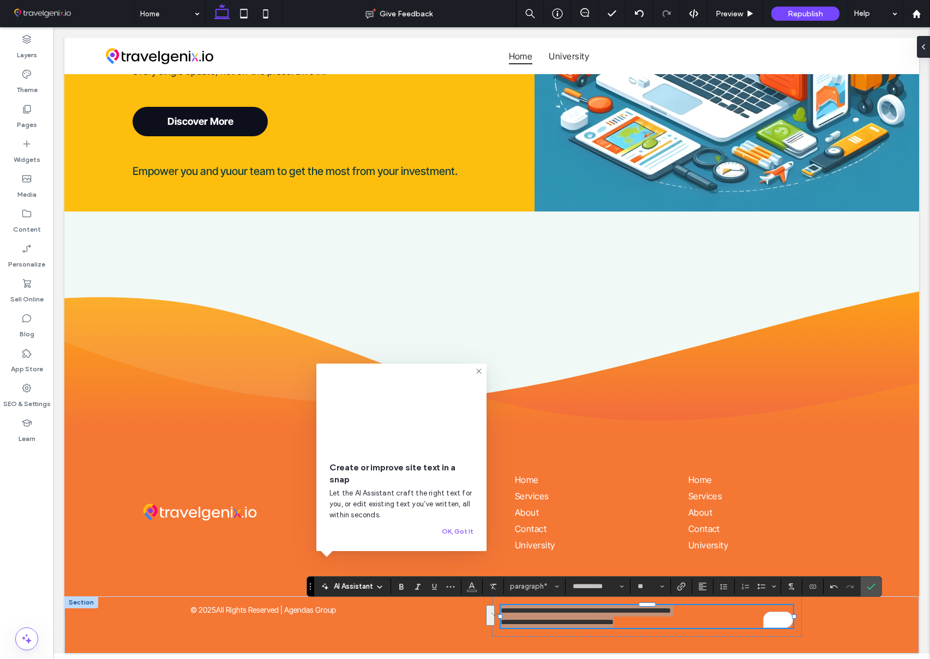
click at [477, 369] on use at bounding box center [478, 371] width 5 height 5
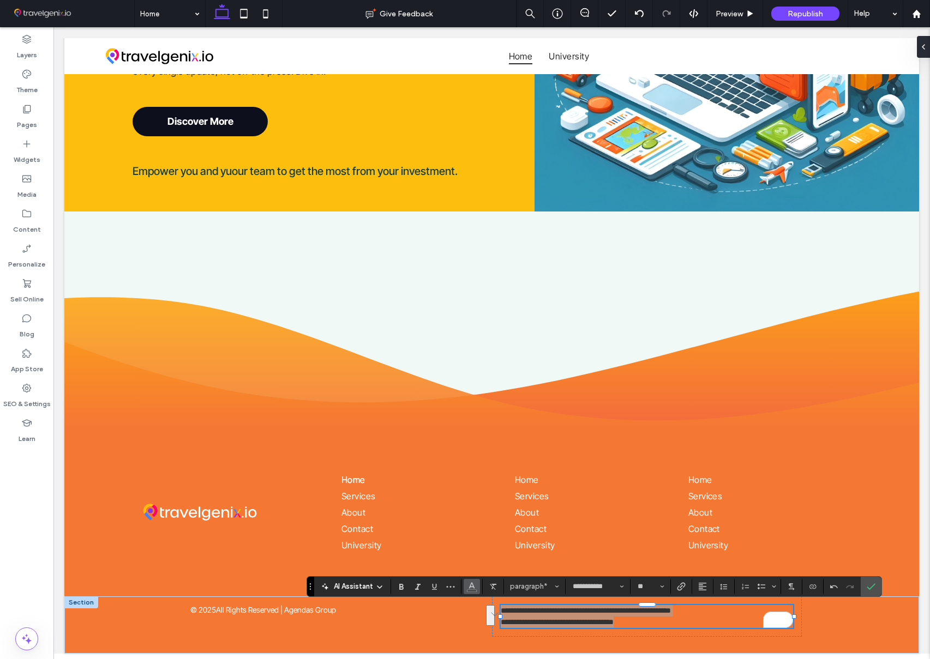
click at [473, 588] on icon "Color" at bounding box center [471, 585] width 9 height 9
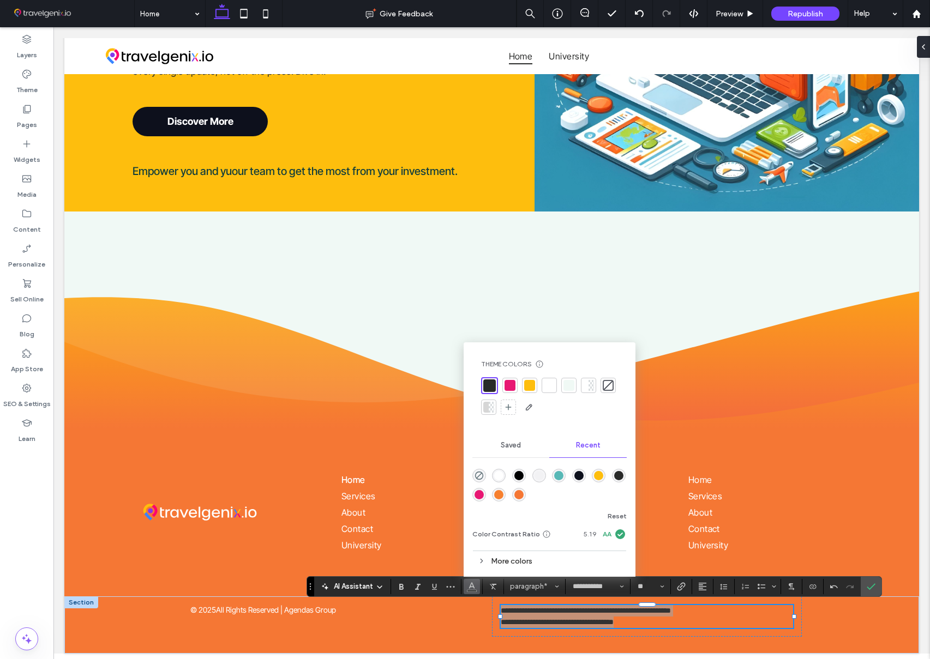
click at [545, 386] on div at bounding box center [549, 385] width 11 height 11
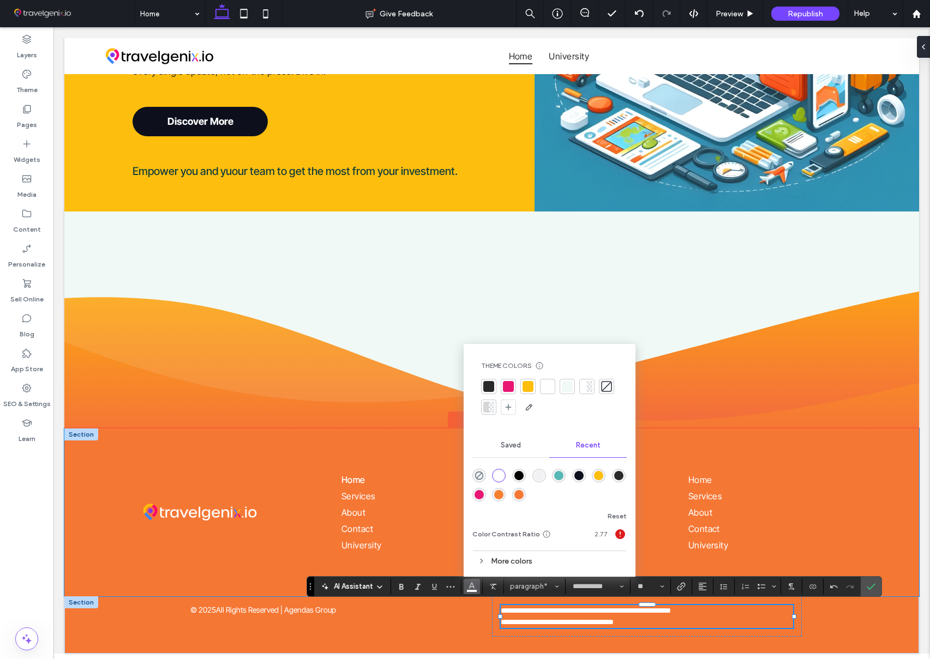
click at [867, 509] on div "Home Services About Contact [GEOGRAPHIC_DATA] Home Services About Contact [GEOG…" at bounding box center [491, 512] width 855 height 167
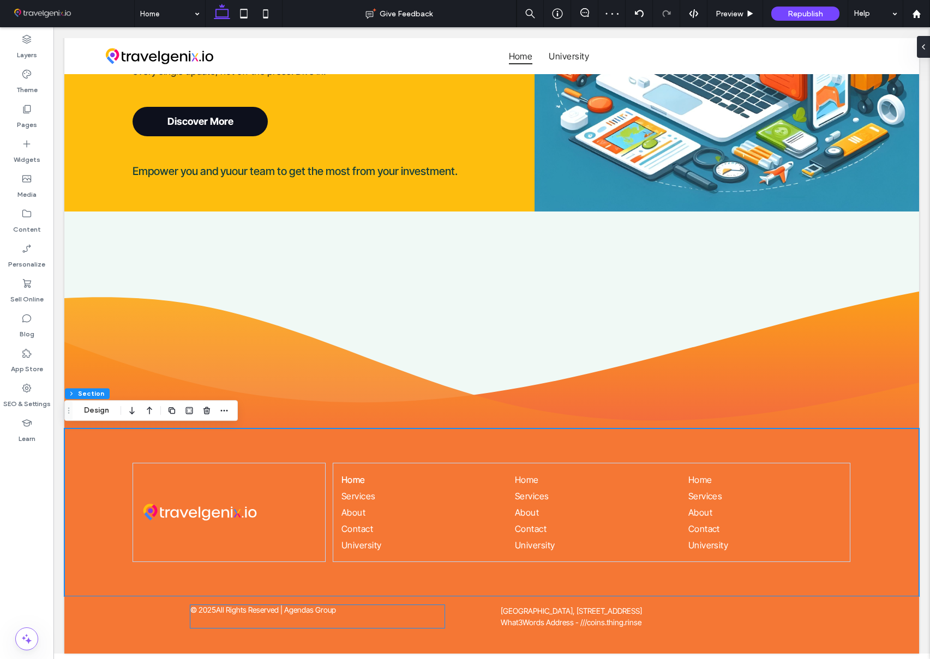
click at [264, 609] on p "All Rights Reserved | Agendas Group" at bounding box center [276, 609] width 120 height 9
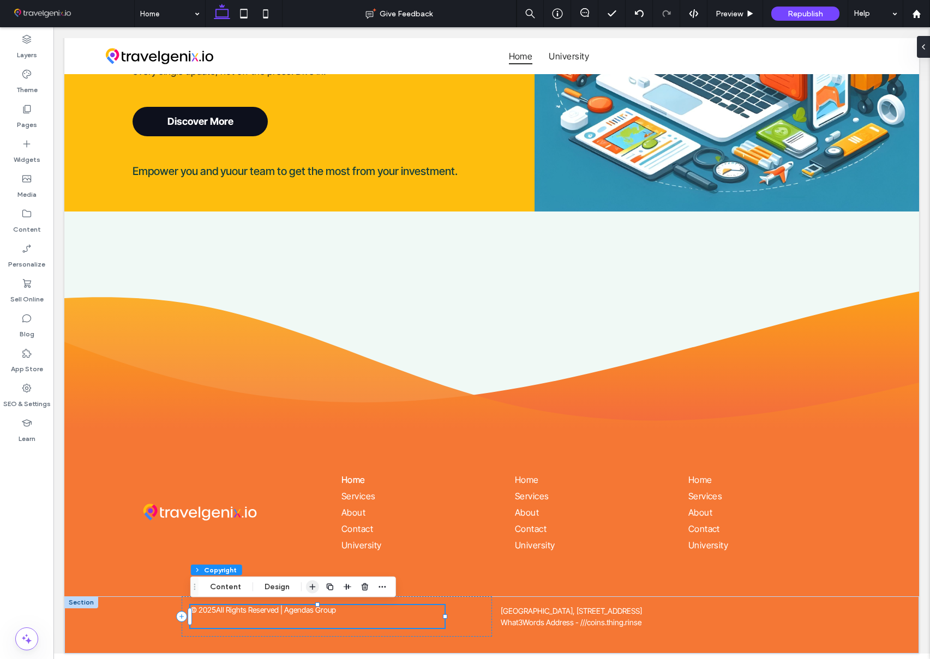
click at [311, 586] on use "button" at bounding box center [312, 587] width 6 height 6
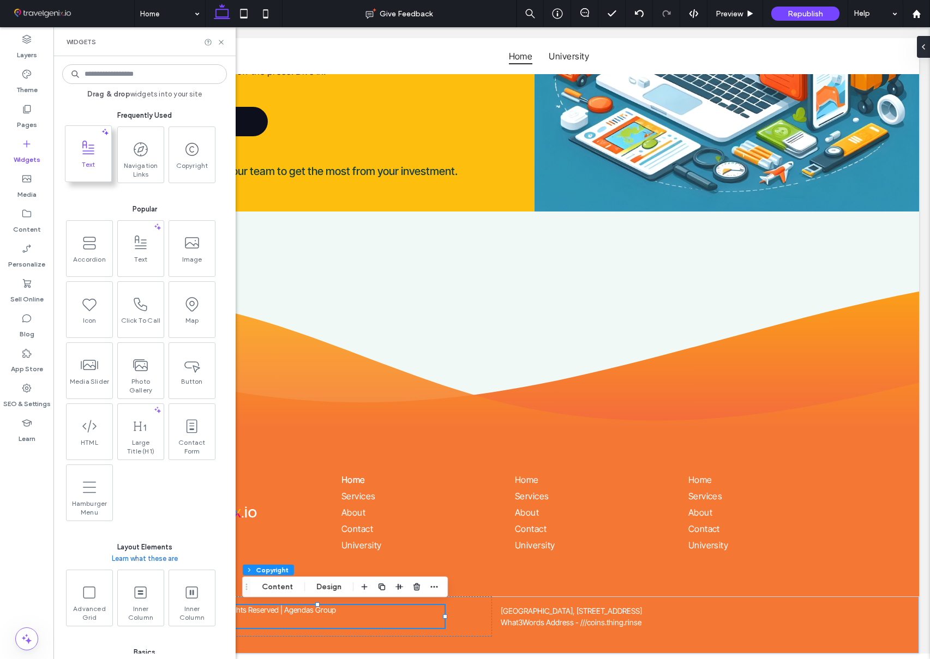
click at [98, 166] on span "Text" at bounding box center [88, 167] width 46 height 15
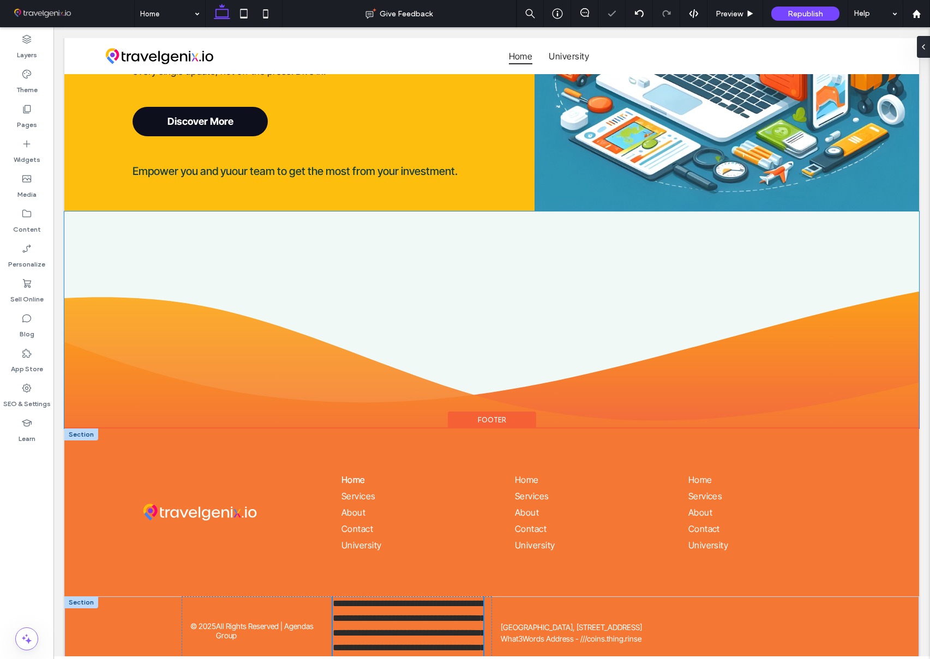
scroll to position [1165, 0]
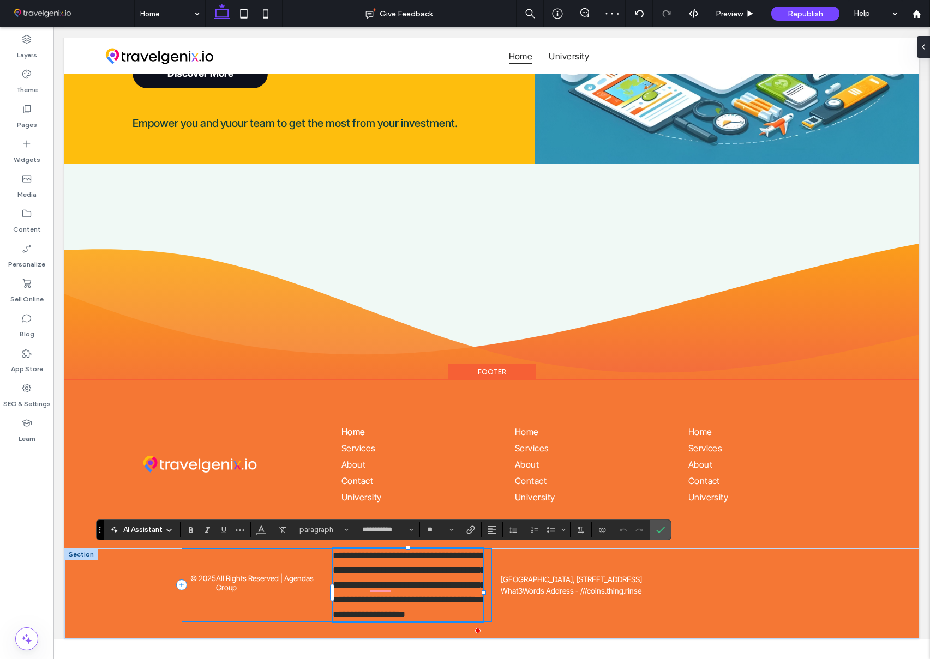
click at [250, 566] on div "**********" at bounding box center [337, 586] width 310 height 74
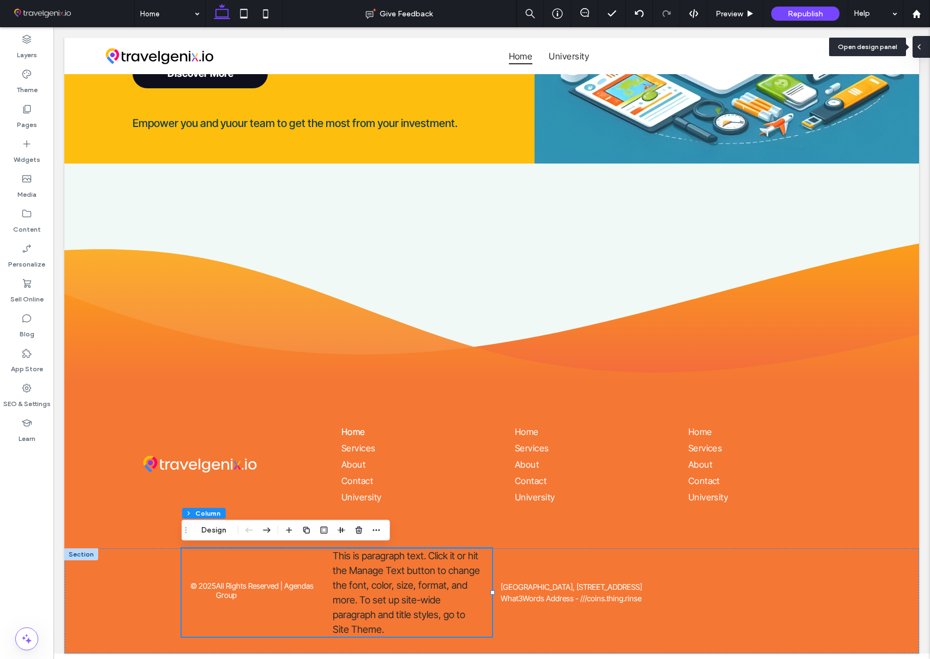
click at [917, 44] on icon at bounding box center [919, 47] width 9 height 9
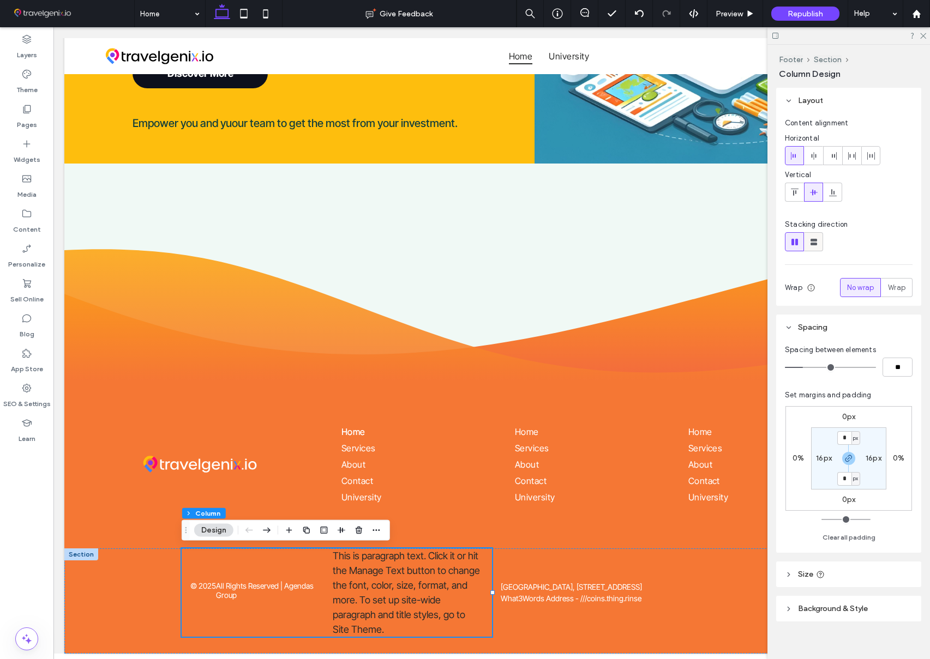
click at [810, 239] on icon at bounding box center [813, 242] width 11 height 11
type input "**"
type input "****"
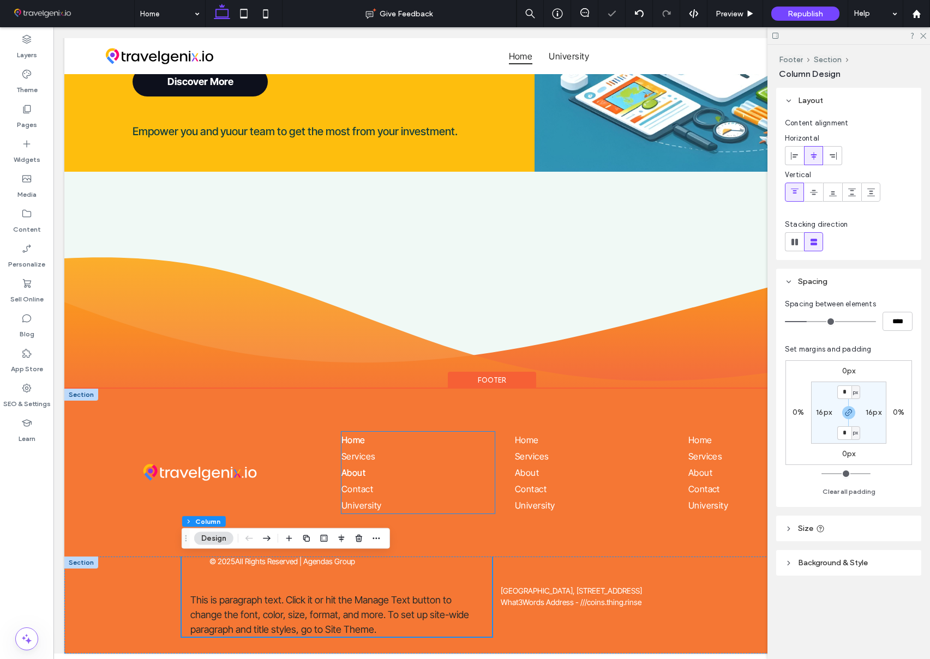
scroll to position [1156, 0]
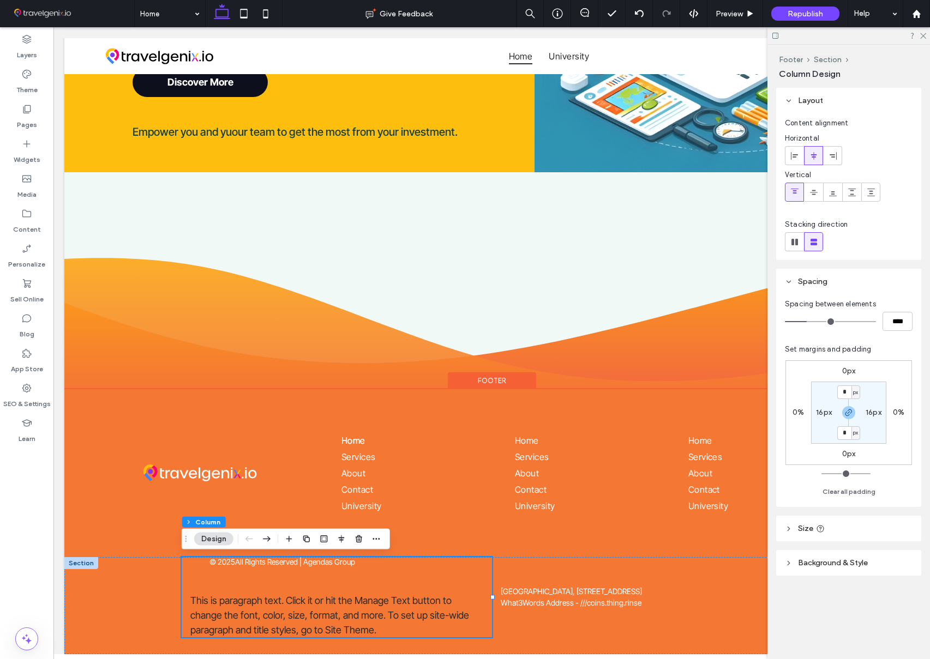
click at [248, 623] on span "This is paragraph text. Click it or hit the Manage Text button to change the fo…" at bounding box center [329, 615] width 279 height 41
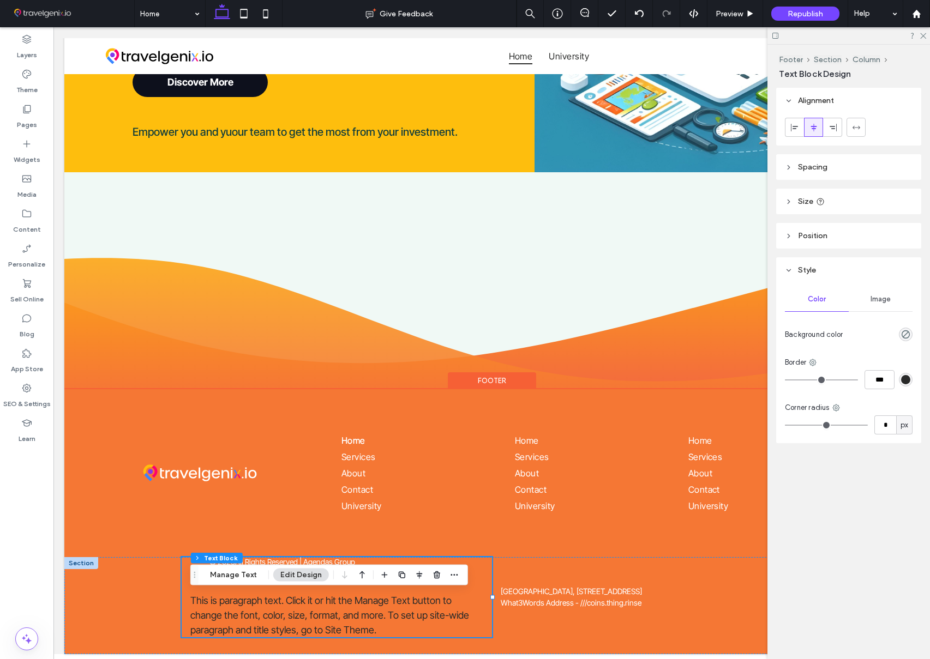
click at [248, 623] on span "This is paragraph text. Click it or hit the Manage Text button to change the fo…" at bounding box center [329, 615] width 279 height 41
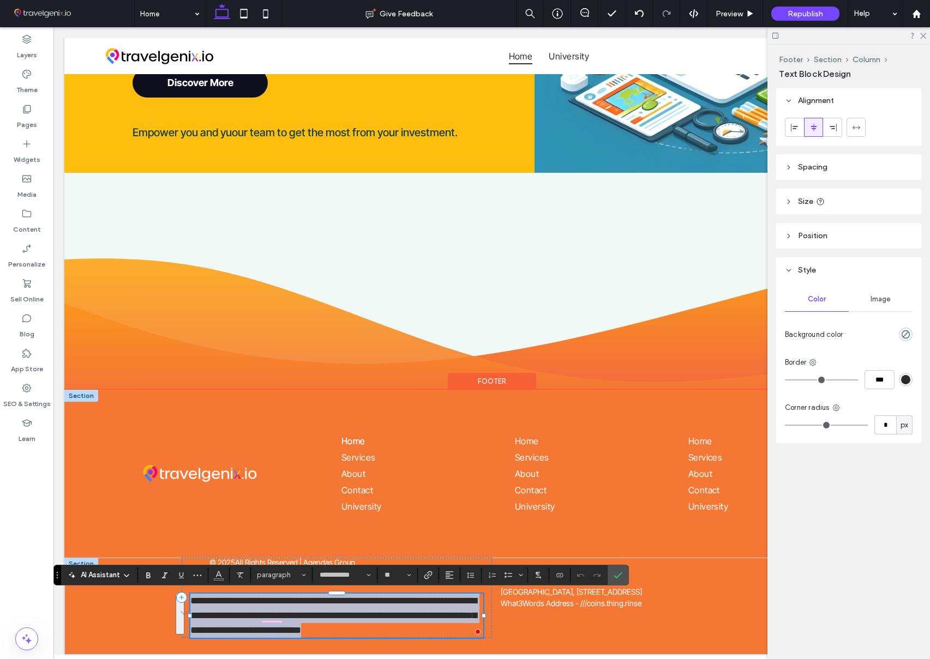
scroll to position [0, 0]
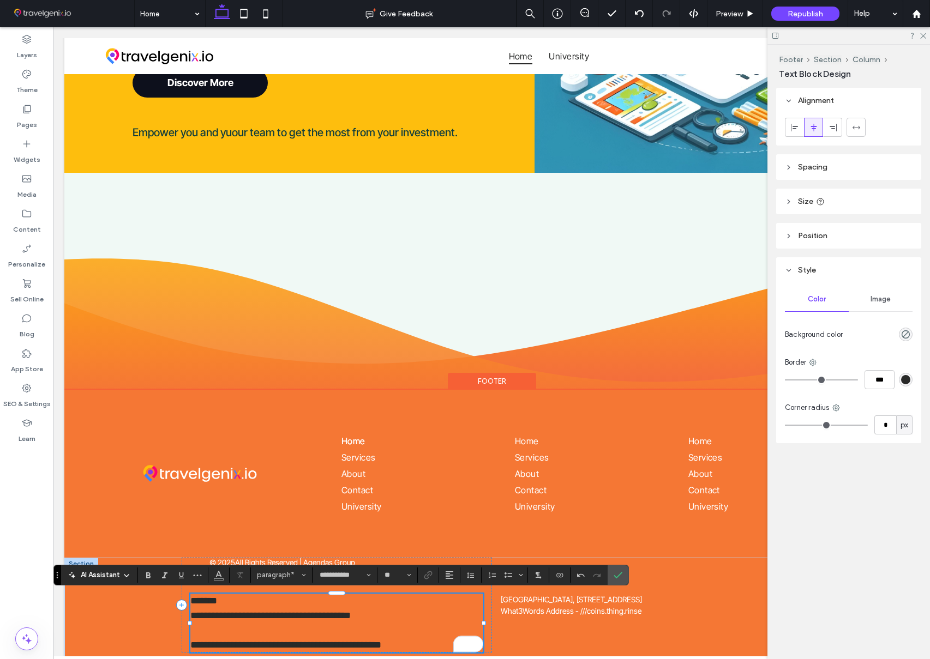
click at [250, 627] on p "To enrich screen reader interactions, please activate Accessibility in Grammarl…" at bounding box center [336, 630] width 293 height 15
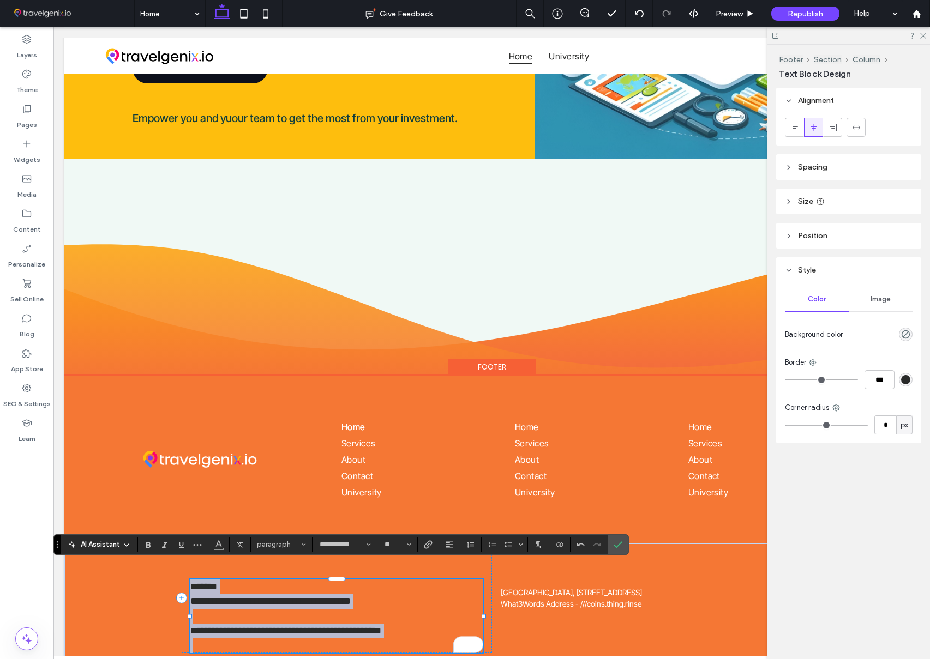
scroll to position [1186, 0]
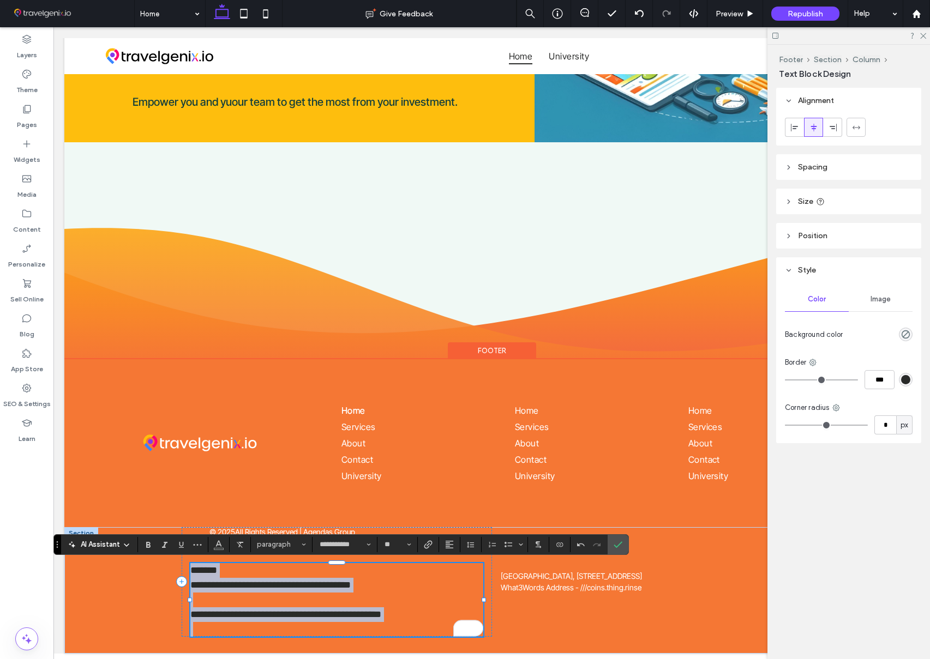
drag, startPoint x: 191, startPoint y: 601, endPoint x: 438, endPoint y: 596, distance: 247.1
click at [446, 618] on div "**********" at bounding box center [336, 600] width 293 height 74
copy div "**********"
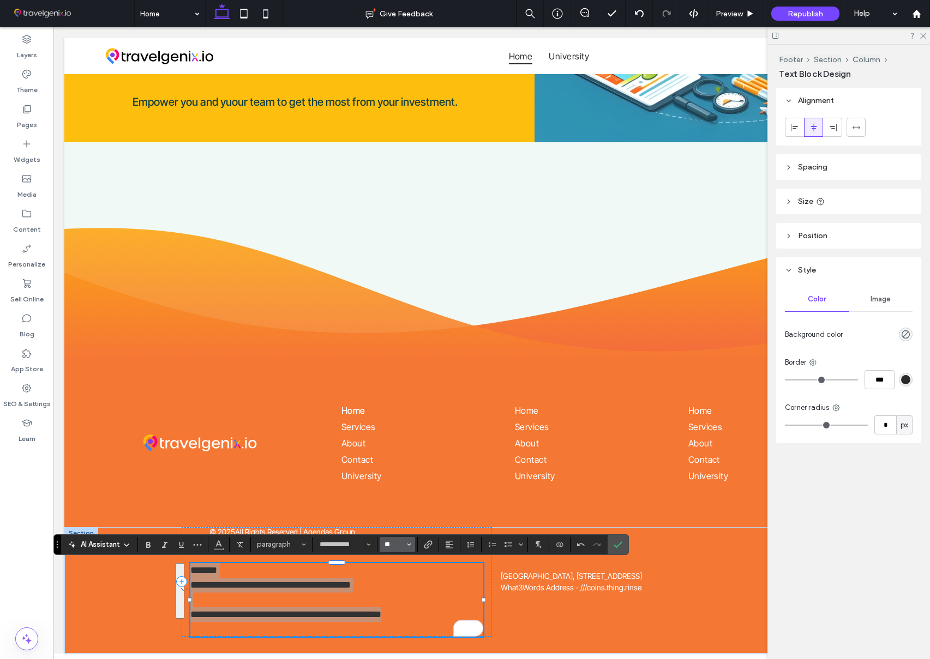
click at [387, 543] on input "**" at bounding box center [393, 545] width 21 height 9
click at [398, 490] on label "14" at bounding box center [397, 492] width 35 height 15
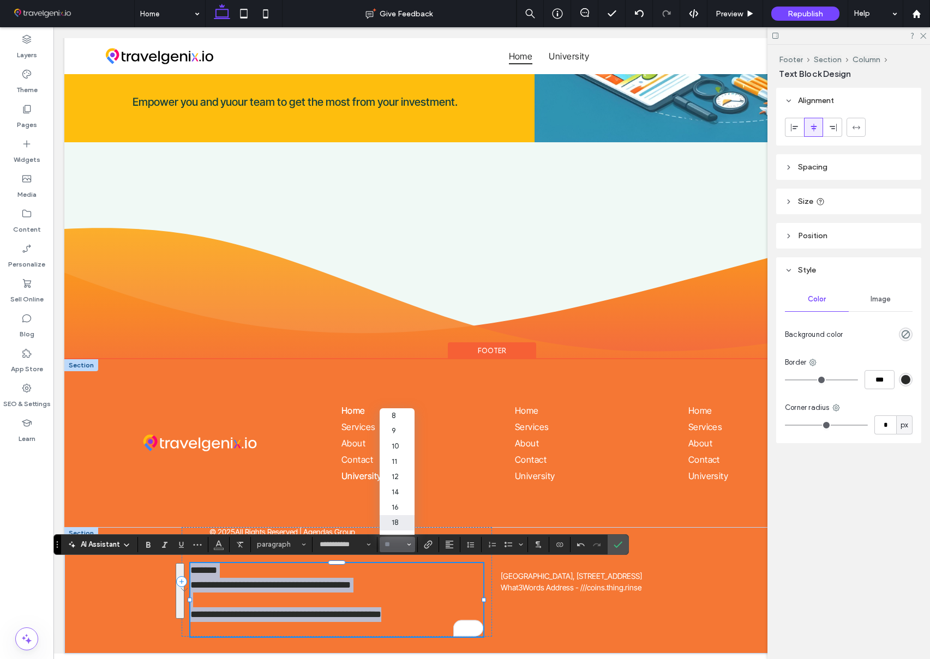
scroll to position [1176, 0]
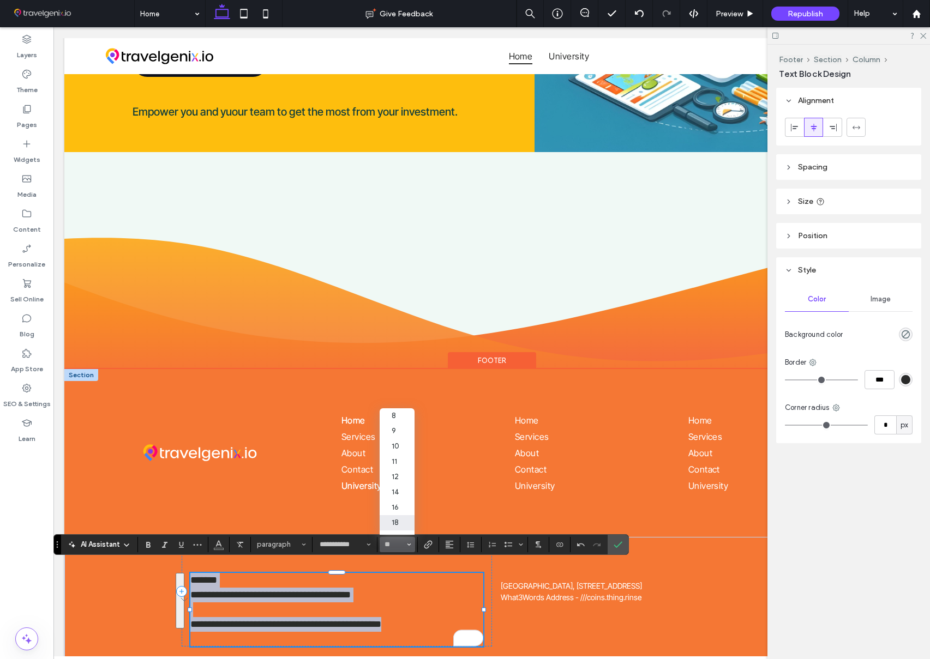
type input "**"
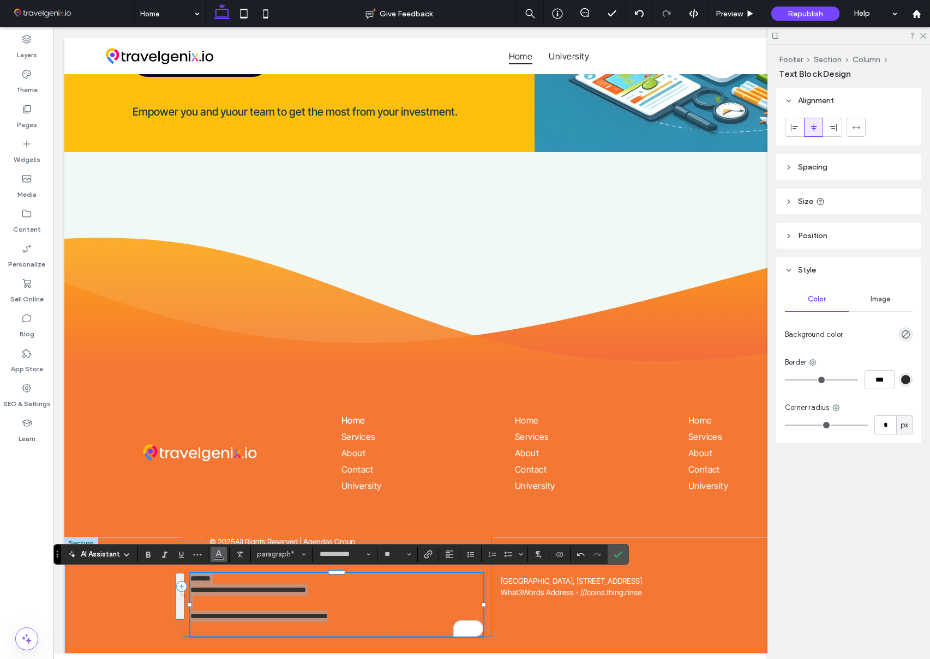
click at [218, 554] on icon "Color" at bounding box center [218, 553] width 9 height 9
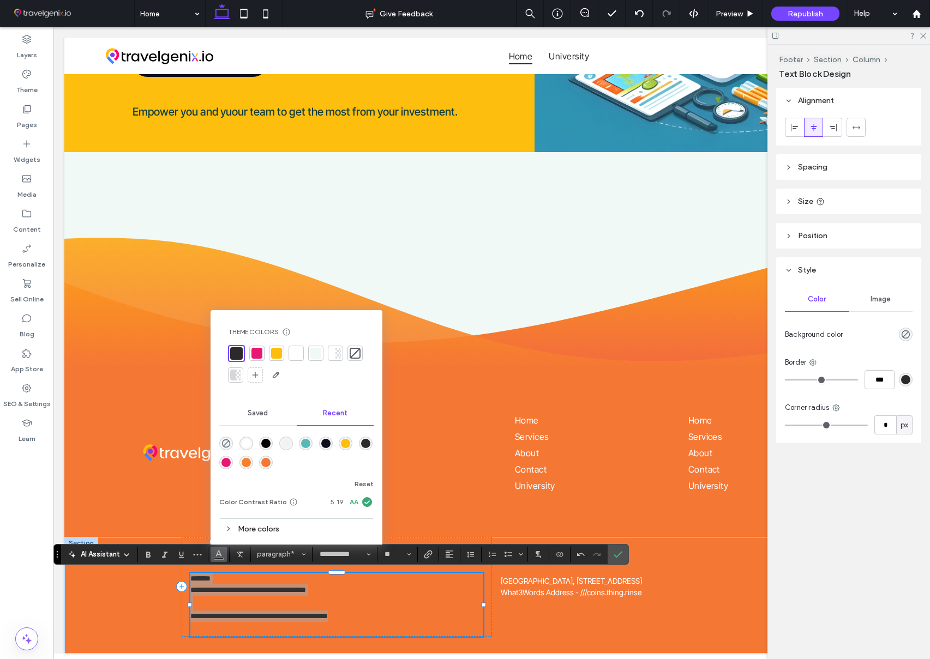
click at [296, 352] on div at bounding box center [296, 353] width 11 height 11
click at [615, 556] on use "Confirm" at bounding box center [618, 554] width 9 height 7
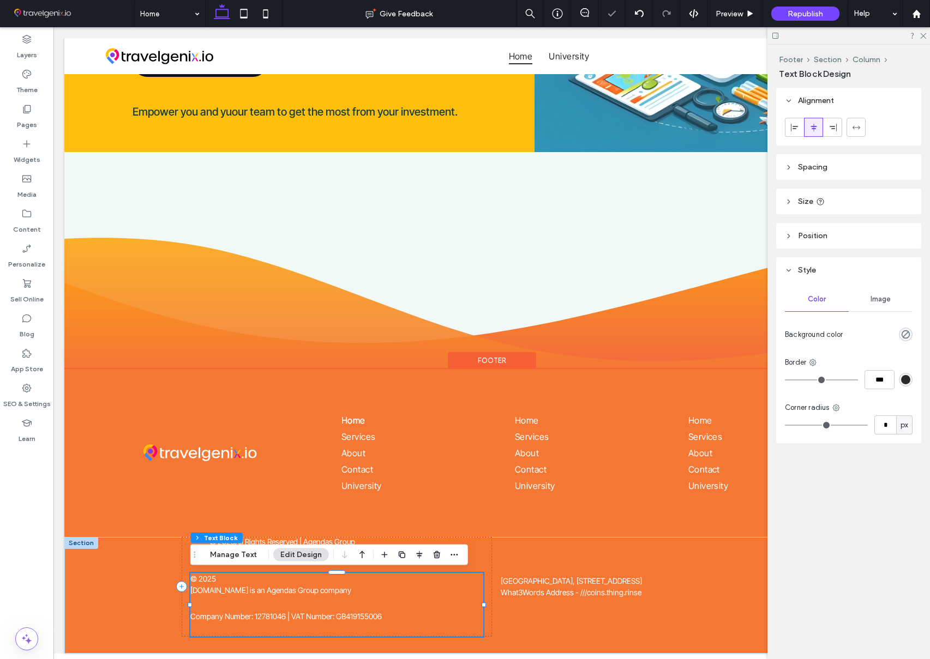
click at [222, 604] on p at bounding box center [336, 603] width 293 height 15
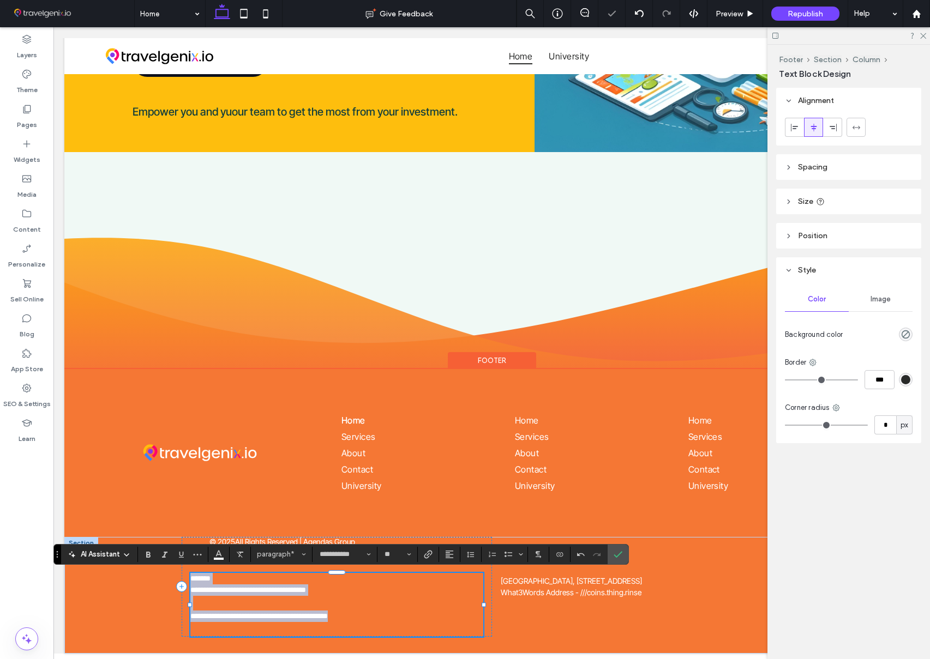
click at [222, 604] on p at bounding box center [336, 603] width 293 height 15
click at [218, 604] on p "To enrich screen reader interactions, please activate Accessibility in Grammarl…" at bounding box center [336, 603] width 293 height 15
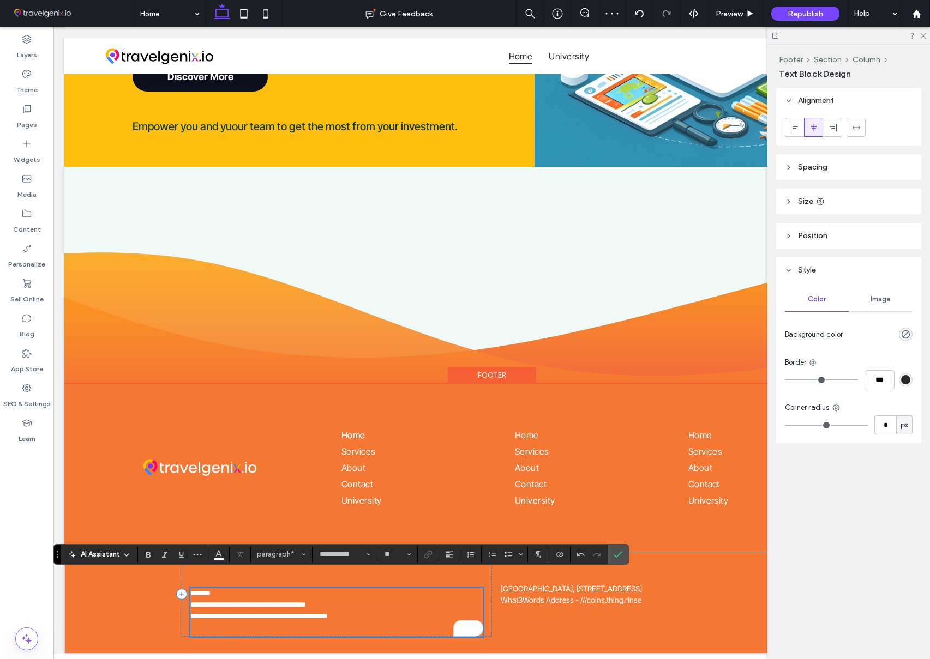
scroll to position [1161, 0]
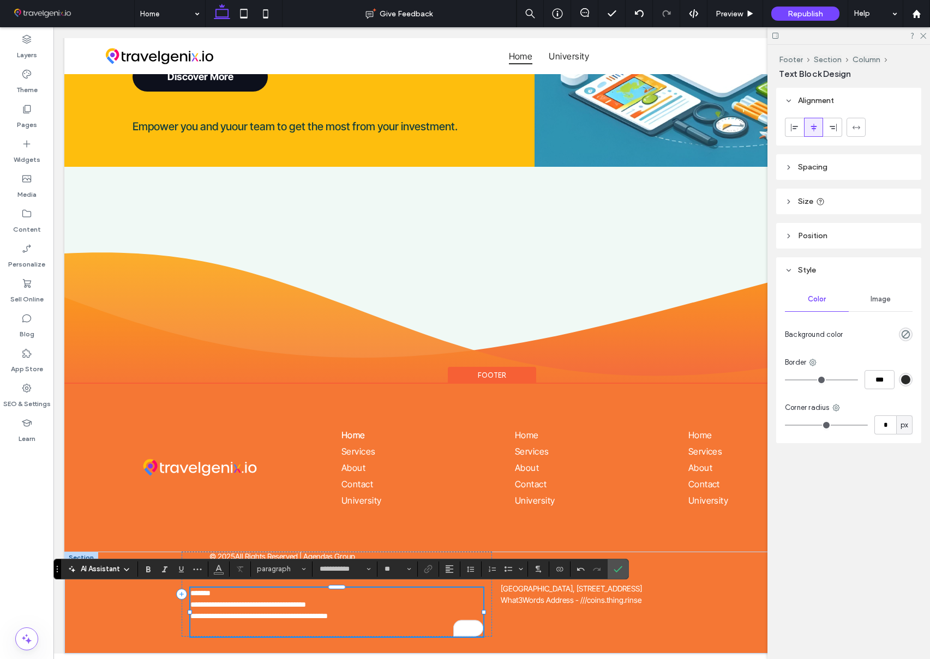
type input "**"
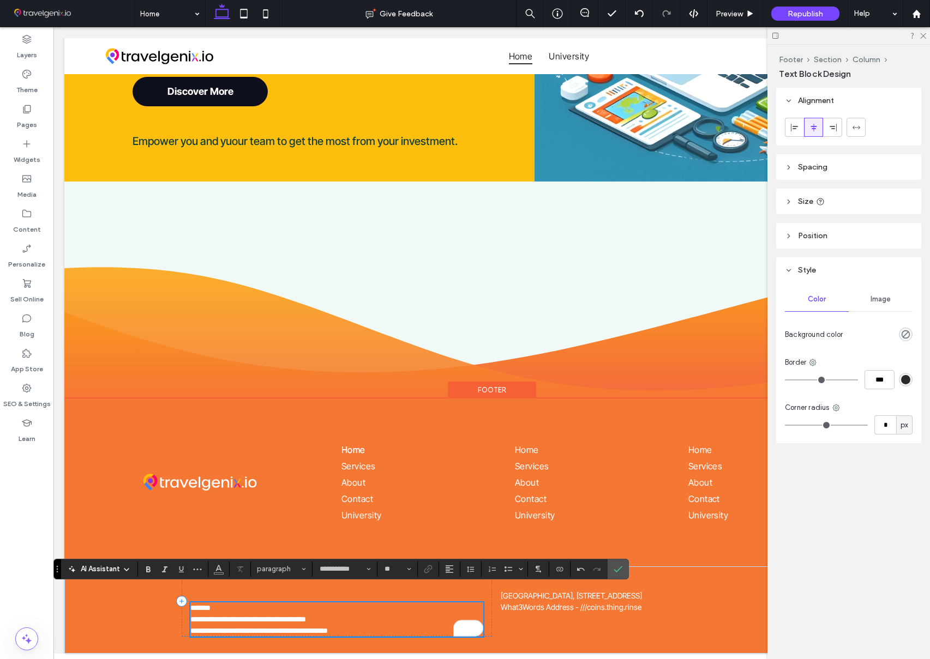
scroll to position [1147, 0]
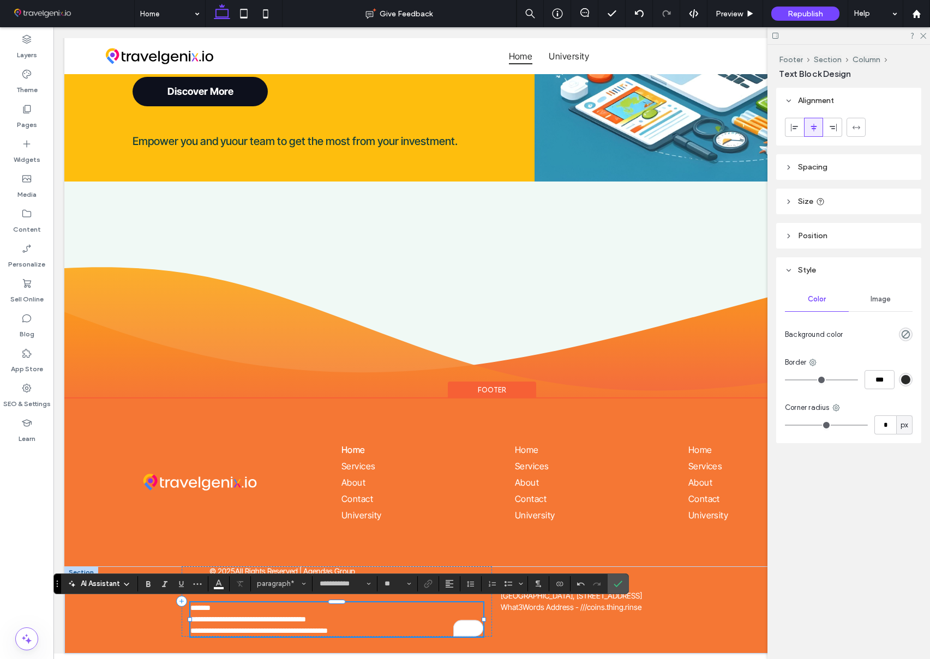
click at [206, 622] on span "**********" at bounding box center [248, 620] width 116 height 8
click at [194, 619] on span "**********" at bounding box center [248, 620] width 116 height 8
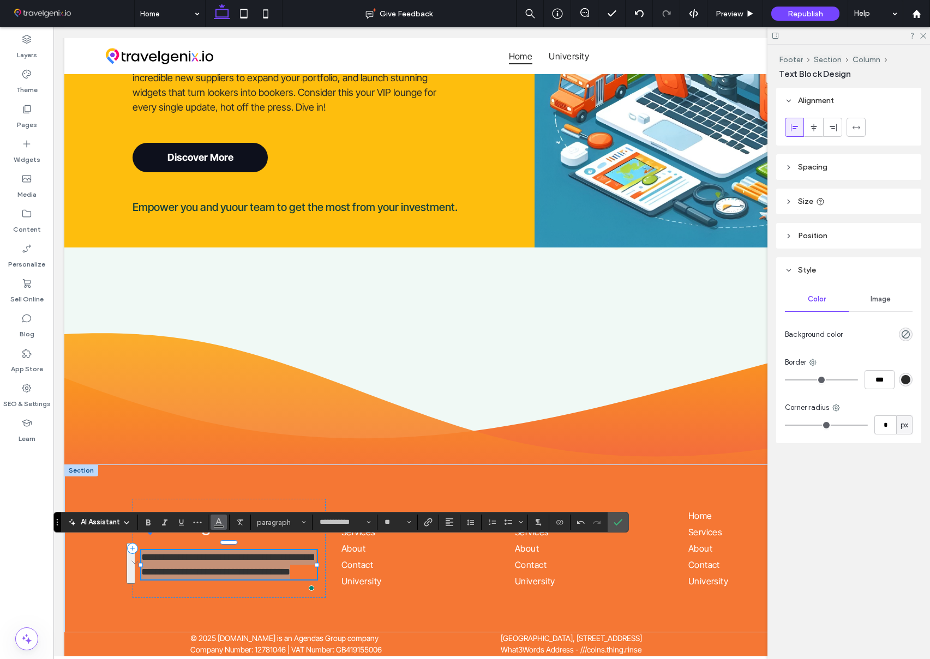
click at [223, 522] on icon "Color" at bounding box center [218, 521] width 9 height 9
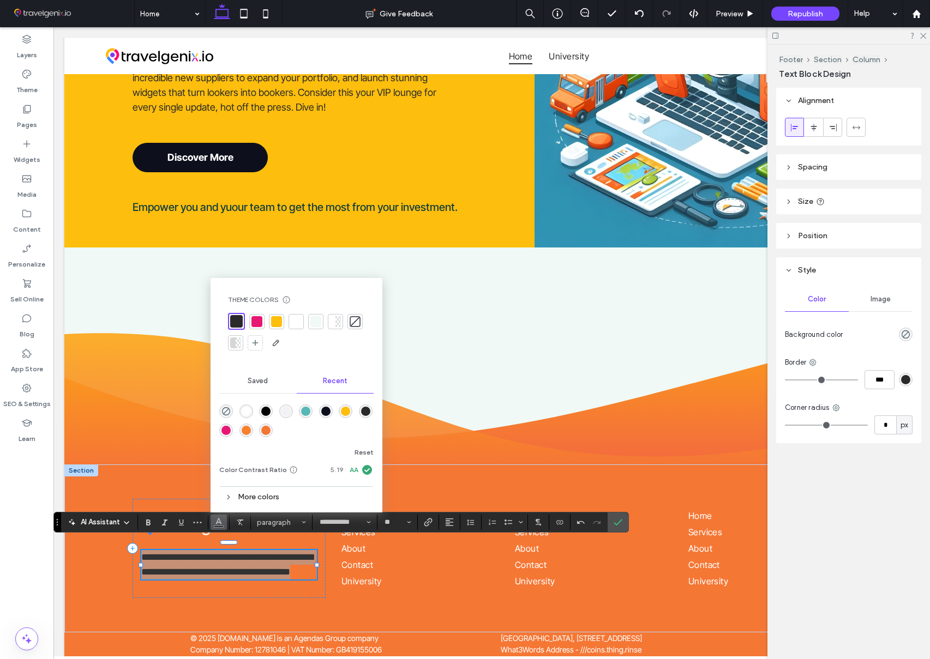
click at [295, 323] on div at bounding box center [296, 321] width 11 height 11
click at [621, 527] on span "Confirm" at bounding box center [618, 522] width 9 height 19
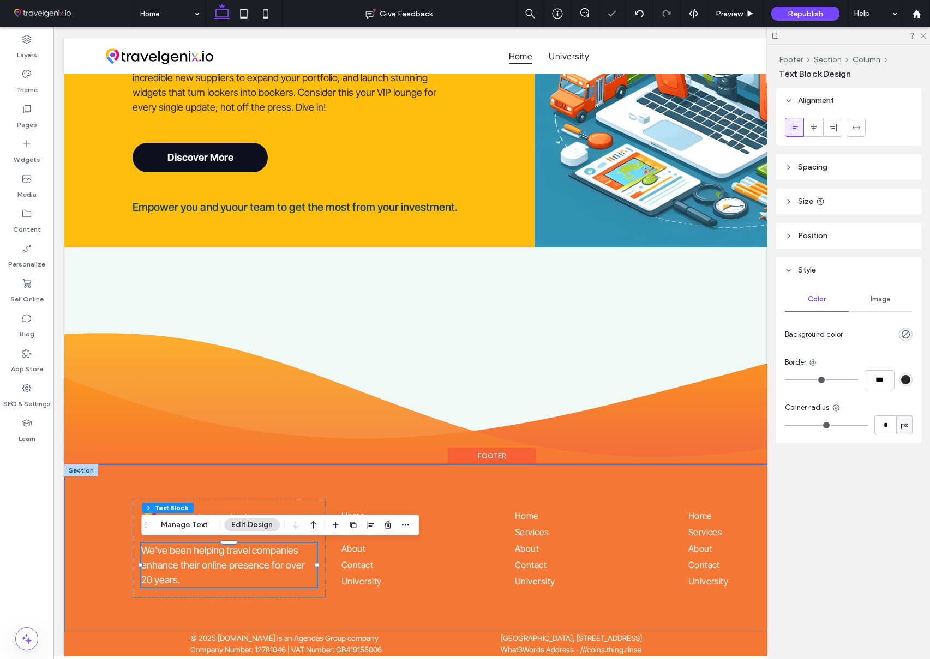
click at [114, 514] on div "We've been helping travel companies enhance their online presence for over 20 y…" at bounding box center [491, 548] width 855 height 167
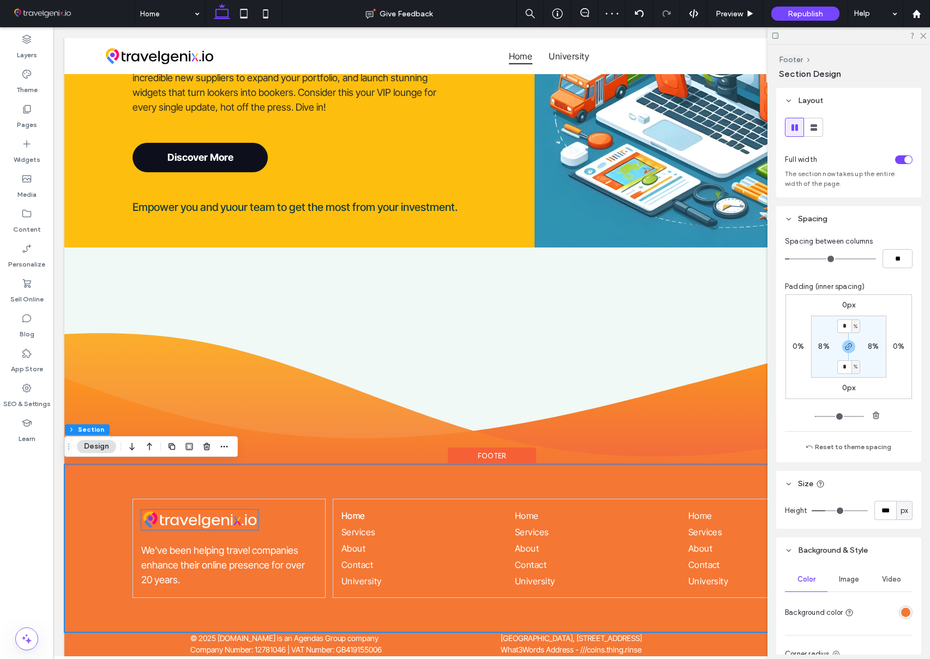
click at [209, 524] on img at bounding box center [199, 520] width 117 height 20
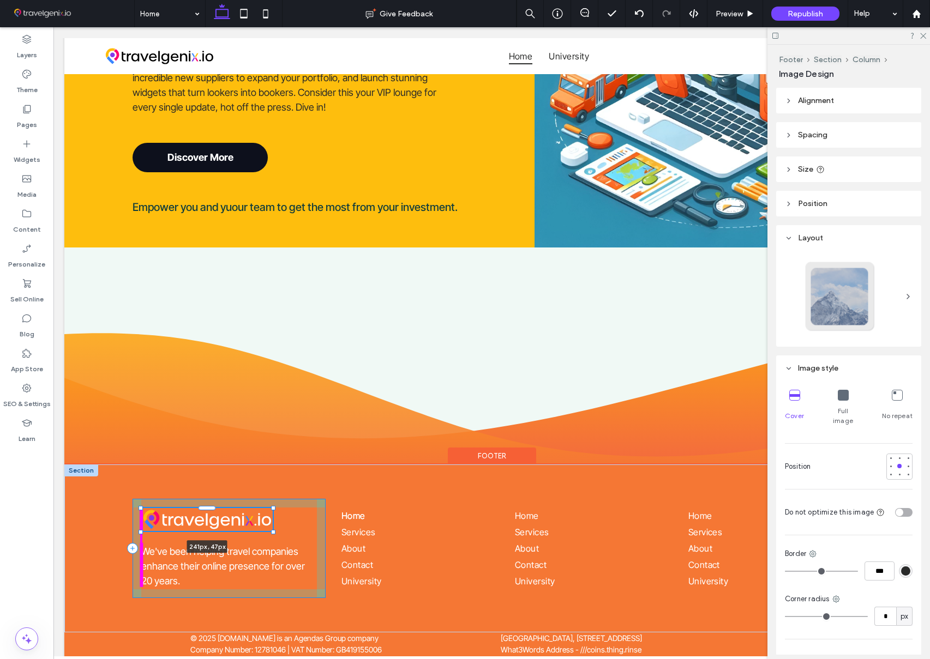
drag, startPoint x: 259, startPoint y: 532, endPoint x: 278, endPoint y: 533, distance: 19.7
click at [274, 537] on div "241px , 47px We've been helping travel companies enhance their online presence …" at bounding box center [491, 548] width 855 height 167
type input "***"
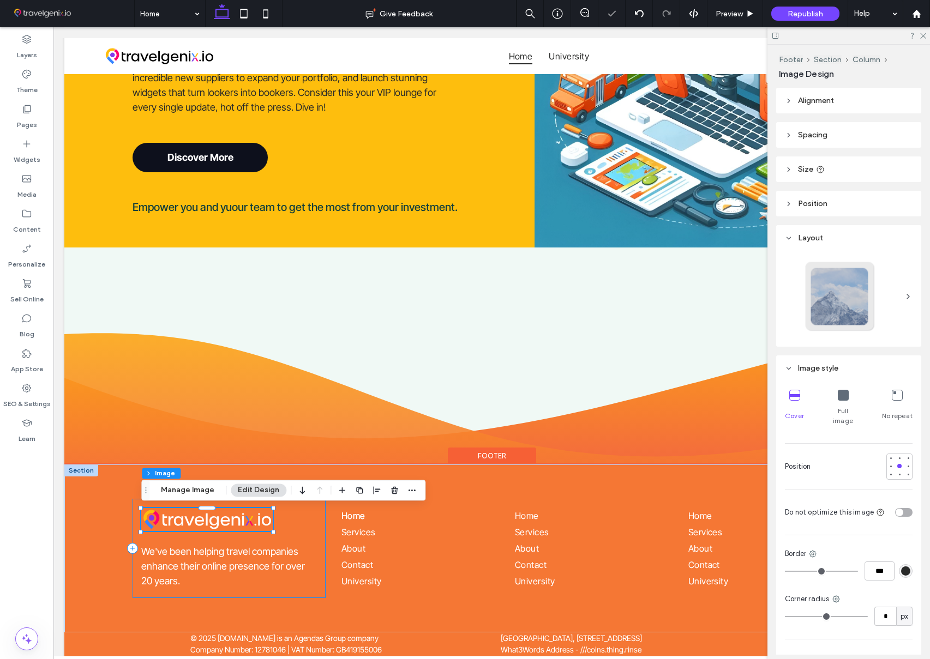
click at [297, 531] on div "241px , 47px We've been helping travel companies enhance their online presence …" at bounding box center [229, 548] width 193 height 99
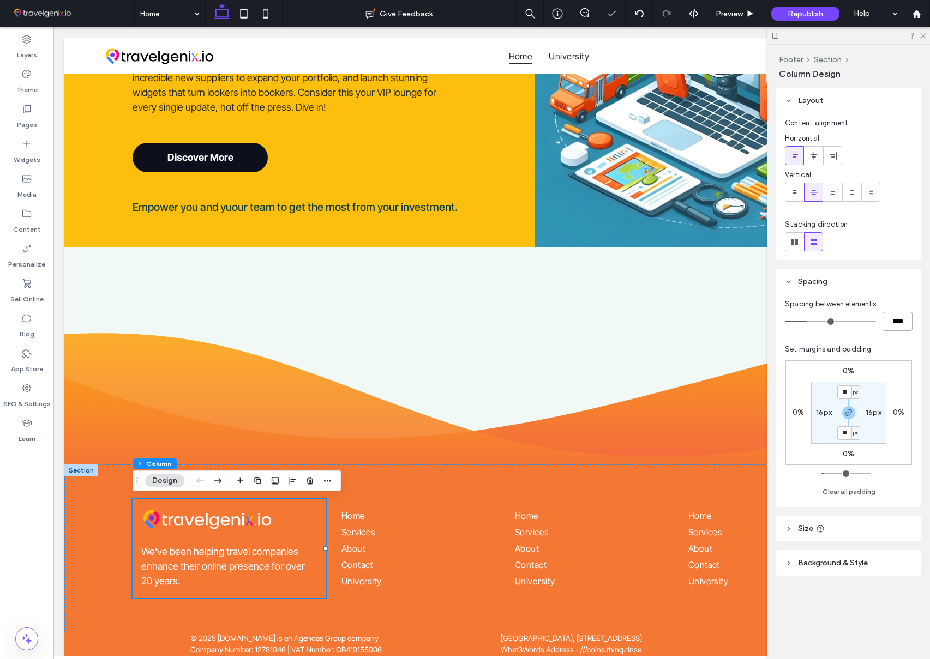
click at [899, 320] on input "****" at bounding box center [898, 321] width 30 height 19
type input "**"
type input "****"
click at [795, 193] on use at bounding box center [795, 191] width 8 height 5
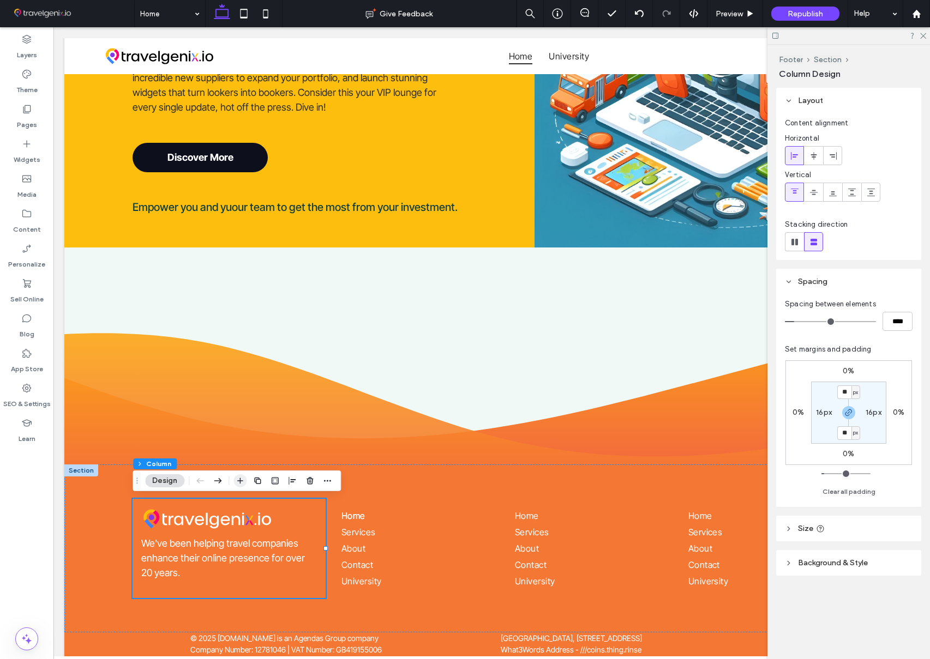
click at [237, 479] on icon "button" at bounding box center [240, 481] width 9 height 9
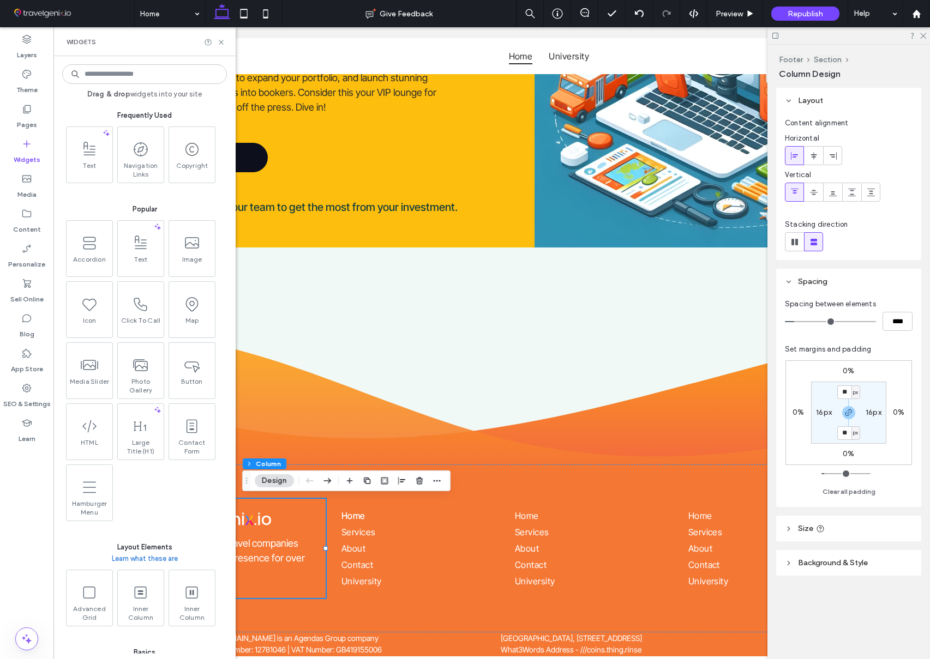
click at [126, 78] on input at bounding box center [144, 74] width 165 height 20
click at [128, 77] on input at bounding box center [144, 74] width 165 height 20
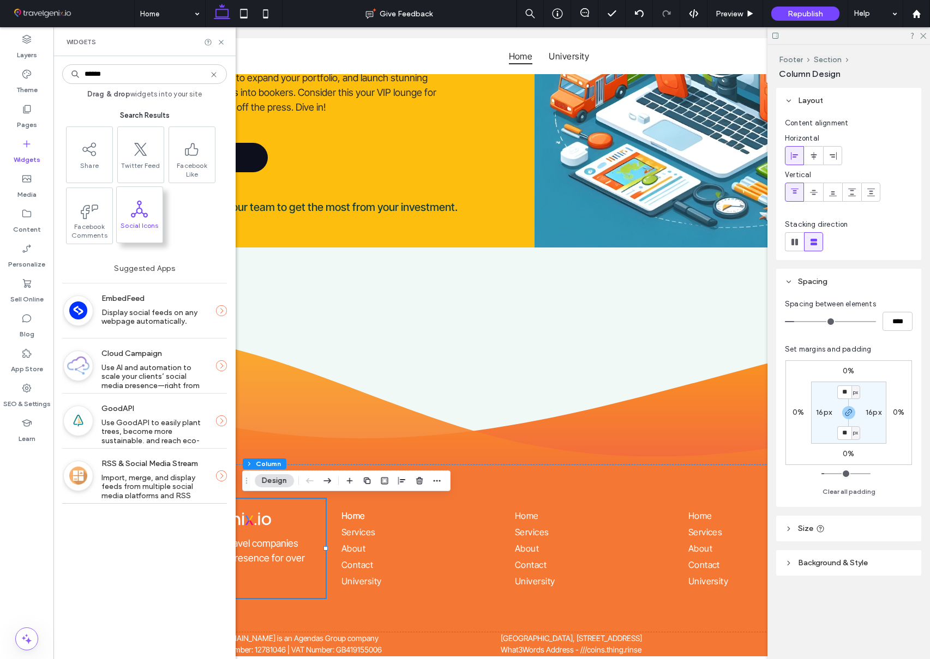
type input "******"
click at [127, 213] on span at bounding box center [140, 209] width 46 height 25
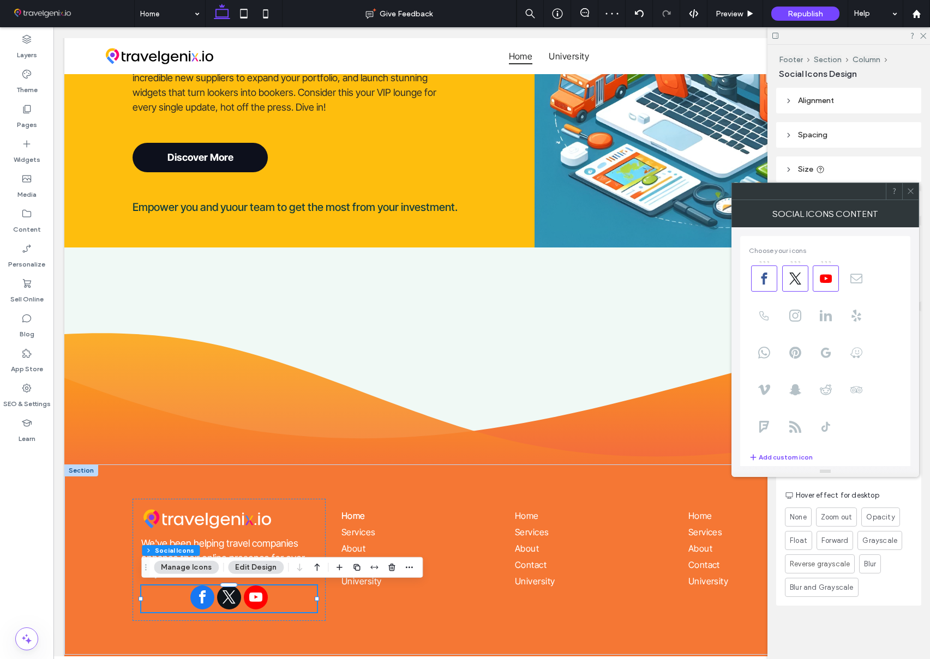
click at [907, 189] on icon at bounding box center [911, 191] width 8 height 8
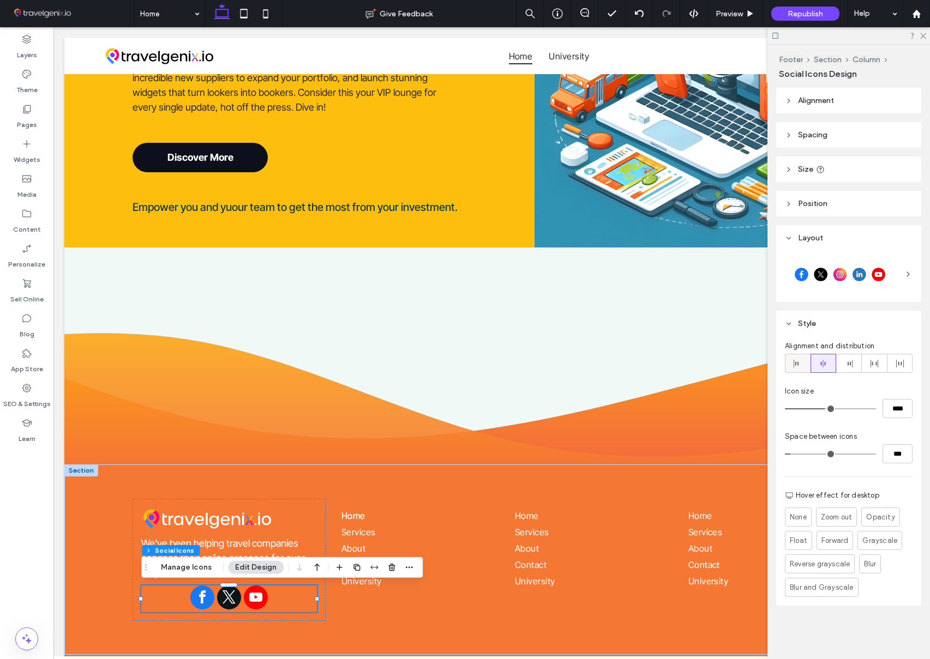
click at [802, 364] on div at bounding box center [797, 364] width 25 height 18
click at [897, 407] on input "****" at bounding box center [898, 408] width 30 height 19
type input "**"
type input "****"
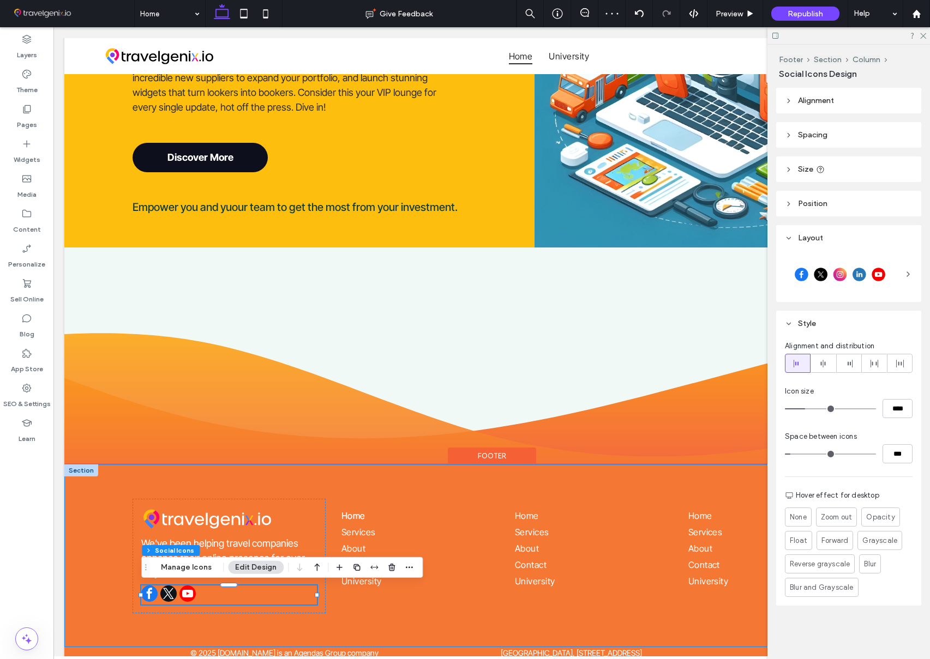
click at [736, 476] on div "We've been helping travel companies enhance their online presence for over 20 y…" at bounding box center [491, 556] width 855 height 183
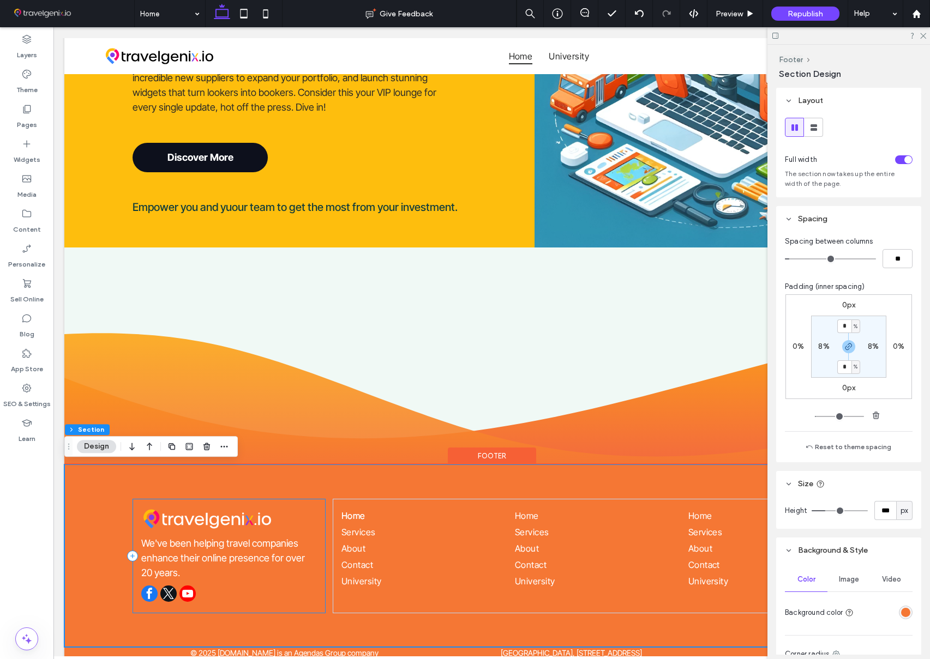
click at [237, 504] on div "We've been helping travel companies enhance their online presence for over 20 y…" at bounding box center [229, 556] width 193 height 115
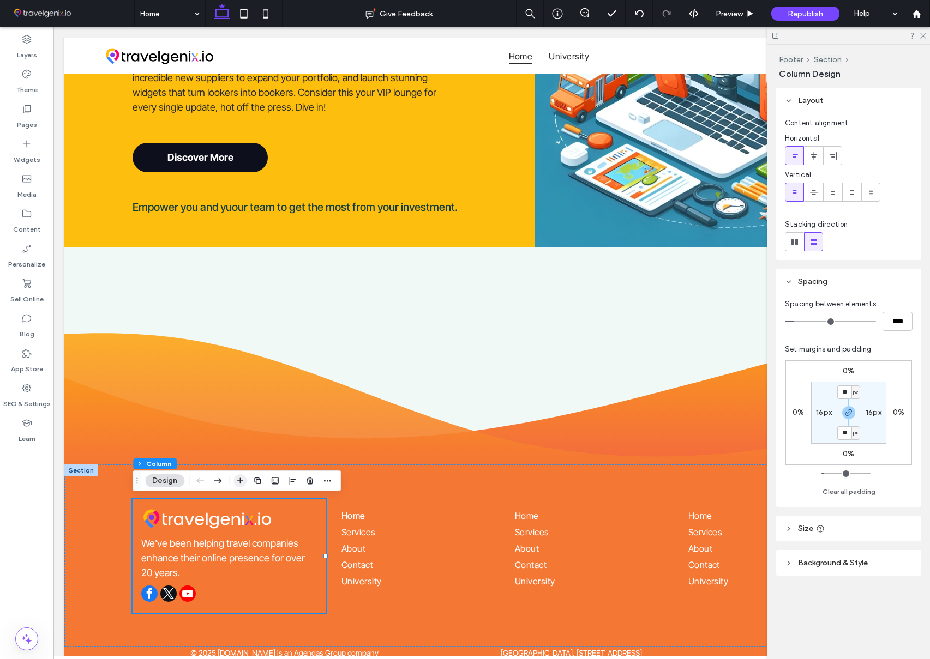
click at [238, 480] on icon "button" at bounding box center [240, 481] width 9 height 9
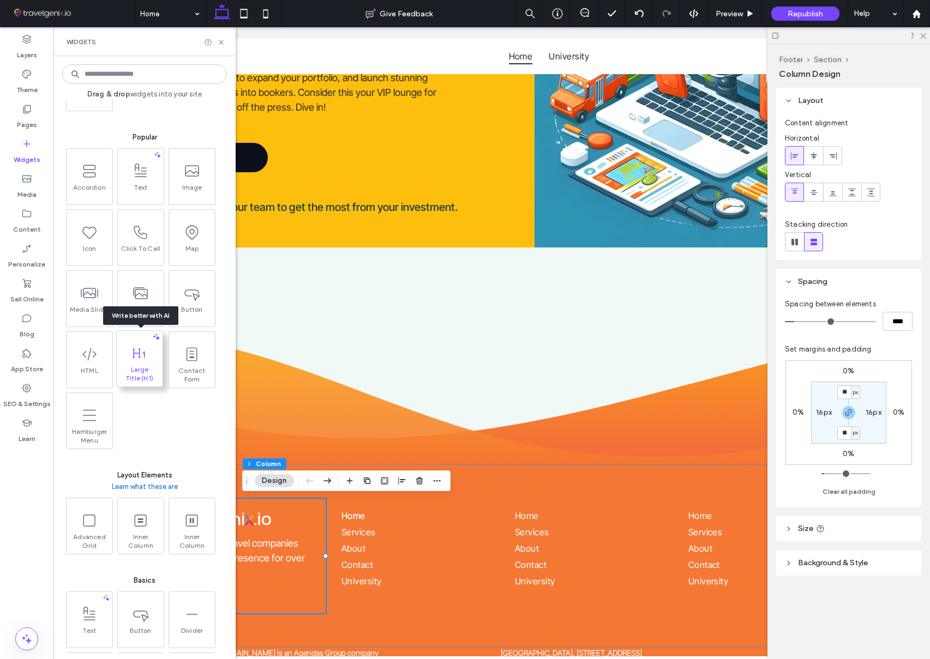
scroll to position [137, 0]
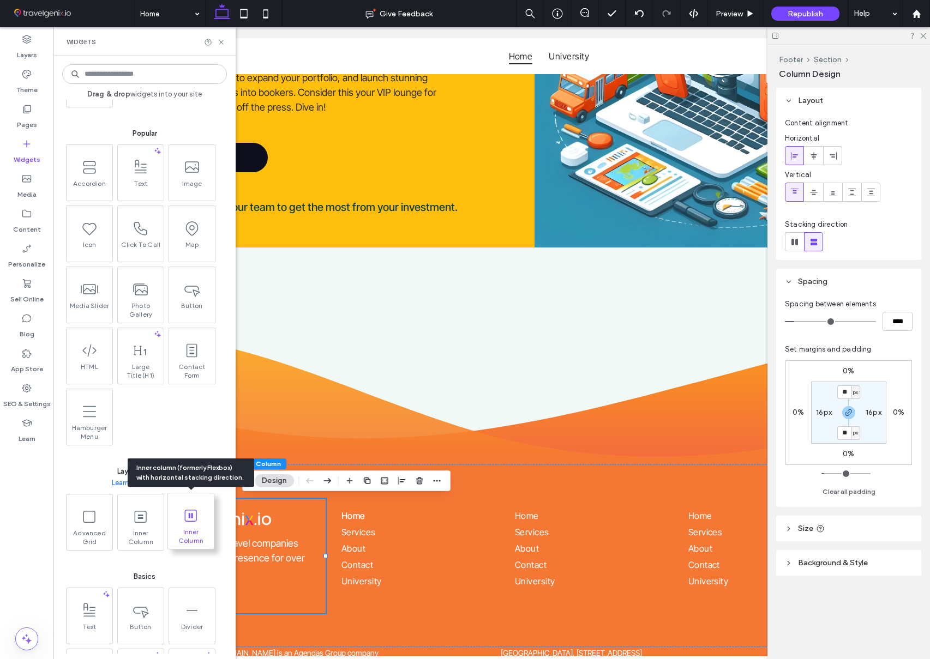
click at [185, 524] on icon at bounding box center [190, 515] width 17 height 17
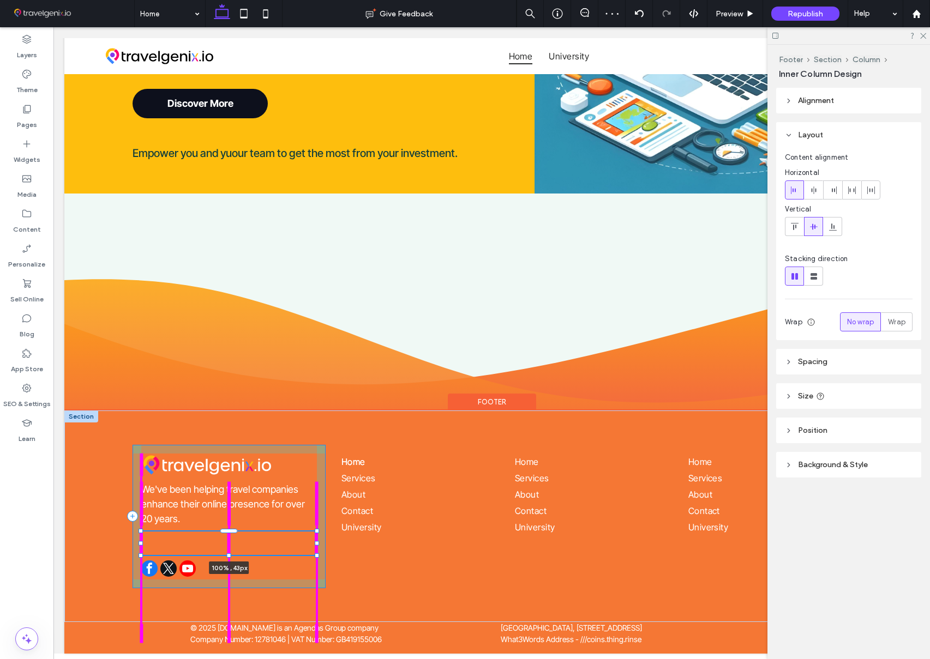
scroll to position [1134, 0]
drag, startPoint x: 228, startPoint y: 555, endPoint x: 226, endPoint y: 492, distance: 63.3
click at [226, 492] on div "We've been helping travel companies enhance their online presence for over 20 y…" at bounding box center [491, 516] width 855 height 211
type input "**"
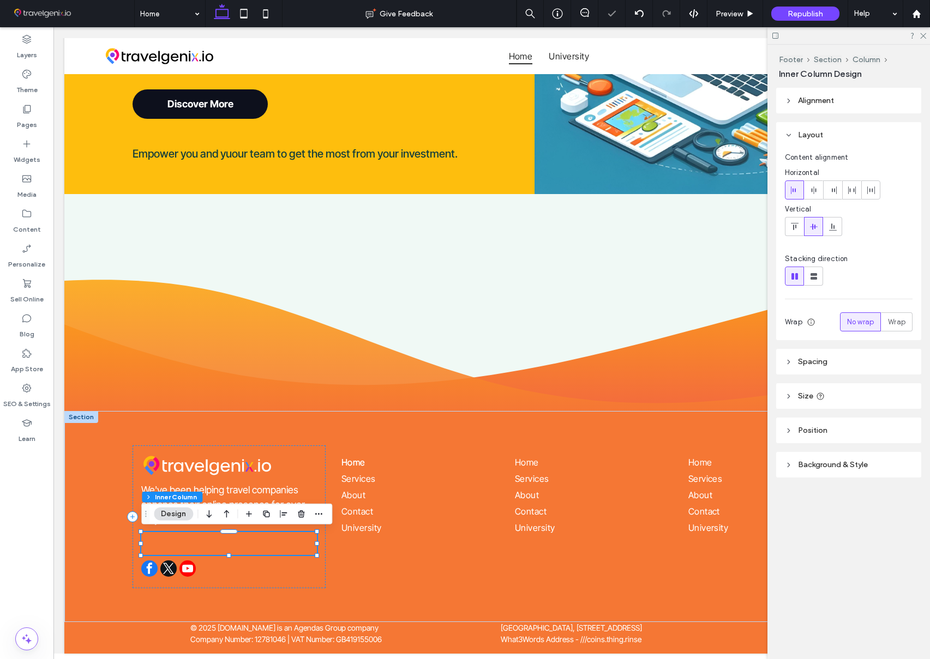
click at [211, 515] on use "button" at bounding box center [209, 515] width 5 height 8
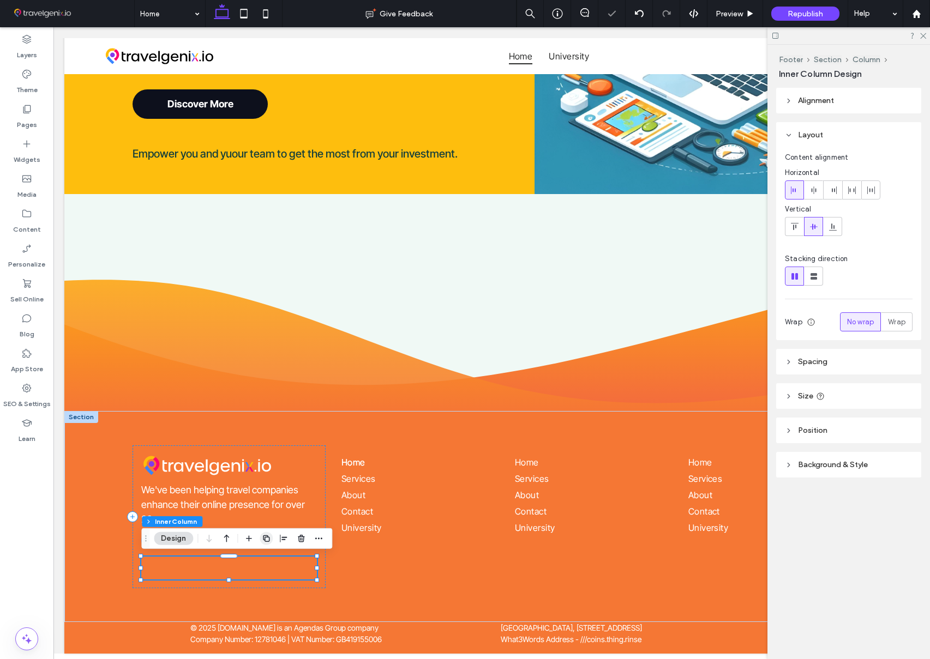
click at [261, 539] on span "button" at bounding box center [266, 538] width 13 height 13
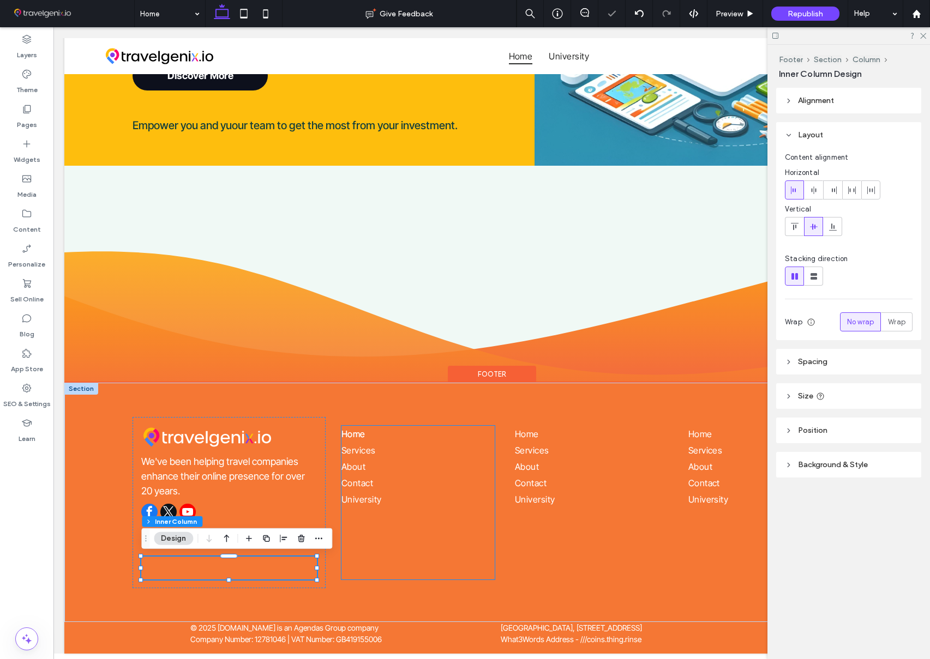
click at [355, 531] on ul "Home Services About Contact [GEOGRAPHIC_DATA]" at bounding box center [417, 503] width 153 height 154
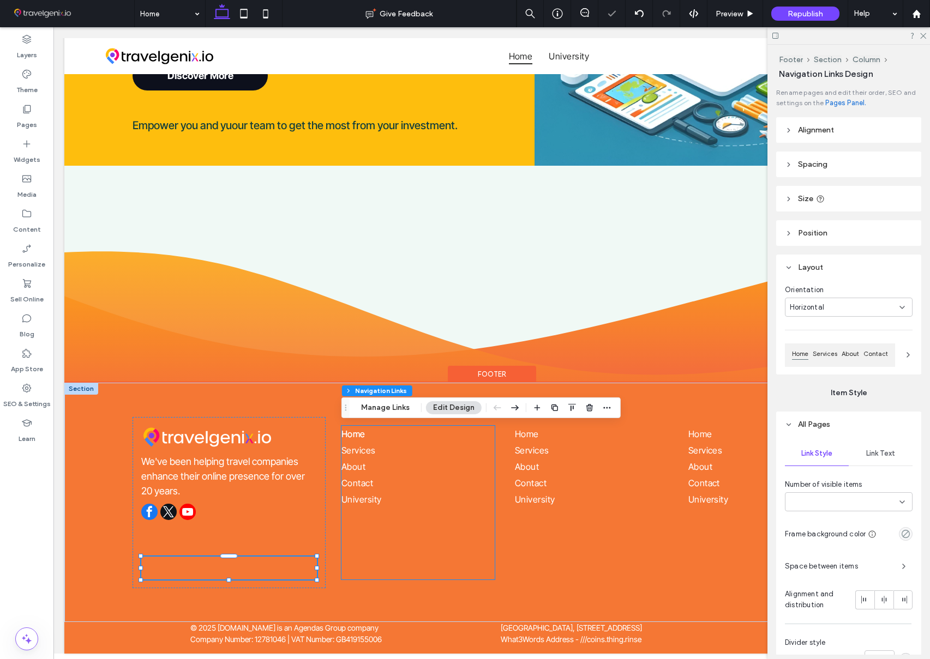
type input "***"
type input "****"
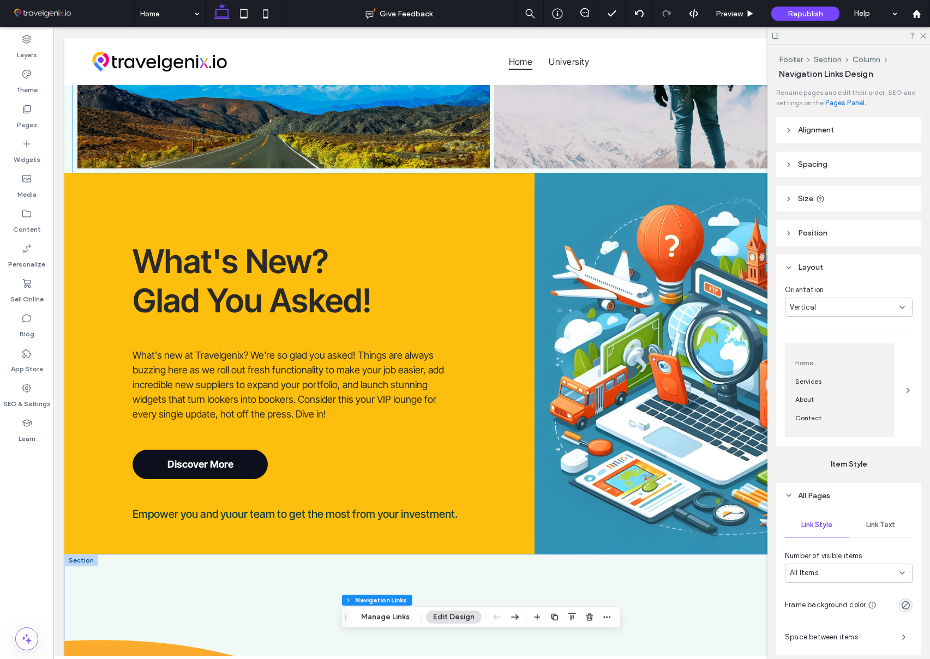
scroll to position [0, 0]
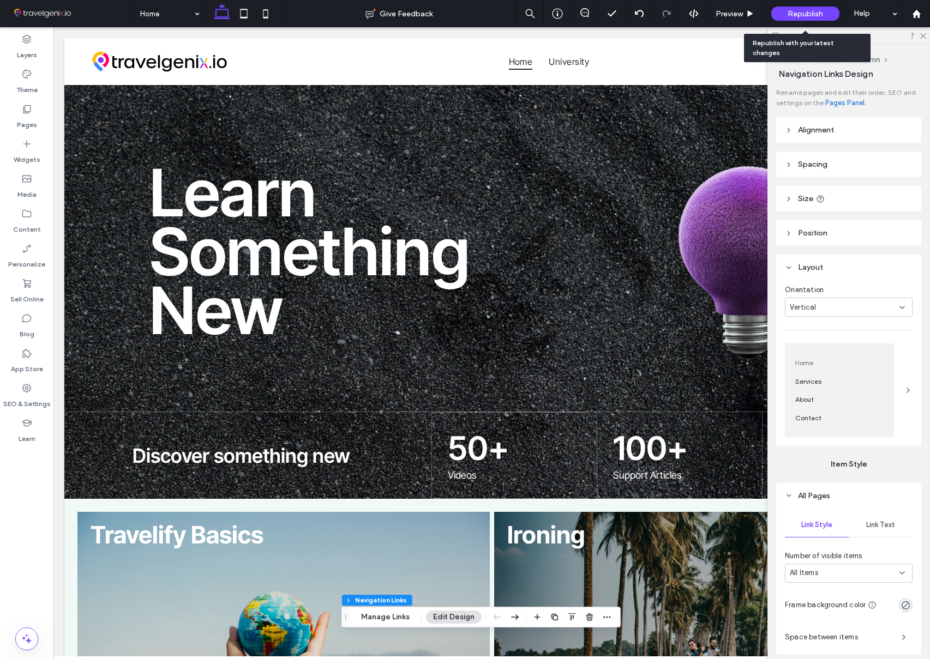
click at [812, 14] on span "Republish" at bounding box center [805, 13] width 35 height 9
